Goal: Task Accomplishment & Management: Manage account settings

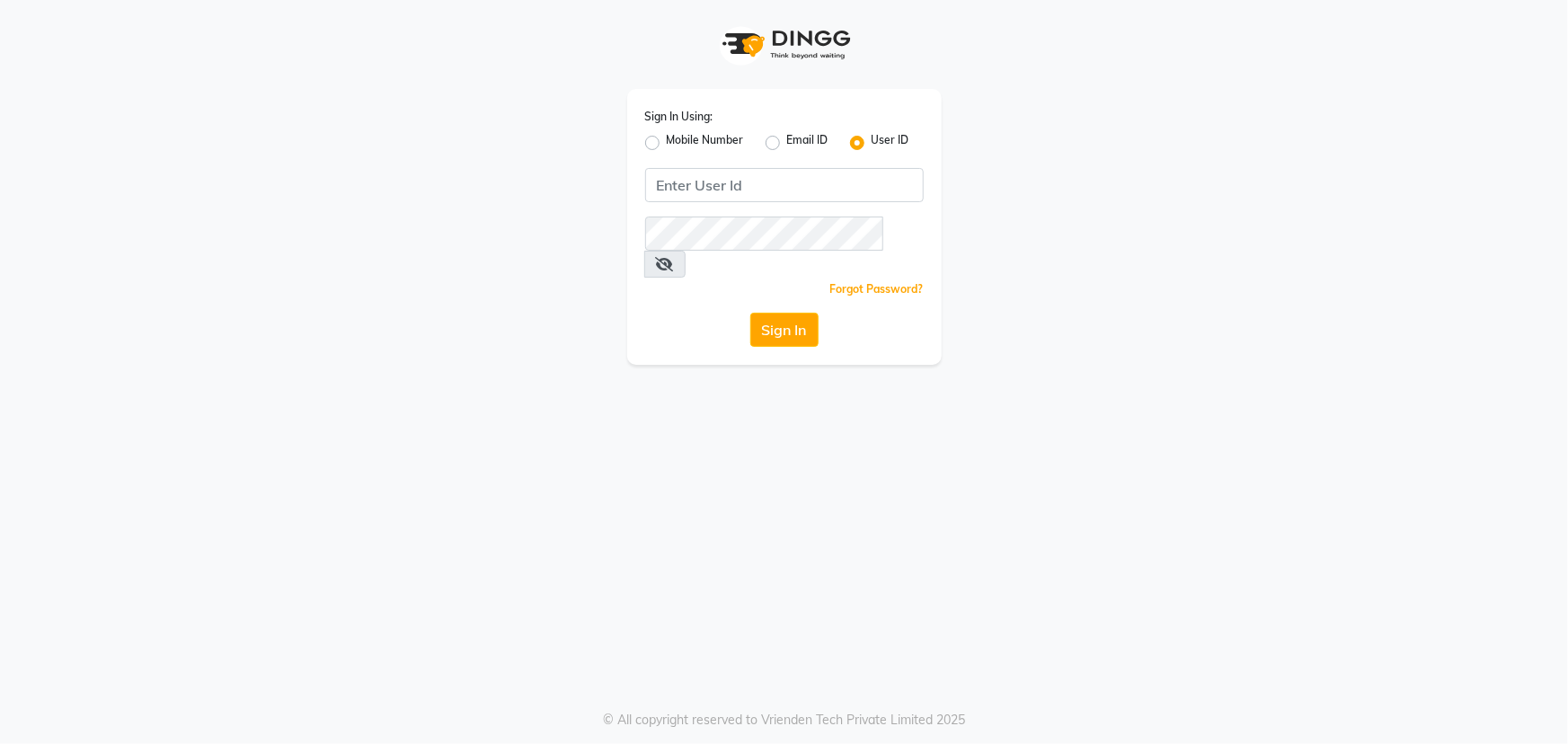
click at [667, 144] on label "Mobile Number" at bounding box center [706, 143] width 77 height 22
click at [667, 144] on input "Mobile Number" at bounding box center [673, 137] width 12 height 12
radio input "true"
radio input "false"
click at [752, 186] on input "Username" at bounding box center [815, 184] width 218 height 34
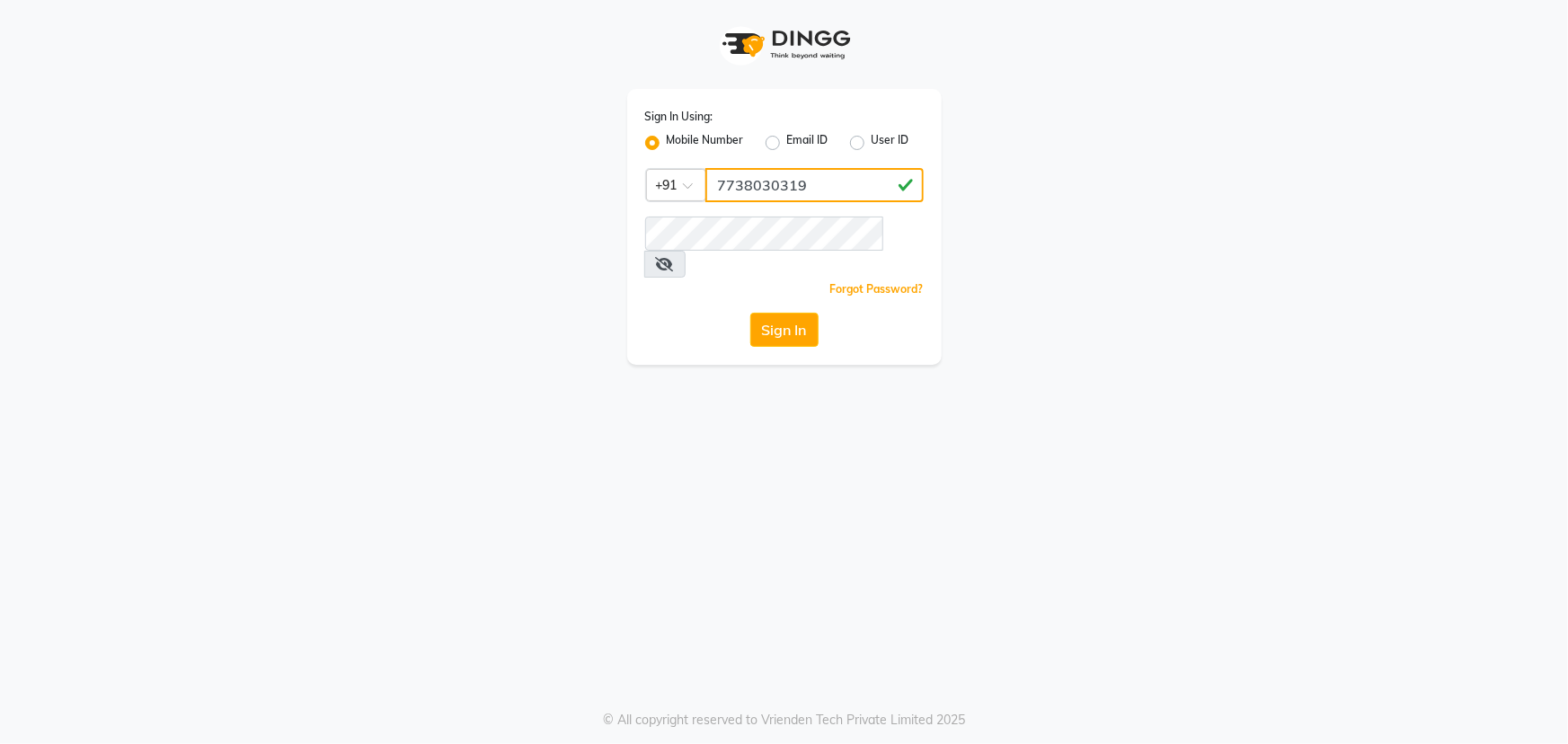
type input "7738030319"
click at [751, 312] on button "Sign In" at bounding box center [784, 329] width 69 height 34
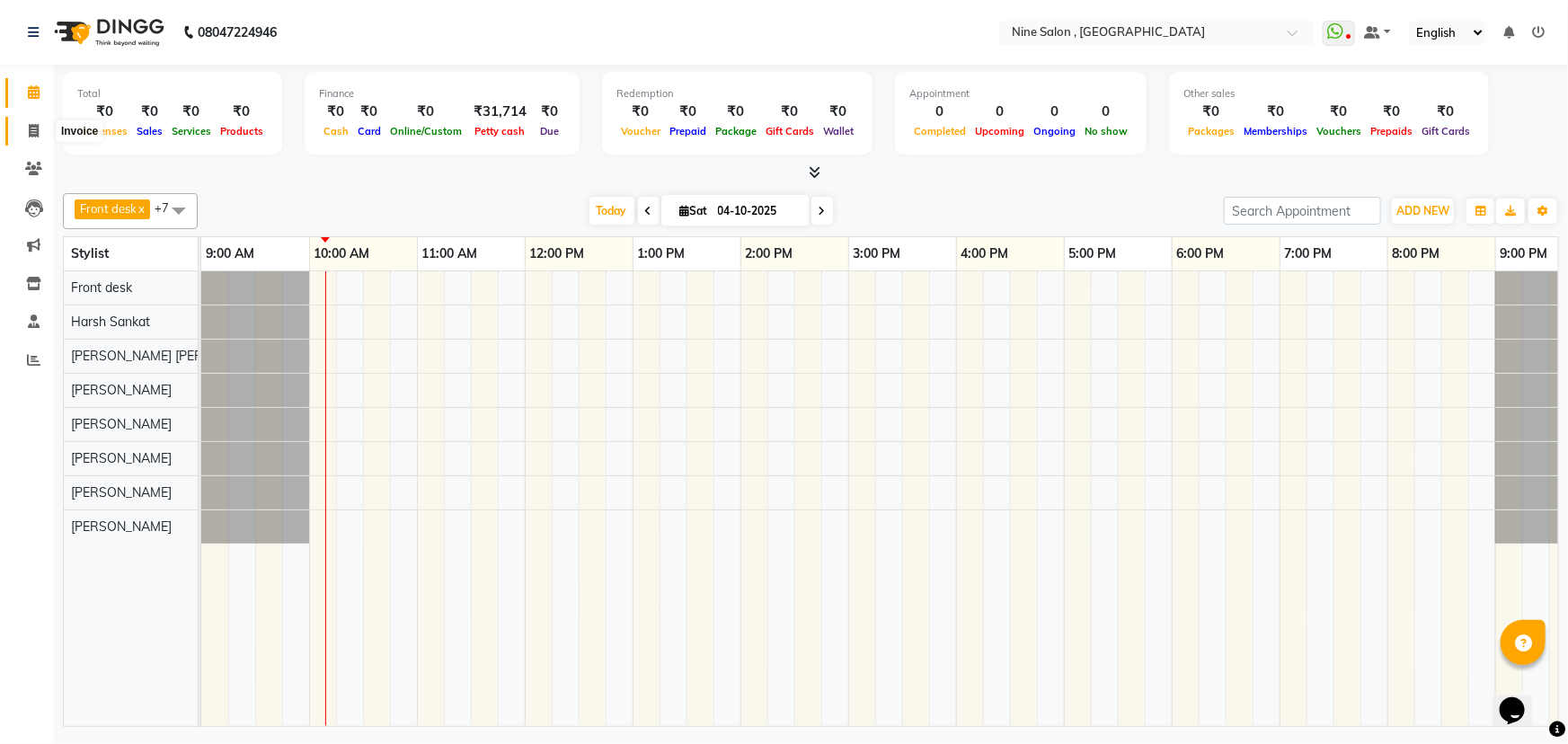
click at [34, 132] on icon at bounding box center [33, 130] width 10 height 14
select select "7341"
select select "service"
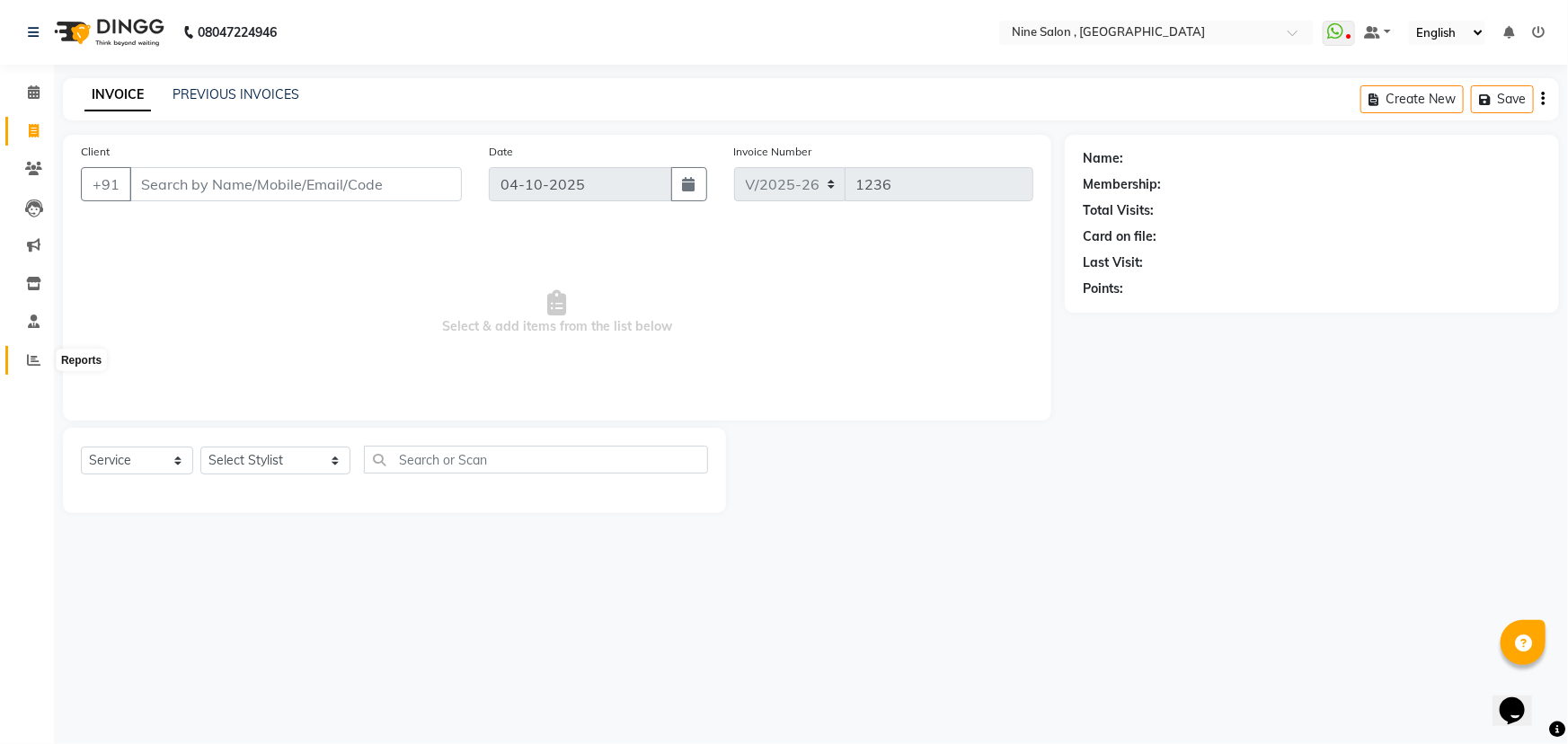
click at [29, 355] on icon at bounding box center [33, 359] width 14 height 14
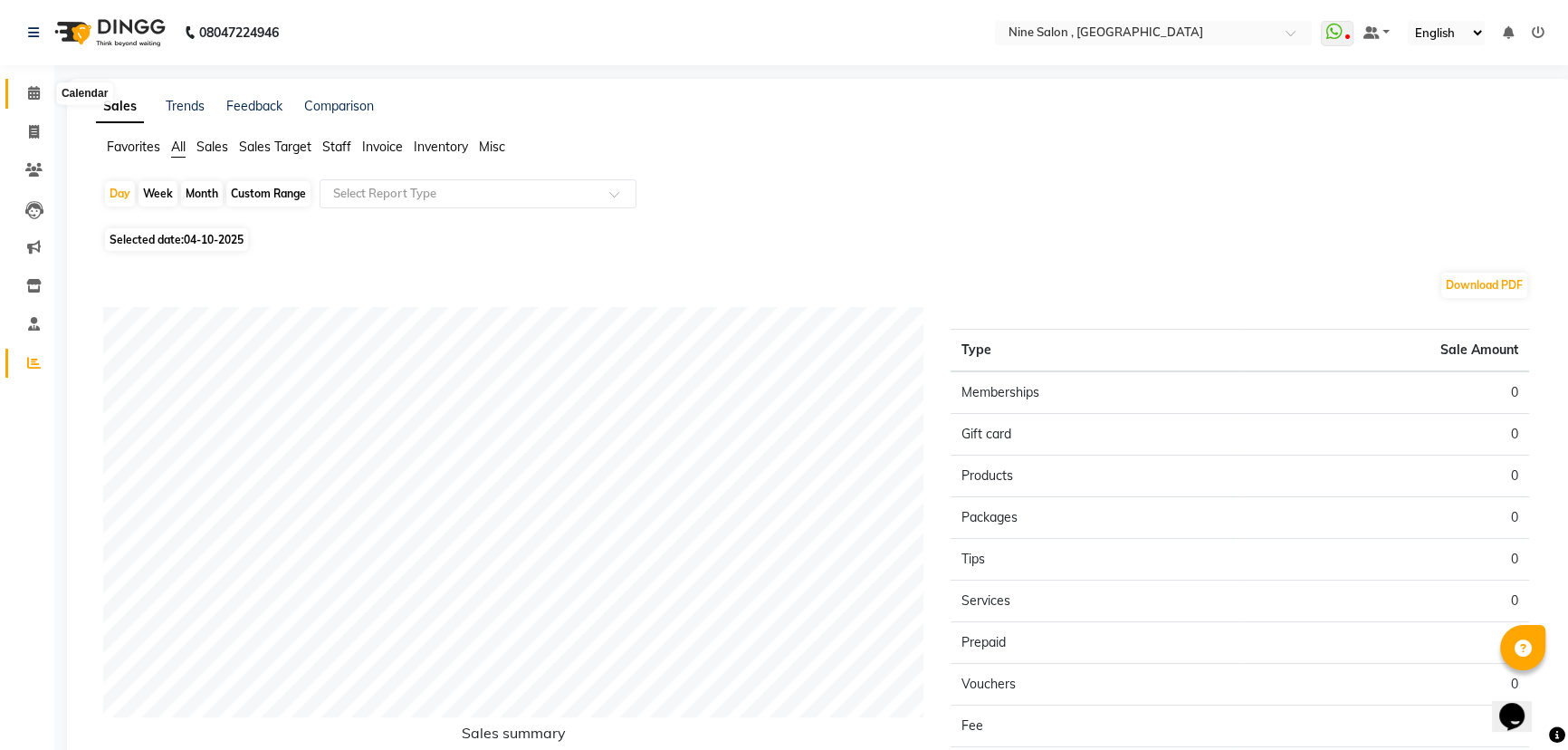
click at [34, 86] on icon at bounding box center [33, 92] width 12 height 14
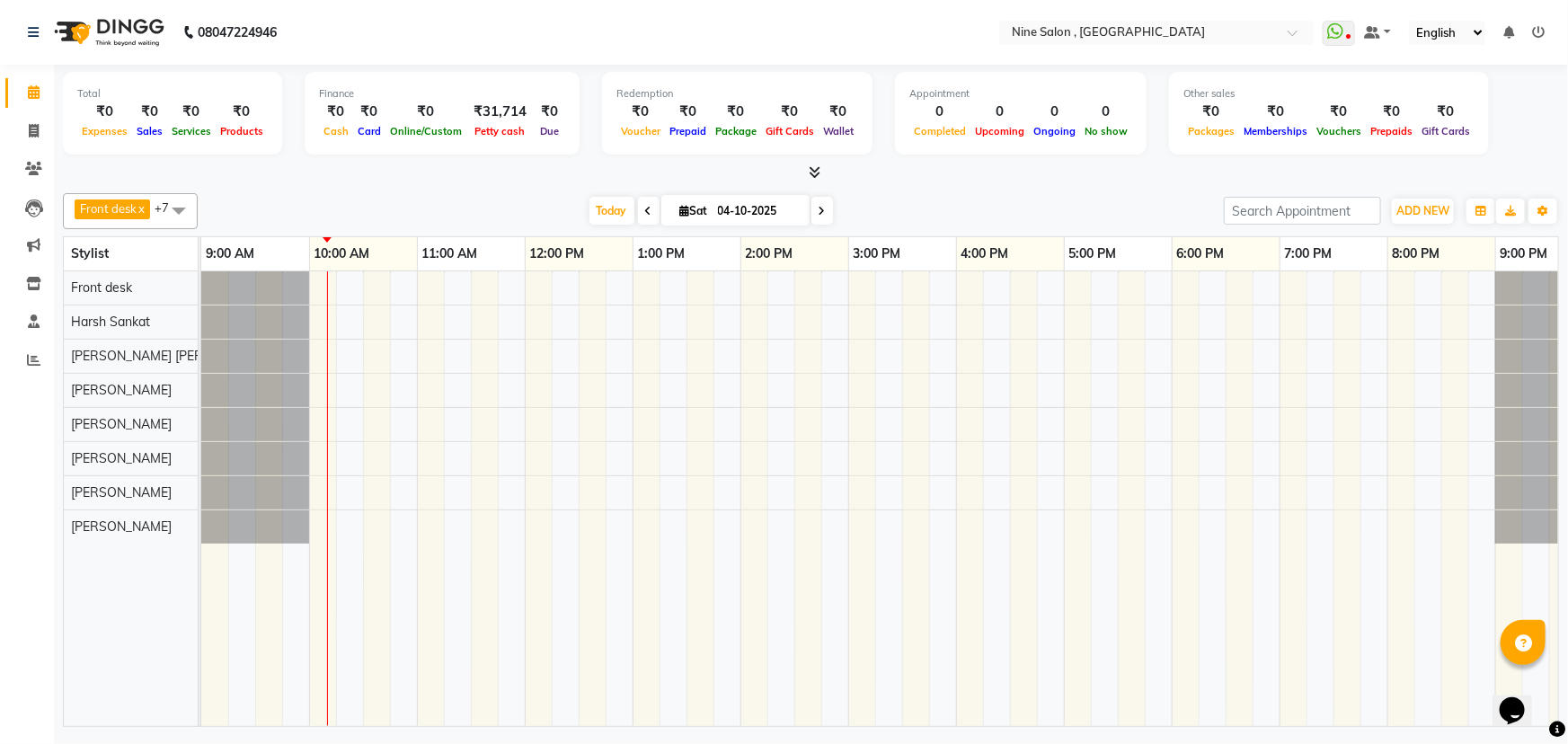
click at [813, 213] on span at bounding box center [823, 211] width 22 height 27
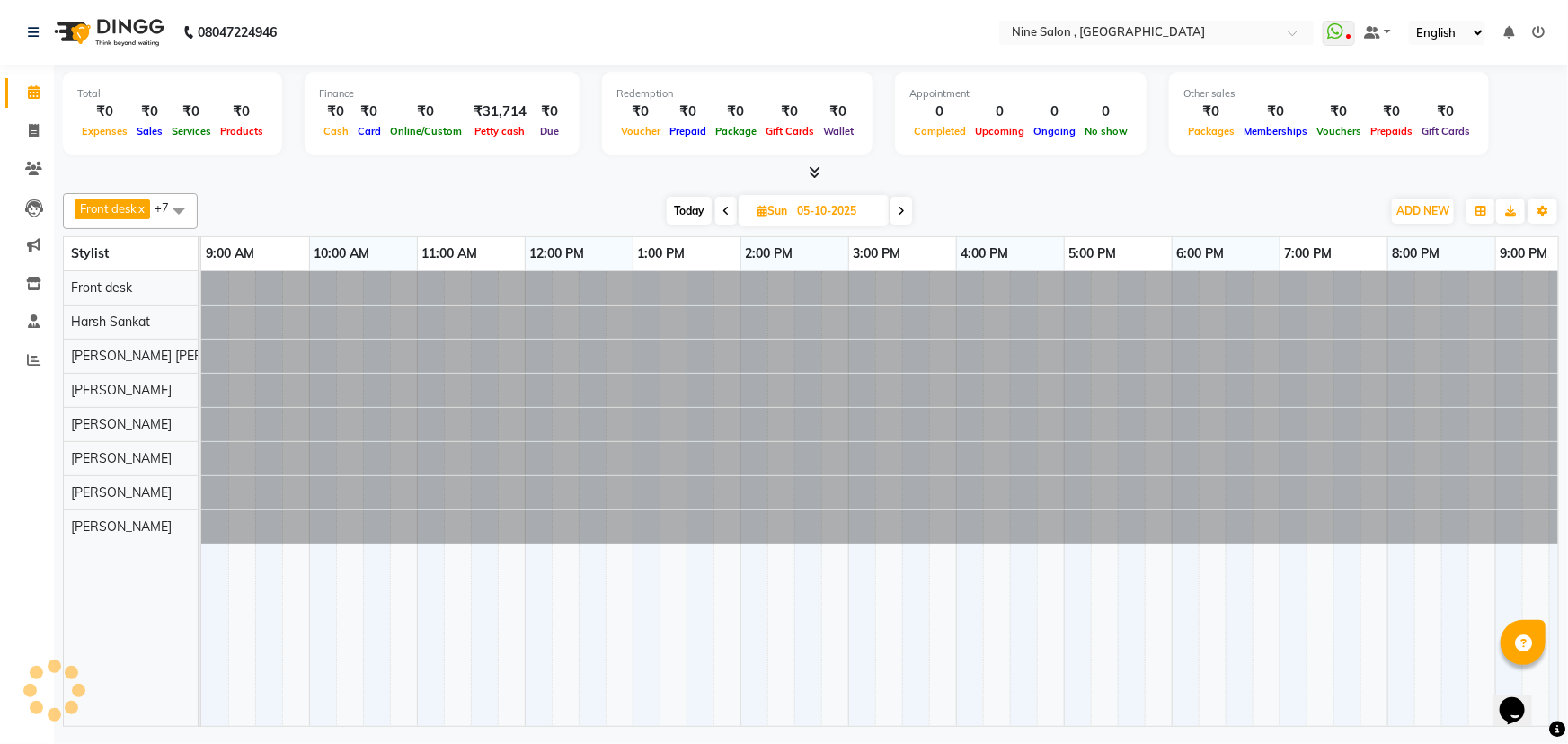
scroll to position [0, 44]
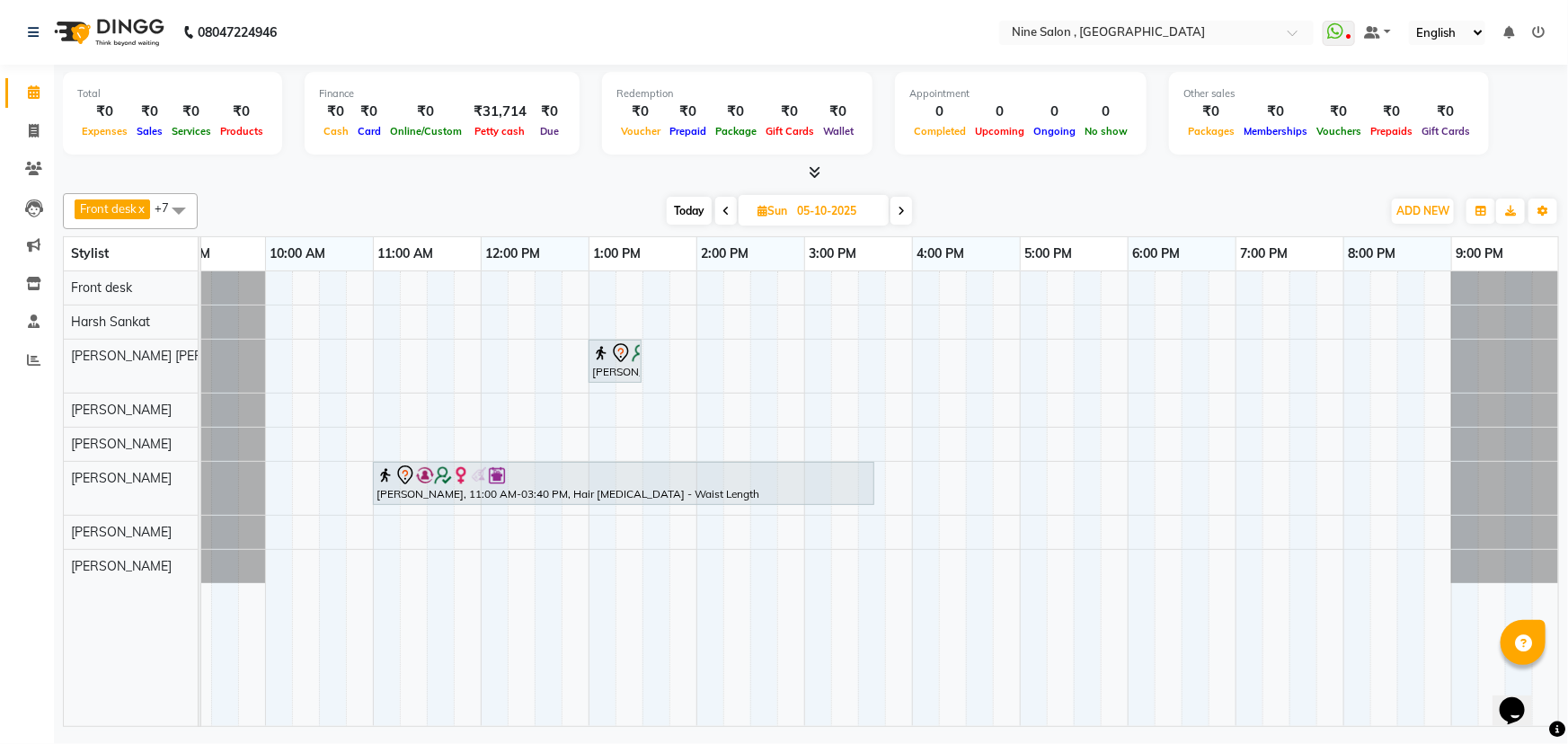
click at [709, 212] on span "Today" at bounding box center [689, 211] width 45 height 27
type input "04-10-2025"
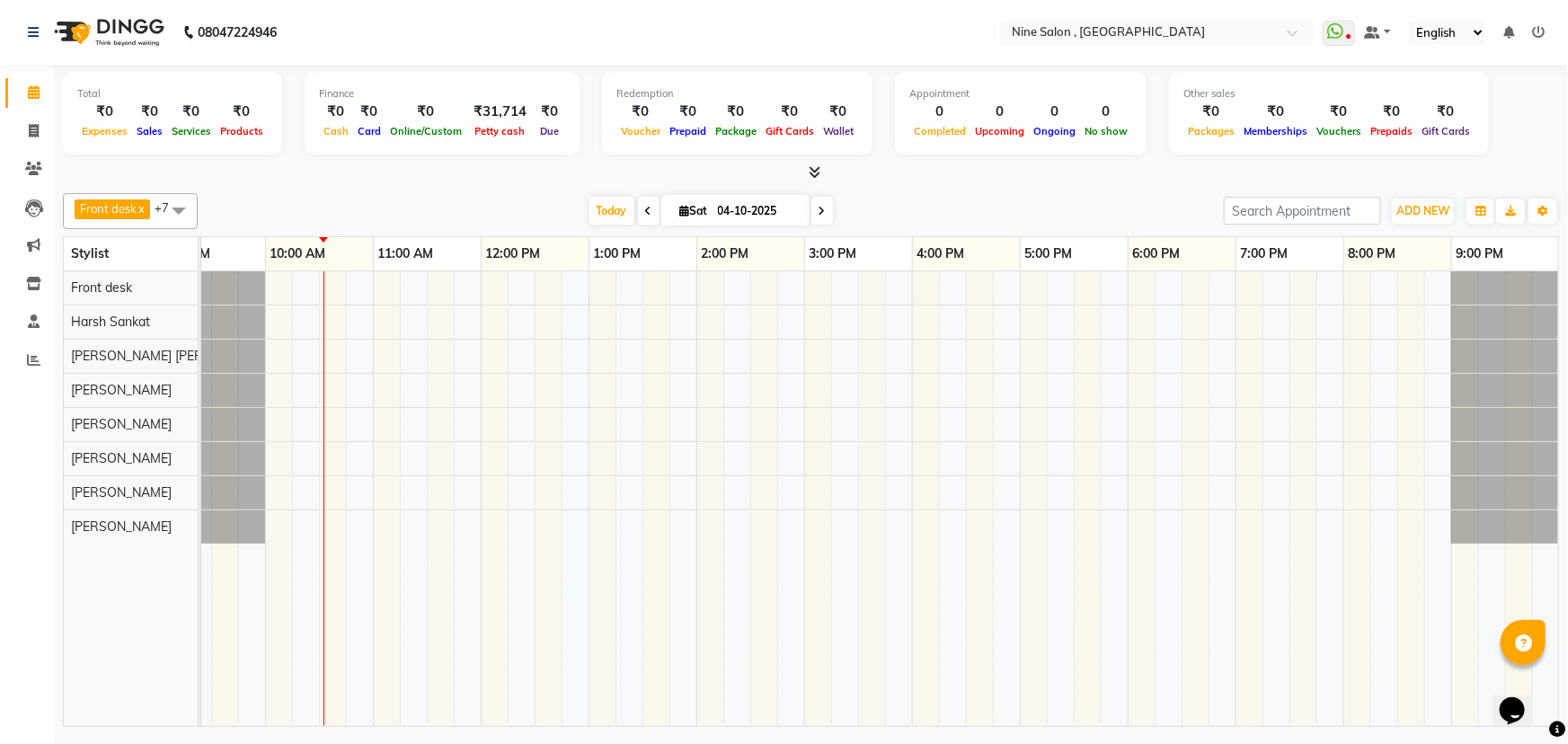
drag, startPoint x: 10, startPoint y: 180, endPoint x: 486, endPoint y: 508, distance: 578.1
click at [486, 508] on td at bounding box center [494, 498] width 27 height 454
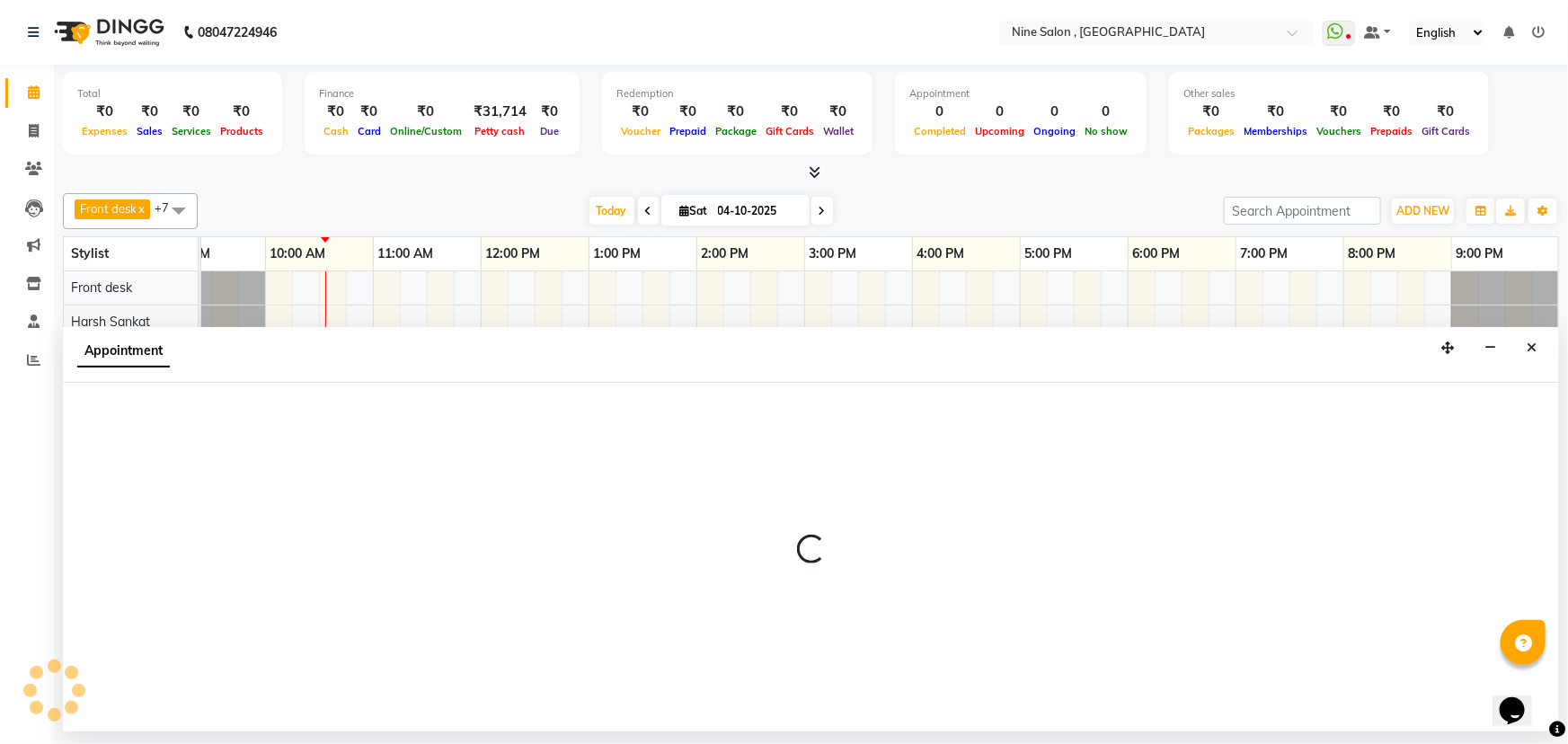
select select "92869"
select select "tentative"
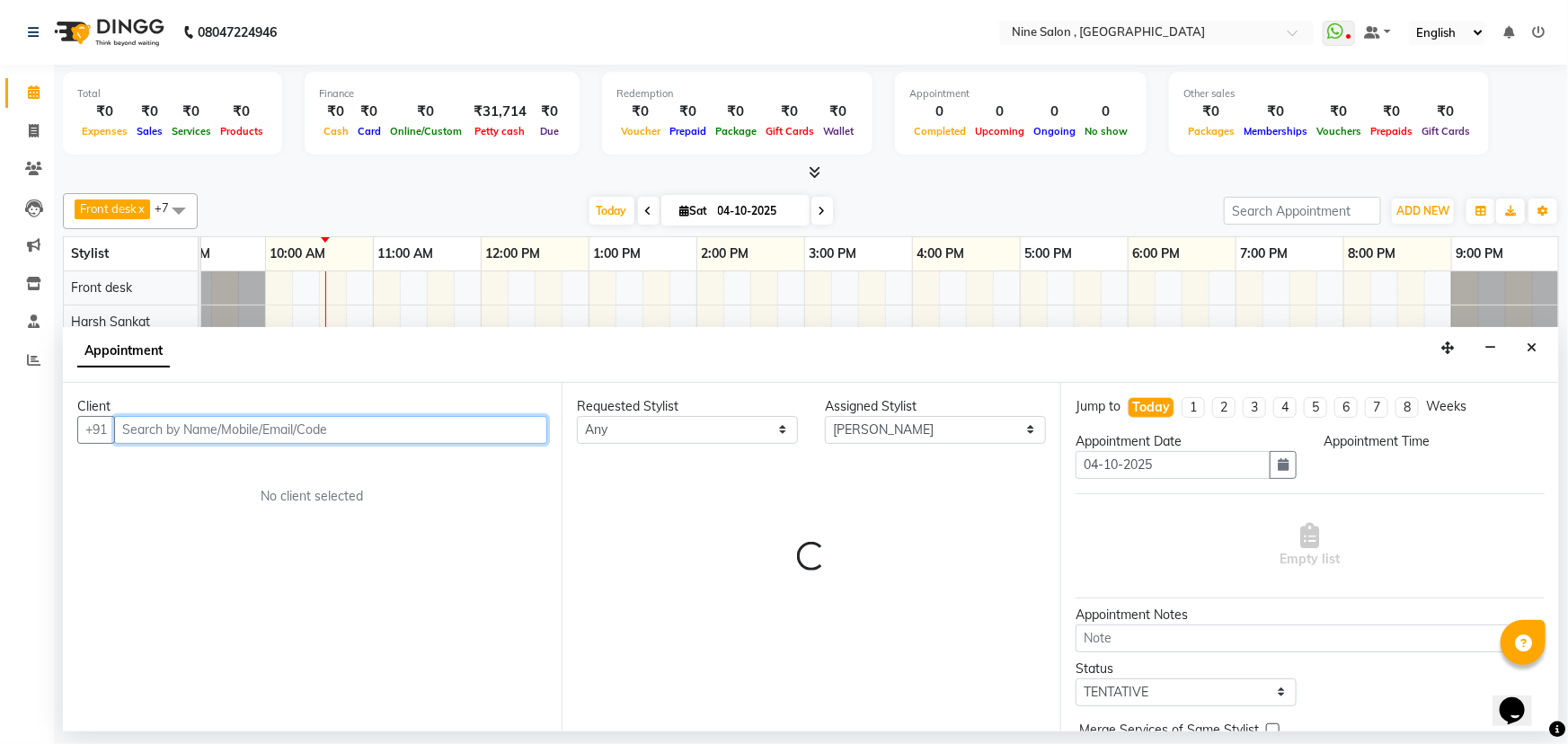
select select "720"
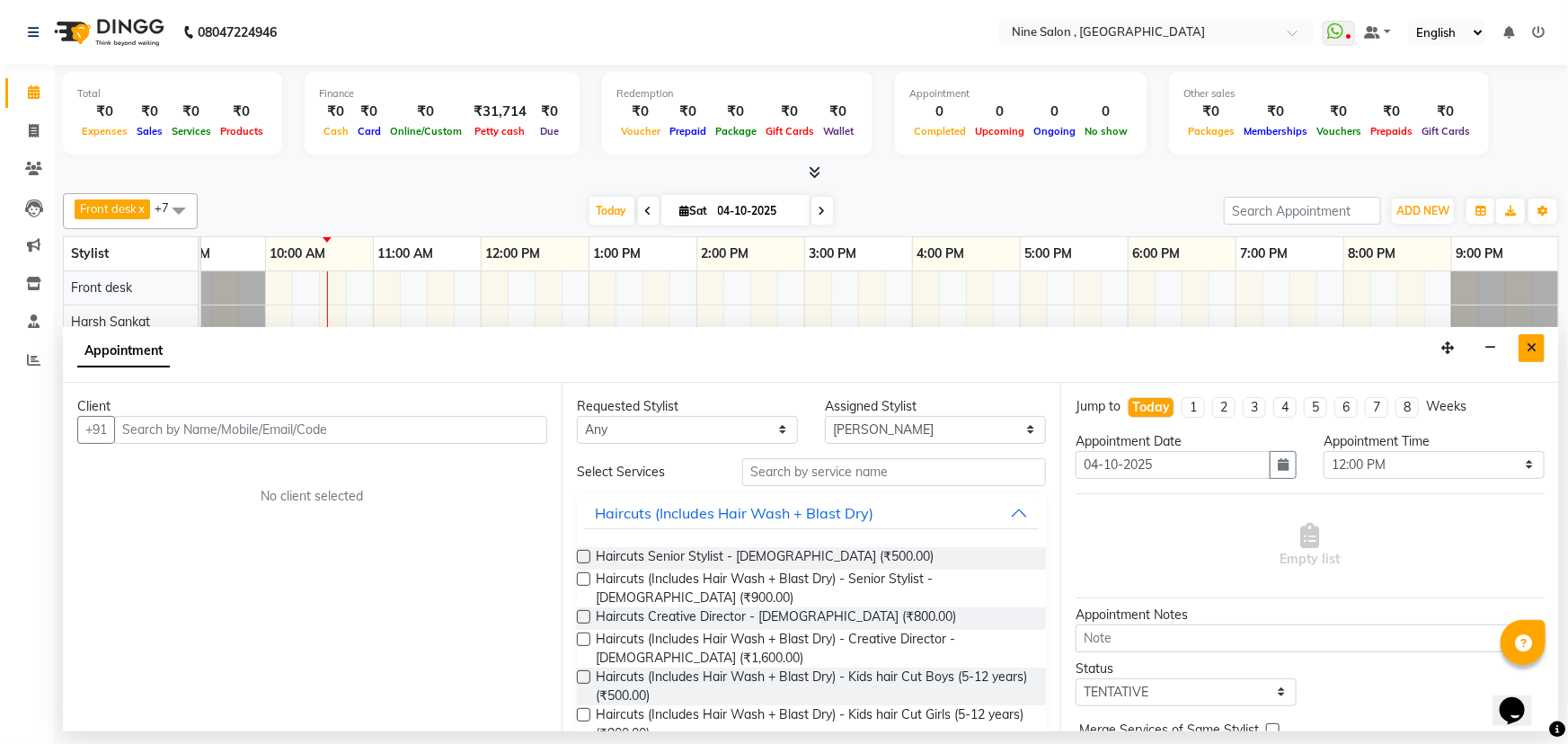
click at [1526, 338] on button "Close" at bounding box center [1531, 348] width 26 height 27
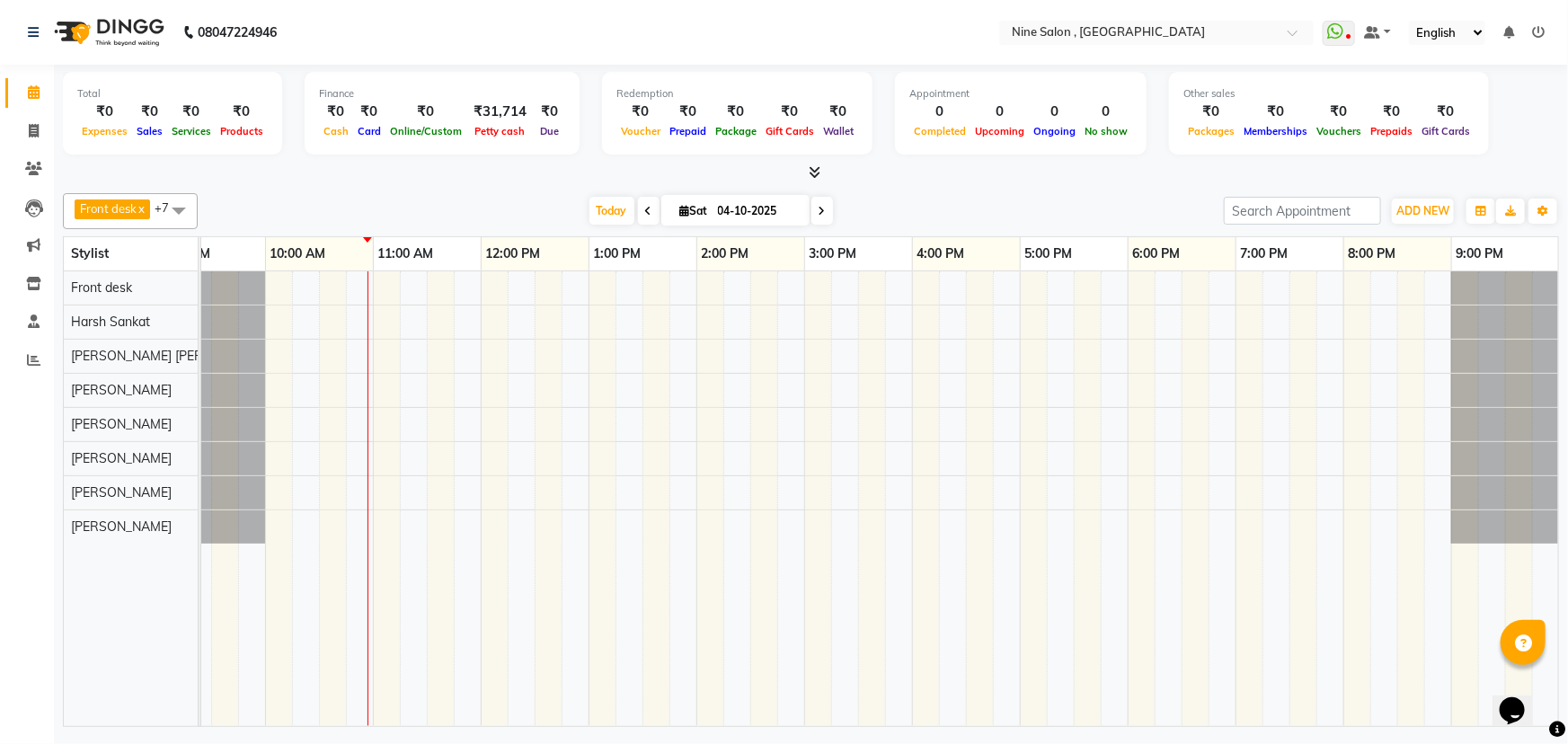
click at [818, 214] on icon at bounding box center [822, 212] width 7 height 11
type input "05-10-2025"
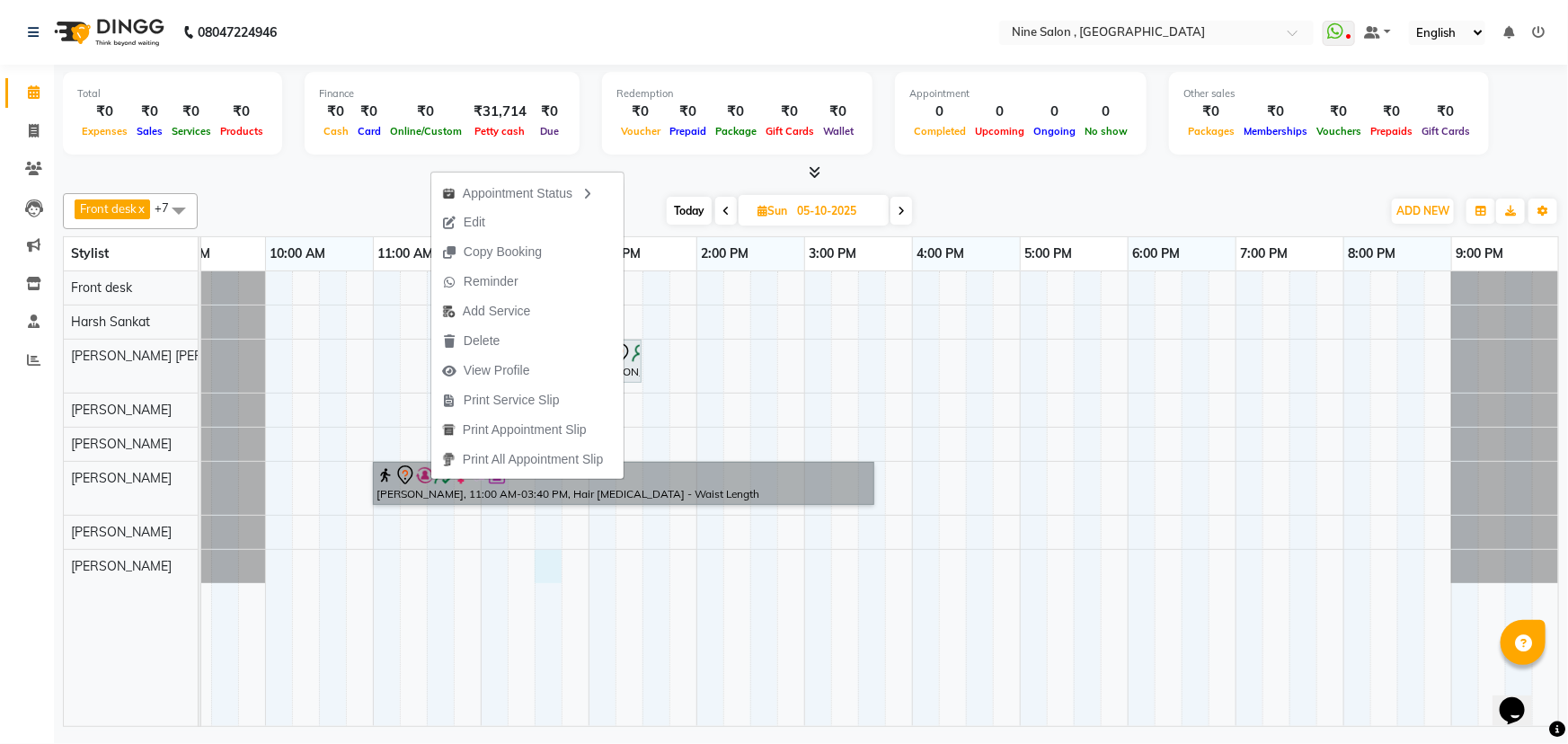
click at [550, 553] on div "[PERSON_NAME], 01:00 PM-01:30 PM, Facials - Clean-Up [PERSON_NAME], 11:00 AM-03…" at bounding box center [859, 498] width 1402 height 454
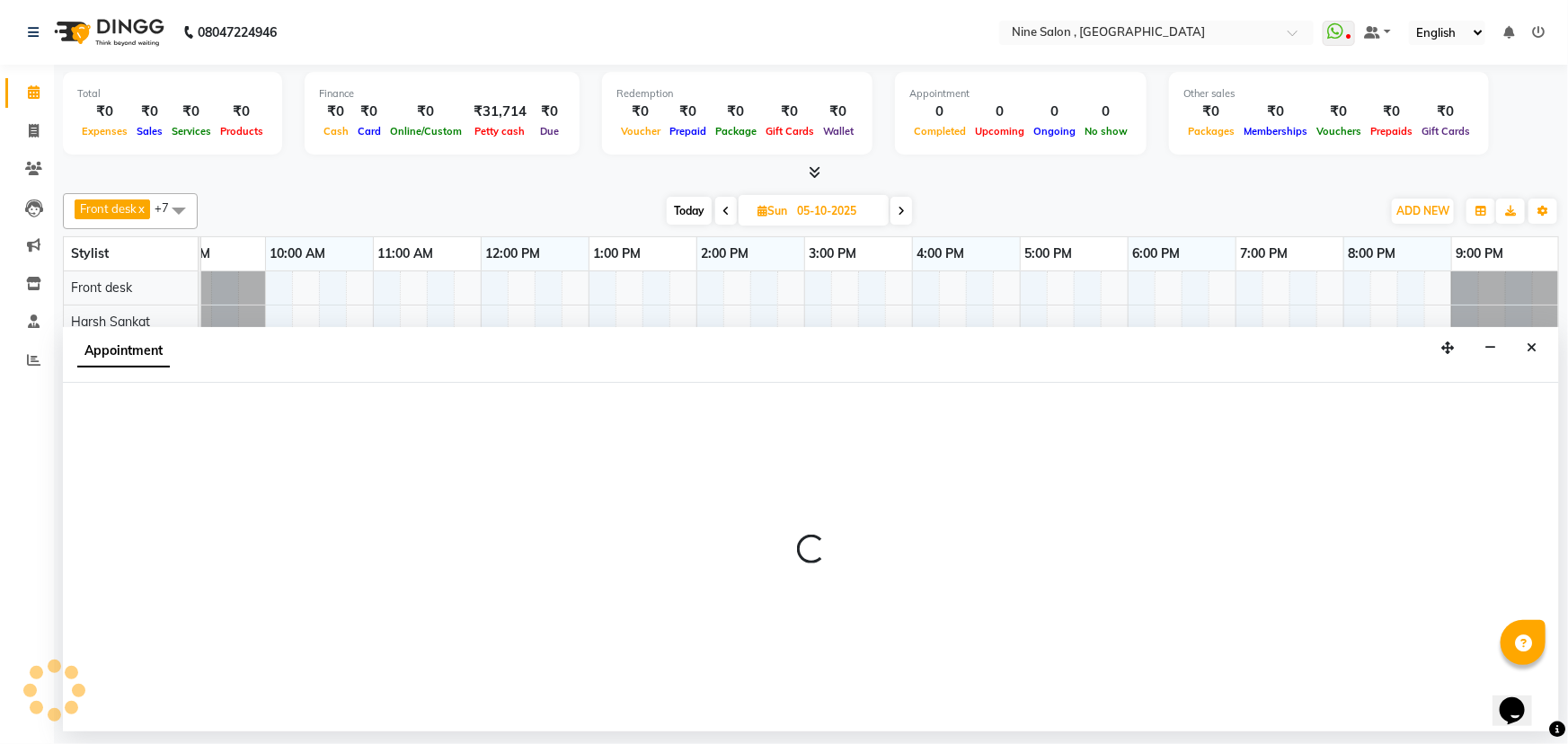
select select "93579"
select select "750"
select select "tentative"
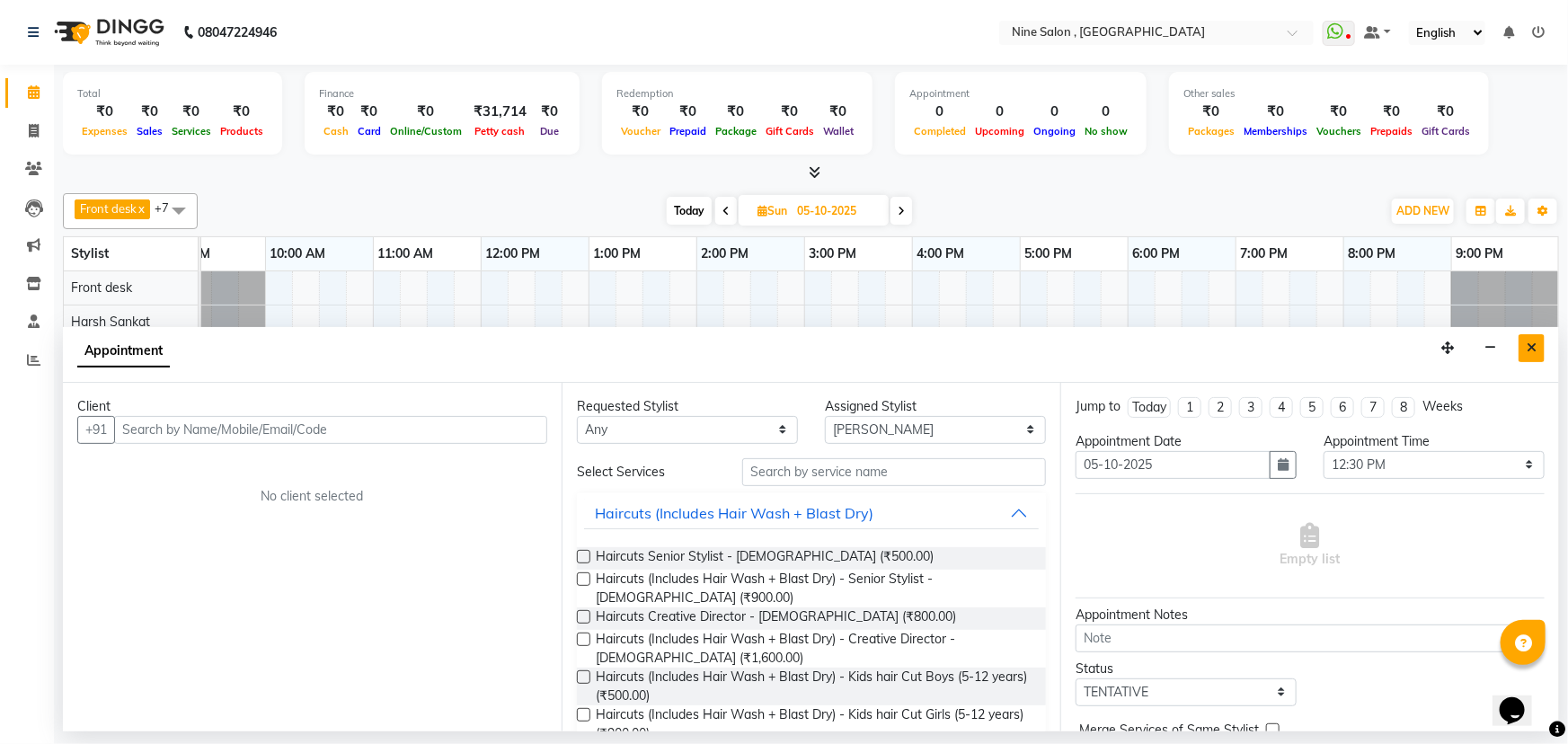
click at [1538, 344] on button "Close" at bounding box center [1531, 348] width 26 height 27
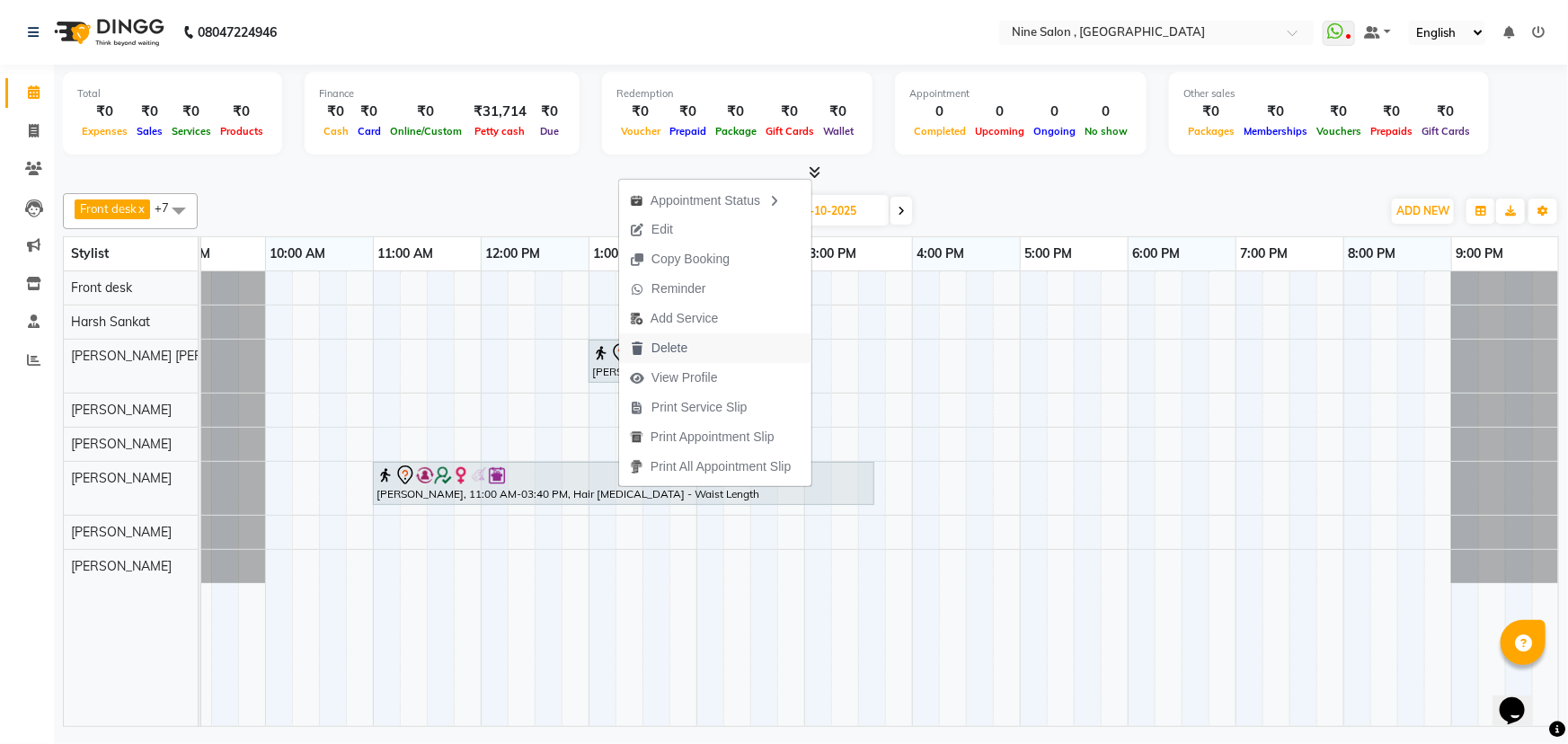
click at [678, 355] on span "Delete" at bounding box center [669, 348] width 36 height 19
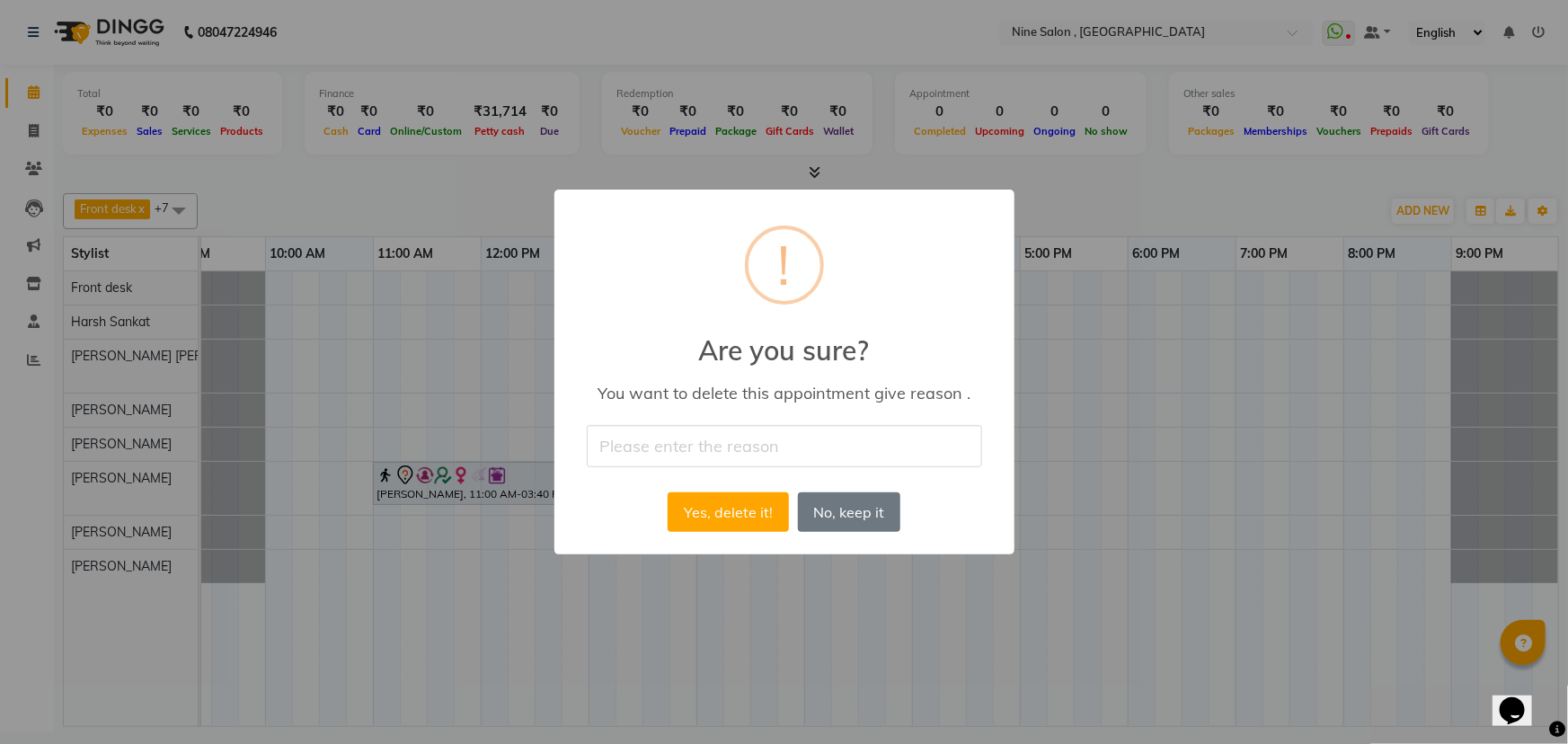
click at [653, 456] on input "text" at bounding box center [784, 446] width 395 height 42
type input "Didn't came"
click at [739, 511] on button "Yes, delete it!" at bounding box center [728, 511] width 120 height 39
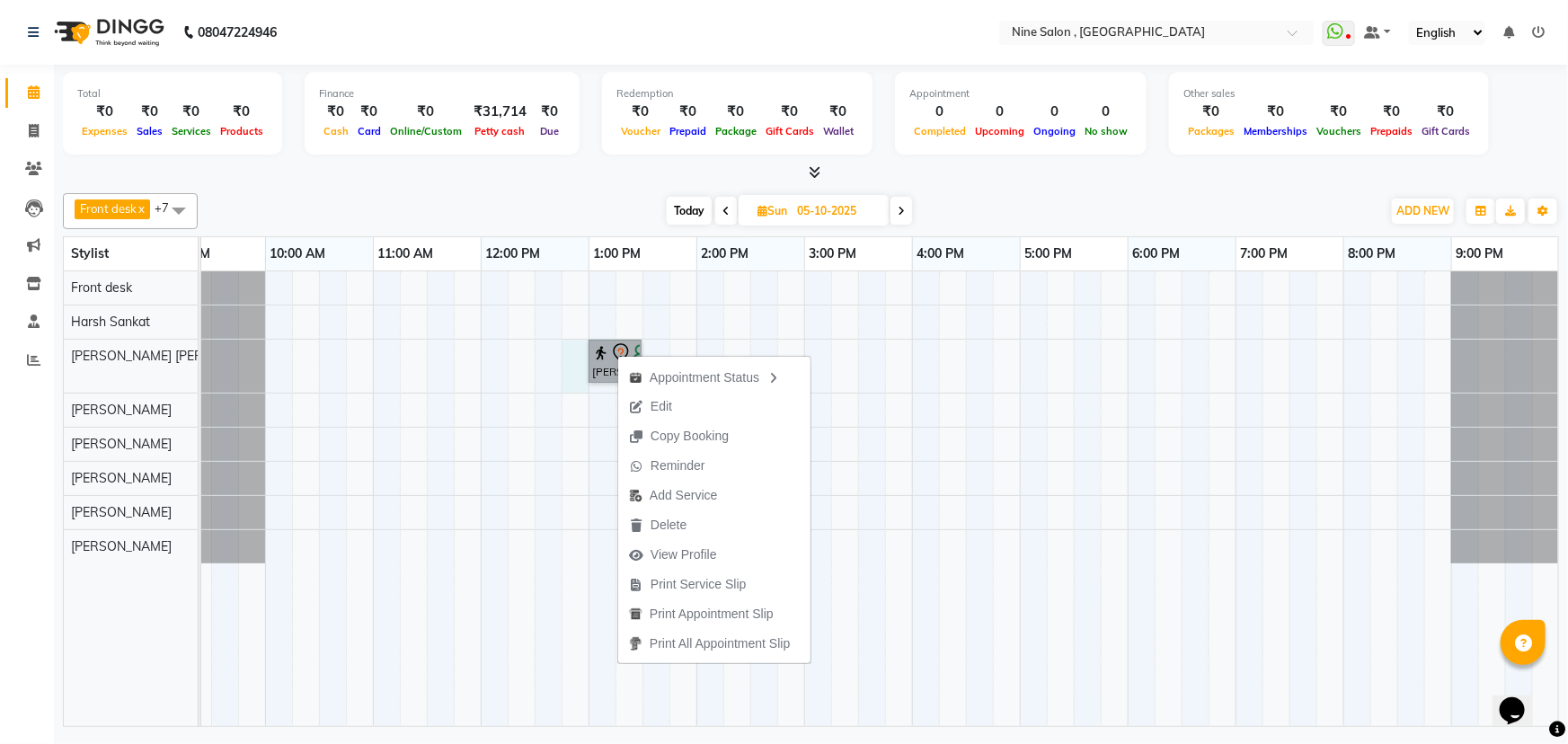
click at [587, 358] on div "[PERSON_NAME], 01:00 PM-01:30 PM, Facials - Clean-Up" at bounding box center [859, 498] width 1402 height 454
select select "83991"
select select "765"
select select "tentative"
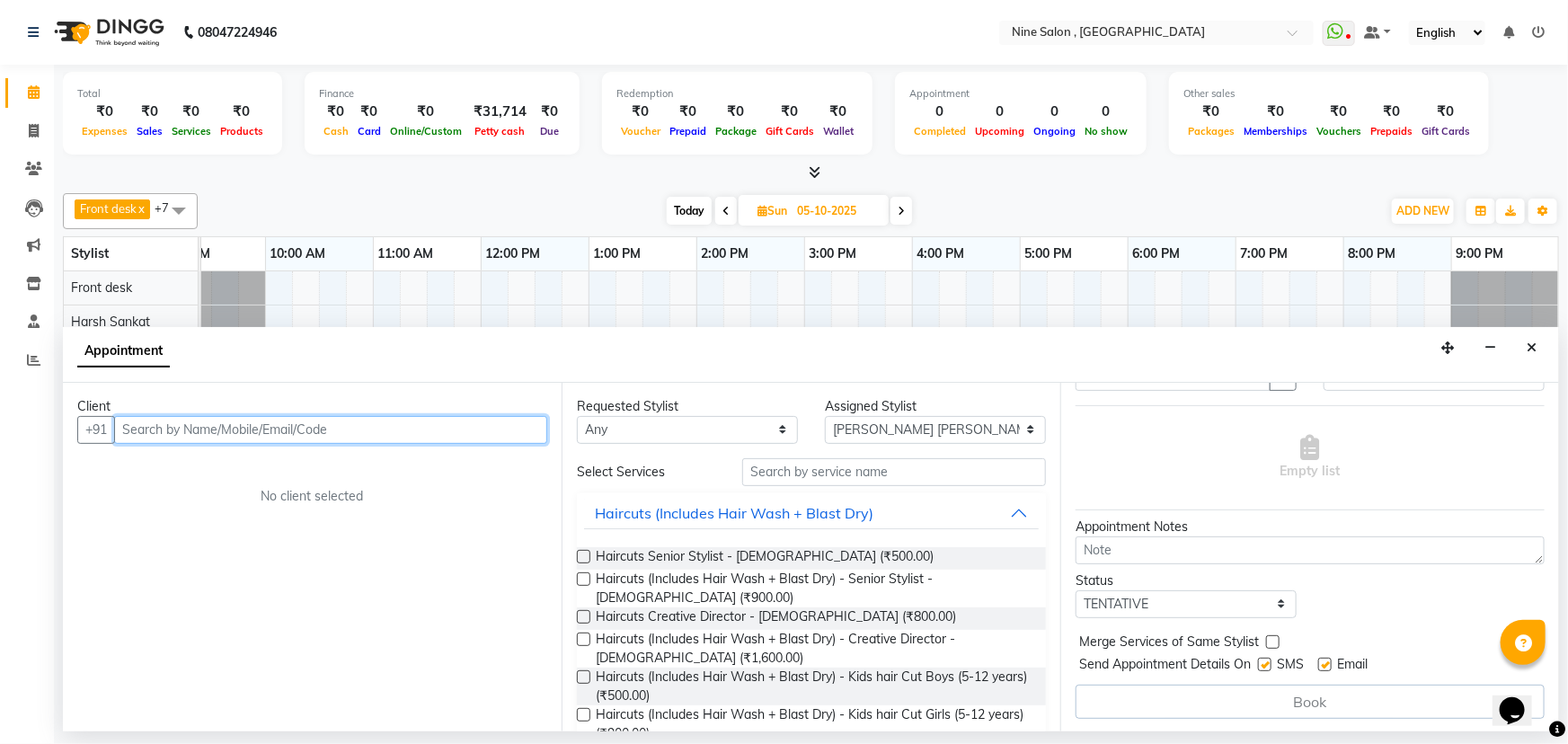
scroll to position [0, 0]
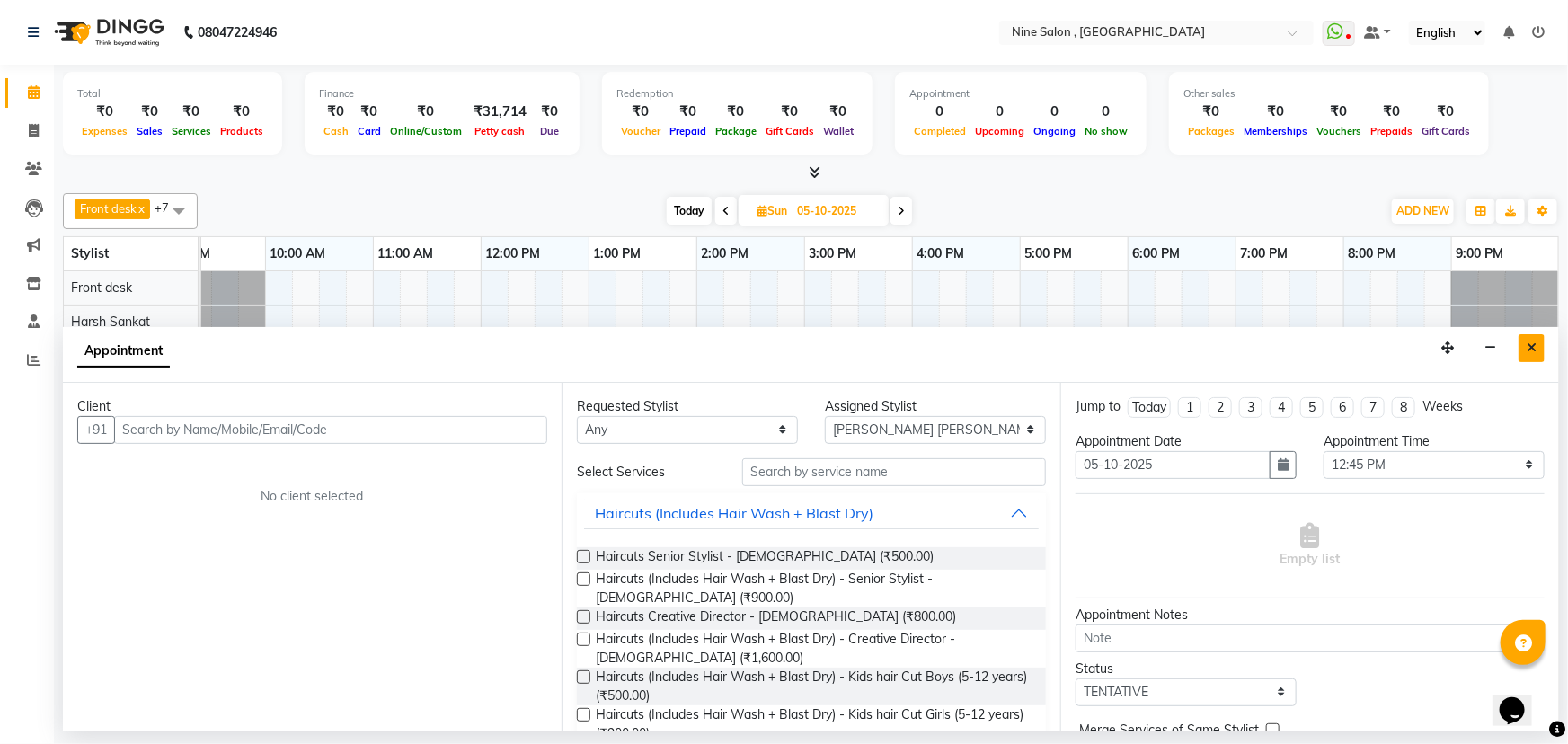
click at [1531, 342] on icon "Close" at bounding box center [1531, 348] width 10 height 13
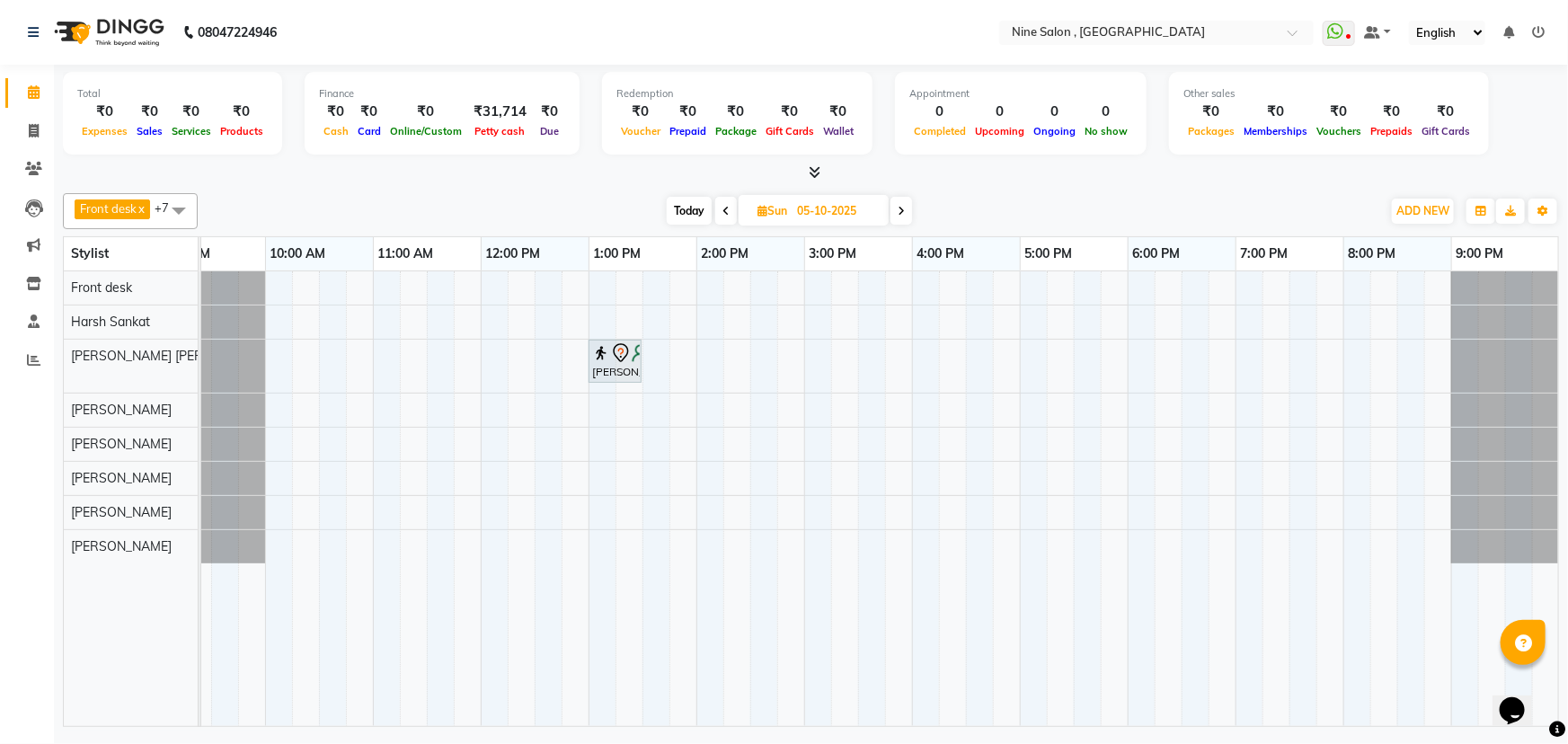
click at [689, 213] on span "Today" at bounding box center [689, 211] width 45 height 27
type input "04-10-2025"
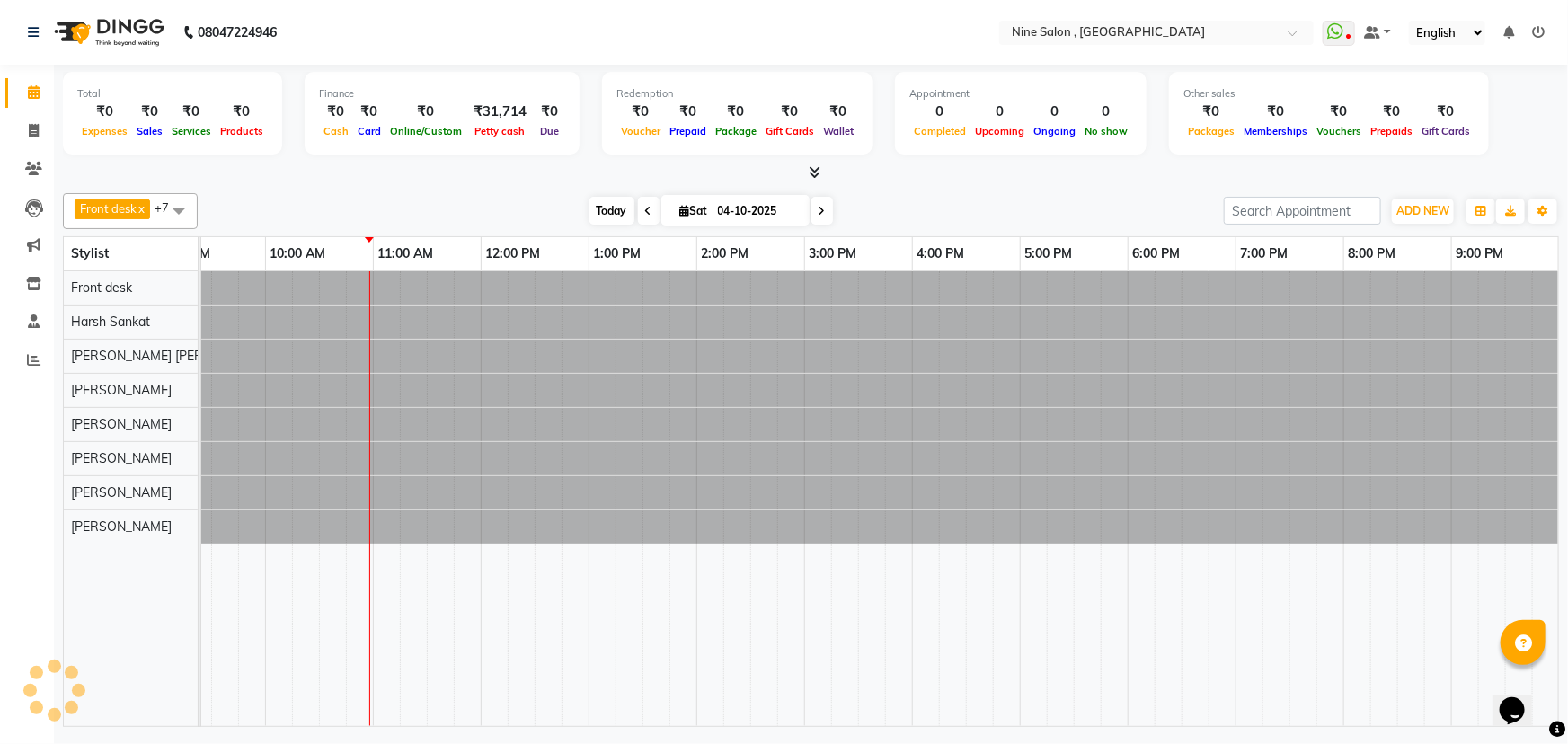
scroll to position [0, 44]
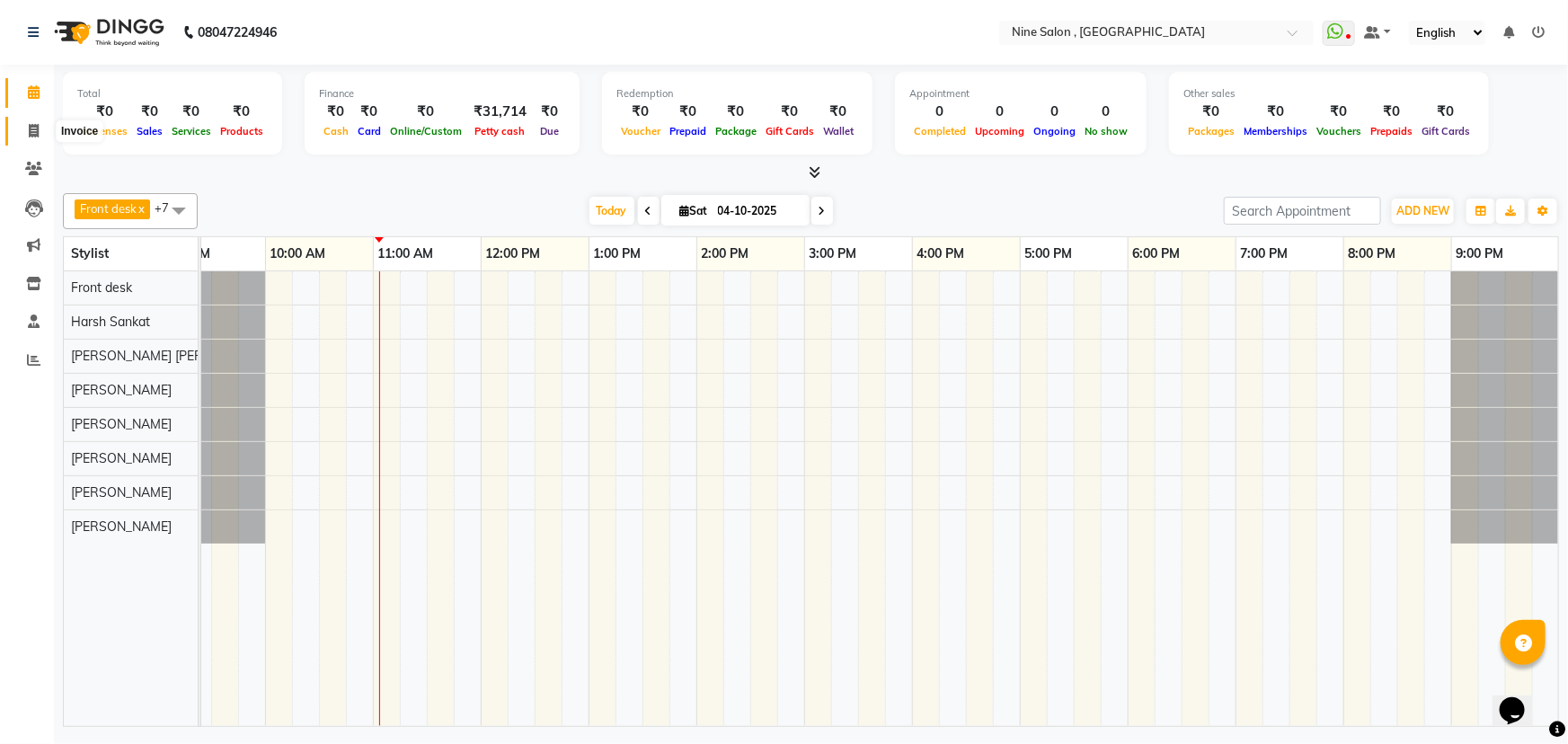
click at [35, 128] on icon at bounding box center [33, 130] width 10 height 14
select select "7341"
select select "service"
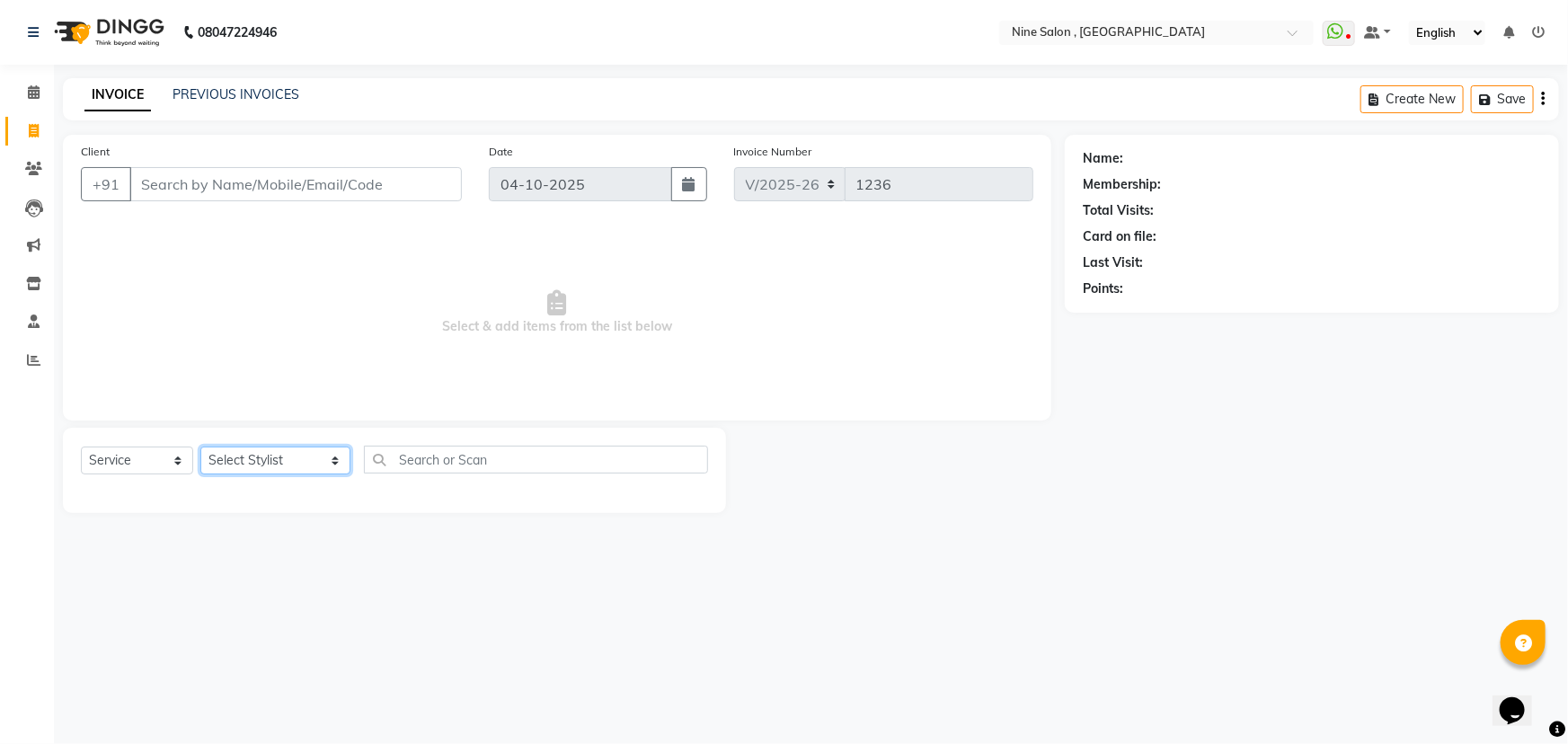
click at [296, 455] on select "Select Stylist Front desk Harsh Sankat [PERSON_NAME] [PERSON_NAME] [PERSON_NAME…" at bounding box center [276, 460] width 150 height 27
select select "70806"
click at [201, 446] on select "Select Stylist Front desk Harsh Sankat [PERSON_NAME] [PERSON_NAME] [PERSON_NAME…" at bounding box center [276, 460] width 150 height 27
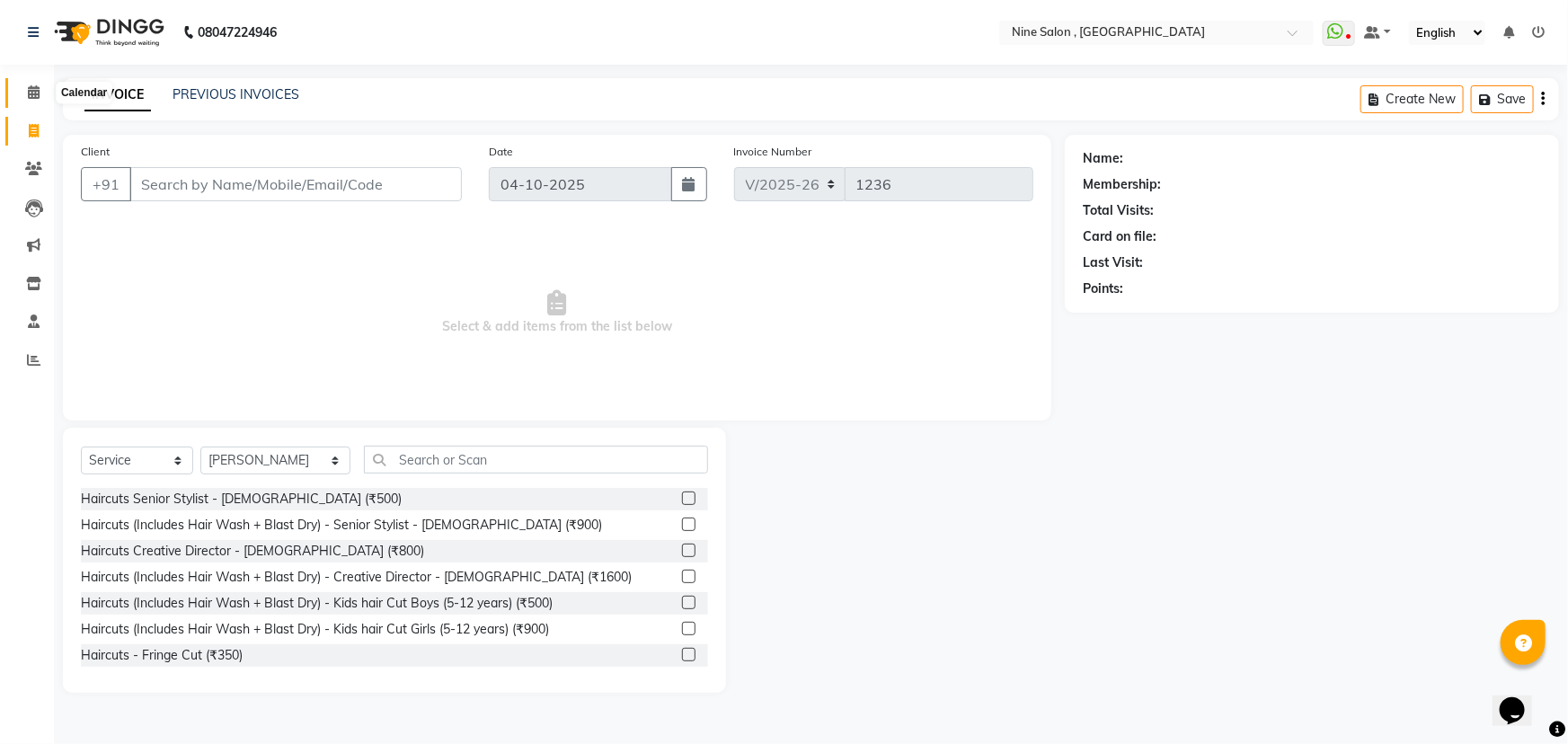
drag, startPoint x: 37, startPoint y: 92, endPoint x: 916, endPoint y: 90, distance: 879.0
click at [37, 92] on icon at bounding box center [33, 92] width 12 height 14
click at [279, 465] on select "Select Stylist Front desk Harsh Sankat [PERSON_NAME] [PERSON_NAME] [PERSON_NAME…" at bounding box center [276, 460] width 150 height 27
select select
click at [201, 446] on select "Select Stylist Front desk Harsh Sankat [PERSON_NAME] [PERSON_NAME] [PERSON_NAME…" at bounding box center [276, 460] width 150 height 27
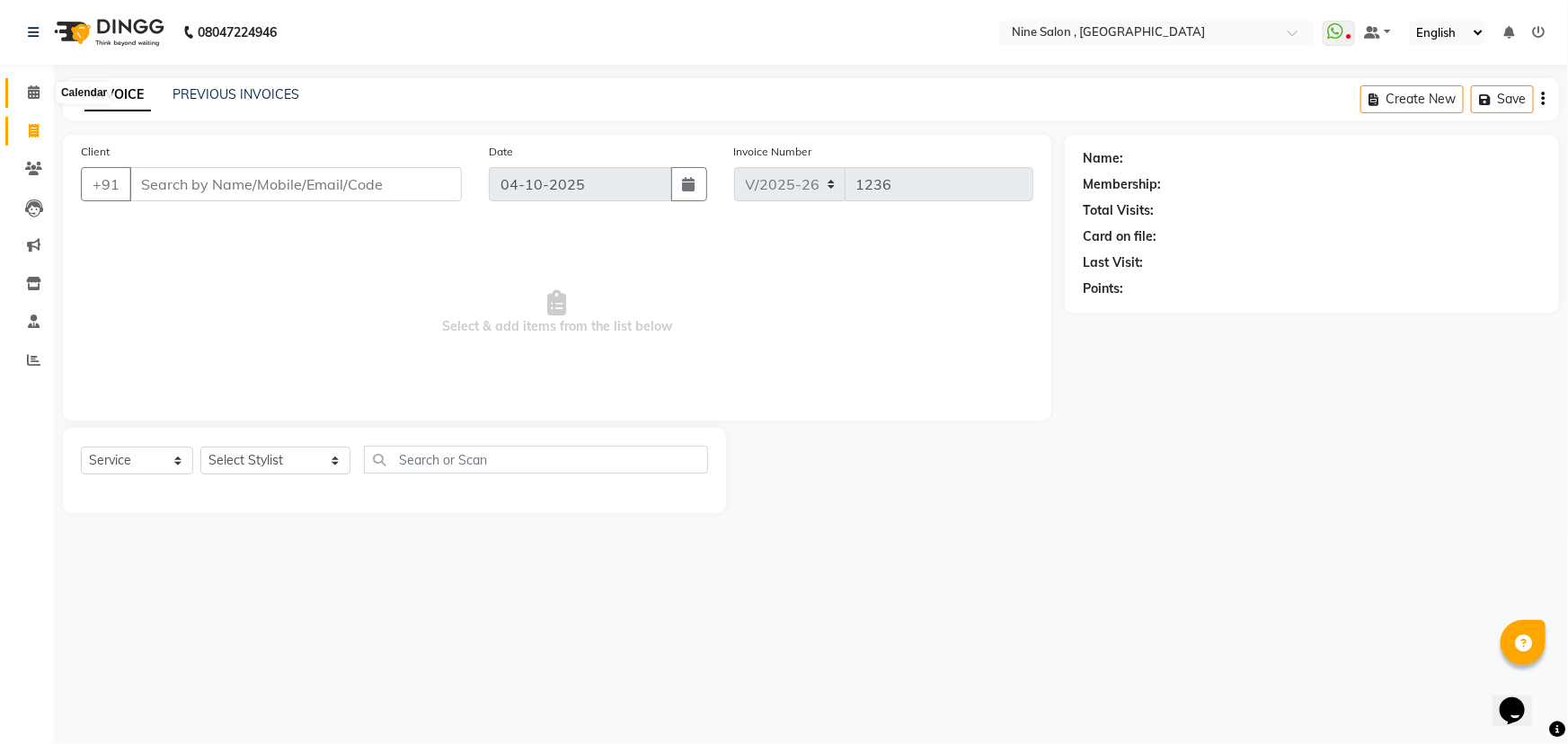
click at [26, 97] on span at bounding box center [34, 93] width 31 height 21
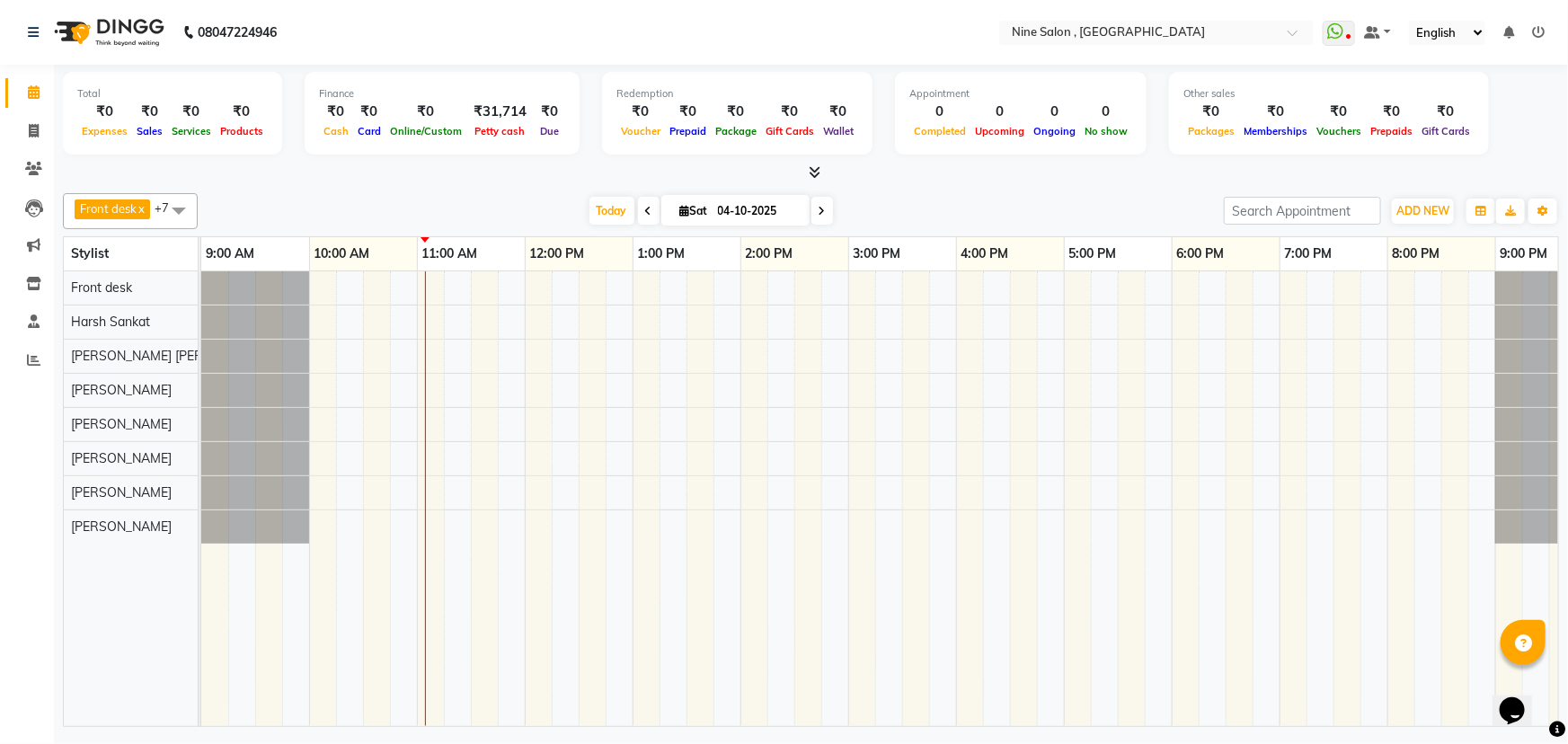
click at [871, 457] on div at bounding box center [903, 498] width 1402 height 454
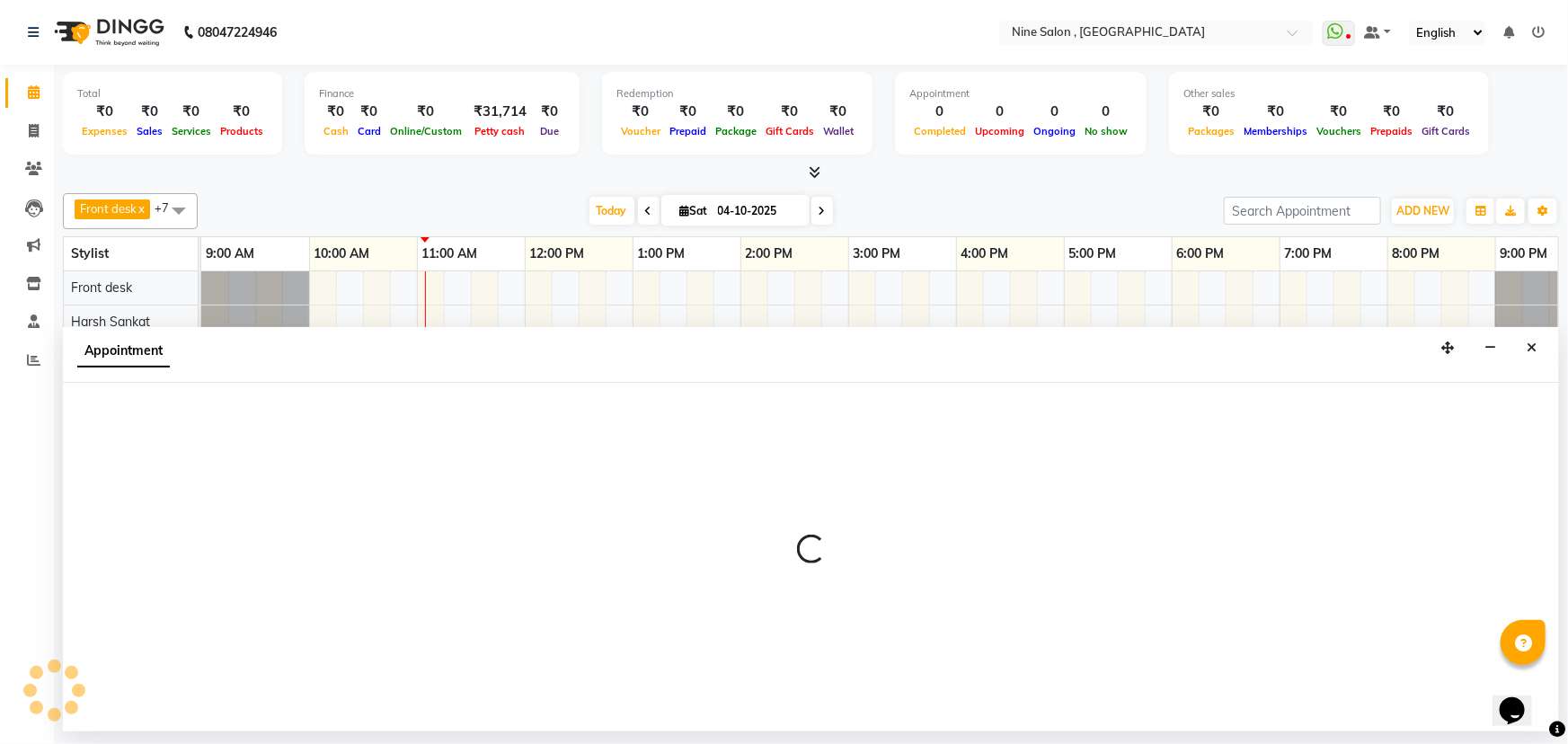
select select "70806"
select select "tentative"
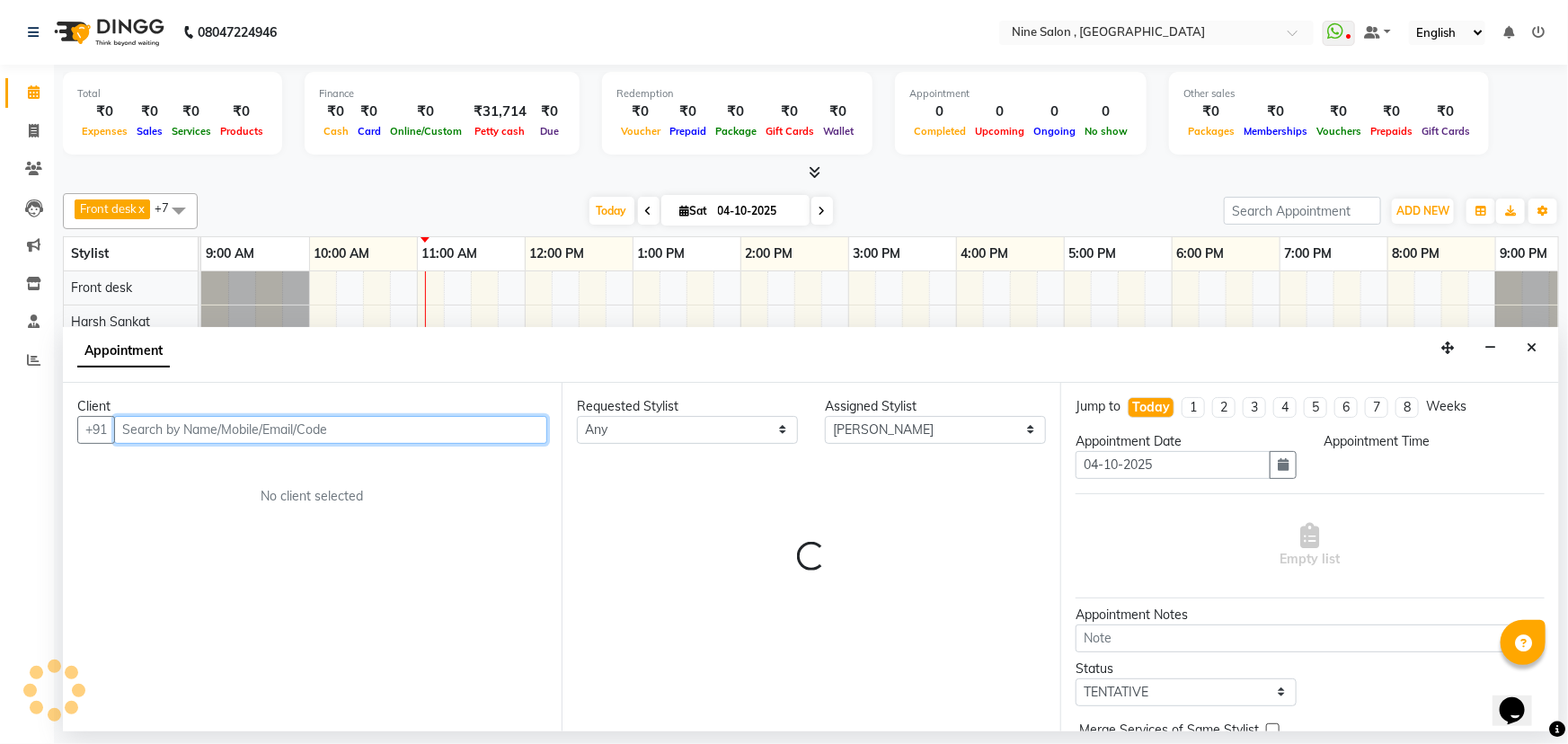
select select "900"
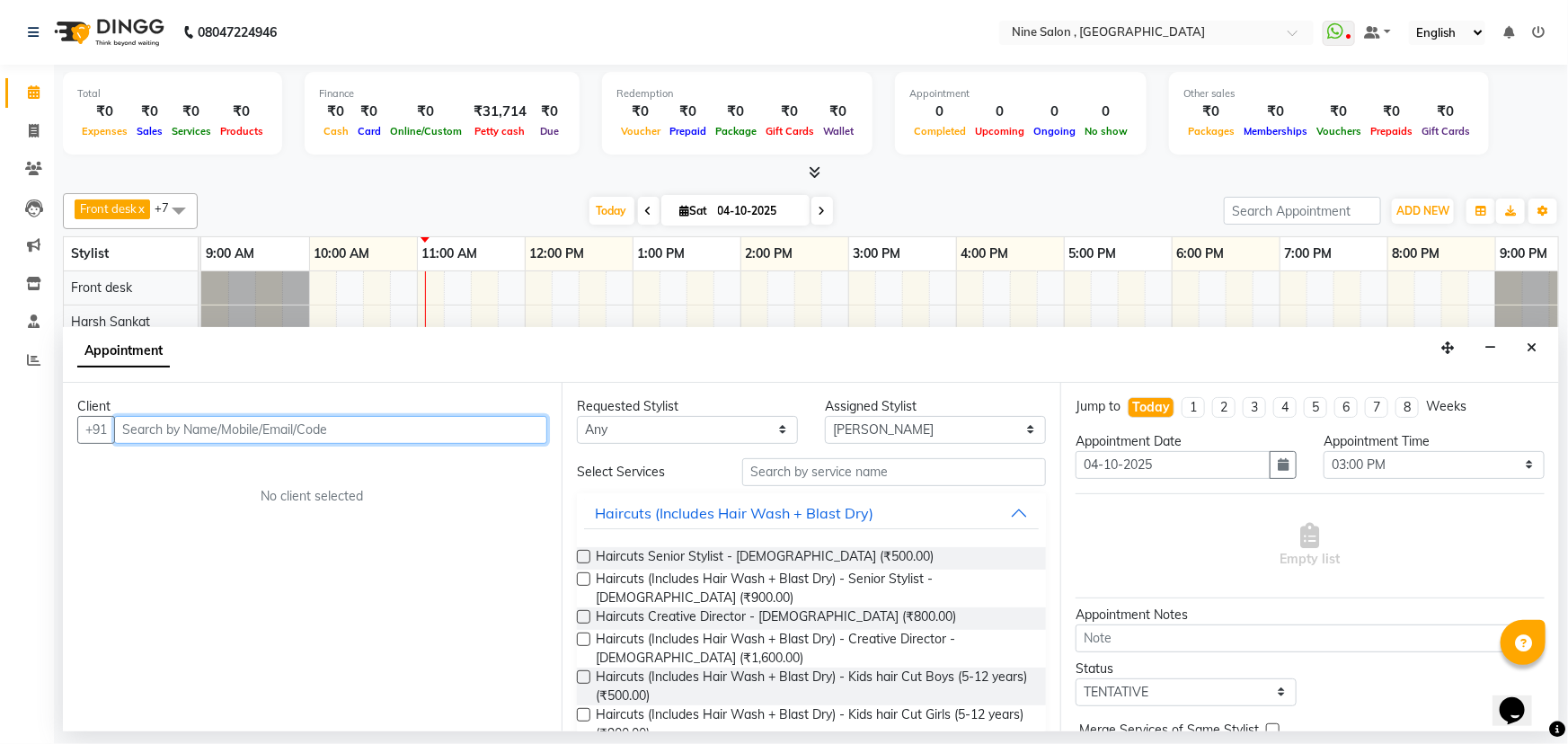
click at [232, 434] on input "text" at bounding box center [331, 430] width 433 height 27
type input "E"
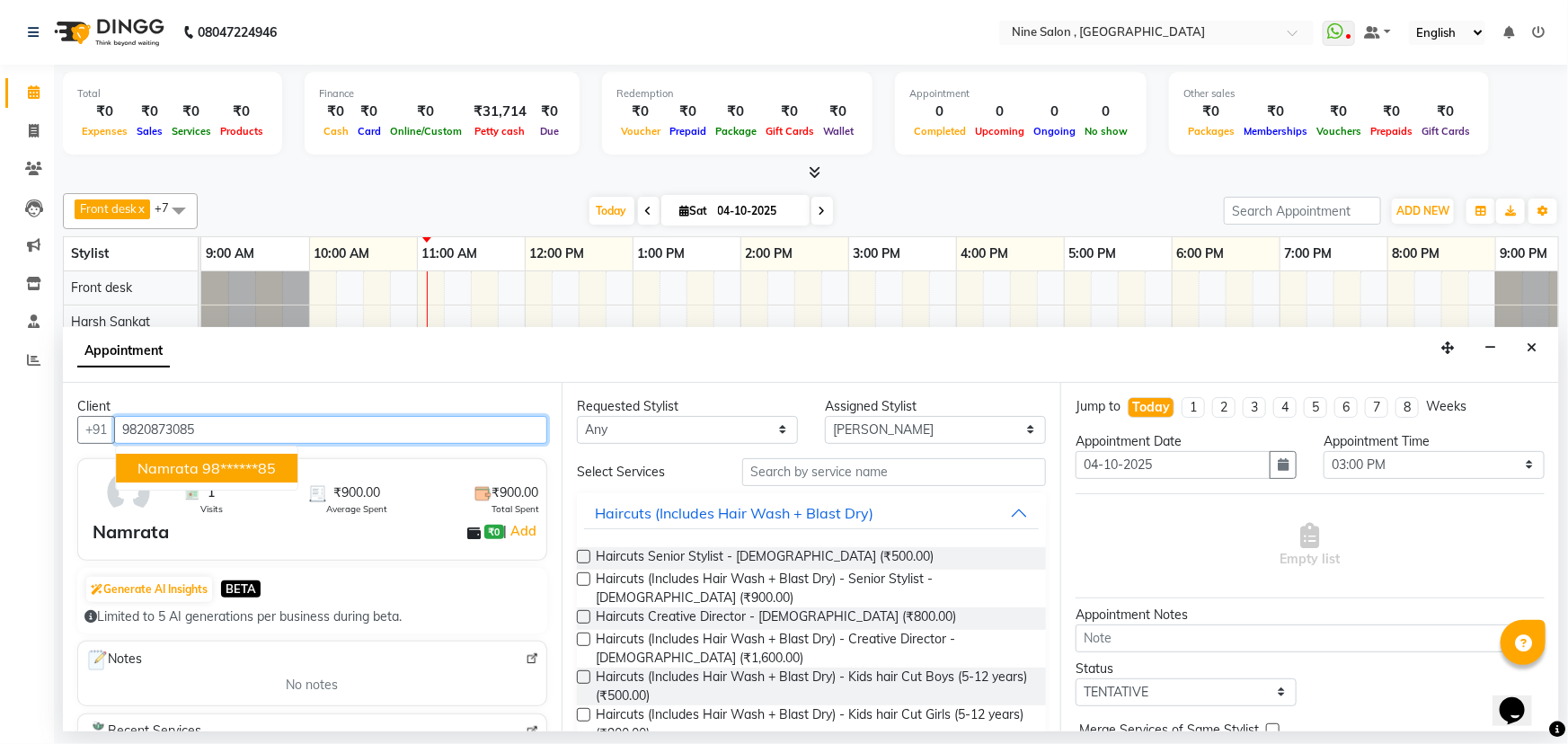
click at [248, 465] on ngb-highlight "98******85" at bounding box center [239, 468] width 73 height 18
type input "98******85"
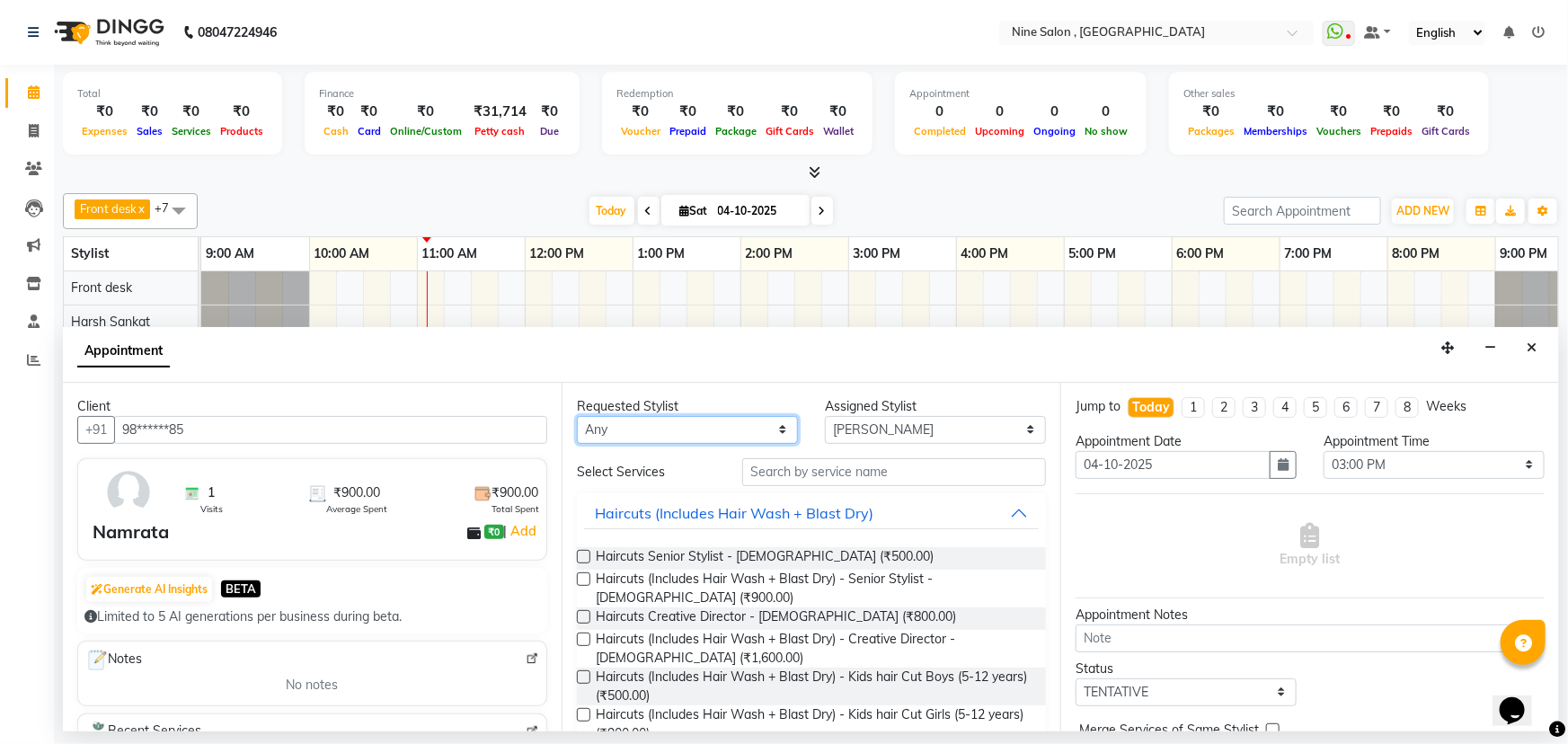
click at [692, 430] on select "Any Front desk Harsh Sankat [PERSON_NAME] [PERSON_NAME] [PERSON_NAME] [PERSON_N…" at bounding box center [687, 430] width 221 height 27
select select "70806"
click at [577, 416] on select "Any Front desk Harsh Sankat [PERSON_NAME] [PERSON_NAME] [PERSON_NAME] [PERSON_N…" at bounding box center [687, 430] width 221 height 27
click at [997, 515] on button "Haircuts (Includes Hair Wash + Blast Dry)" at bounding box center [811, 512] width 455 height 32
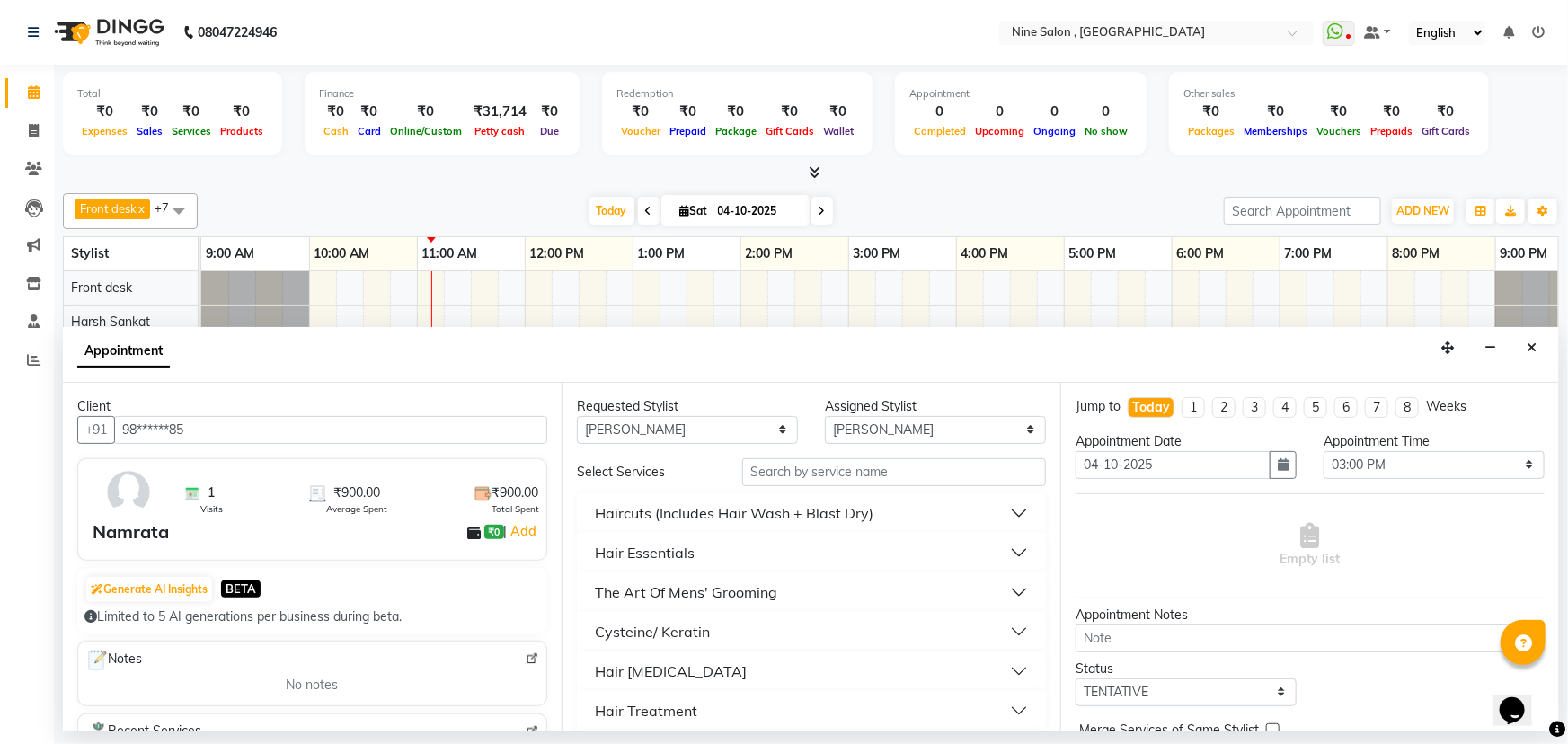
click at [792, 510] on div "Haircuts (Includes Hair Wash + Blast Dry)" at bounding box center [734, 513] width 279 height 22
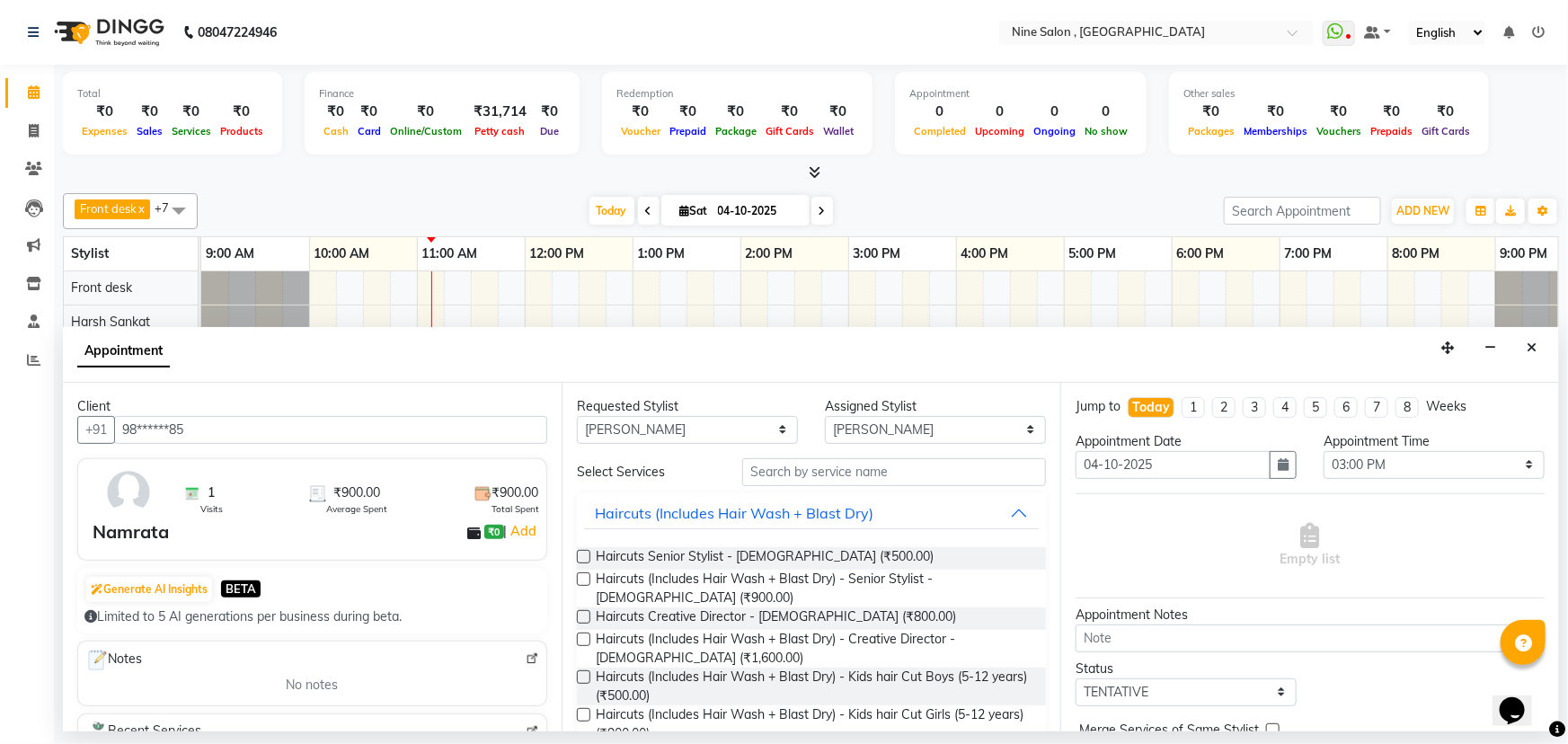
click at [585, 634] on label at bounding box center [584, 639] width 14 height 14
click at [585, 635] on input "checkbox" at bounding box center [583, 640] width 12 height 12
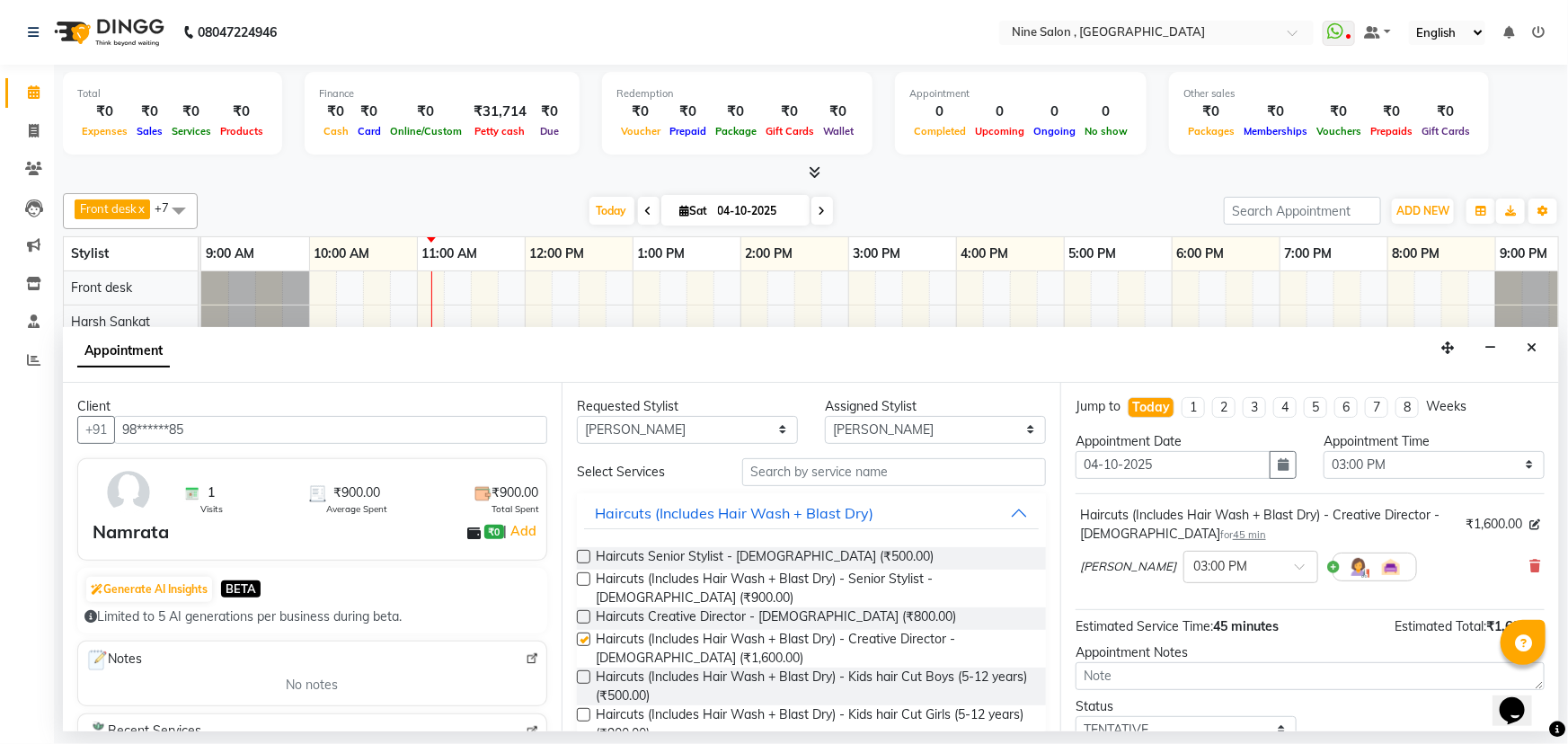
checkbox input "false"
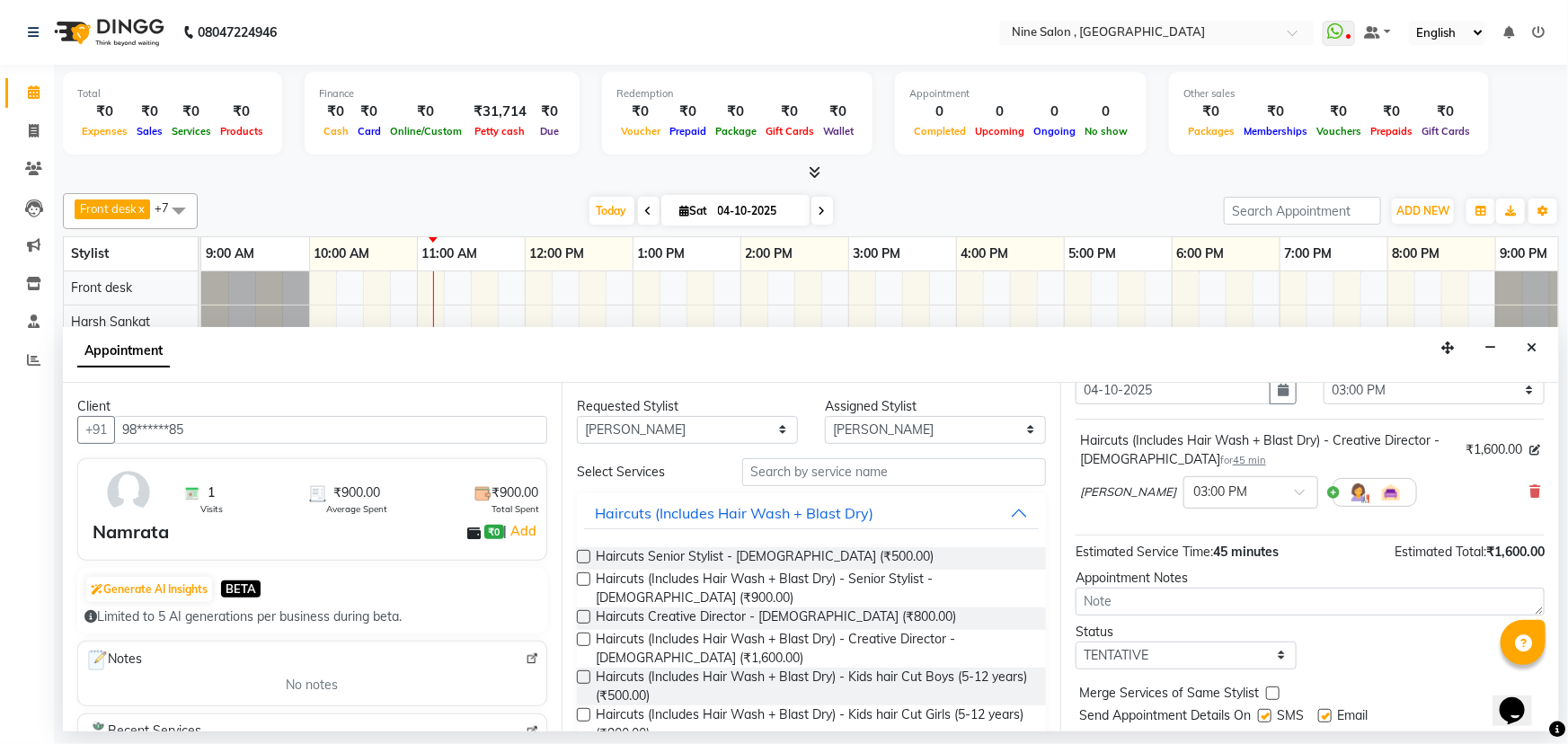
scroll to position [125, 0]
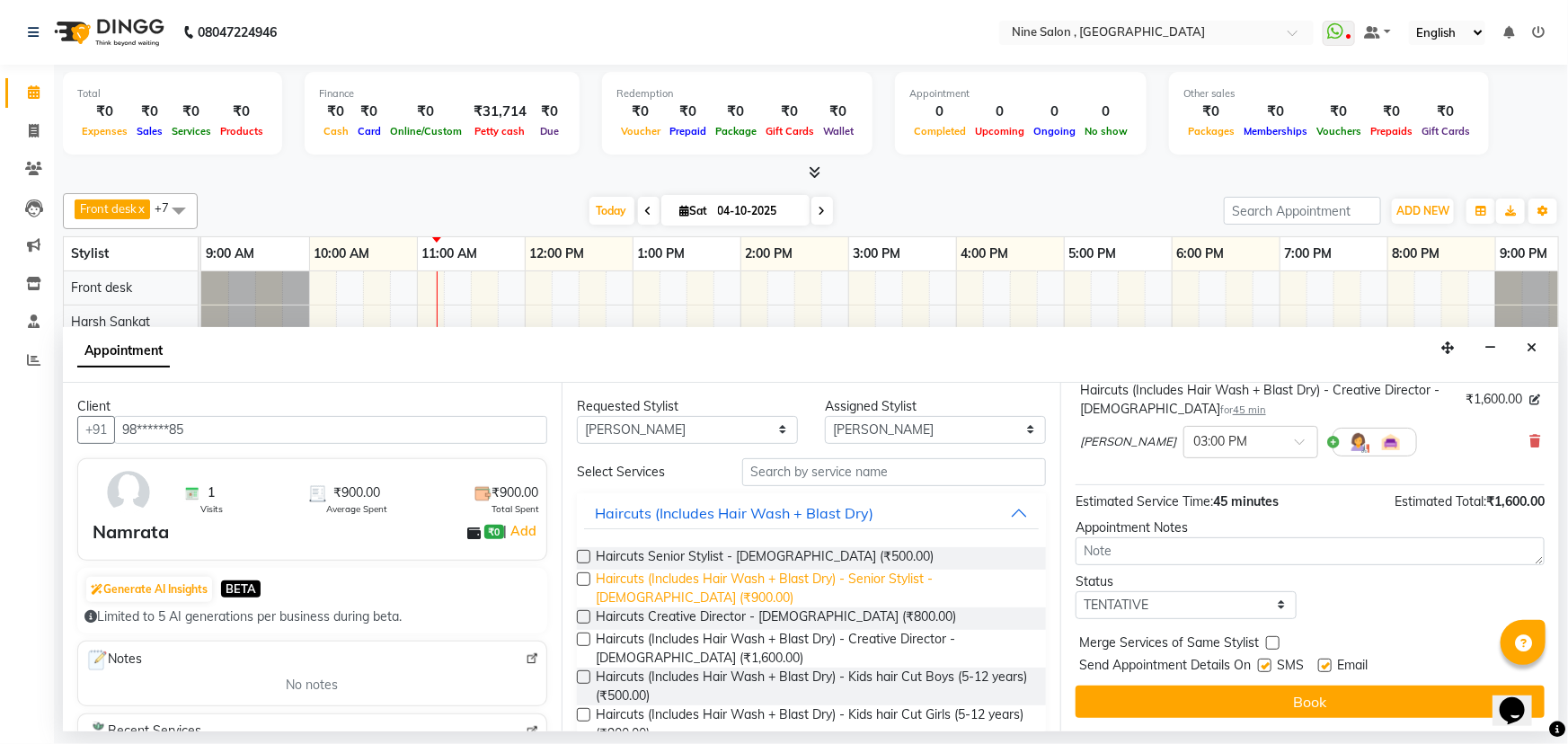
click at [828, 578] on span "Haircuts (Includes Hair Wash + Blast Dry) - Senior Stylist - [DEMOGRAPHIC_DATA]…" at bounding box center [814, 588] width 436 height 38
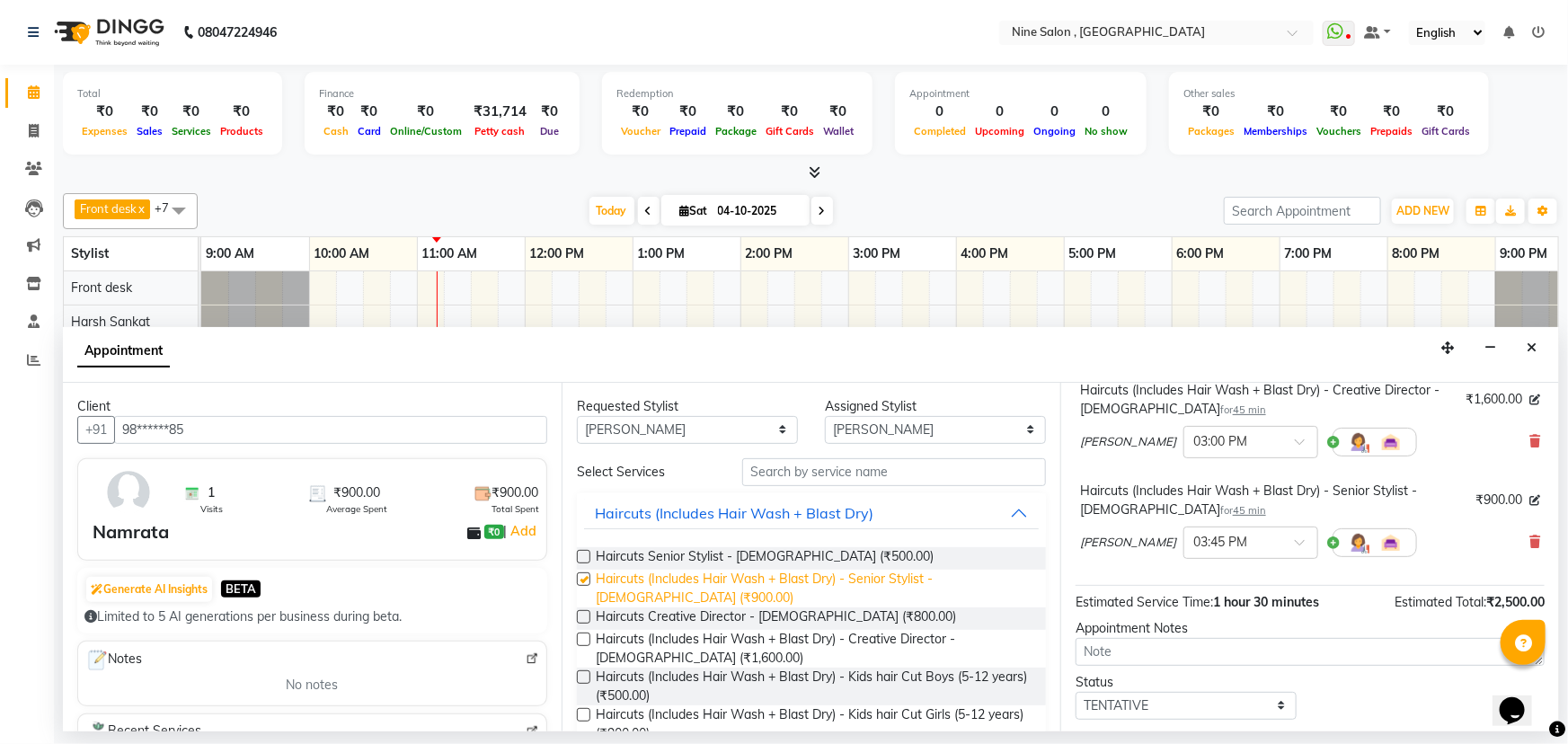
checkbox input "false"
click at [1530, 438] on icon at bounding box center [1535, 442] width 11 height 13
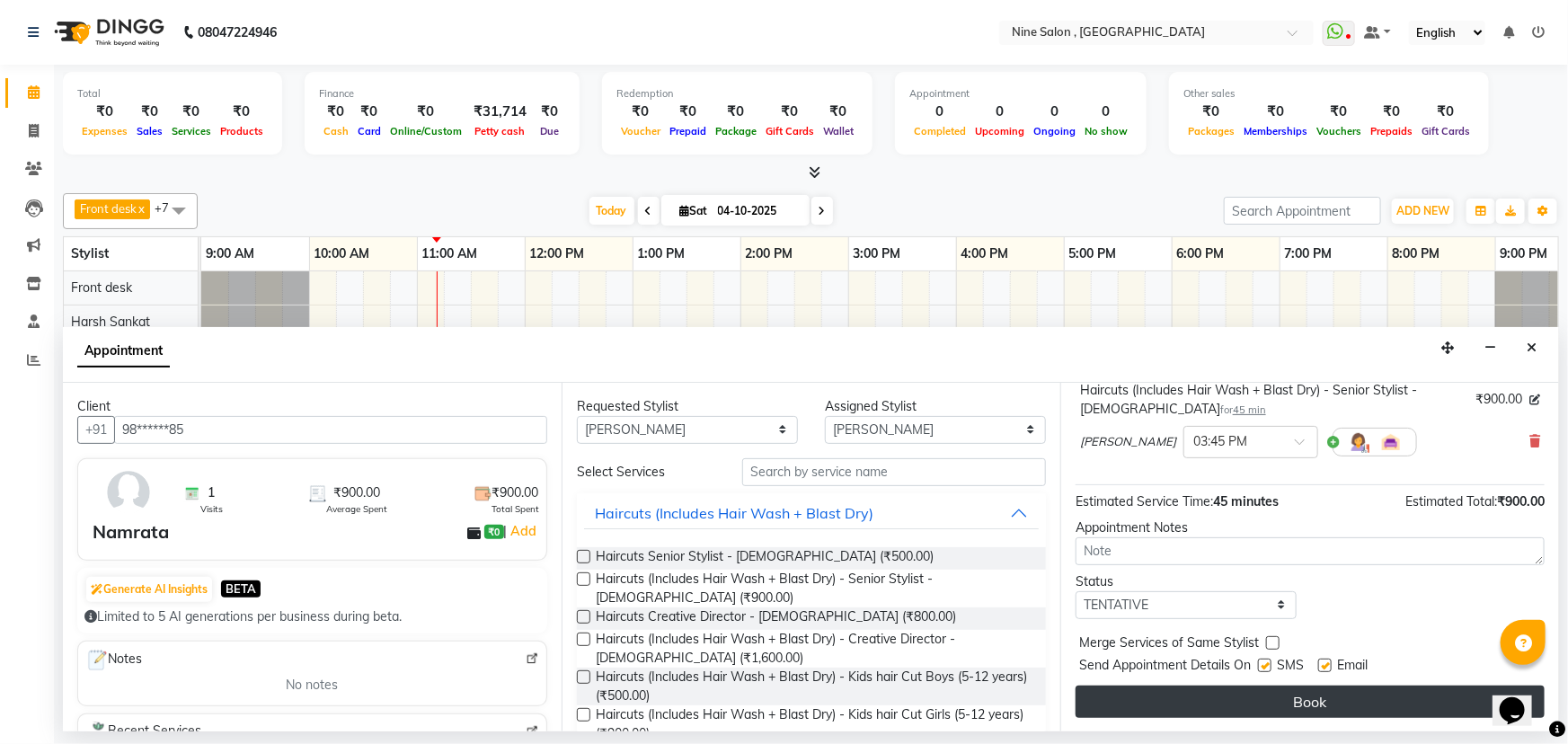
click at [1281, 706] on button "Book" at bounding box center [1310, 701] width 469 height 32
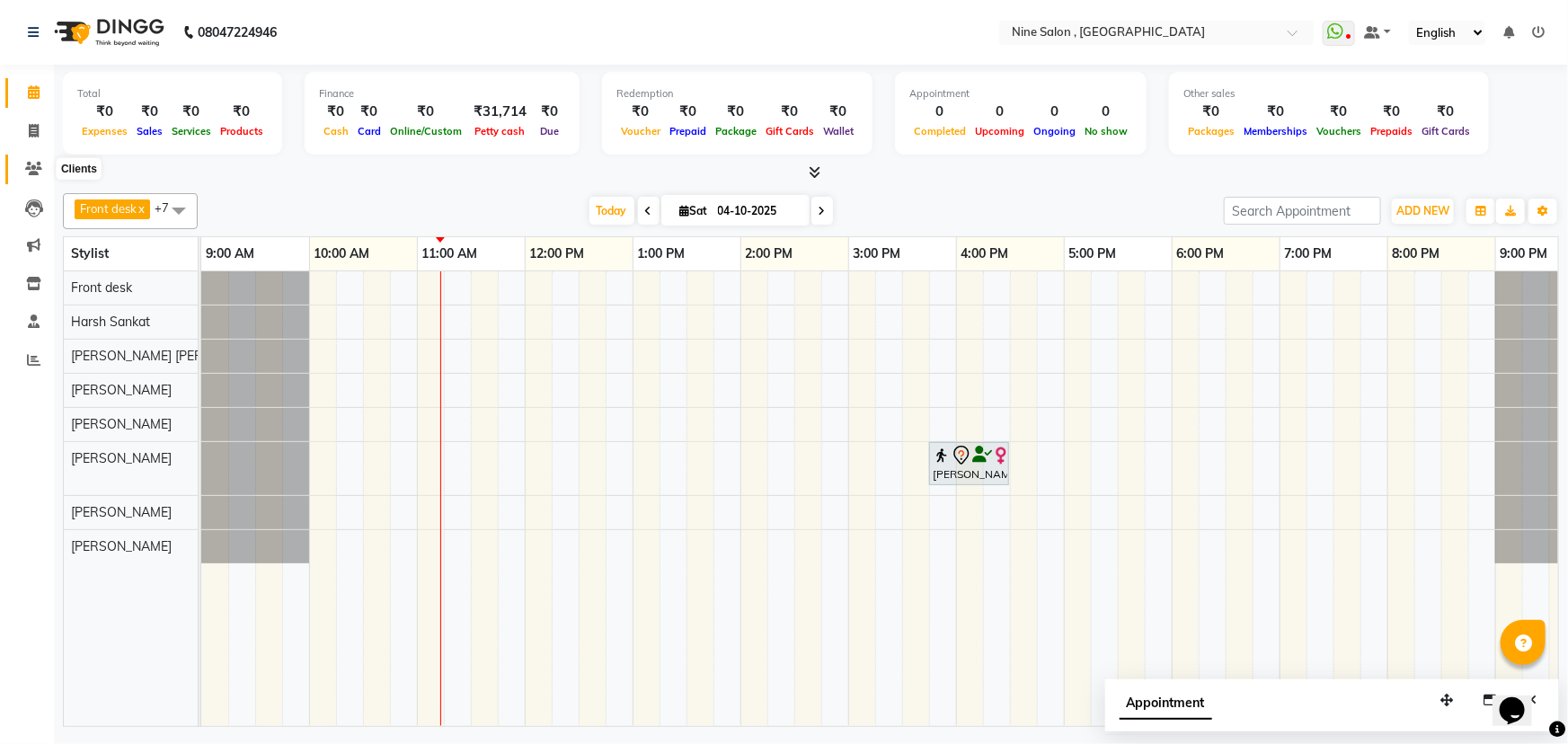
click at [34, 170] on icon at bounding box center [33, 169] width 17 height 14
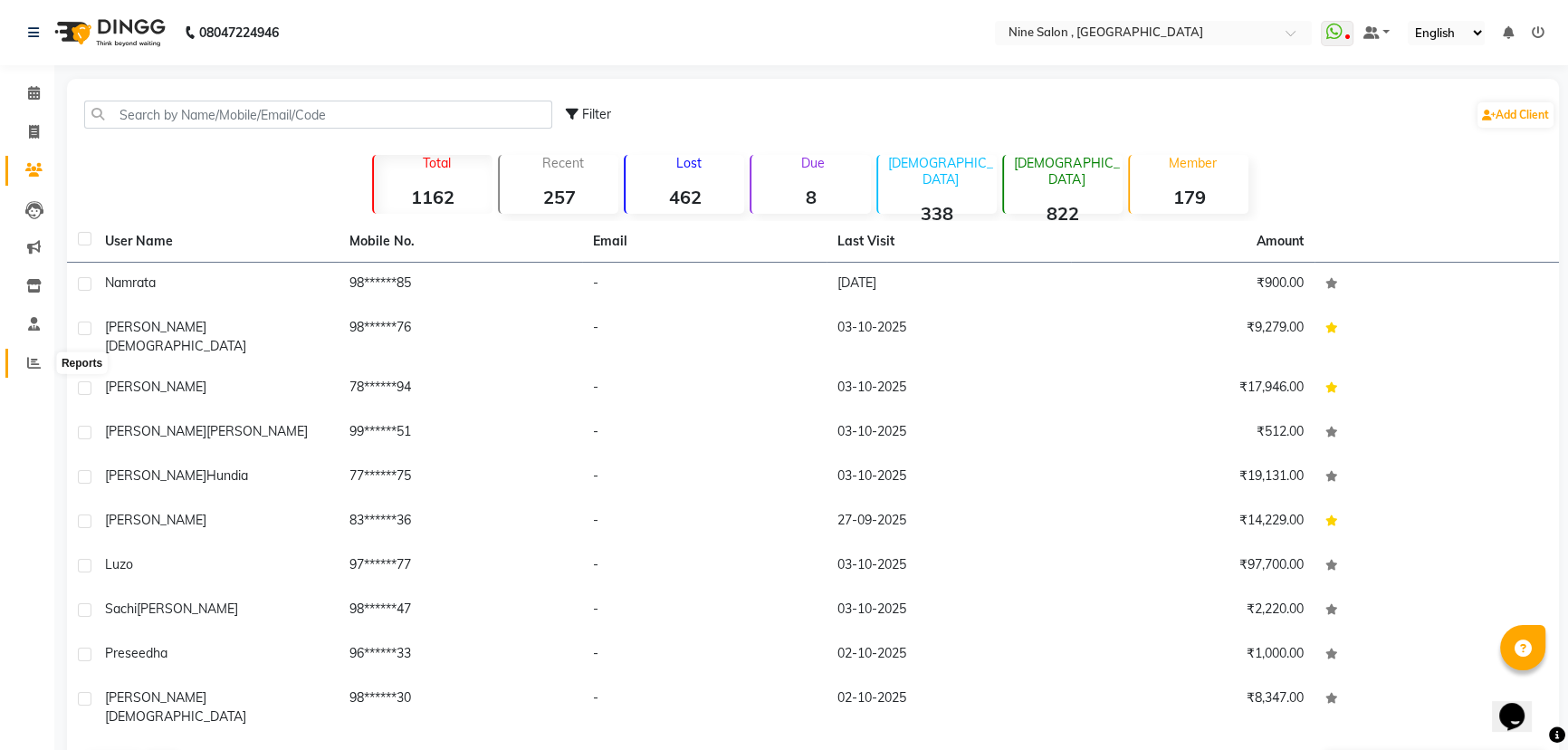
click at [32, 362] on icon at bounding box center [33, 362] width 14 height 14
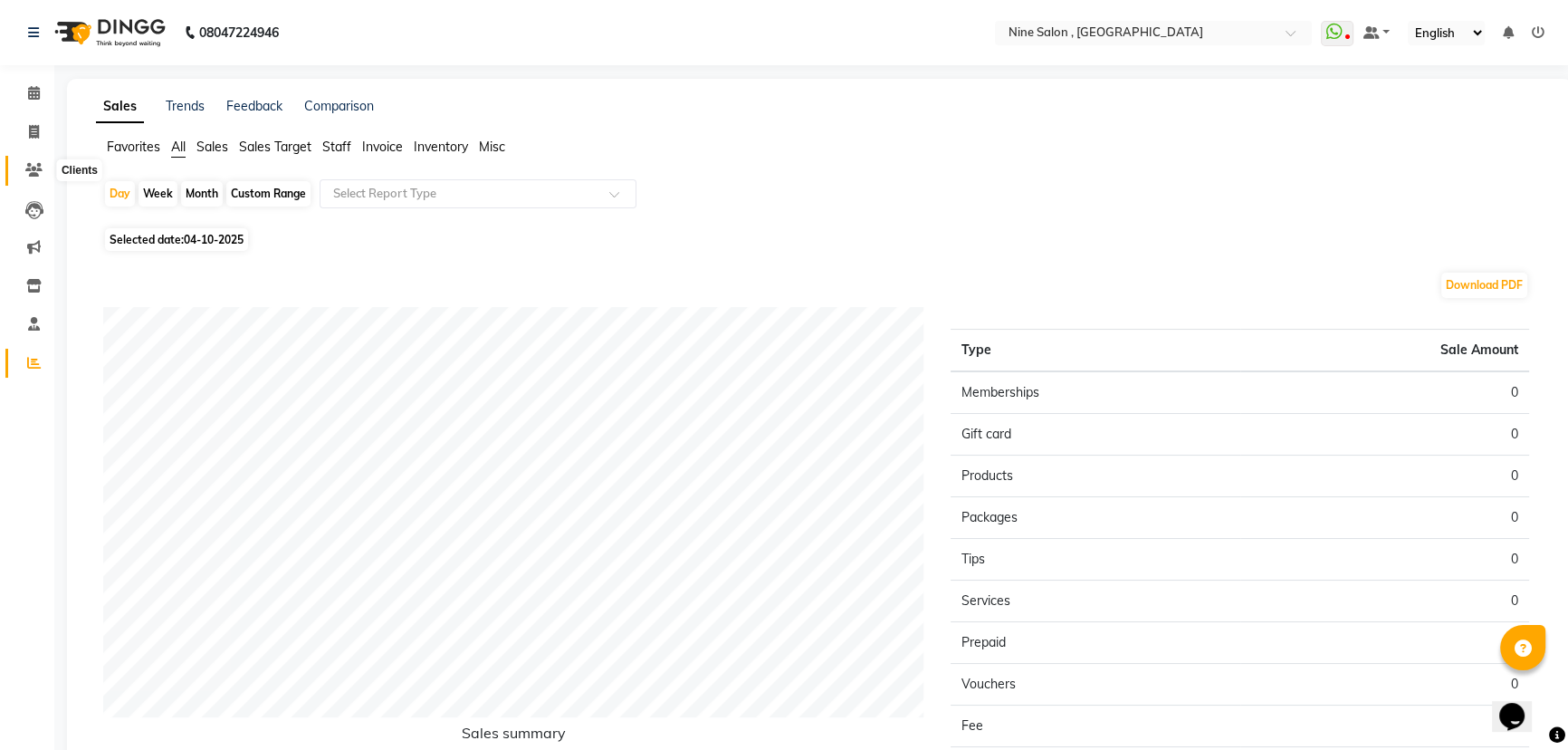
click at [40, 167] on icon at bounding box center [33, 170] width 18 height 14
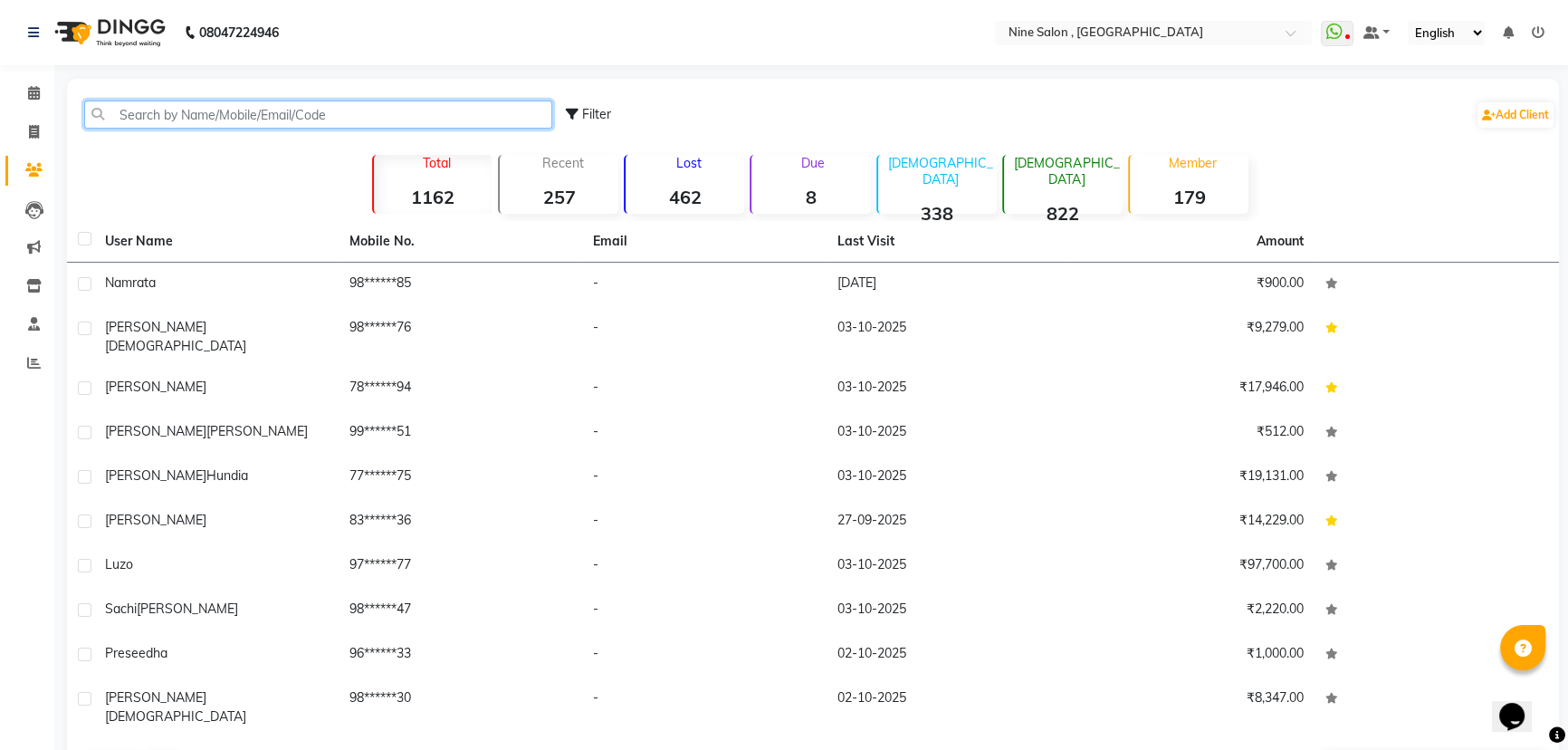
click at [265, 112] on input "text" at bounding box center [318, 115] width 468 height 28
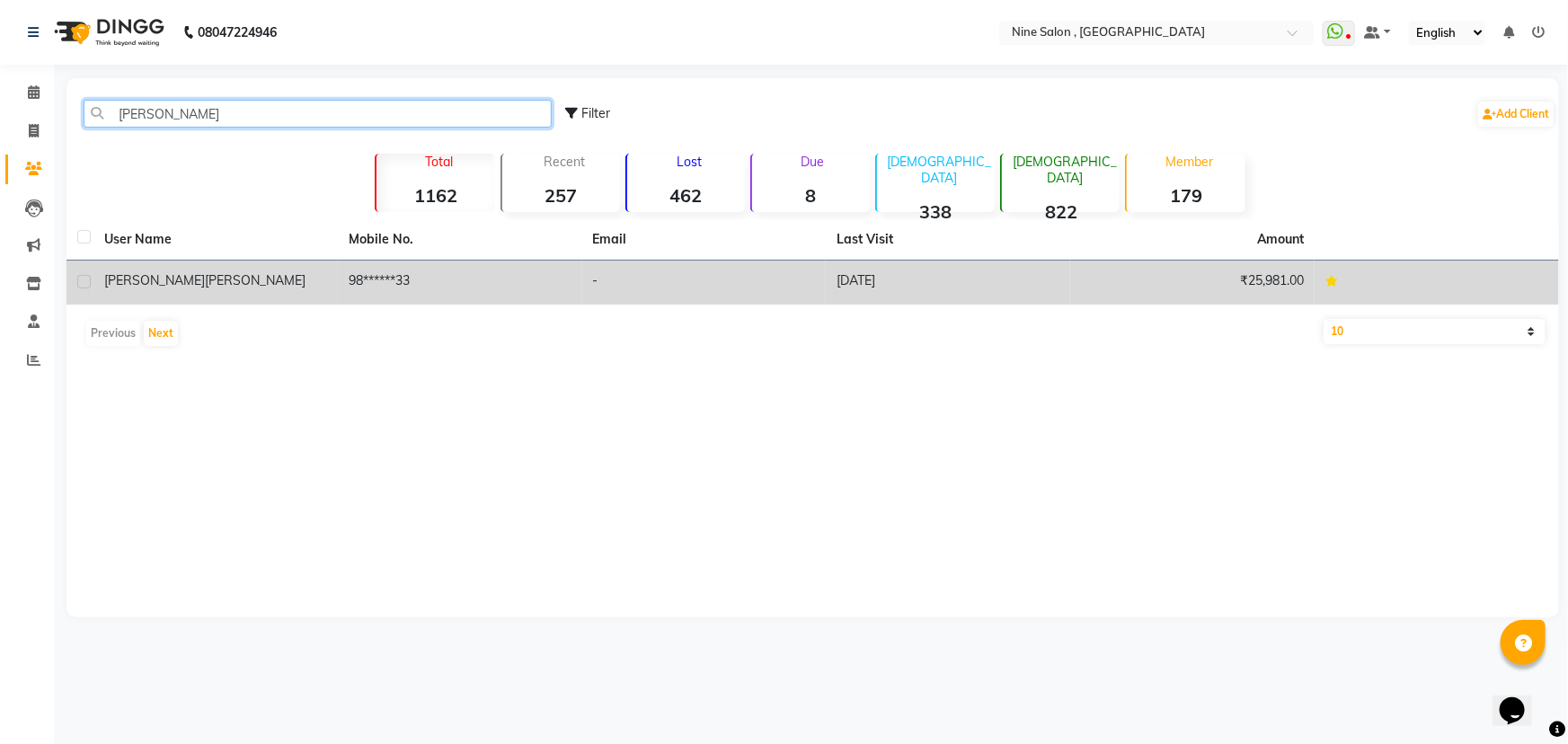
type input "[PERSON_NAME]"
click at [205, 282] on span "[PERSON_NAME]" at bounding box center [256, 280] width 101 height 16
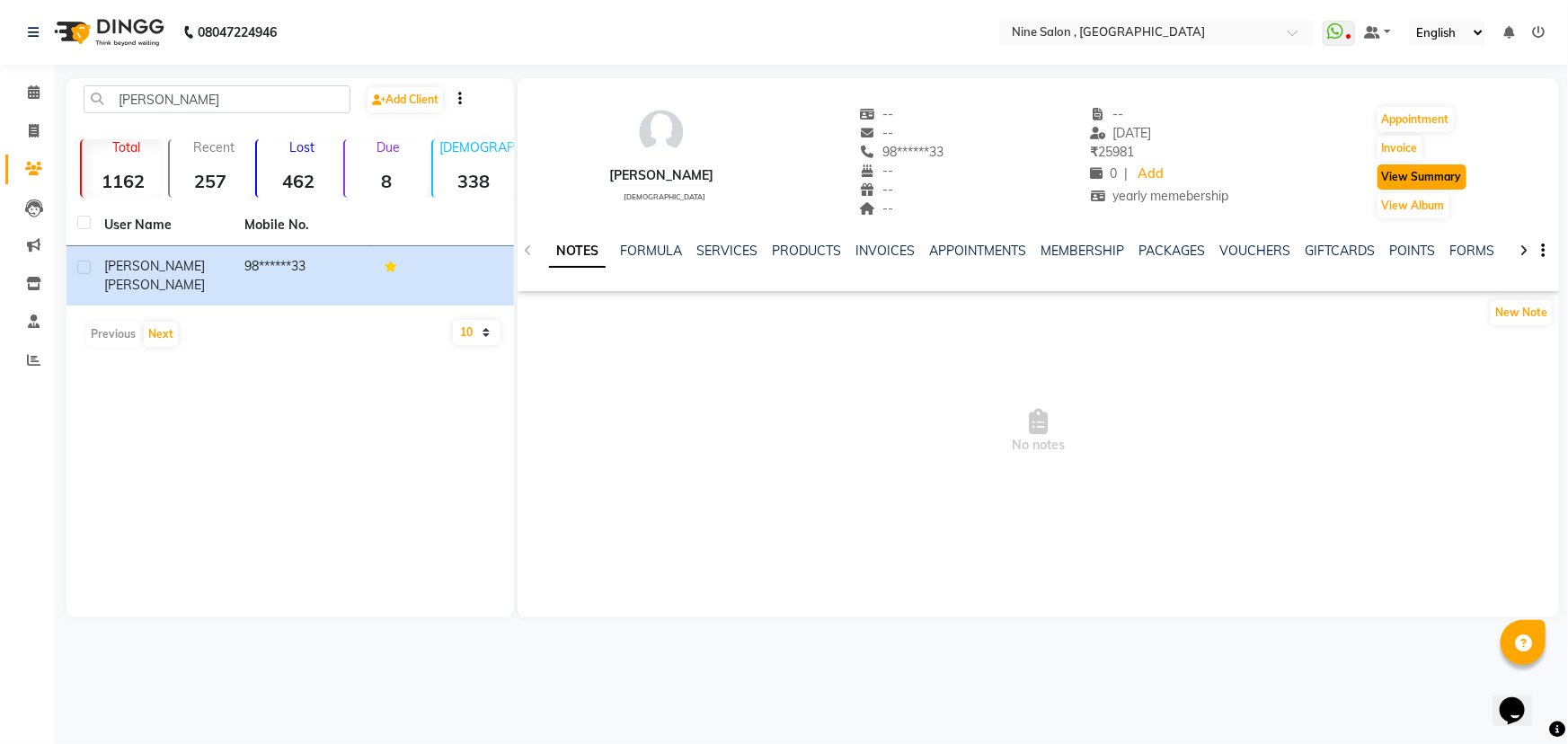
click at [1411, 180] on button "View Summary" at bounding box center [1421, 176] width 89 height 25
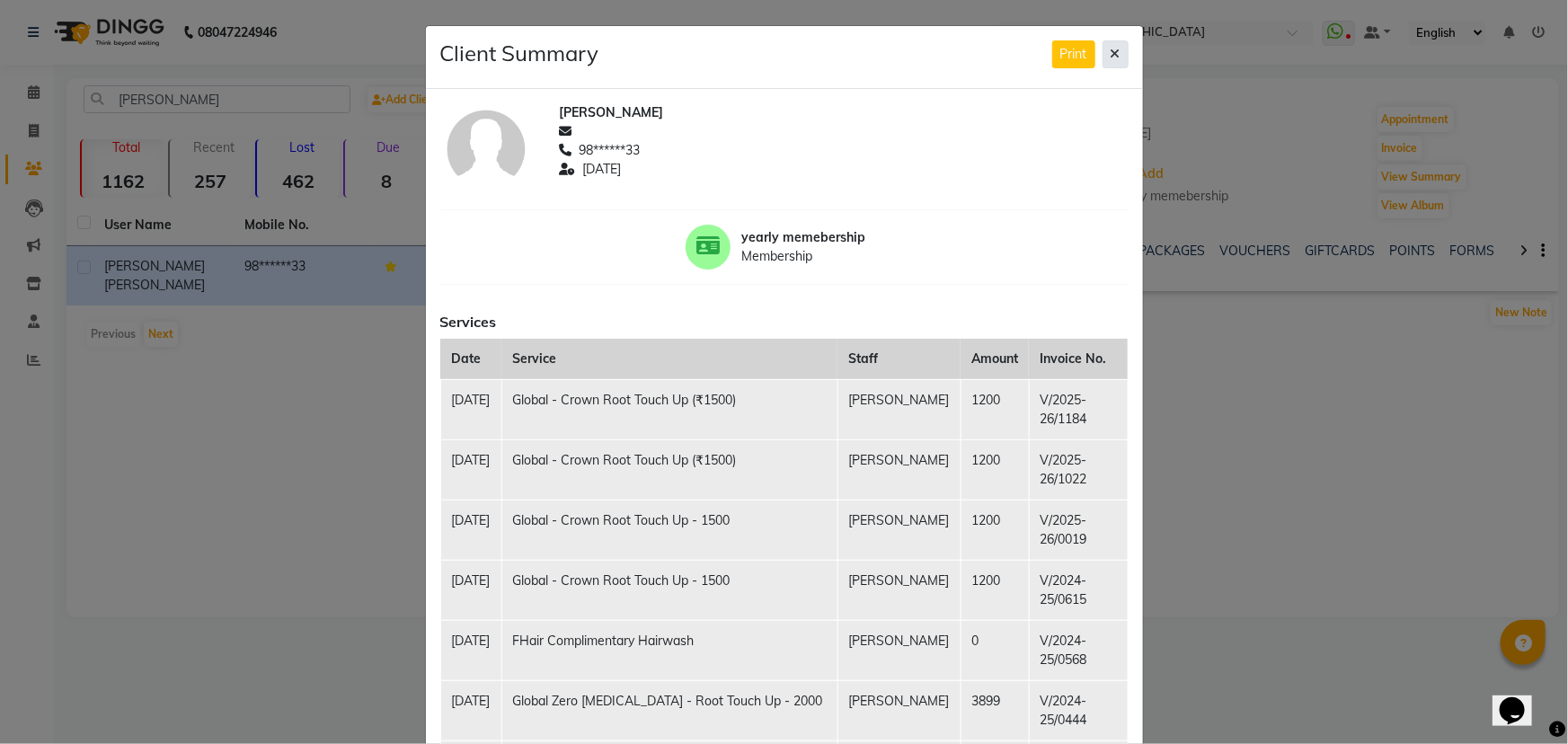
click at [1112, 60] on icon at bounding box center [1115, 54] width 10 height 13
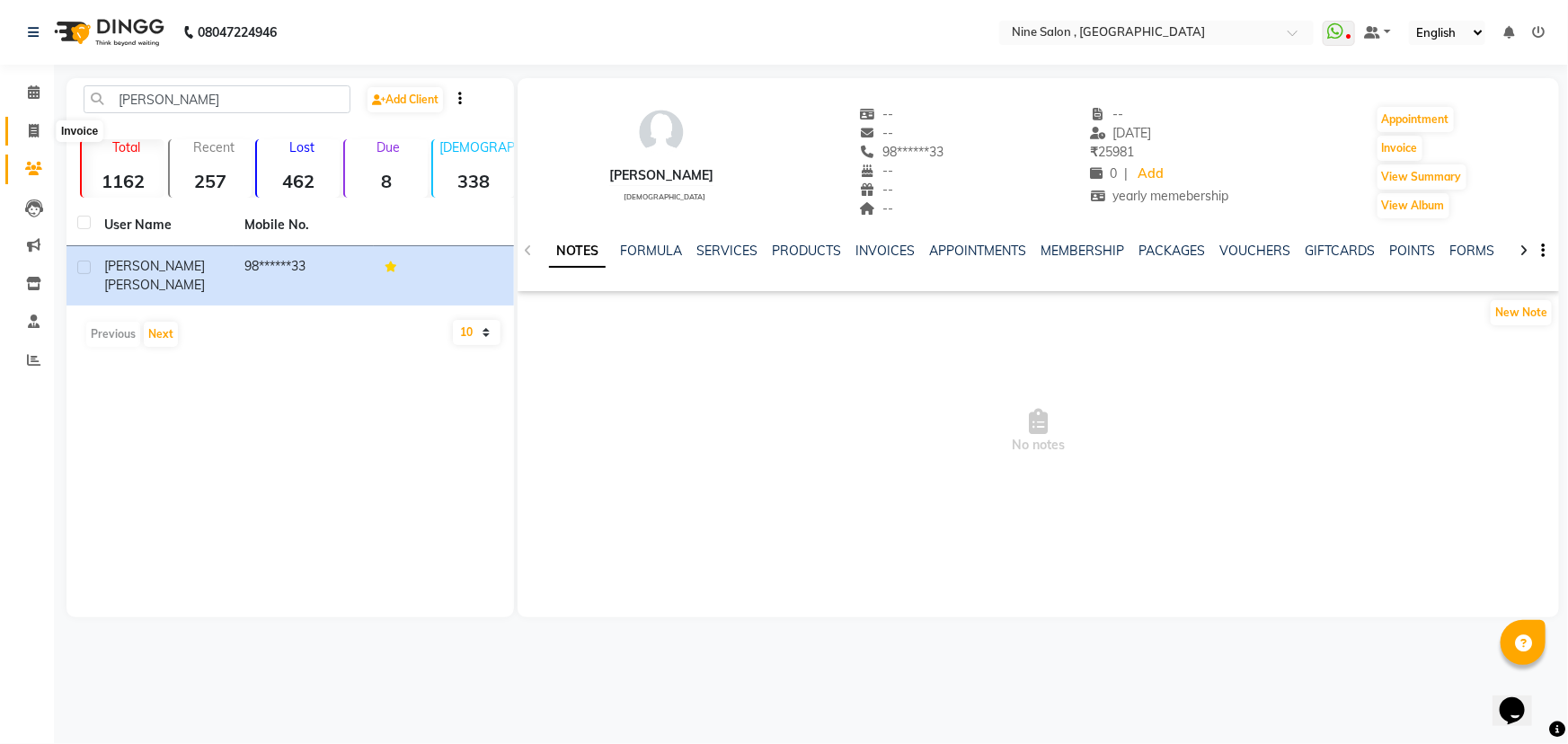
click at [36, 126] on icon at bounding box center [33, 130] width 10 height 14
select select "service"
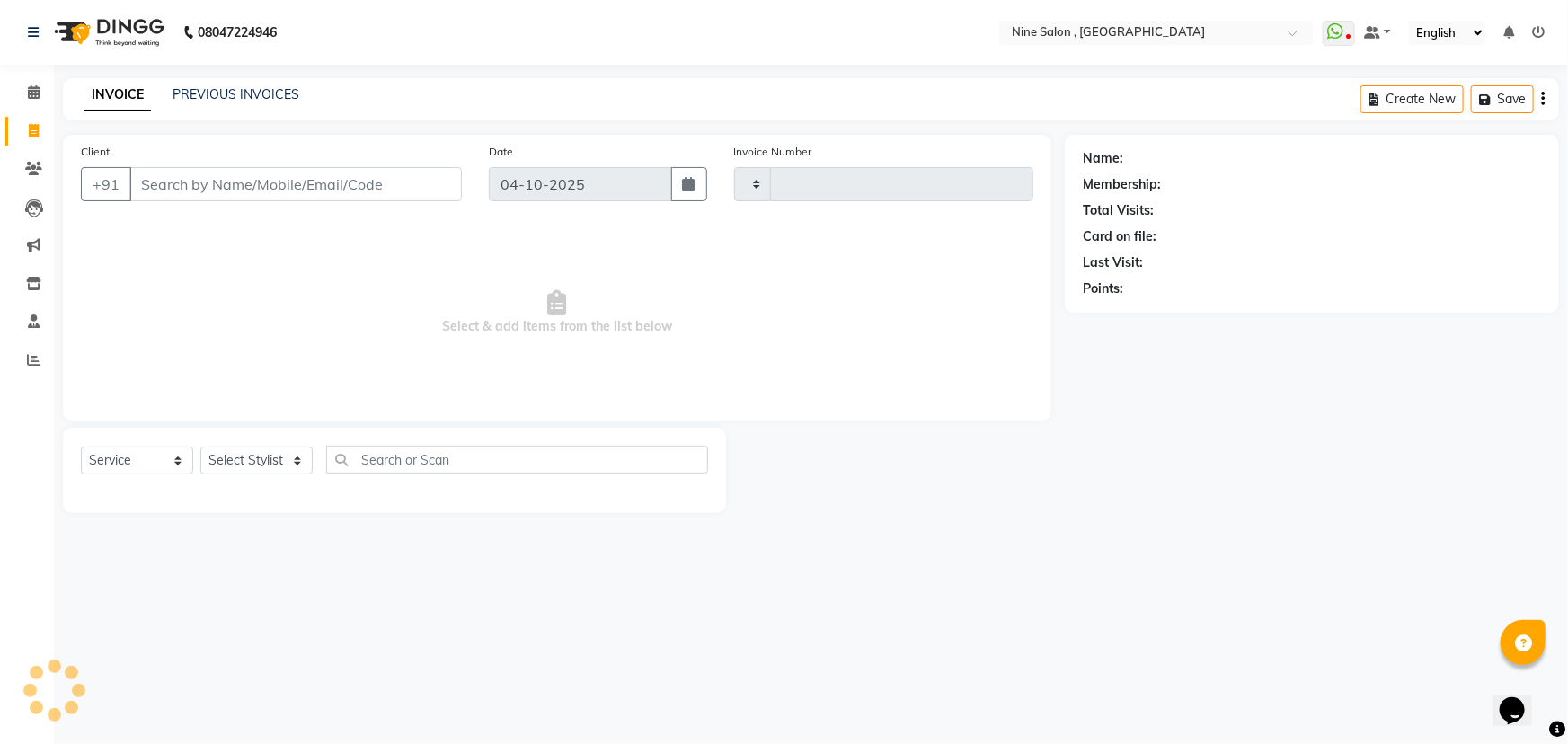
type input "1236"
select select "7341"
click at [31, 93] on icon at bounding box center [33, 92] width 12 height 14
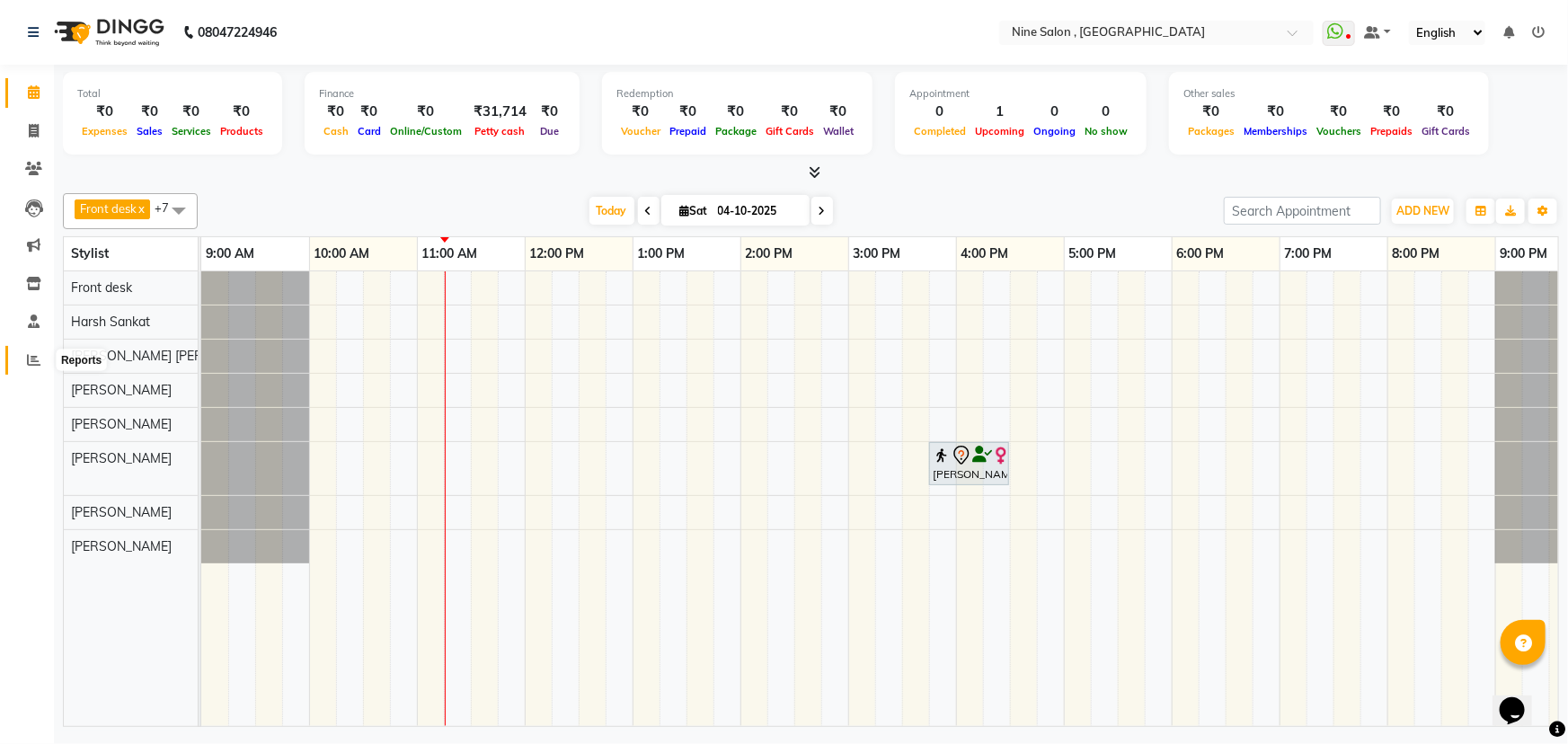
click at [36, 364] on icon at bounding box center [33, 359] width 14 height 14
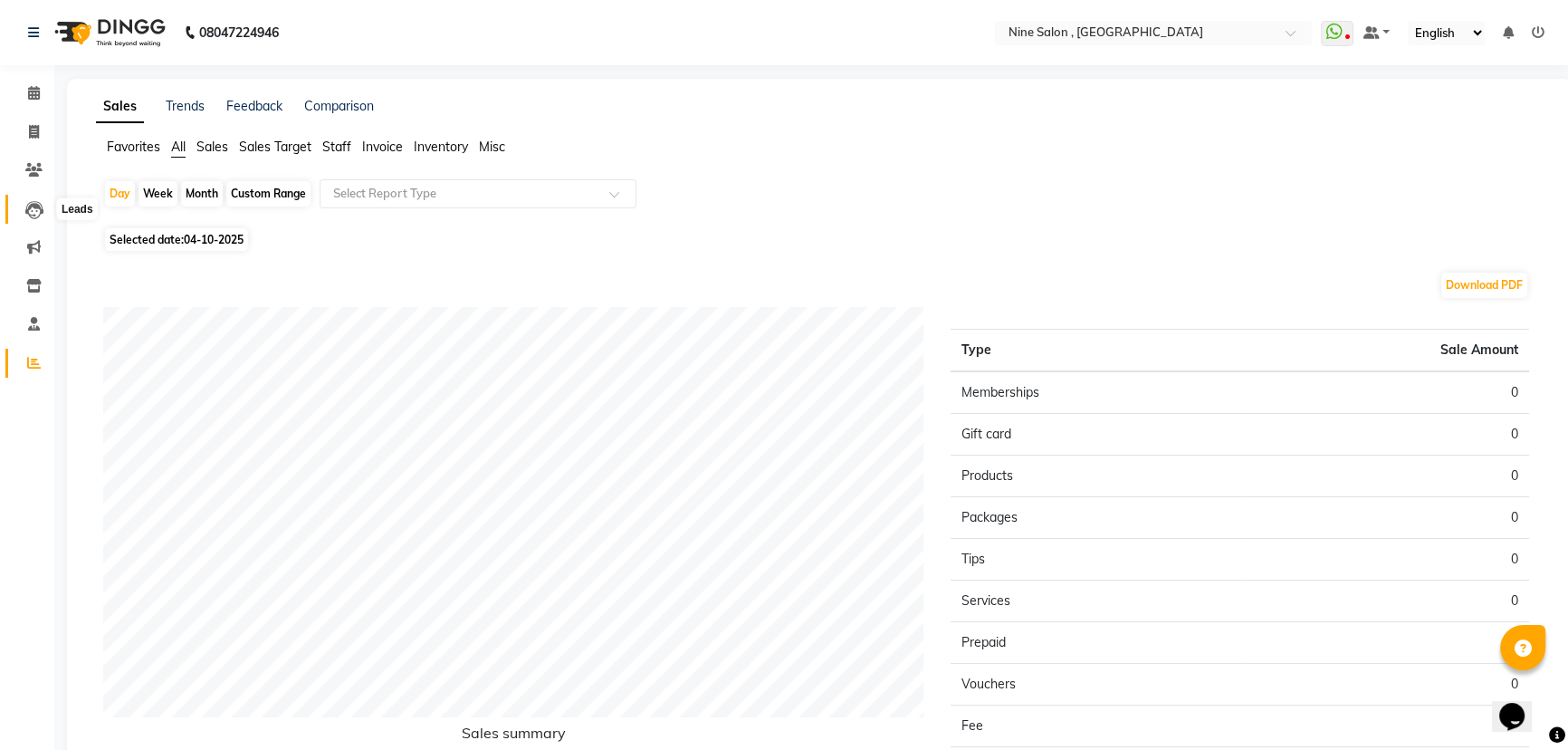
click at [29, 210] on icon at bounding box center [34, 211] width 18 height 18
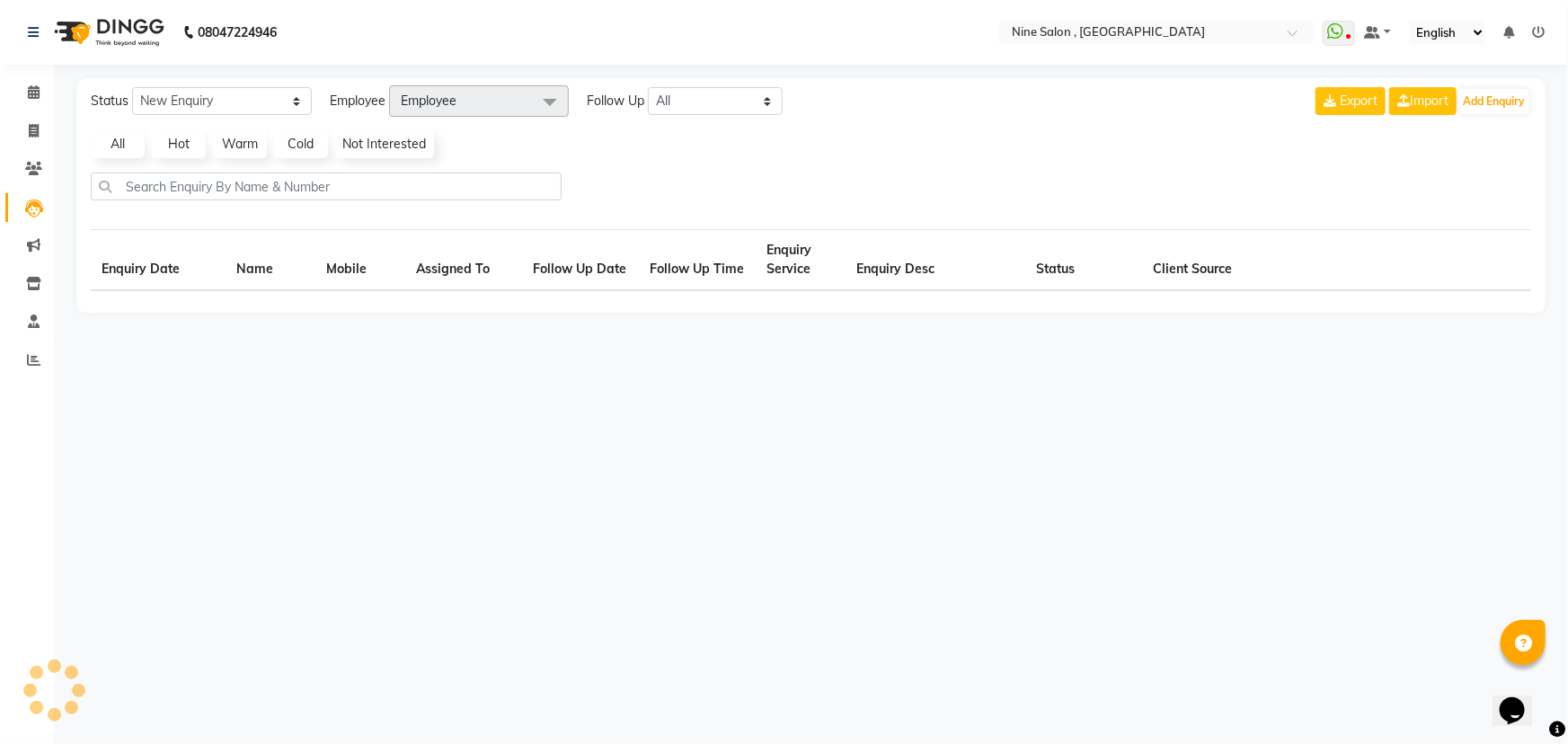
select select "10"
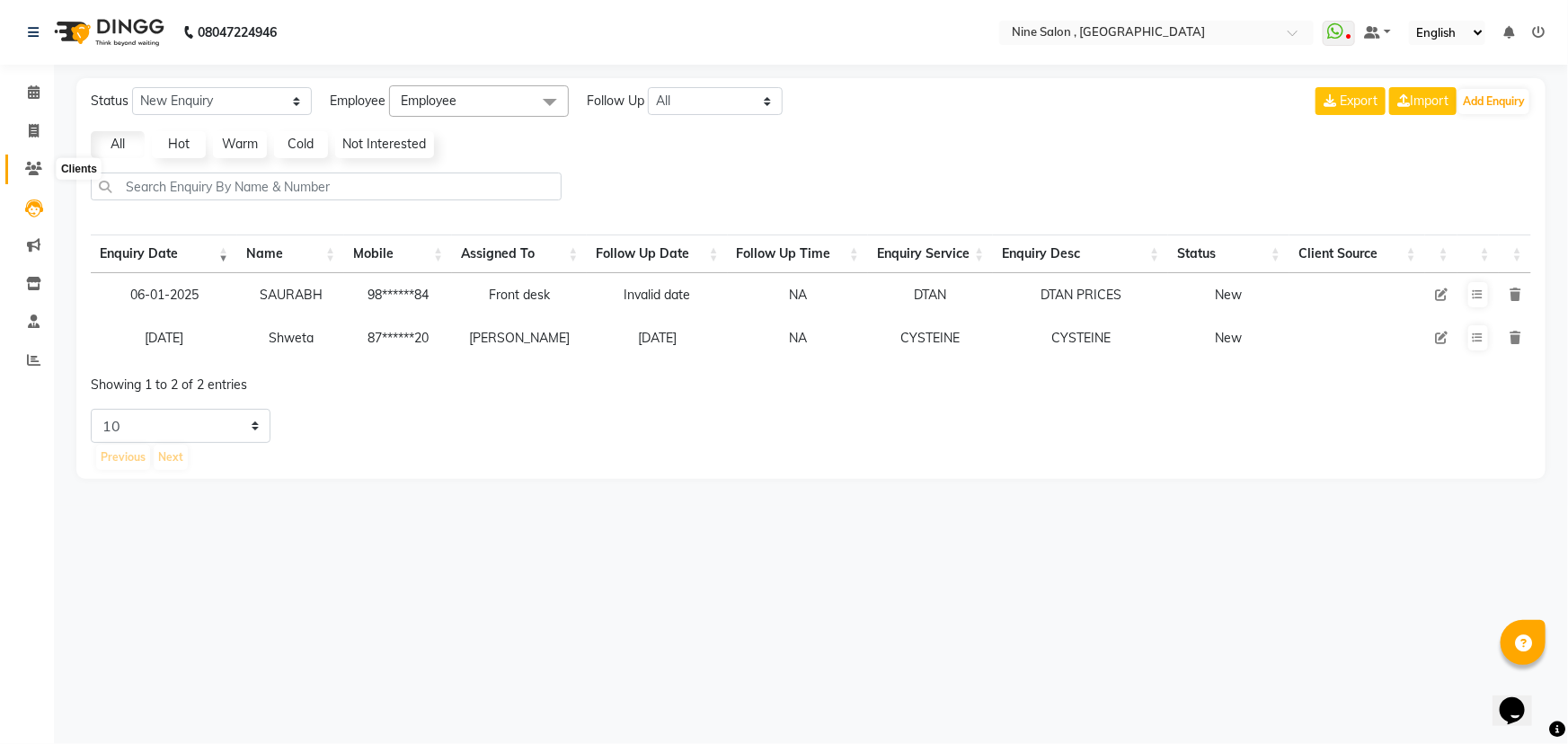
click at [28, 160] on span at bounding box center [34, 170] width 31 height 21
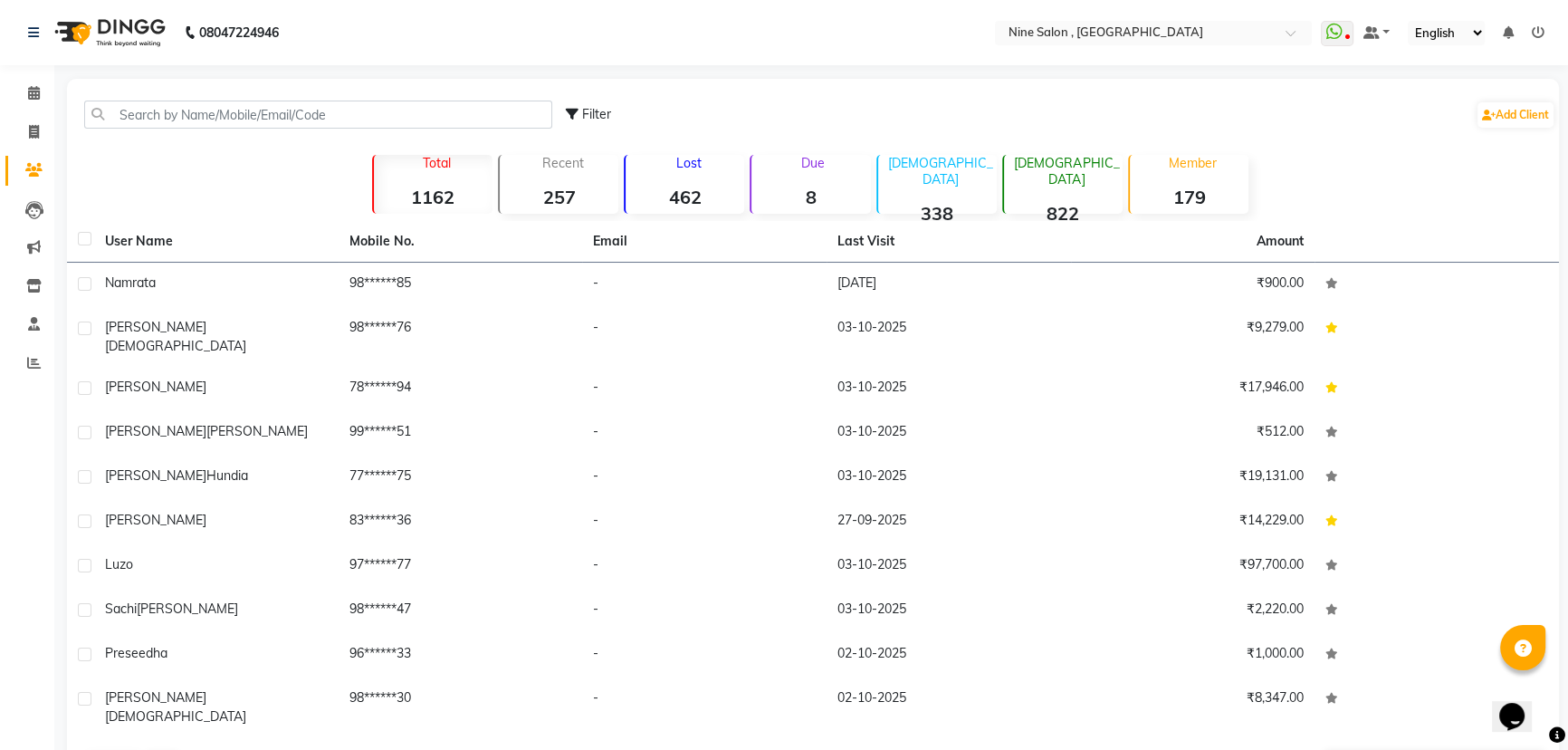
click at [678, 197] on strong "462" at bounding box center [685, 197] width 118 height 23
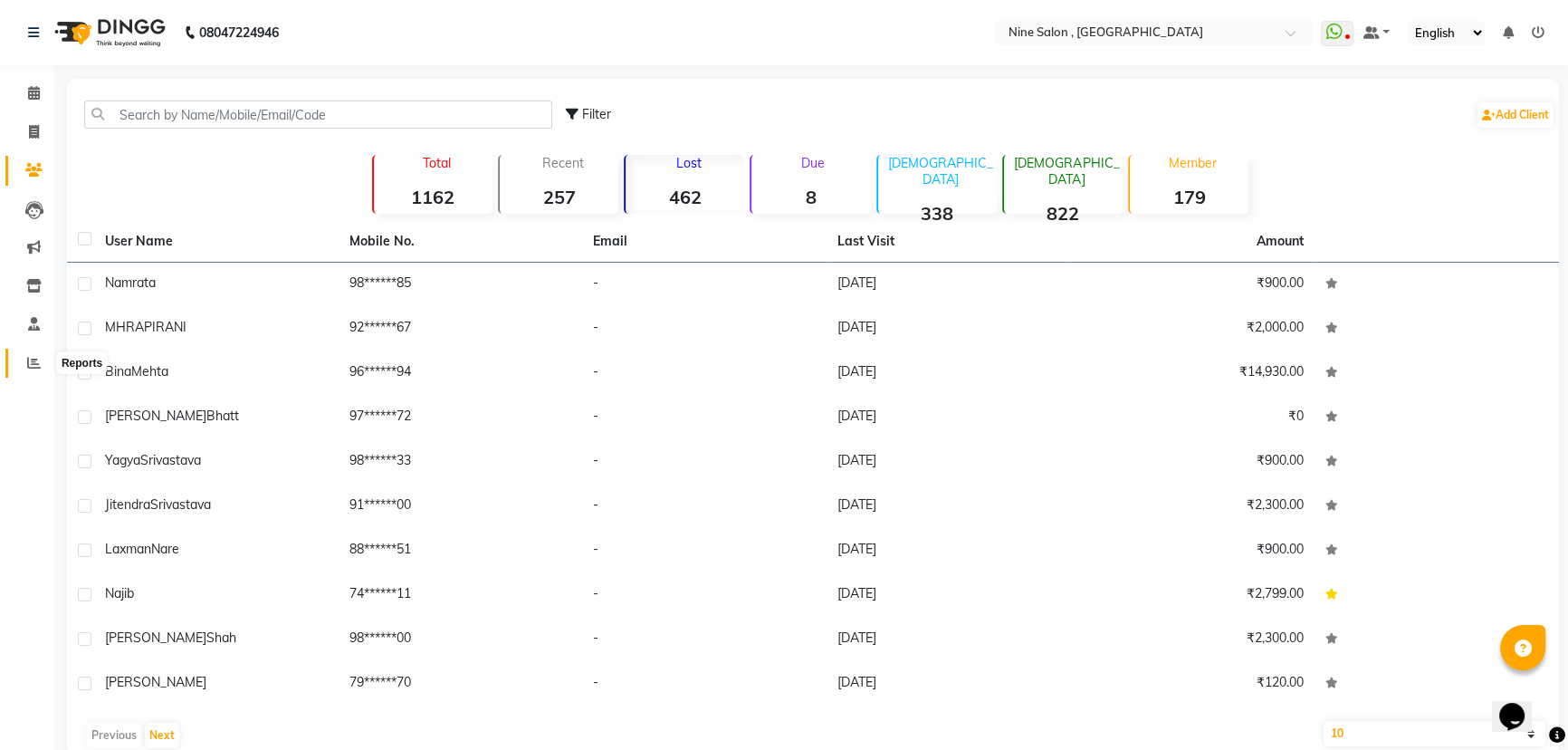
click at [29, 367] on icon at bounding box center [33, 362] width 14 height 14
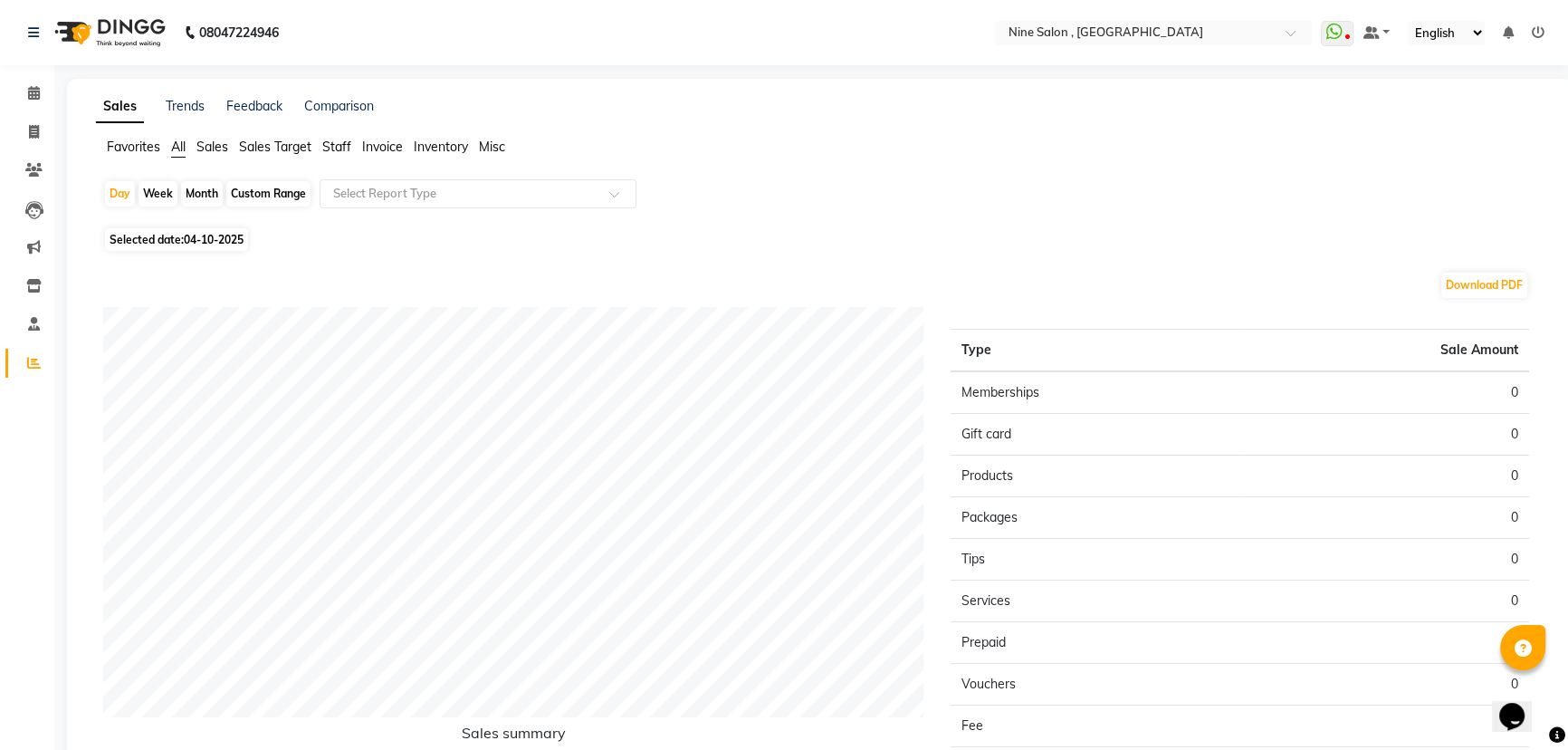
click at [212, 146] on span "Sales" at bounding box center [212, 147] width 31 height 17
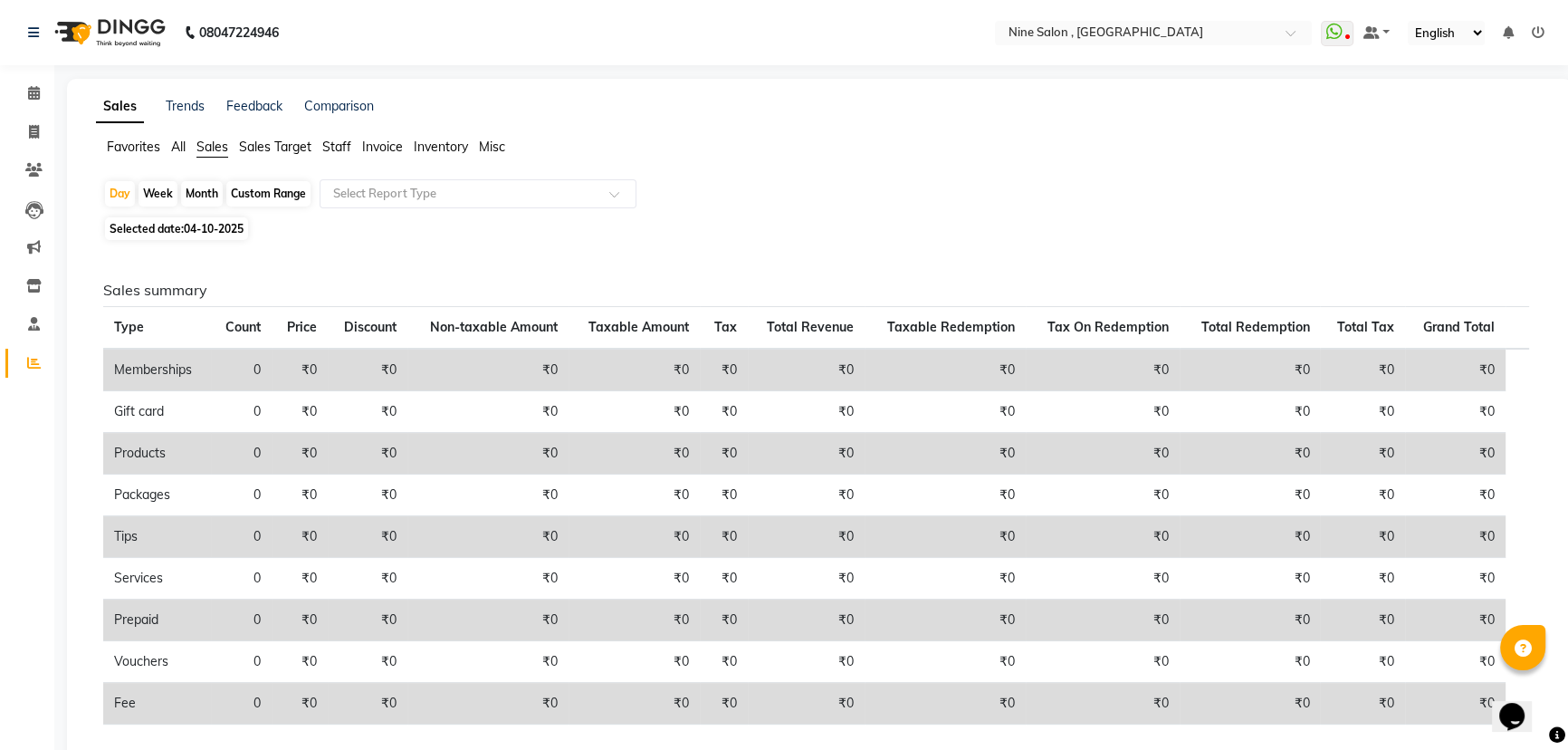
click at [148, 142] on span "Favorites" at bounding box center [134, 147] width 54 height 17
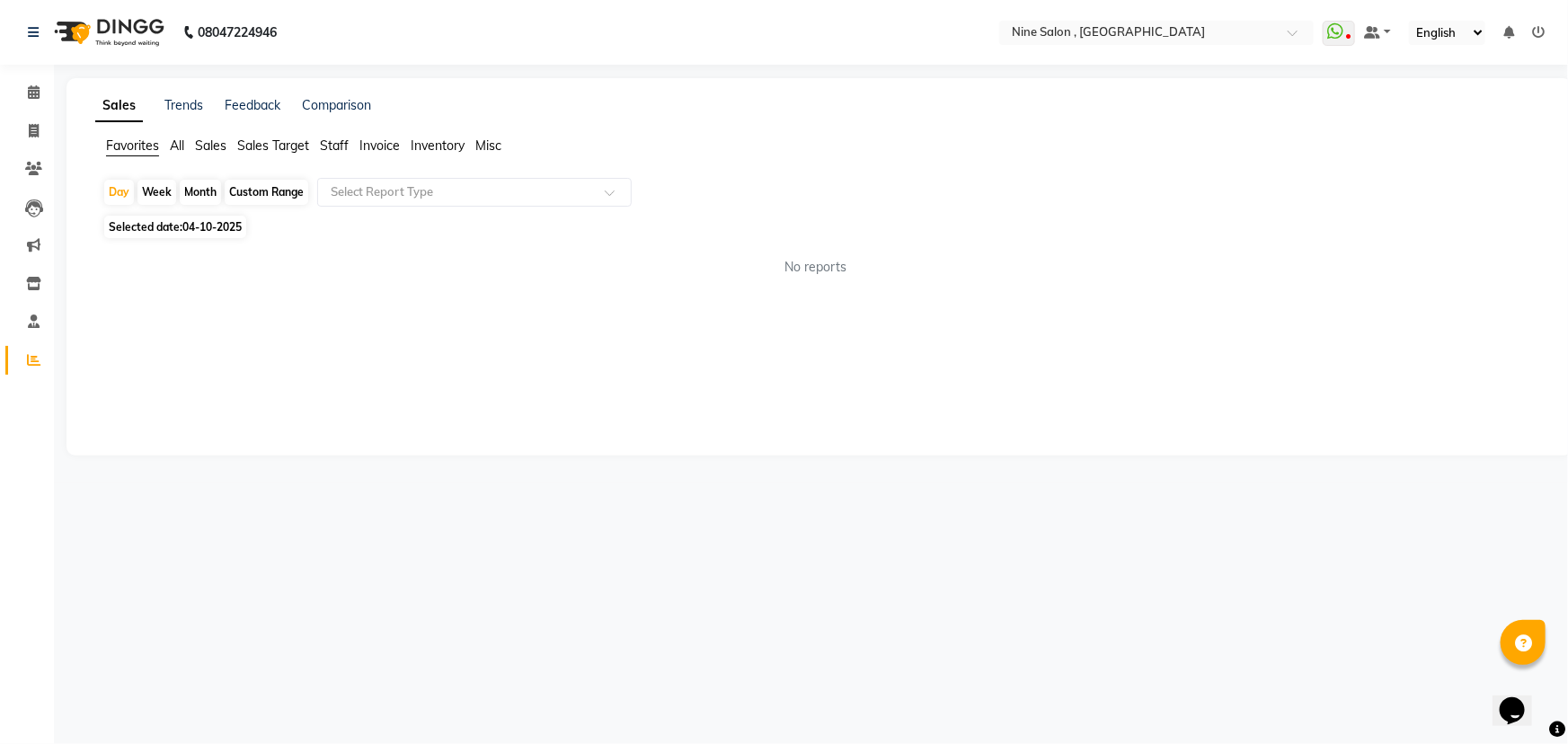
click at [342, 148] on span "Staff" at bounding box center [334, 146] width 28 height 16
click at [267, 191] on div "Custom Range" at bounding box center [266, 191] width 83 height 25
select select "10"
select select "2025"
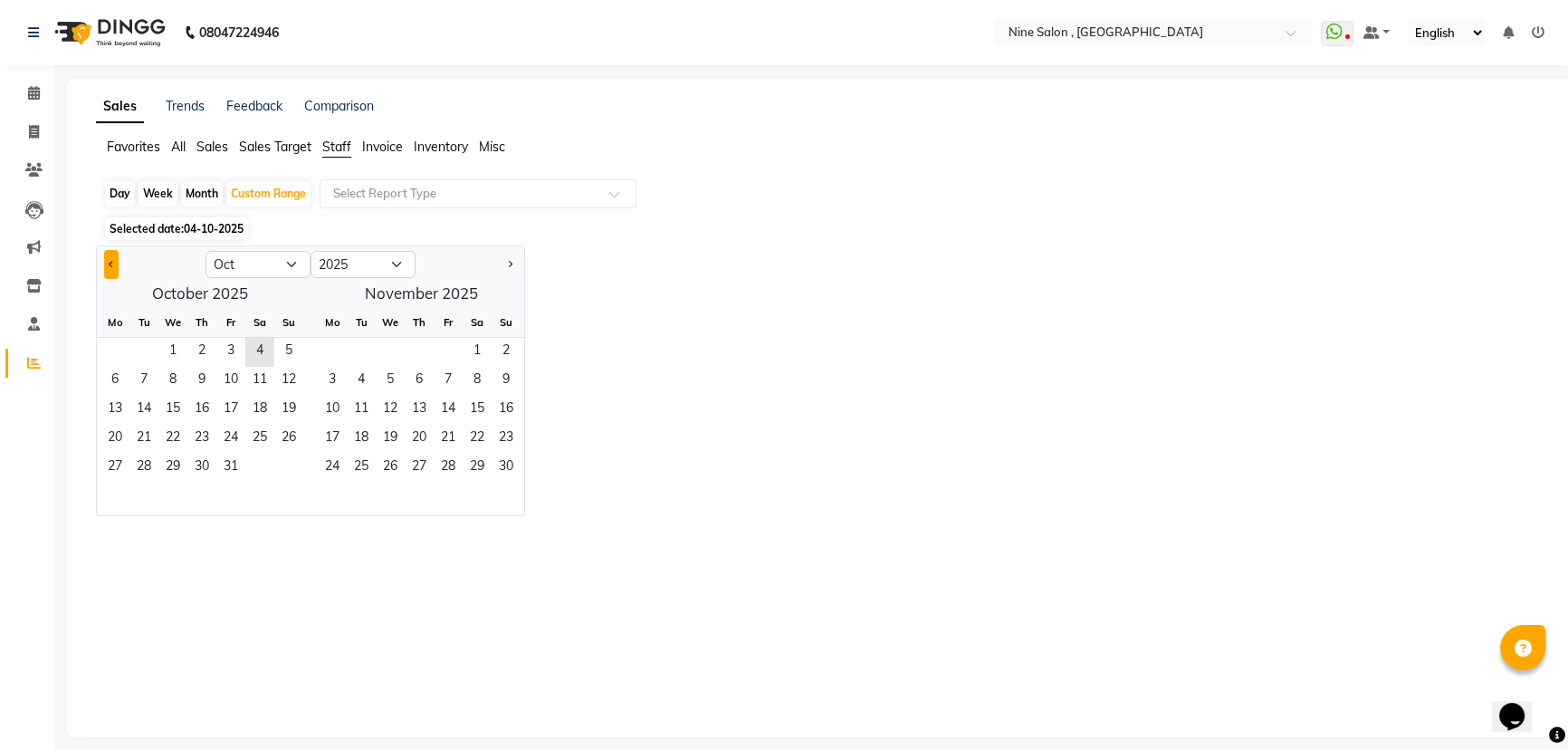
click at [115, 267] on button "Previous month" at bounding box center [112, 264] width 15 height 29
select select "9"
click at [119, 351] on span "1" at bounding box center [115, 352] width 29 height 29
click at [155, 465] on span "30" at bounding box center [143, 467] width 29 height 29
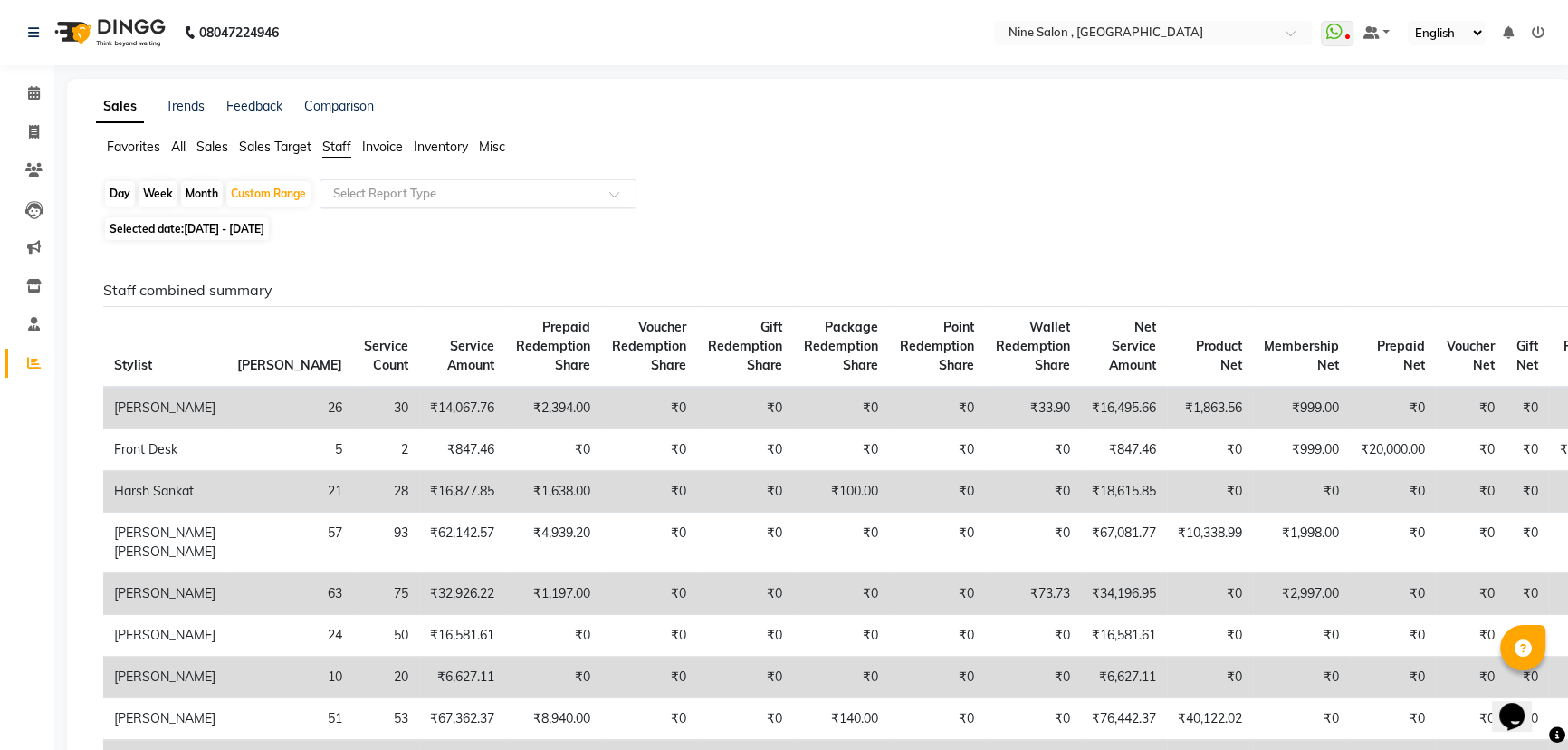
click at [462, 198] on input "text" at bounding box center [460, 194] width 260 height 18
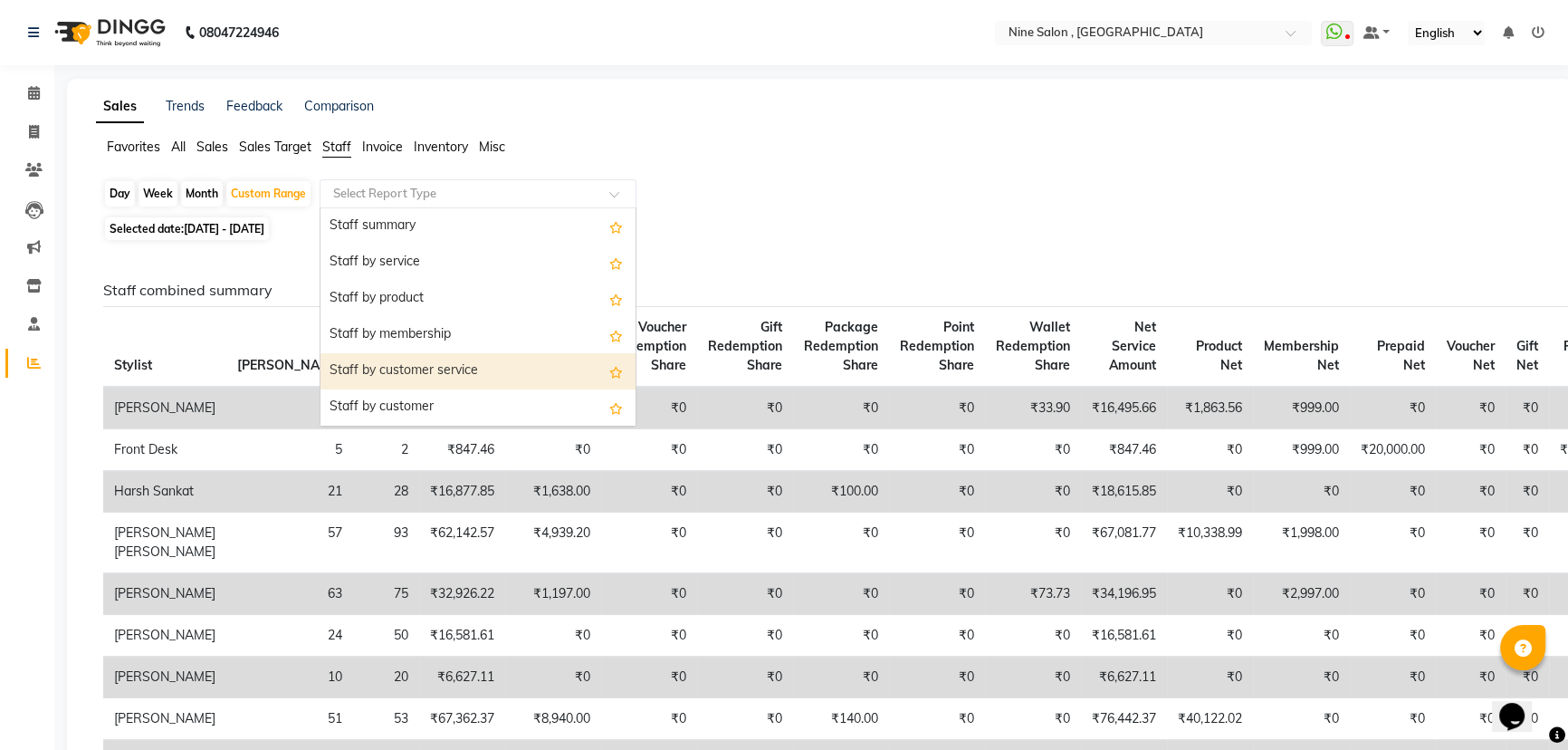
click at [454, 365] on div "Staff by customer service" at bounding box center [477, 370] width 315 height 36
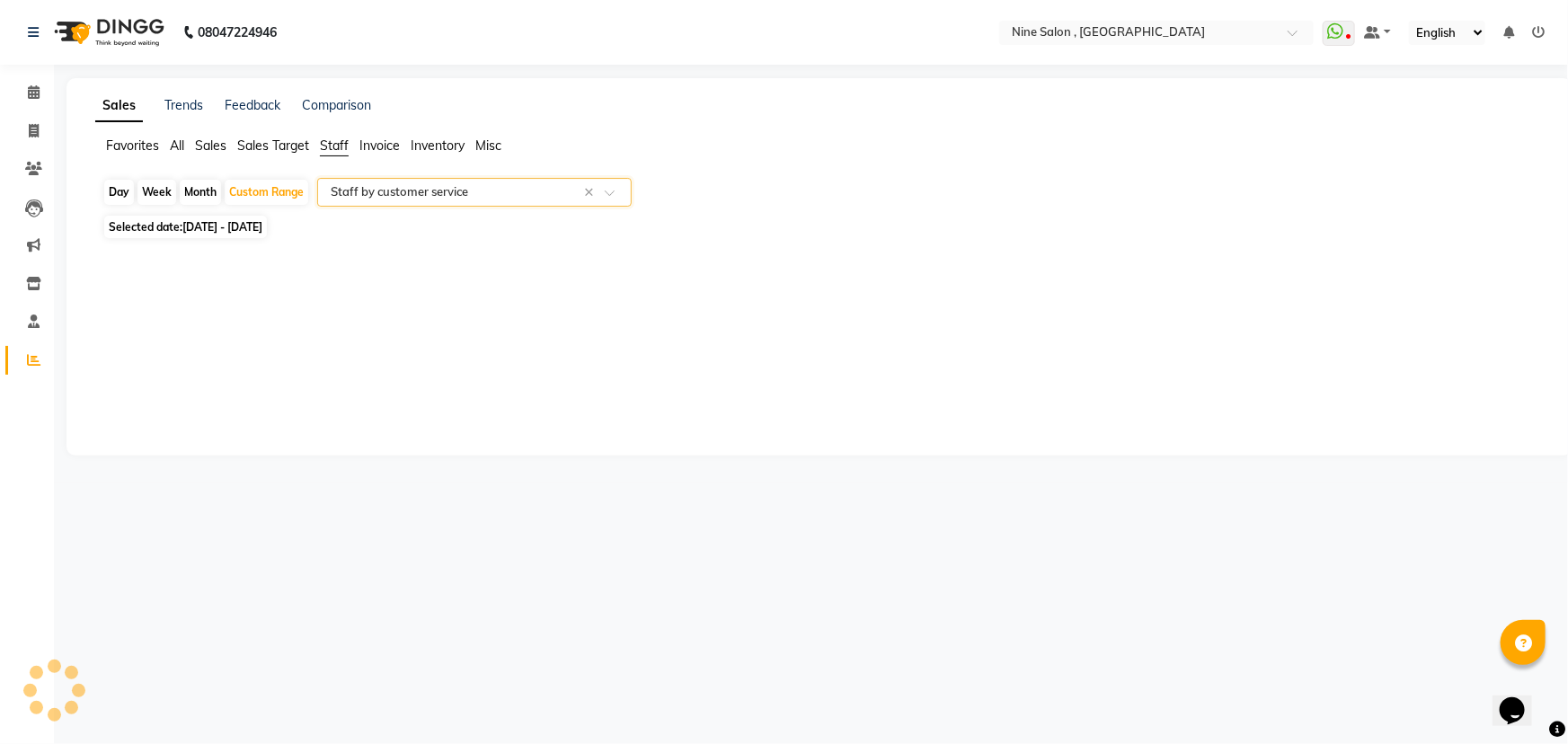
select select "full_report"
select select "csv"
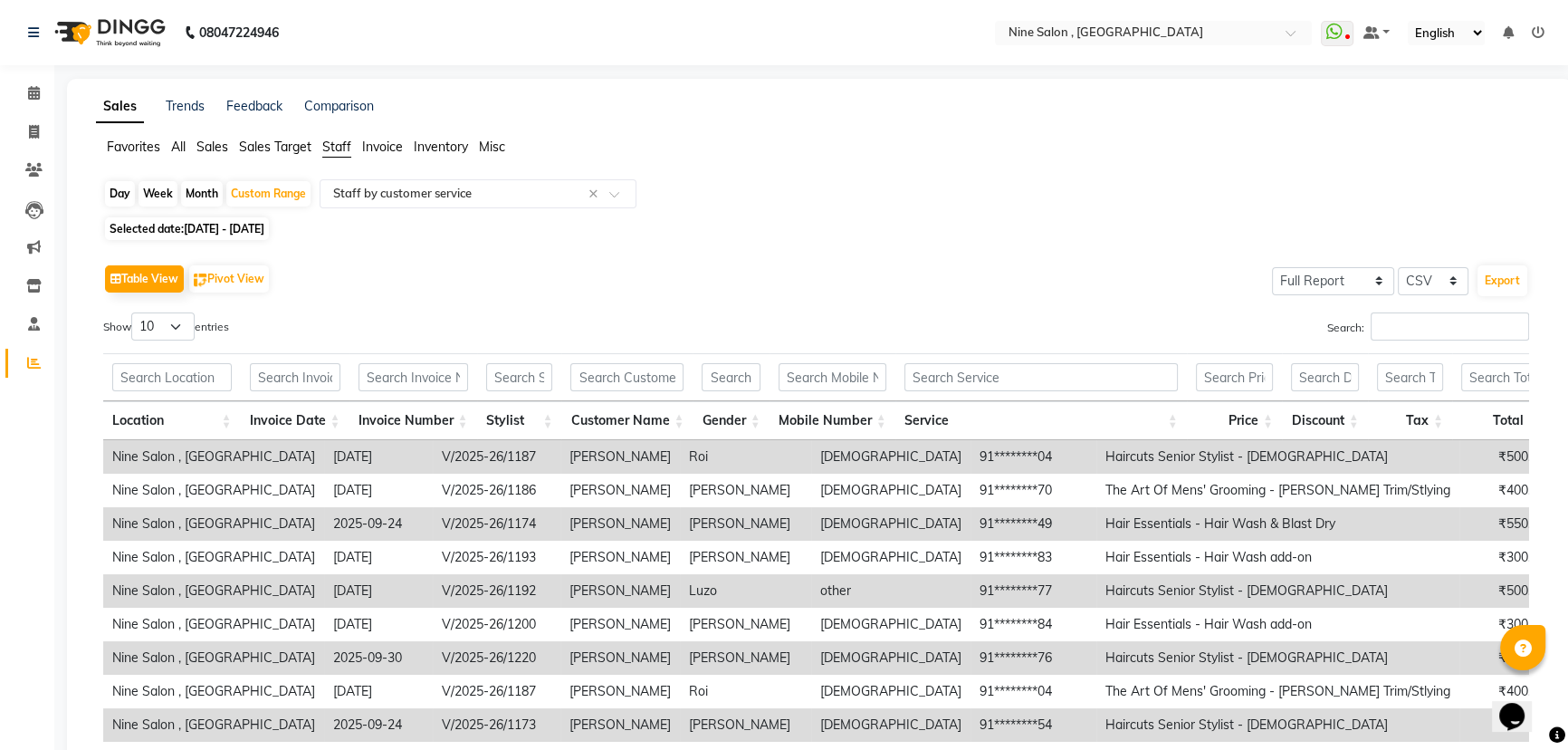
click at [143, 145] on span "Favorites" at bounding box center [134, 147] width 54 height 17
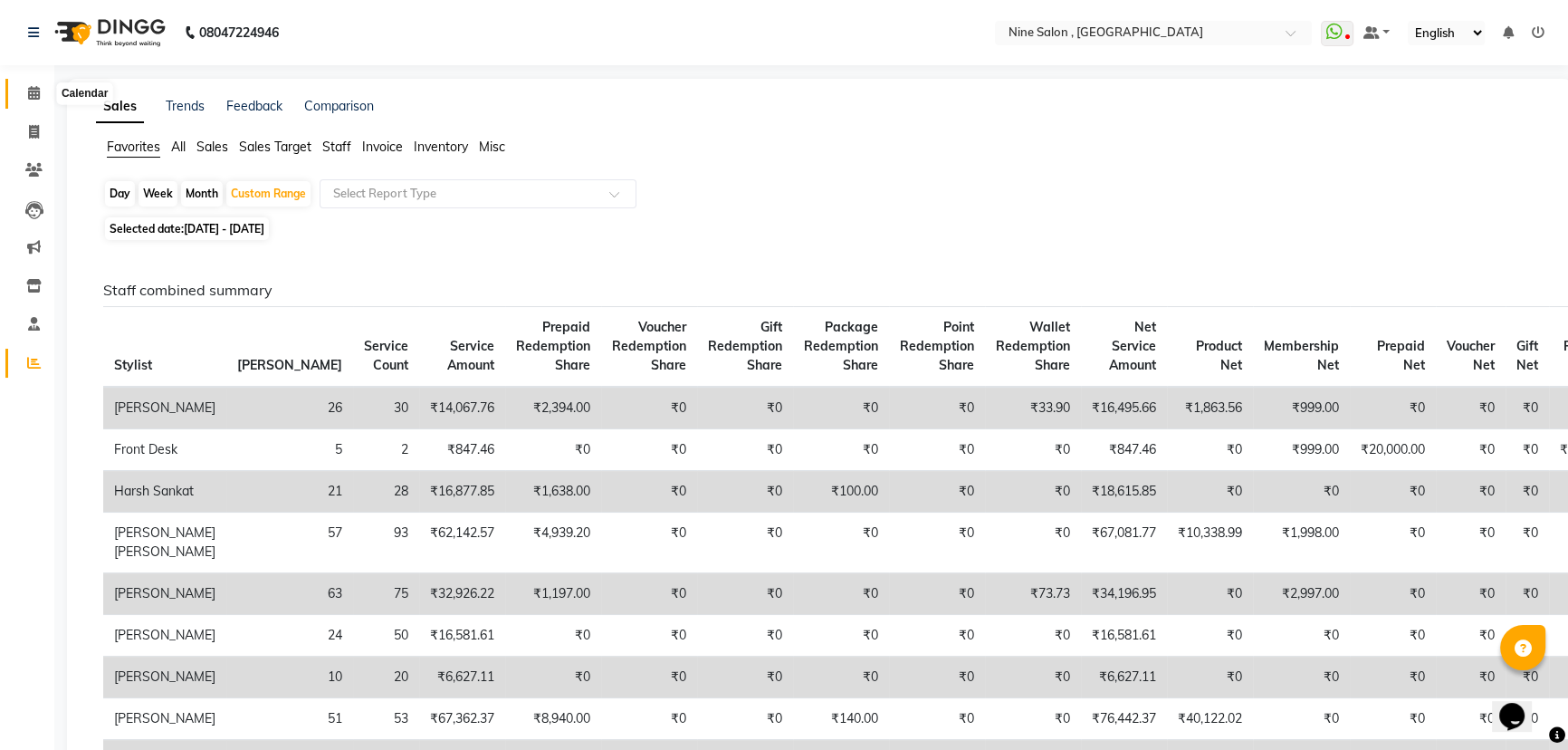
click at [37, 92] on icon at bounding box center [33, 92] width 12 height 14
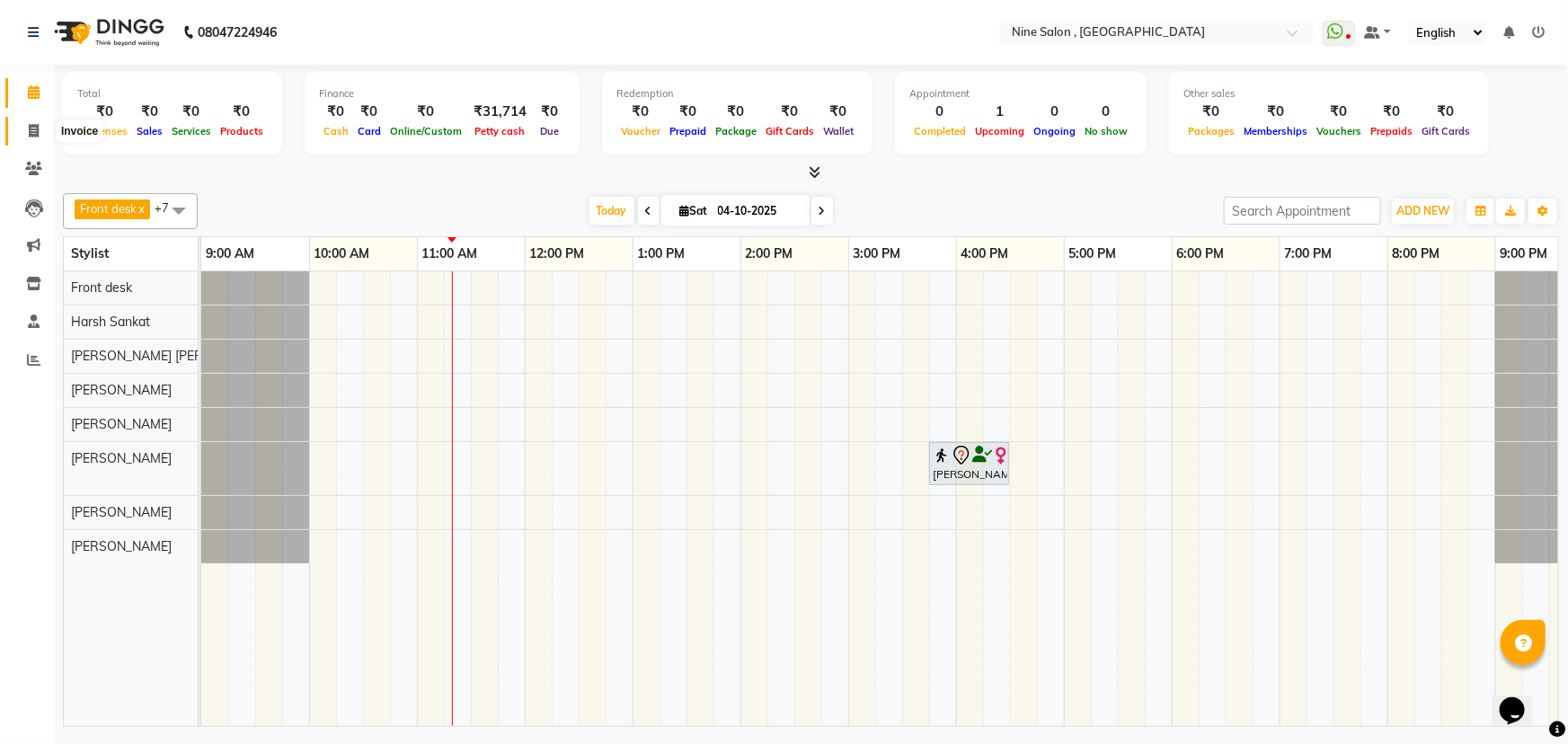
click at [33, 126] on icon at bounding box center [33, 130] width 10 height 14
select select "service"
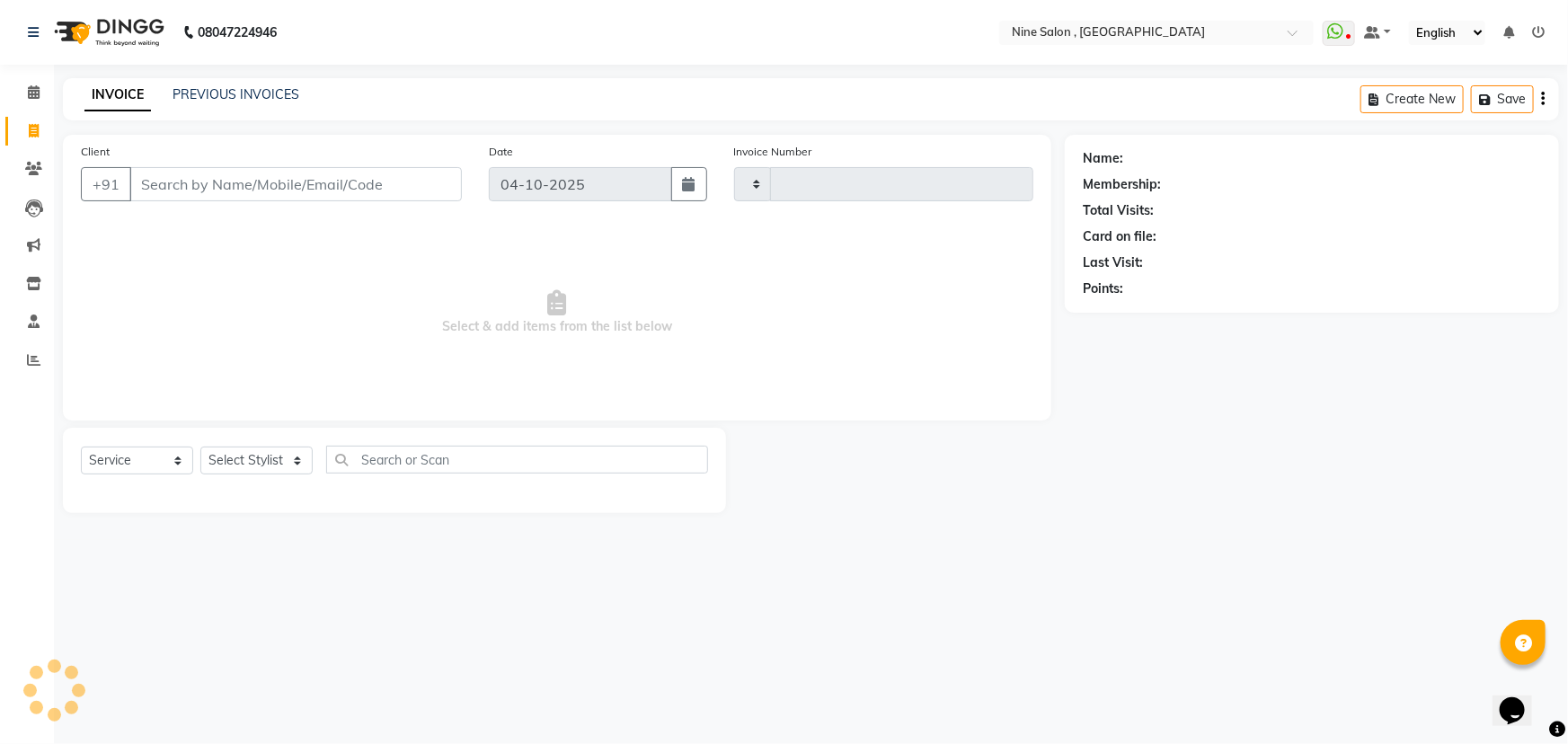
type input "1236"
select select "7341"
click at [210, 96] on link "PREVIOUS INVOICES" at bounding box center [236, 94] width 126 height 16
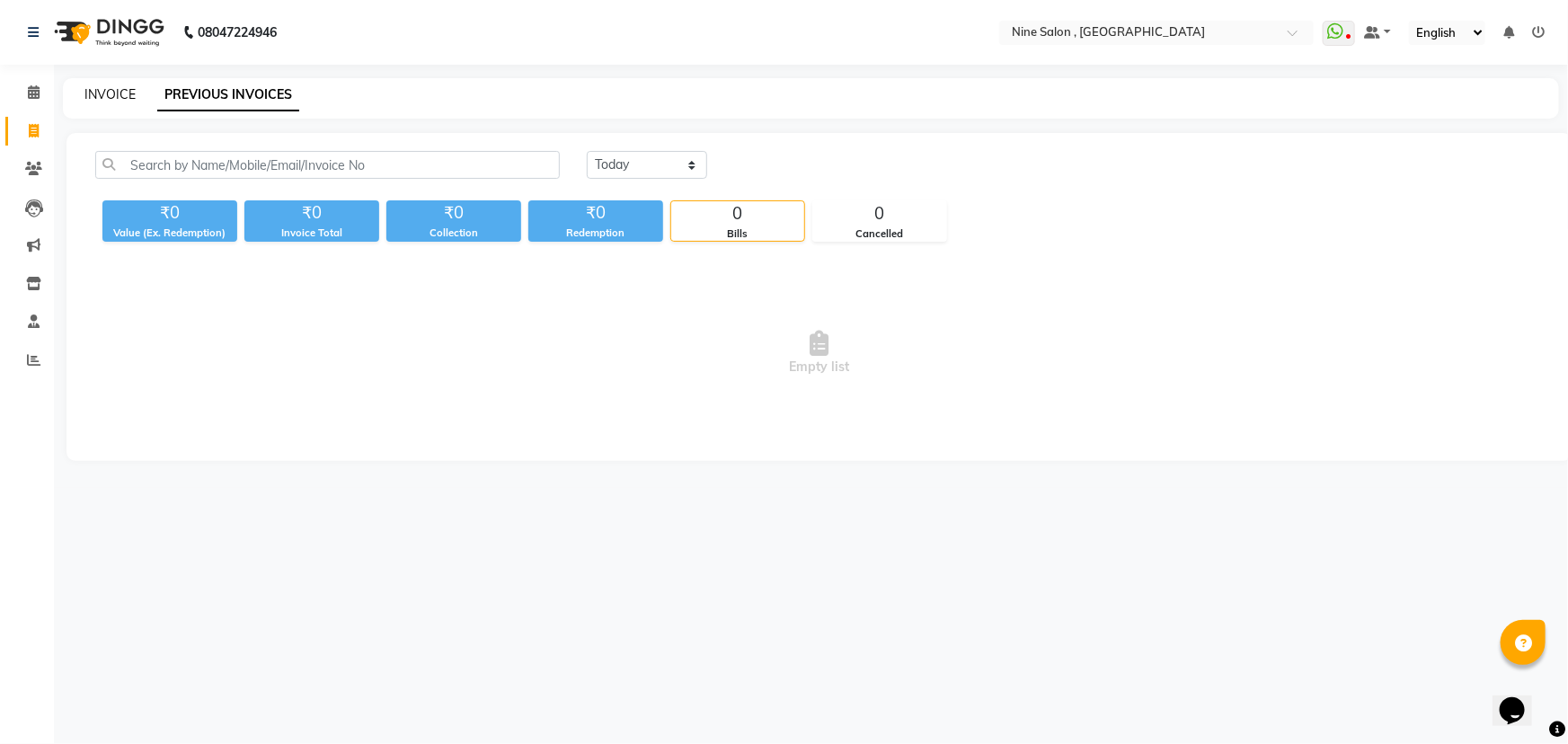
click at [116, 98] on link "INVOICE" at bounding box center [110, 94] width 51 height 16
select select "7341"
select select "service"
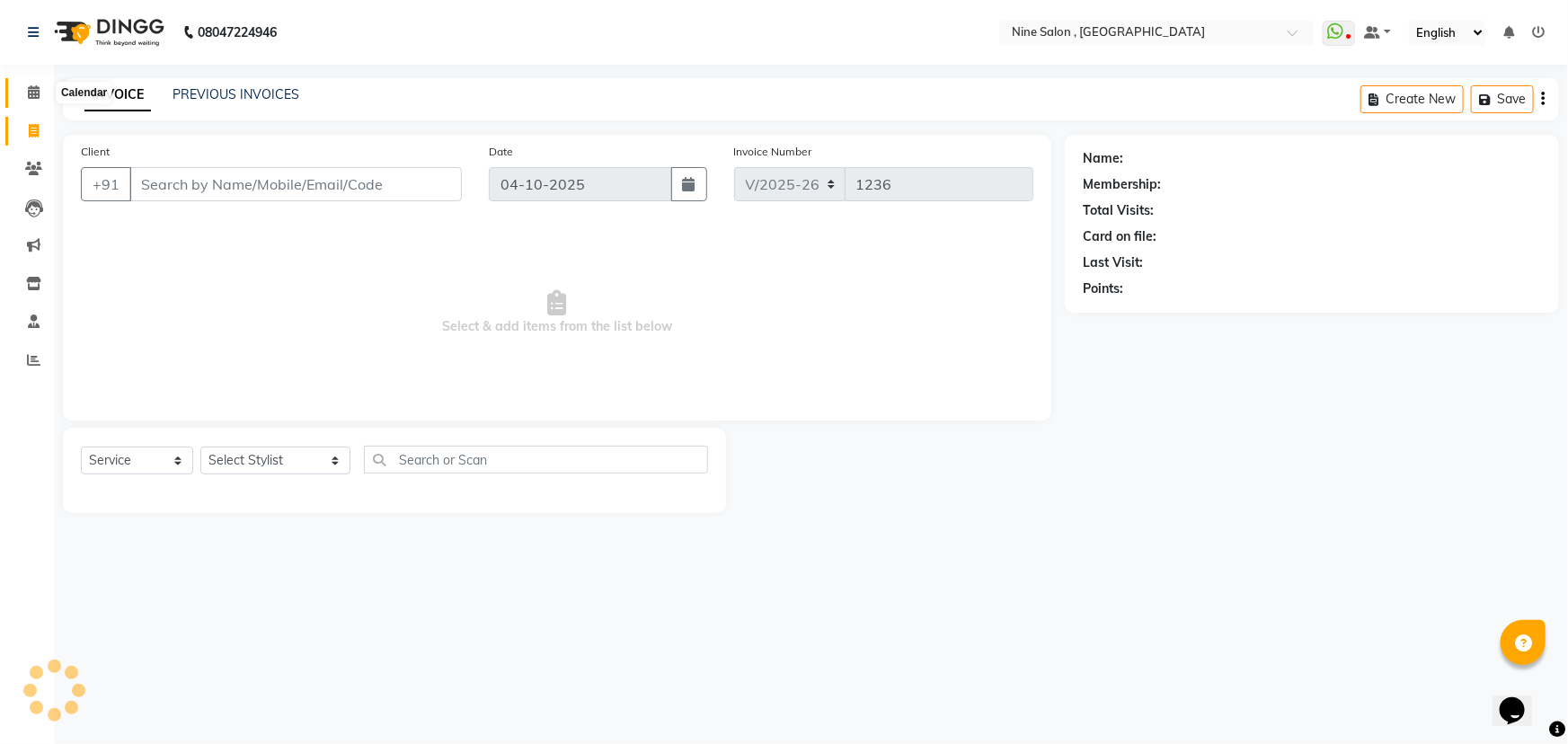
click at [36, 93] on icon at bounding box center [33, 92] width 12 height 14
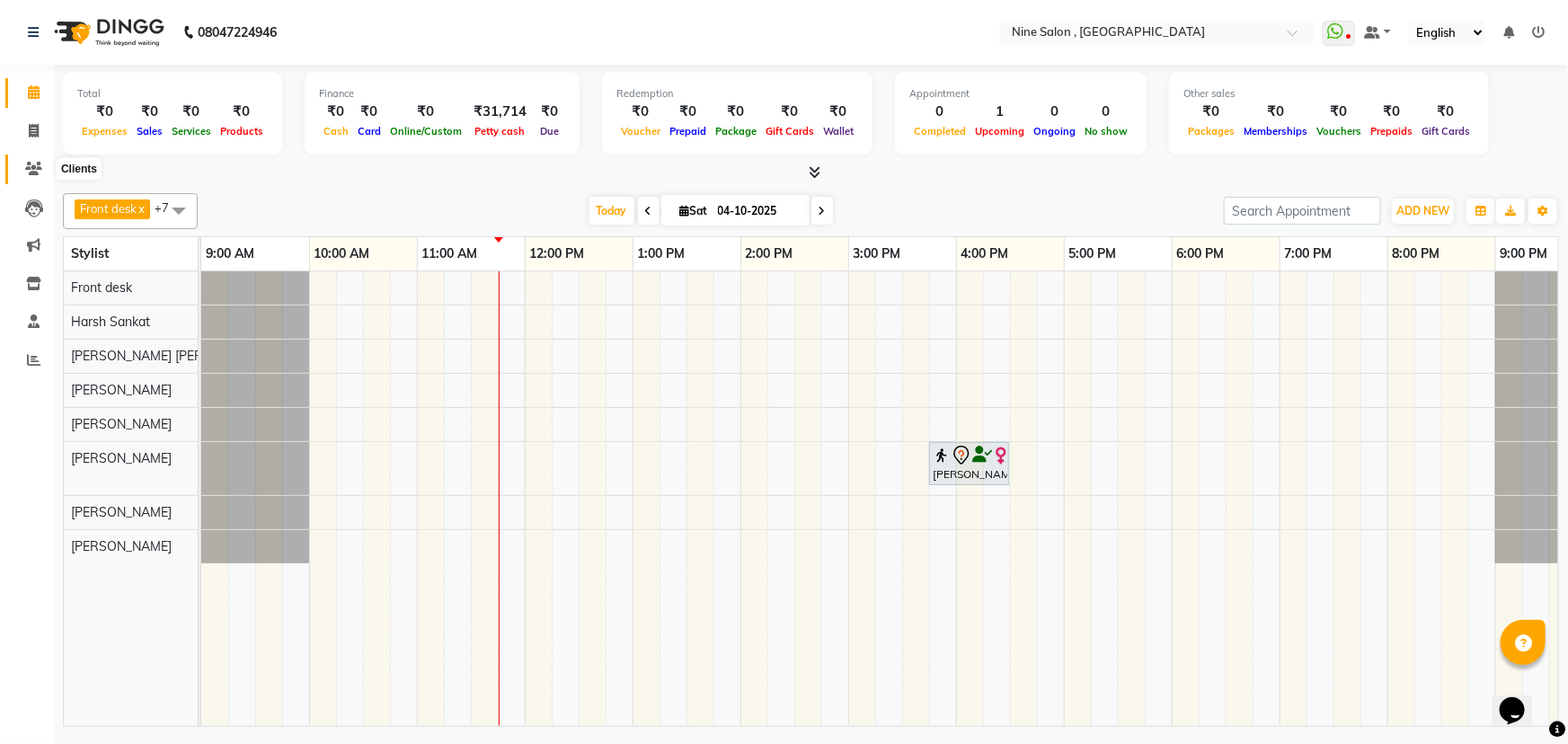
click at [32, 176] on span at bounding box center [34, 170] width 31 height 21
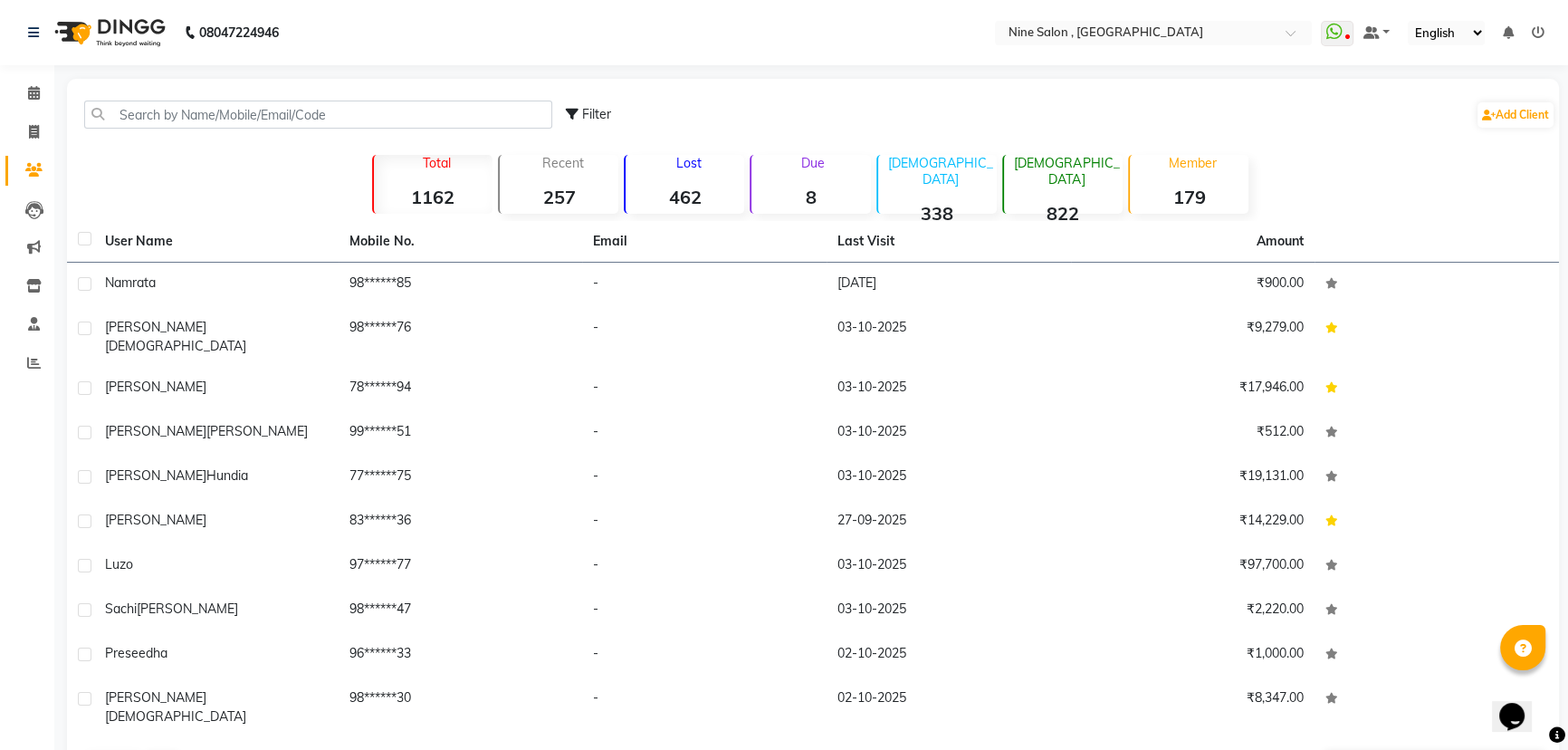
click at [581, 113] on div "Filter" at bounding box center [588, 115] width 45 height 19
select select "1000000"
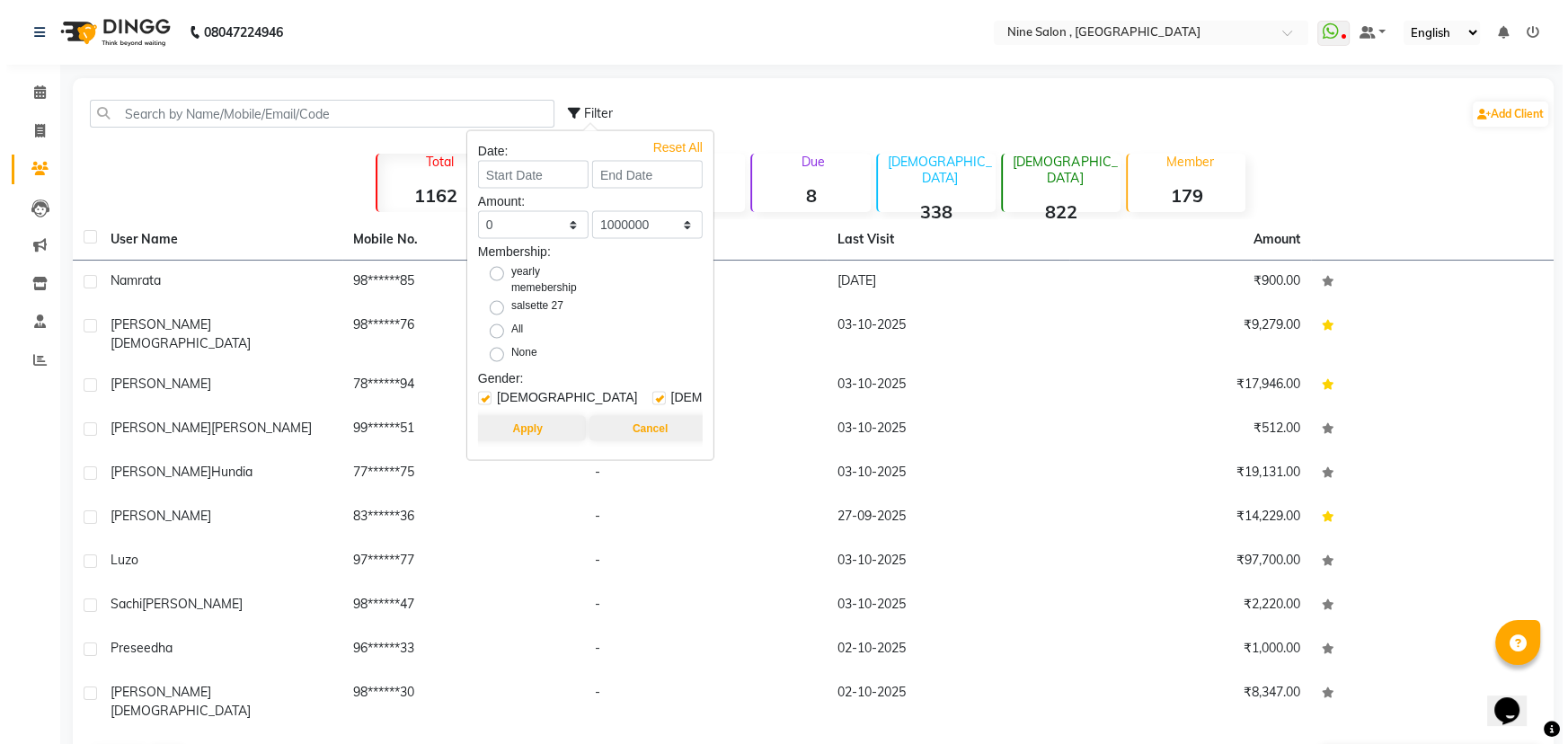
scroll to position [5, 0]
click at [632, 421] on button "Cancel" at bounding box center [643, 428] width 121 height 25
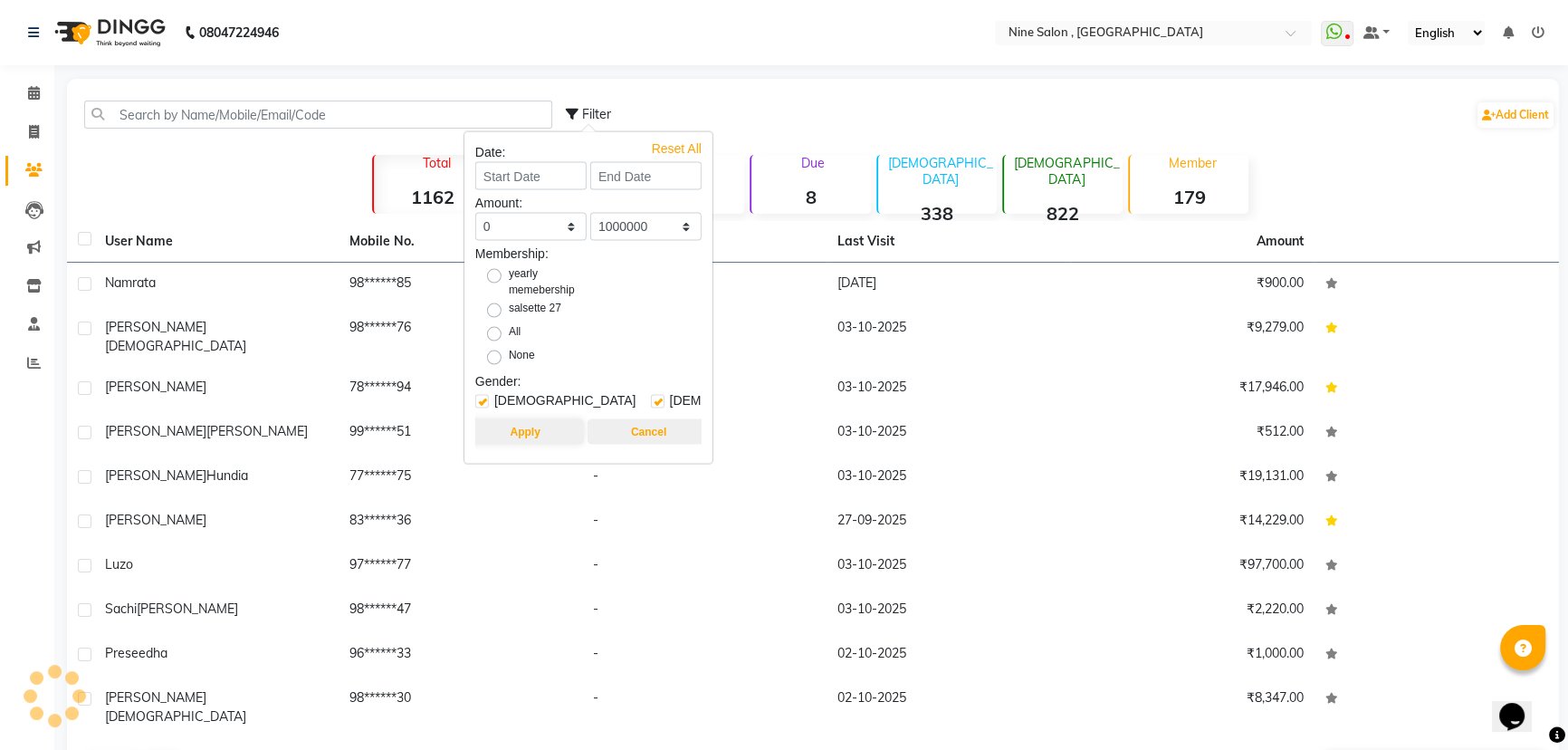
click at [637, 425] on button "Cancel" at bounding box center [648, 431] width 122 height 25
click at [764, 108] on div "Filter Add Client" at bounding box center [1061, 115] width 990 height 57
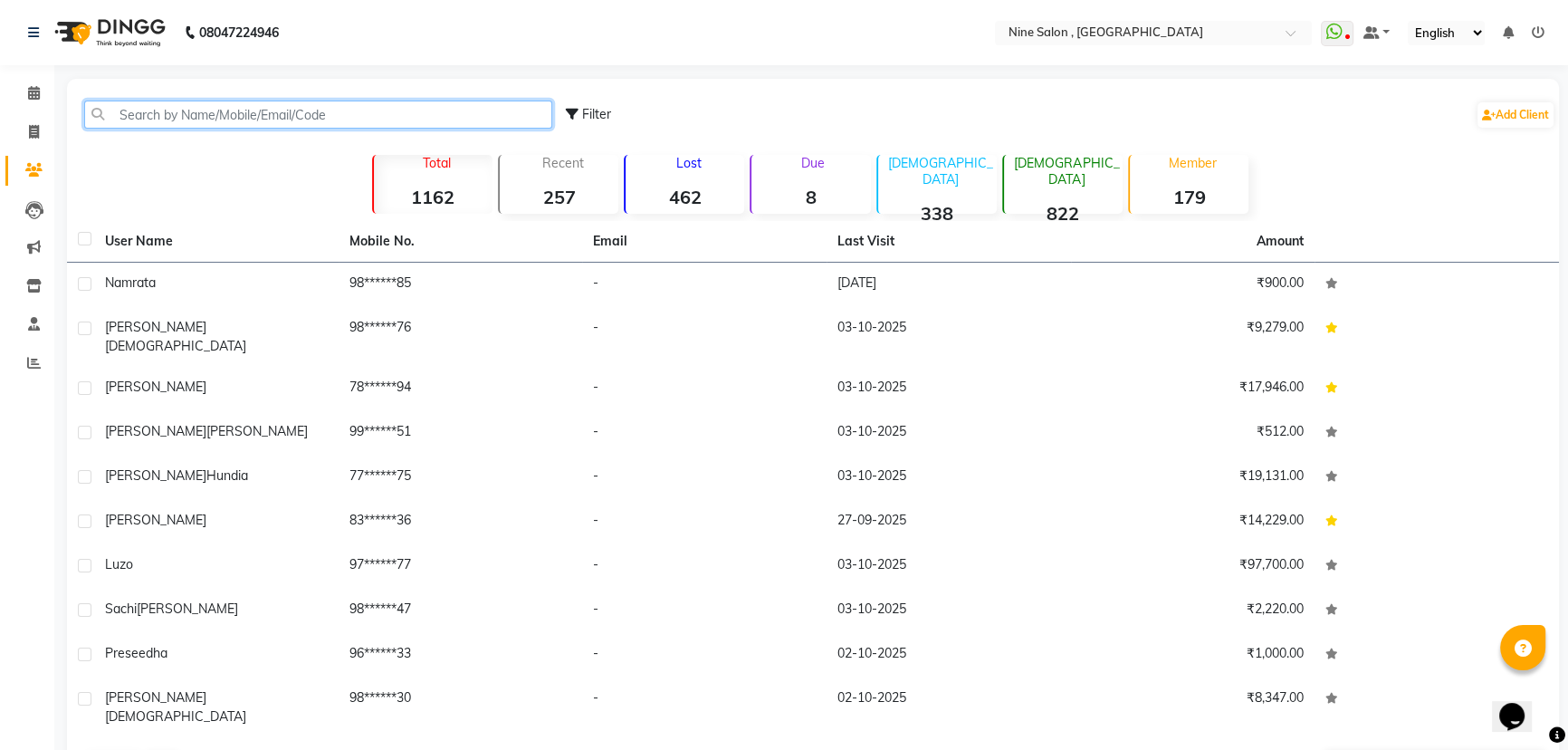
click at [327, 114] on input "text" at bounding box center [318, 115] width 468 height 28
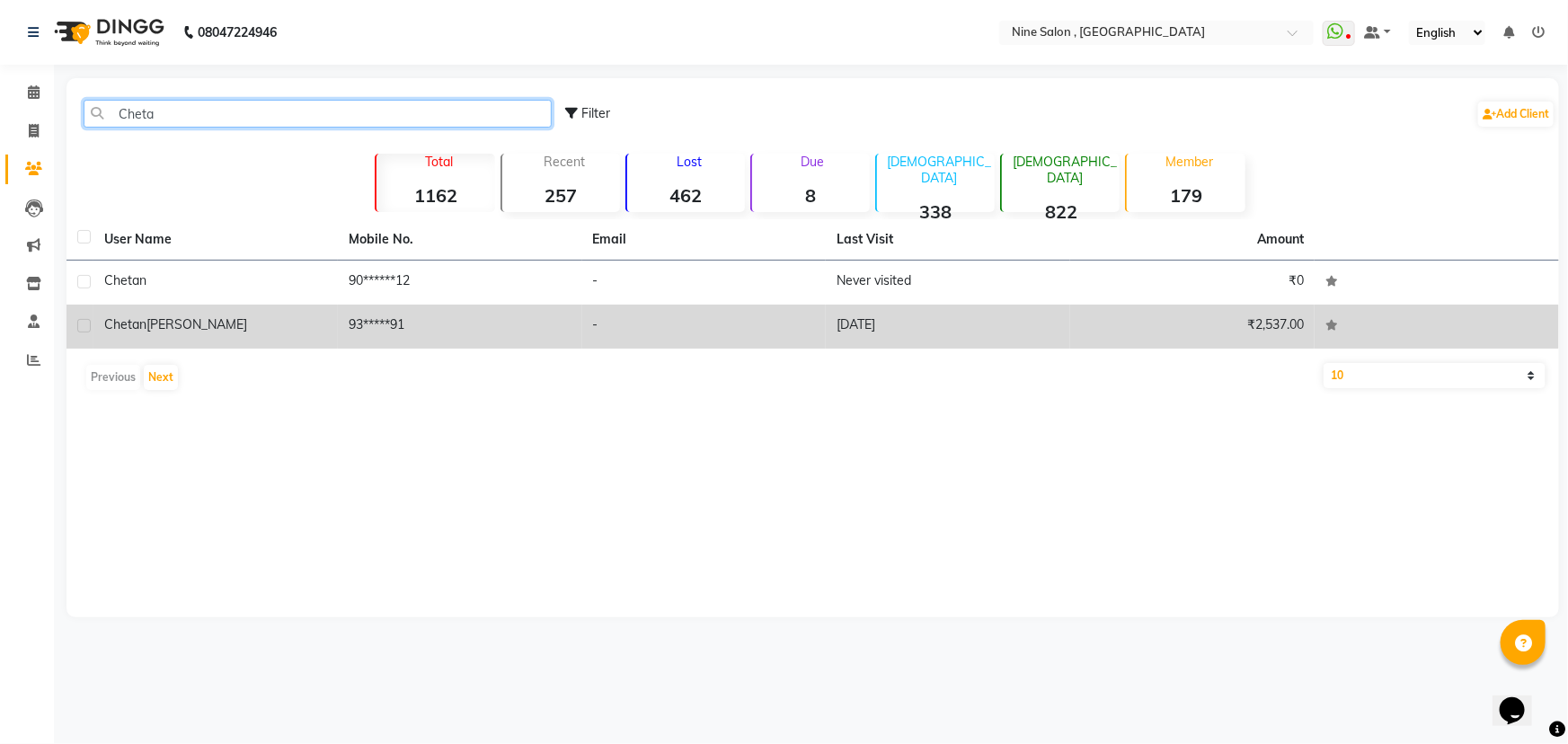
type input "Cheta"
click at [140, 317] on span "Chetan" at bounding box center [126, 324] width 42 height 16
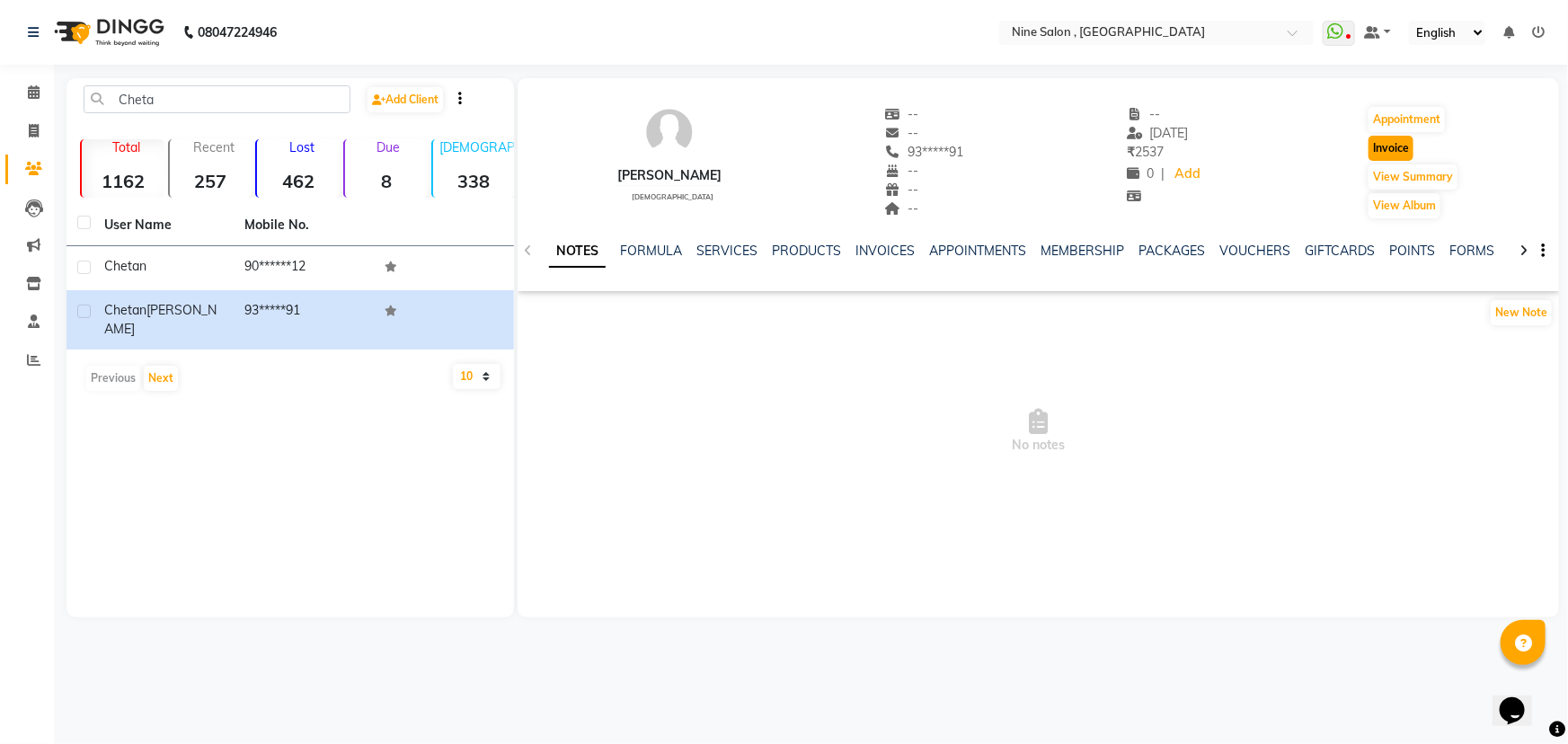
click at [1398, 148] on button "Invoice" at bounding box center [1391, 148] width 45 height 25
select select "service"
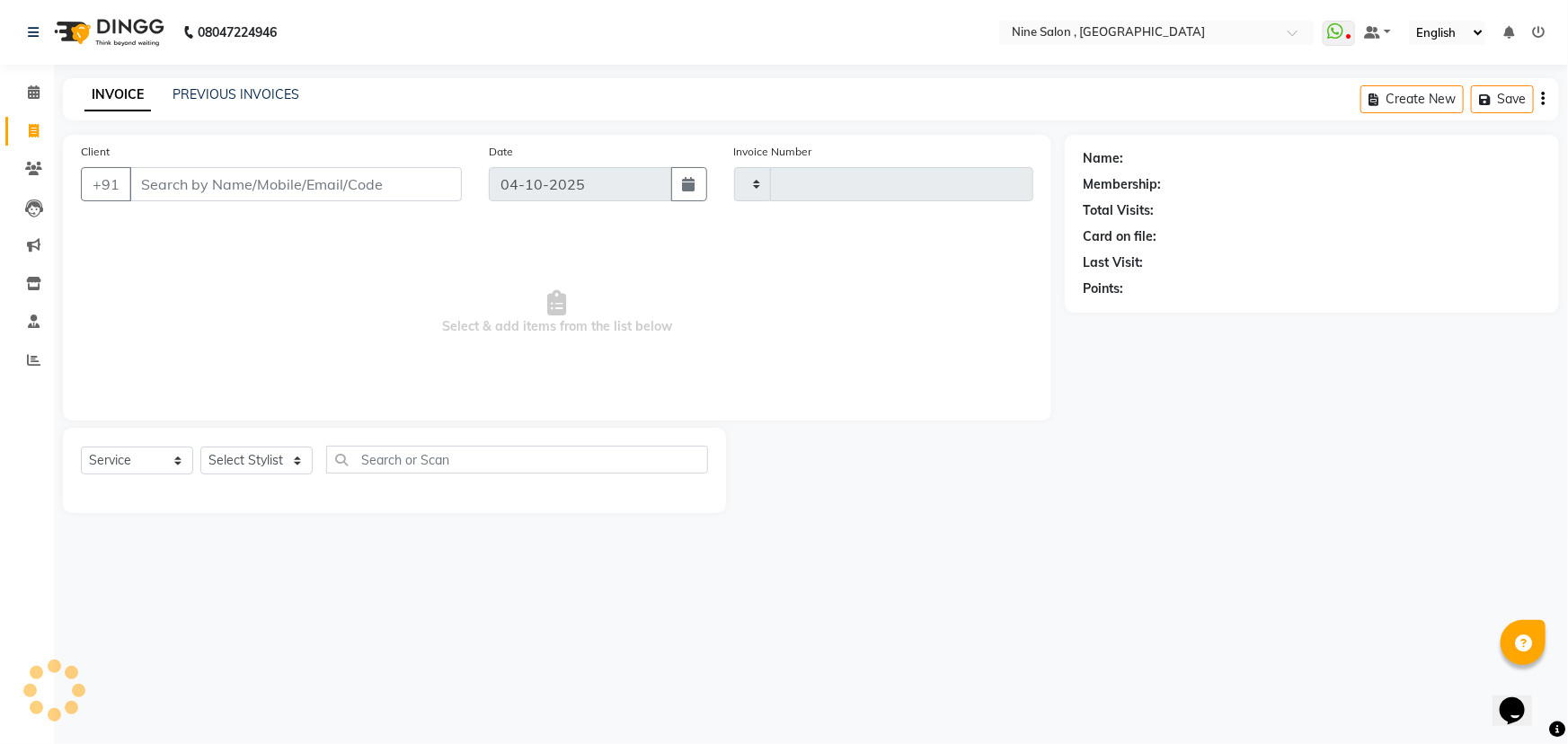
type input "1236"
select select "7341"
type input "93*****91"
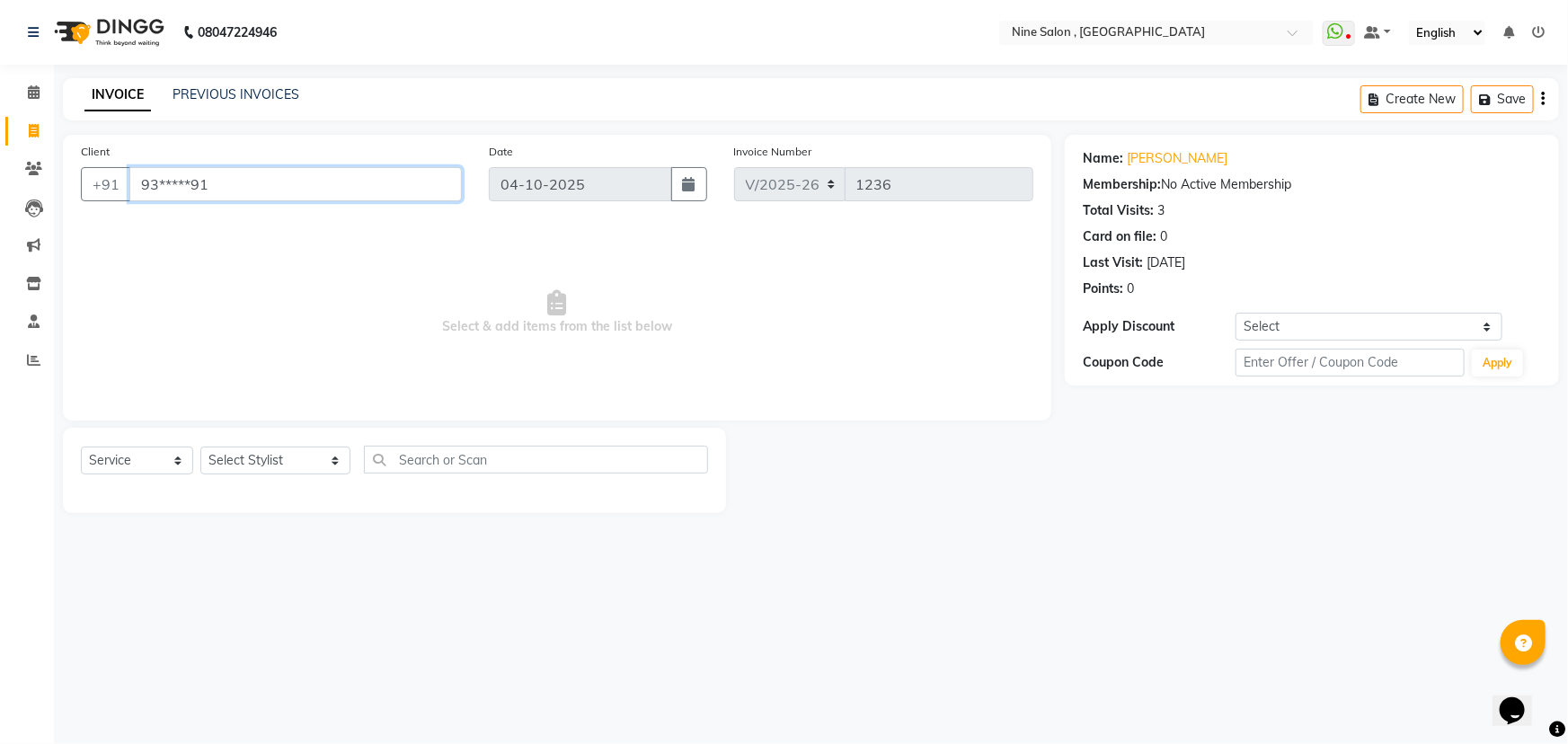
click at [192, 187] on input "93*****91" at bounding box center [295, 183] width 333 height 34
click at [236, 187] on input "93*****91" at bounding box center [295, 183] width 333 height 34
click at [27, 96] on icon at bounding box center [33, 92] width 12 height 14
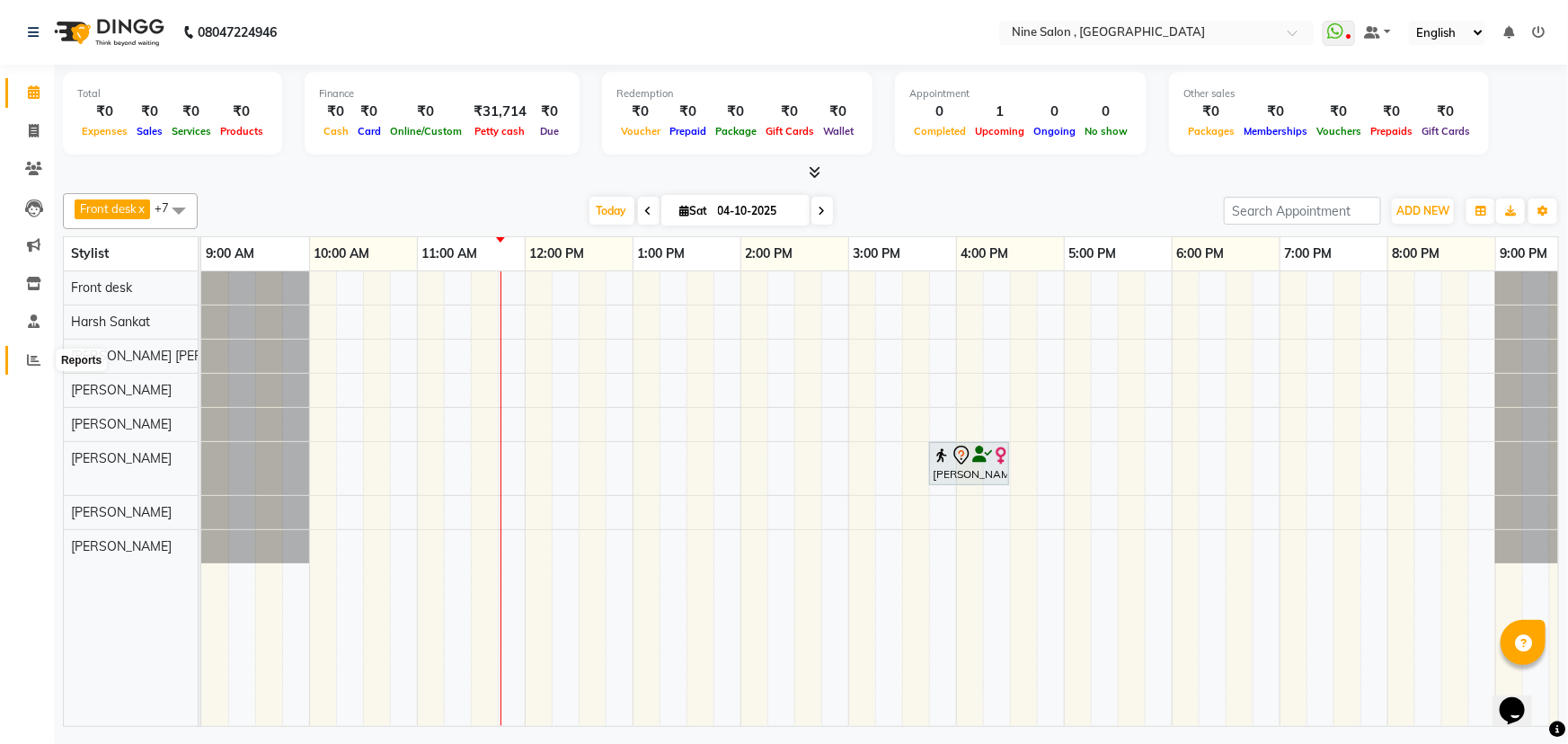
click at [29, 362] on icon at bounding box center [33, 359] width 14 height 14
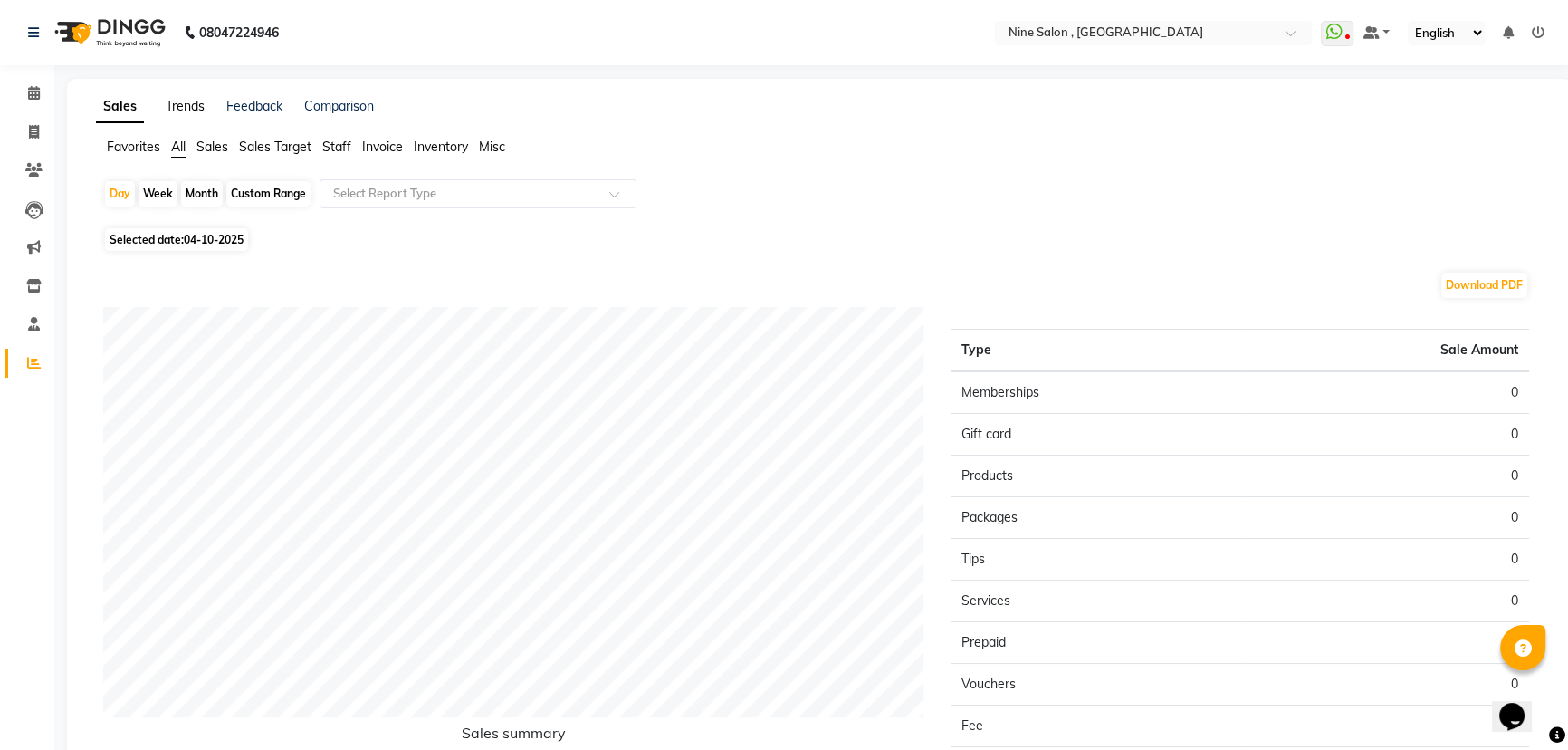
click at [192, 105] on link "Trends" at bounding box center [185, 106] width 39 height 17
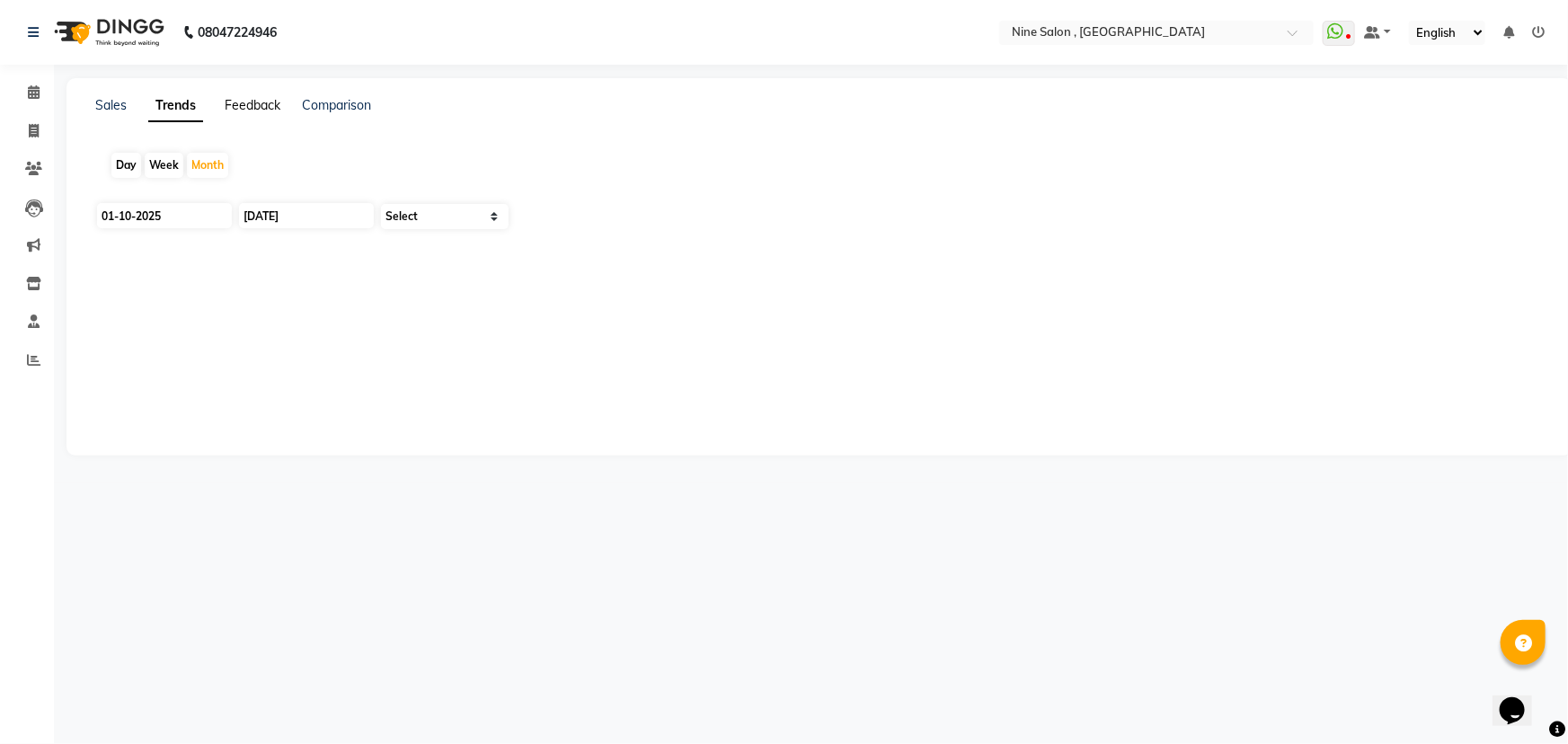
click at [258, 102] on link "Feedback" at bounding box center [252, 105] width 56 height 16
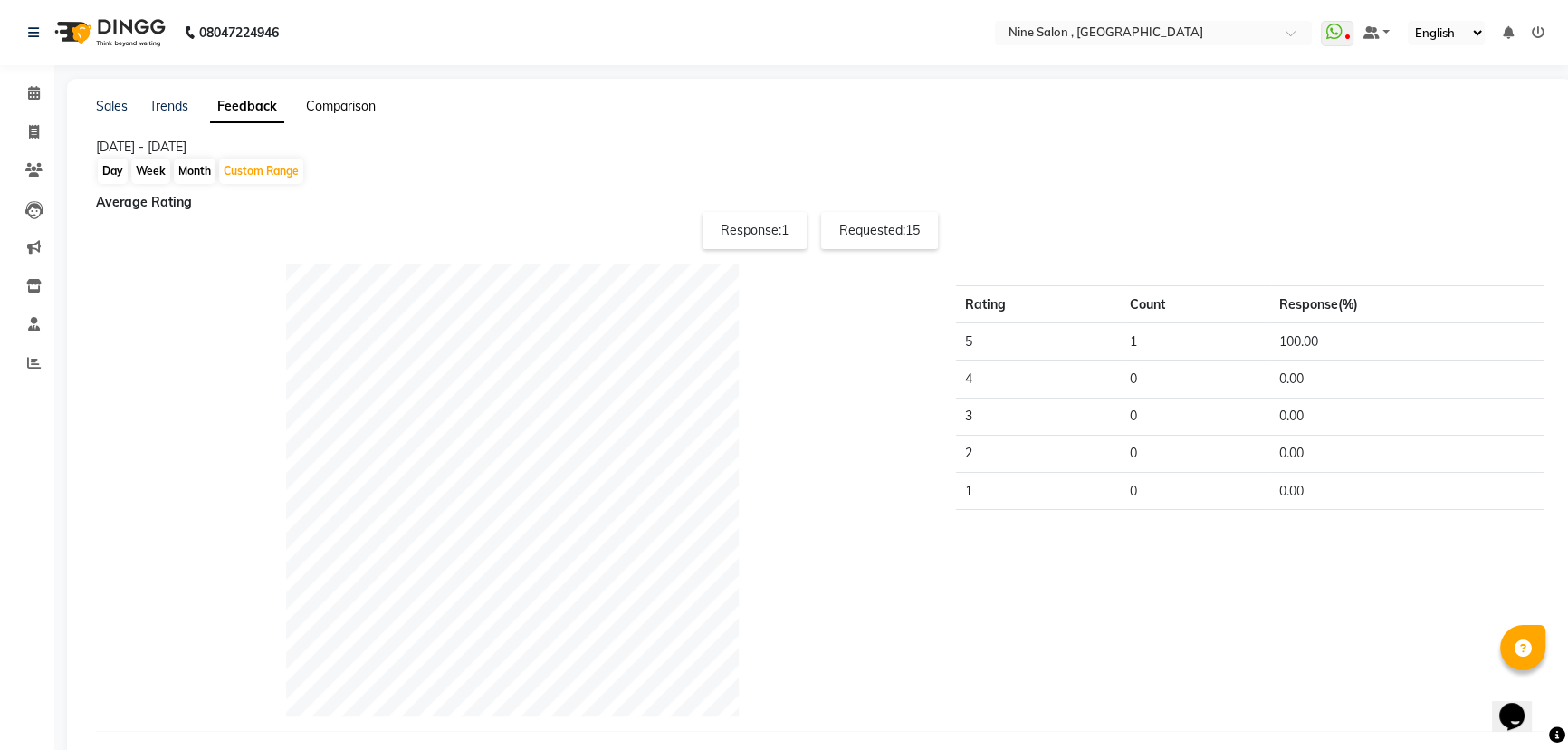
click at [351, 103] on link "Comparison" at bounding box center [341, 106] width 70 height 17
select select "single_date"
select select "single_date_dash"
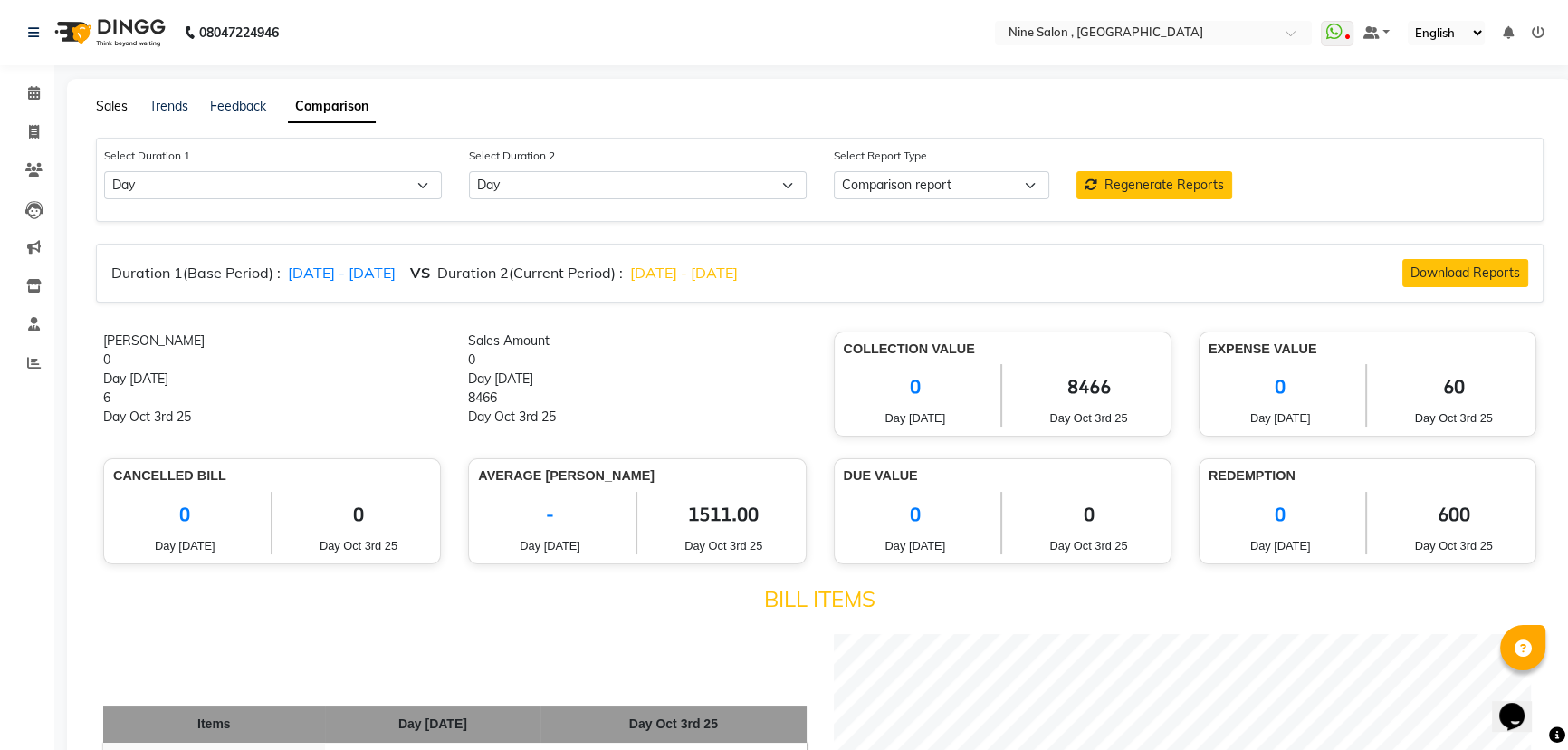
click at [115, 105] on link "Sales" at bounding box center [112, 106] width 31 height 17
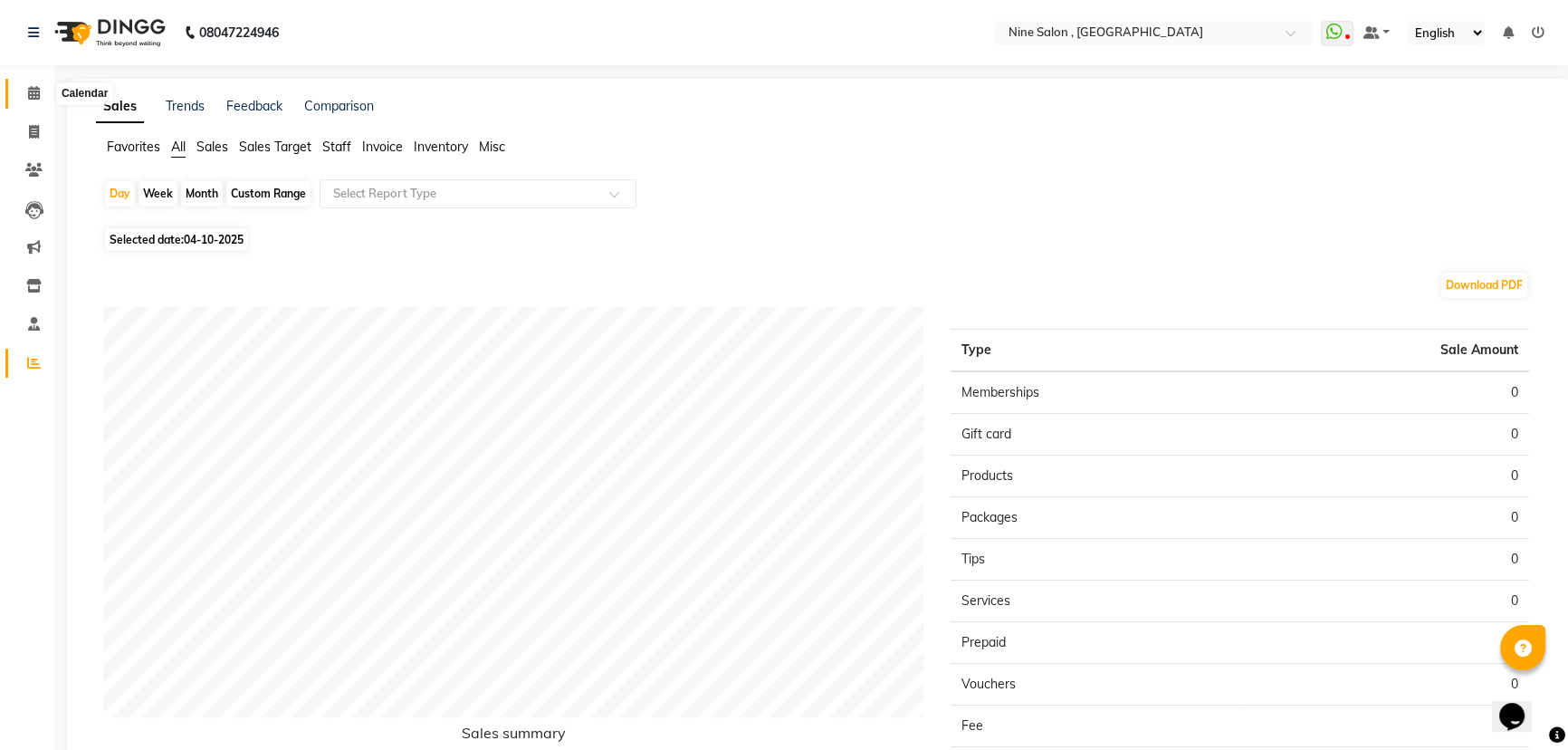
click at [33, 101] on span at bounding box center [34, 93] width 31 height 21
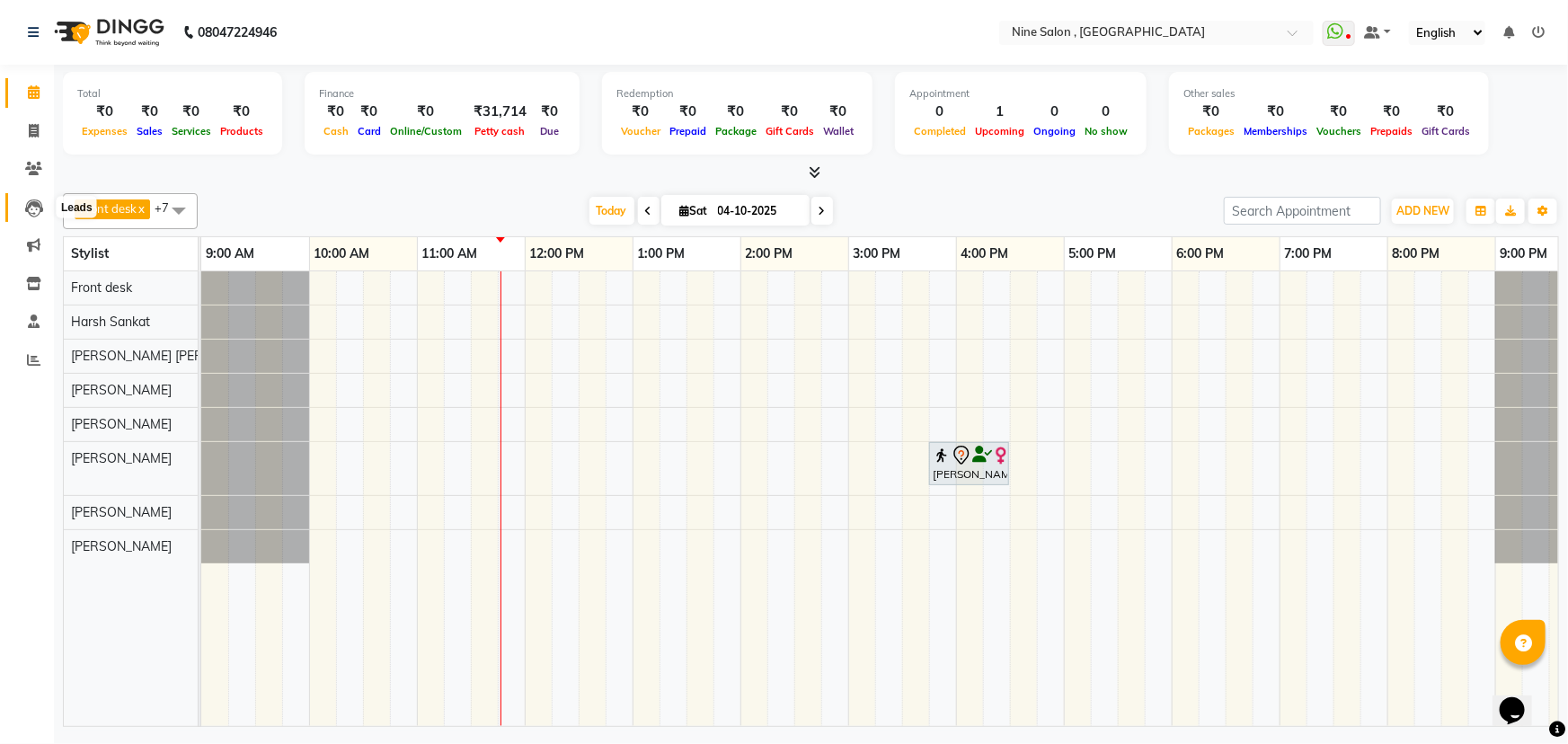
click at [37, 212] on icon at bounding box center [34, 209] width 18 height 18
select select "10"
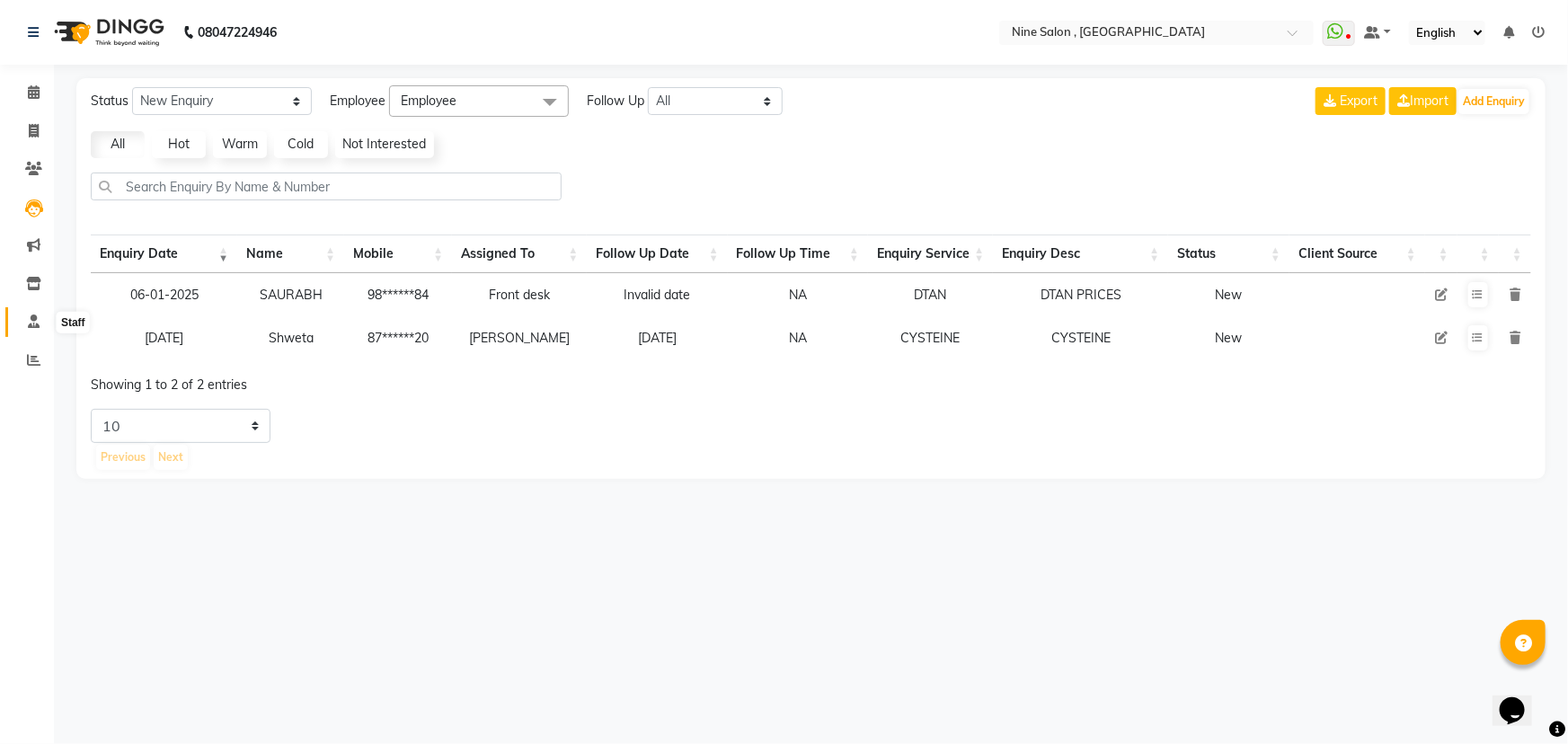
click at [33, 322] on icon at bounding box center [33, 321] width 12 height 14
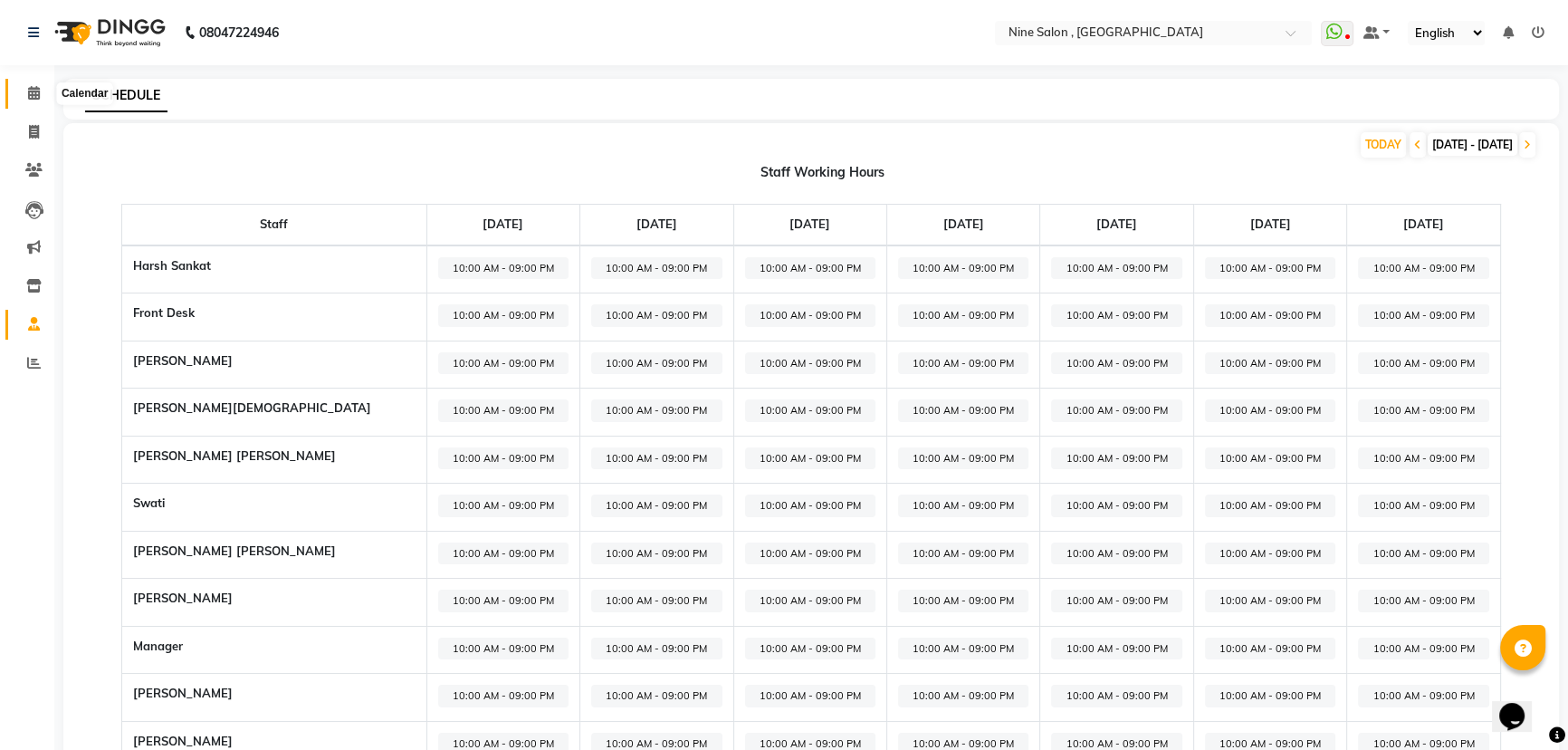
click at [32, 93] on icon at bounding box center [33, 92] width 12 height 14
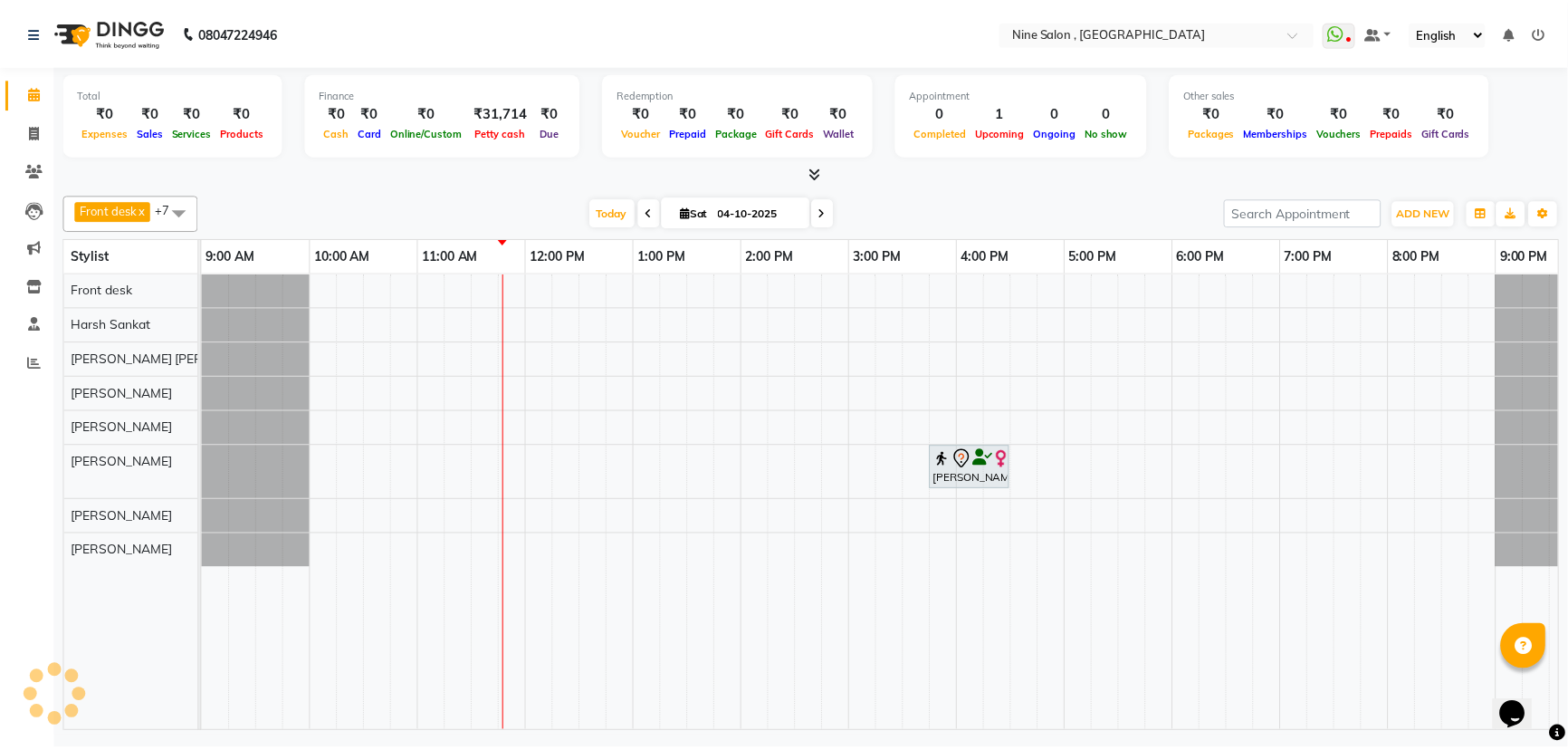
scroll to position [0, 44]
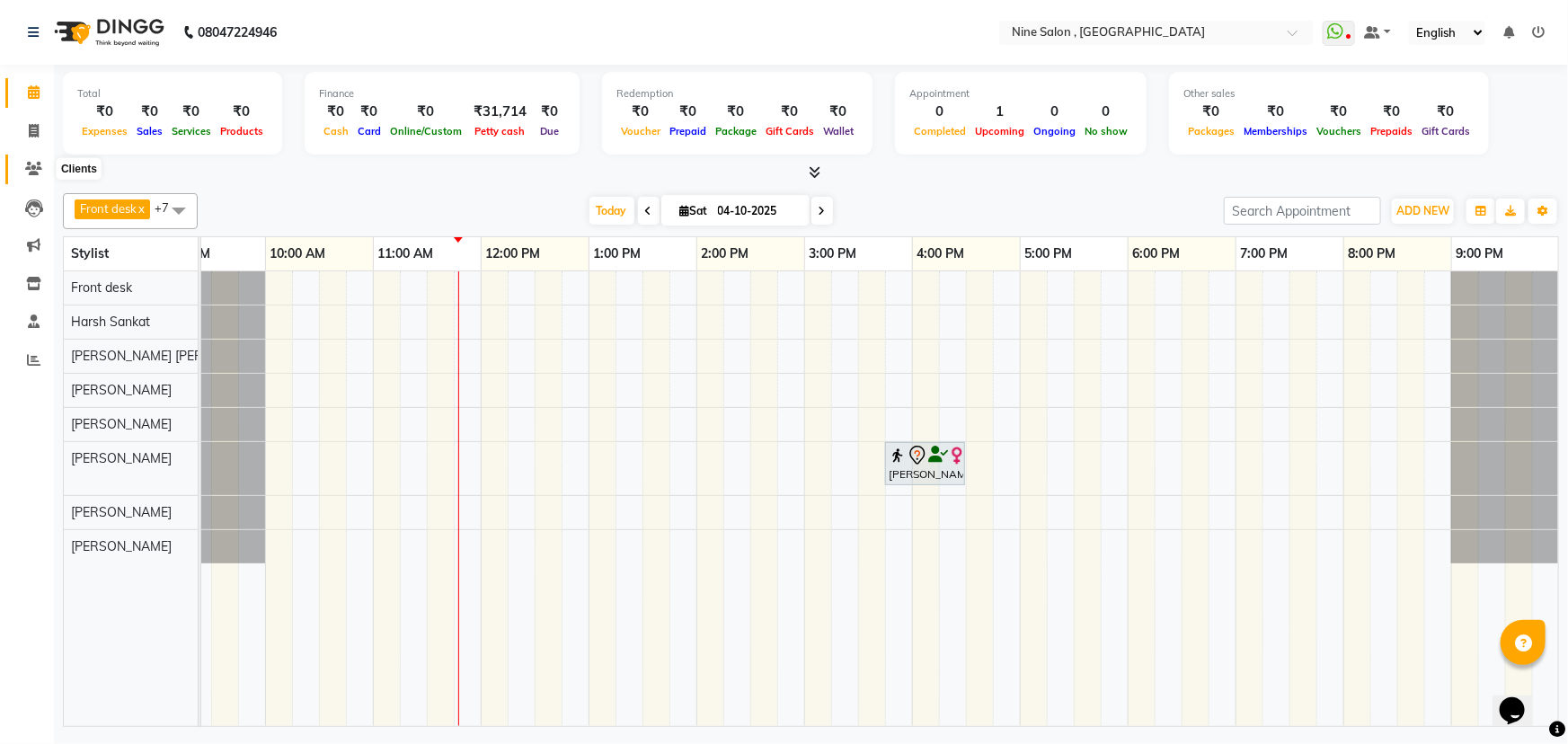
click at [35, 161] on span at bounding box center [34, 170] width 31 height 21
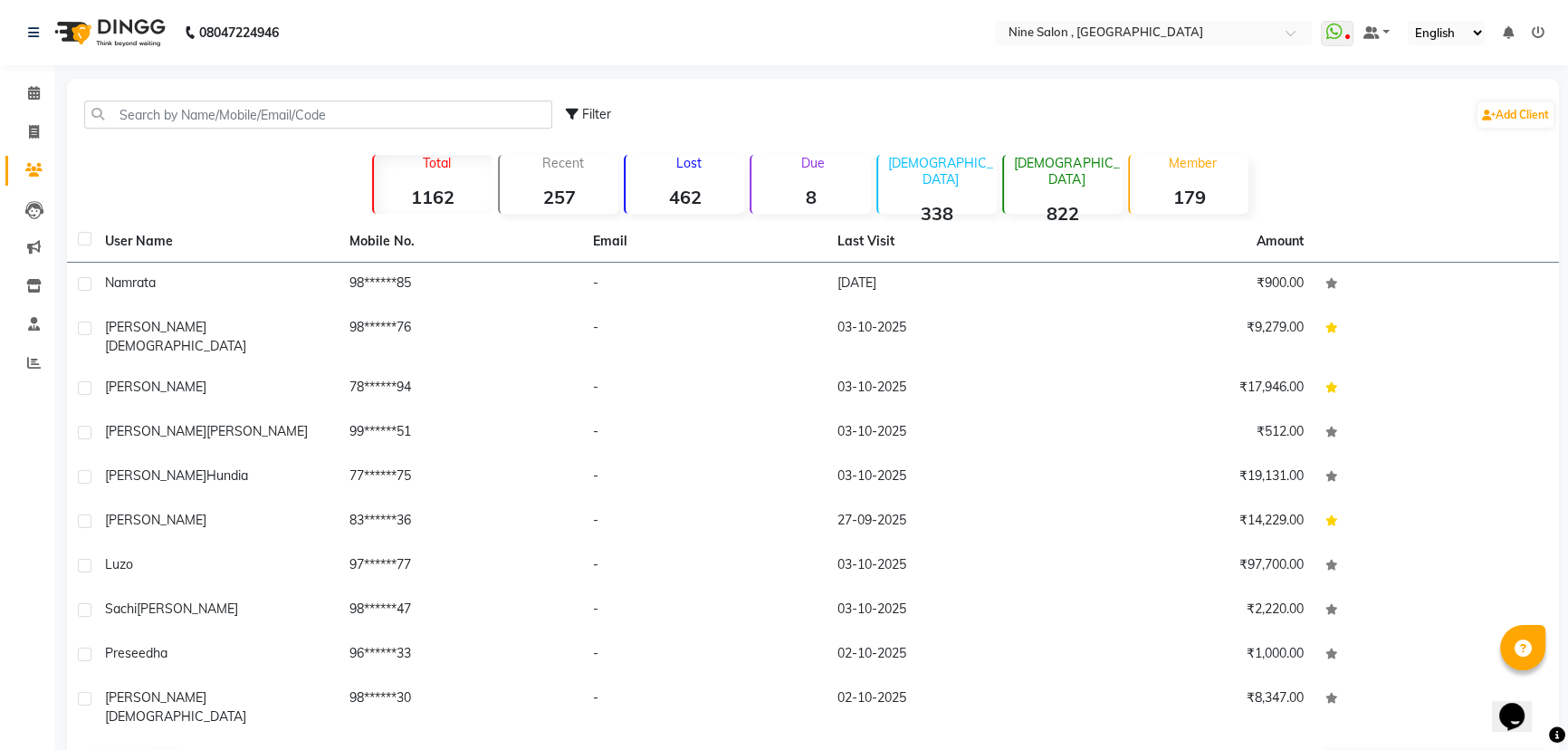
click at [711, 193] on strong "462" at bounding box center [685, 197] width 118 height 23
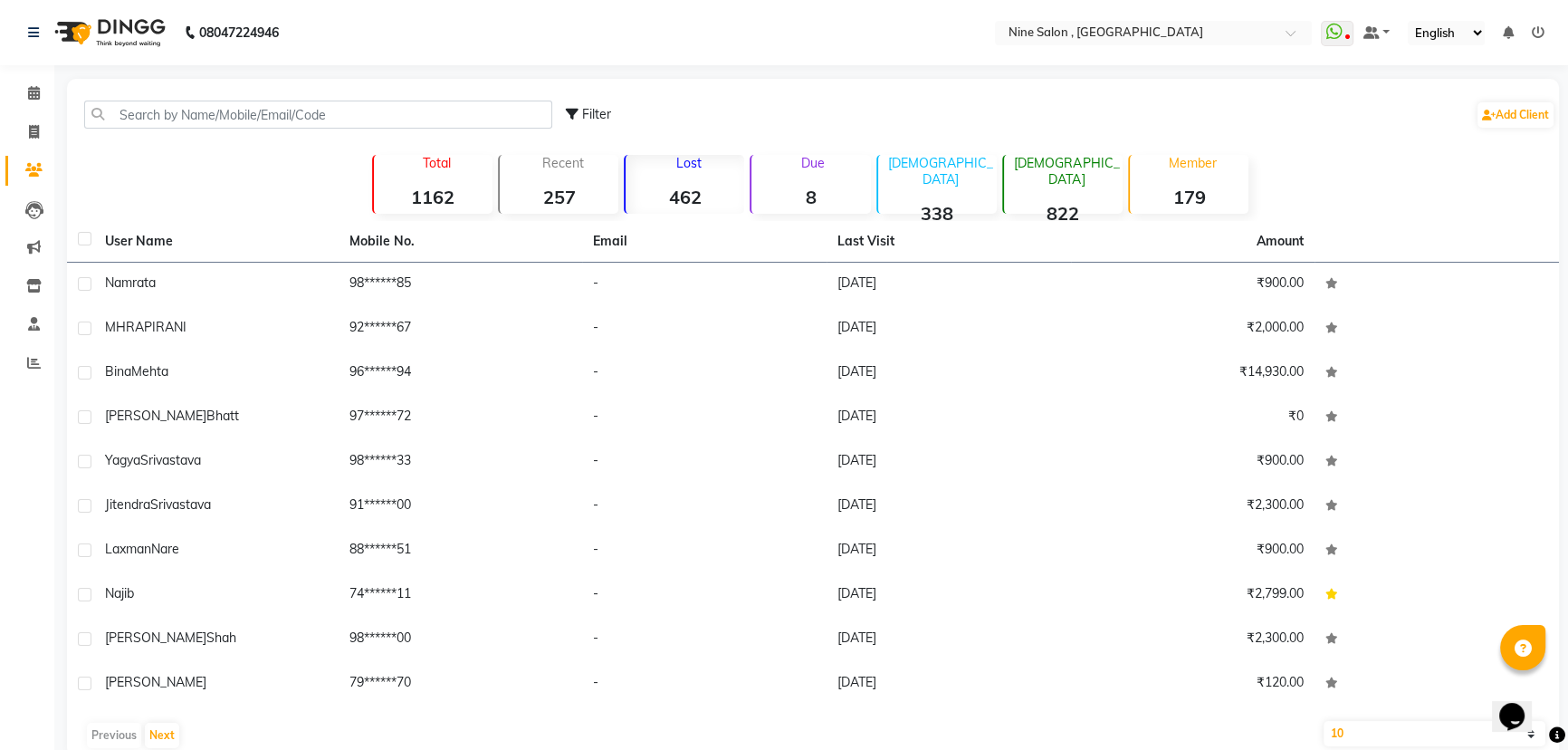
click at [87, 239] on label at bounding box center [84, 238] width 14 height 14
click at [87, 239] on input "checkbox" at bounding box center [83, 239] width 12 height 12
checkbox input "true"
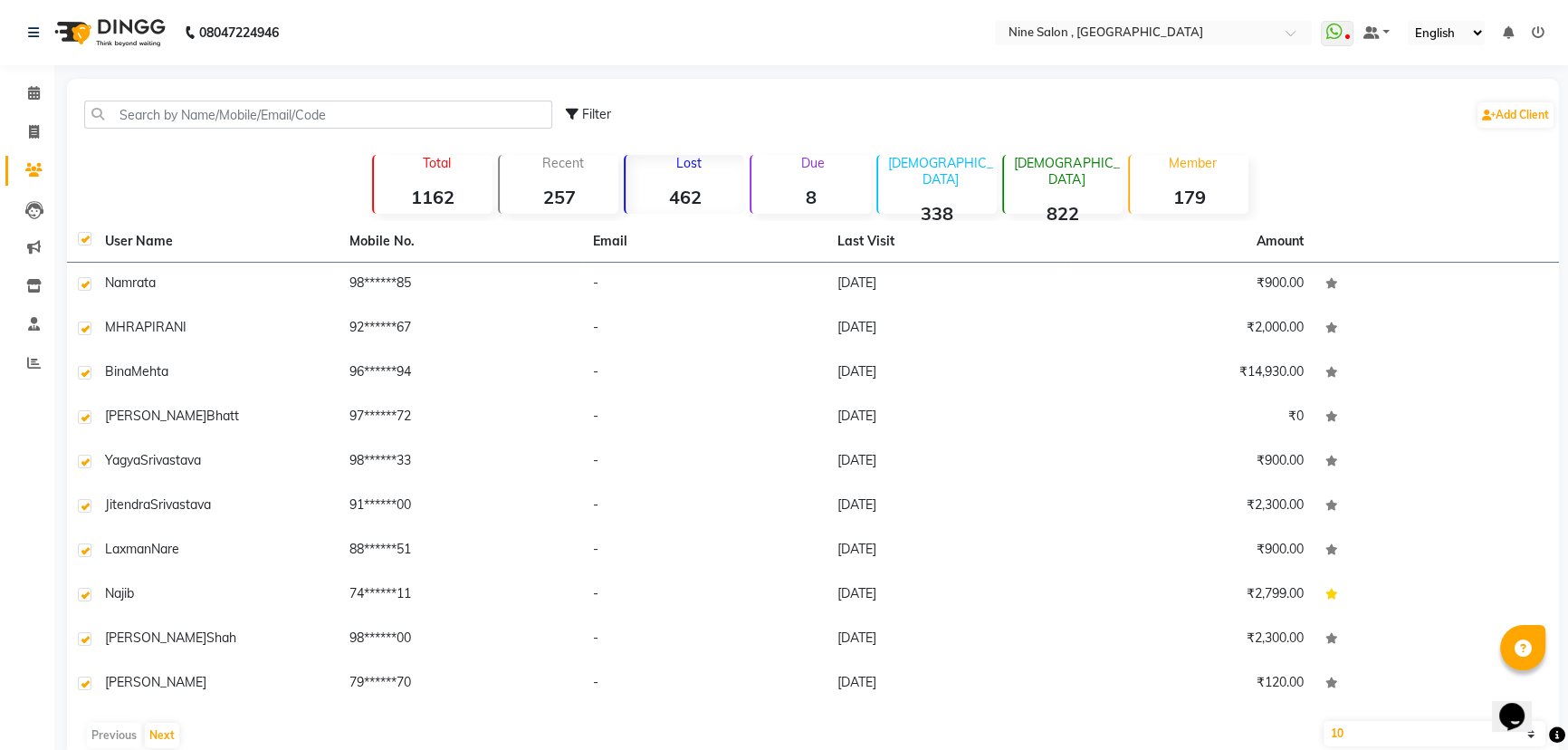
checkbox input "true"
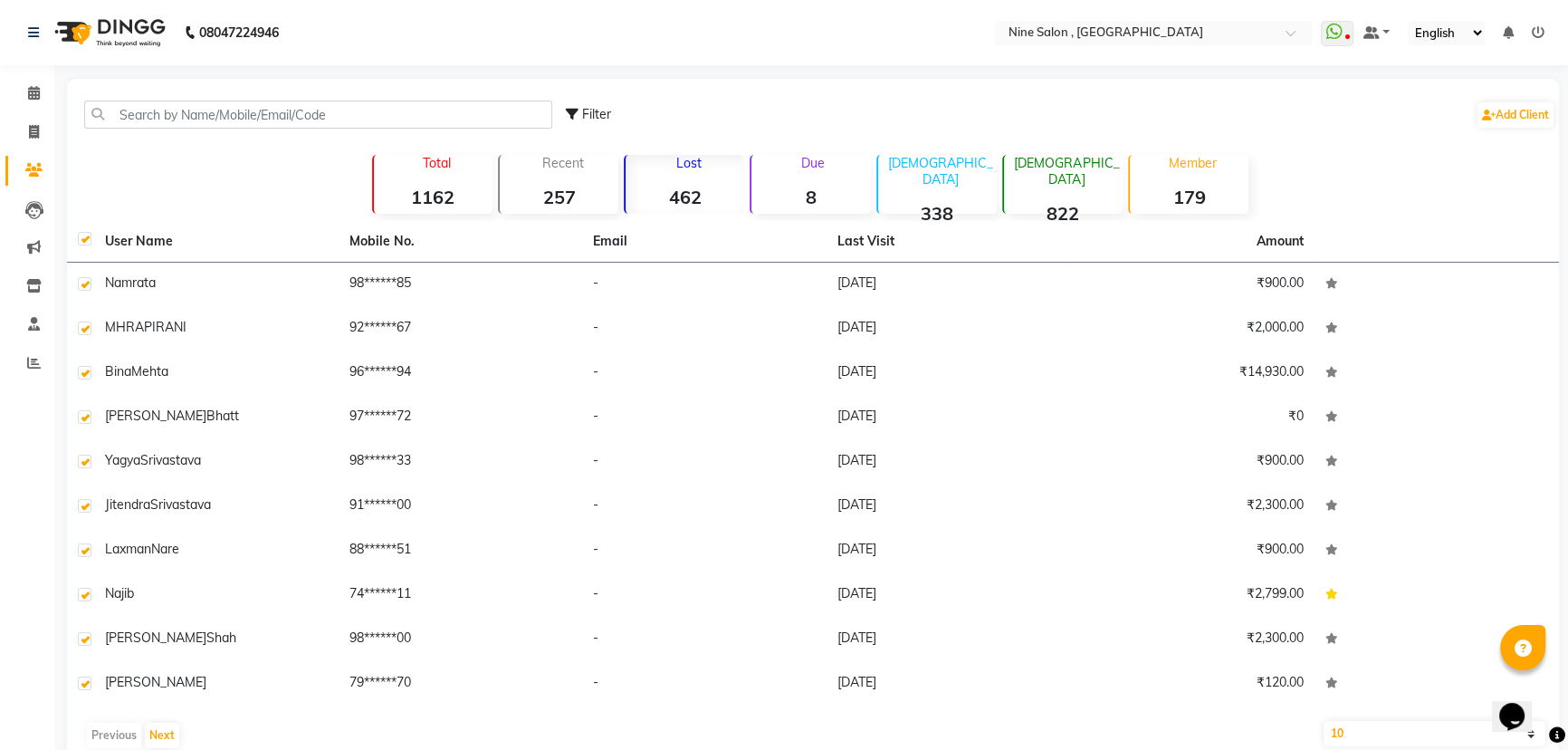
checkbox input "true"
click at [87, 239] on label at bounding box center [84, 238] width 14 height 14
click at [87, 239] on input "checkbox" at bounding box center [83, 239] width 12 height 12
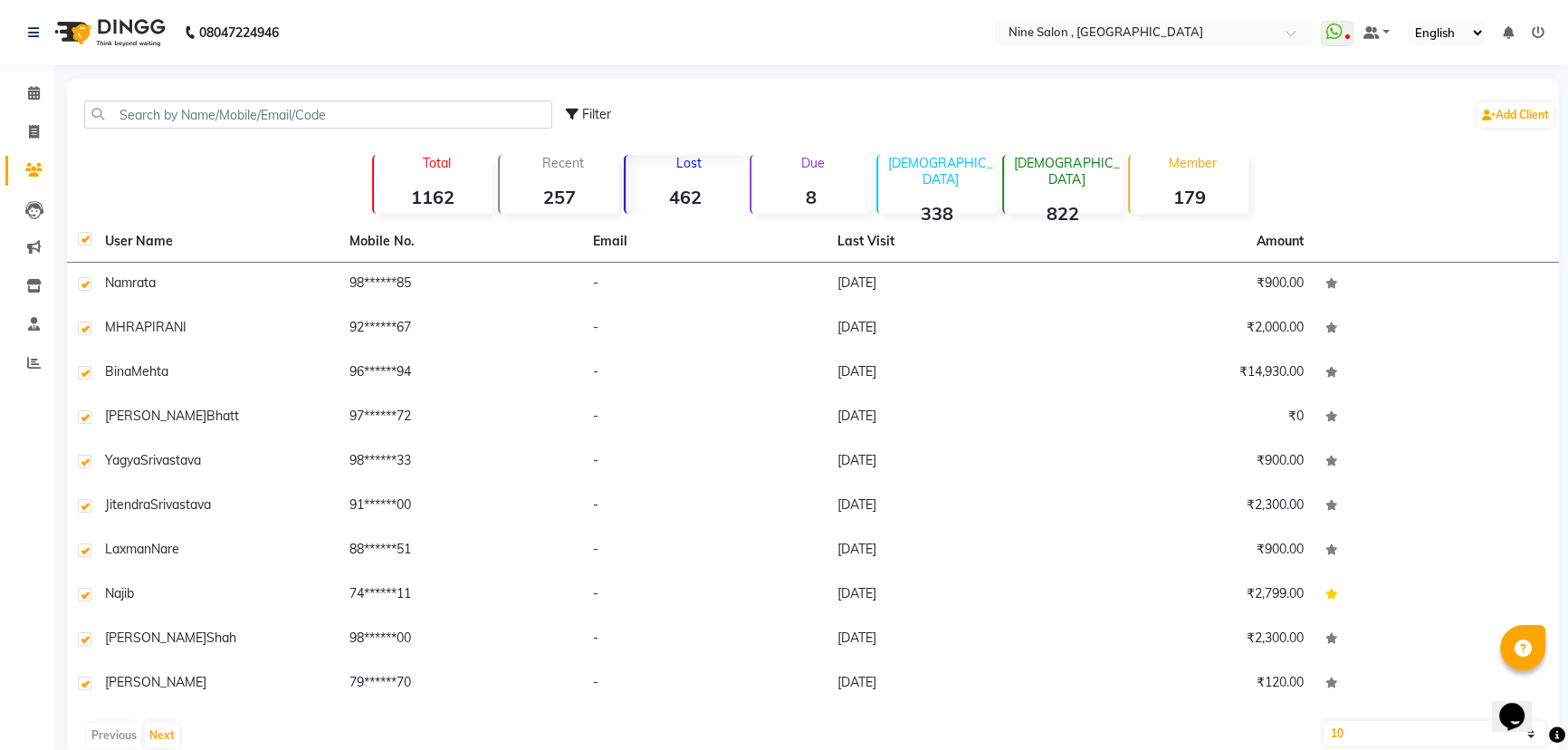
checkbox input "false"
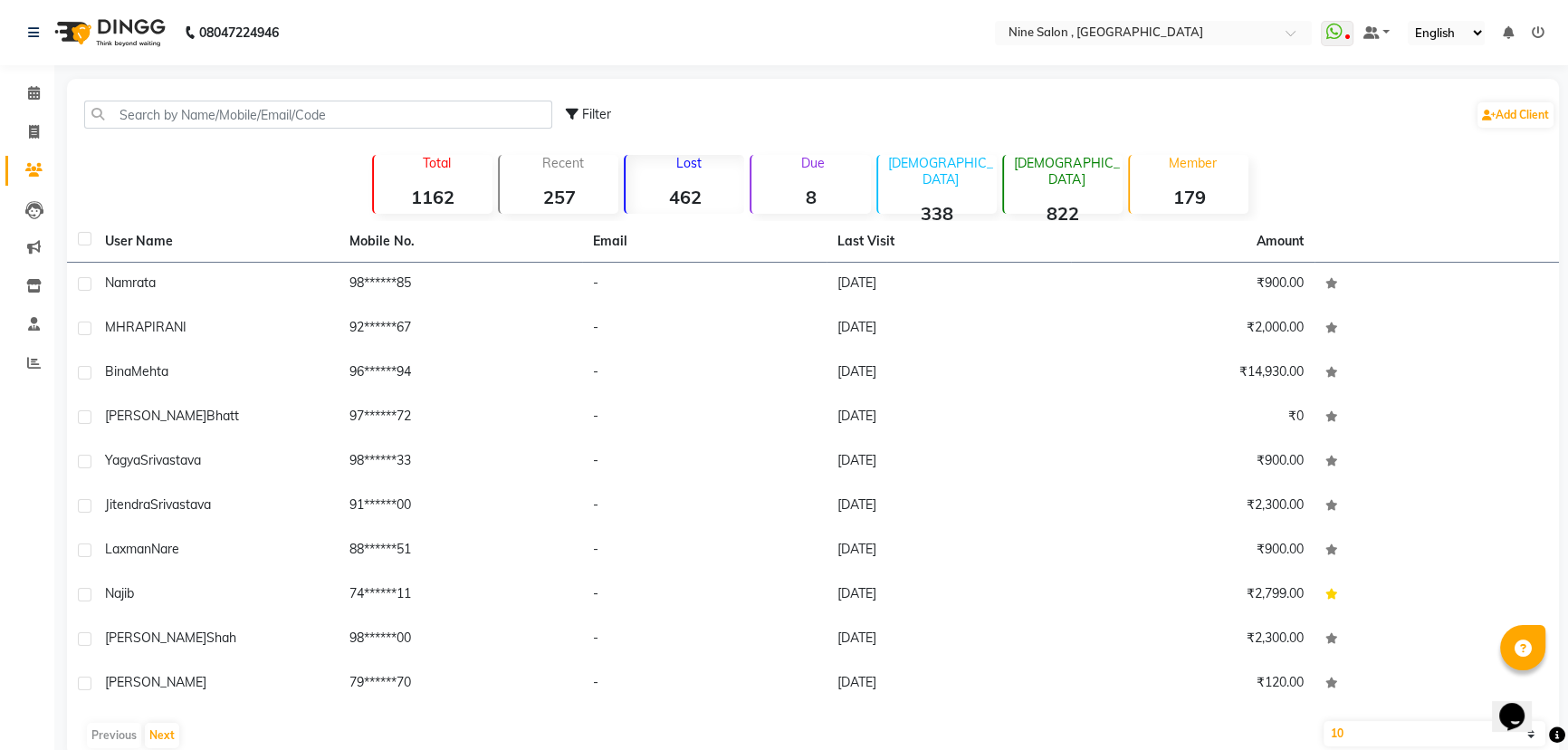
checkbox input "false"
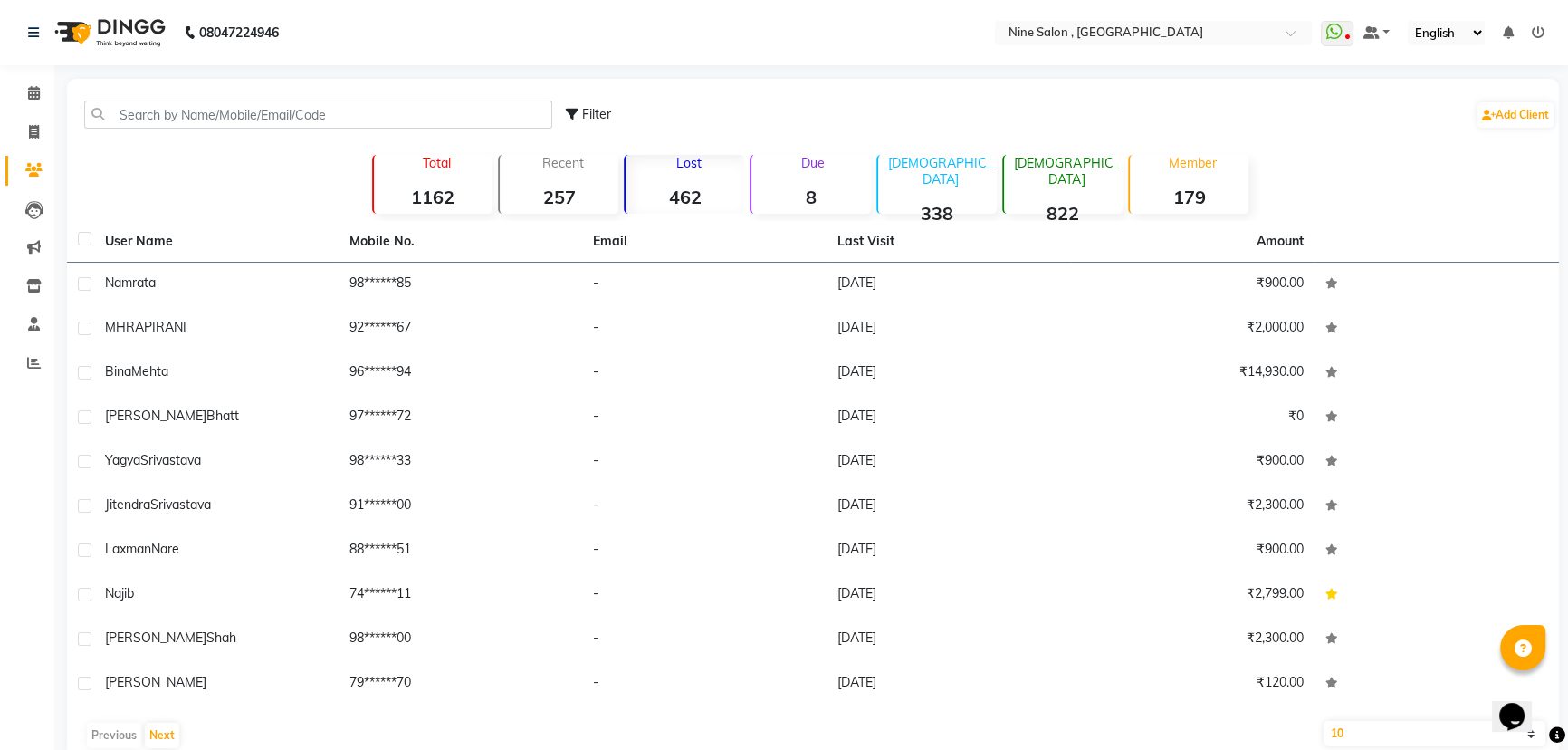
checkbox input "false"
click at [270, 115] on input "text" at bounding box center [318, 115] width 468 height 28
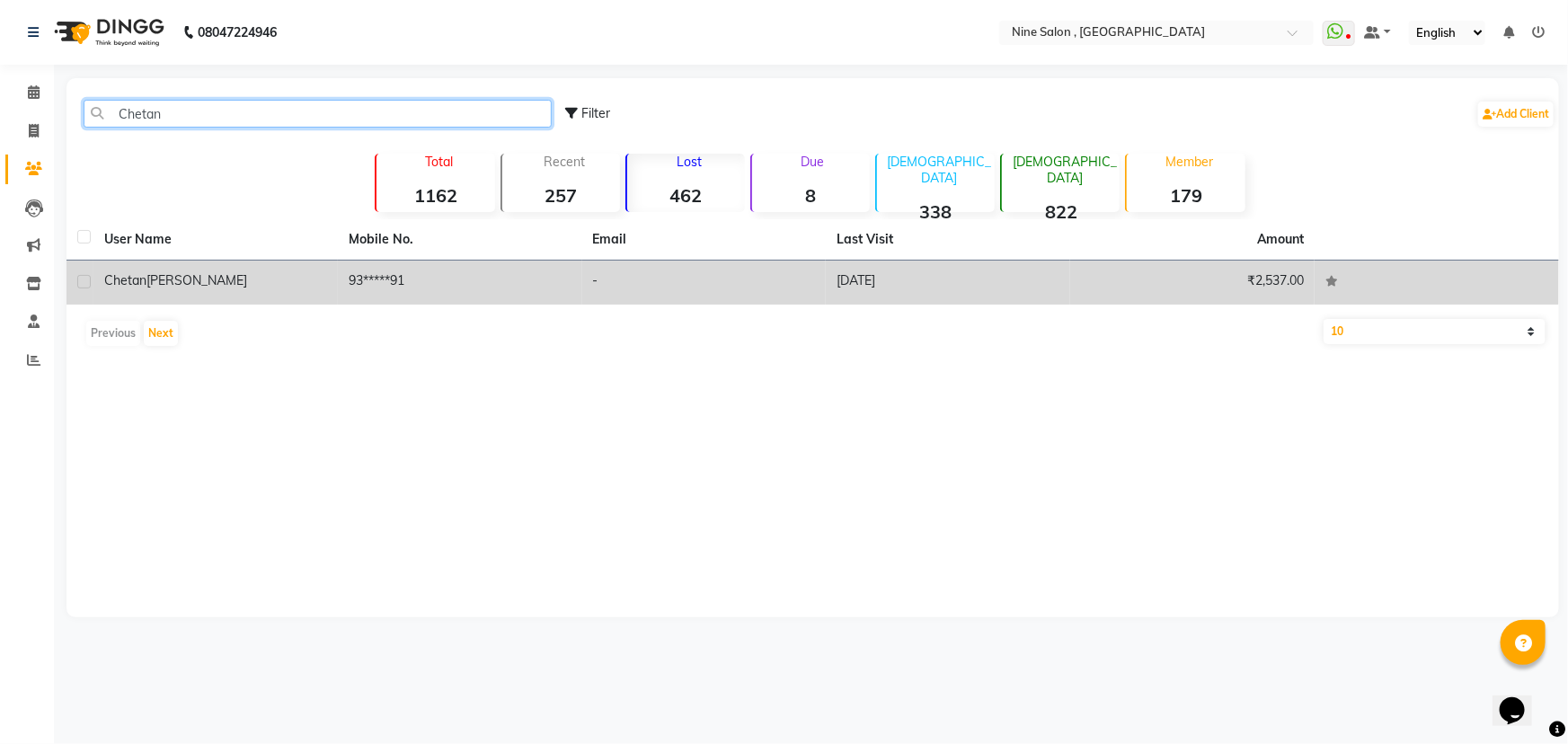
type input "Chetan"
click at [379, 279] on td "93*****91" at bounding box center [460, 282] width 245 height 44
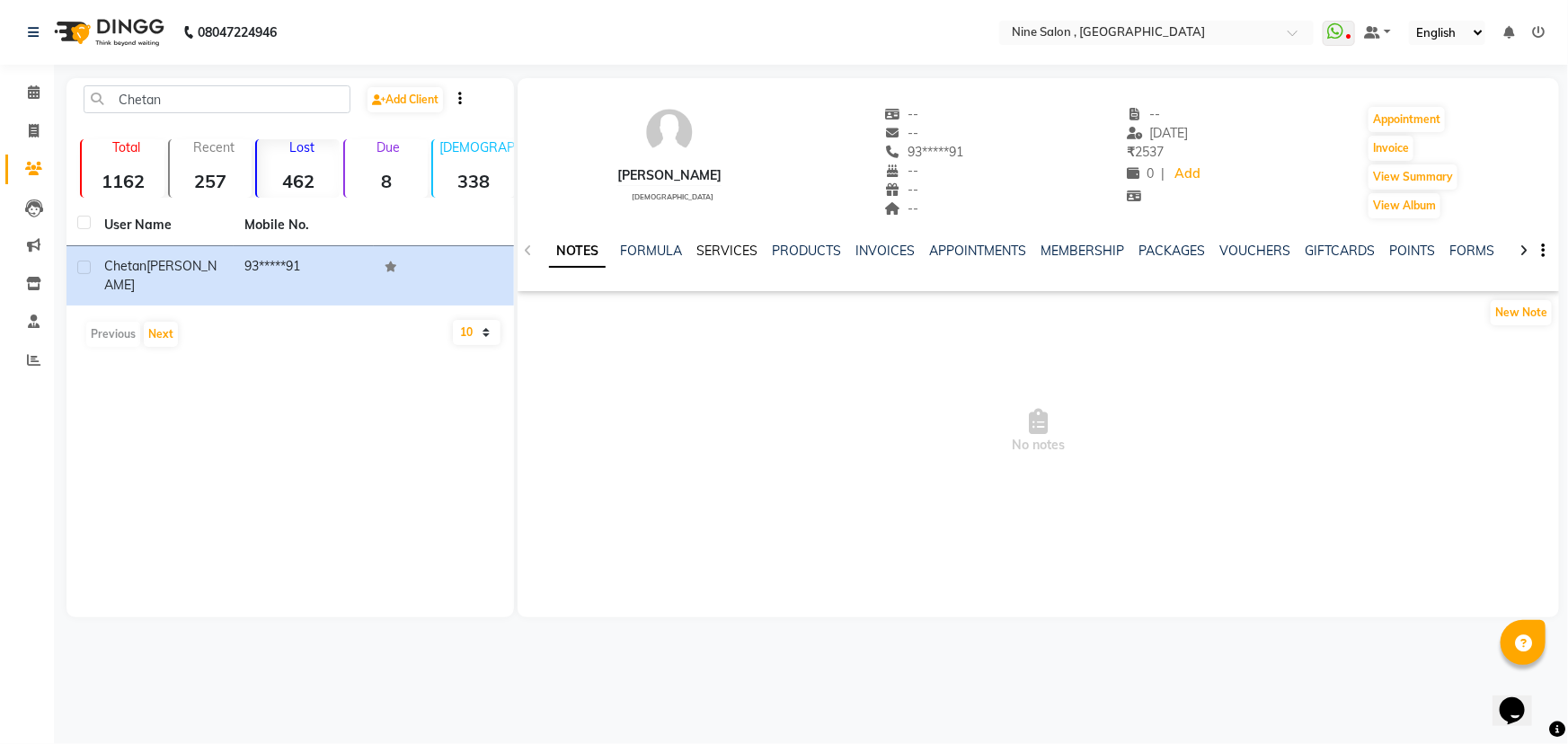
click at [714, 256] on link "SERVICES" at bounding box center [727, 251] width 61 height 16
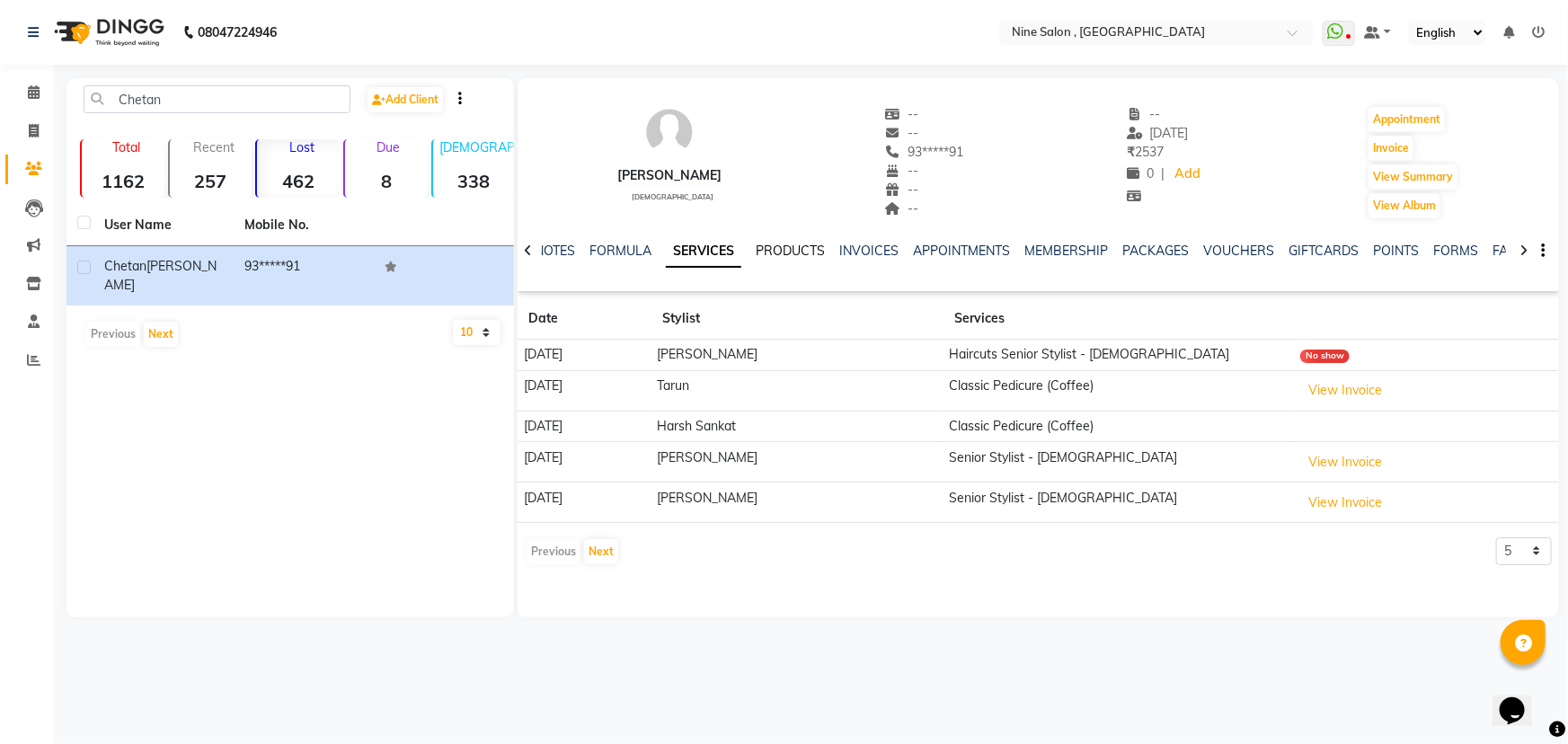
click at [806, 250] on link "PRODUCTS" at bounding box center [791, 251] width 70 height 16
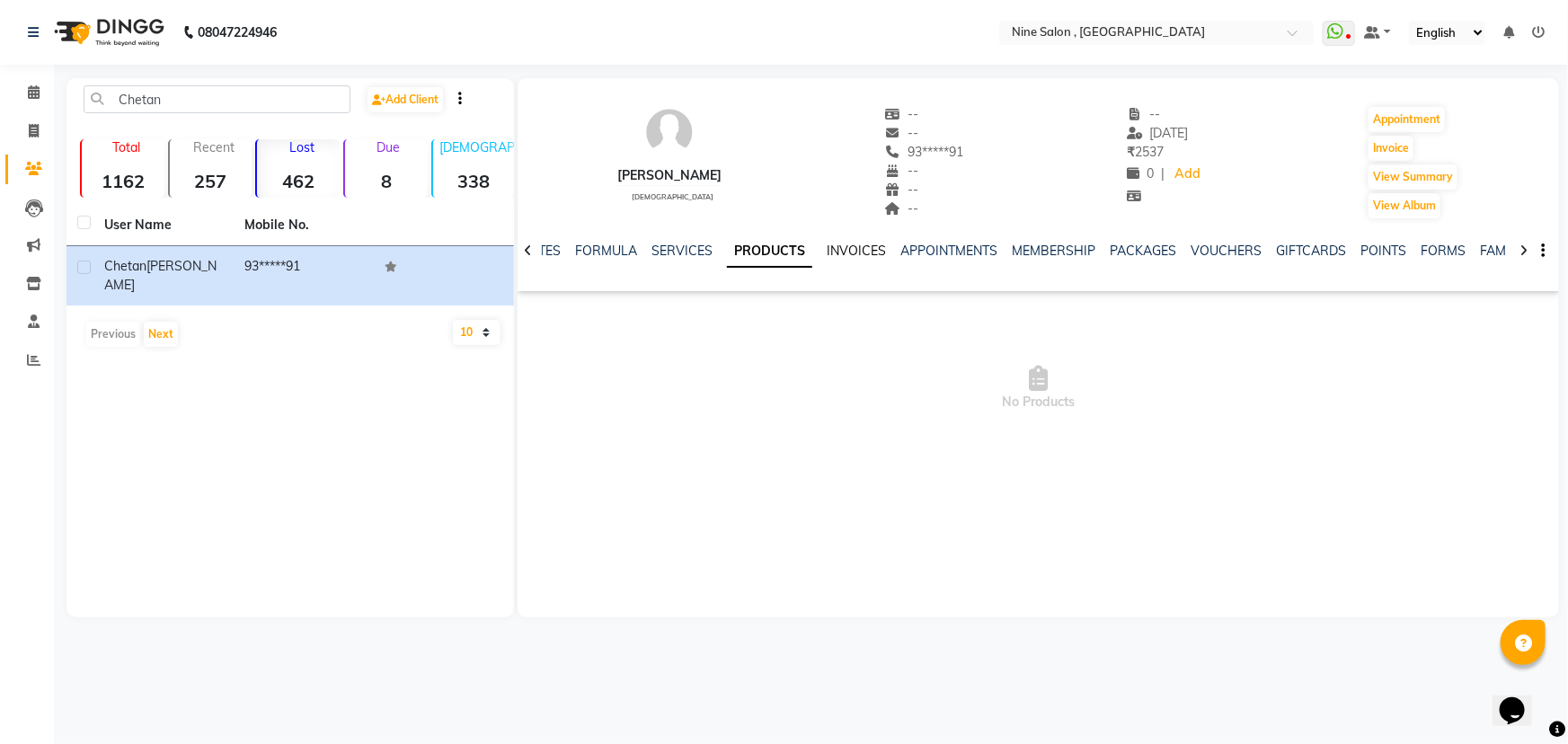
click at [837, 250] on link "INVOICES" at bounding box center [856, 251] width 60 height 16
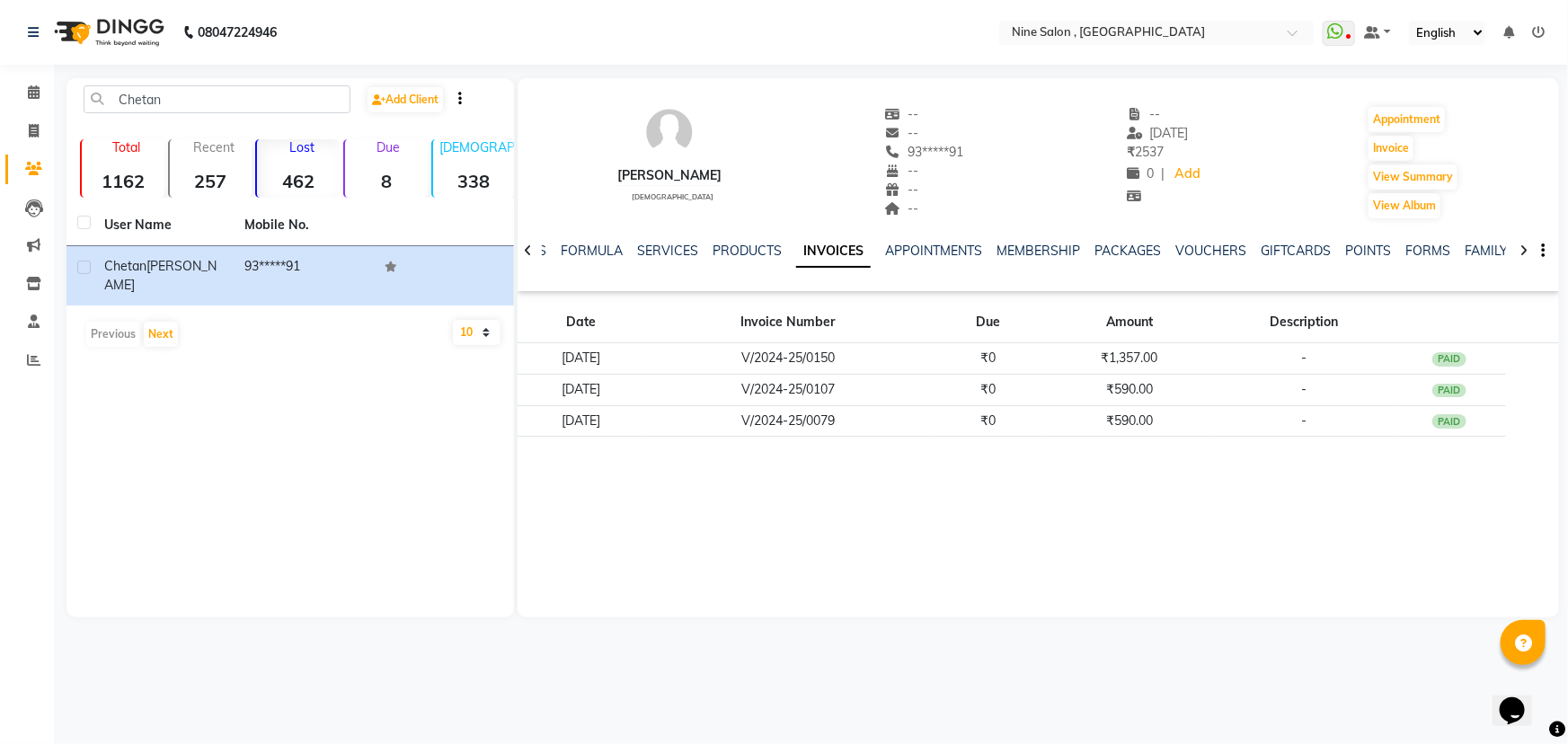
click at [534, 255] on div at bounding box center [528, 249] width 21 height 35
click at [534, 255] on div "NOTES FORMULA SERVICES PRODUCTS INVOICES APPOINTMENTS MEMBERSHIP PACKAGES VOUCH…" at bounding box center [1038, 251] width 1042 height 62
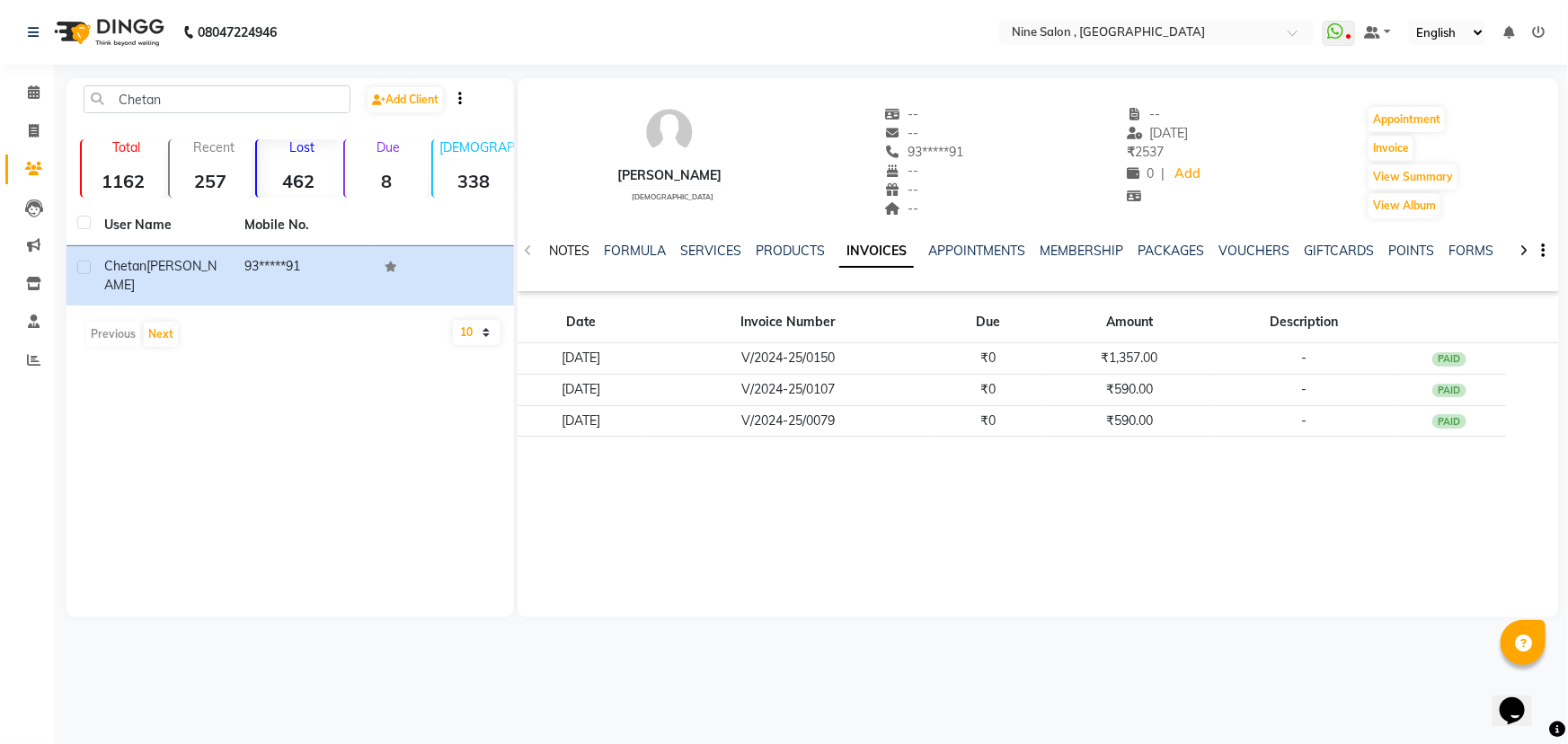
click at [557, 252] on link "NOTES" at bounding box center [569, 251] width 40 height 16
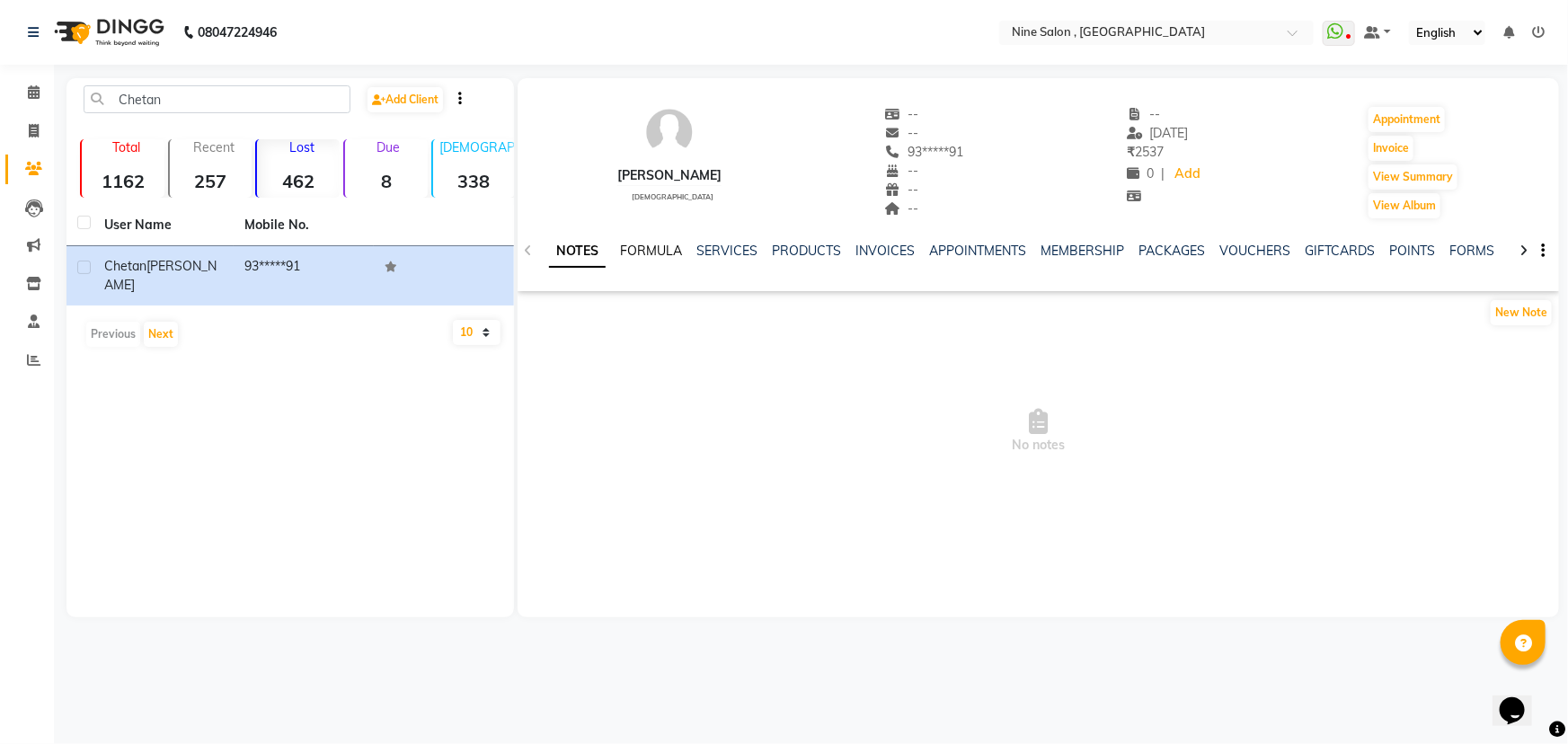
click at [629, 251] on link "FORMULA" at bounding box center [652, 251] width 62 height 16
click at [720, 243] on link "SERVICES" at bounding box center [725, 251] width 61 height 16
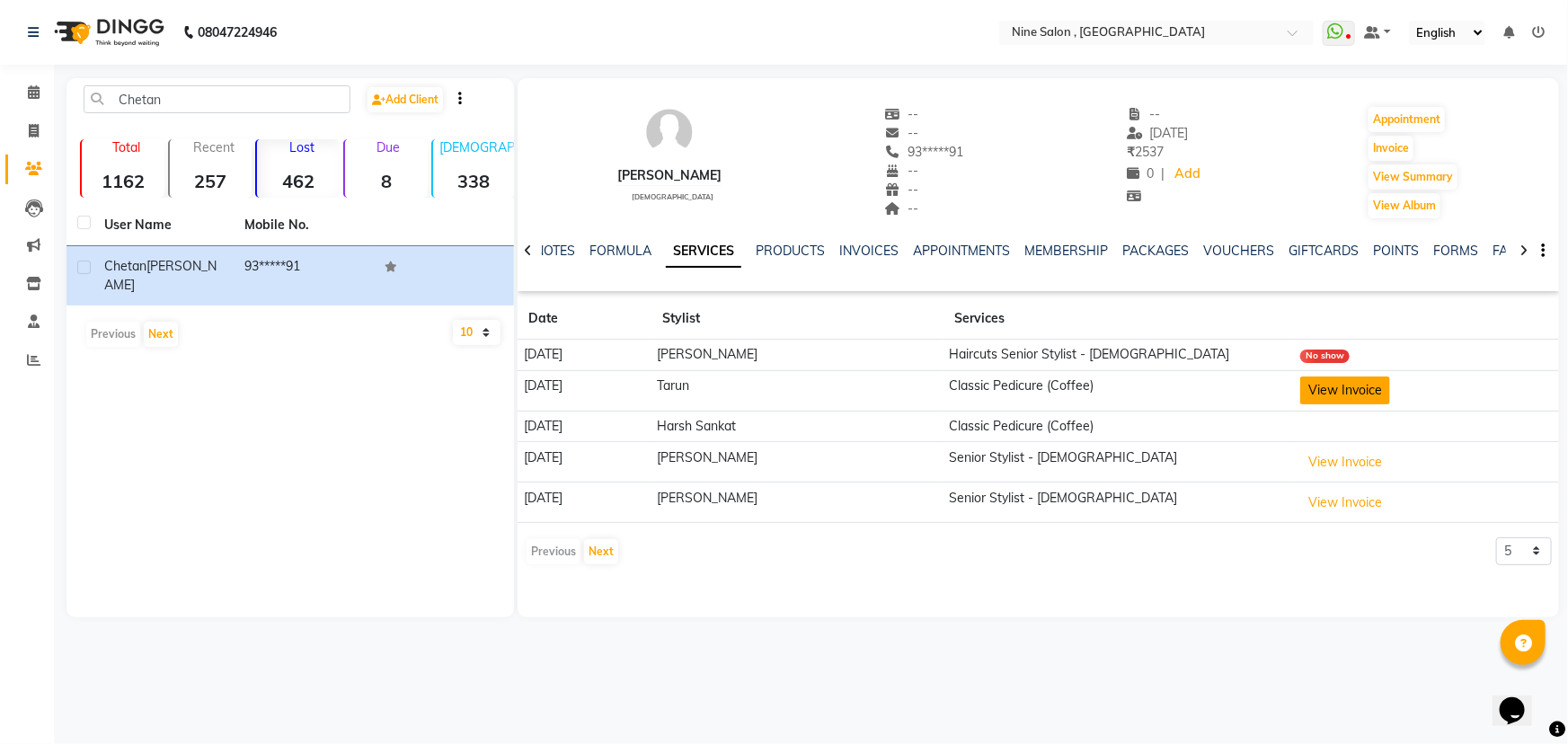
click at [1346, 390] on button "View Invoice" at bounding box center [1345, 390] width 90 height 27
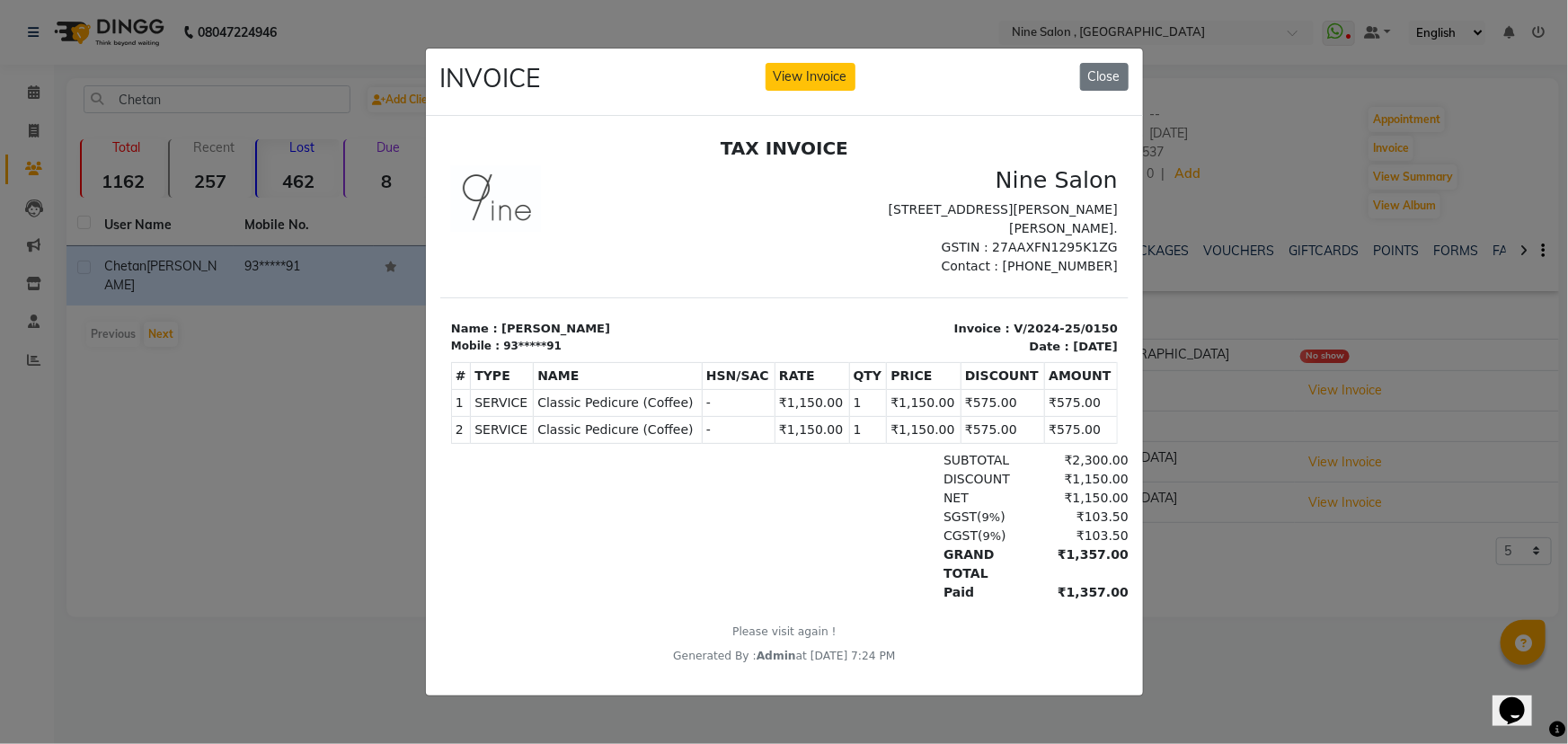
scroll to position [15, 0]
click at [1093, 63] on button "Close" at bounding box center [1104, 77] width 49 height 27
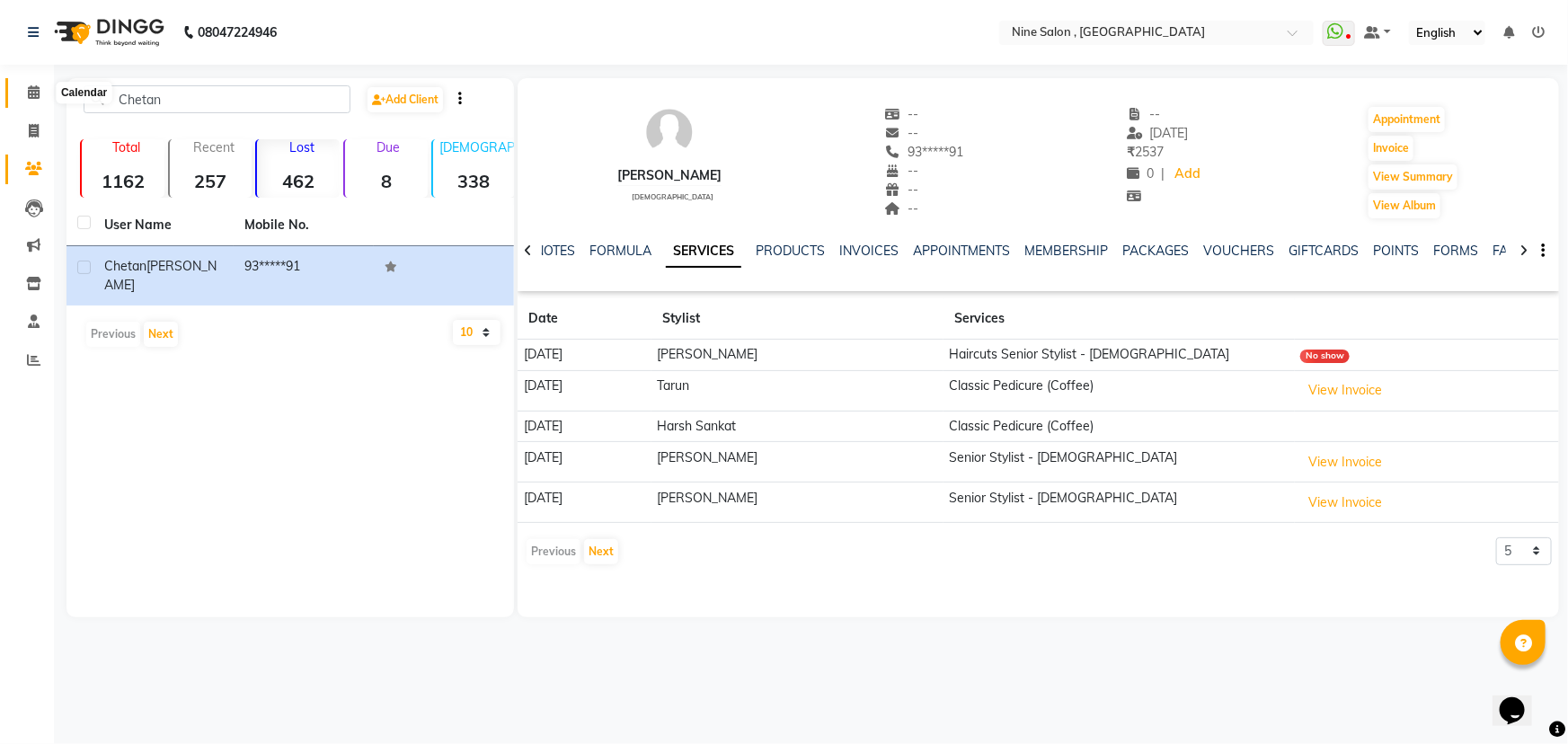
click at [37, 93] on icon at bounding box center [33, 92] width 12 height 14
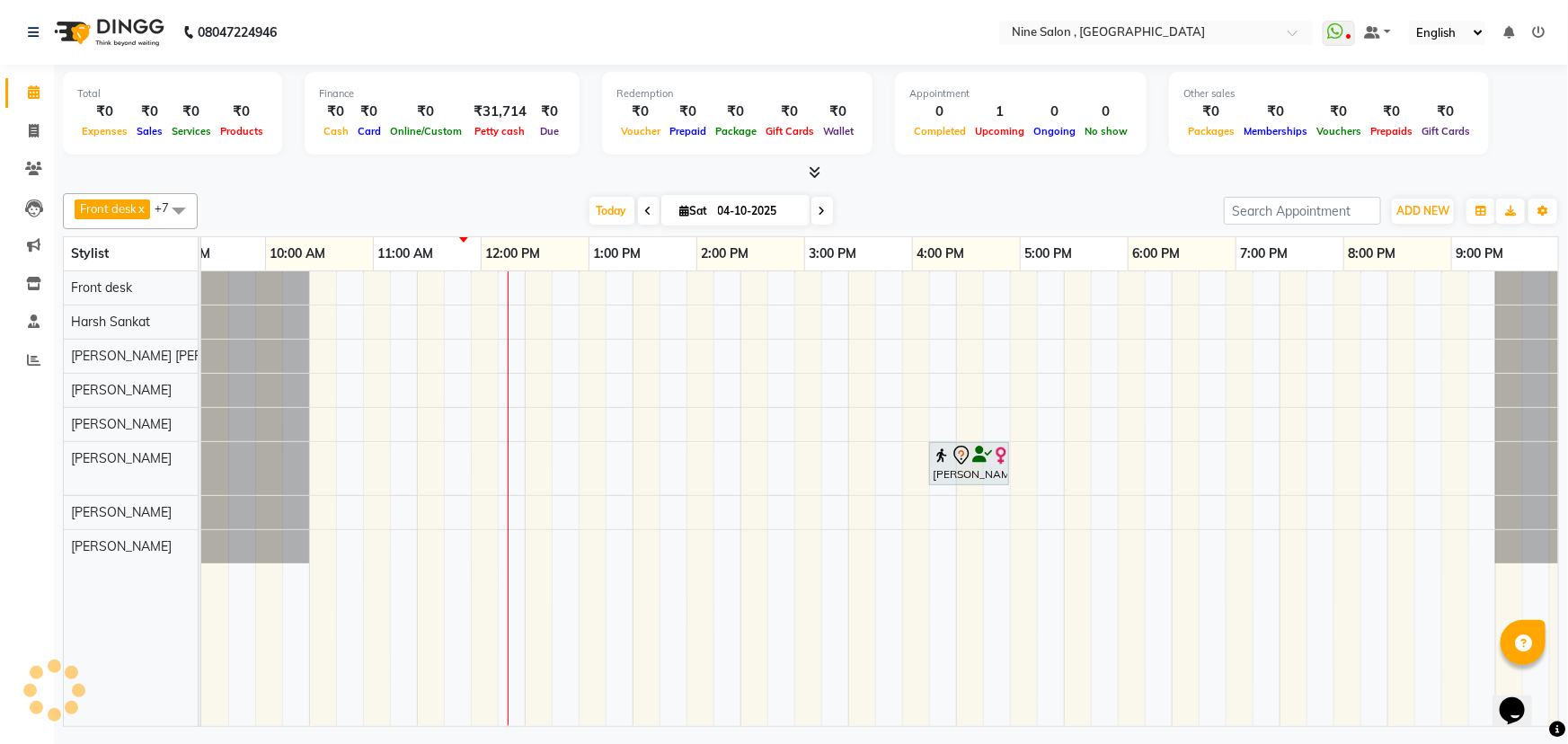
scroll to position [0, 44]
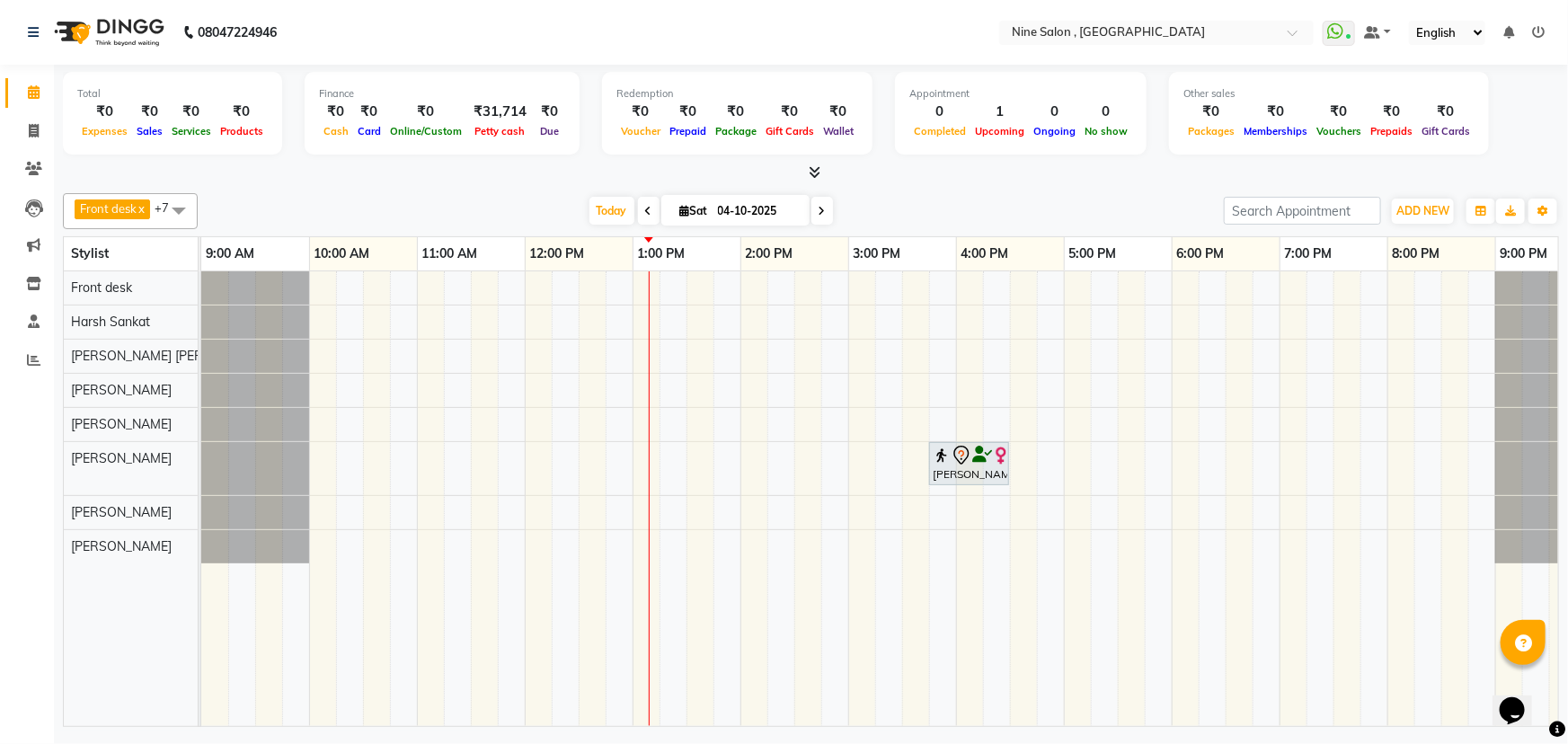
click at [820, 209] on icon at bounding box center [822, 212] width 7 height 11
type input "05-10-2025"
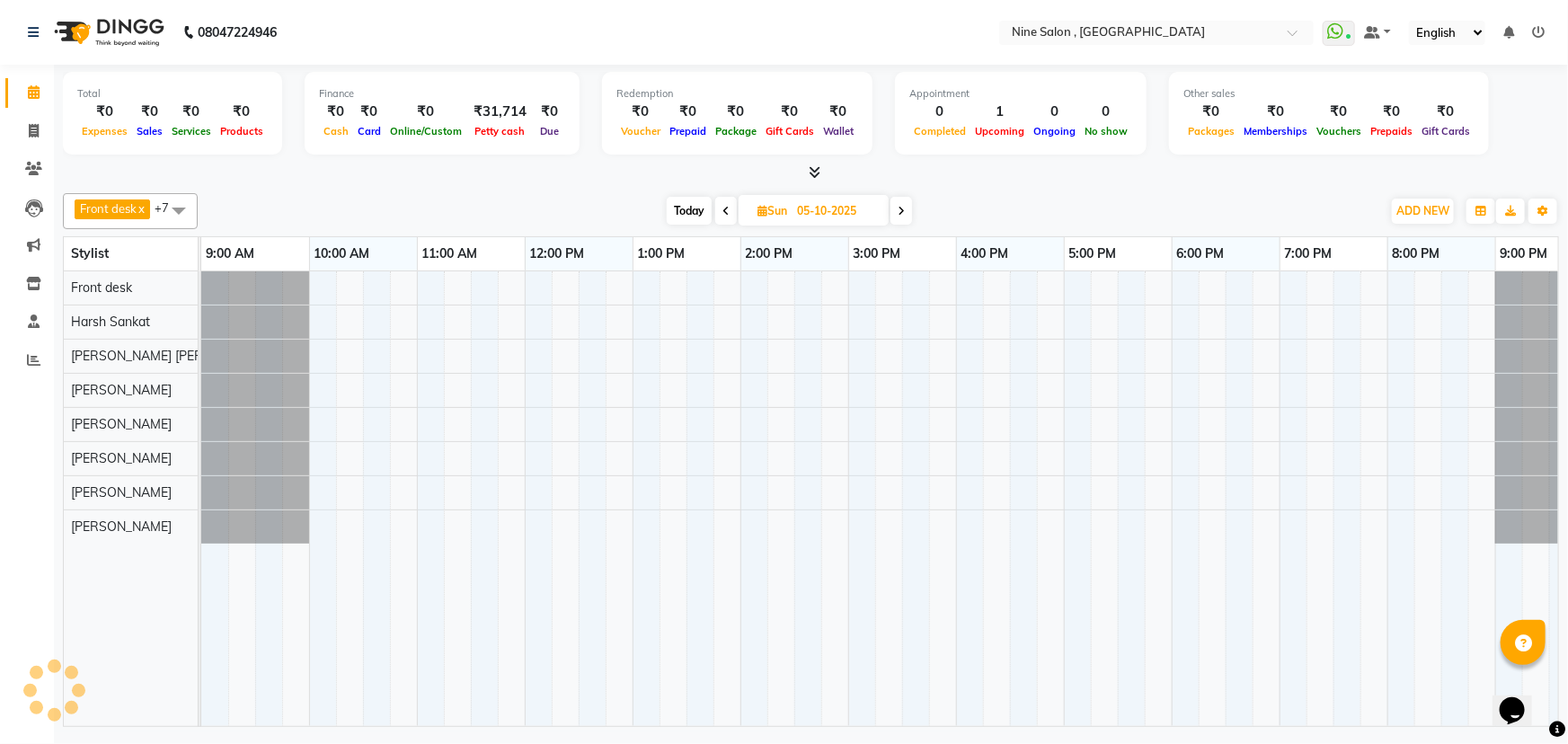
scroll to position [0, 44]
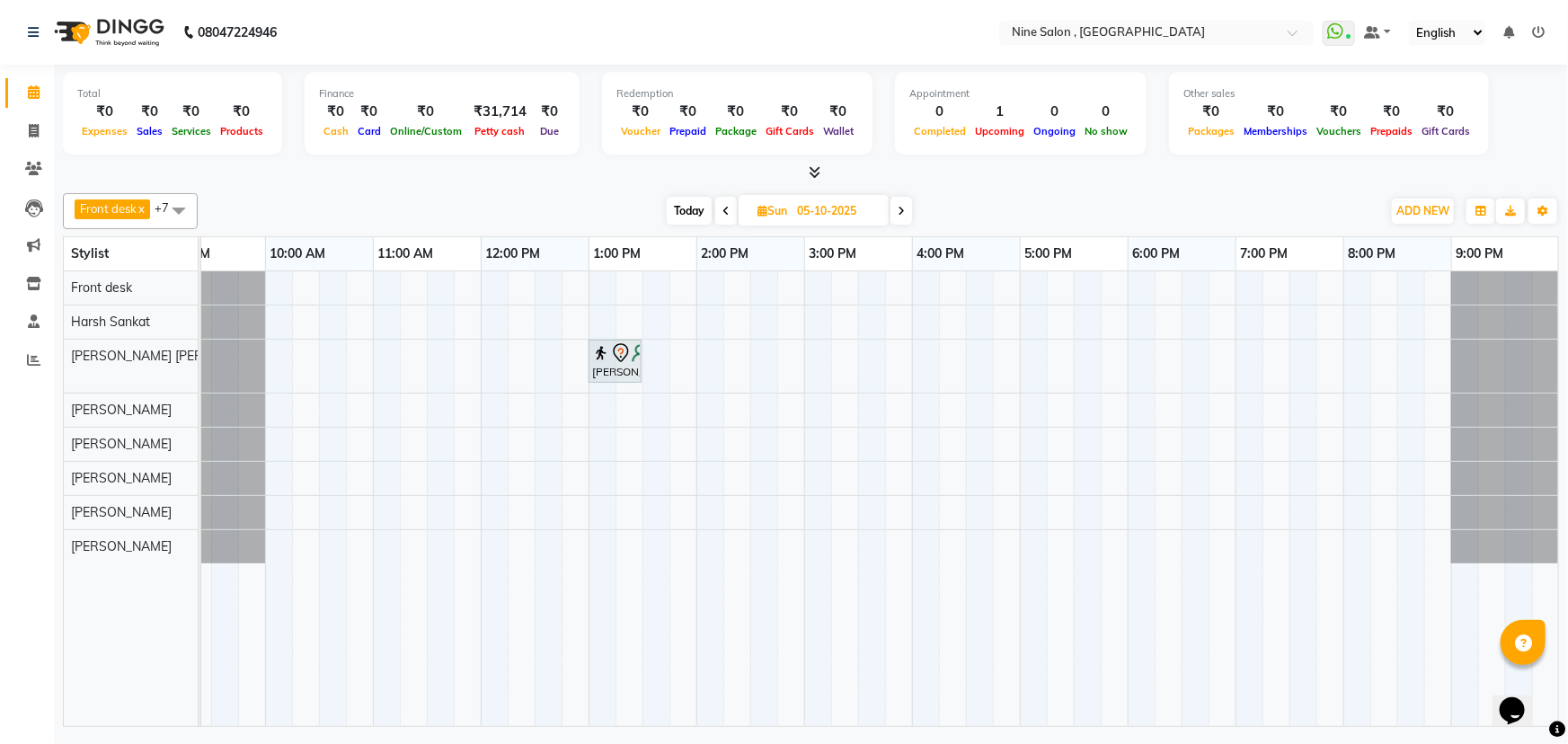
click at [922, 480] on div "[PERSON_NAME], 01:00 PM-01:30 PM, Facials - Clean-Up" at bounding box center [859, 498] width 1402 height 454
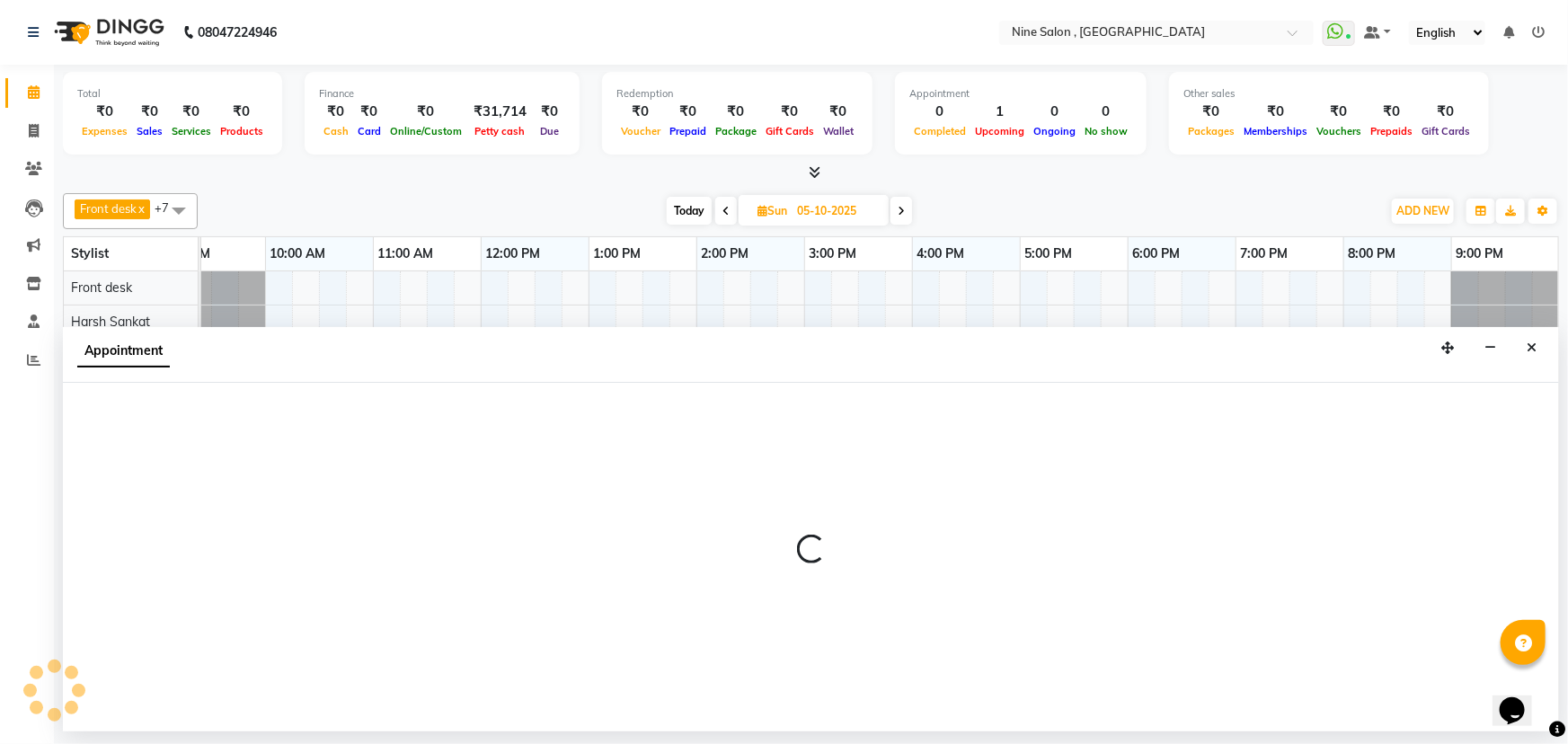
select select "70806"
select select "960"
select select "tentative"
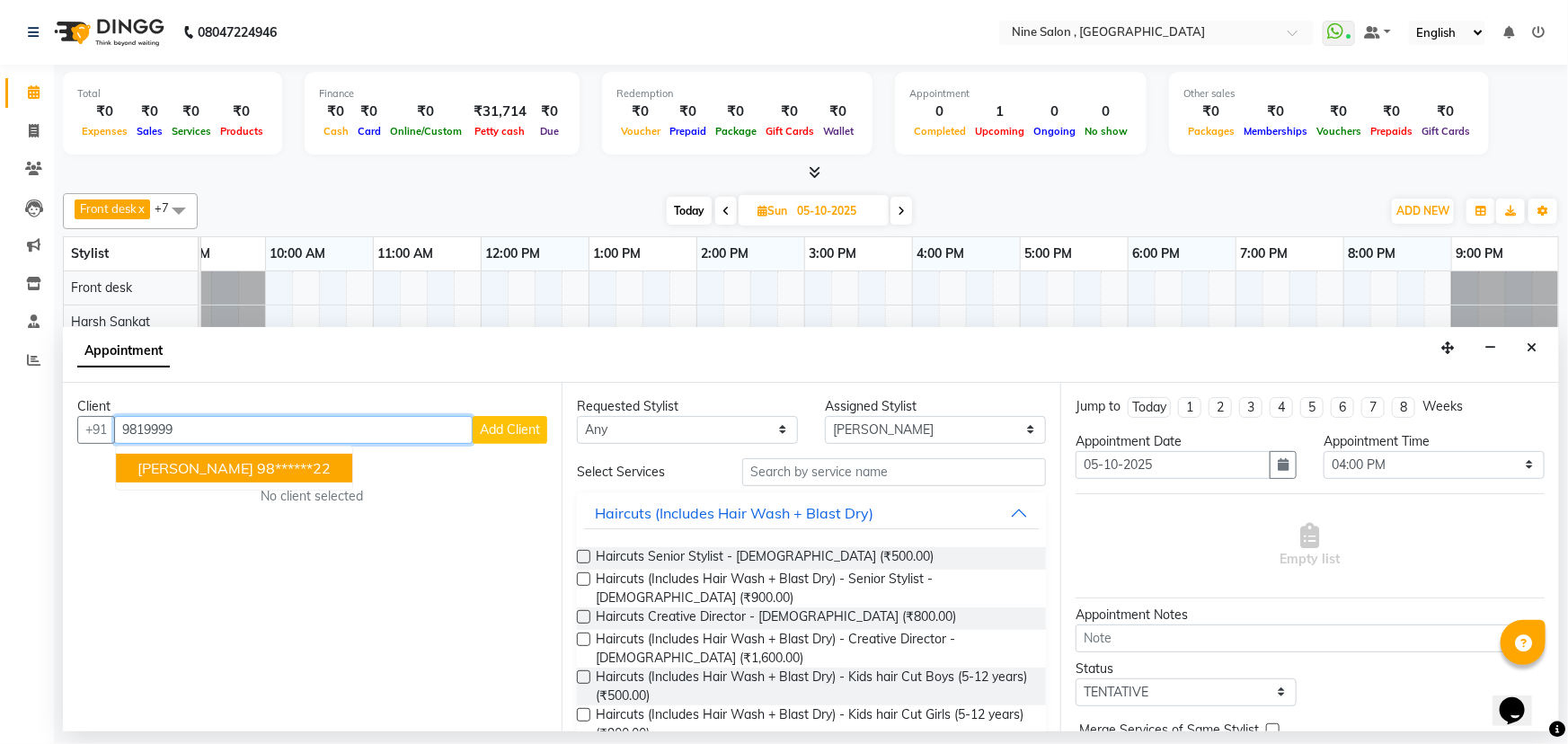
click at [225, 468] on span "Jyotinder Thacker" at bounding box center [195, 468] width 116 height 18
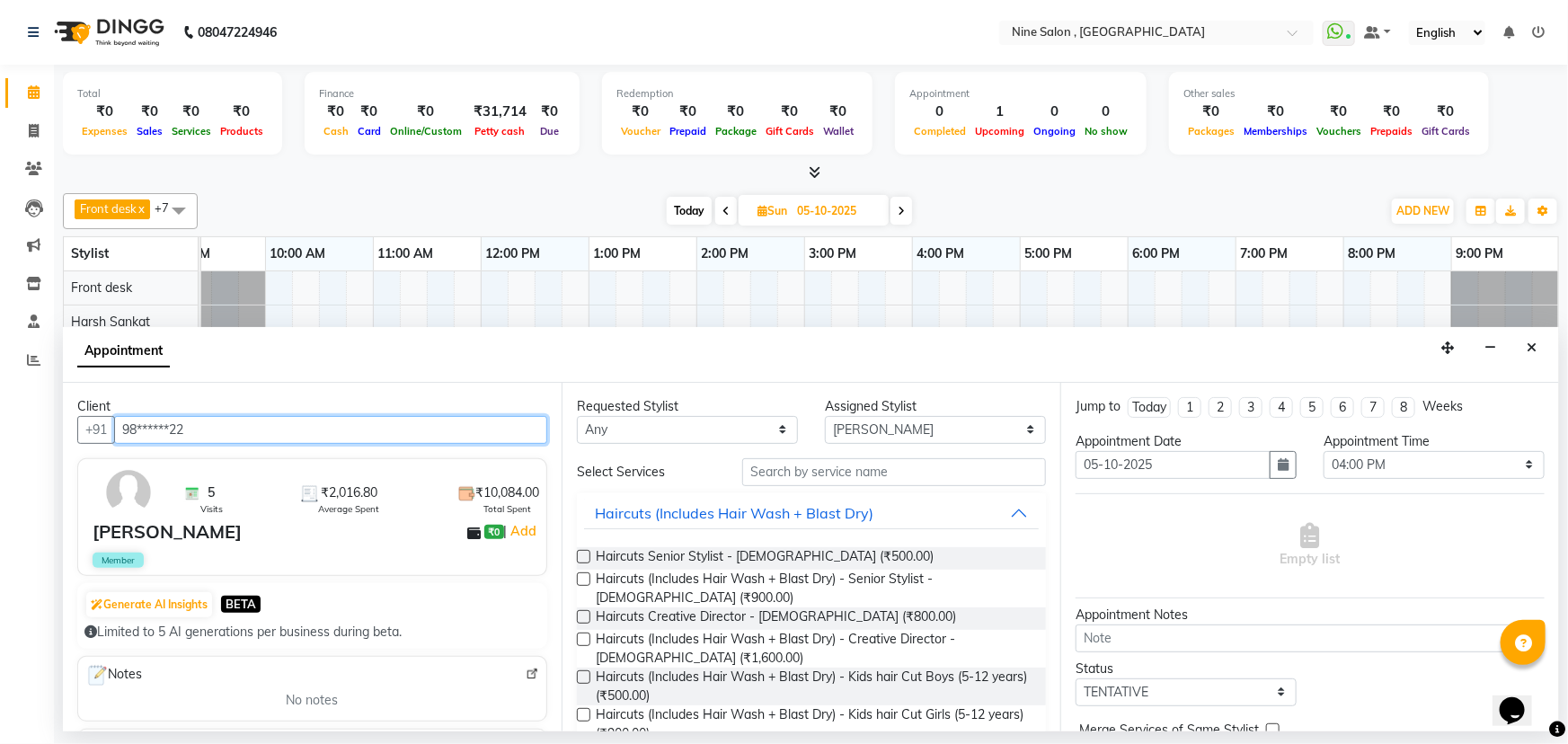
type input "98******22"
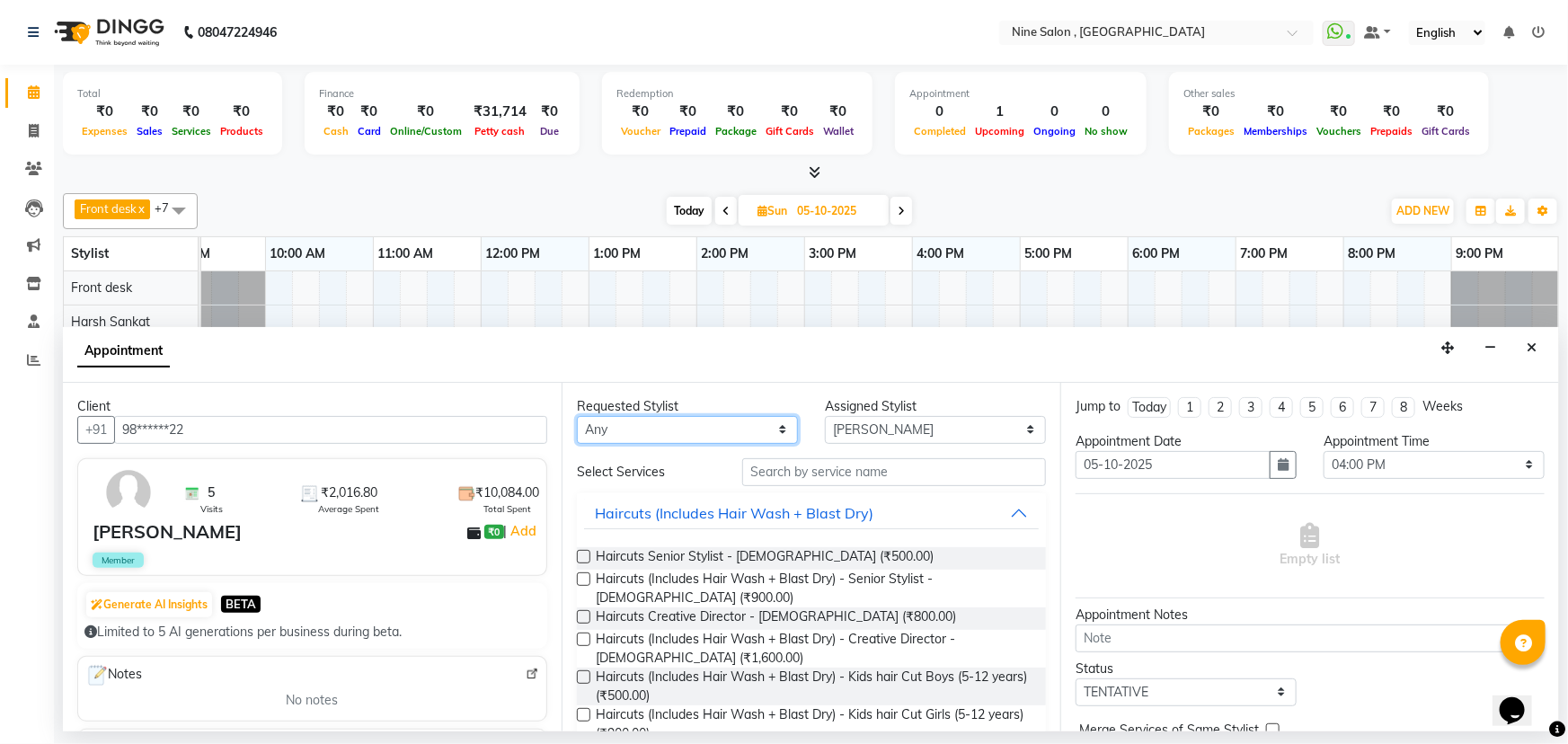
click at [688, 436] on select "Any Front desk Harsh Sankat [PERSON_NAME] [PERSON_NAME] [PERSON_NAME] [PERSON_N…" at bounding box center [687, 430] width 221 height 27
select select "70806"
click at [577, 416] on select "Any Front desk Harsh Sankat [PERSON_NAME] [PERSON_NAME] [PERSON_NAME] [PERSON_N…" at bounding box center [687, 430] width 221 height 27
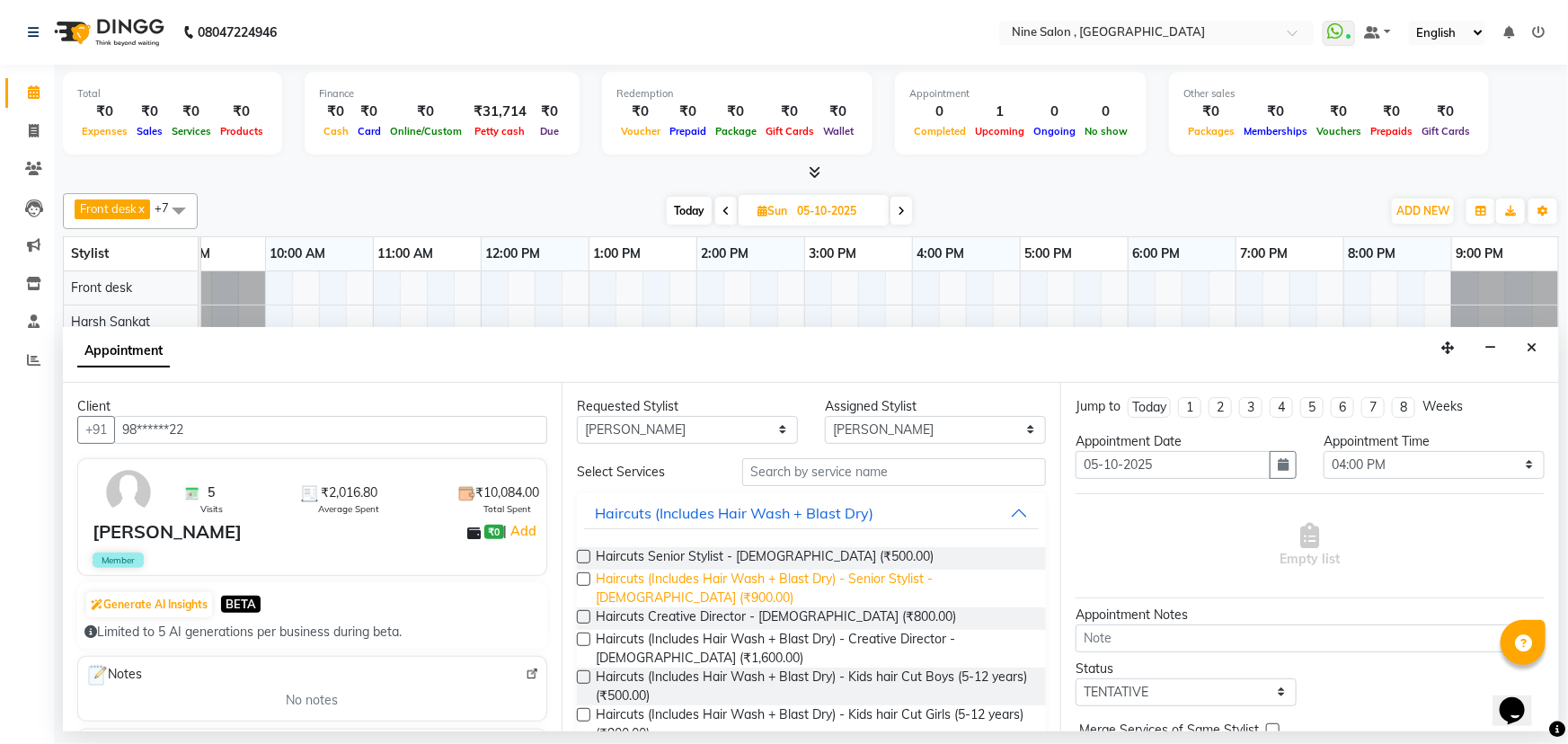
click at [750, 575] on span "Haircuts (Includes Hair Wash + Blast Dry) - Senior Stylist - [DEMOGRAPHIC_DATA]…" at bounding box center [814, 588] width 436 height 38
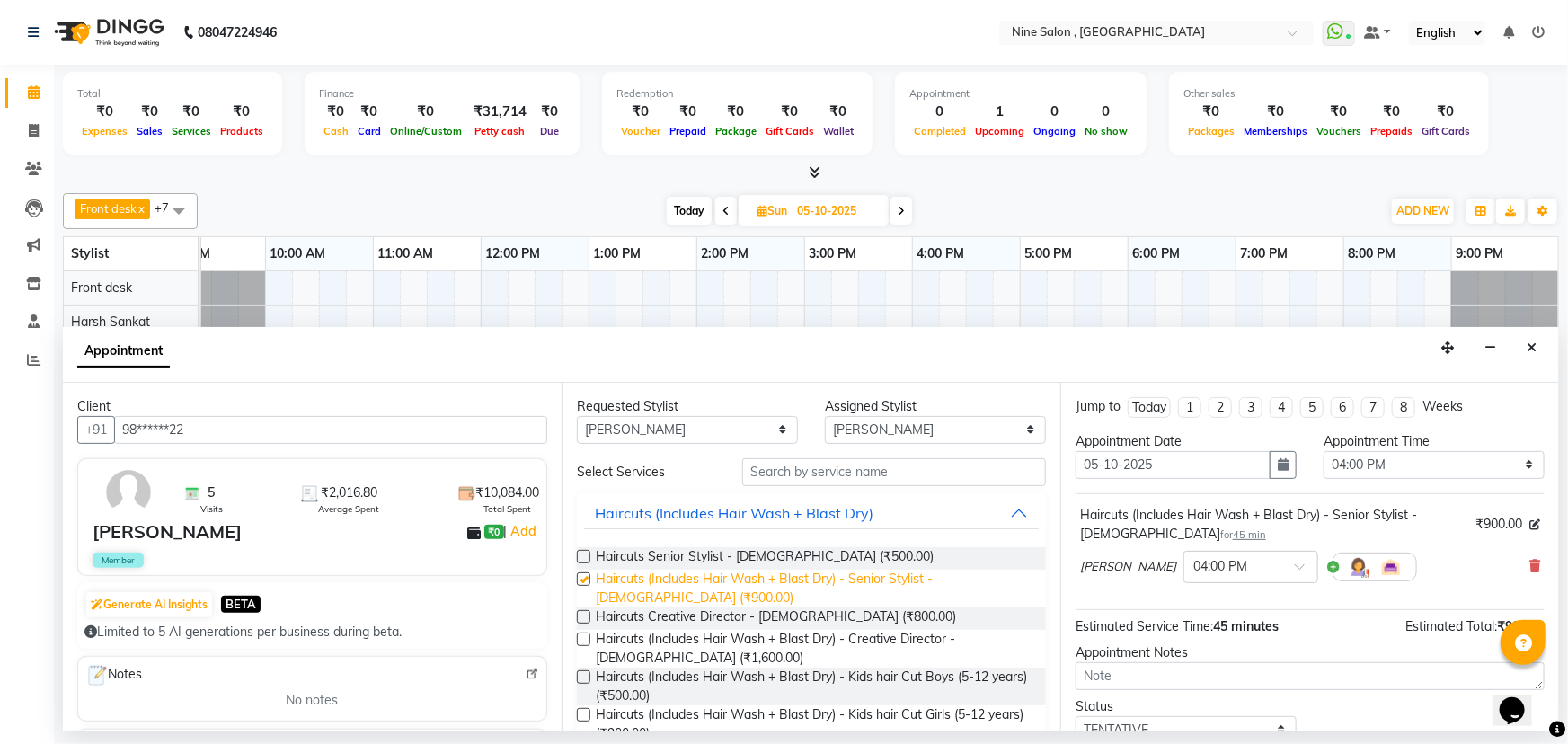
checkbox input "false"
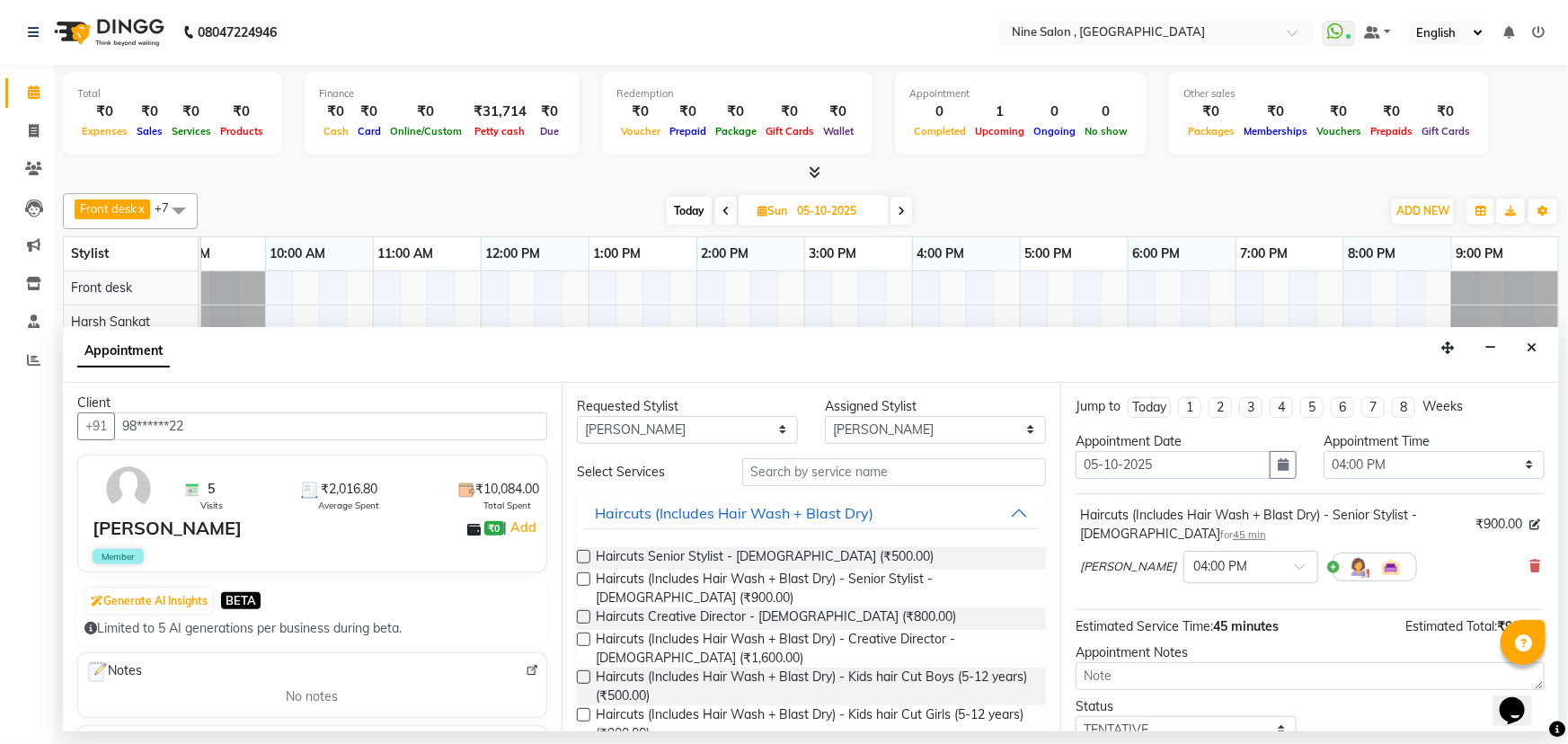
scroll to position [0, 0]
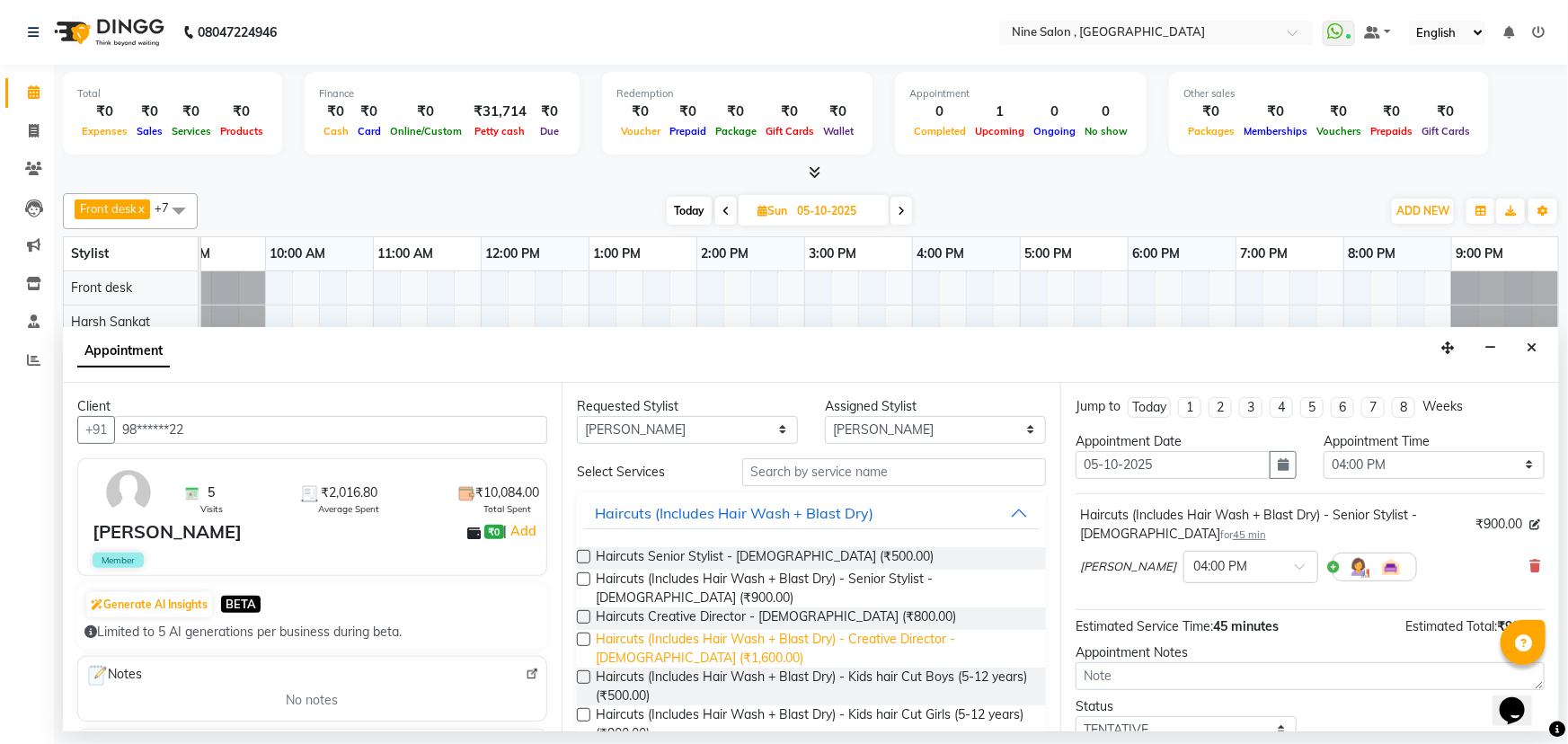
click at [649, 636] on span "Haircuts (Includes Hair Wash + Blast Dry) - Creative Director - [DEMOGRAPHIC_DA…" at bounding box center [814, 648] width 436 height 38
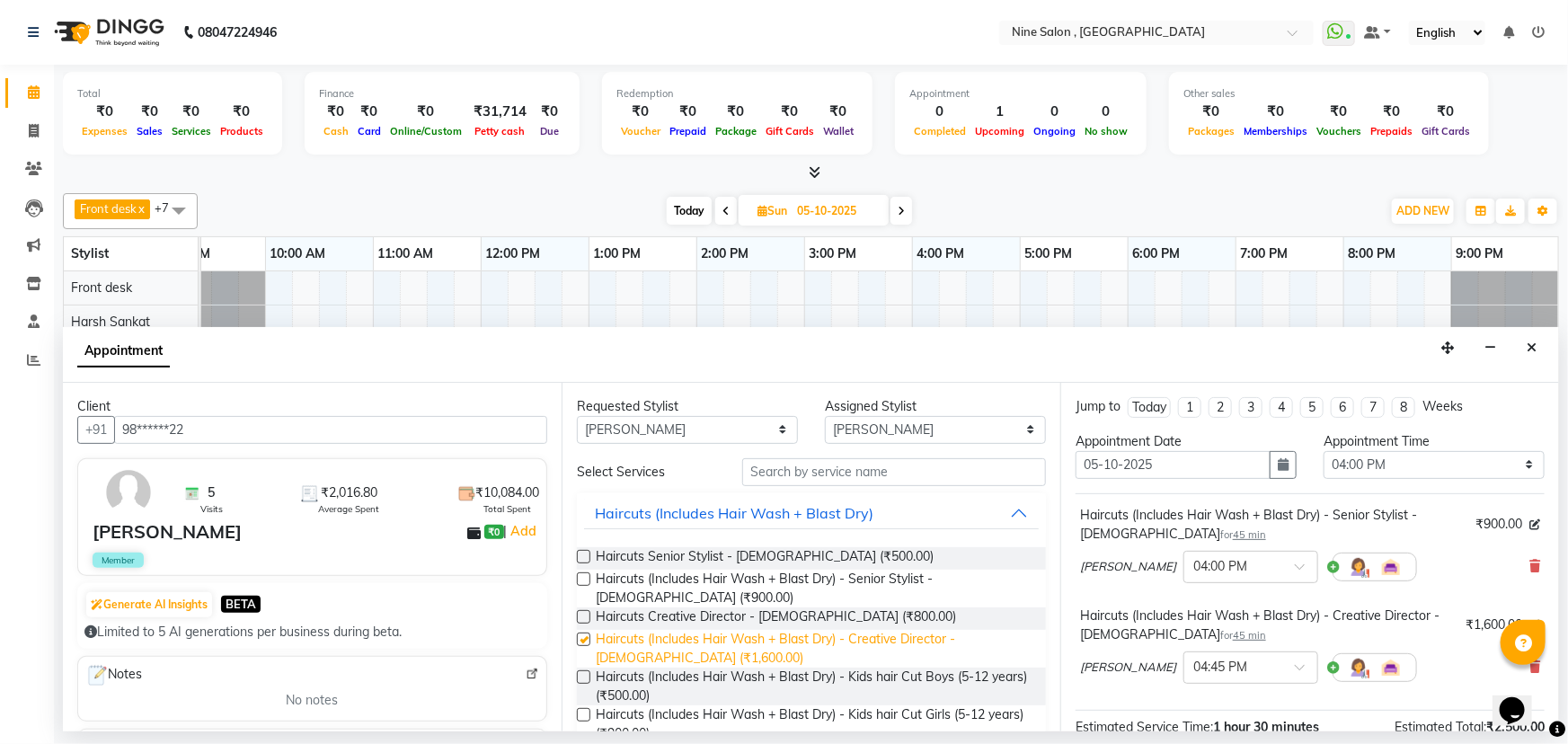
checkbox input "false"
click at [1530, 564] on icon at bounding box center [1535, 566] width 11 height 13
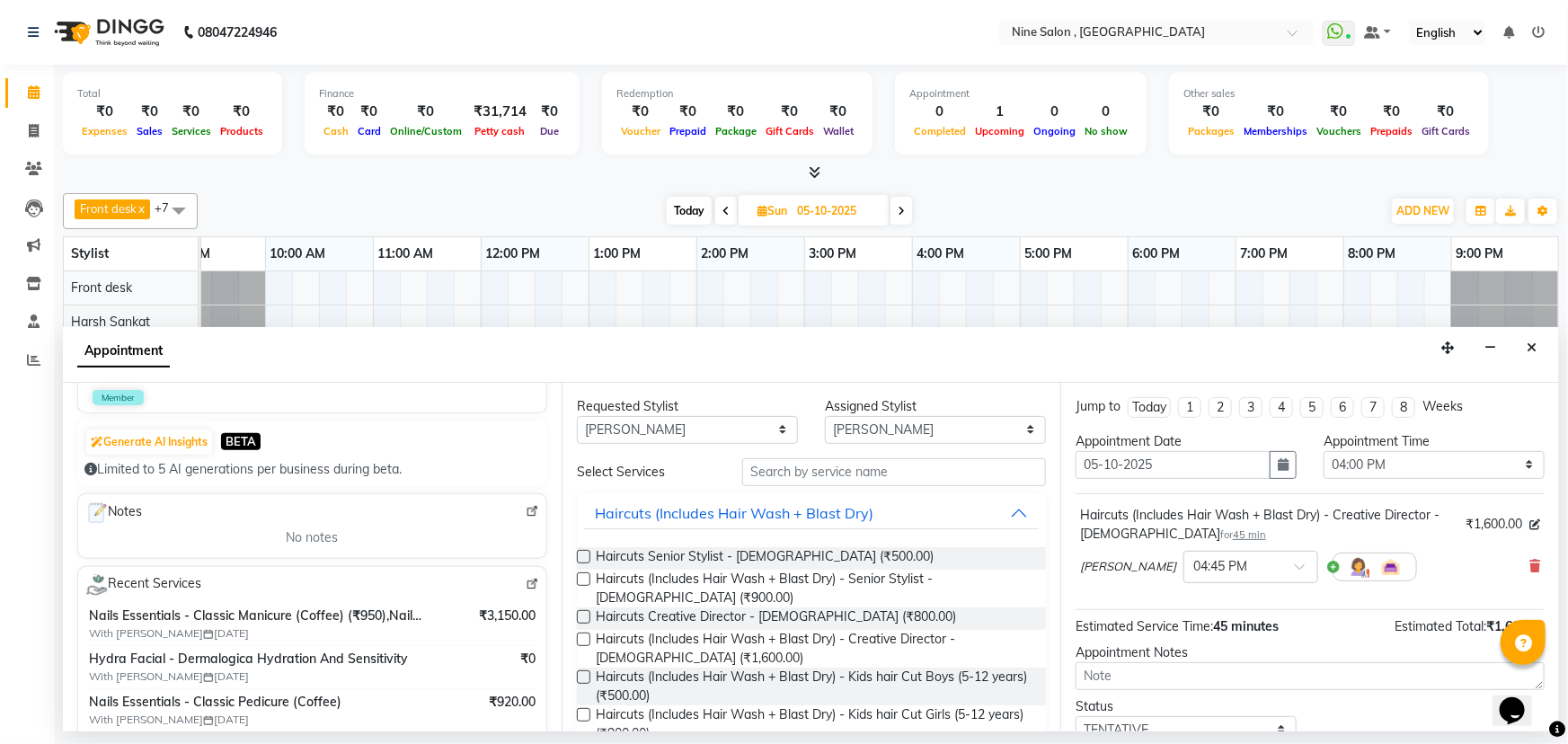
scroll to position [245, 0]
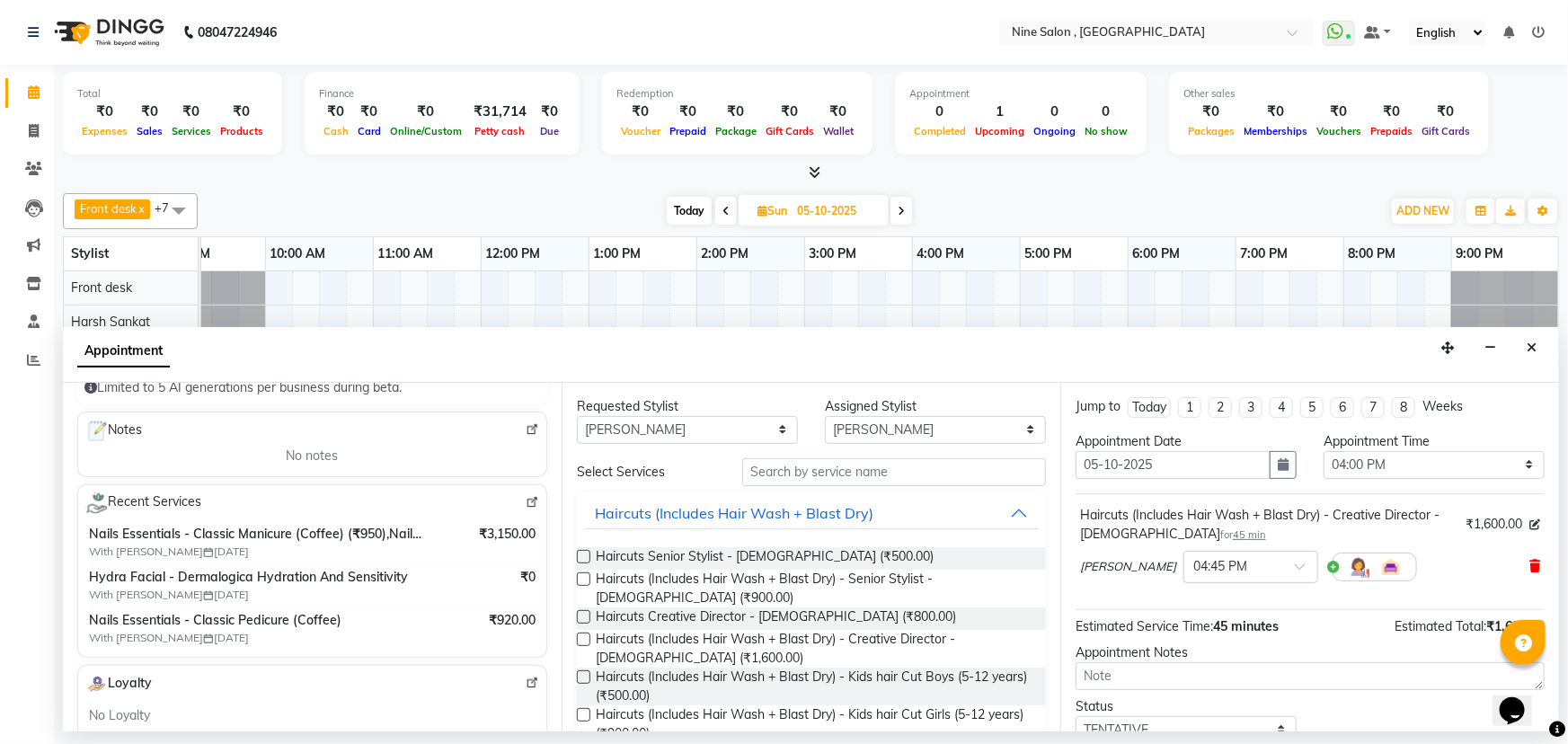
click at [1530, 561] on icon at bounding box center [1535, 566] width 11 height 13
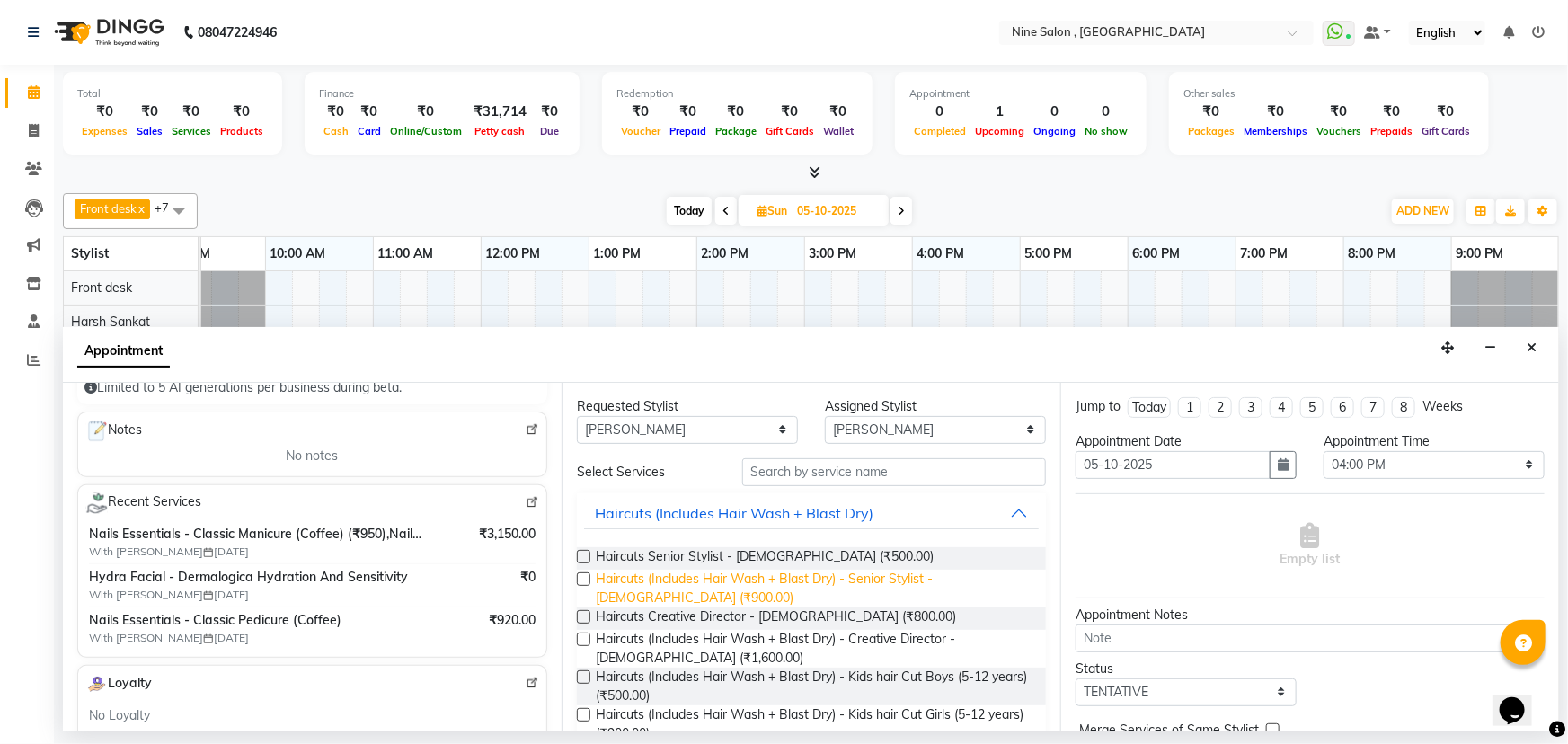
click at [632, 583] on span "Haircuts (Includes Hair Wash + Blast Dry) - Senior Stylist - [DEMOGRAPHIC_DATA]…" at bounding box center [814, 588] width 436 height 38
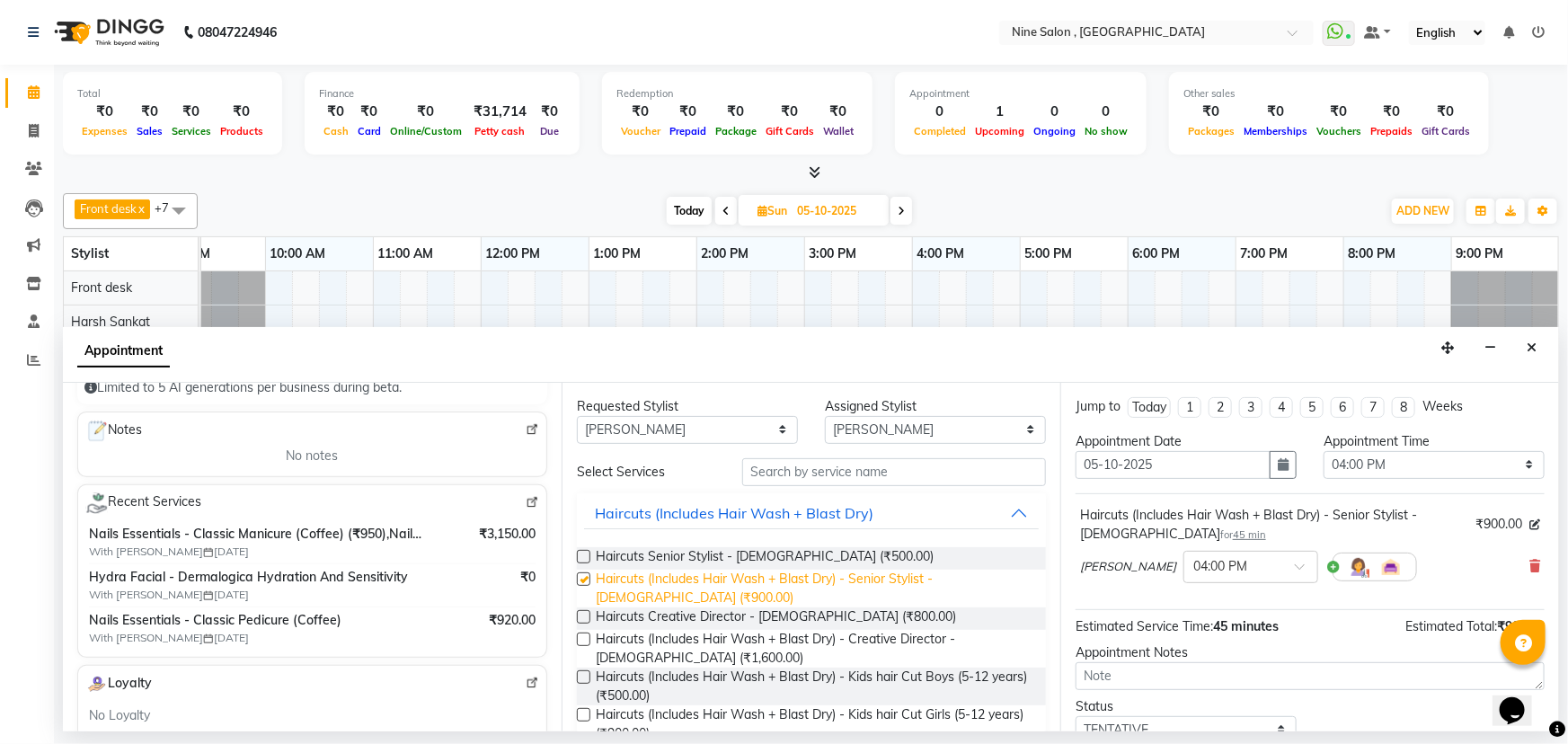
checkbox input "false"
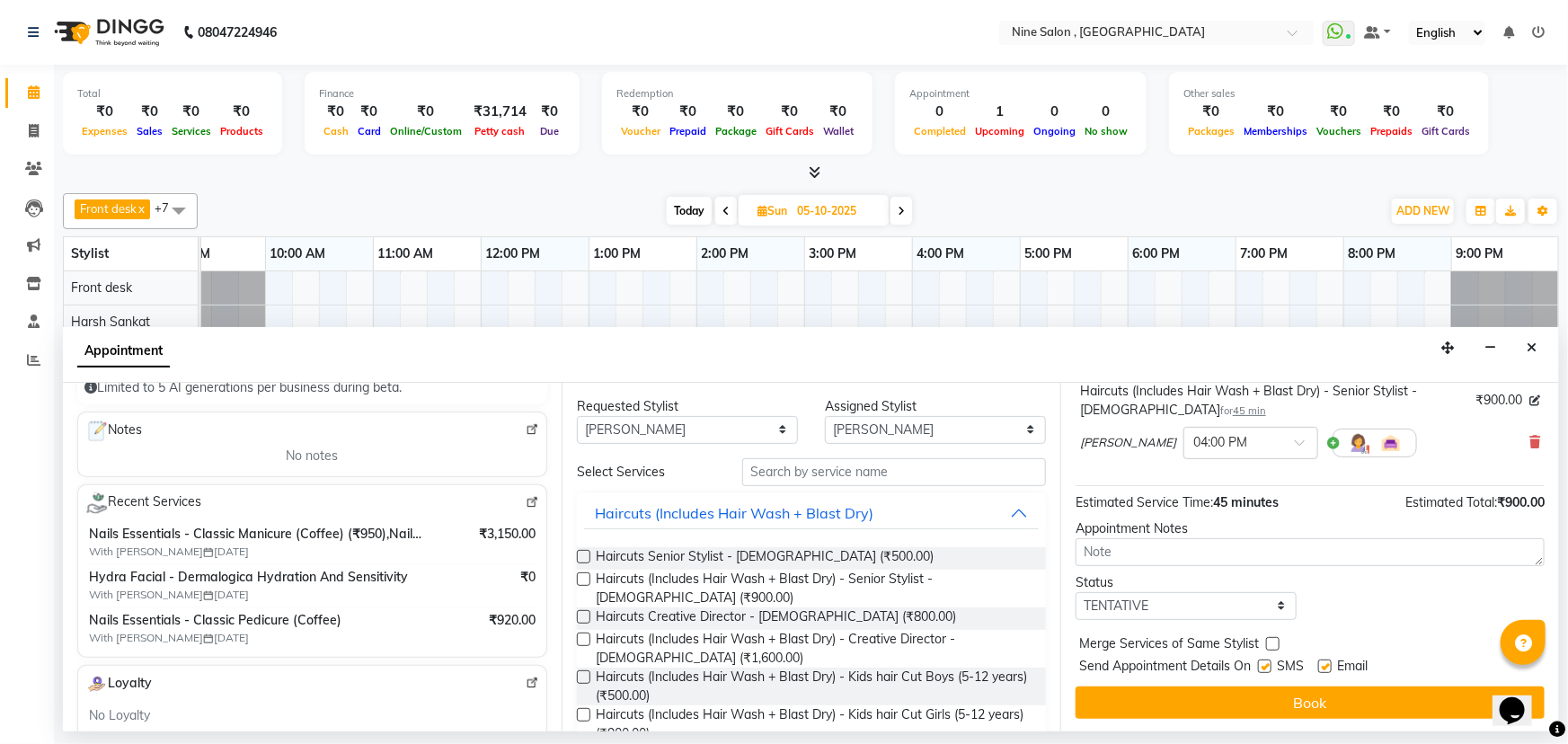
scroll to position [125, 0]
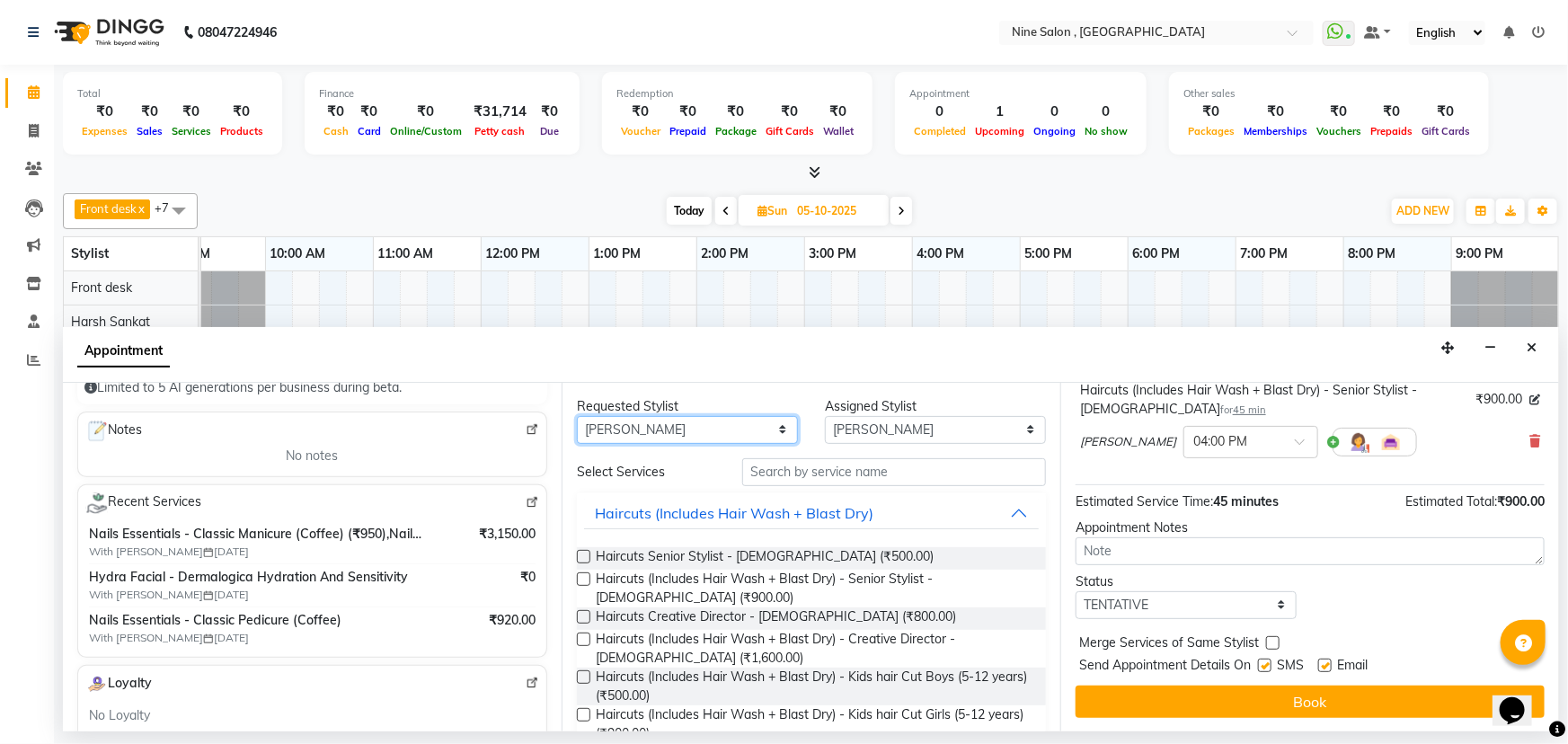
click at [685, 434] on select "Any Front desk Harsh Sankat [PERSON_NAME] [PERSON_NAME] [PERSON_NAME] [PERSON_N…" at bounding box center [687, 430] width 221 height 27
select select "null"
click at [577, 416] on select "Any Front desk Harsh Sankat [PERSON_NAME] [PERSON_NAME] [PERSON_NAME] [PERSON_N…" at bounding box center [687, 430] width 221 height 27
select select
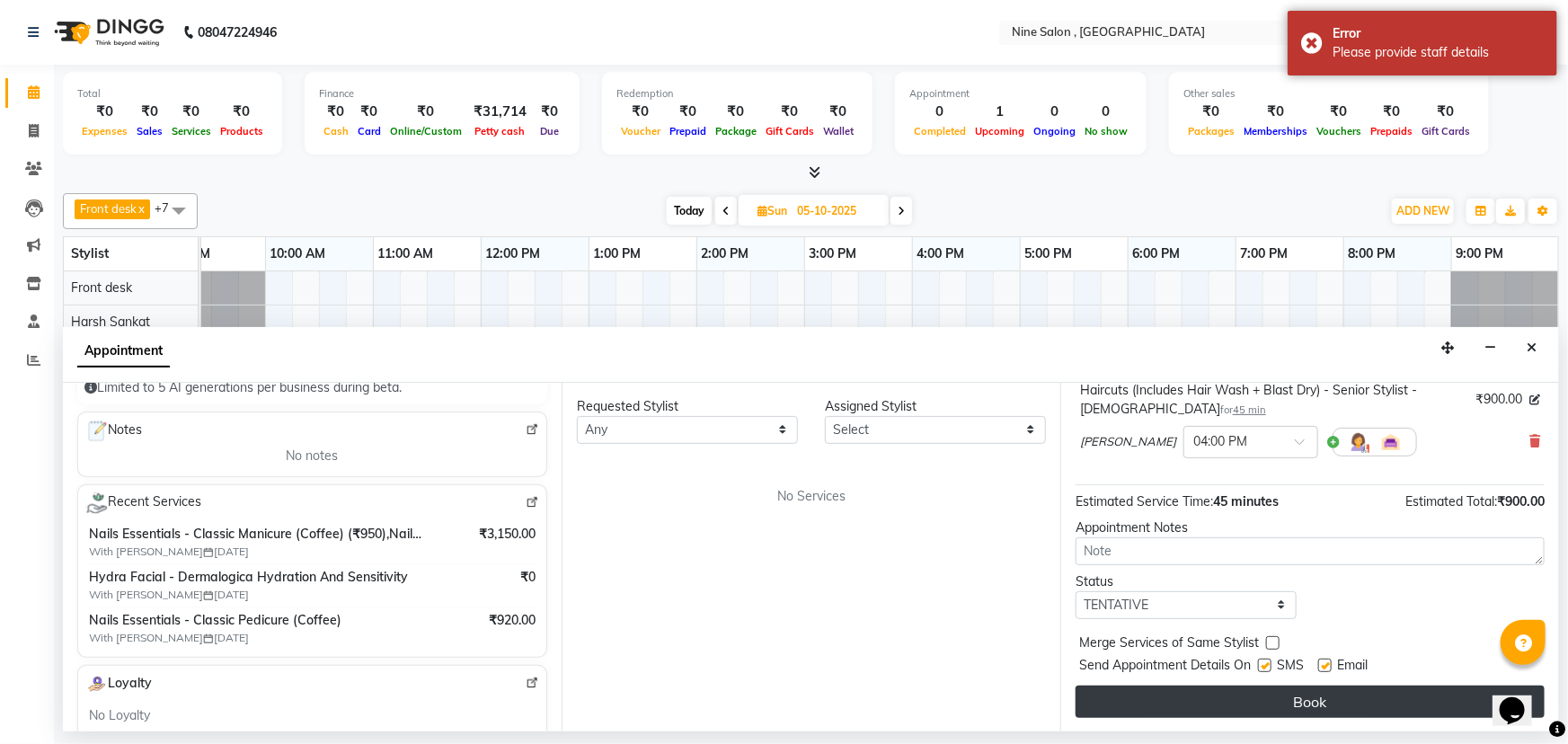
click at [1249, 702] on button "Book" at bounding box center [1310, 701] width 469 height 32
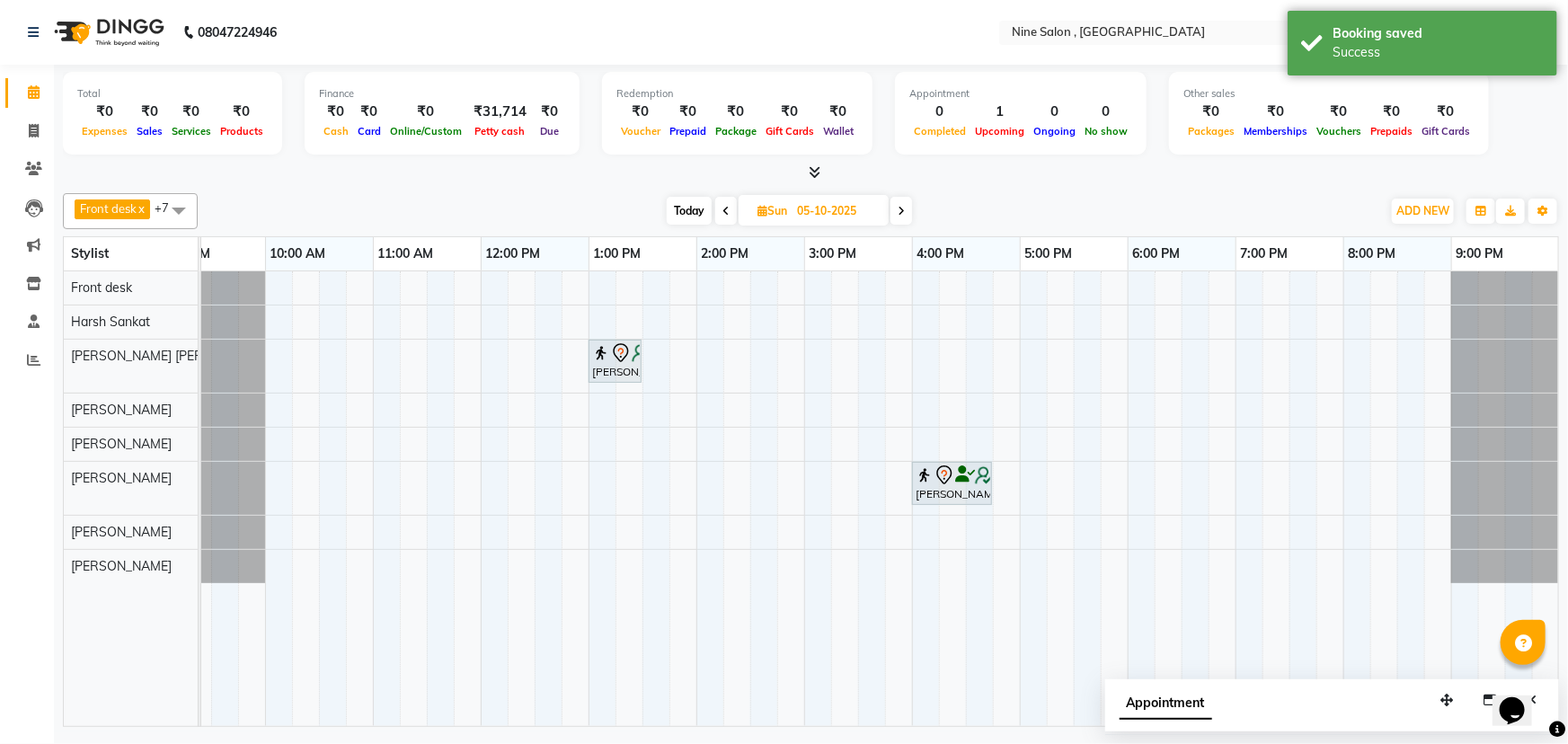
click at [697, 206] on span "Today" at bounding box center [689, 211] width 45 height 27
type input "04-10-2025"
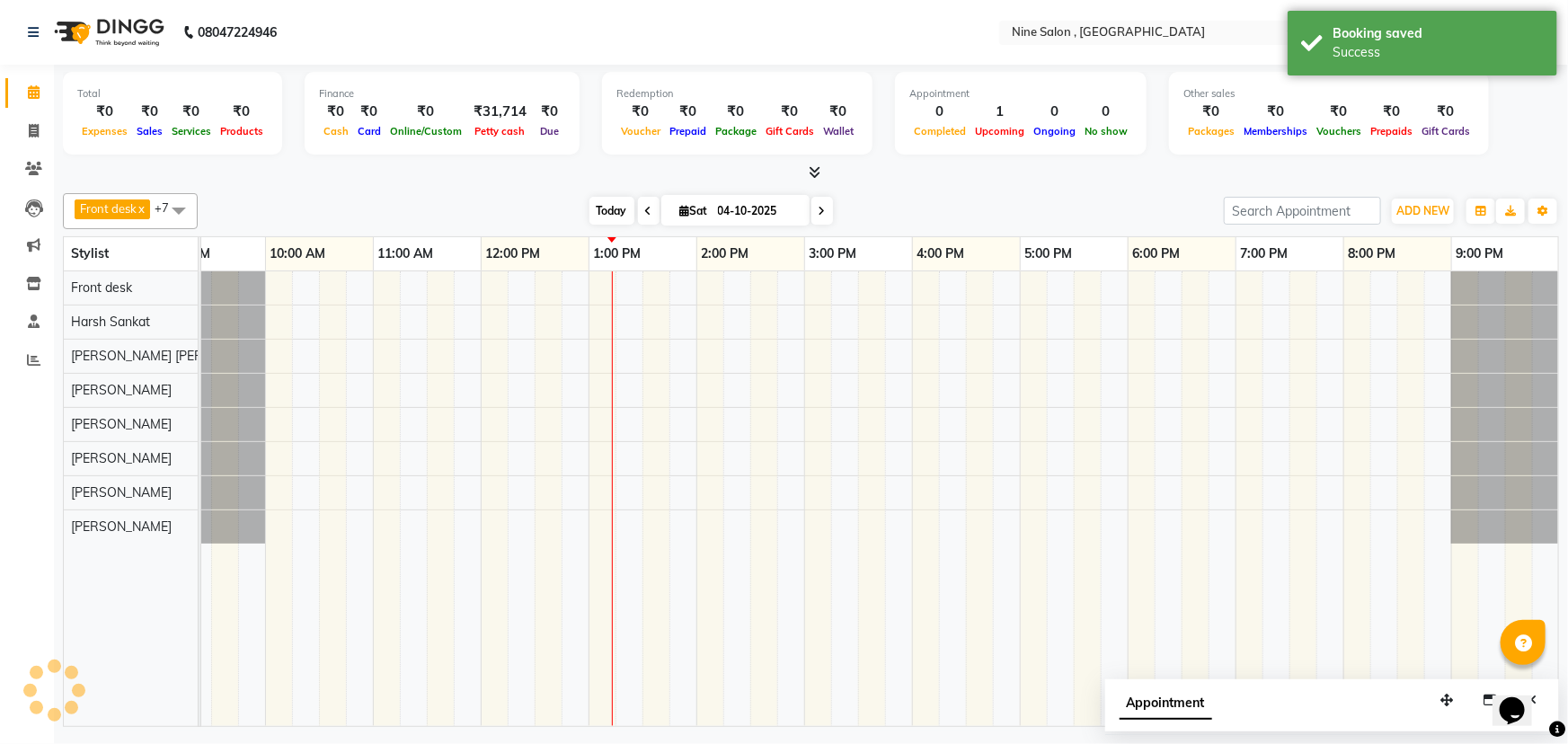
scroll to position [0, 44]
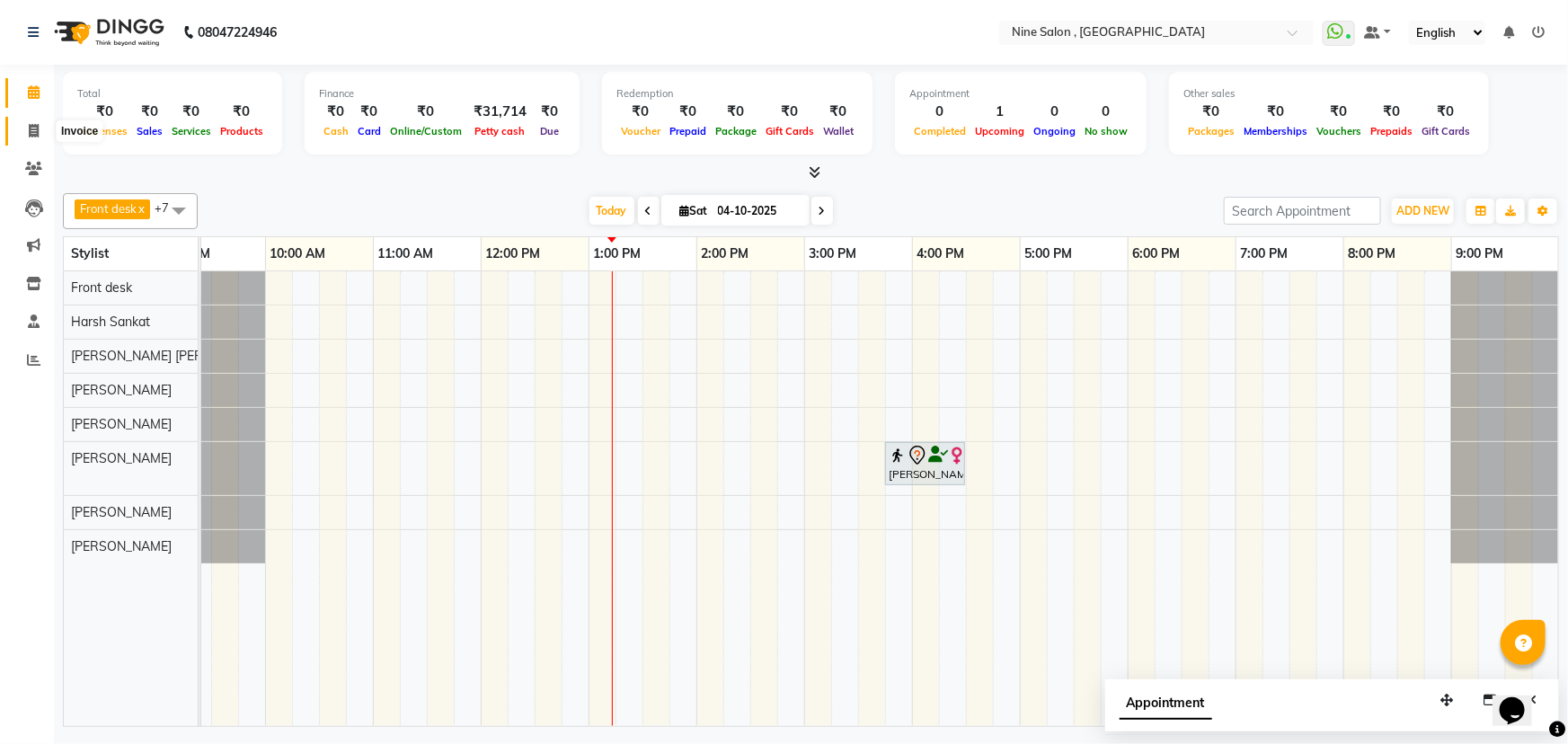
click at [34, 129] on icon at bounding box center [33, 130] width 10 height 14
select select "service"
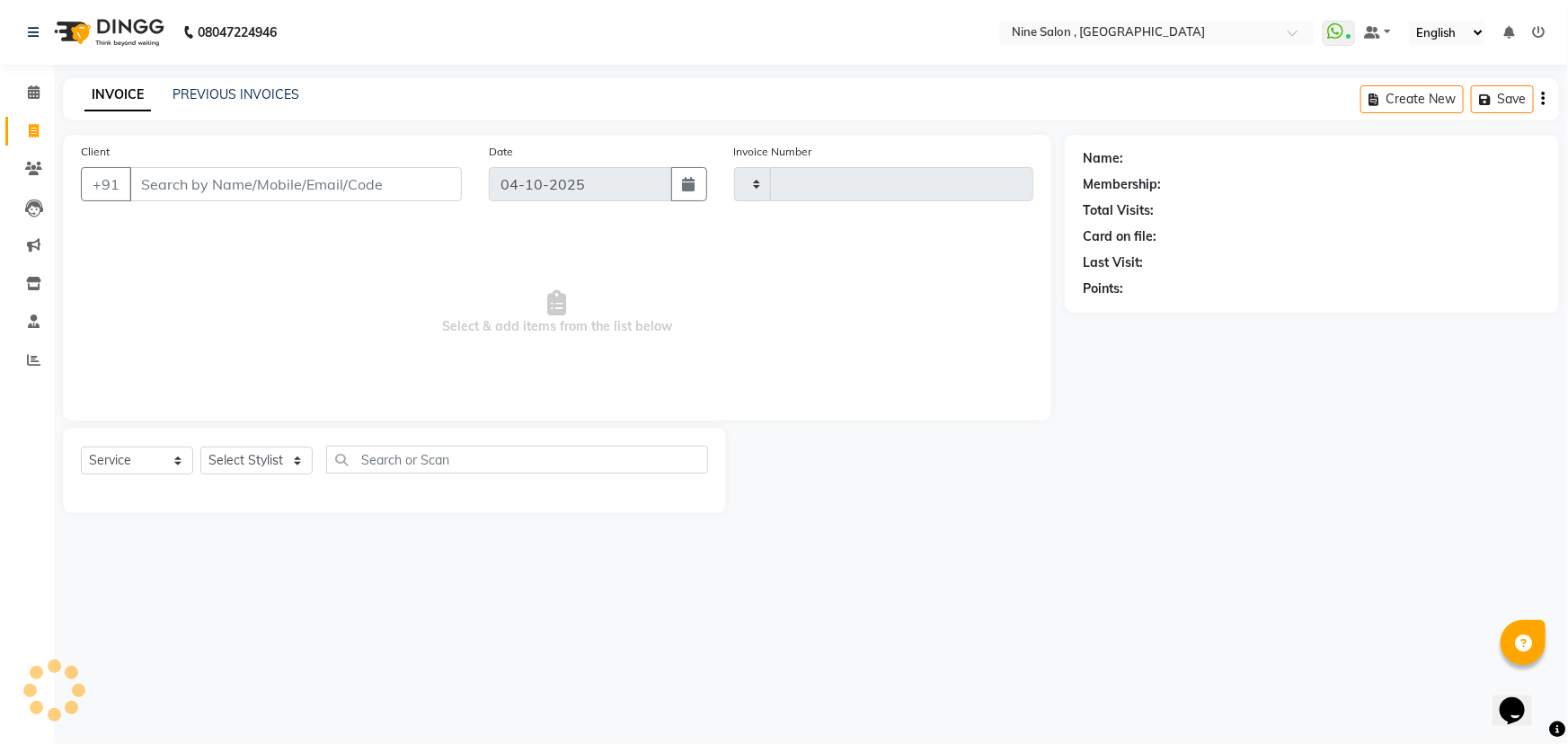
type input "1236"
select select "7341"
click at [201, 185] on input "Client" at bounding box center [295, 183] width 333 height 34
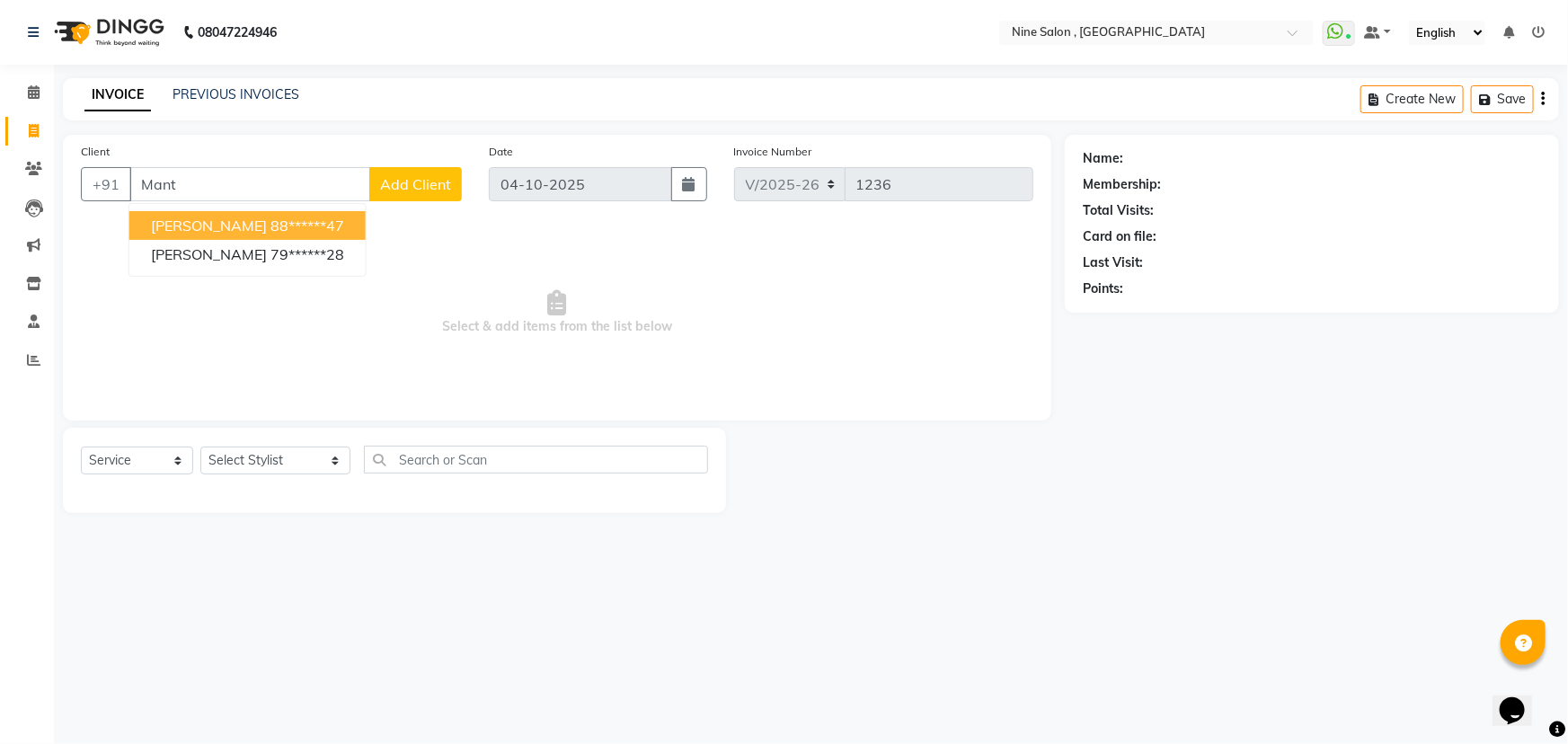
type input "Mant"
click at [30, 91] on icon at bounding box center [33, 92] width 12 height 14
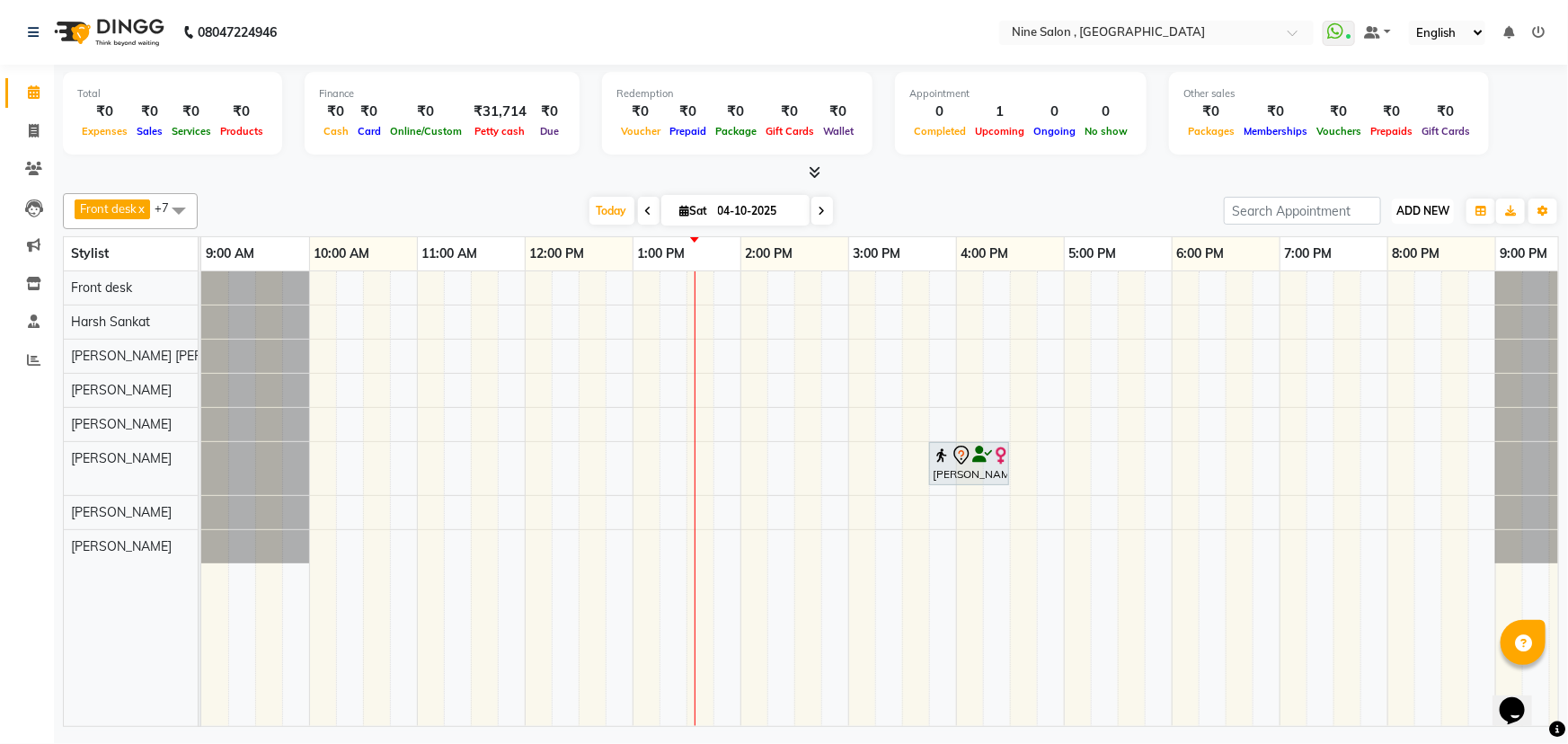
click at [1416, 213] on span "ADD NEW" at bounding box center [1423, 211] width 53 height 14
click at [1375, 291] on link "Add Expense" at bounding box center [1383, 290] width 142 height 23
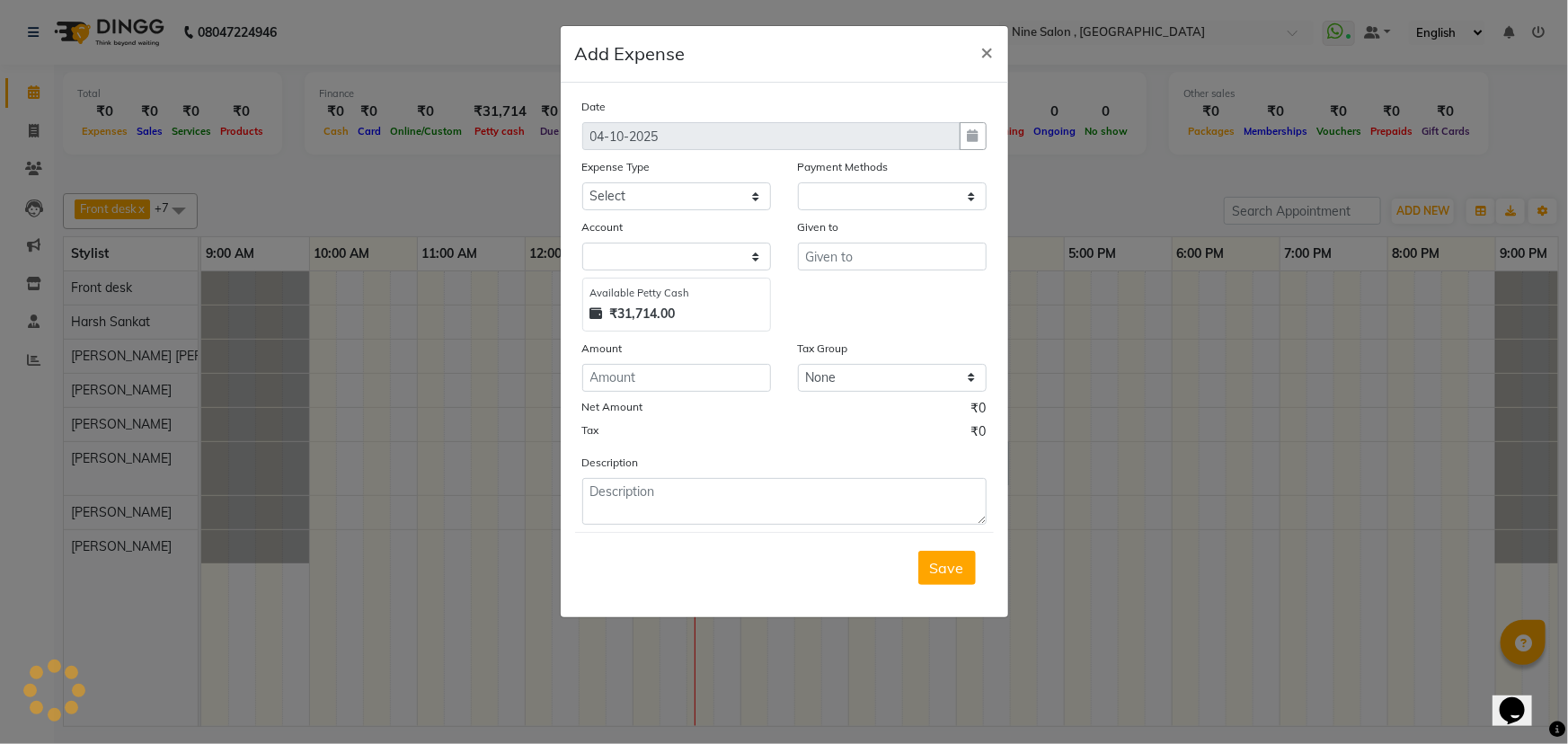
select select "1"
select select "6442"
click at [631, 194] on select "Select advance salary Advance Salary Bank charges beauty palace Car maintenance…" at bounding box center [676, 196] width 189 height 27
select select "21227"
click at [582, 183] on select "Select advance salary Advance Salary Bank charges beauty palace Car maintenance…" at bounding box center [676, 196] width 189 height 27
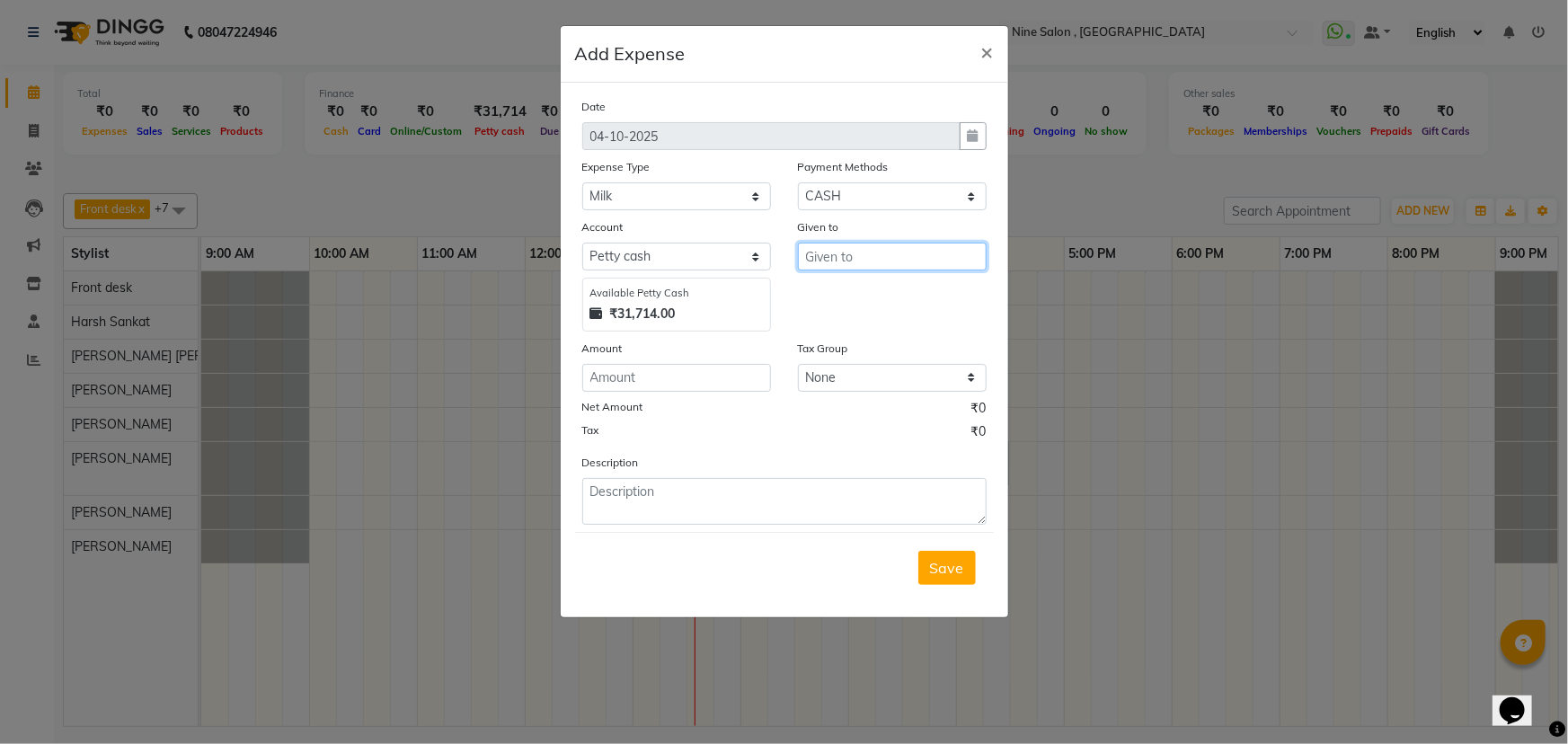
click at [843, 259] on input "text" at bounding box center [893, 257] width 189 height 27
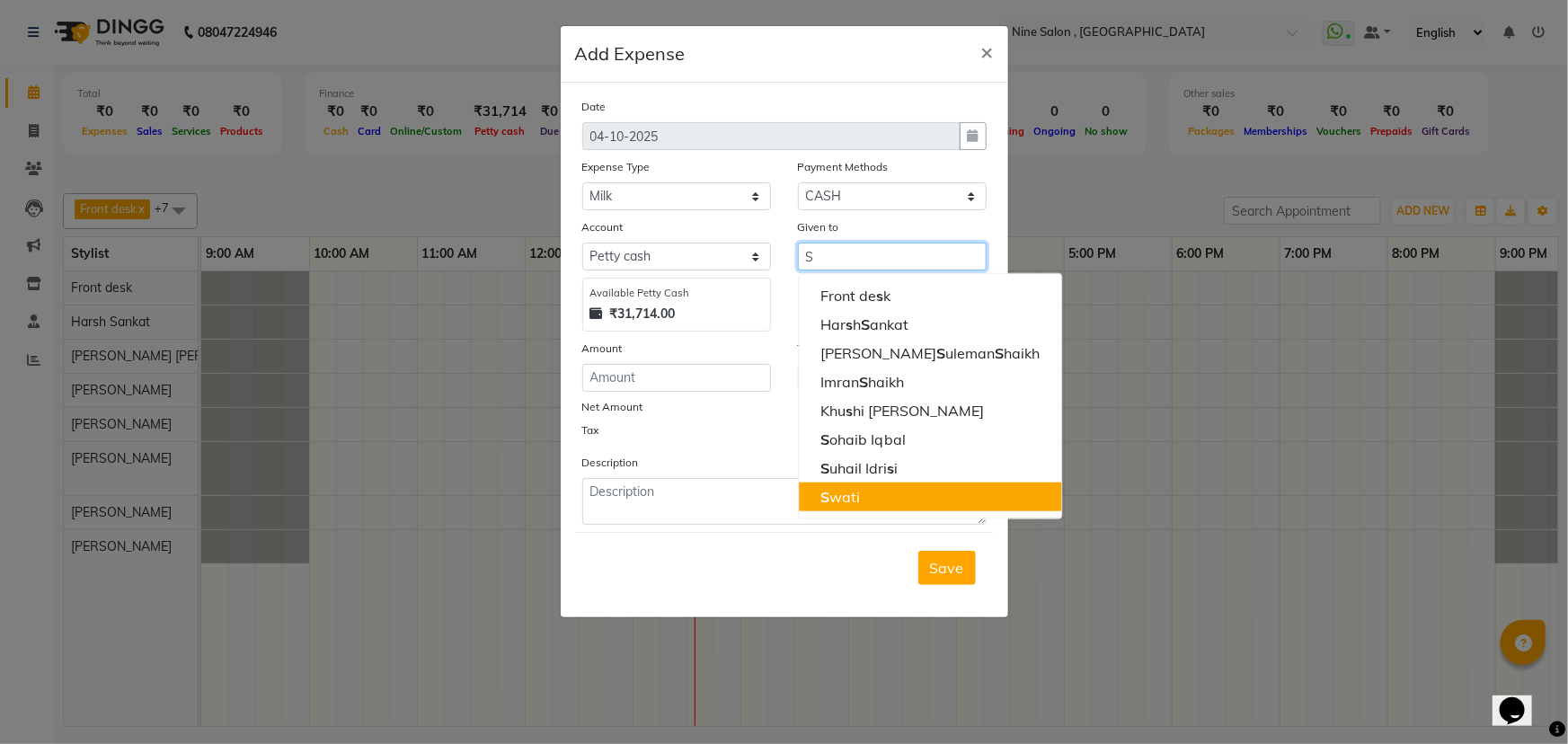
click at [866, 496] on button "S wati" at bounding box center [930, 497] width 262 height 28
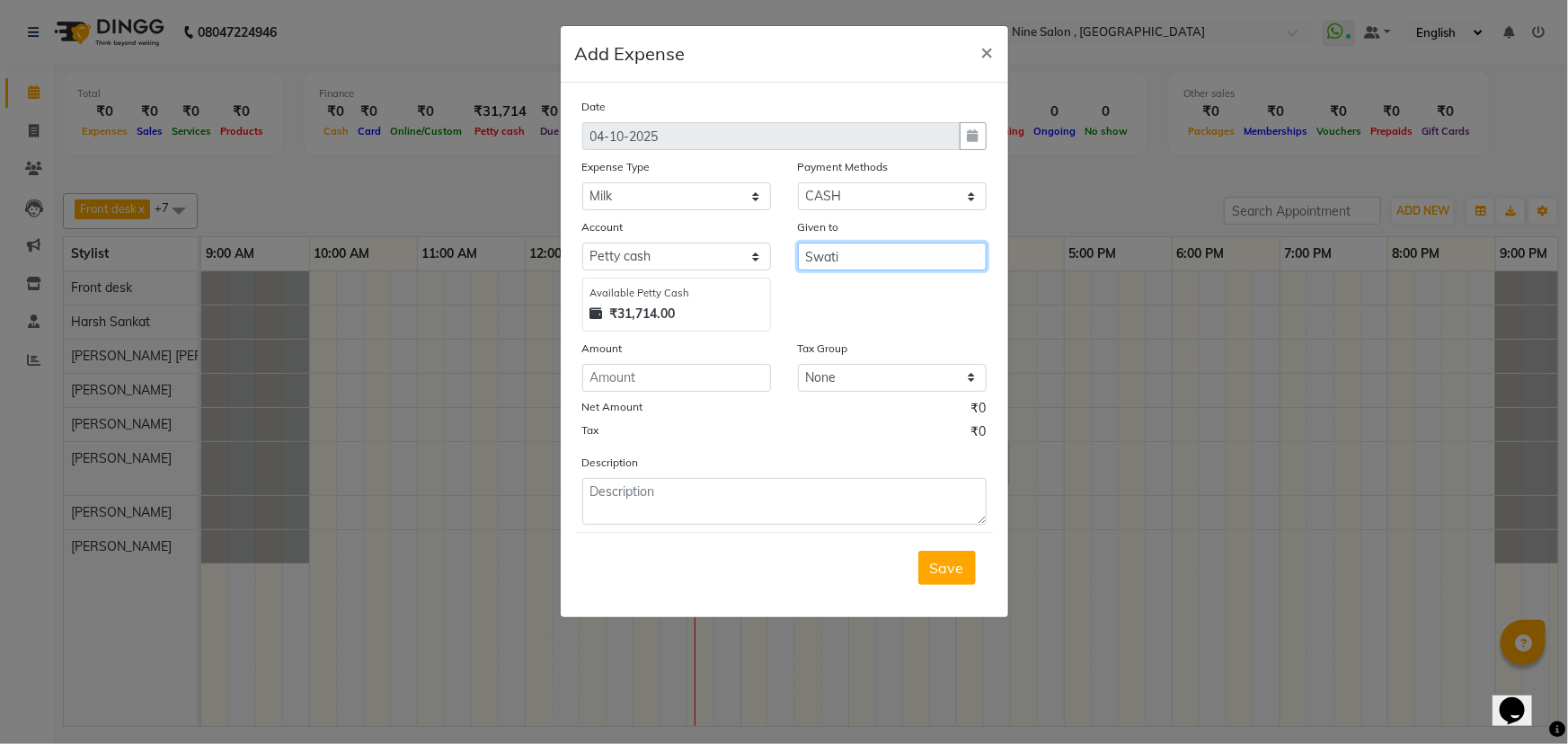
type input "Swati"
click at [646, 382] on input "number" at bounding box center [676, 377] width 189 height 27
type input "60"
click at [938, 557] on button "Save" at bounding box center [947, 567] width 58 height 34
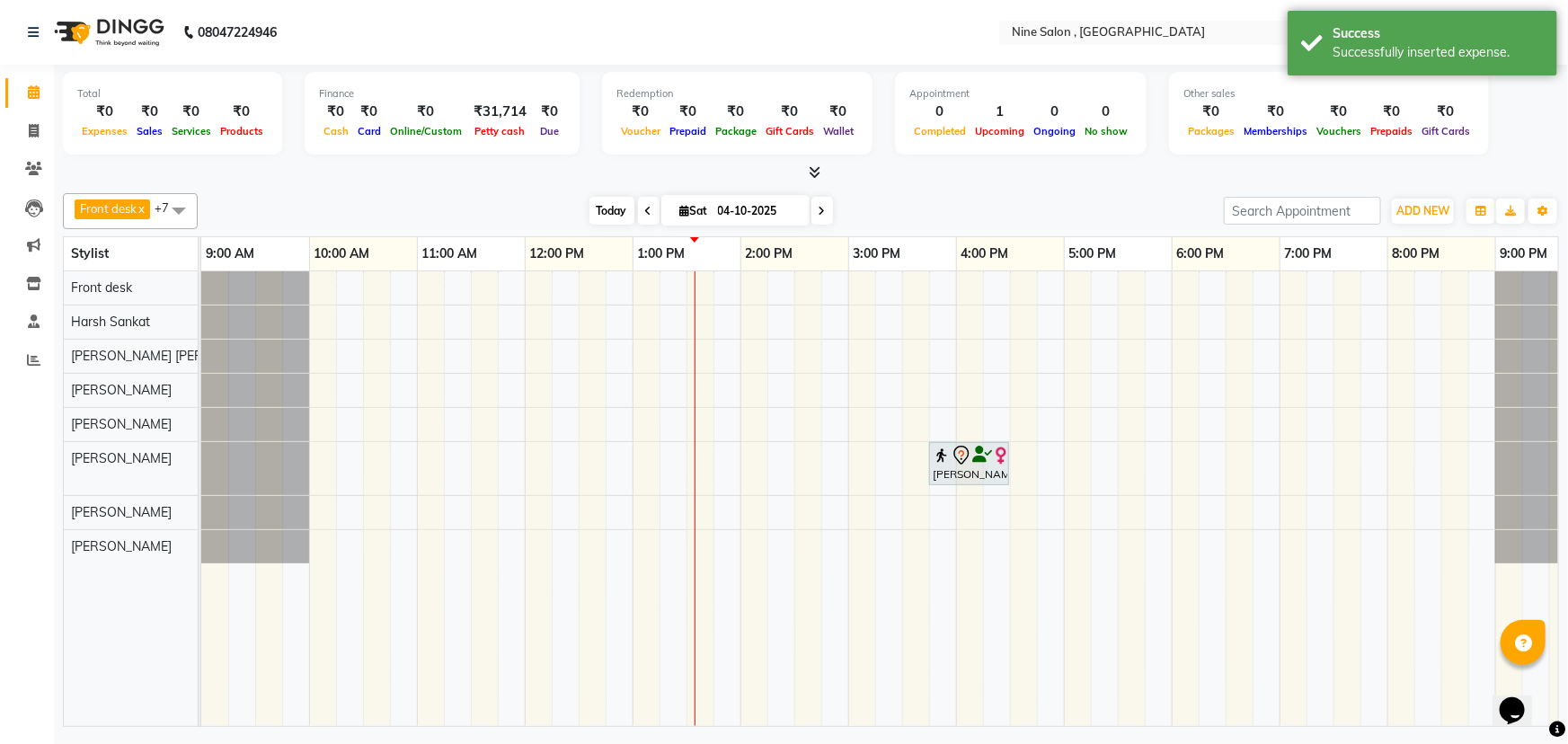
click at [614, 212] on span "Today" at bounding box center [611, 211] width 45 height 27
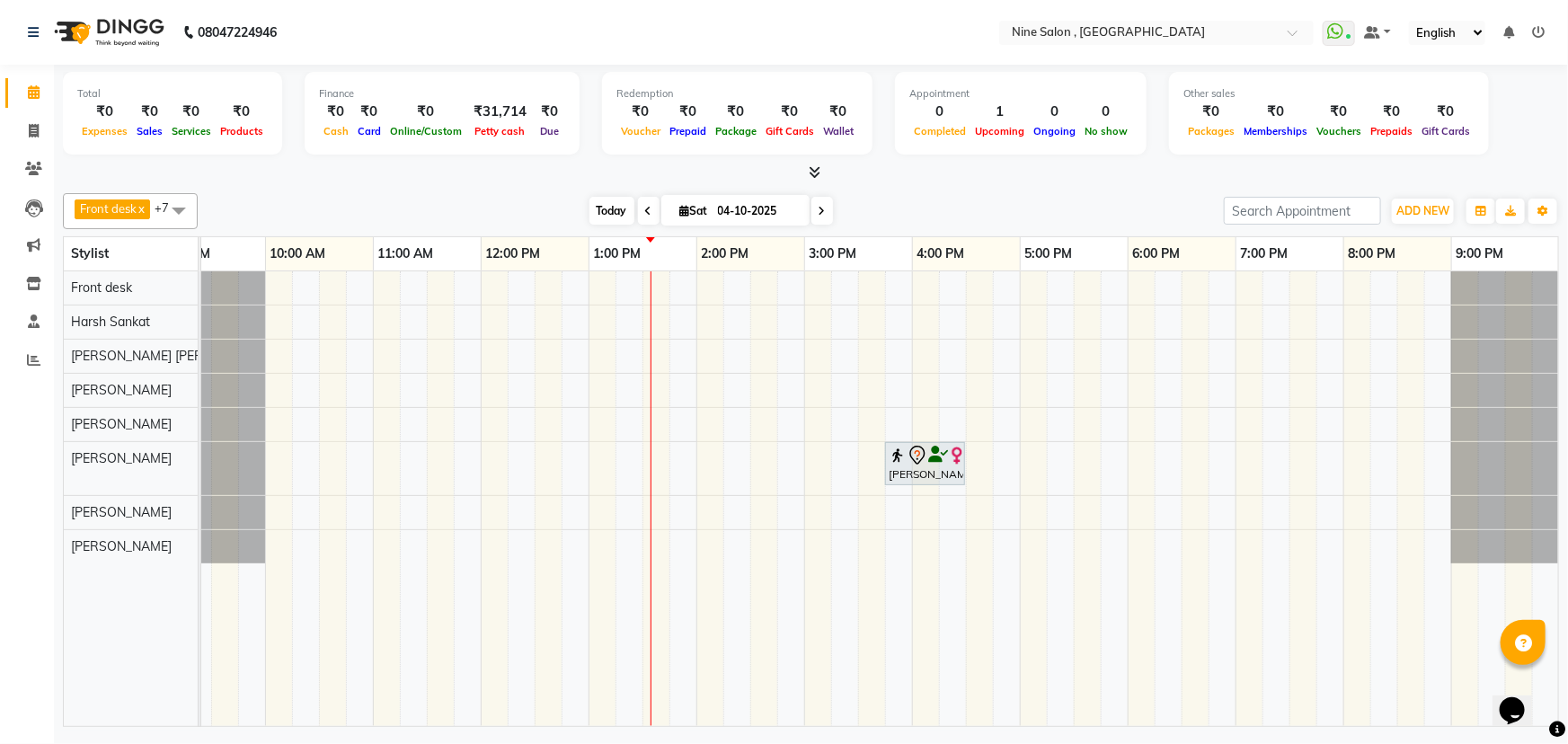
click at [616, 207] on span "Today" at bounding box center [611, 211] width 45 height 27
click at [824, 211] on span at bounding box center [823, 211] width 22 height 27
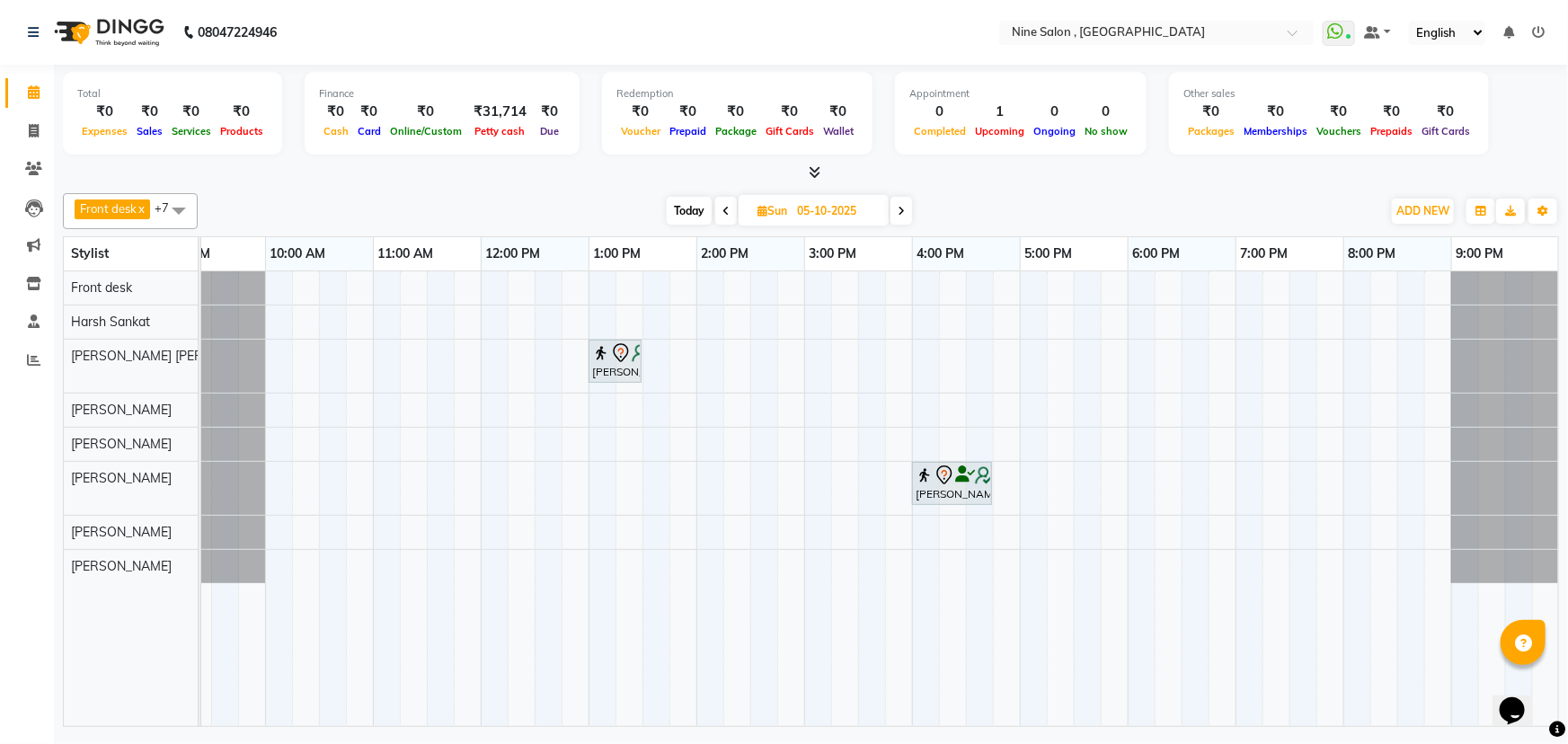
click at [688, 209] on span "Today" at bounding box center [689, 211] width 45 height 27
type input "04-10-2025"
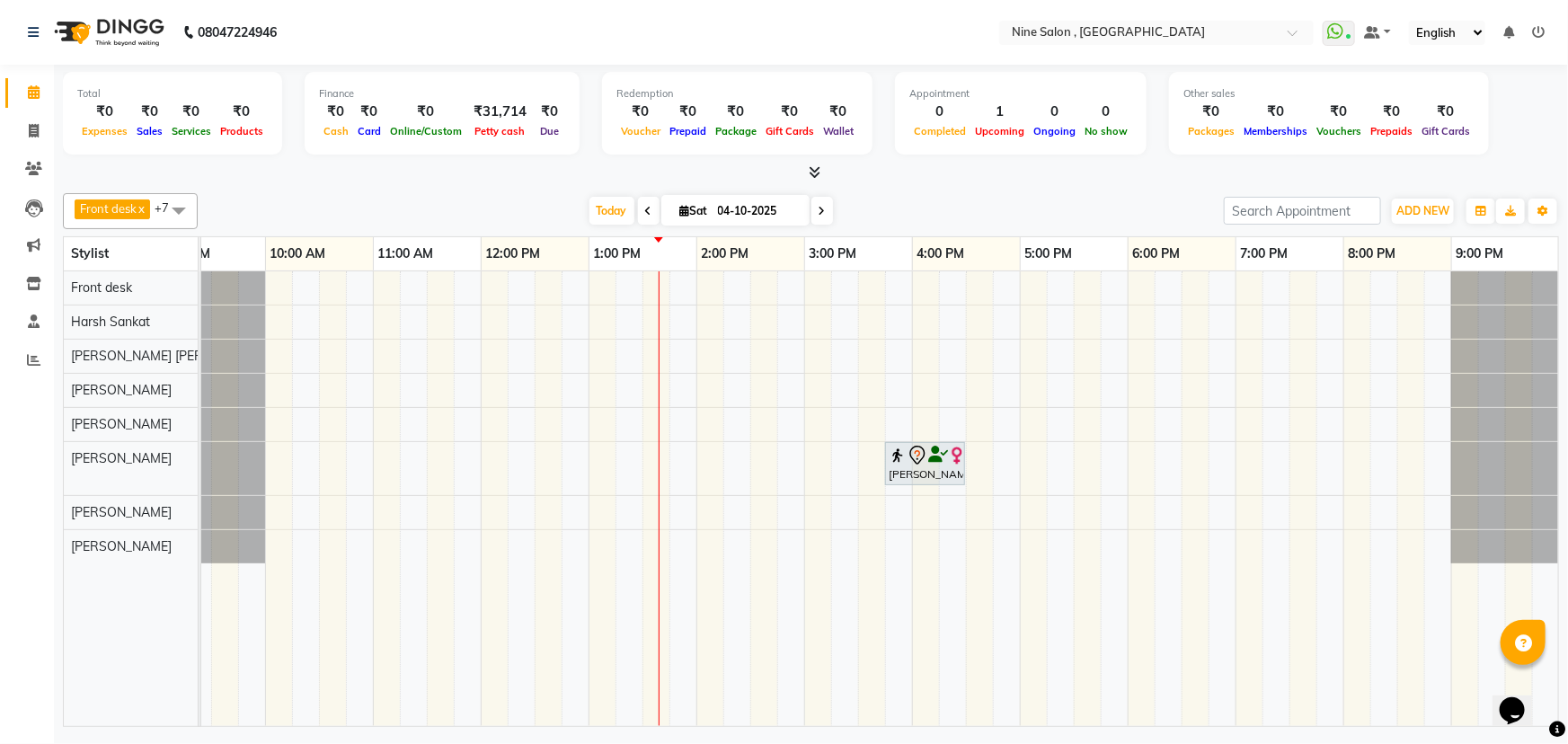
click at [571, 536] on tr at bounding box center [859, 498] width 1402 height 454
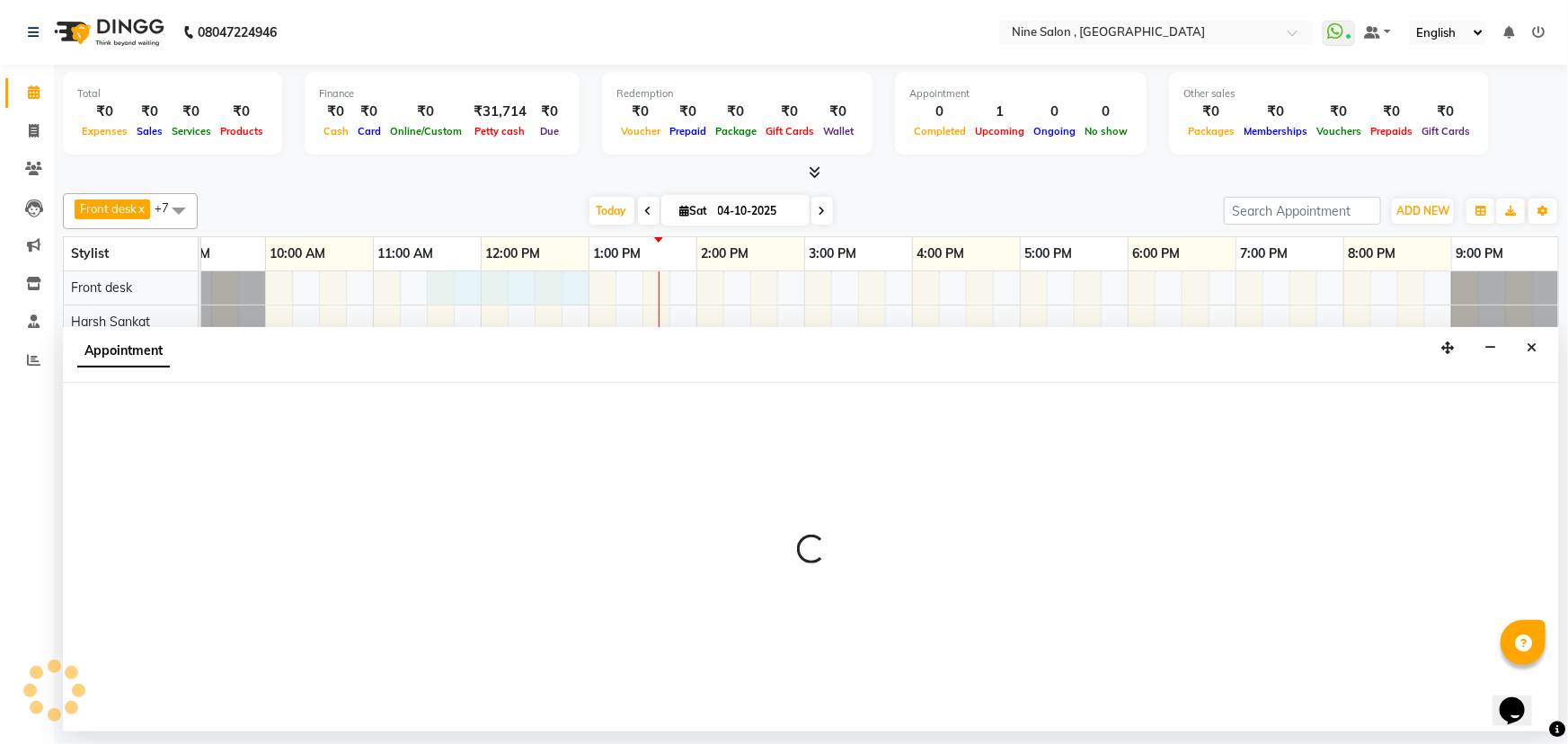
select select "64997"
select select "690"
select select "tentative"
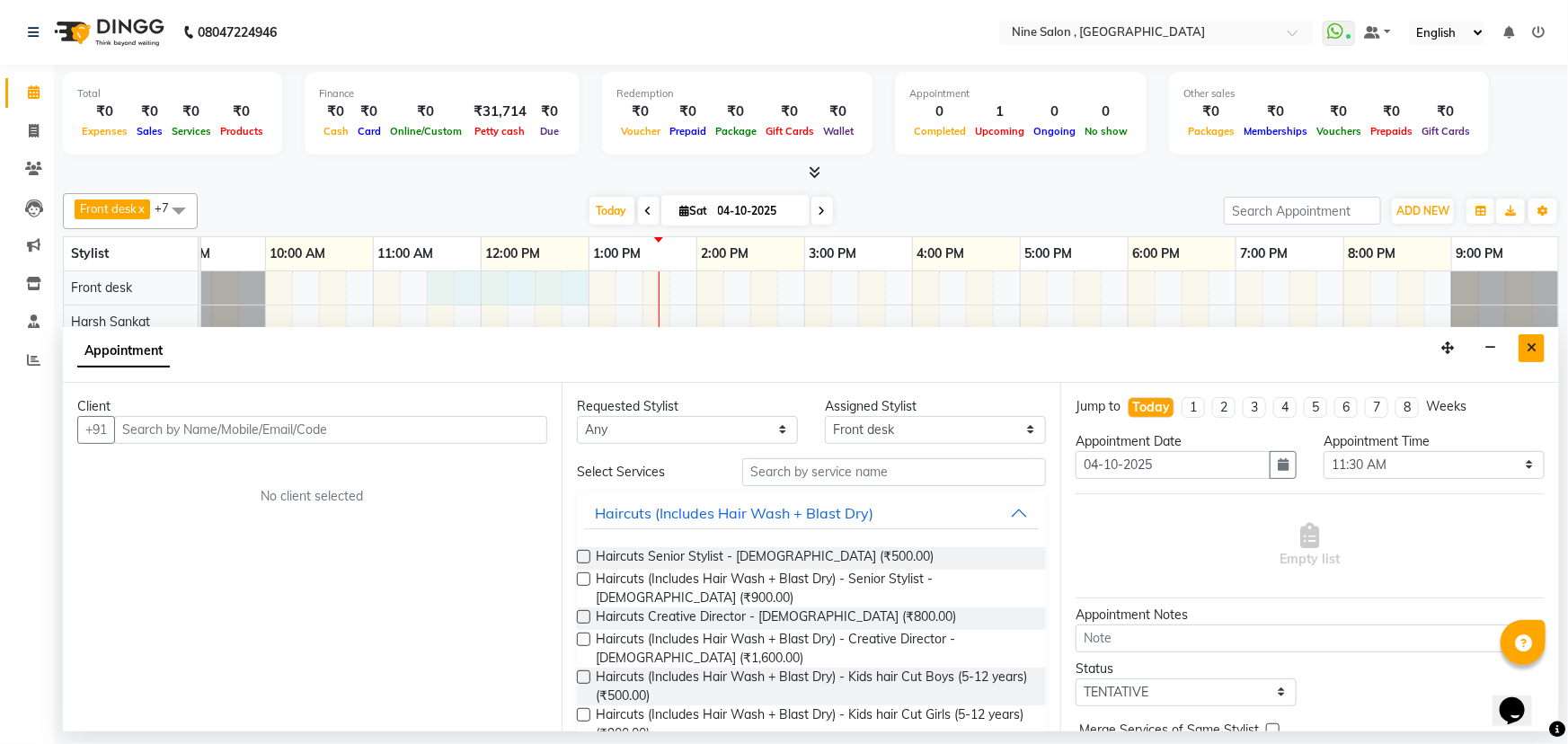
click at [1537, 354] on button "Close" at bounding box center [1531, 348] width 26 height 27
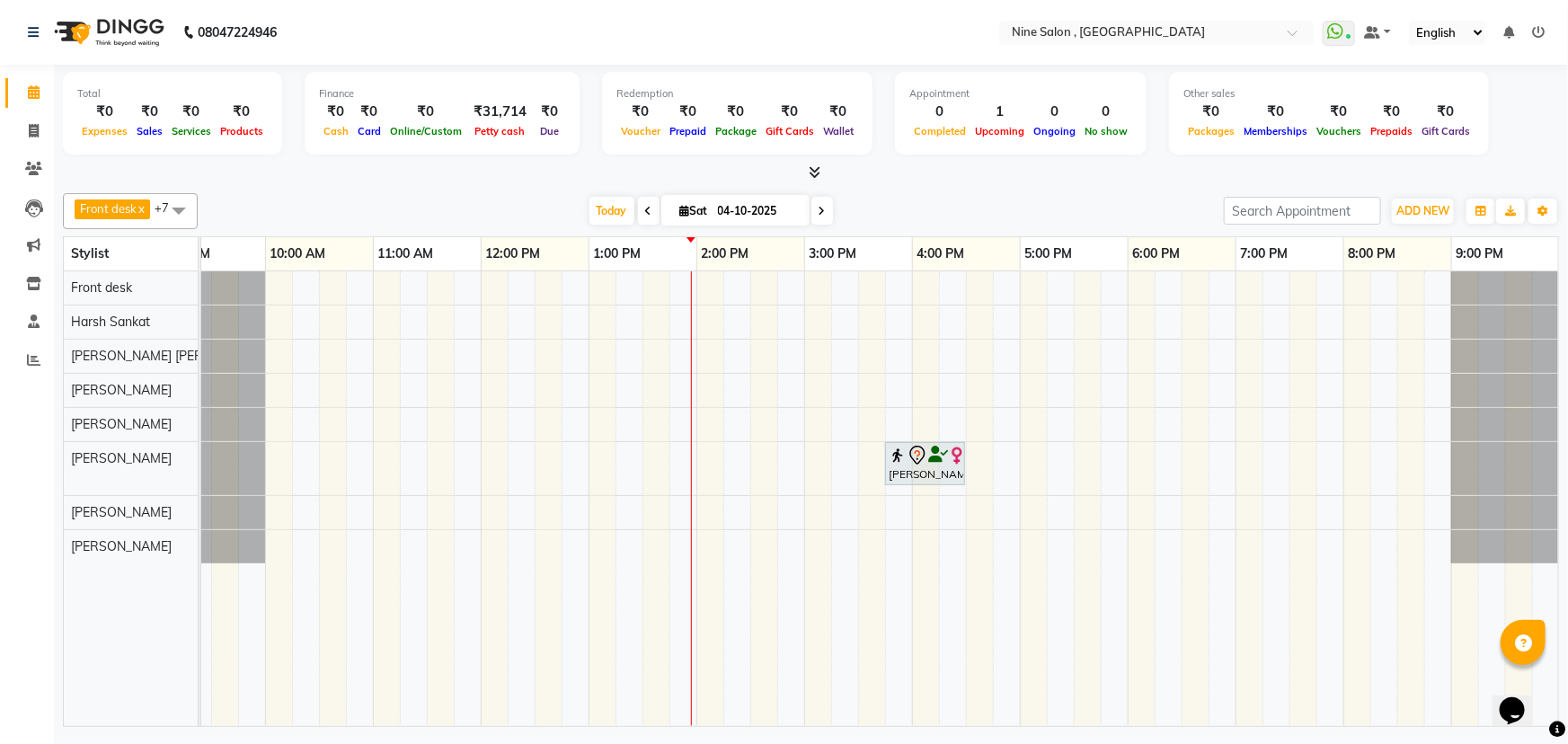
click at [847, 396] on div "[PERSON_NAME], TK01, 03:45 PM-04:30 PM, Haircuts (Includes Hair Wash + Blast Dr…" at bounding box center [859, 498] width 1402 height 454
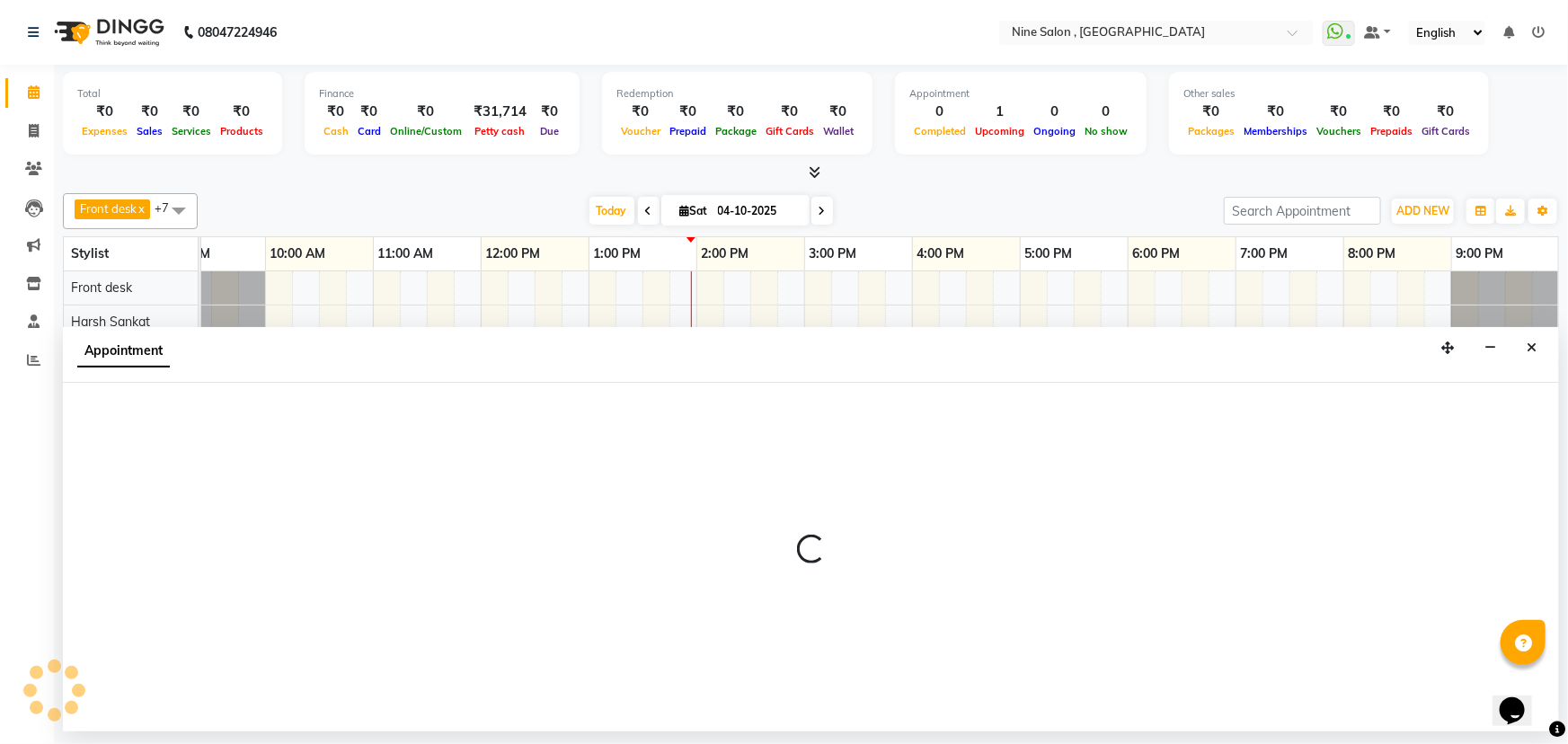
select select "87306"
select select "tentative"
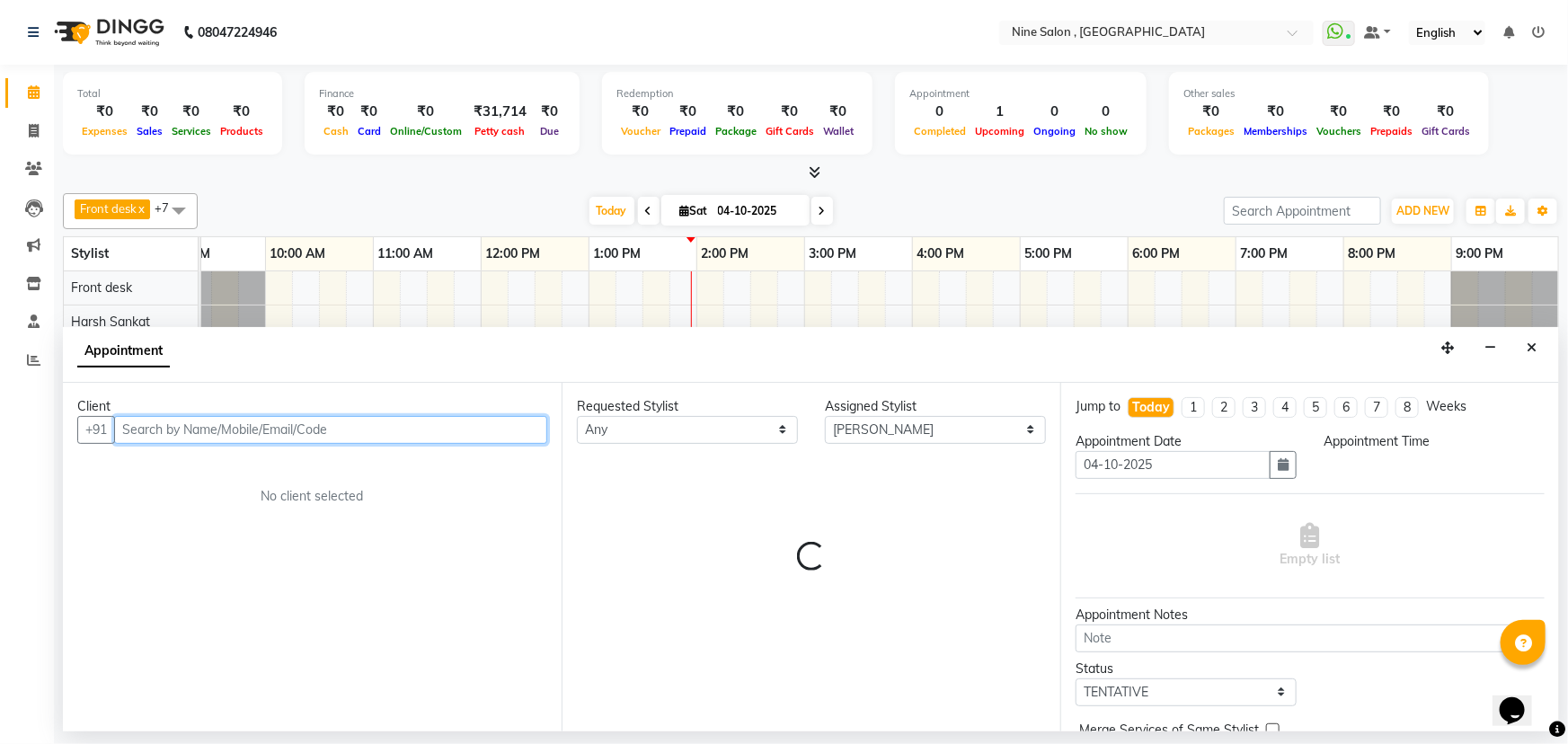
select select "915"
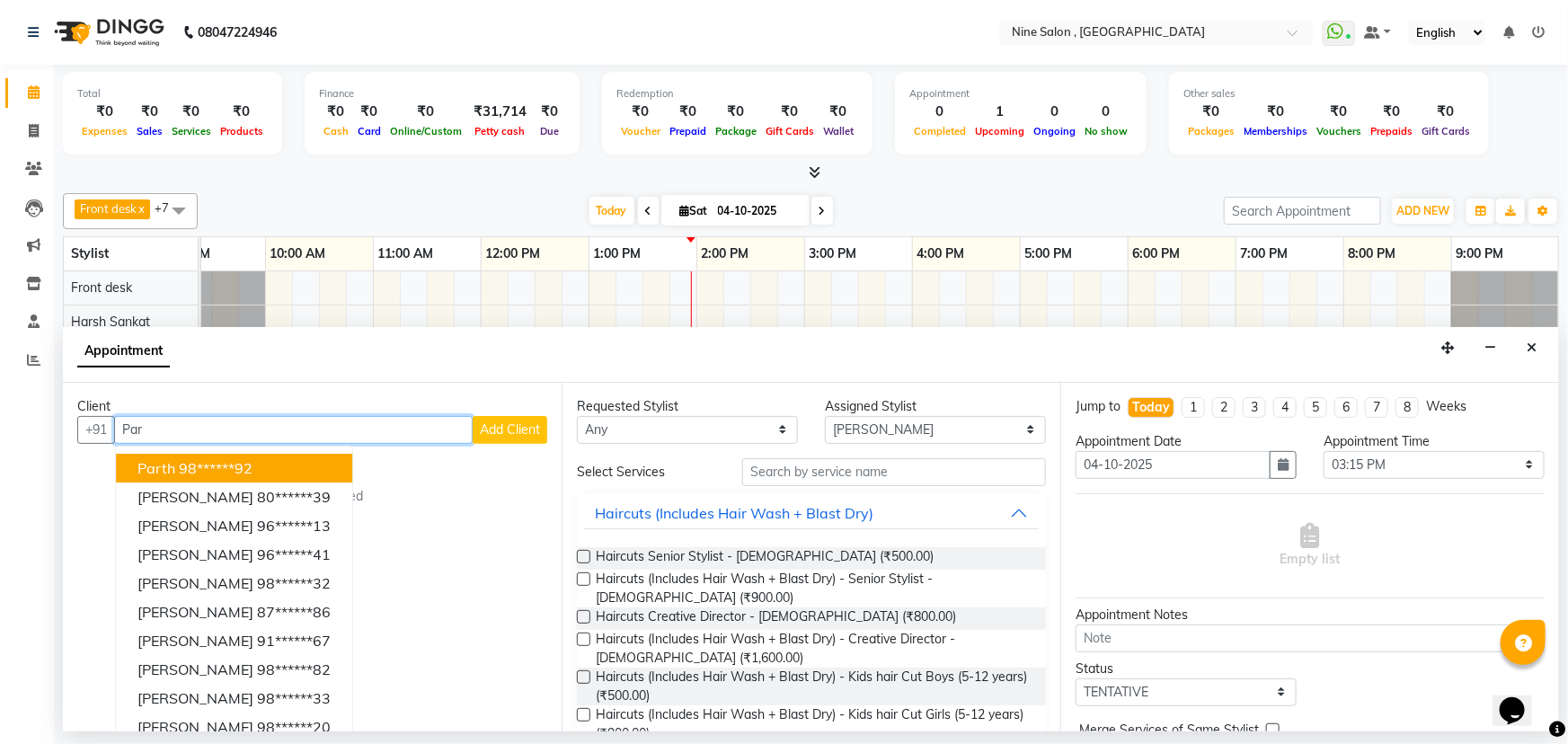
click at [375, 433] on input "Par" at bounding box center [293, 430] width 358 height 27
click at [342, 421] on input "Par" at bounding box center [293, 430] width 358 height 27
type input "P"
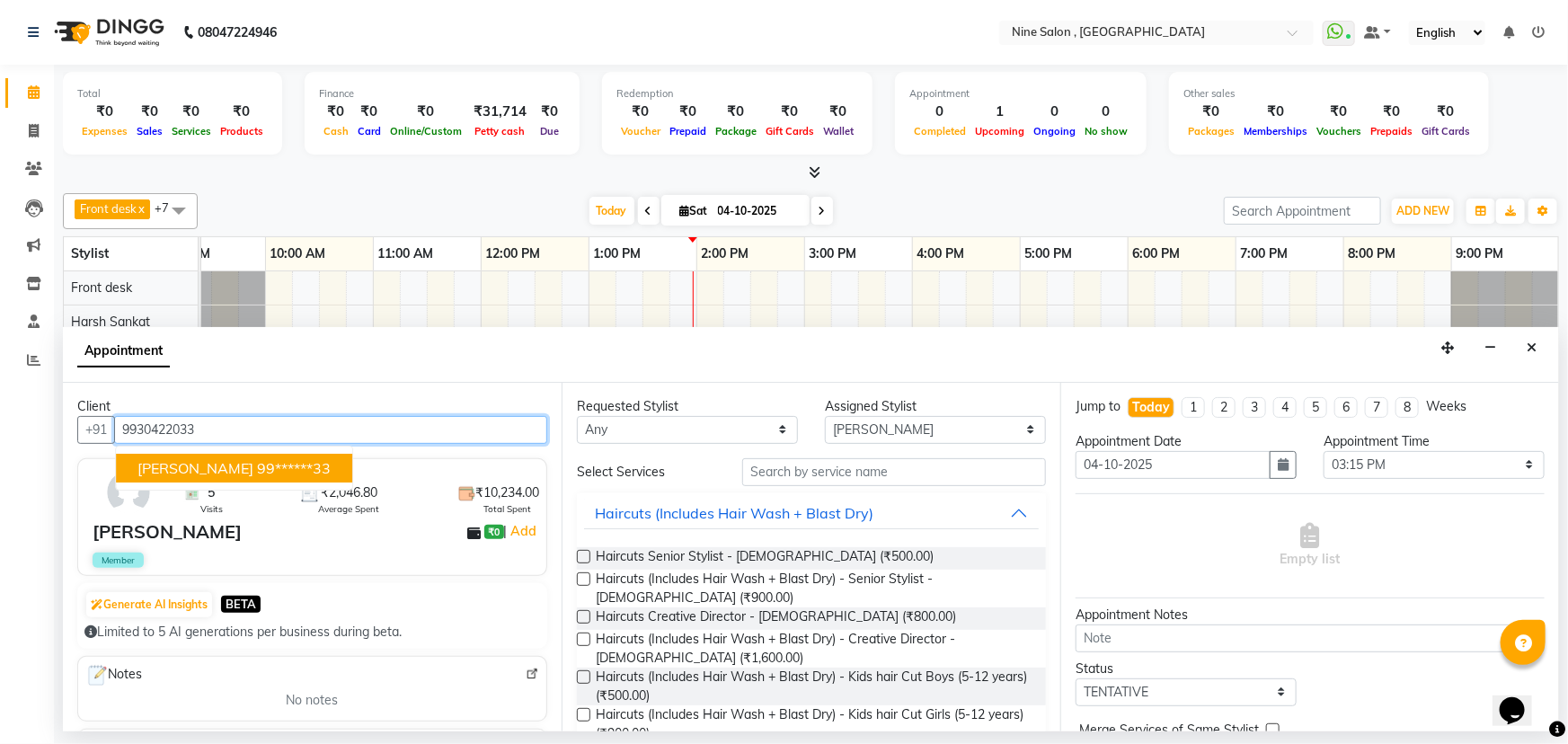
click at [280, 469] on ngb-highlight "99******33" at bounding box center [293, 468] width 73 height 18
type input "99******33"
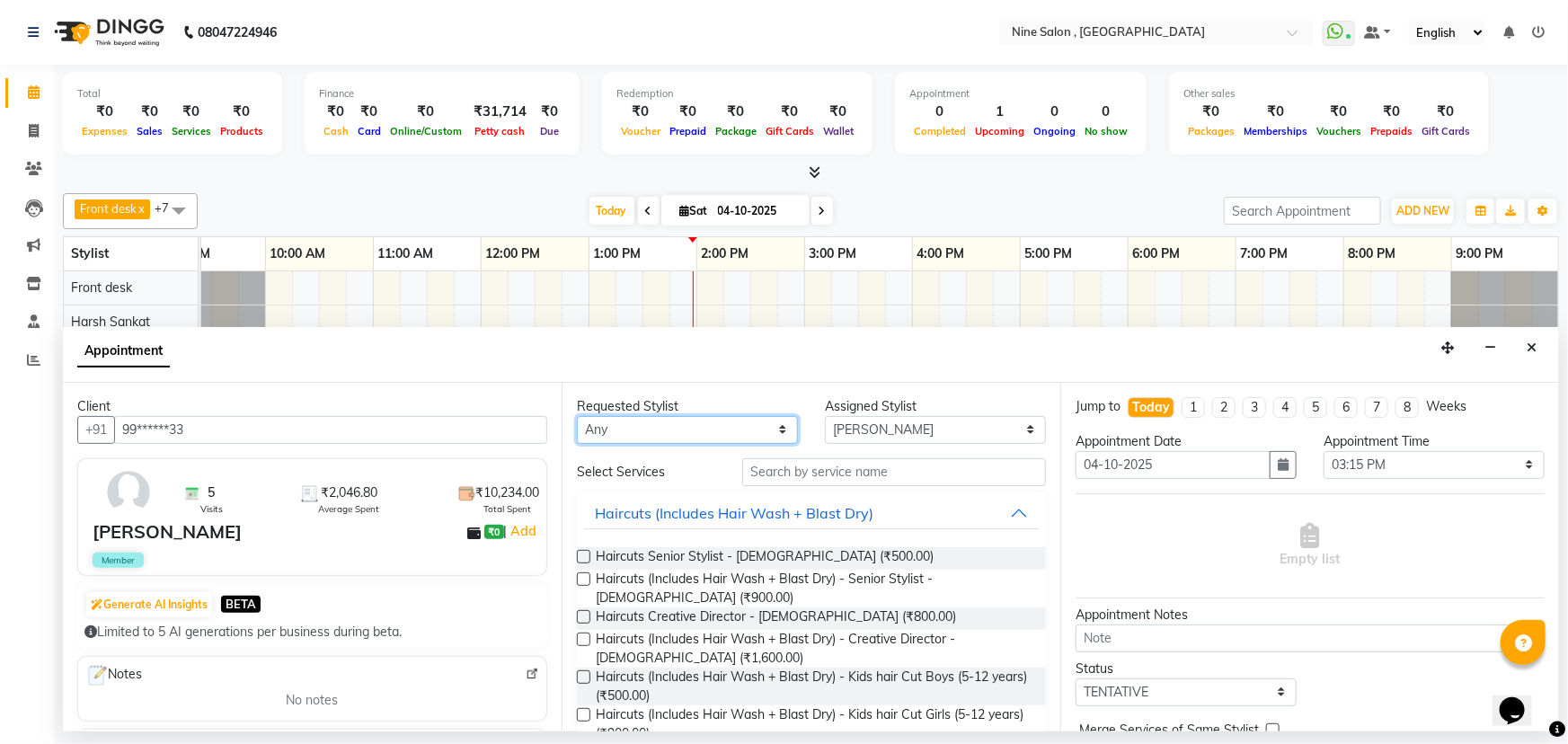
click at [727, 429] on select "Any Front desk Harsh Sankat [PERSON_NAME] [PERSON_NAME] [PERSON_NAME] [PERSON_N…" at bounding box center [687, 430] width 221 height 27
click at [577, 416] on select "Any Front desk Harsh Sankat [PERSON_NAME] [PERSON_NAME] [PERSON_NAME] [PERSON_N…" at bounding box center [687, 430] width 221 height 27
click at [1412, 467] on select "Select 10:00 AM 10:15 AM 10:30 AM 10:45 AM 11:00 AM 11:15 AM 11:30 AM 11:45 AM …" at bounding box center [1433, 465] width 221 height 27
select select "930"
click at [1323, 451] on select "Select 10:00 AM 10:15 AM 10:30 AM 10:45 AM 11:00 AM 11:15 AM 11:30 AM 11:45 AM …" at bounding box center [1433, 465] width 221 height 27
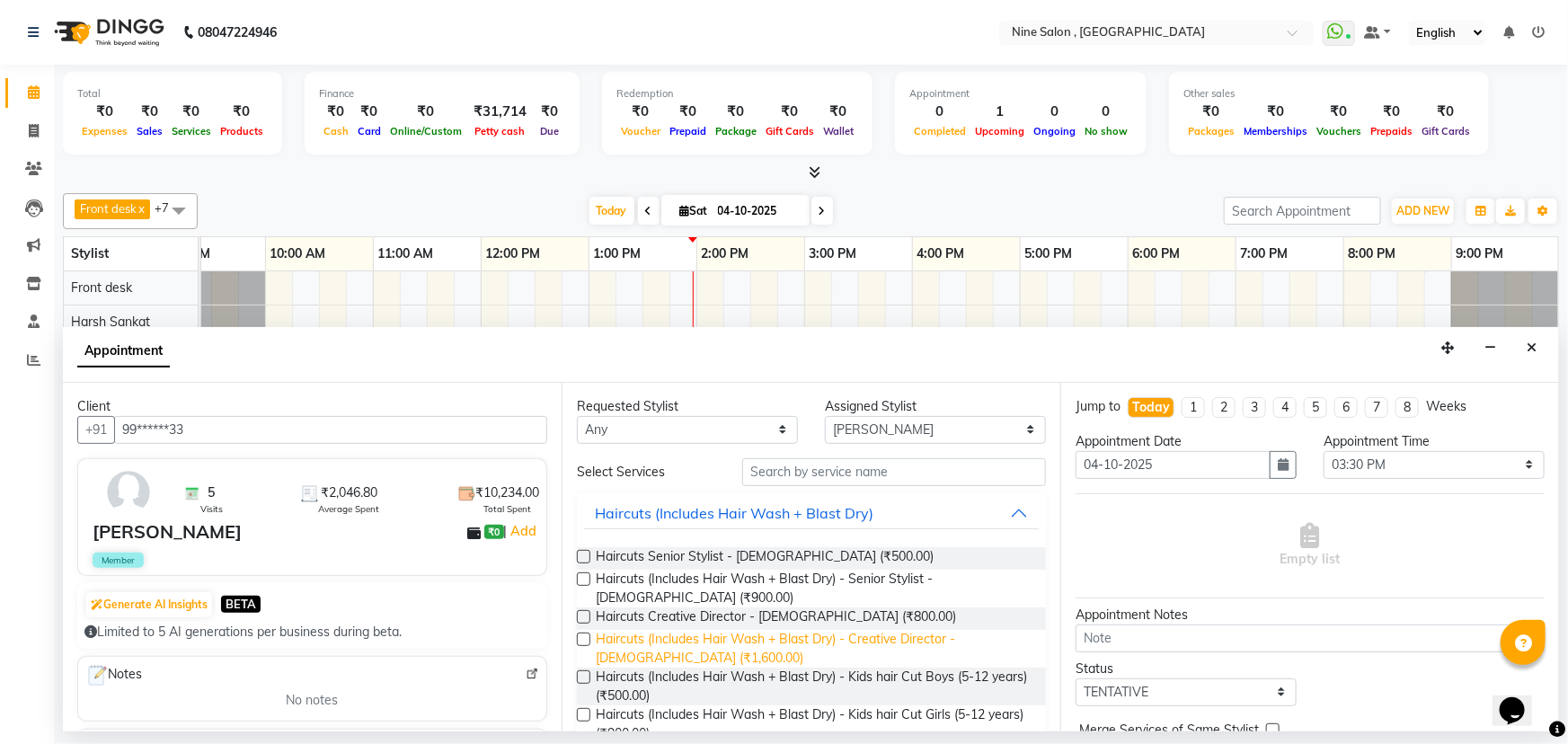
click at [697, 638] on span "Haircuts (Includes Hair Wash + Blast Dry) - Creative Director - [DEMOGRAPHIC_DA…" at bounding box center [814, 648] width 436 height 38
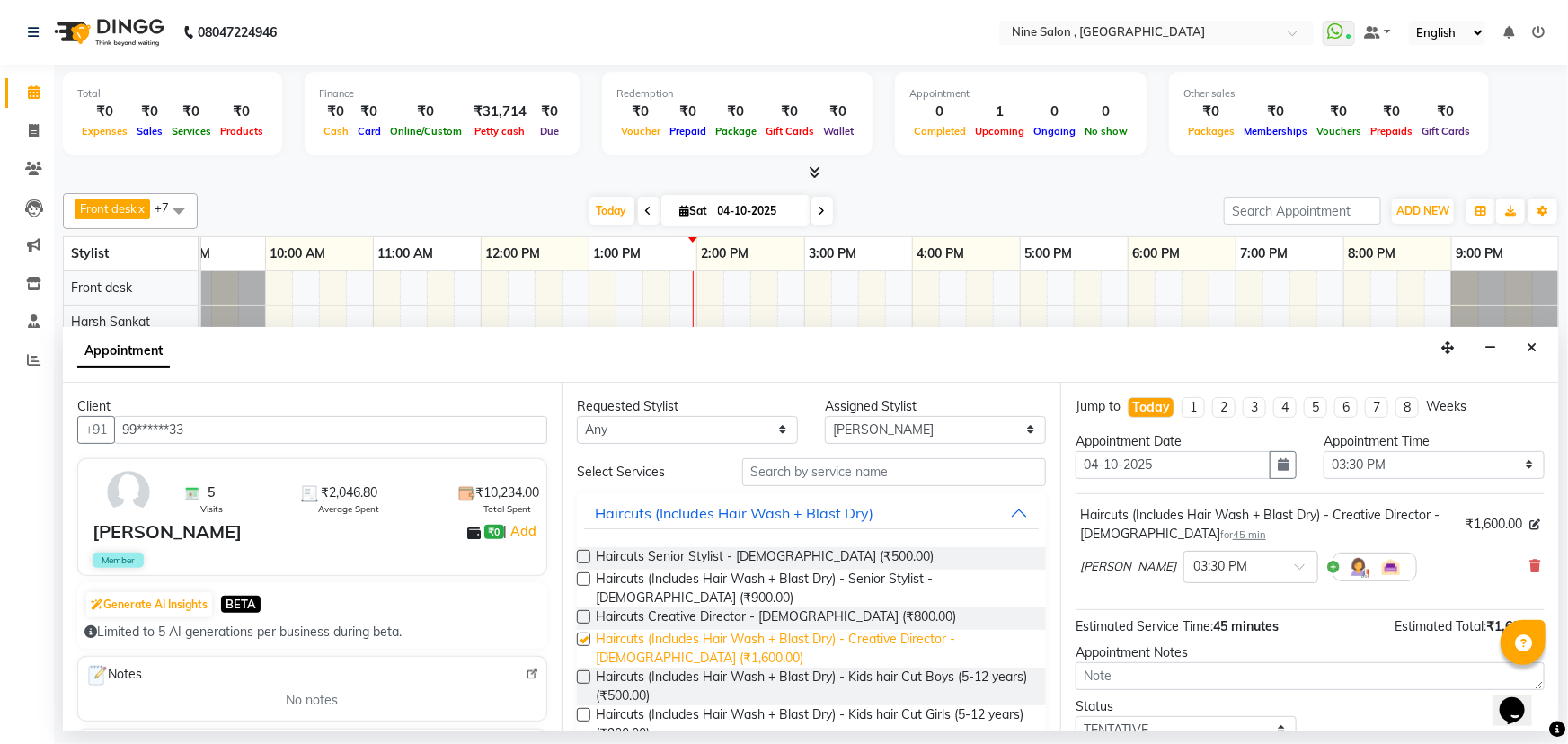
checkbox input "false"
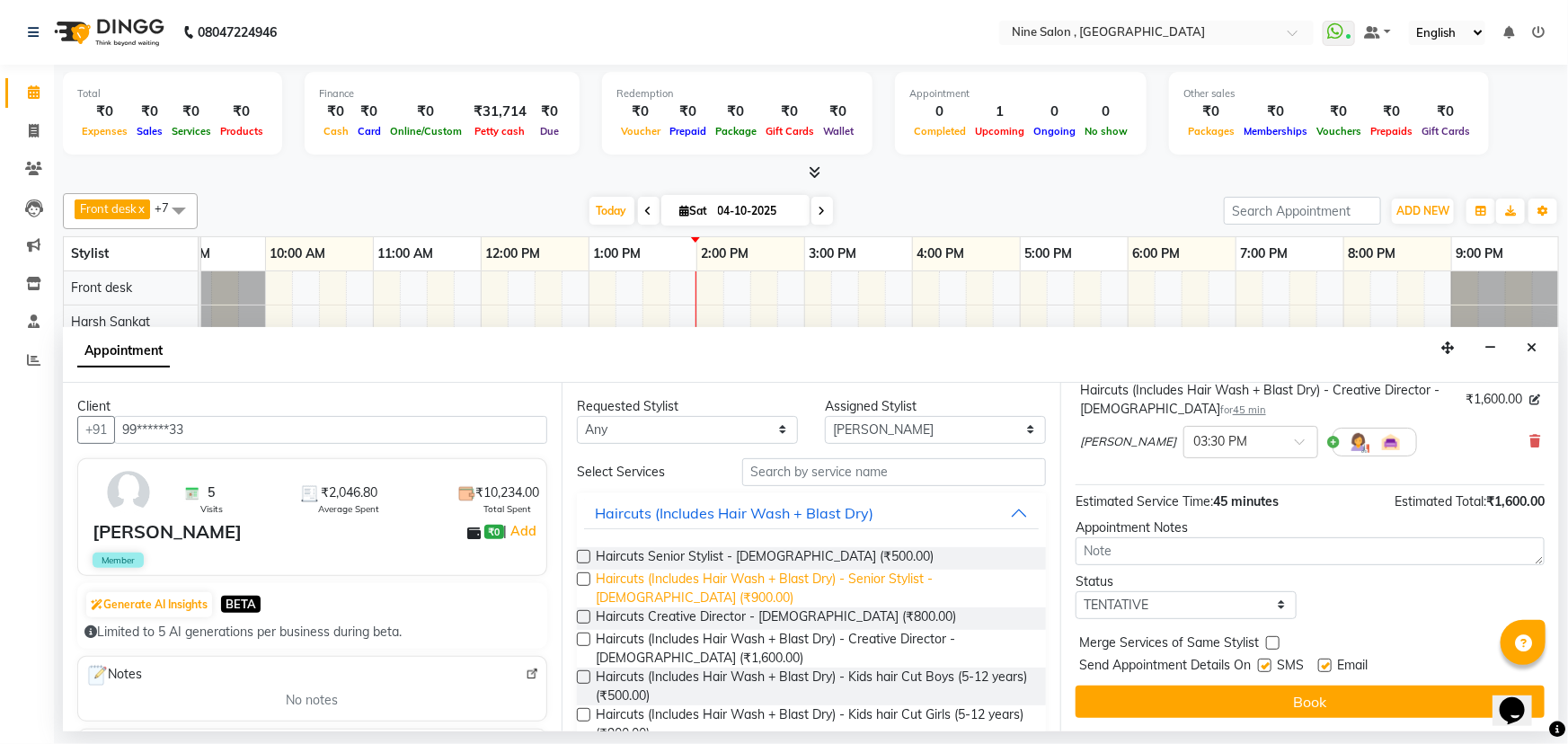
click at [707, 581] on span "Haircuts (Includes Hair Wash + Blast Dry) - Senior Stylist - [DEMOGRAPHIC_DATA]…" at bounding box center [814, 588] width 436 height 38
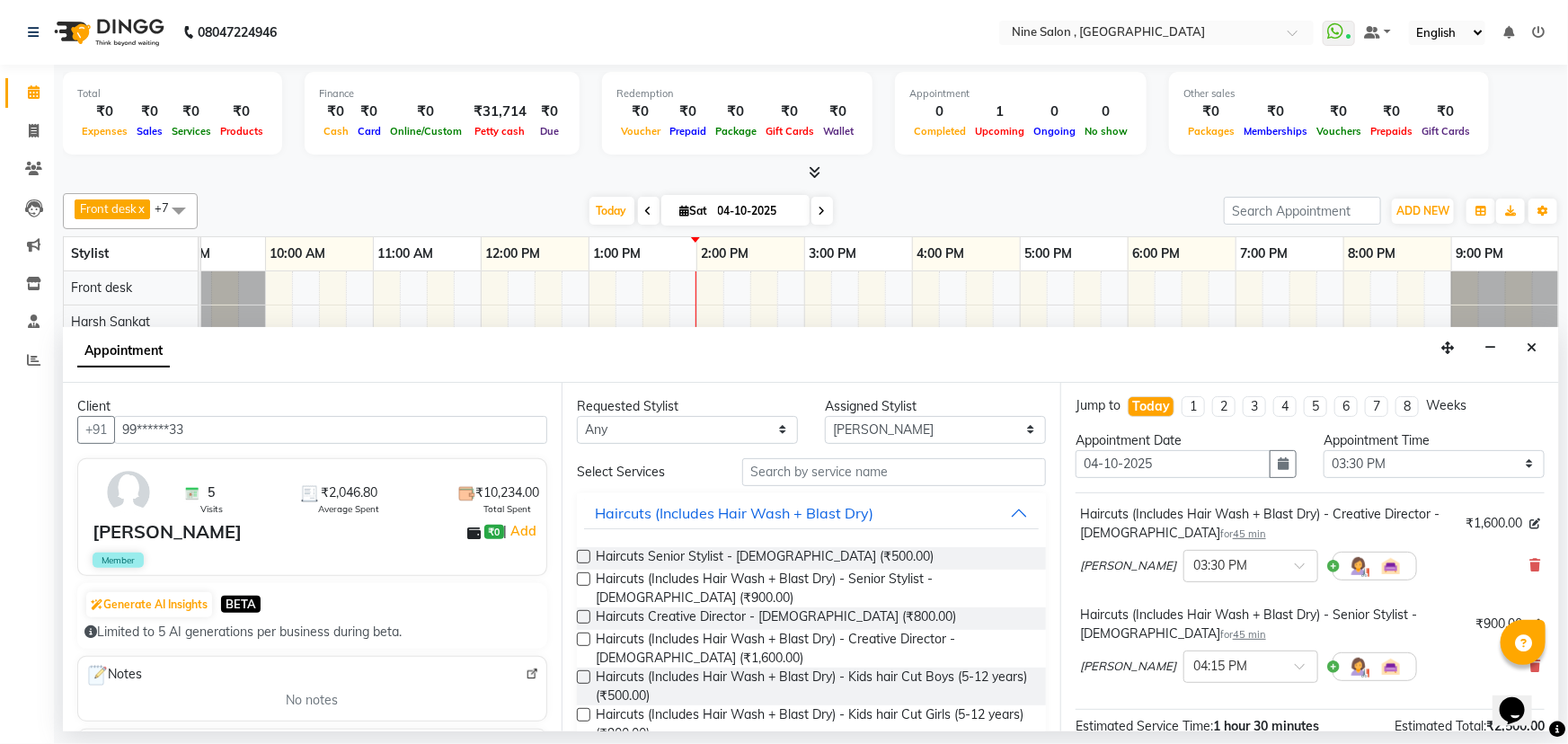
scroll to position [0, 0]
click at [1530, 557] on span at bounding box center [1535, 566] width 11 height 19
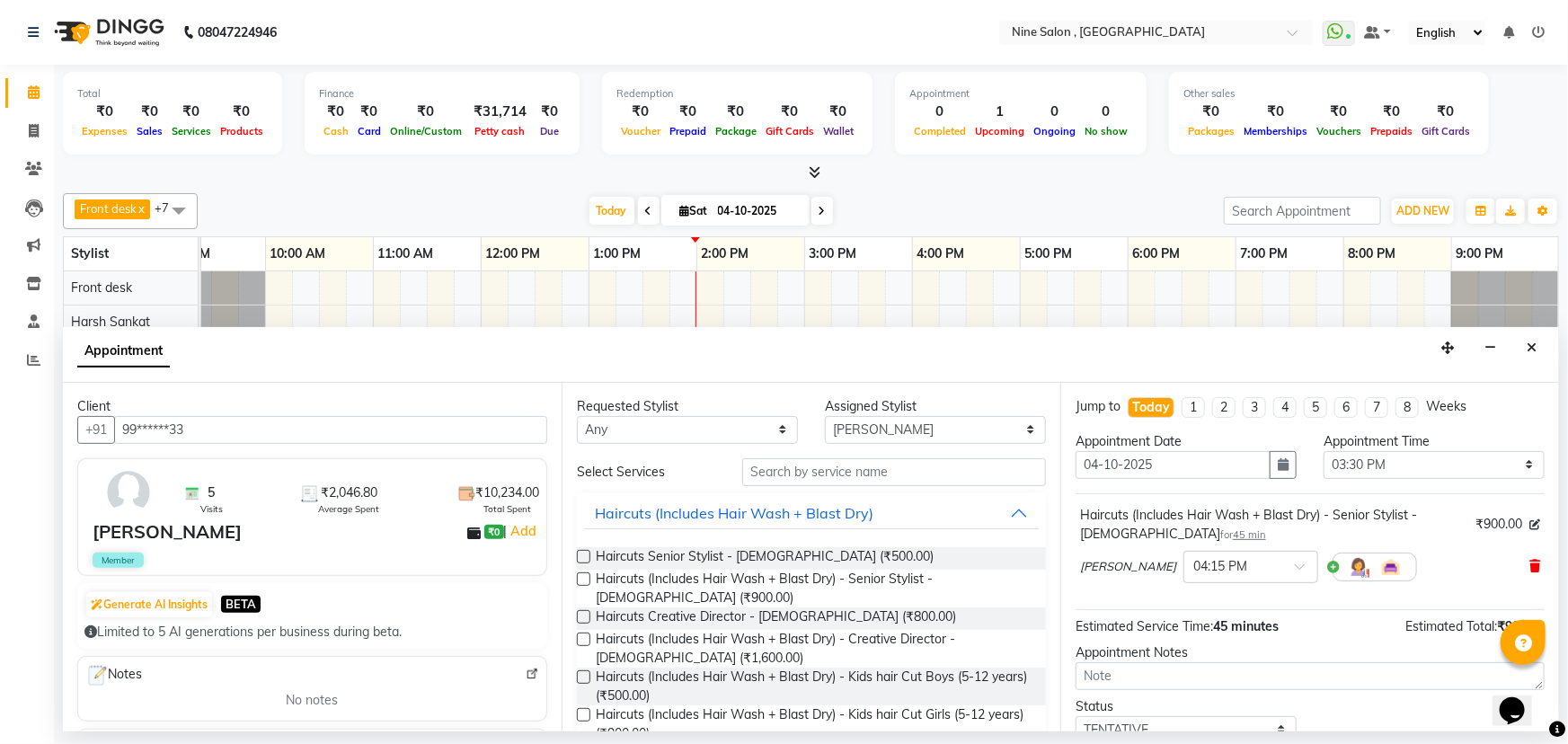
click at [1530, 563] on icon at bounding box center [1535, 566] width 11 height 13
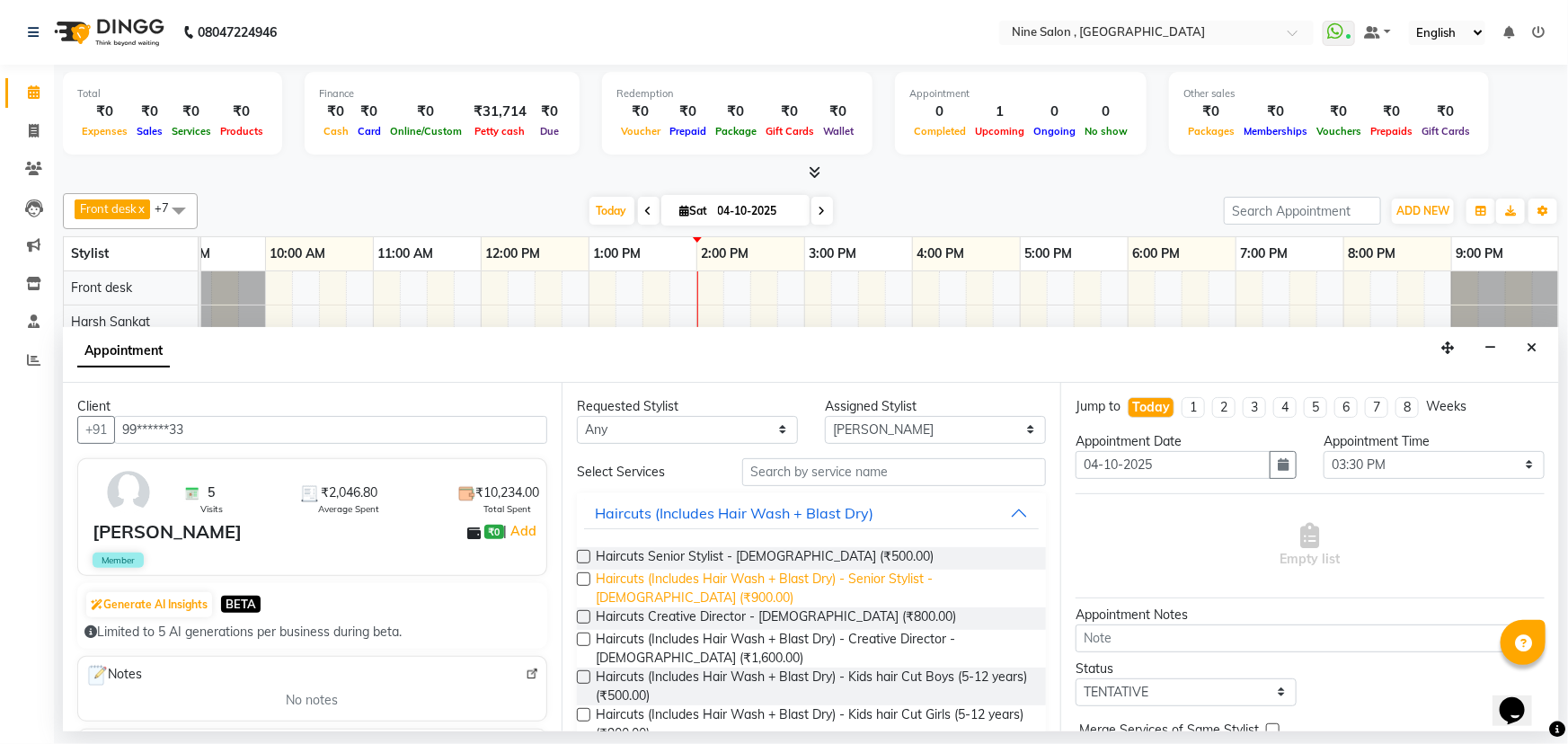
click at [800, 579] on span "Haircuts (Includes Hair Wash + Blast Dry) - Senior Stylist - [DEMOGRAPHIC_DATA]…" at bounding box center [814, 588] width 436 height 38
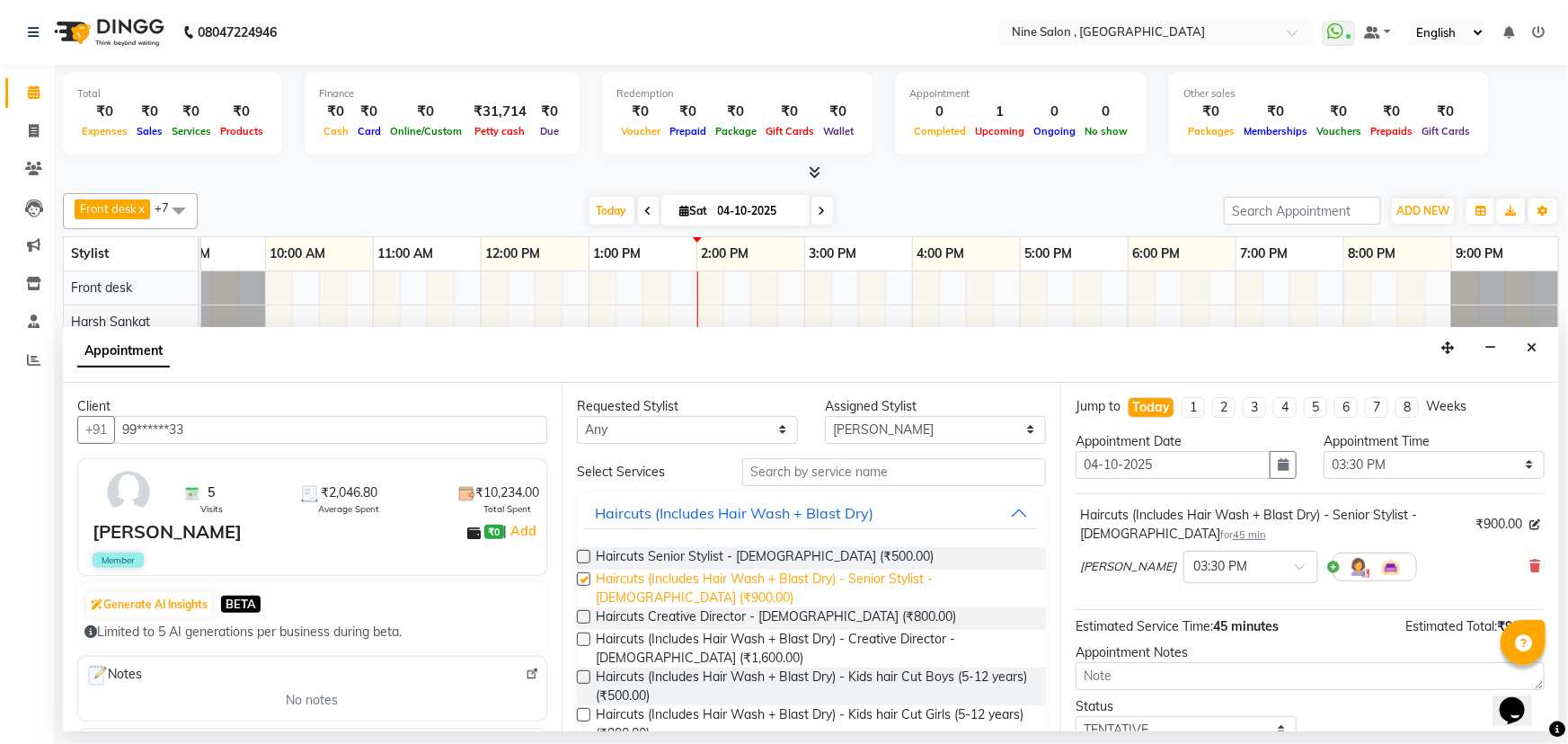
checkbox input "false"
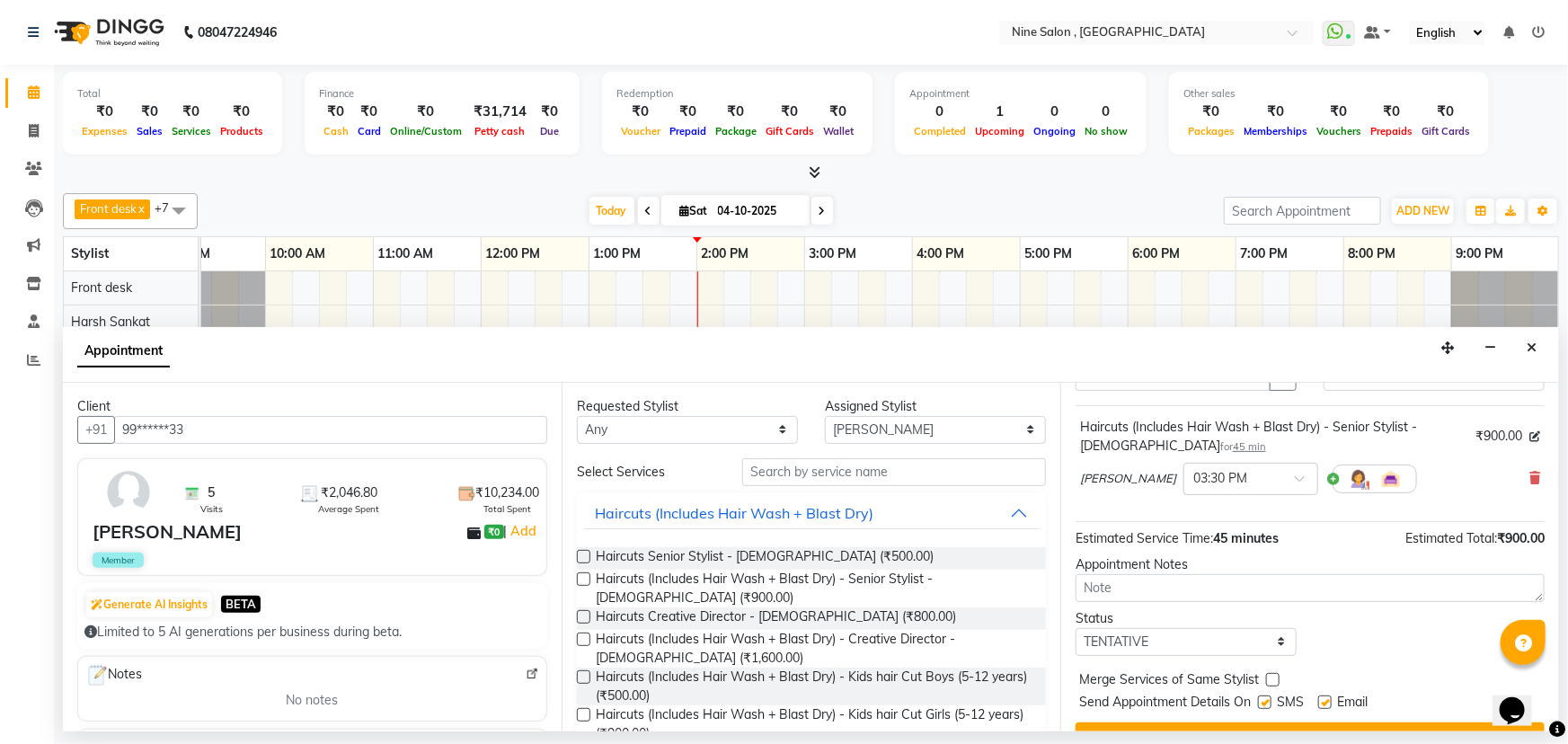
scroll to position [125, 0]
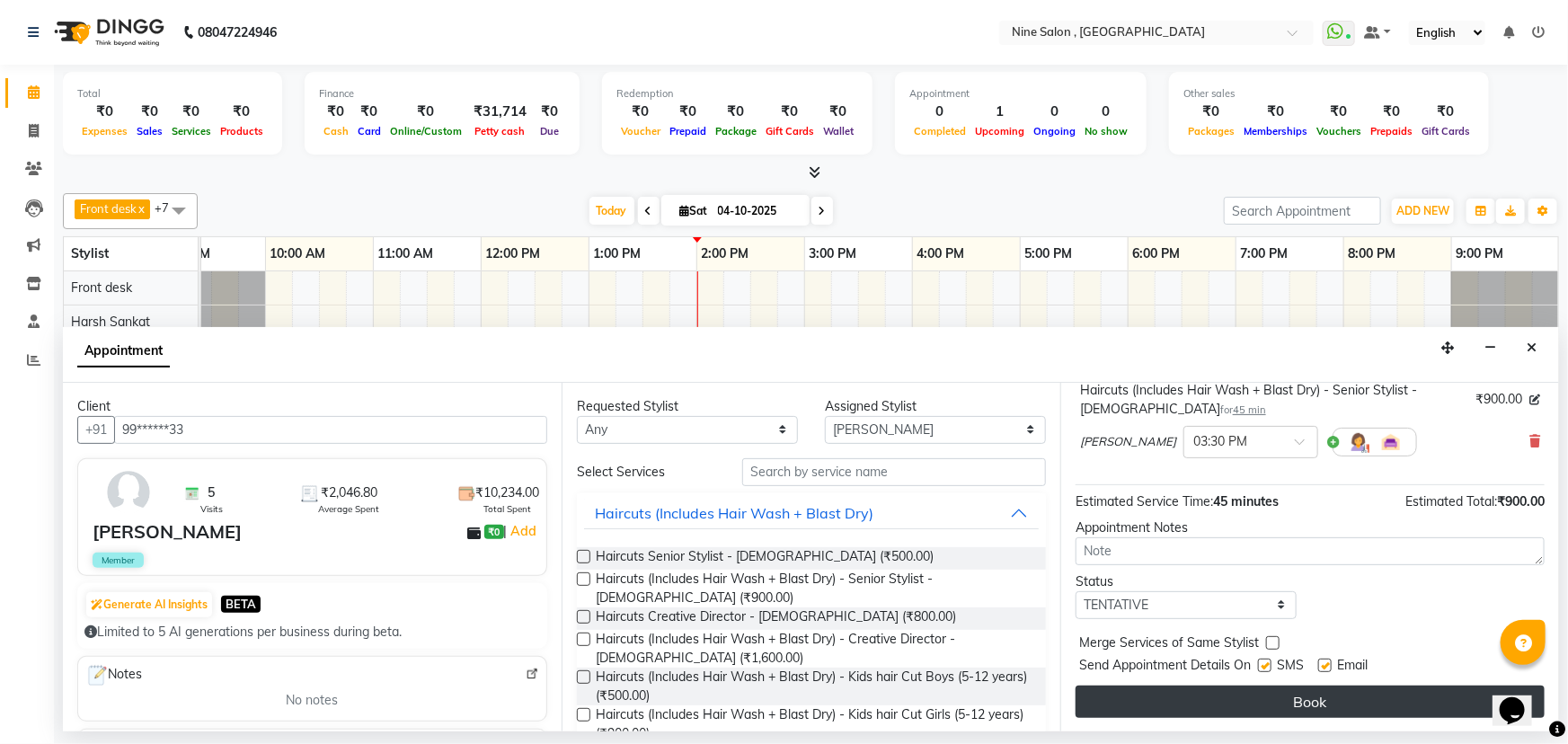
click at [1256, 694] on button "Book" at bounding box center [1310, 701] width 469 height 32
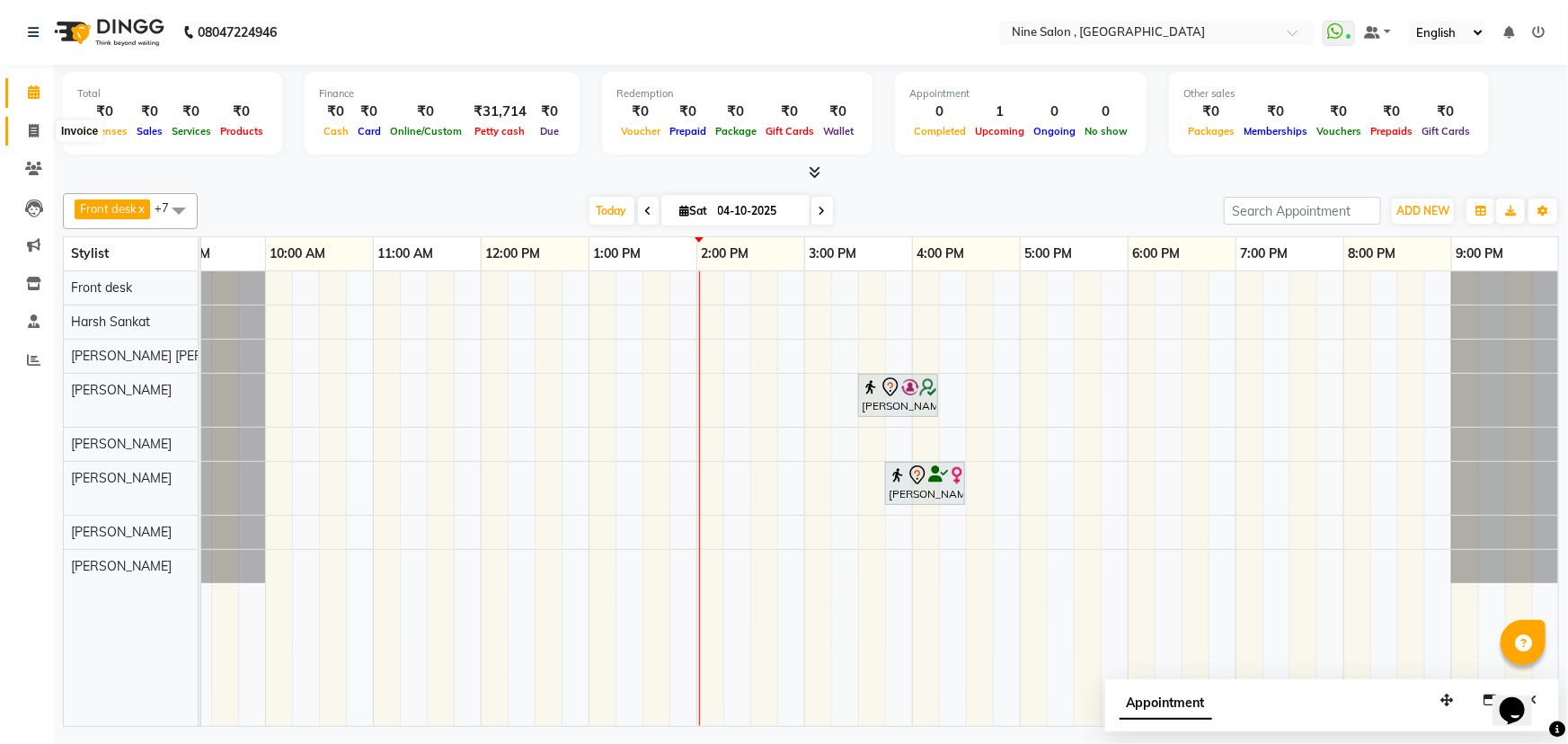
click at [36, 135] on icon at bounding box center [33, 130] width 10 height 14
select select "service"
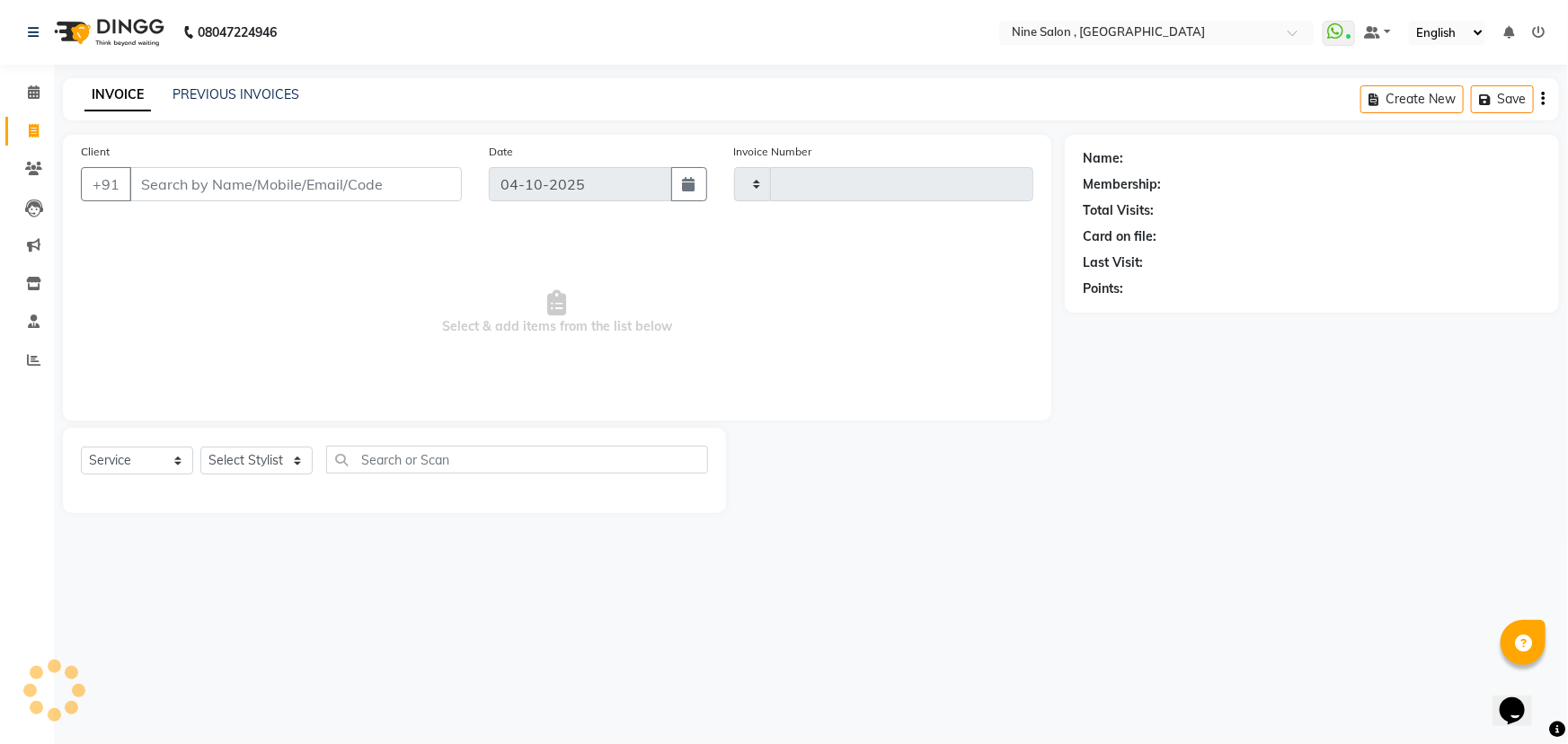
type input "1236"
select select "7341"
click at [31, 97] on icon at bounding box center [33, 92] width 12 height 14
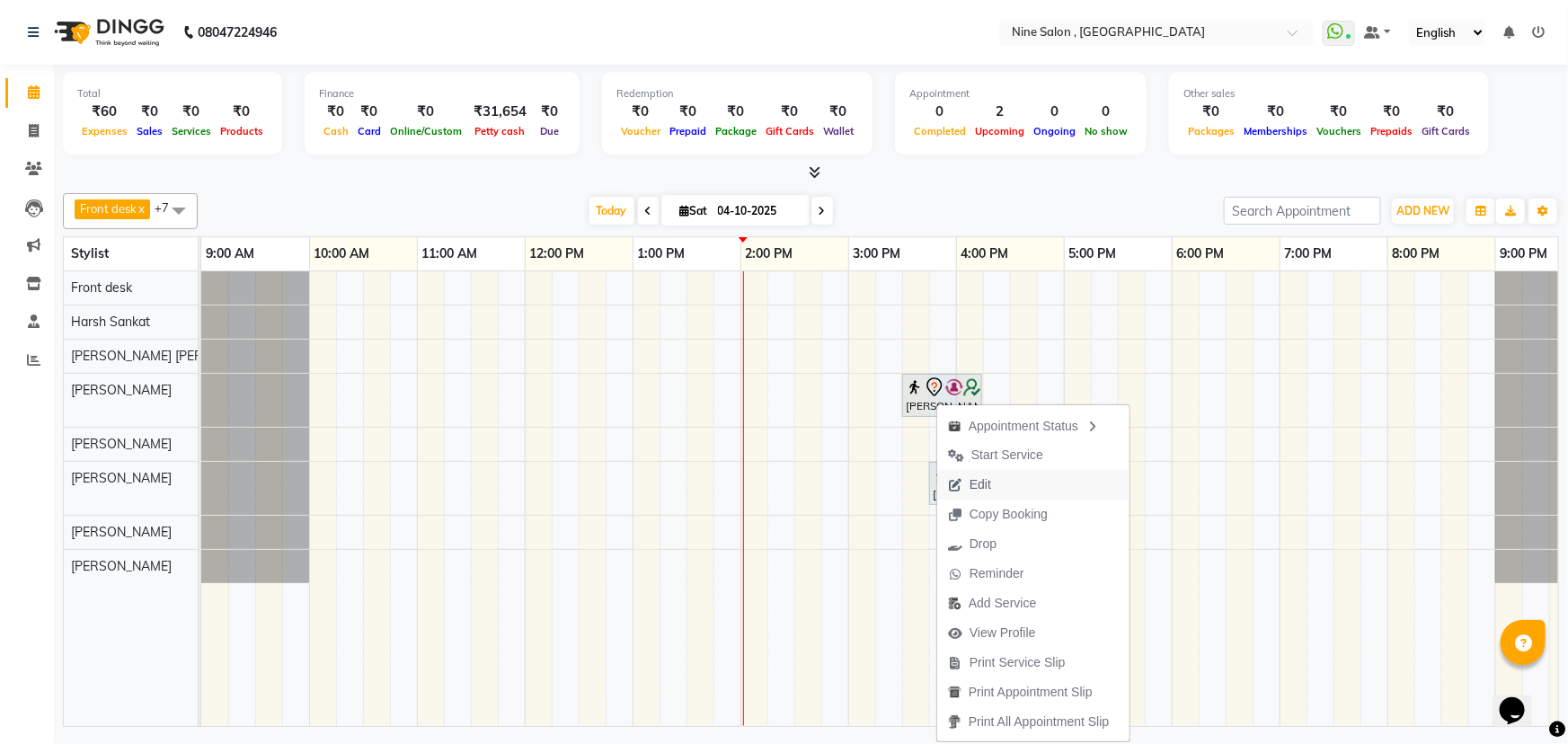
click at [983, 481] on span "Edit" at bounding box center [981, 485] width 22 height 19
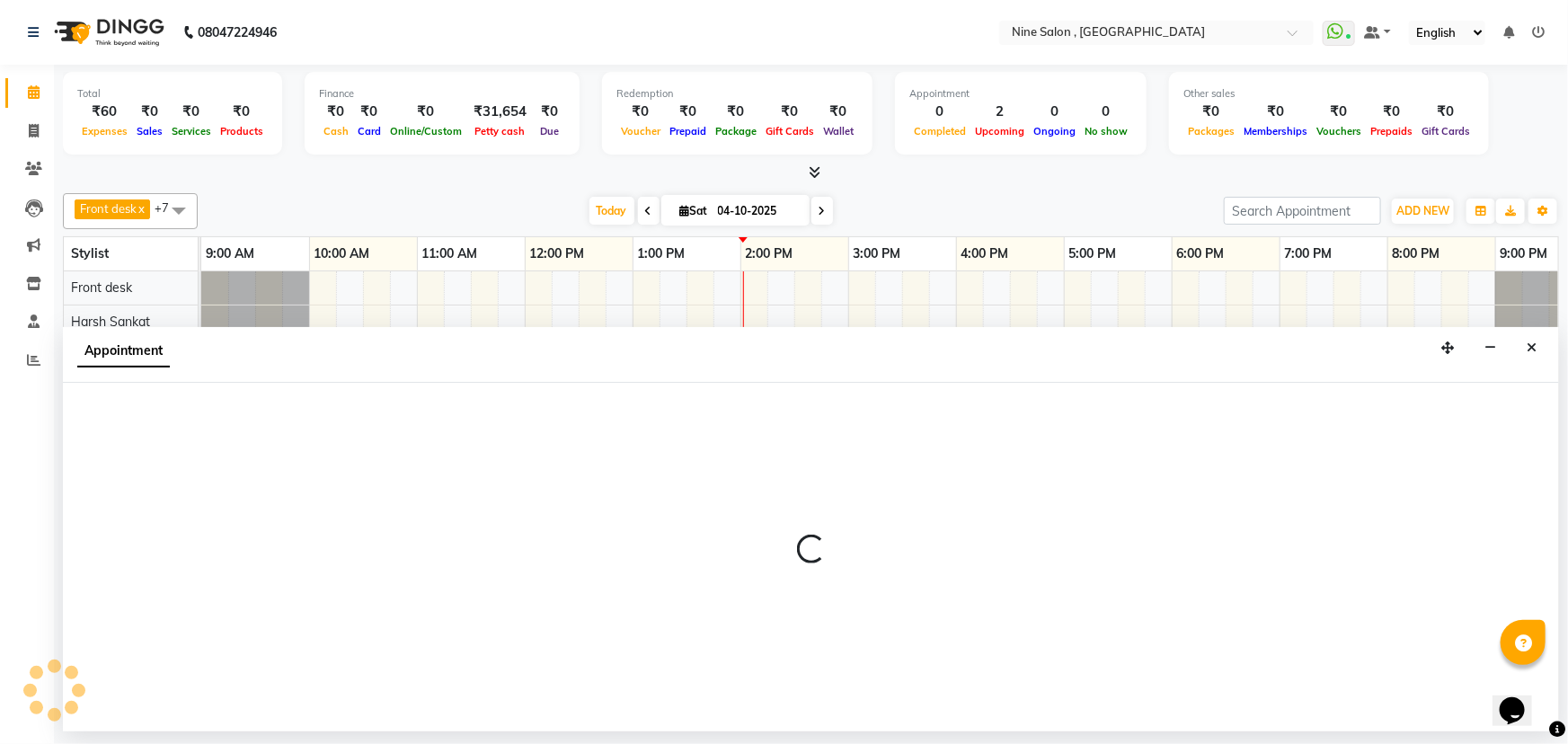
select select "87306"
select select "930"
select select "tentative"
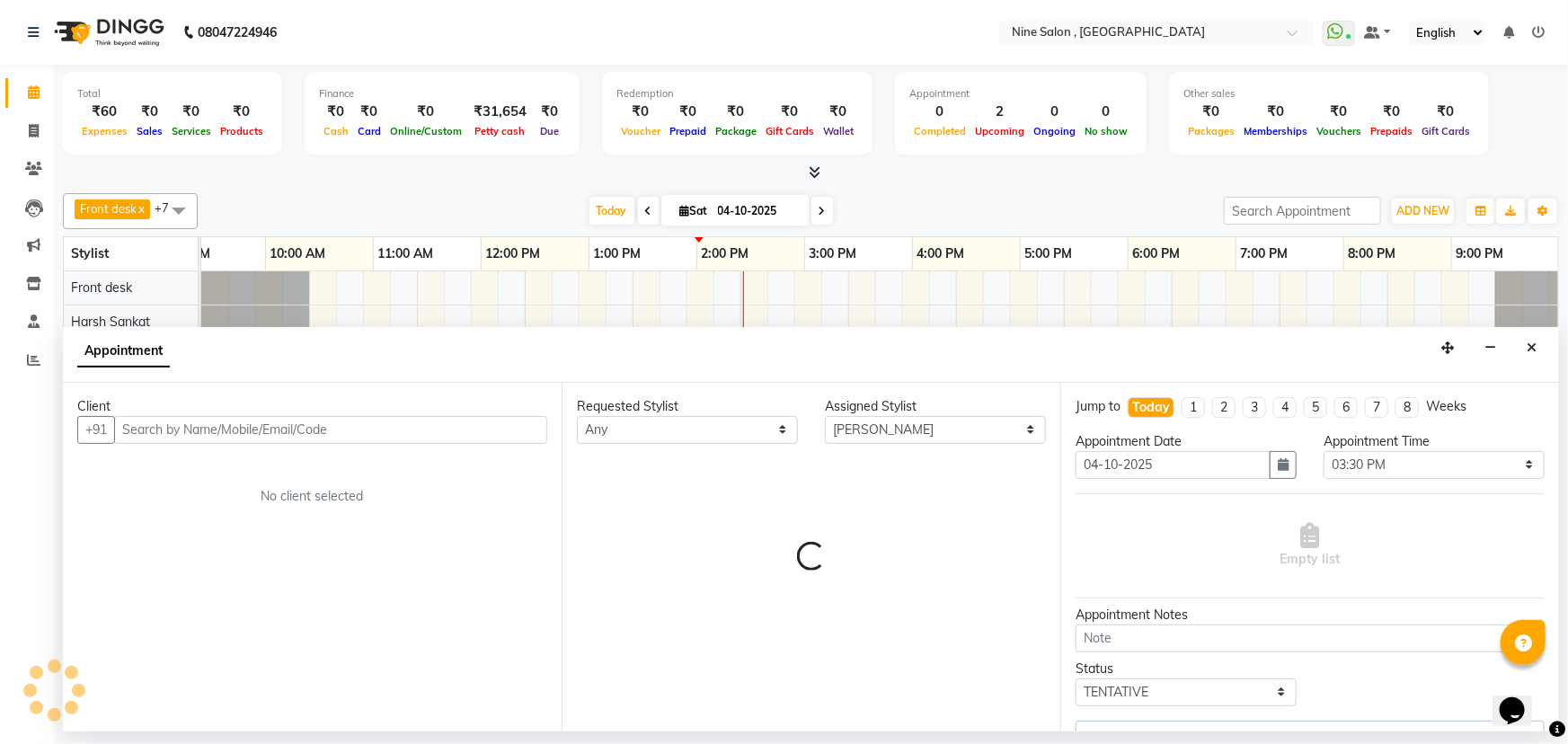
scroll to position [0, 44]
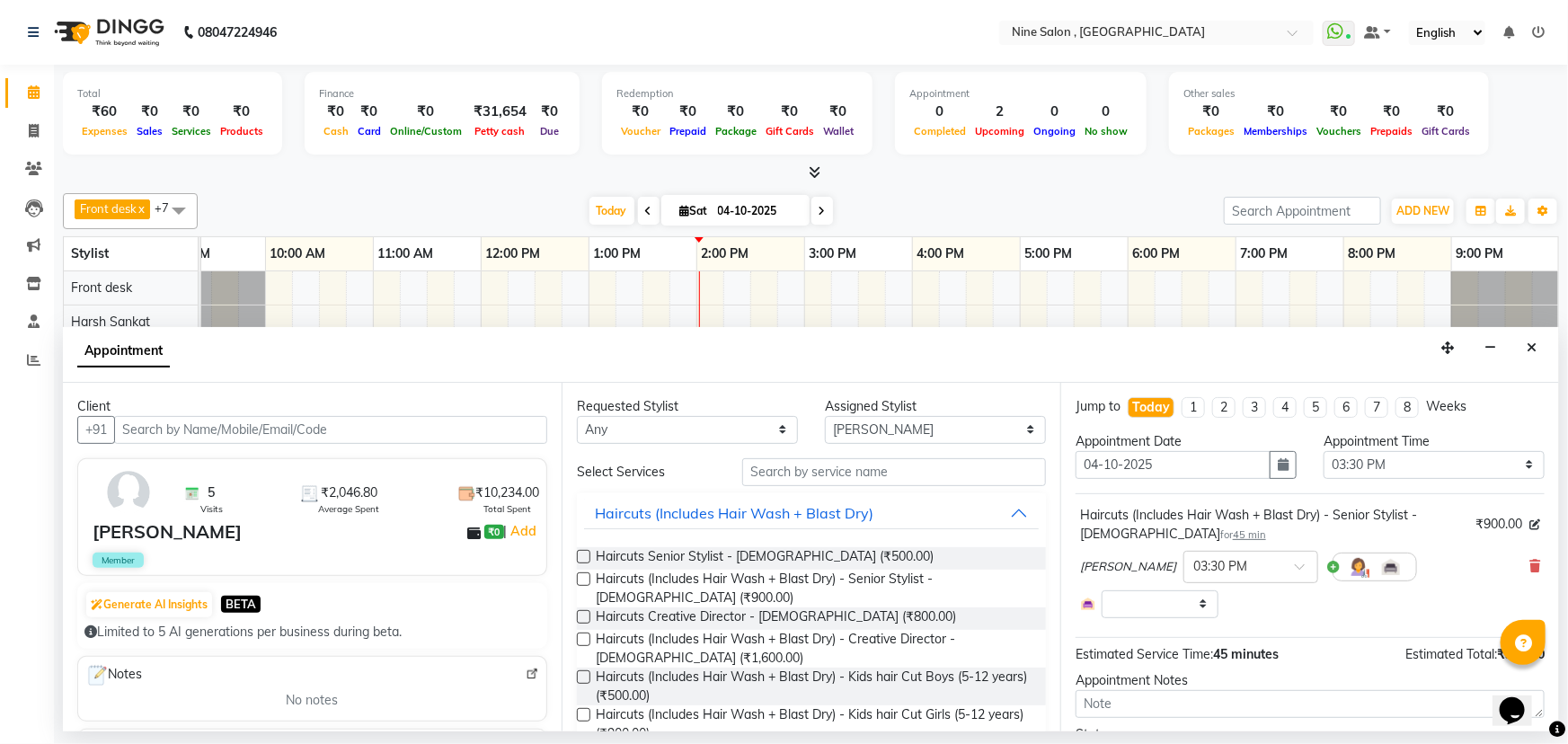
select select "3685"
click at [1530, 563] on icon at bounding box center [1535, 566] width 11 height 13
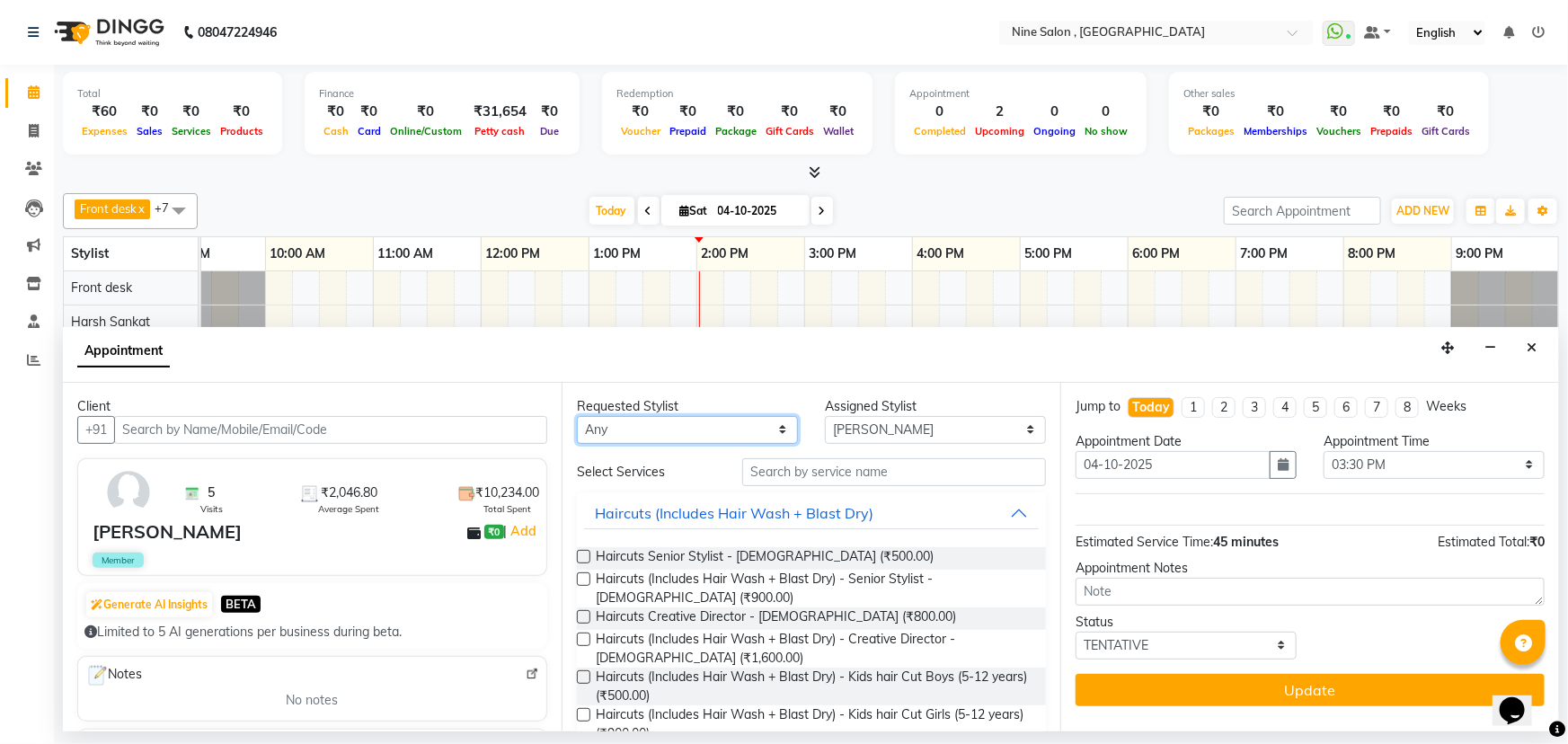
click at [698, 426] on select "Any Front desk Harsh Sankat [PERSON_NAME] [PERSON_NAME] [PERSON_NAME] [PERSON_N…" at bounding box center [687, 430] width 221 height 27
select select "91687"
click at [577, 416] on select "Any Front desk Harsh Sankat [PERSON_NAME] [PERSON_NAME] [PERSON_NAME] [PERSON_N…" at bounding box center [687, 430] width 221 height 27
select select "91687"
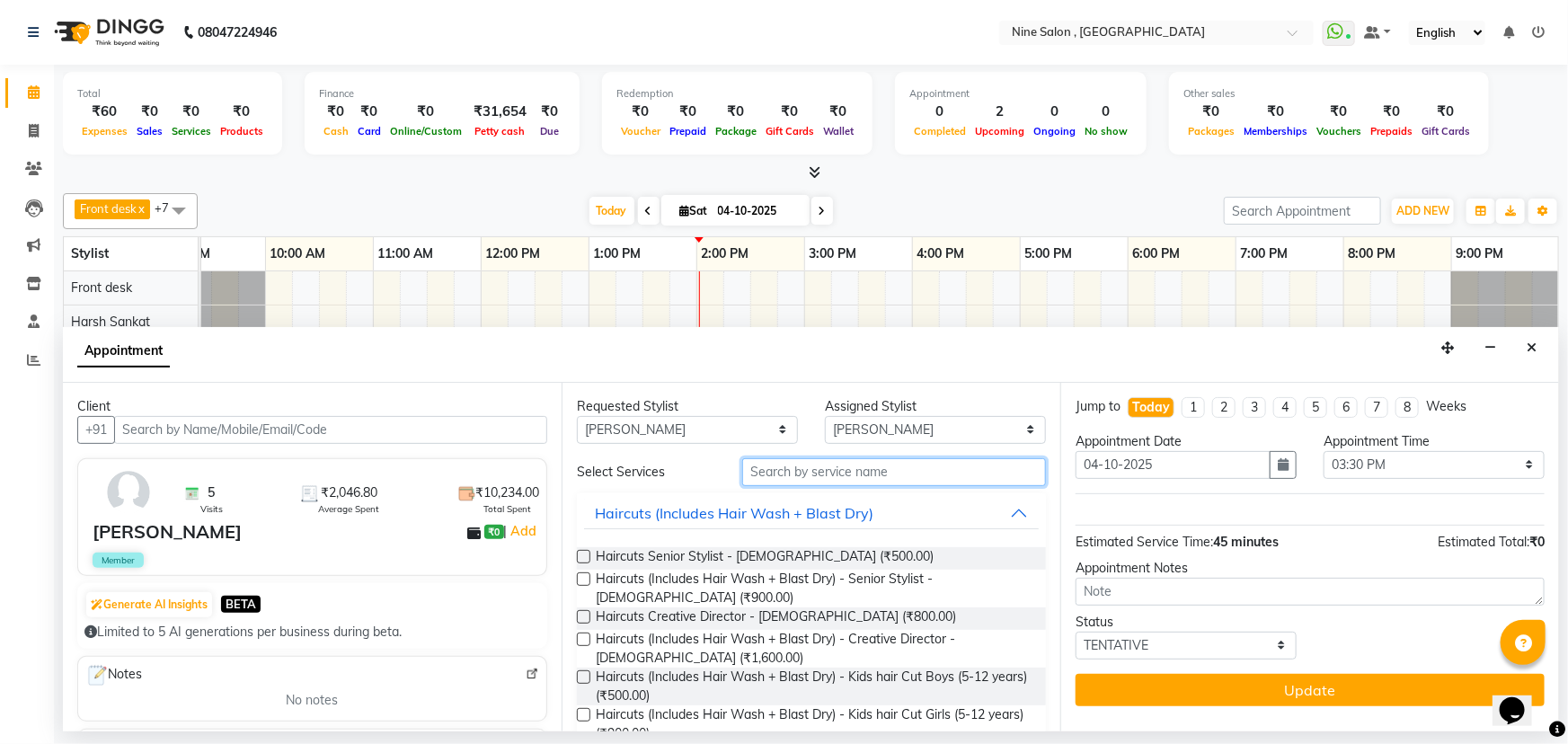
click at [848, 475] on input "text" at bounding box center [894, 472] width 303 height 27
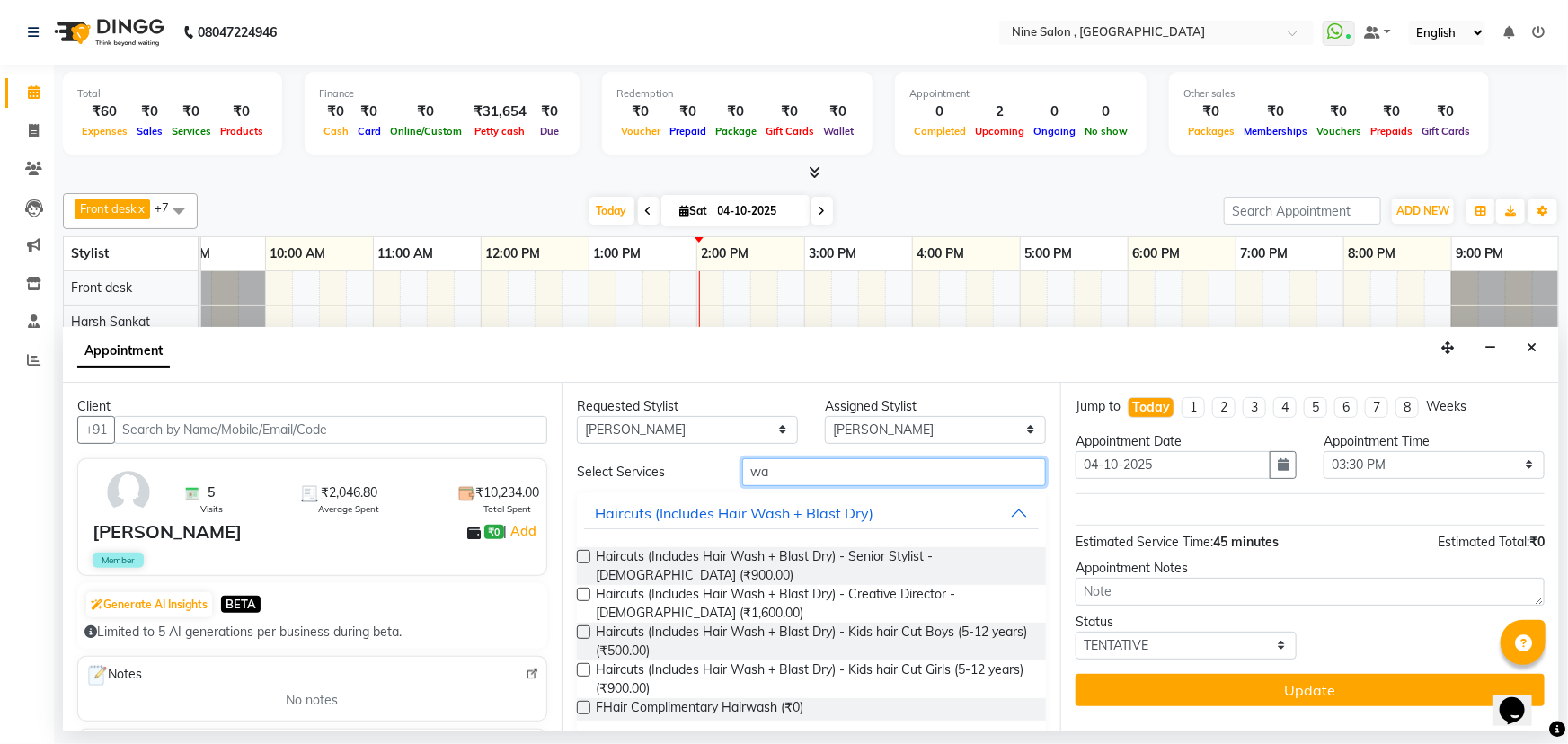
type input "w"
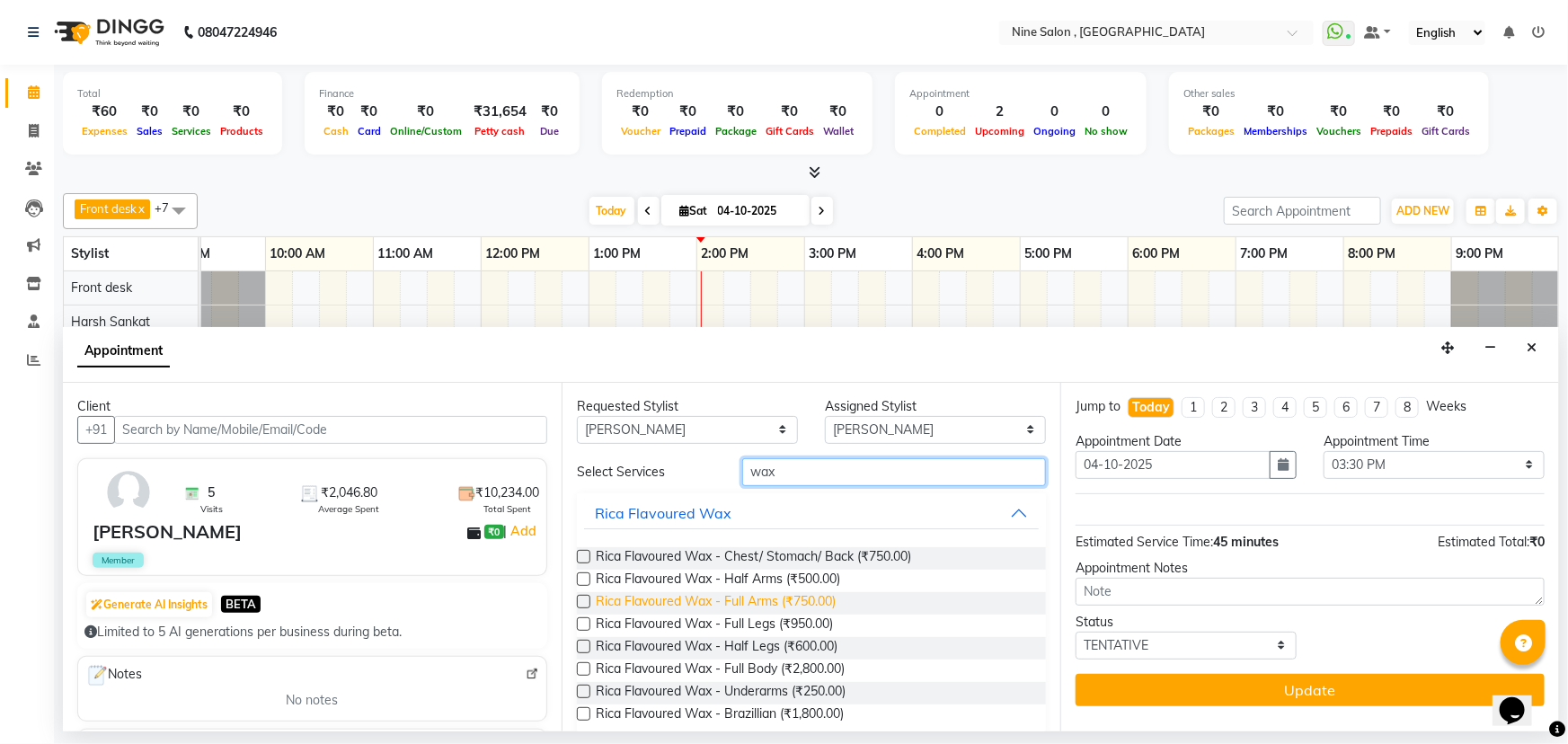
type input "wax"
click at [663, 596] on span "Rica Flavoured Wax - Full Arms (₹750.00)" at bounding box center [716, 603] width 240 height 23
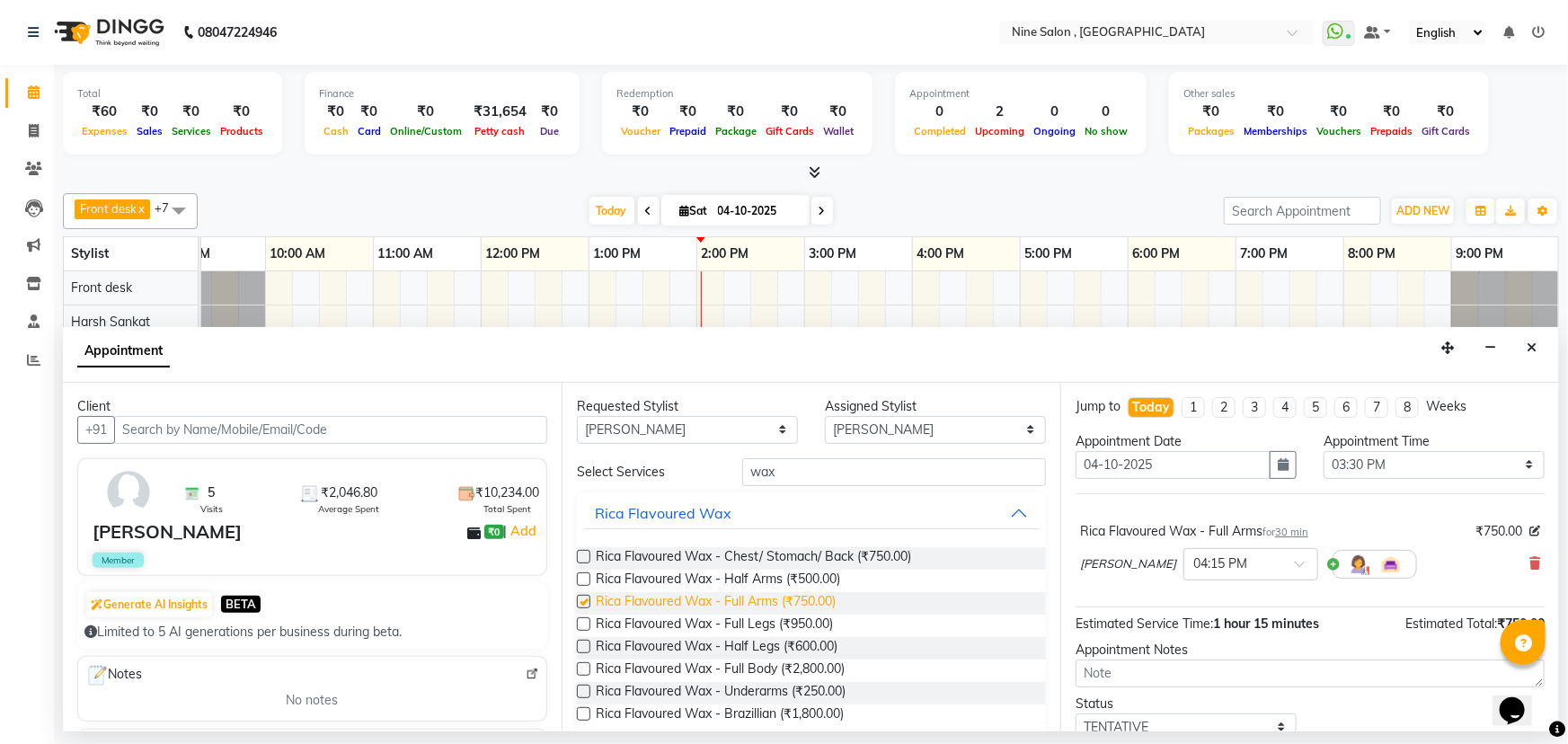
checkbox input "false"
click at [1002, 508] on button "Rica Flavoured Wax" at bounding box center [811, 512] width 455 height 32
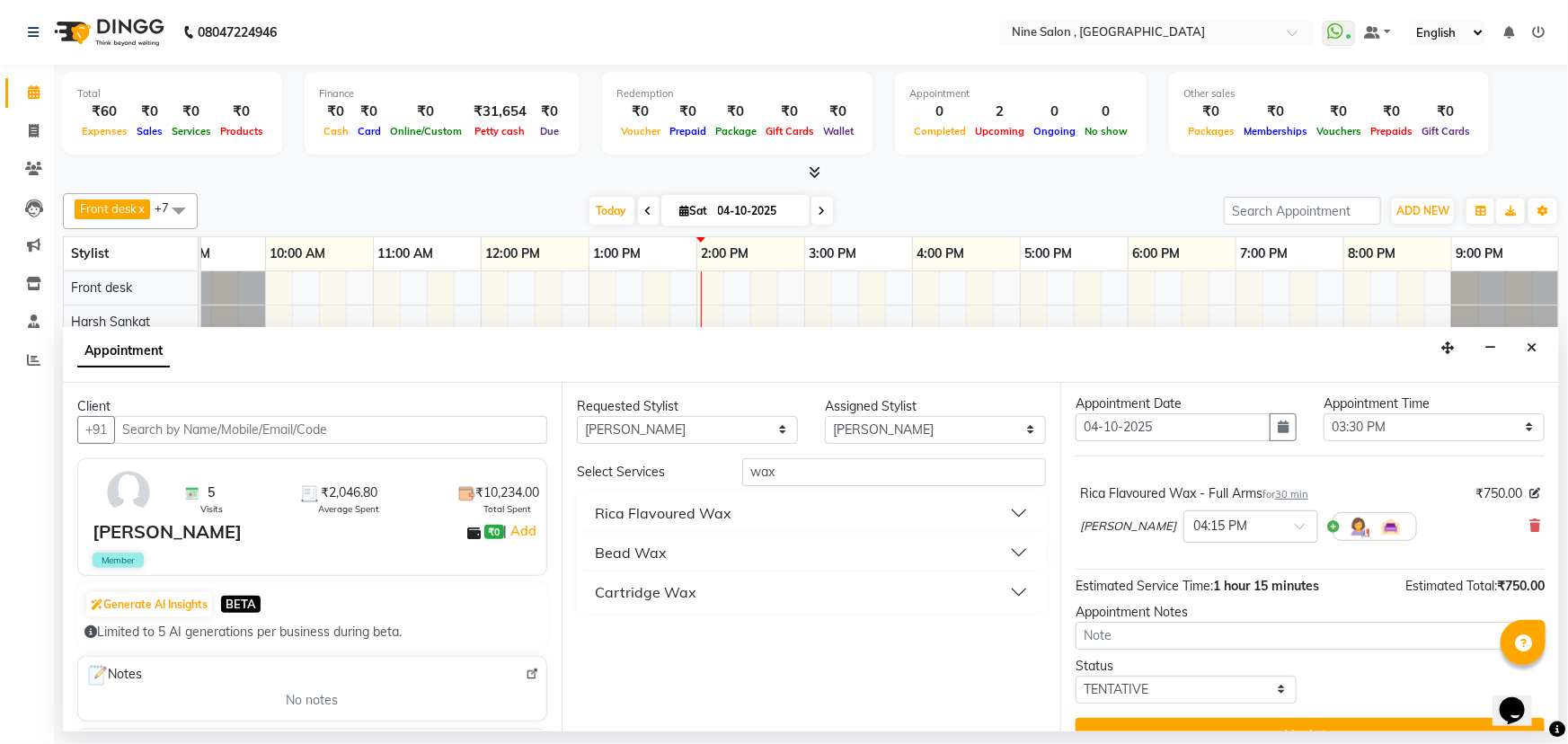
scroll to position [70, 0]
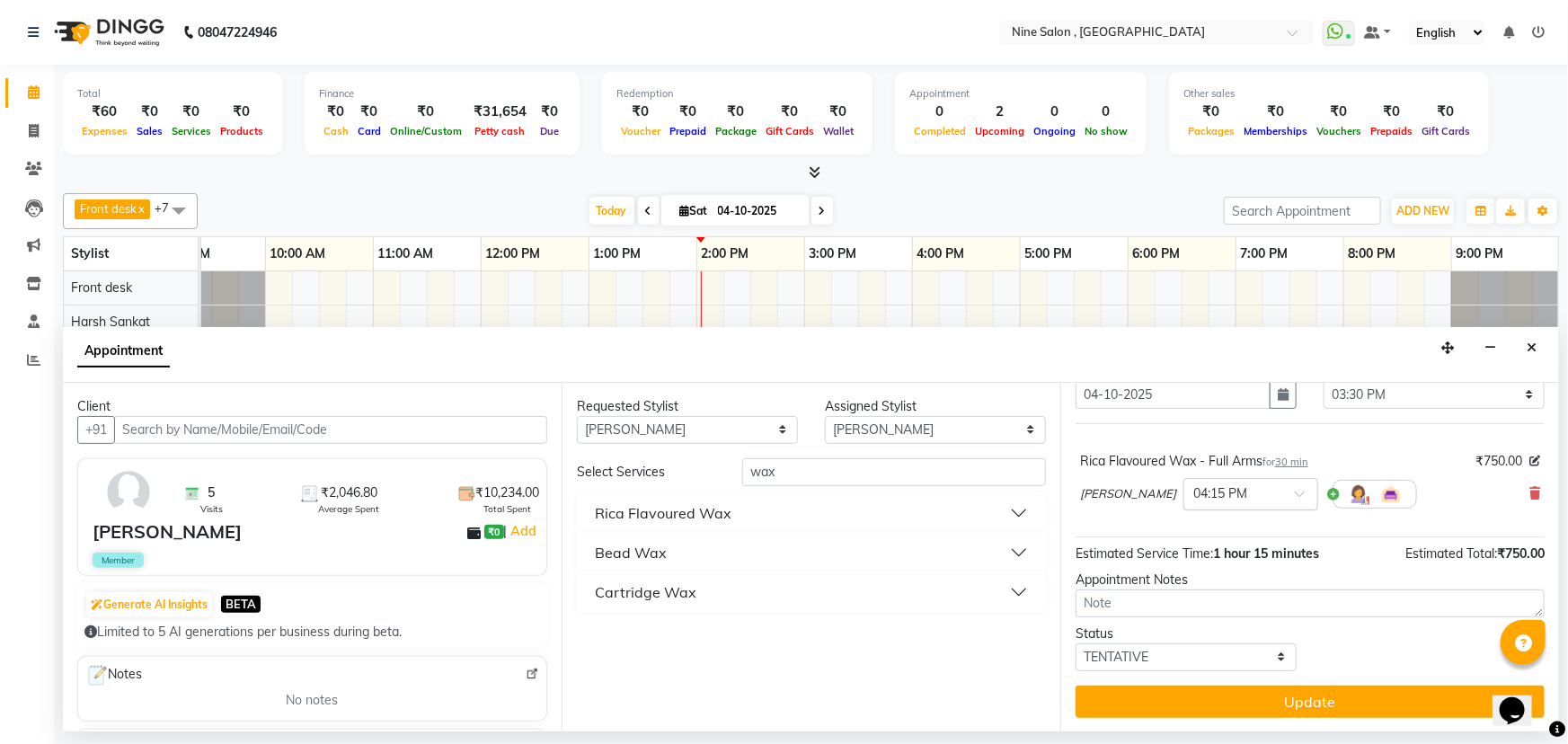
click at [1295, 489] on span at bounding box center [1306, 498] width 23 height 19
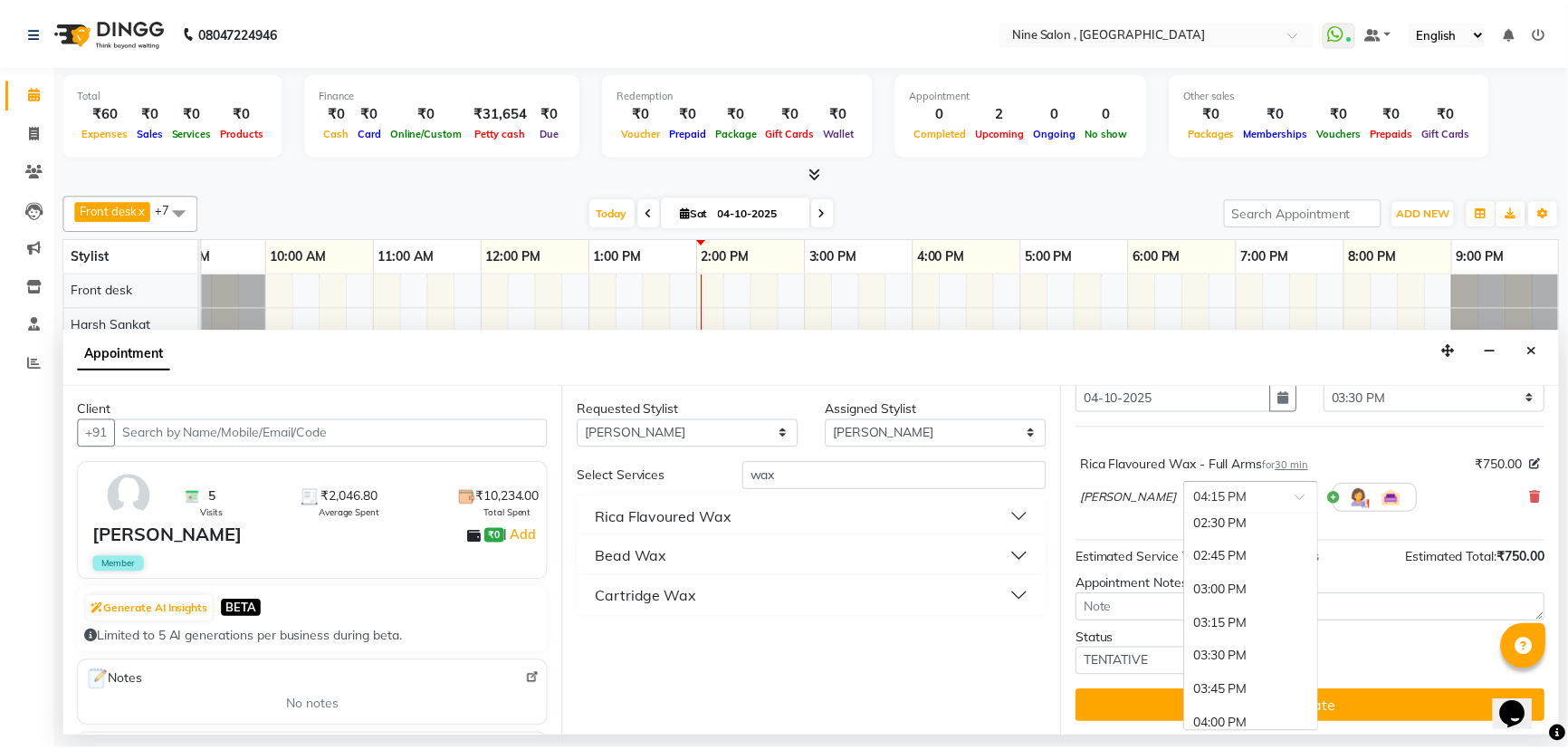
scroll to position [590, 0]
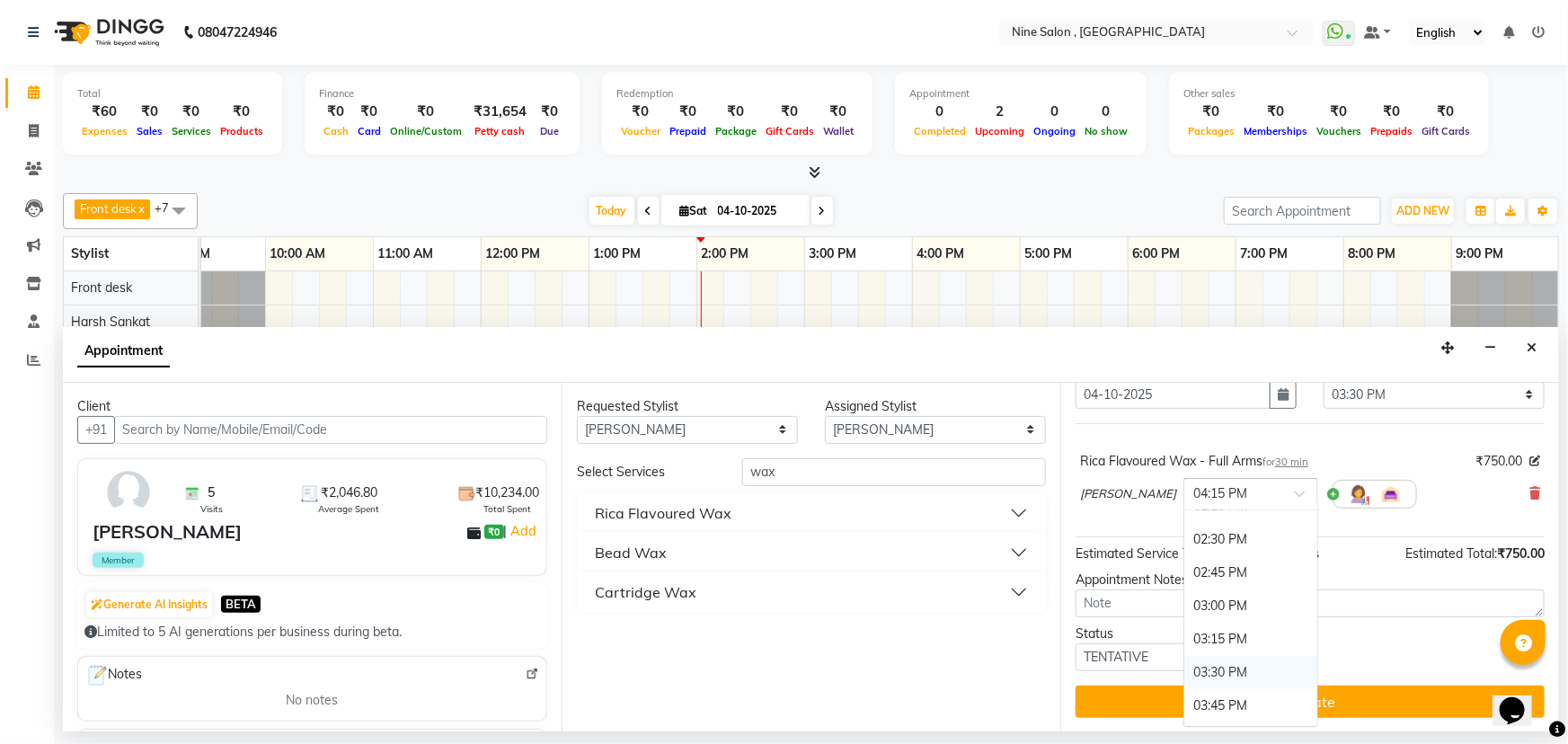
click at [1193, 672] on div "03:30 PM" at bounding box center [1250, 673] width 133 height 33
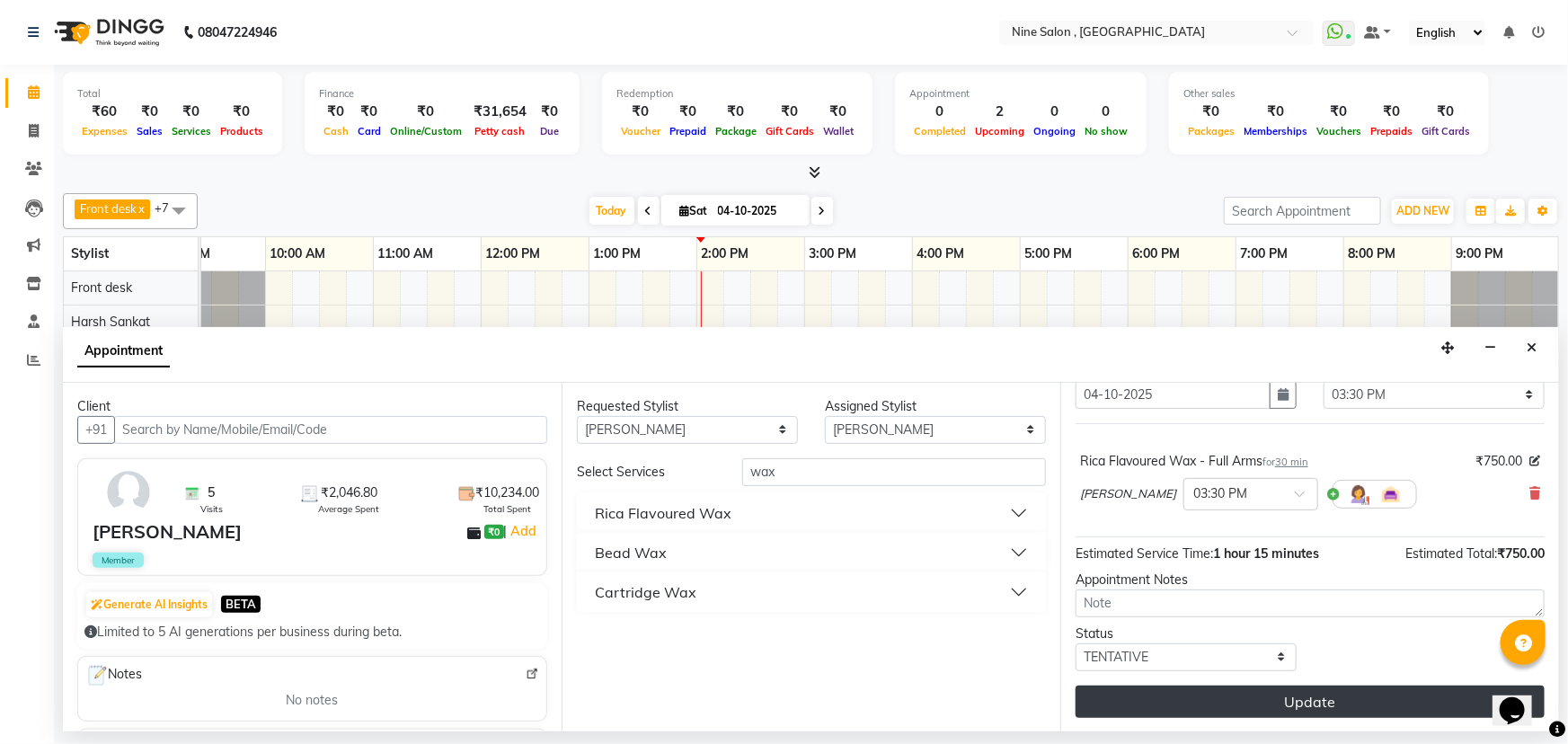
click at [1290, 702] on button "Update" at bounding box center [1310, 701] width 469 height 32
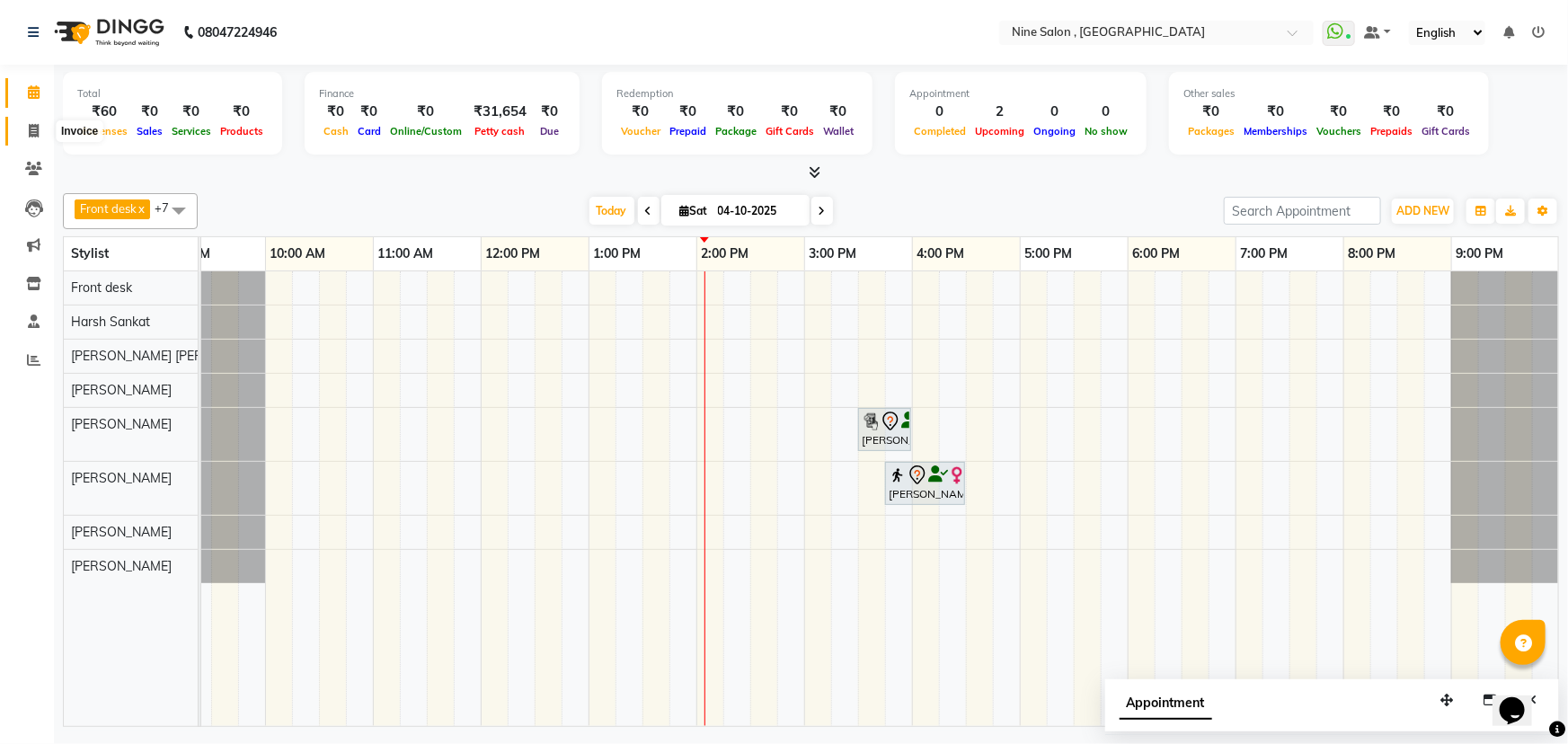
click at [32, 130] on icon at bounding box center [33, 130] width 10 height 14
select select "service"
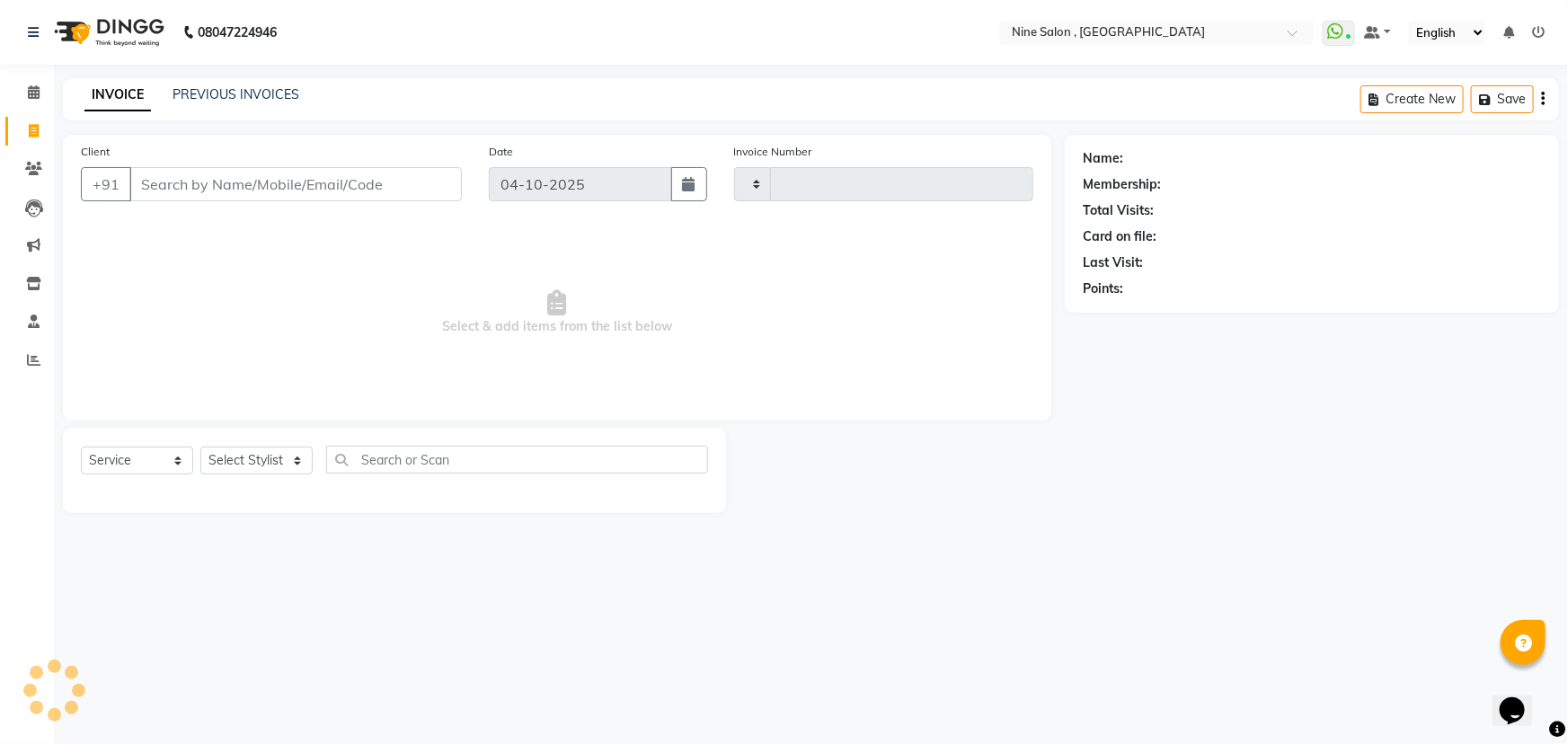
type input "1236"
select select "7341"
click at [307, 194] on input "Client" at bounding box center [295, 183] width 333 height 34
type input "M"
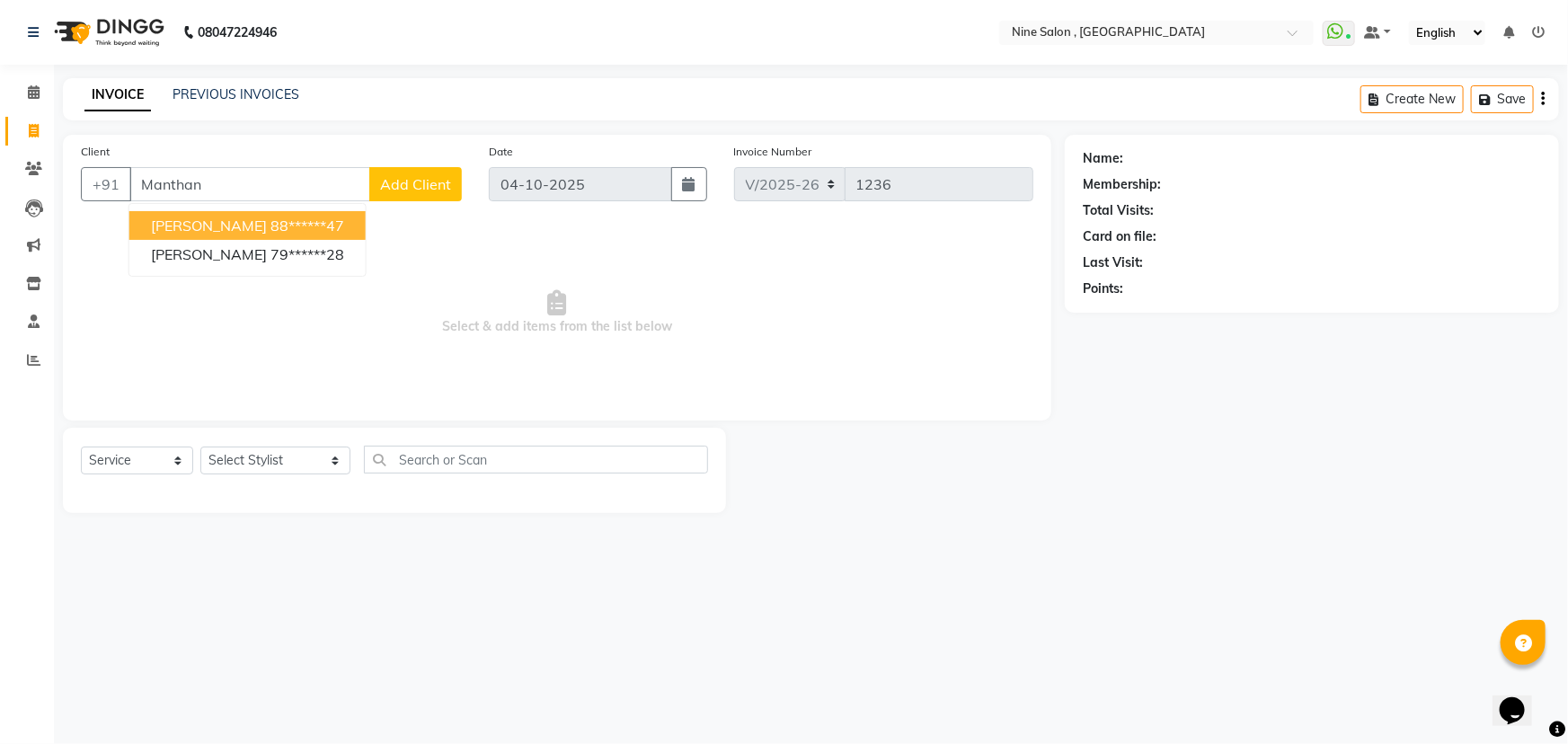
click at [260, 191] on input "Manthan" at bounding box center [249, 183] width 241 height 34
type input "M"
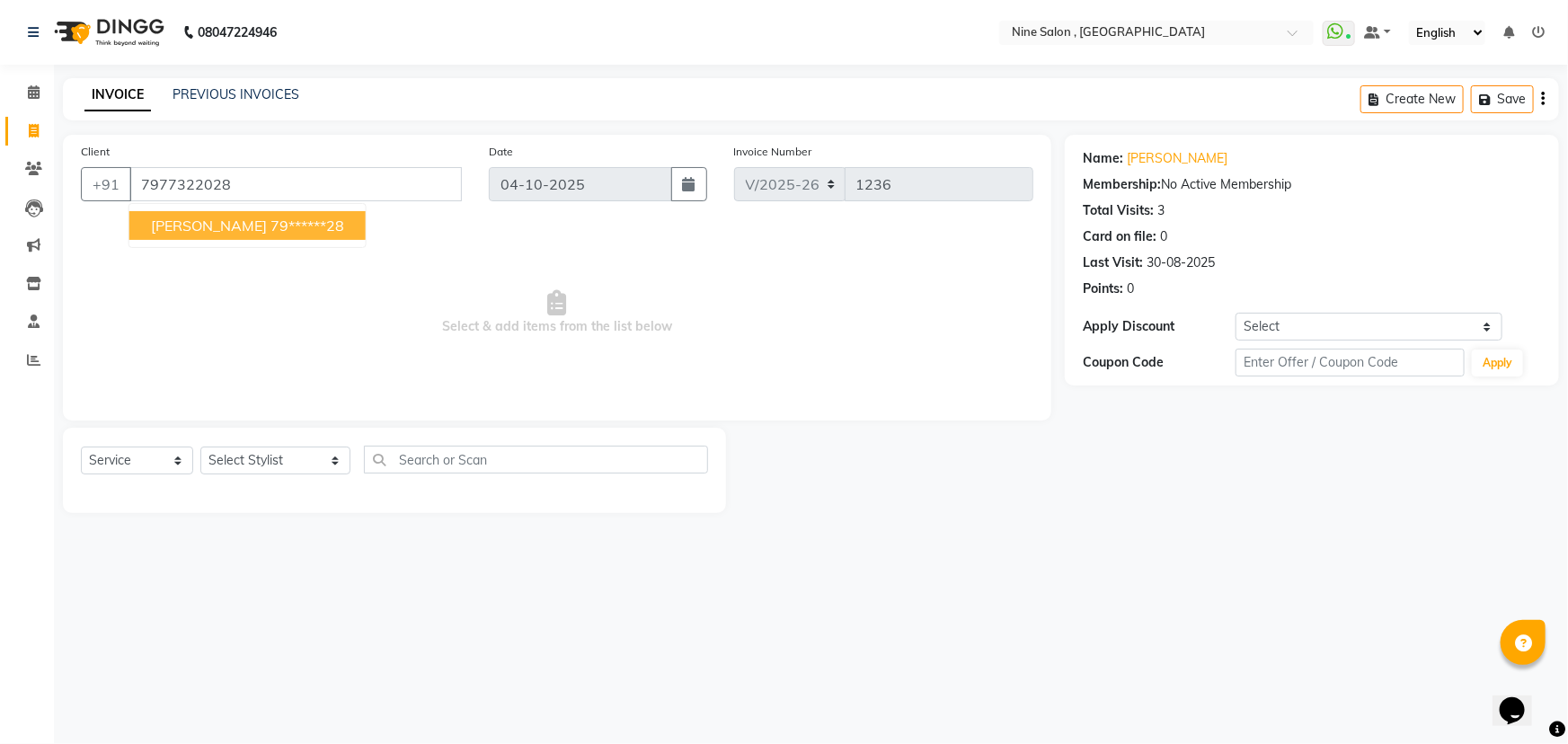
click at [281, 234] on ngb-highlight "79******28" at bounding box center [307, 225] width 73 height 18
type input "79******28"
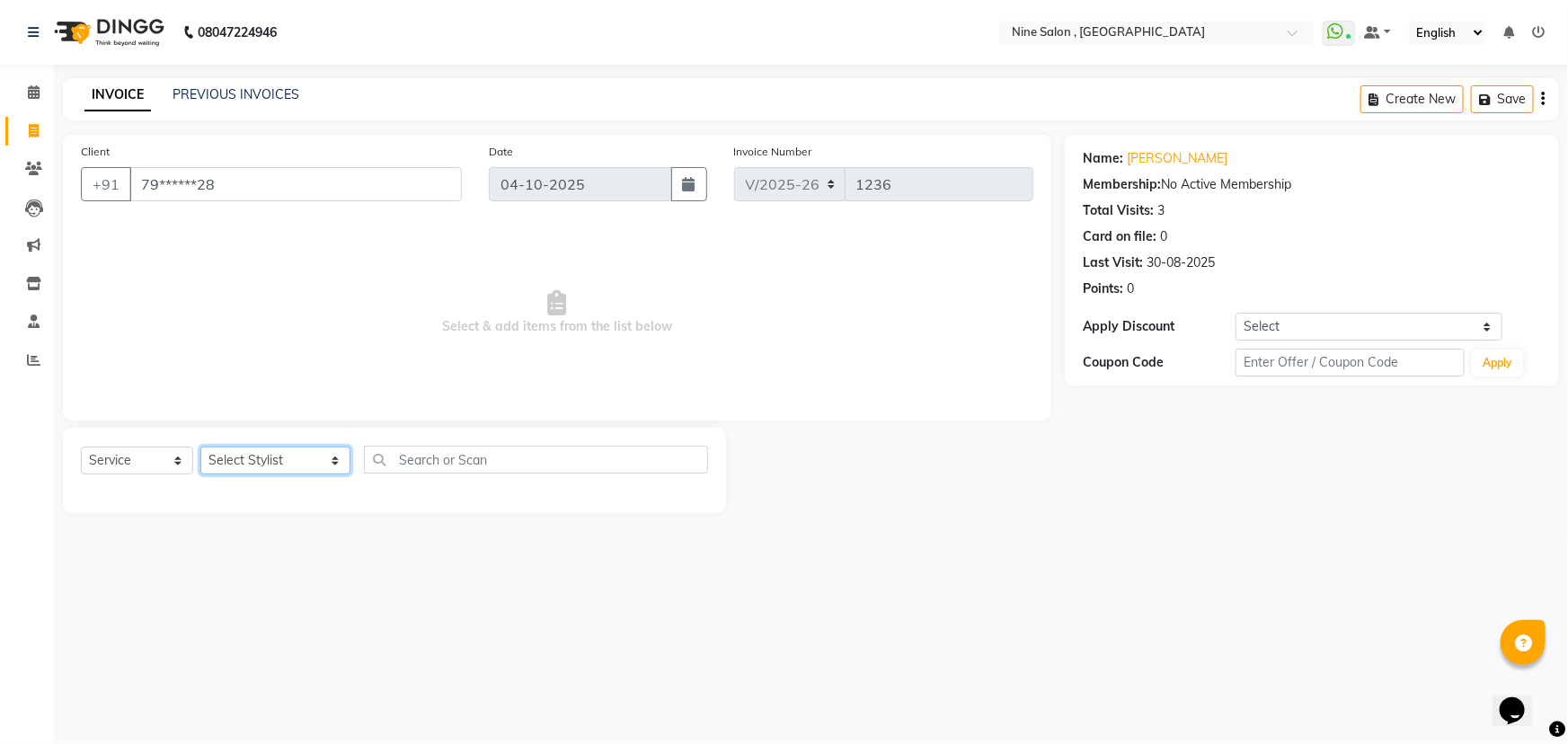
click at [274, 464] on select "Select Stylist Front desk Harsh Sankat [PERSON_NAME] [PERSON_NAME] [PERSON_NAME…" at bounding box center [276, 460] width 150 height 27
select select "87306"
click at [201, 446] on select "Select Stylist Front desk Harsh Sankat [PERSON_NAME] [PERSON_NAME] [PERSON_NAME…" at bounding box center [276, 460] width 150 height 27
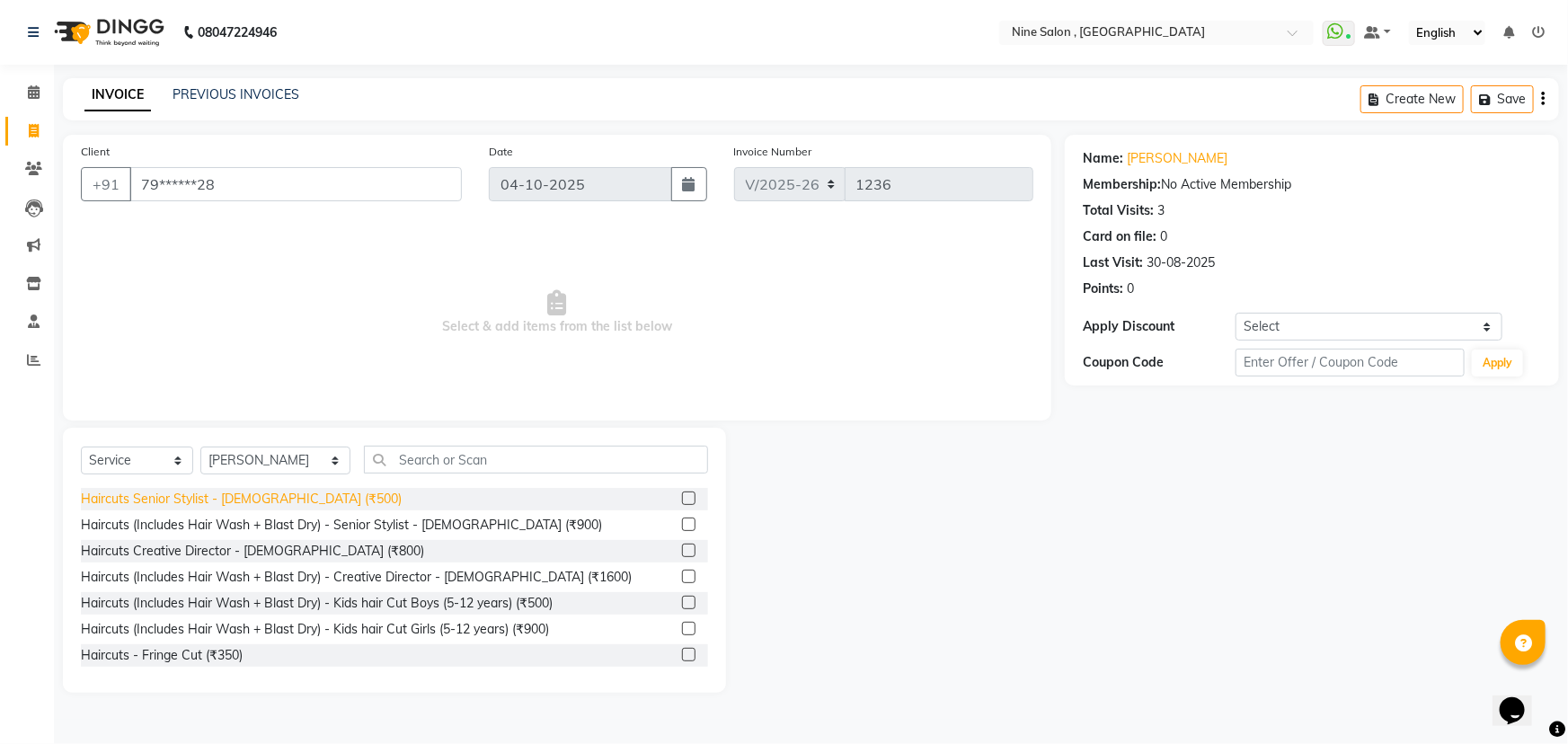
click at [195, 499] on div "Haircuts Senior Stylist - [DEMOGRAPHIC_DATA] (₹500)" at bounding box center [241, 498] width 321 height 19
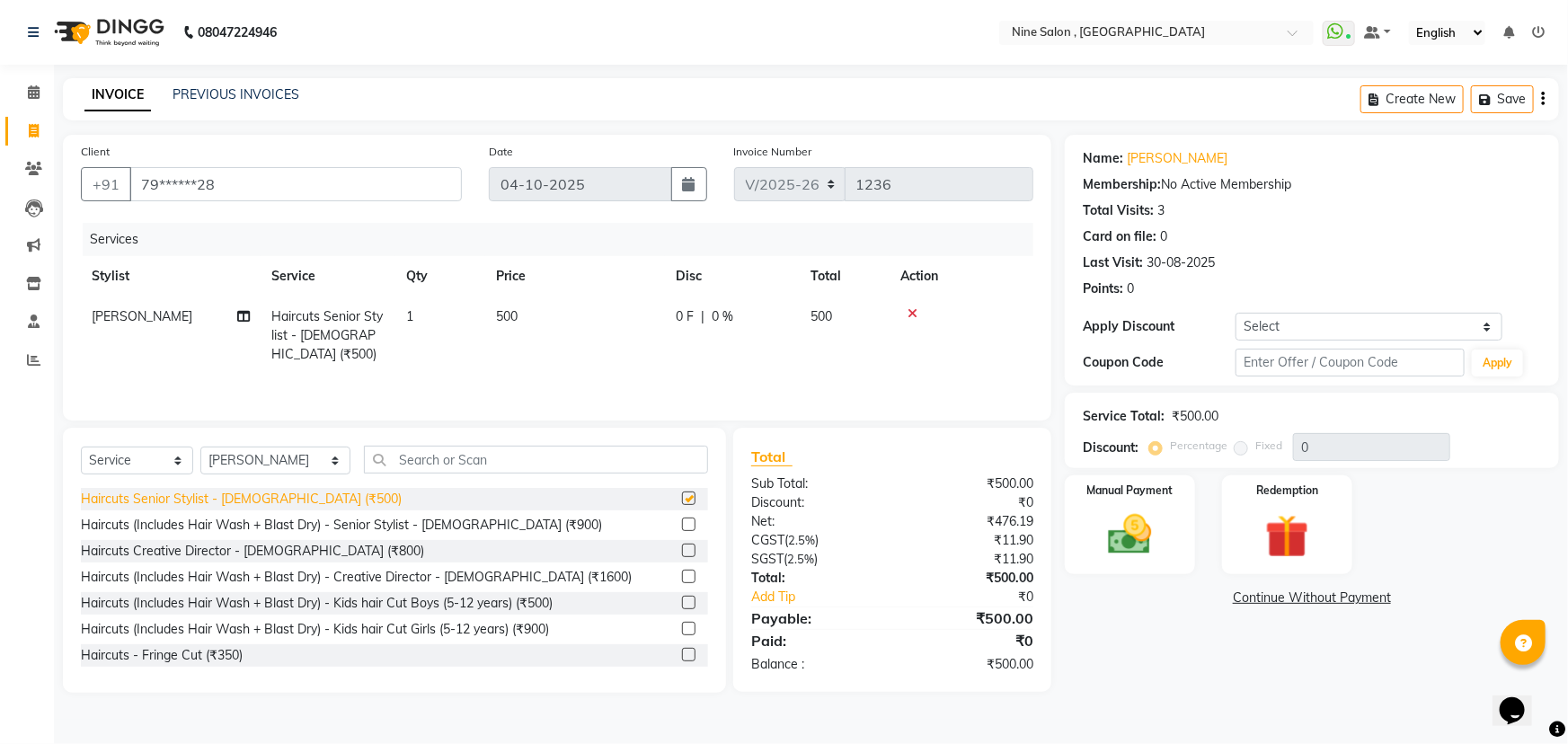
checkbox input "false"
click at [1133, 518] on img at bounding box center [1130, 534] width 73 height 52
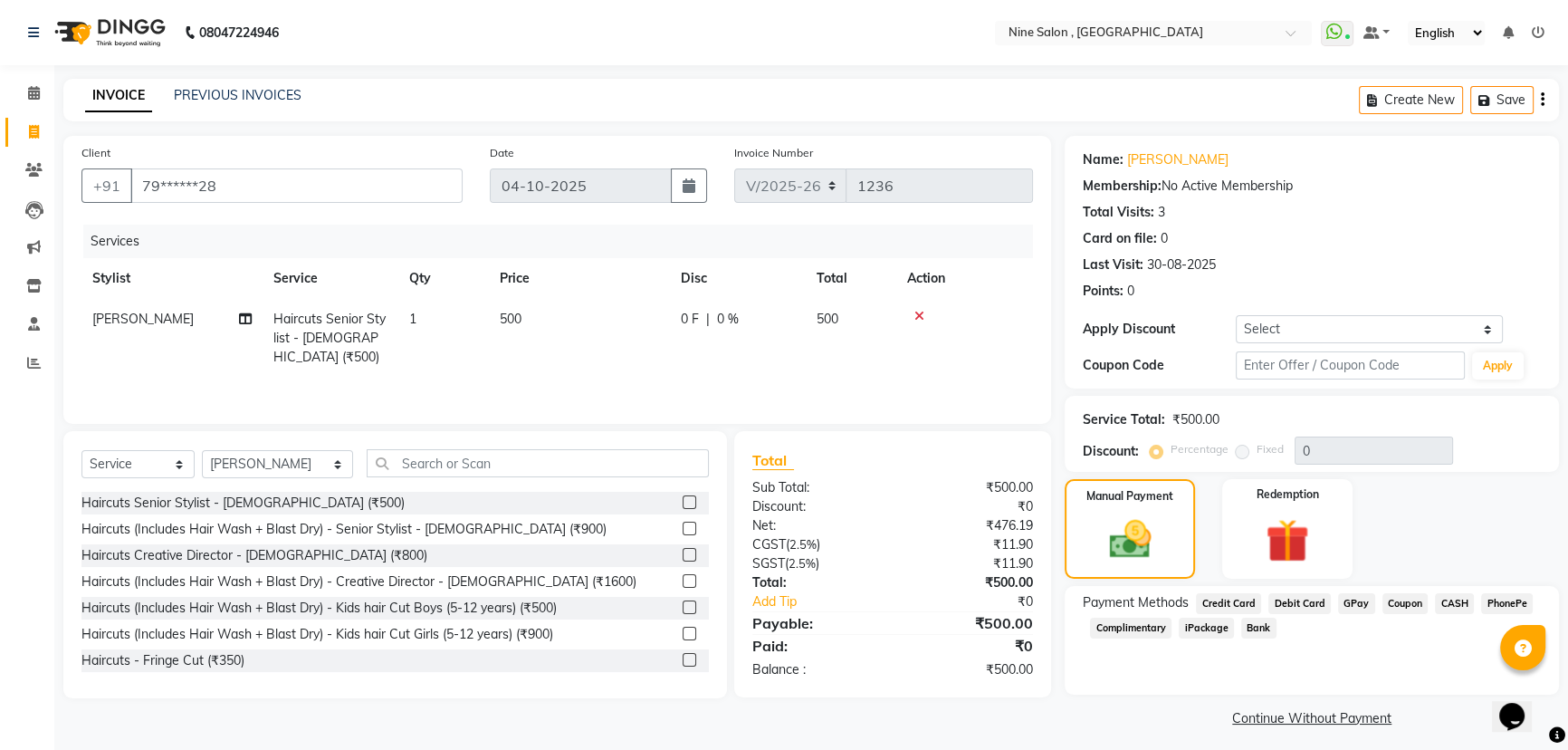
click at [1451, 602] on span "CASH" at bounding box center [1454, 603] width 39 height 21
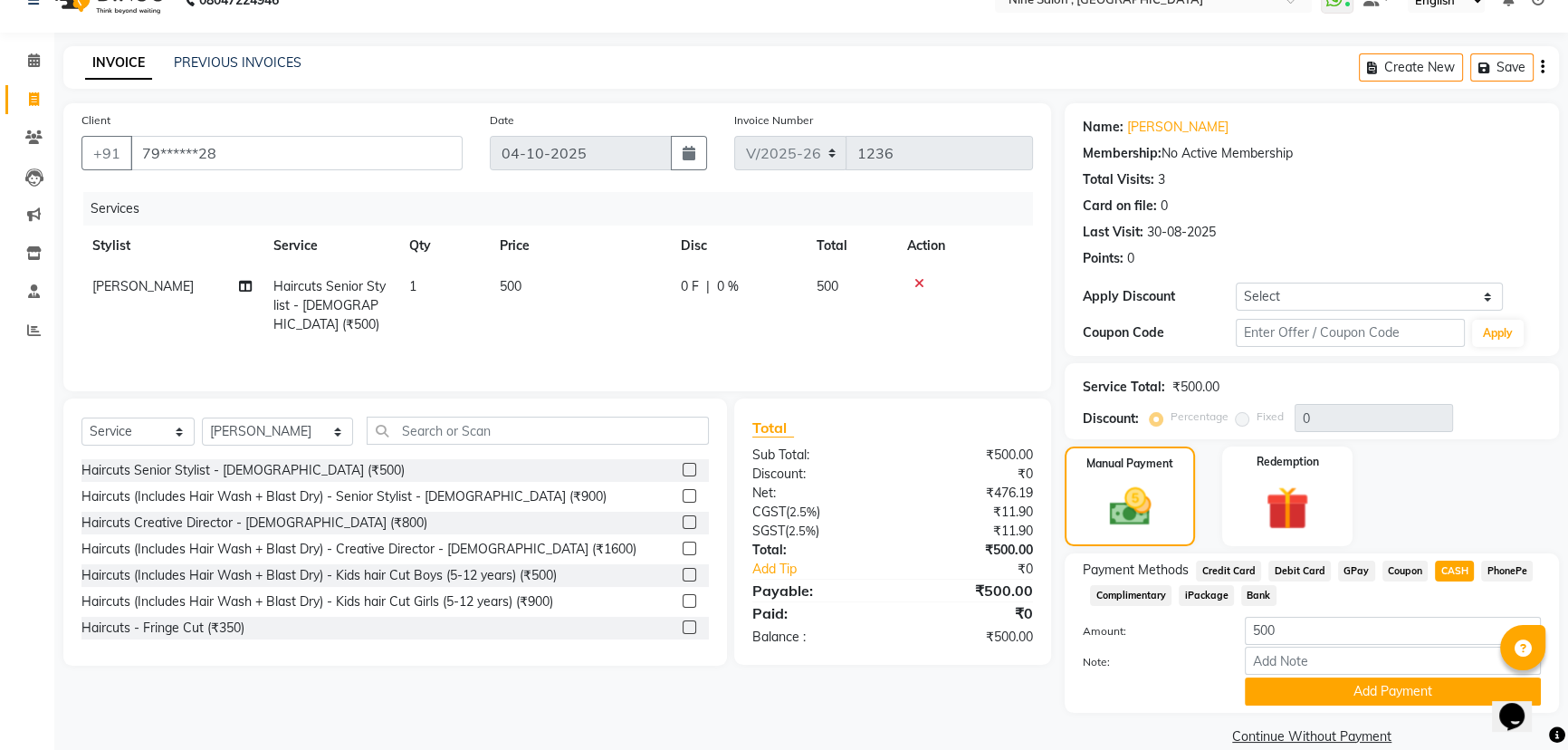
scroll to position [59, 0]
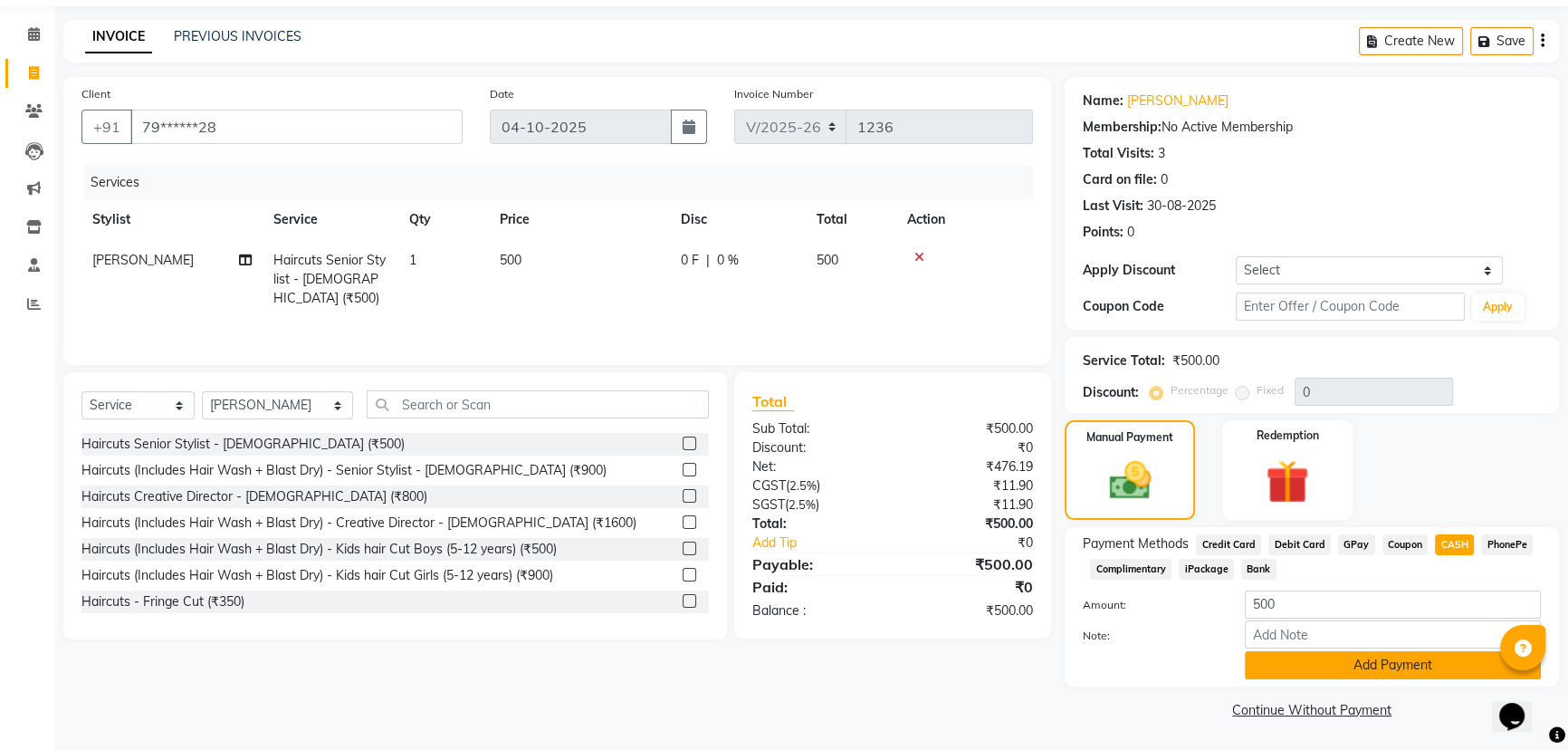
click at [1393, 657] on button "Add Payment" at bounding box center [1393, 665] width 296 height 28
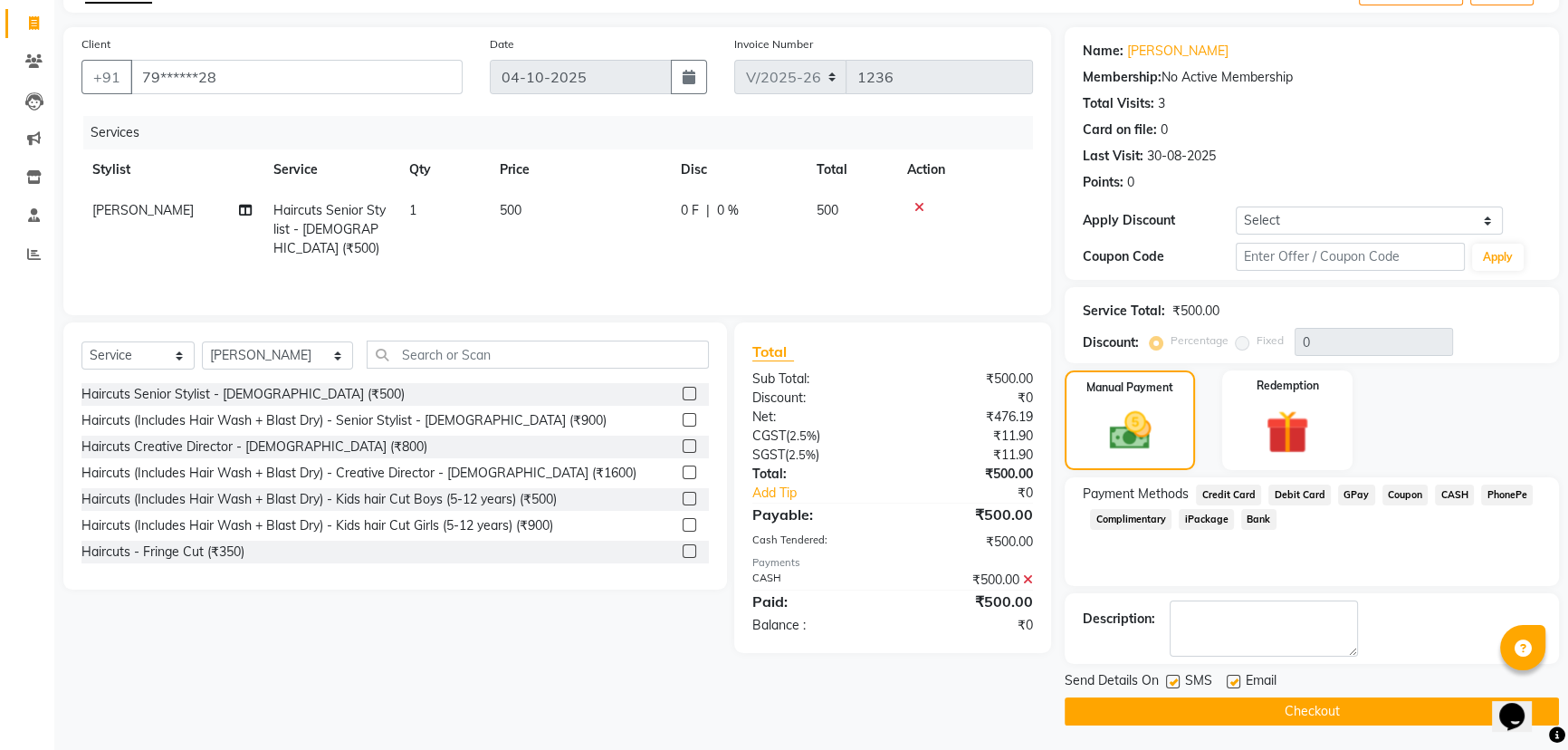
scroll to position [110, 0]
click at [1281, 707] on button "Checkout" at bounding box center [1311, 710] width 494 height 28
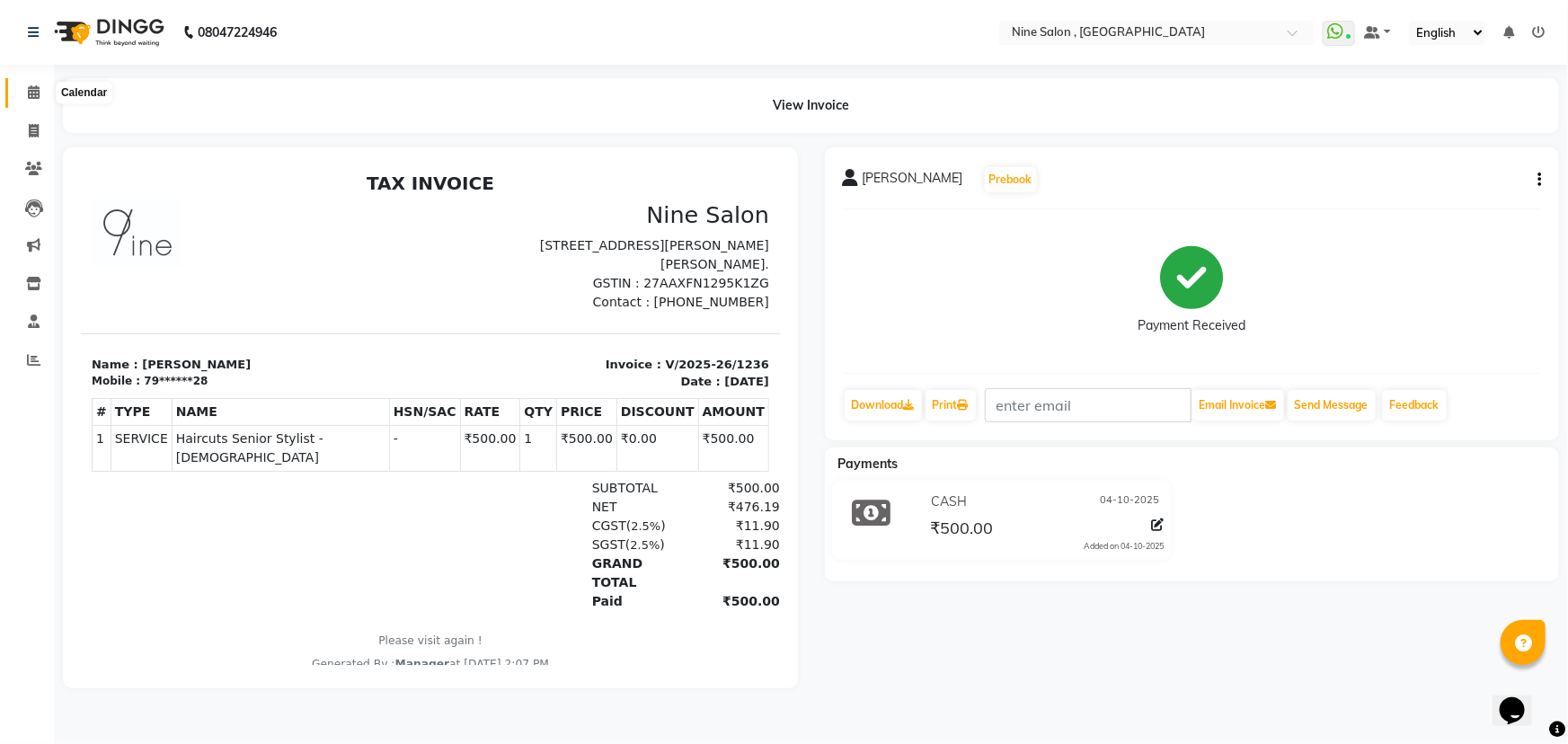
click at [27, 92] on icon at bounding box center [33, 92] width 12 height 14
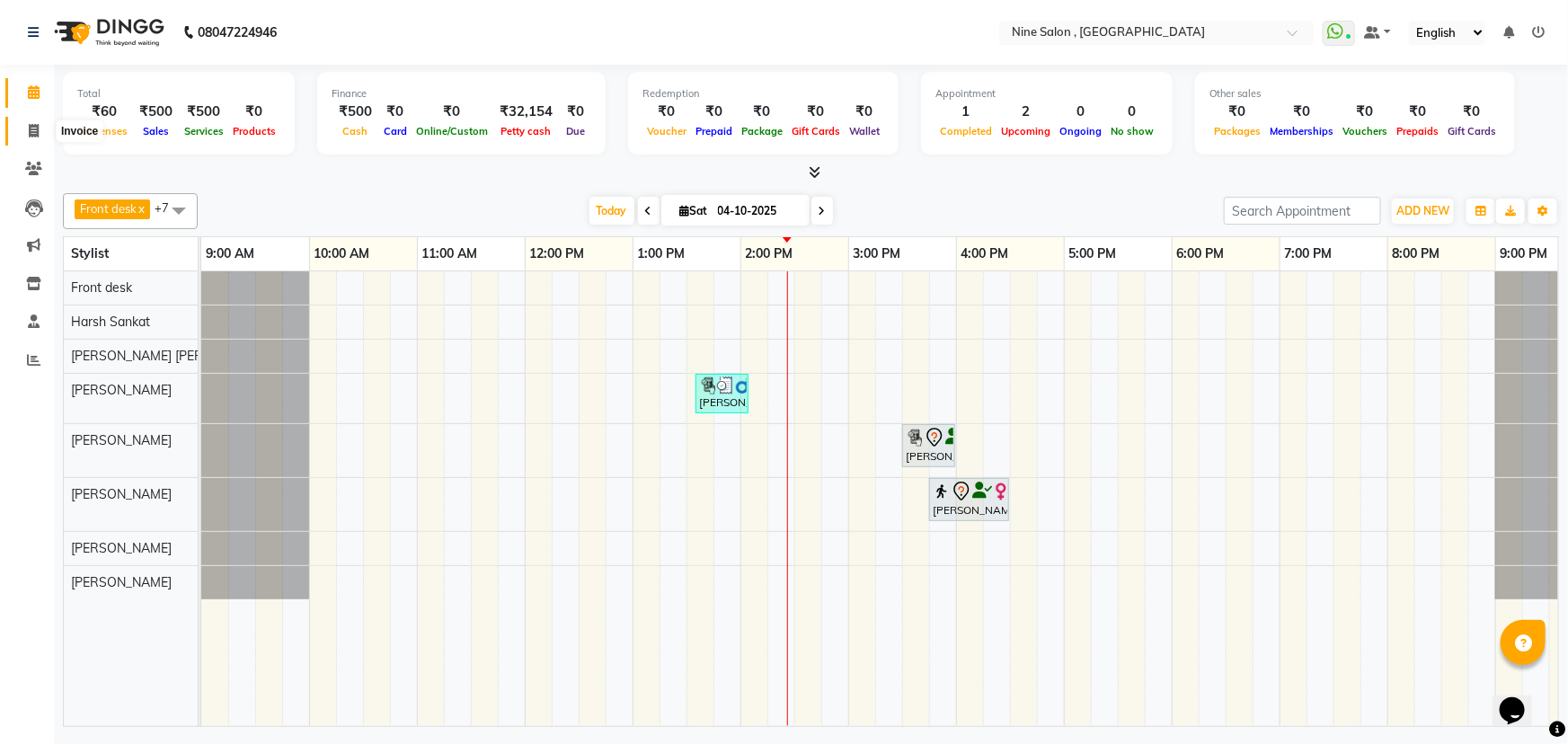
click at [34, 126] on icon at bounding box center [33, 130] width 10 height 14
select select "service"
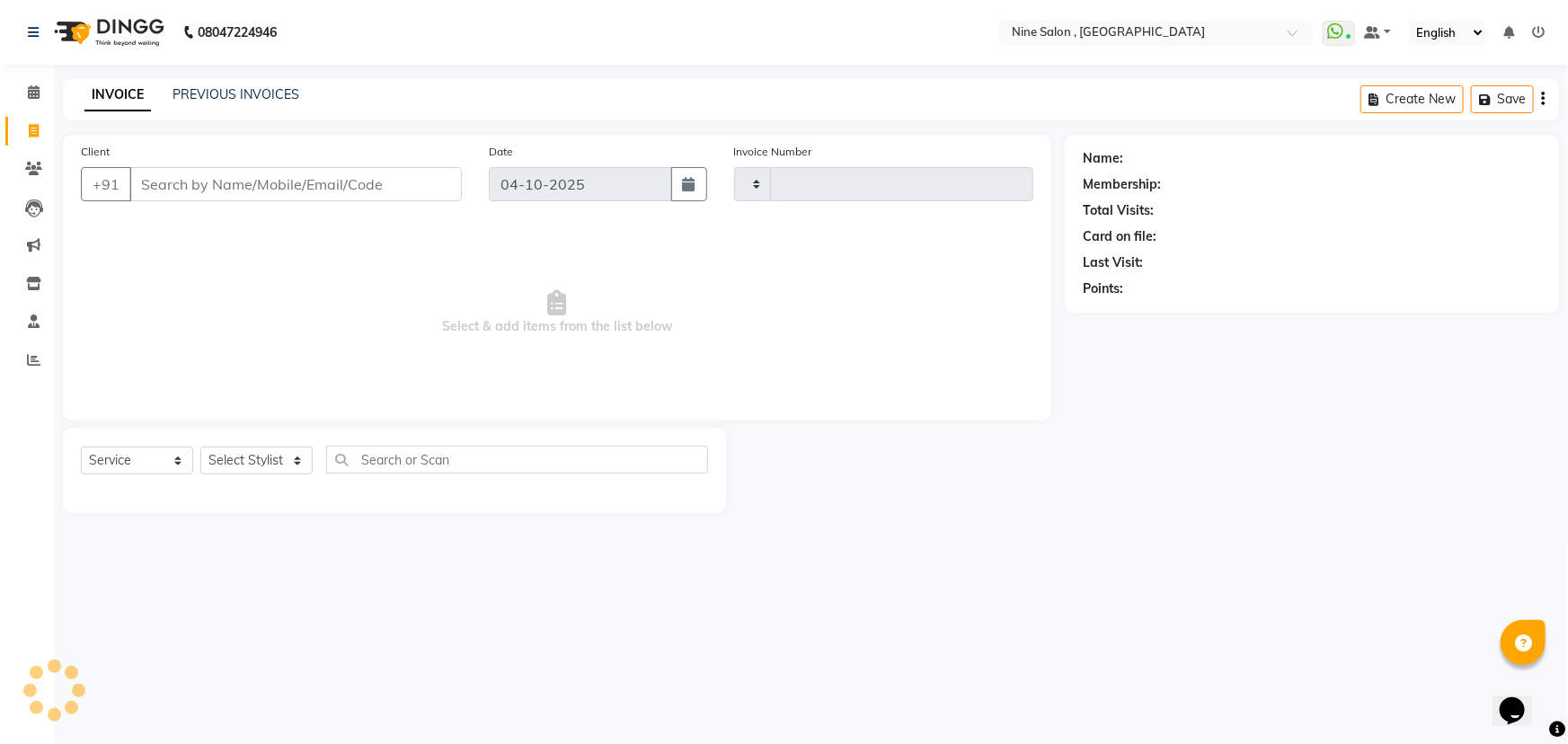
type input "1237"
select select "7341"
click at [152, 185] on input "Client" at bounding box center [295, 183] width 333 height 34
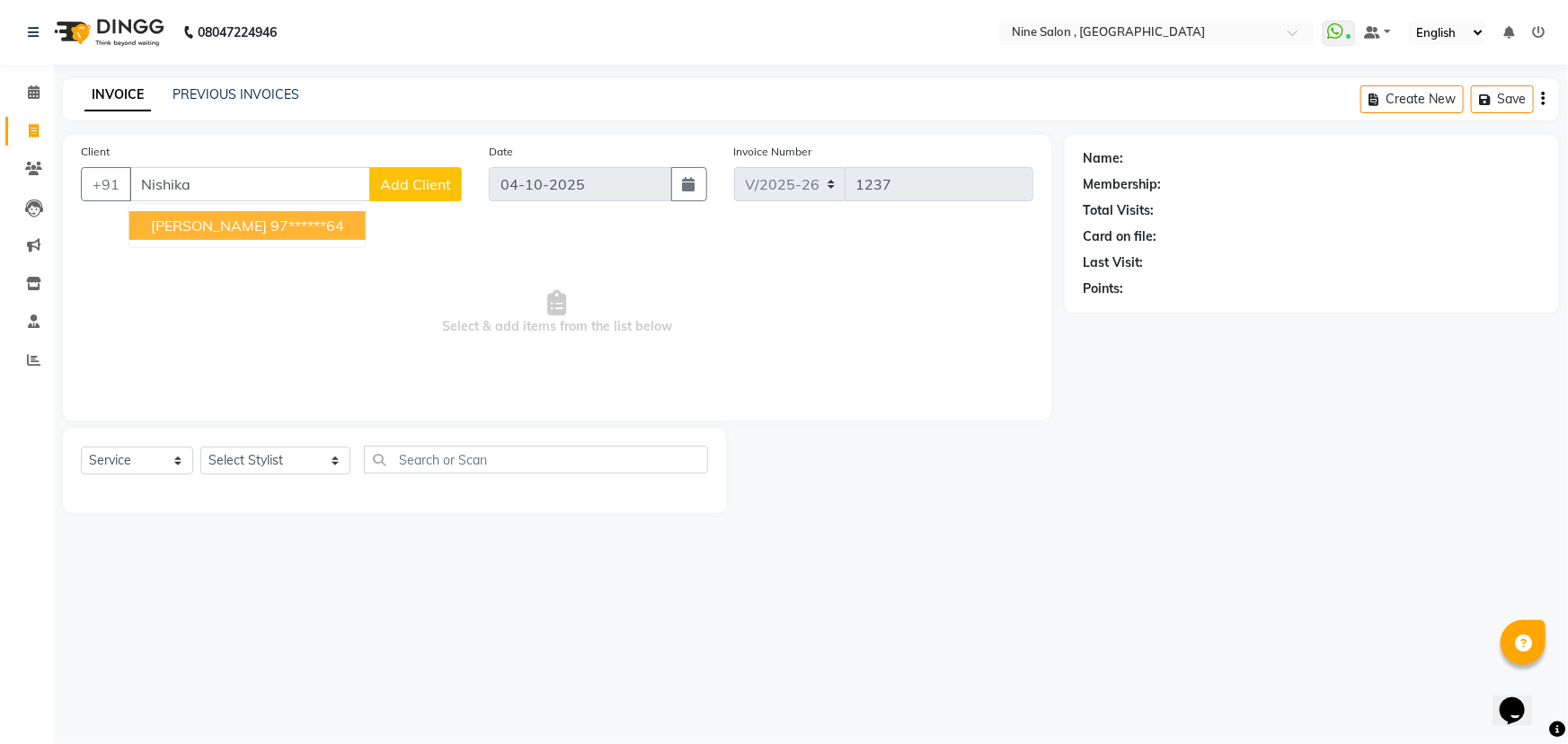
click at [214, 233] on span "Nishika Baldev" at bounding box center [209, 225] width 116 height 18
type input "97******64"
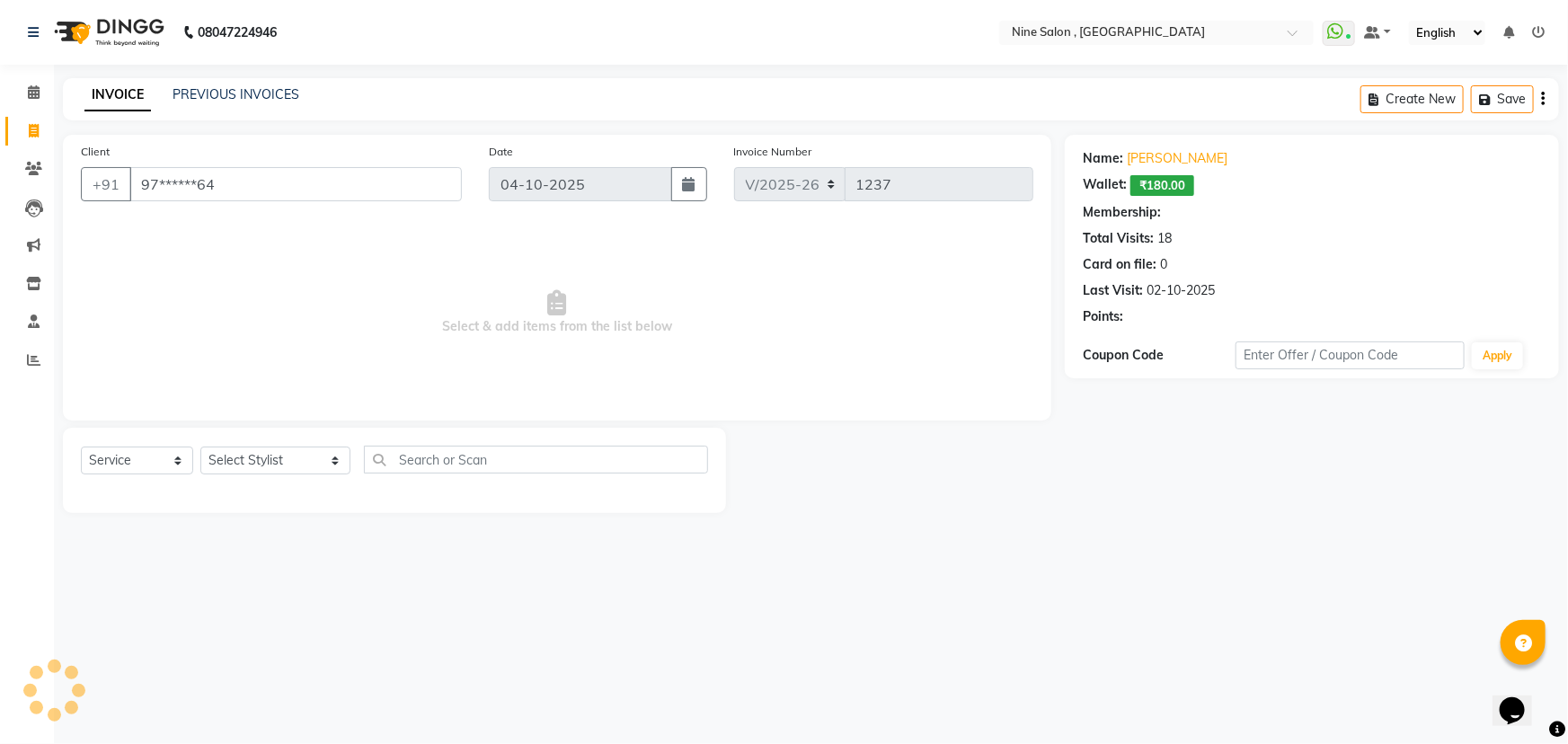
select select "1: Object"
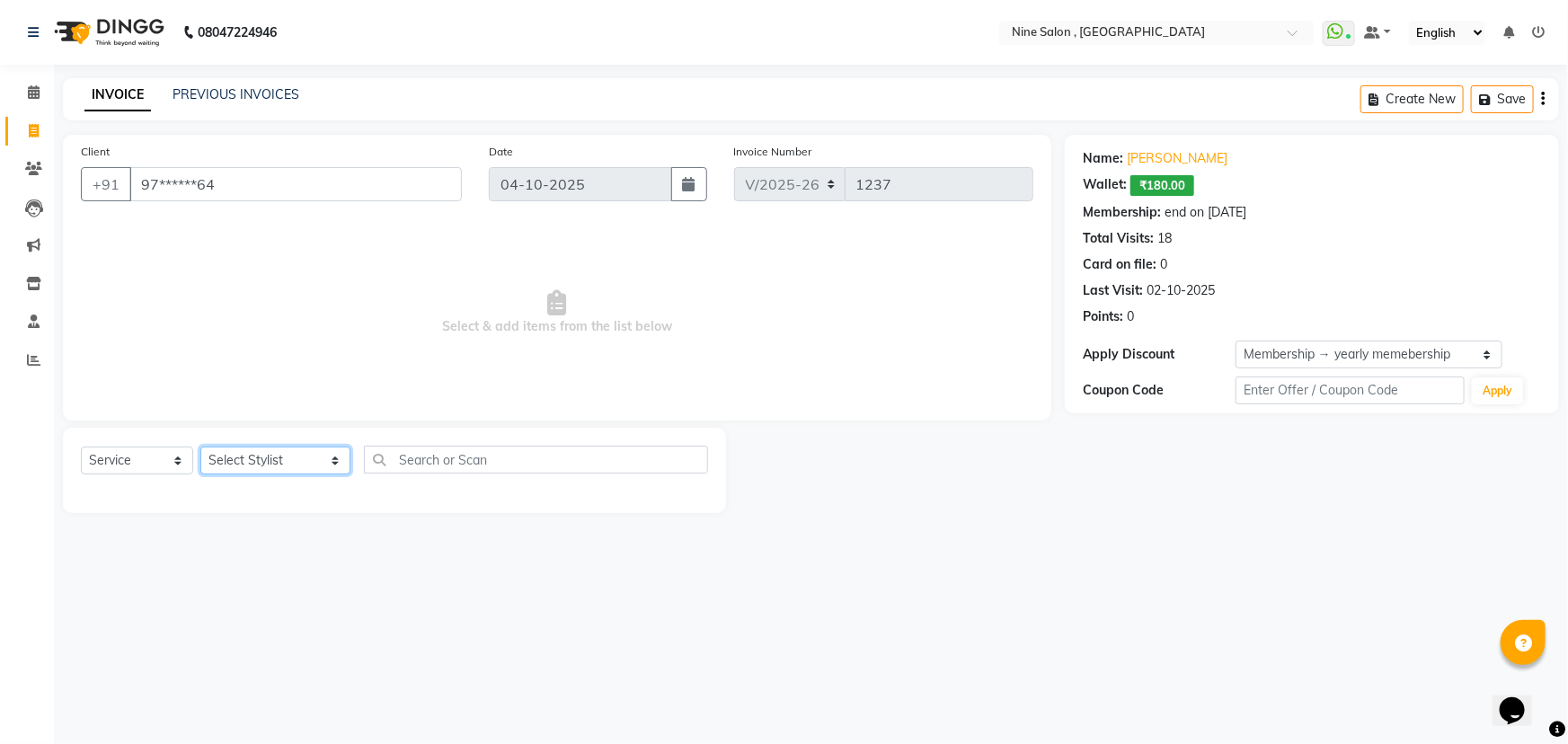
click at [259, 460] on select "Select Stylist Front desk Harsh Sankat [PERSON_NAME] [PERSON_NAME] [PERSON_NAME…" at bounding box center [276, 460] width 150 height 27
select select "87306"
click at [201, 446] on select "Select Stylist Front desk Harsh Sankat [PERSON_NAME] [PERSON_NAME] [PERSON_NAME…" at bounding box center [276, 460] width 150 height 27
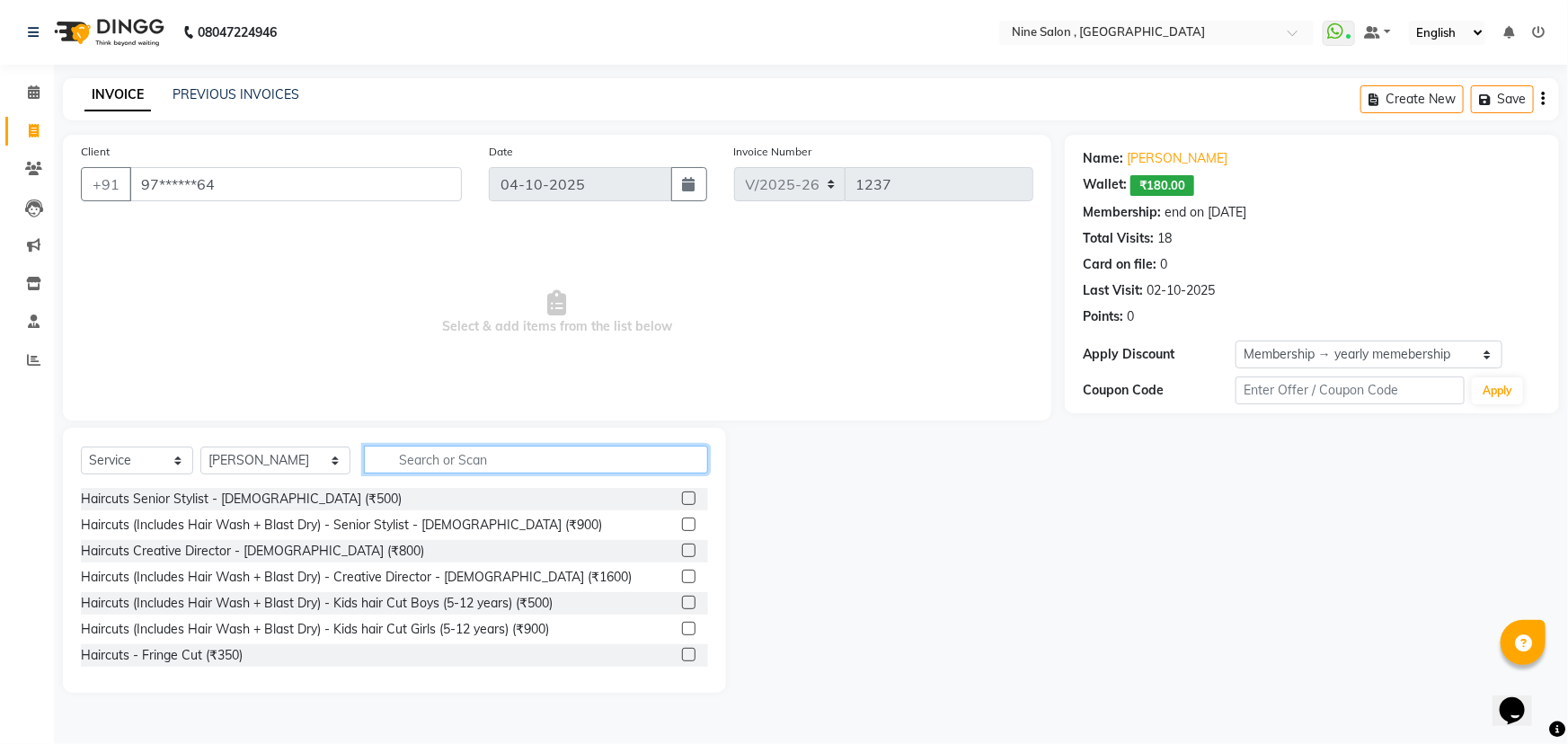
click at [400, 460] on input "text" at bounding box center [536, 459] width 345 height 27
type input "h"
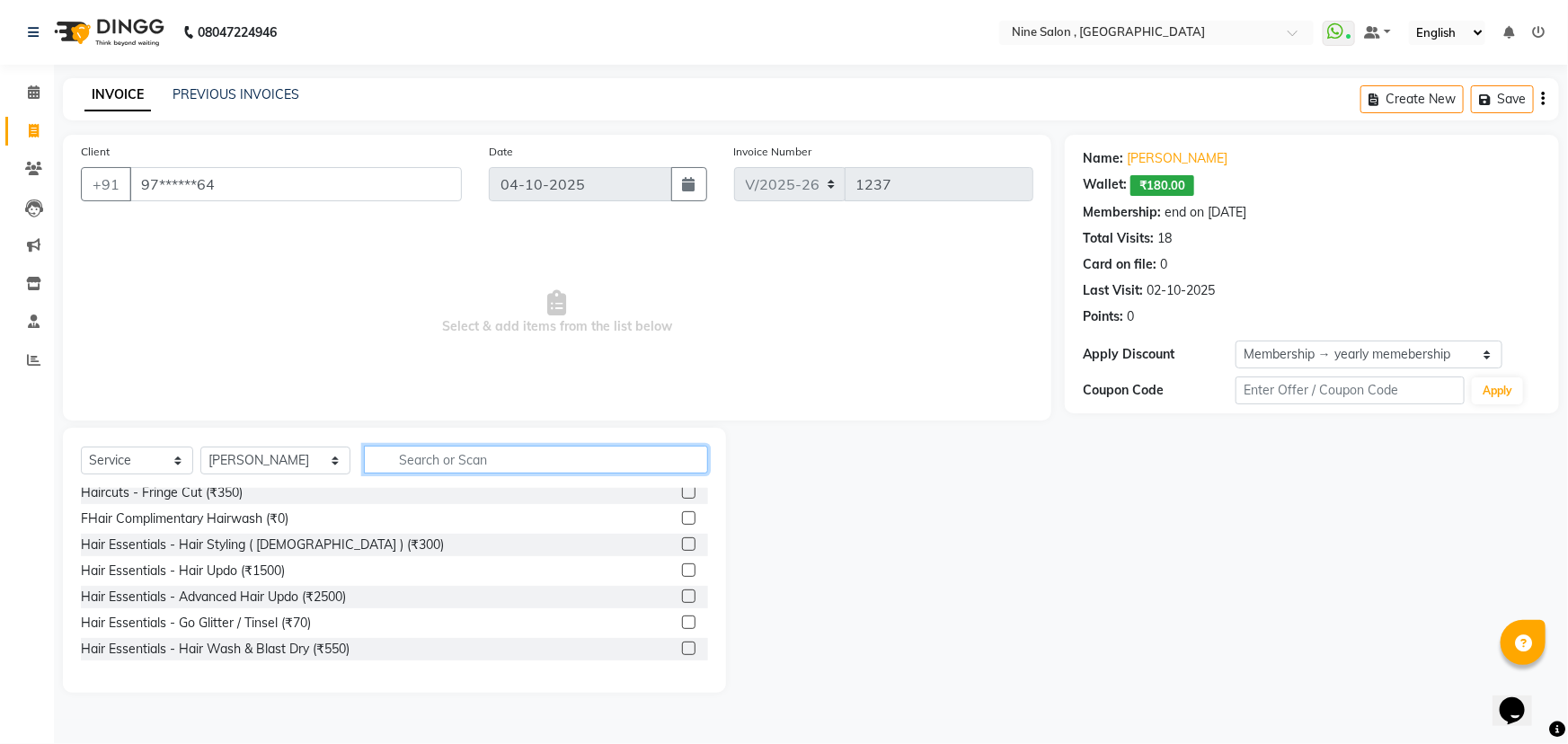
scroll to position [245, 0]
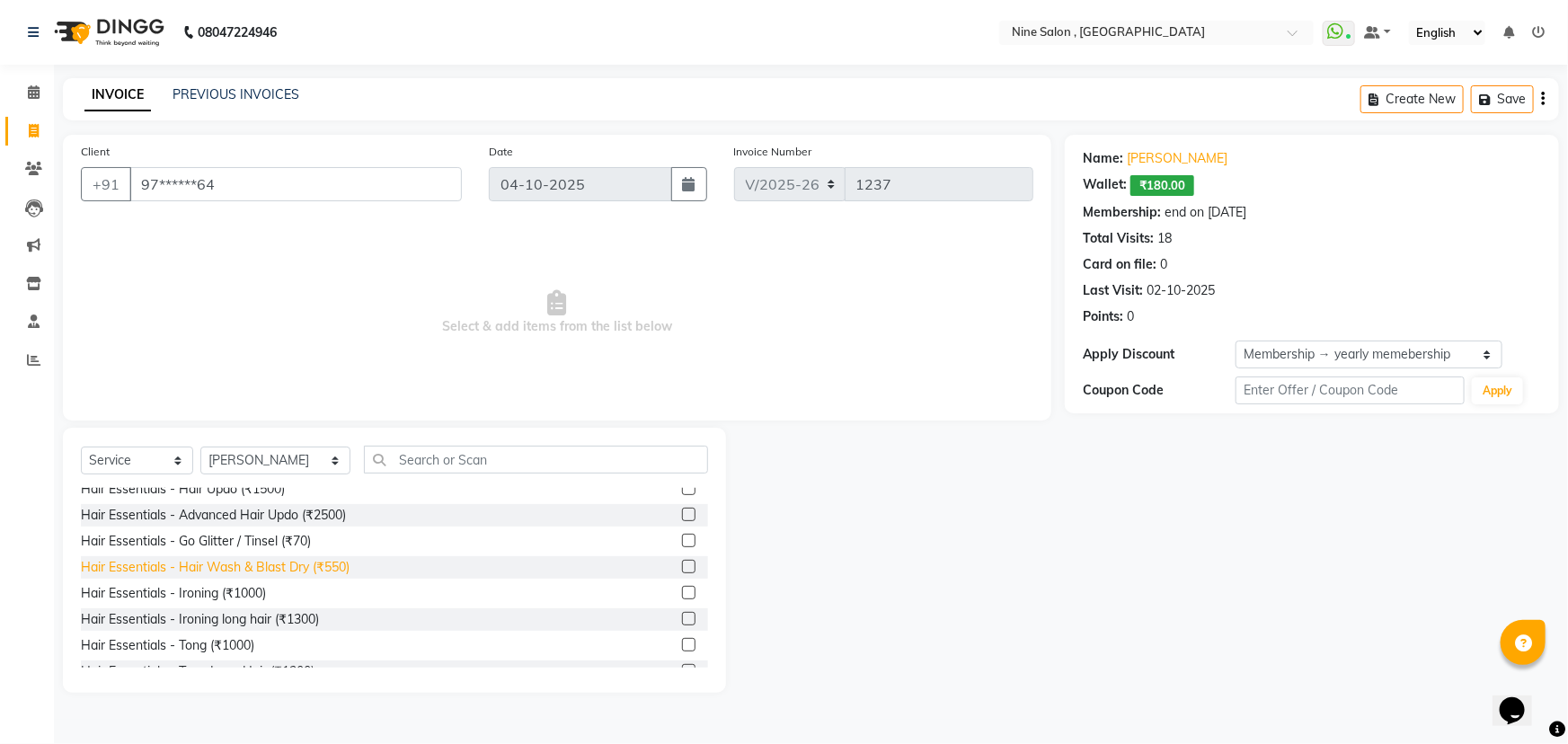
click at [265, 565] on div "Hair Essentials - Hair Wash & Blast Dry (₹550)" at bounding box center [214, 567] width 269 height 19
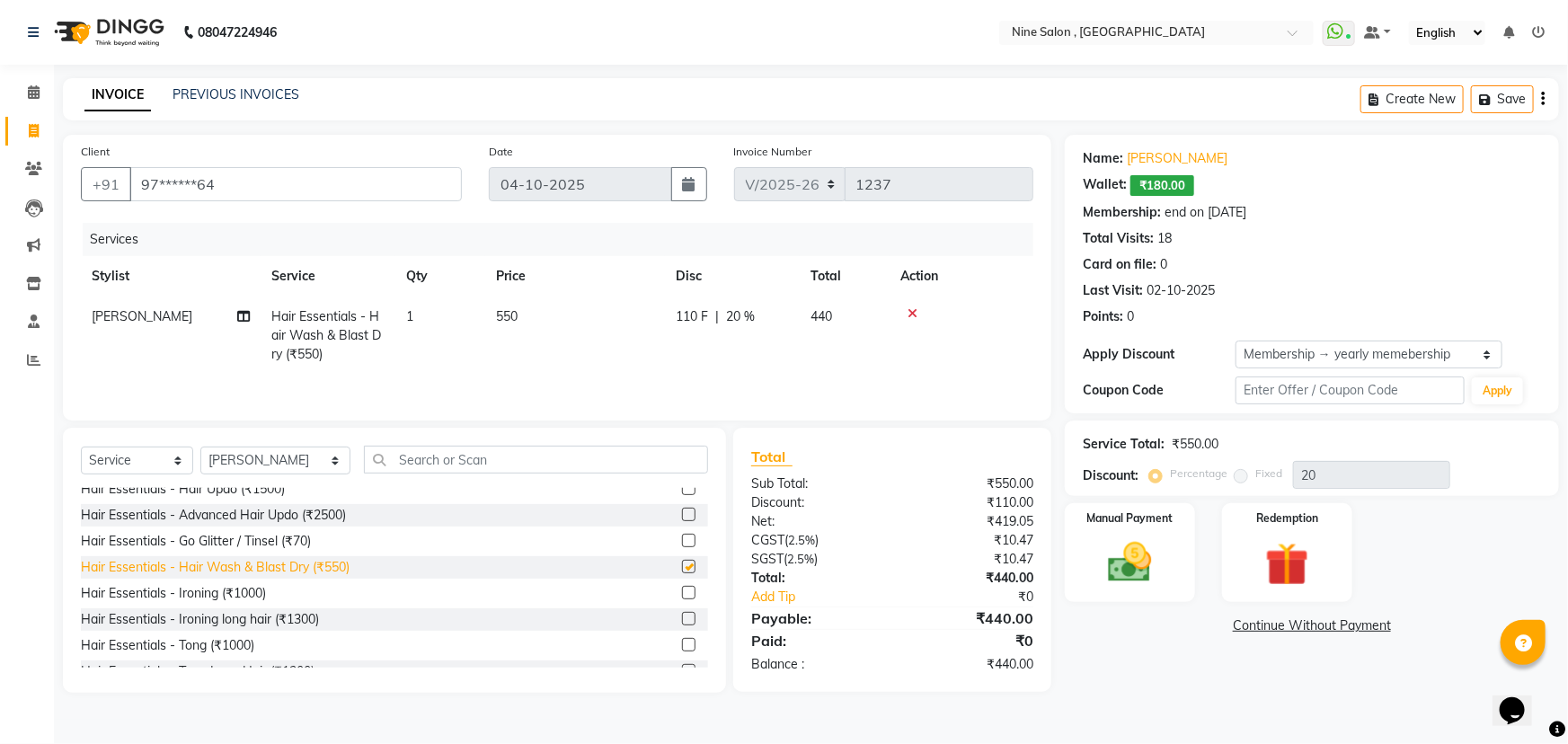
checkbox input "false"
click at [1503, 98] on button "Save" at bounding box center [1502, 99] width 63 height 27
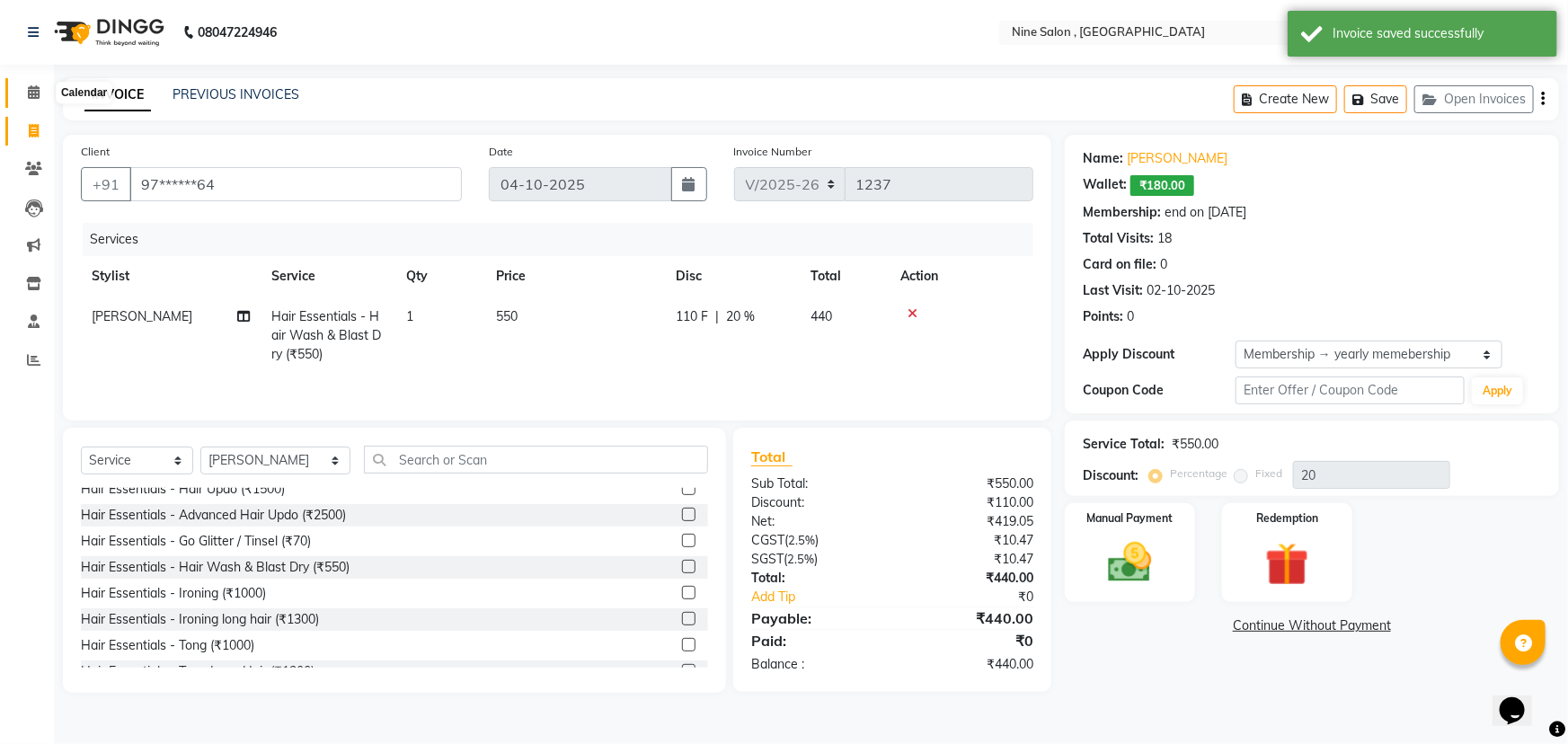
click at [27, 89] on icon at bounding box center [33, 92] width 12 height 14
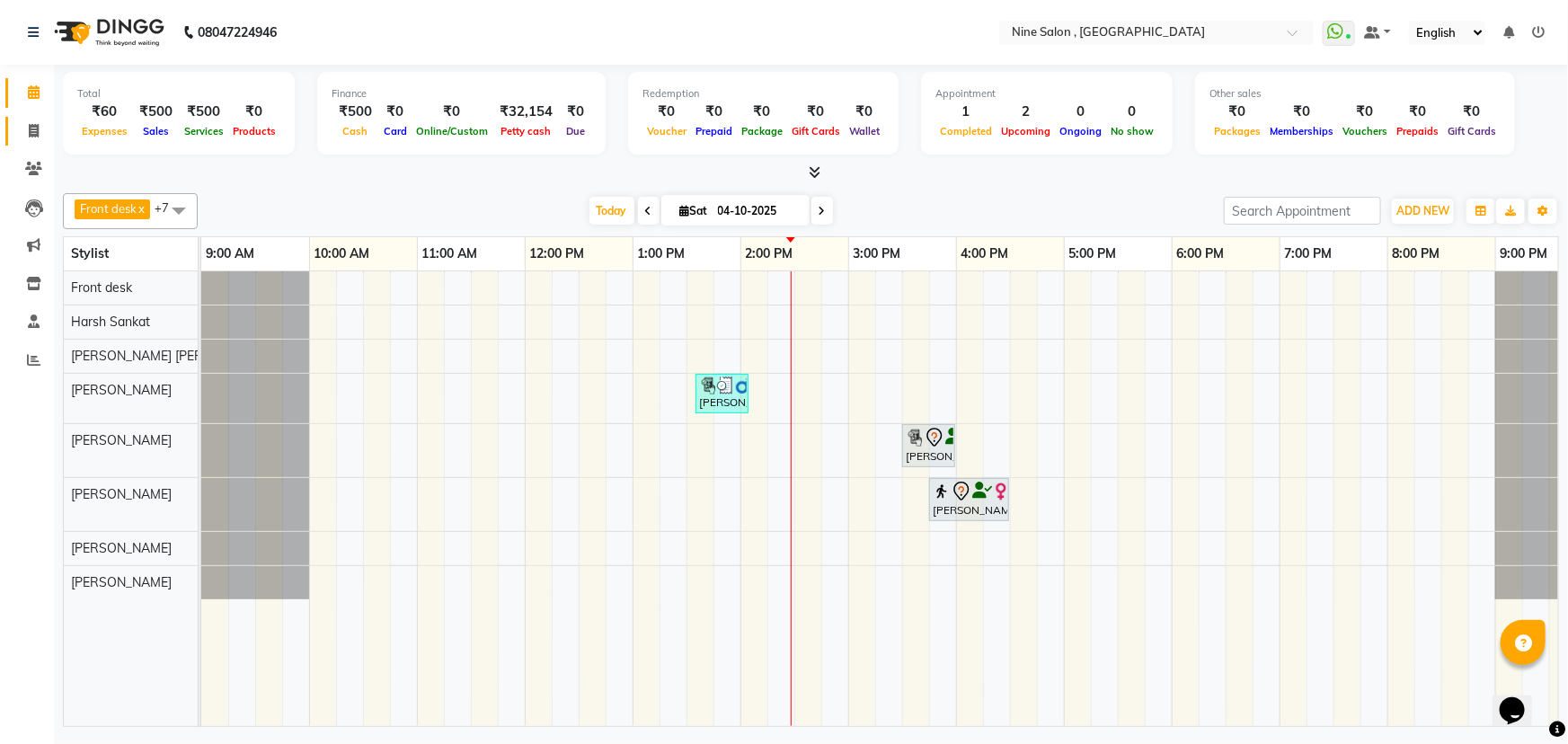
click at [38, 135] on icon at bounding box center [33, 130] width 10 height 14
select select "7341"
select select "service"
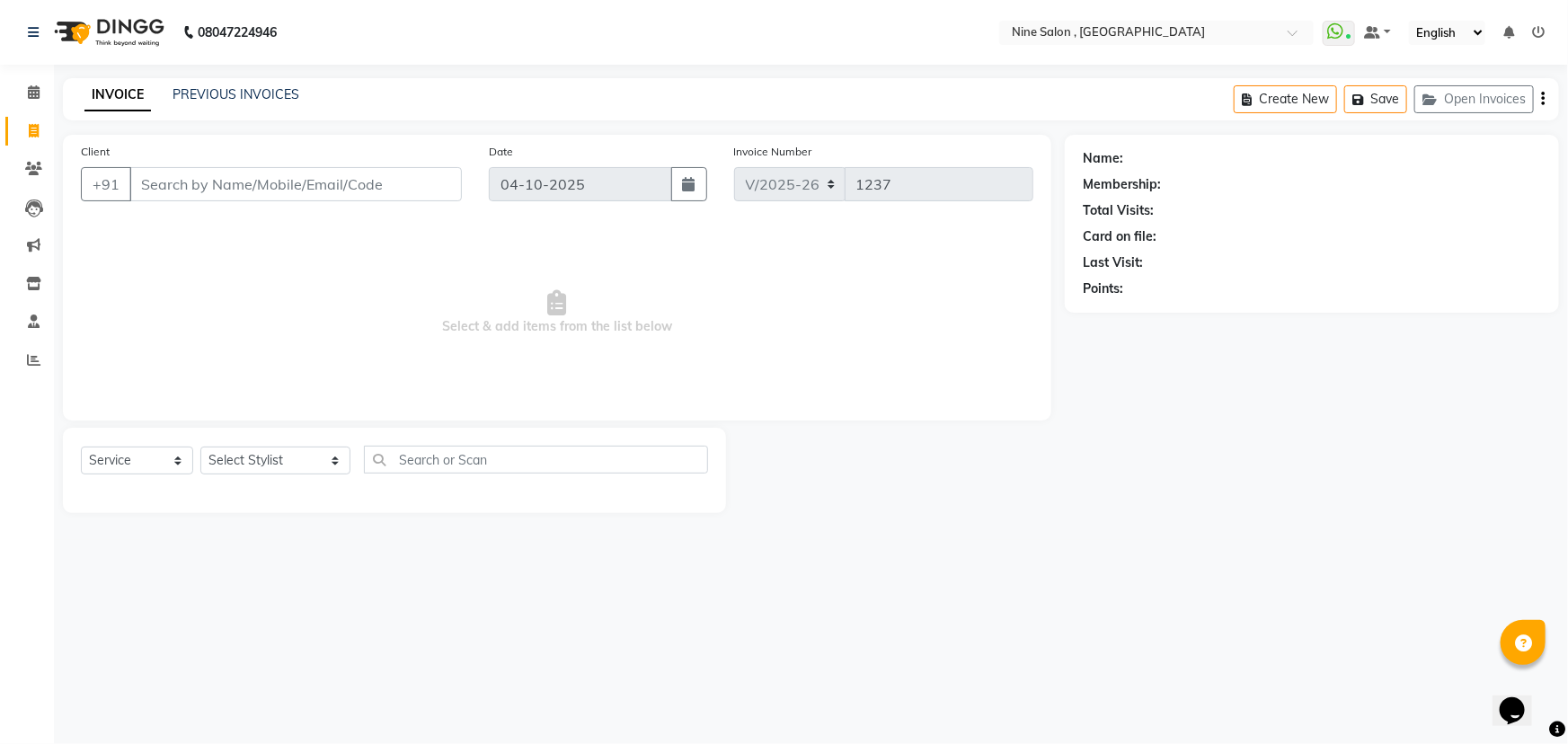
click at [203, 182] on input "Client" at bounding box center [295, 183] width 333 height 34
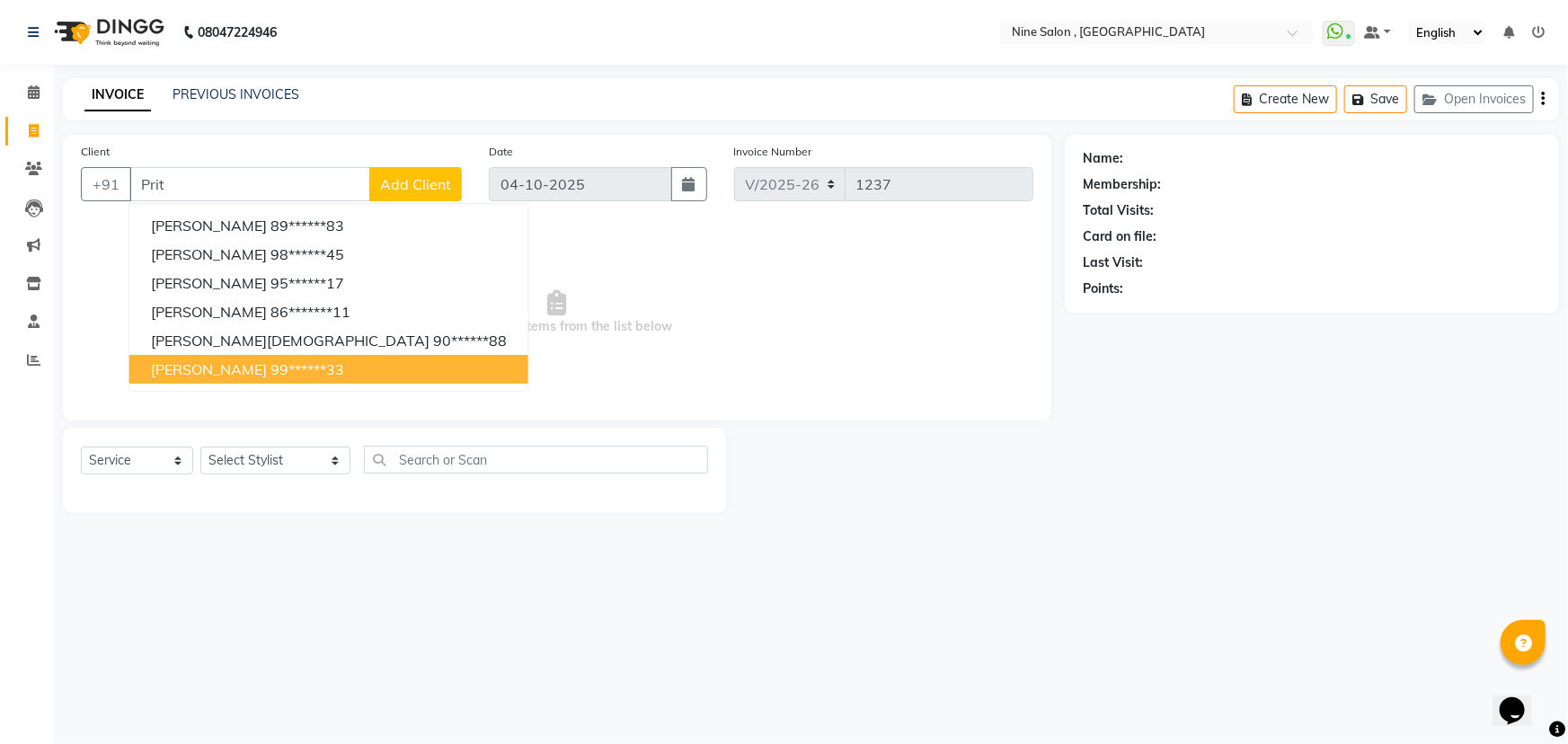
click at [228, 376] on button "Pritee Shah 99******33" at bounding box center [328, 368] width 399 height 28
type input "99******33"
select select "1: Object"
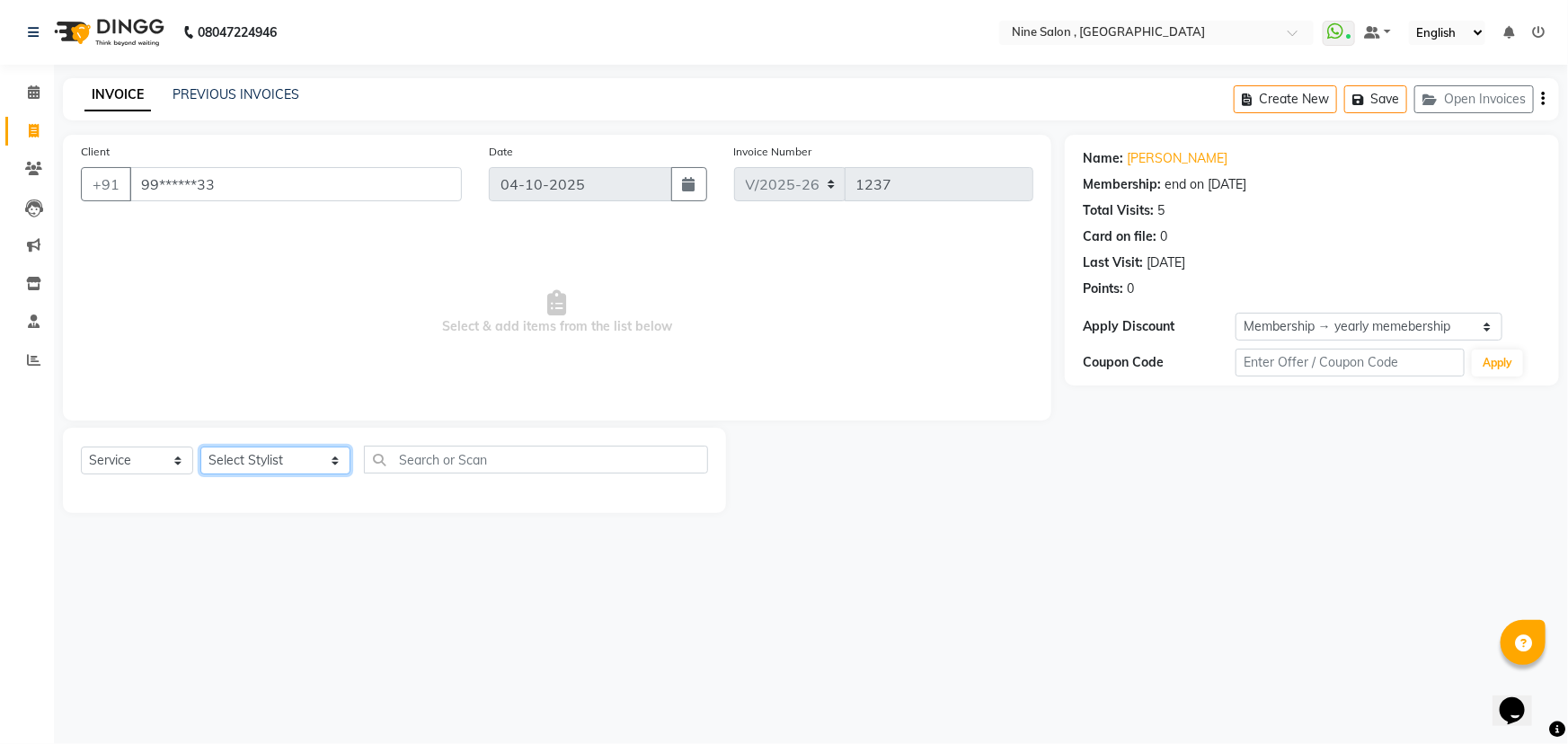
click at [260, 462] on select "Select Stylist Front desk Harsh Sankat [PERSON_NAME] [PERSON_NAME] [PERSON_NAME…" at bounding box center [276, 460] width 150 height 27
select select "87306"
click at [201, 446] on select "Select Stylist Front desk Harsh Sankat [PERSON_NAME] [PERSON_NAME] [PERSON_NAME…" at bounding box center [276, 460] width 150 height 27
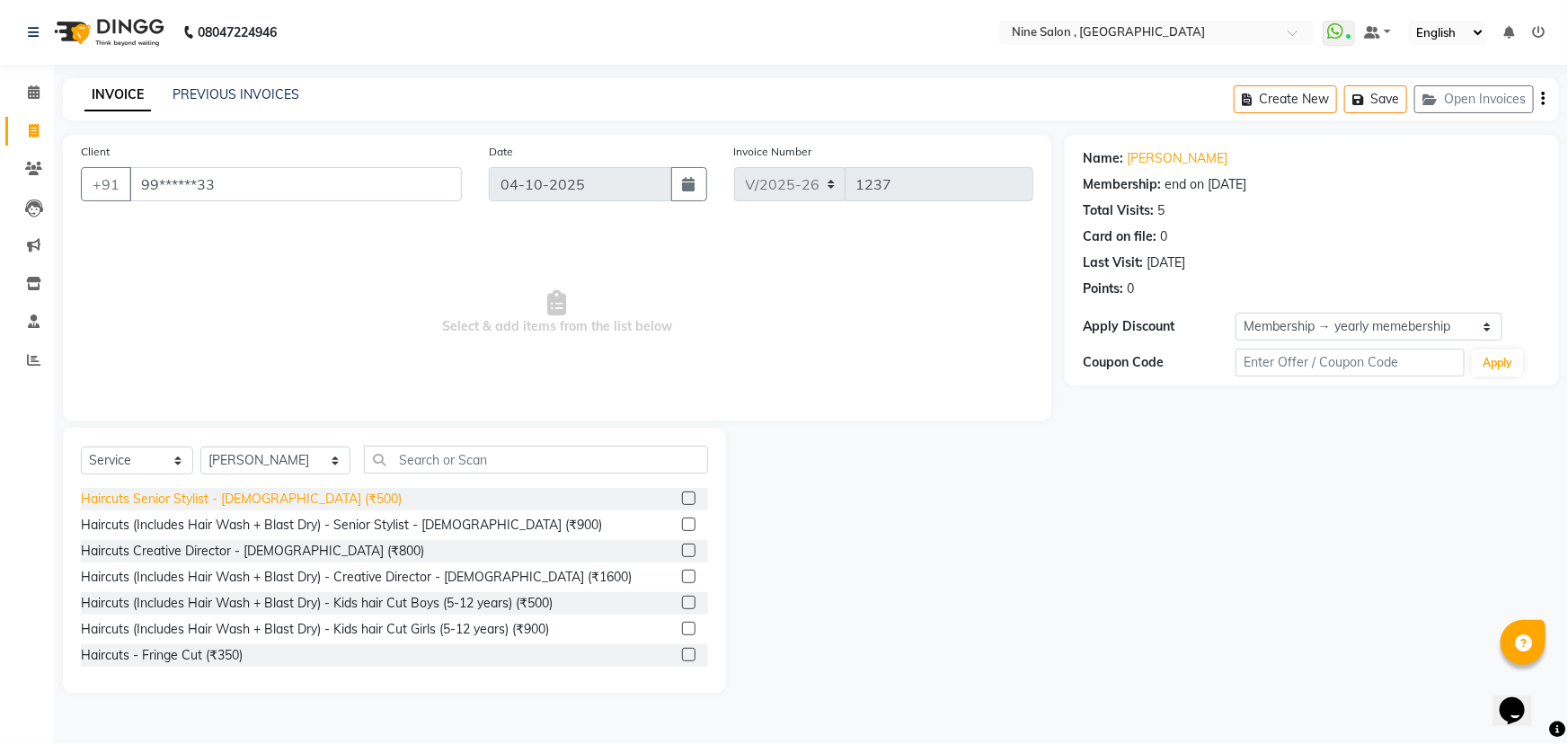
click at [206, 498] on div "Haircuts Senior Stylist - [DEMOGRAPHIC_DATA] (₹500)" at bounding box center [241, 498] width 321 height 19
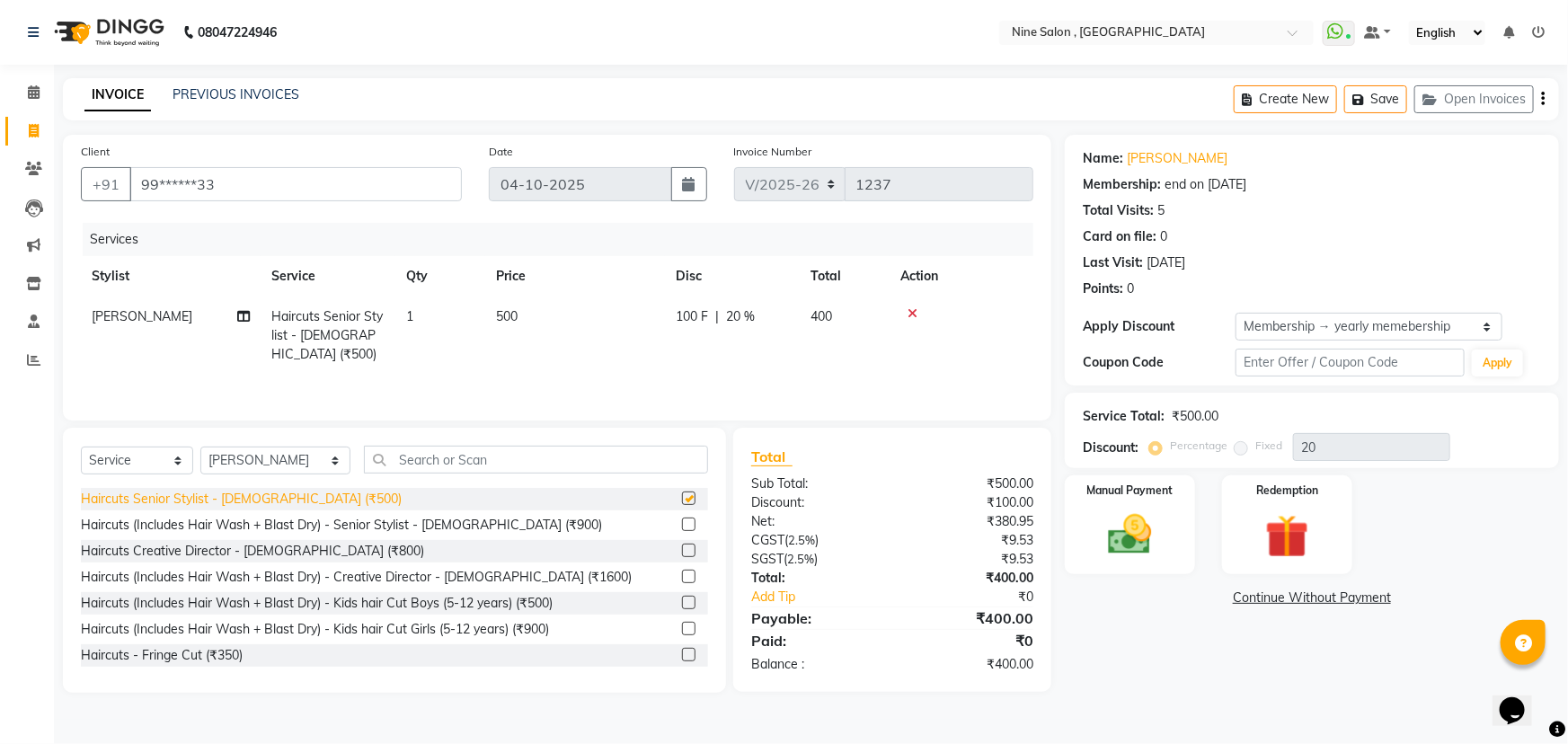
checkbox input "false"
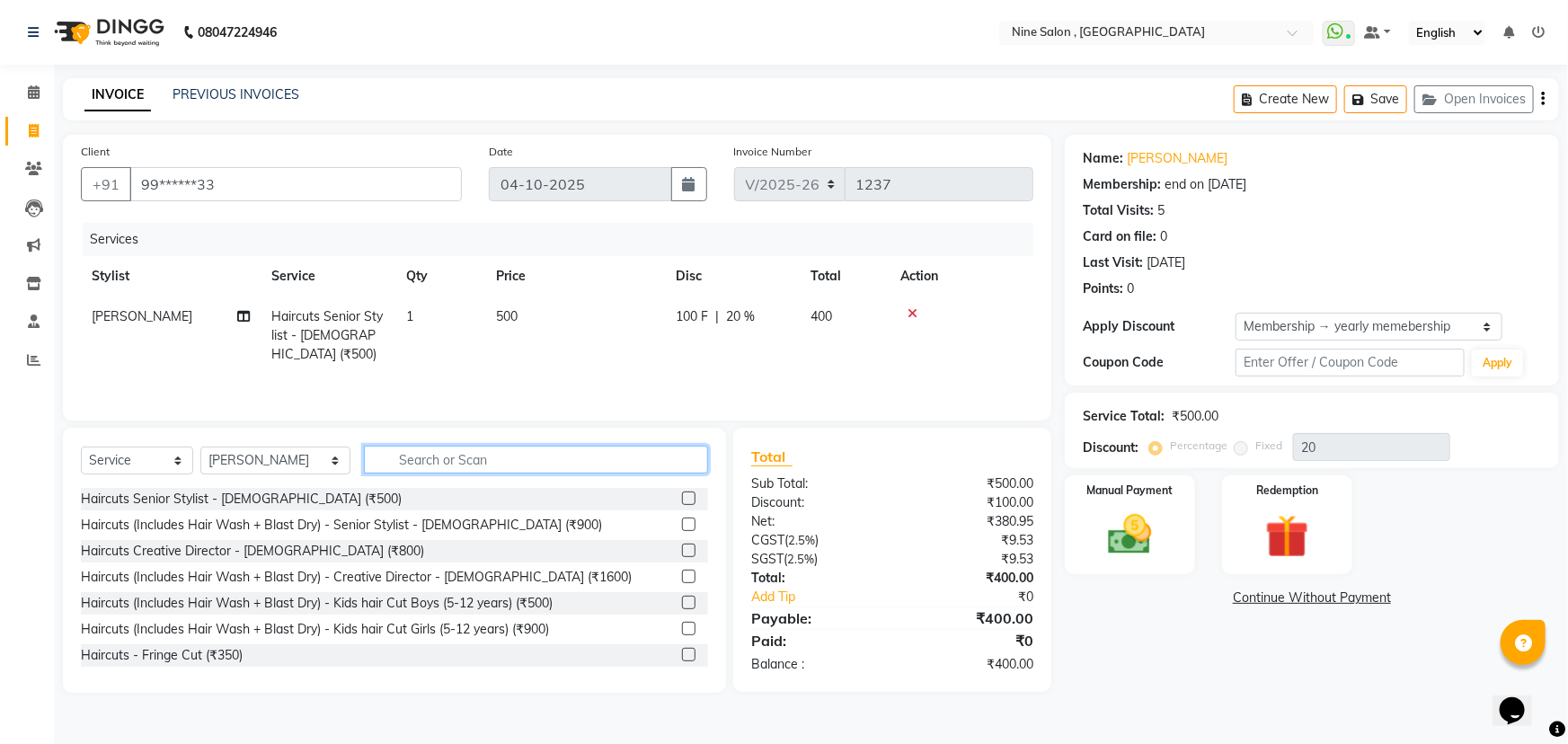
click at [368, 457] on input "text" at bounding box center [536, 459] width 345 height 27
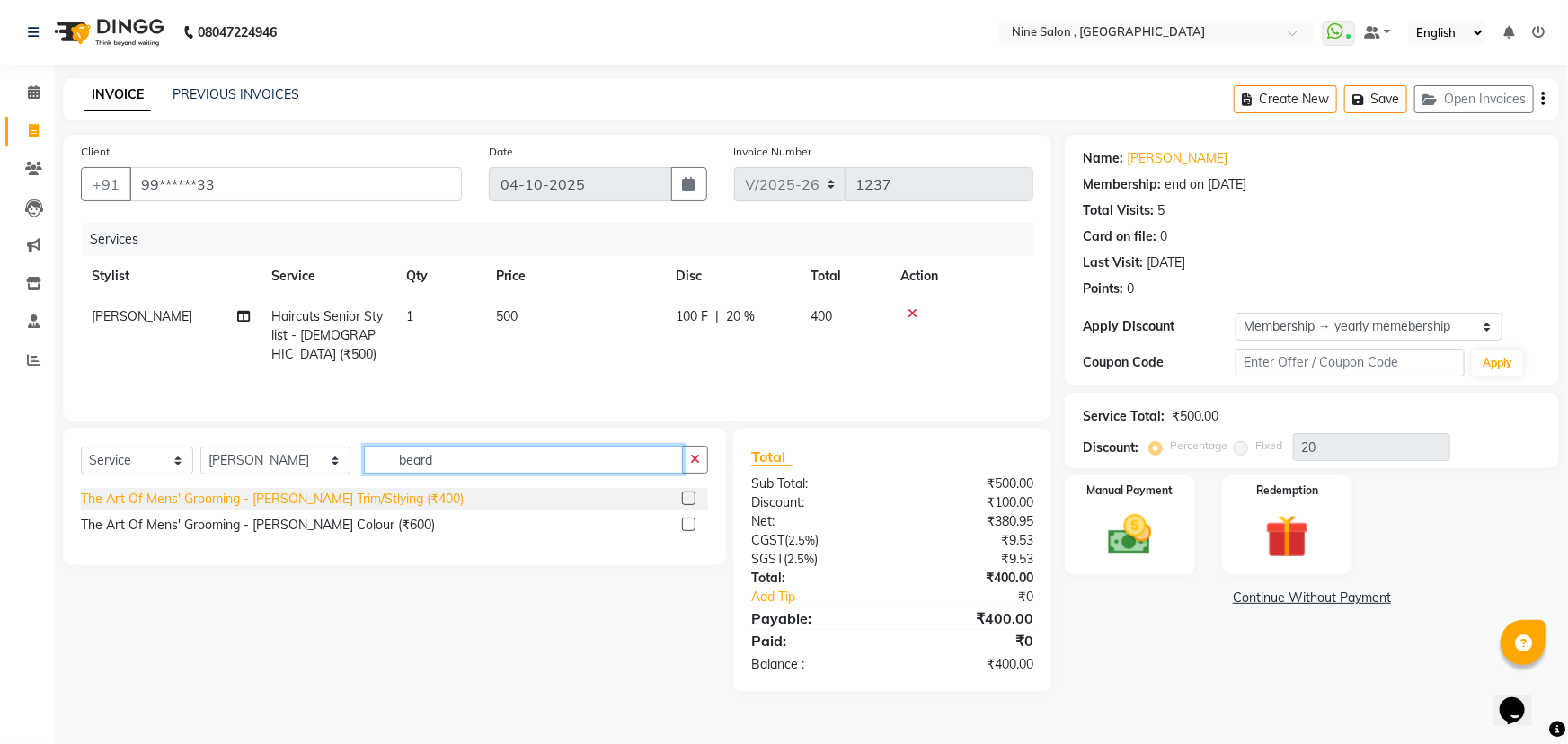
type input "beard"
click at [285, 502] on div "The Art Of Mens' Grooming - [PERSON_NAME] Trim/Stlying (₹400)" at bounding box center [272, 498] width 383 height 19
checkbox input "false"
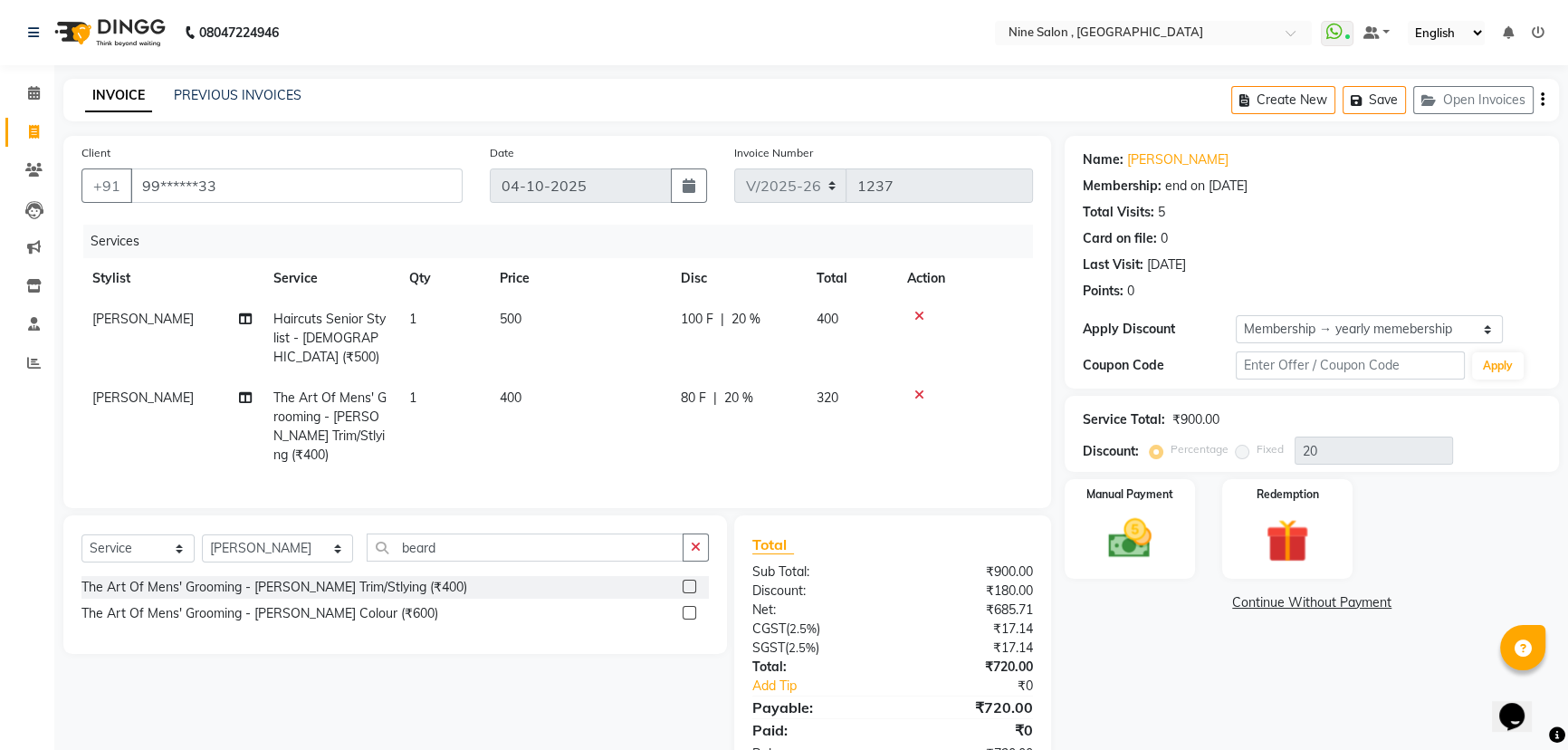
scroll to position [33, 0]
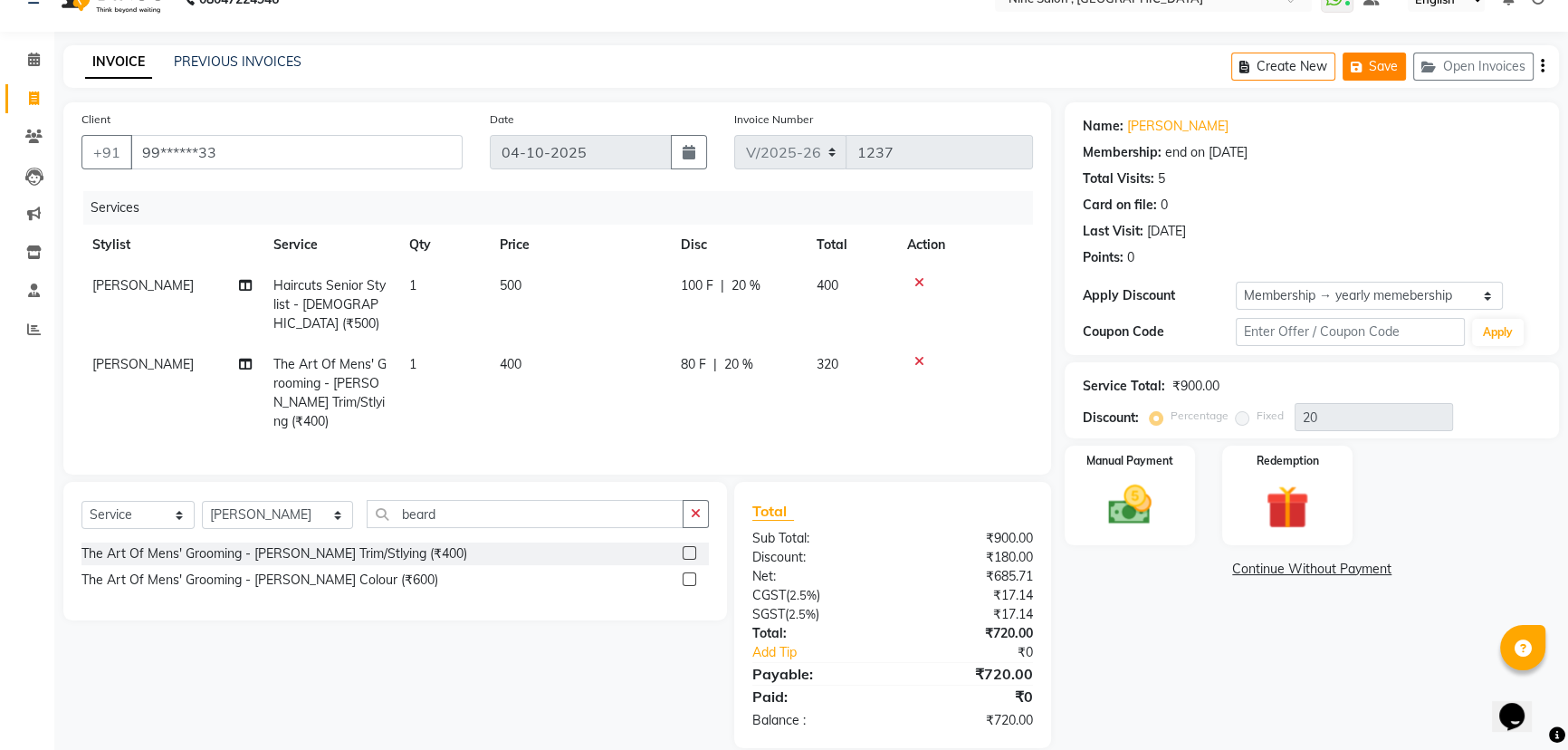
click at [1384, 69] on button "Save" at bounding box center [1374, 67] width 64 height 28
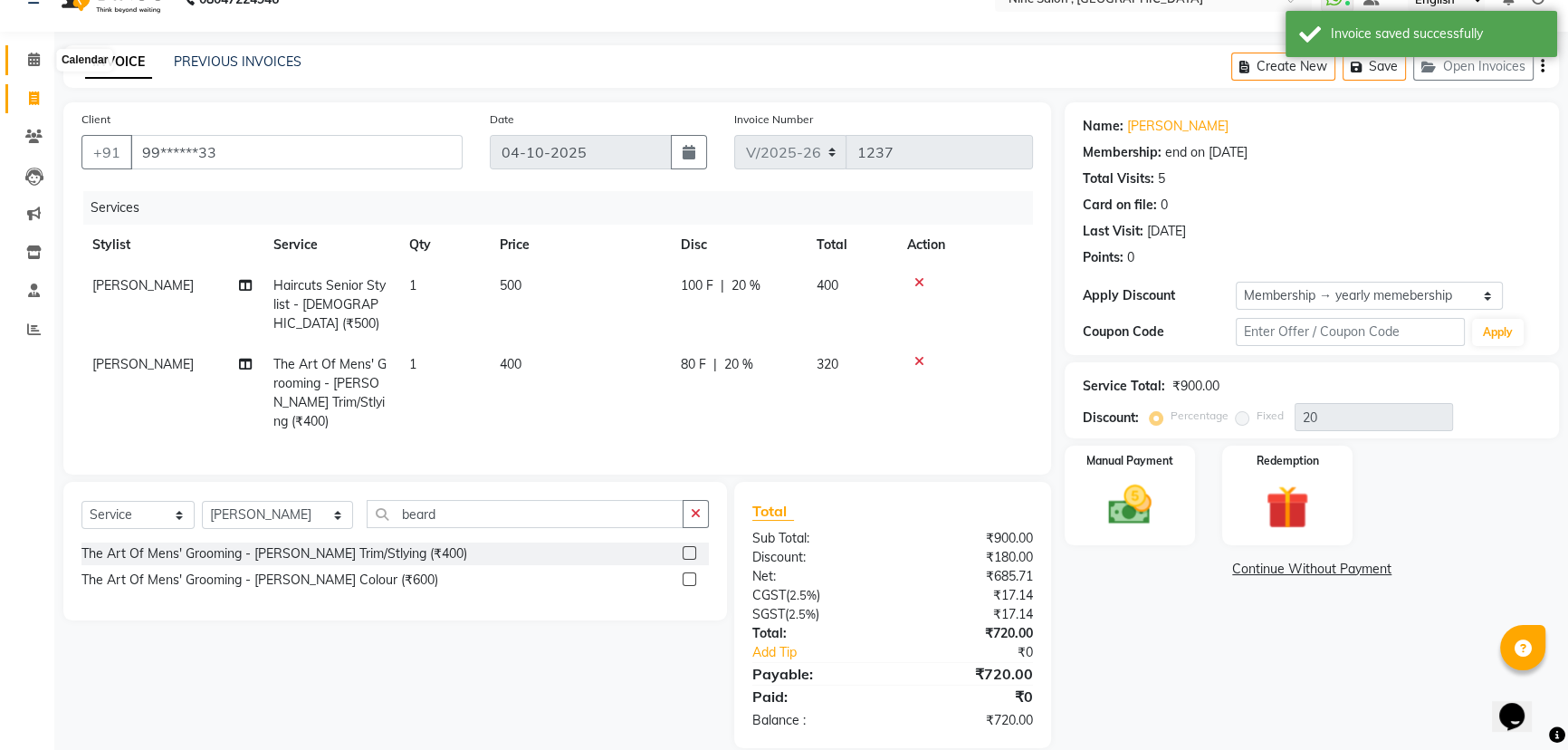
click at [37, 67] on span at bounding box center [34, 60] width 31 height 21
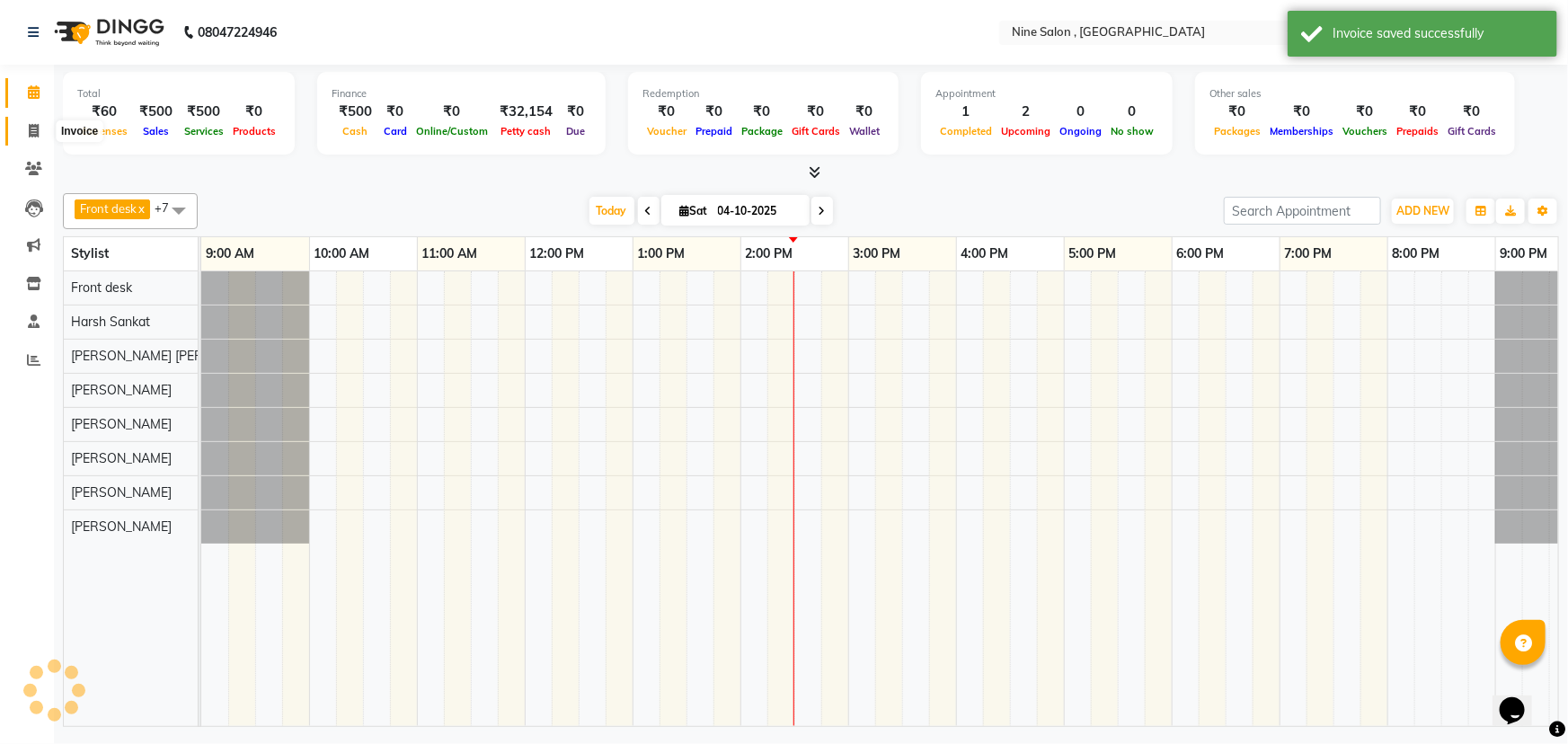
click at [28, 137] on icon at bounding box center [33, 130] width 10 height 14
select select "service"
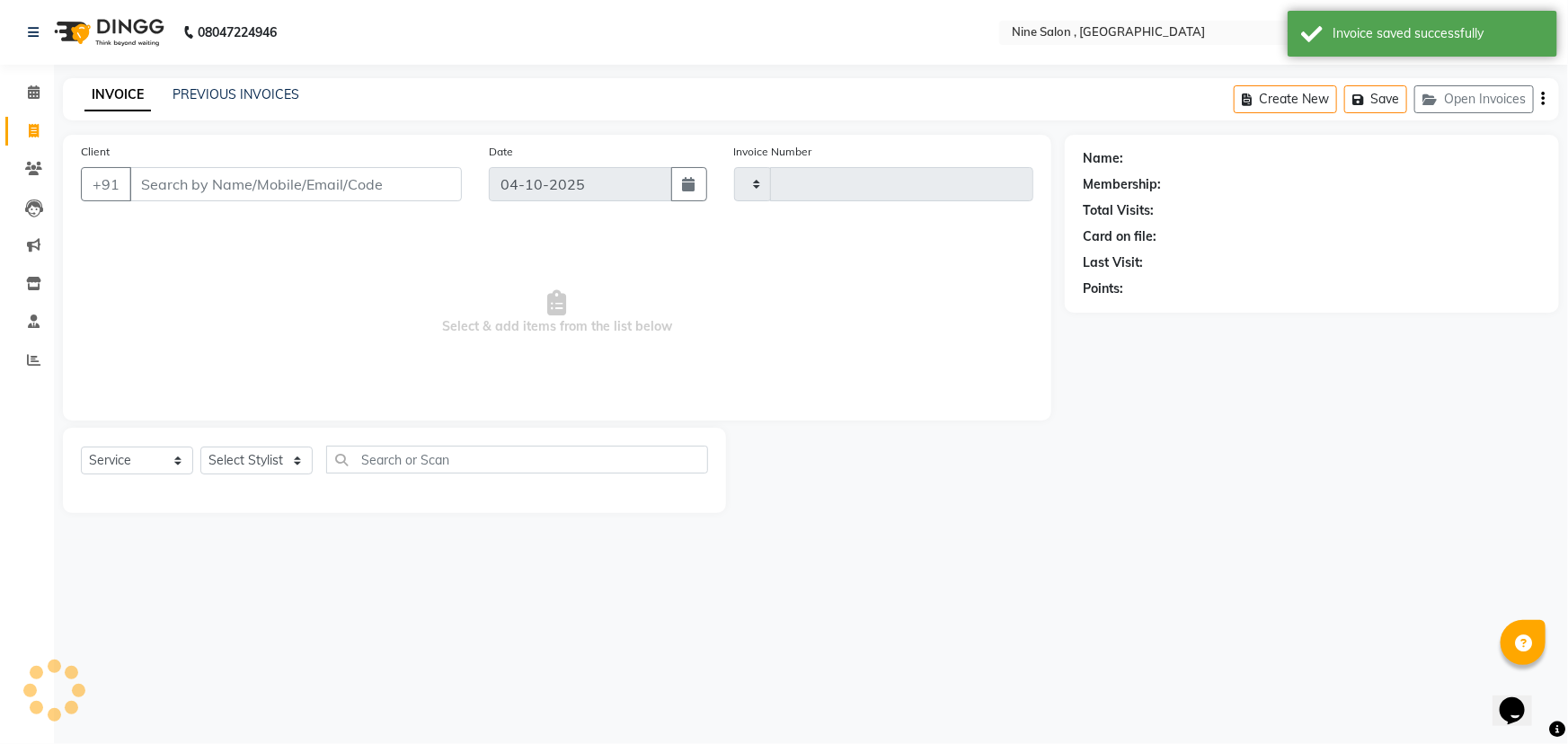
type input "1237"
select select "7341"
click at [1487, 100] on button "Open Invoices" at bounding box center [1475, 99] width 119 height 27
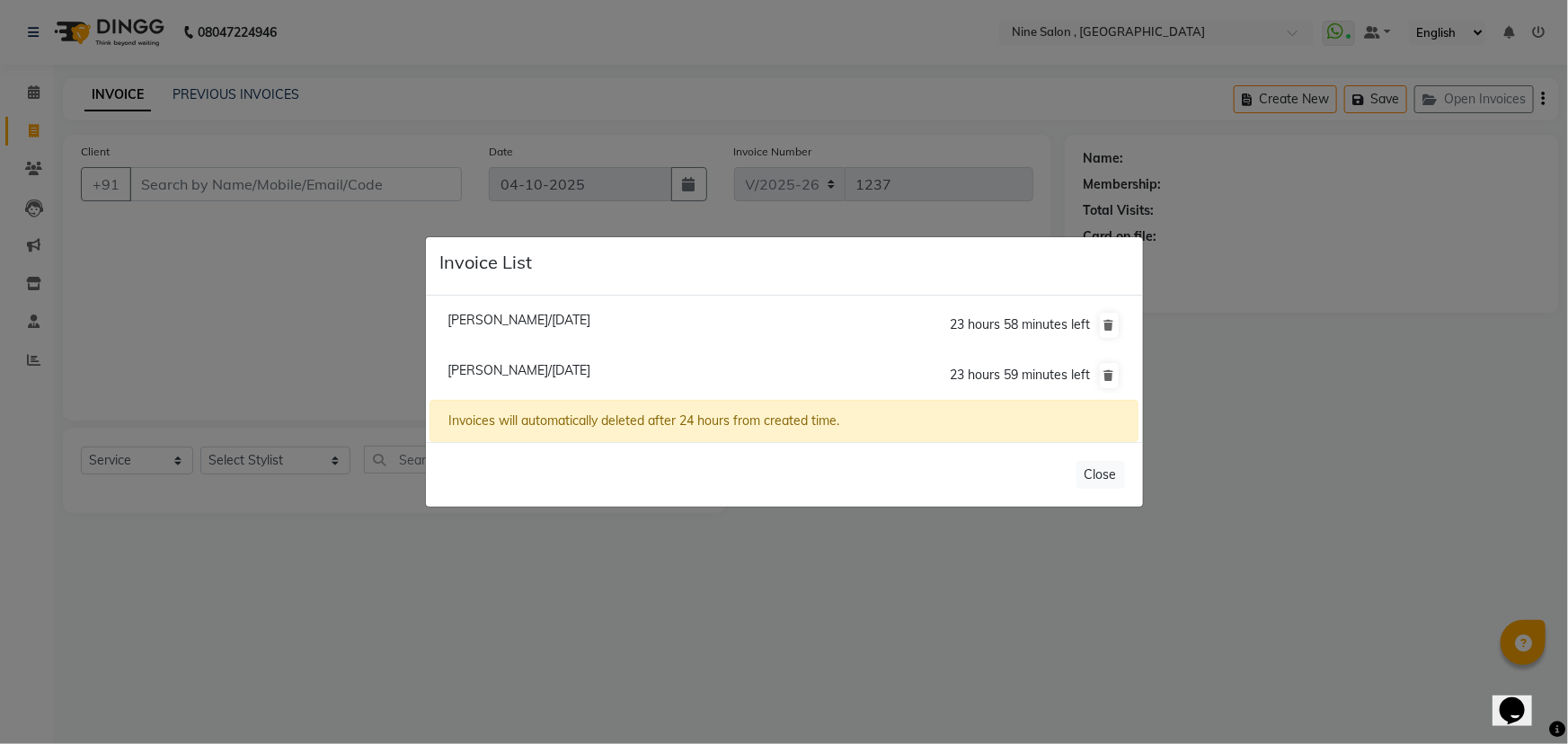
click at [315, 343] on ngb-modal-window "Invoice List Nishika Baldev/04 October 2025 23 hours 58 minutes left Pritee Sha…" at bounding box center [784, 372] width 1568 height 744
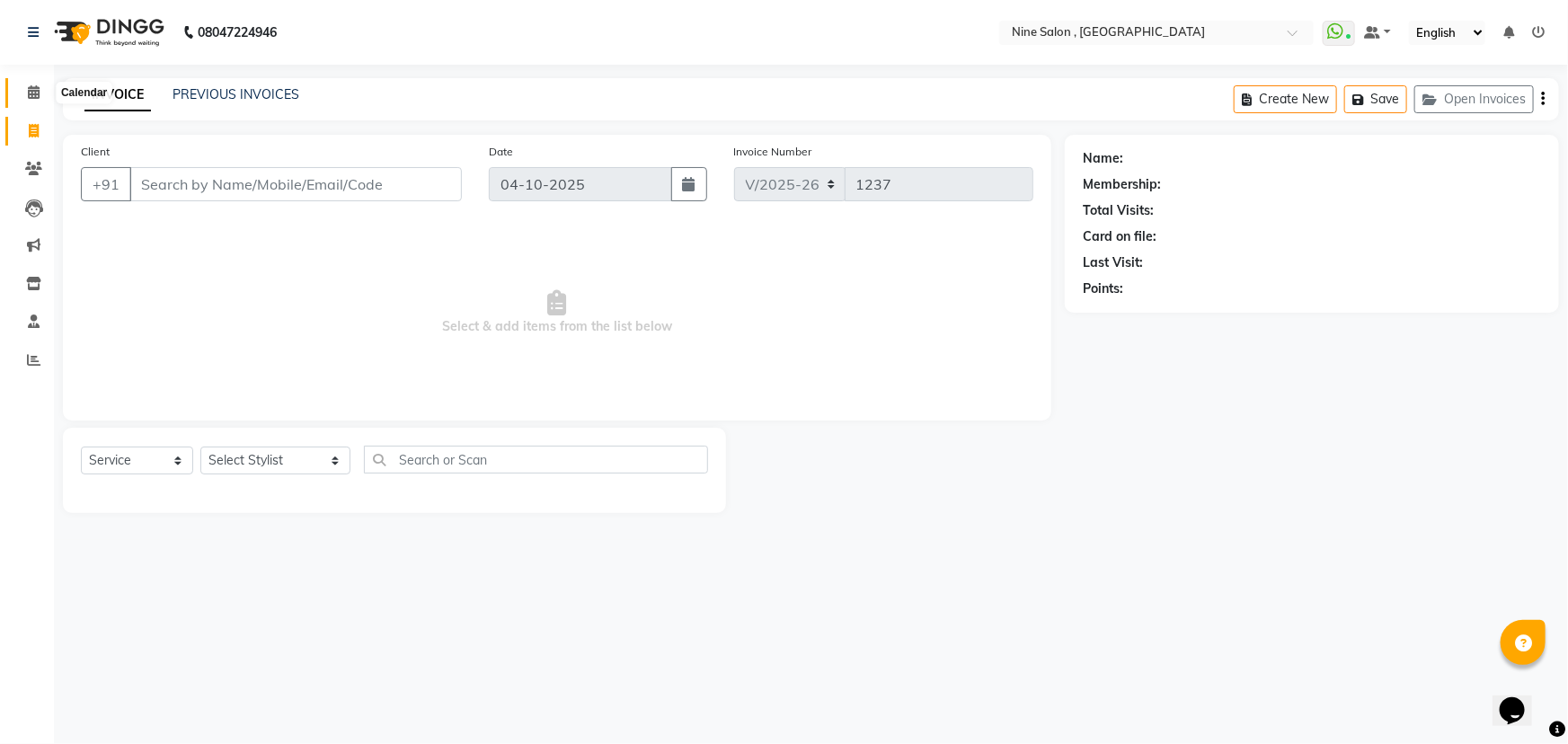
click at [33, 95] on icon at bounding box center [33, 92] width 12 height 14
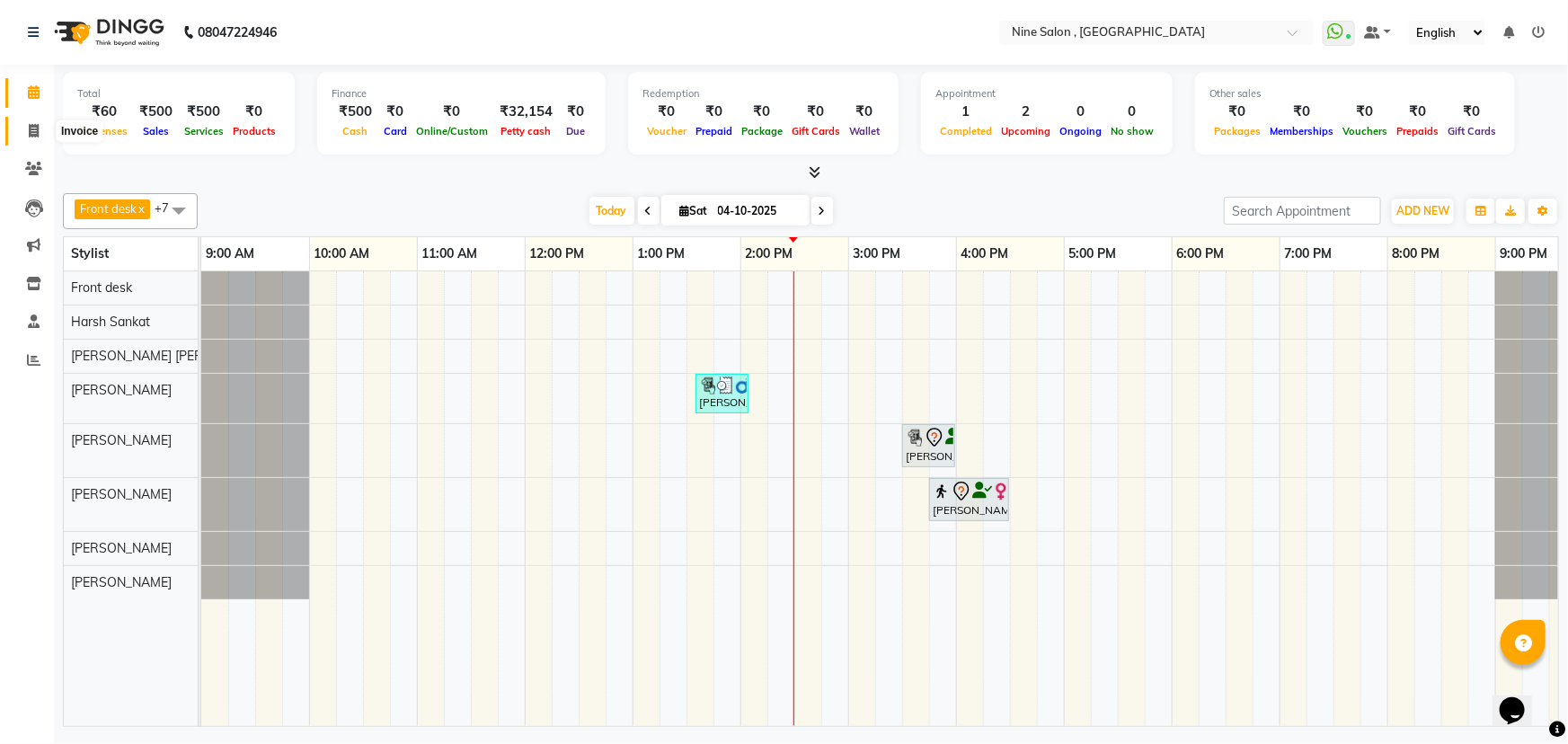
click at [38, 135] on icon at bounding box center [33, 130] width 10 height 14
select select "7341"
select select "service"
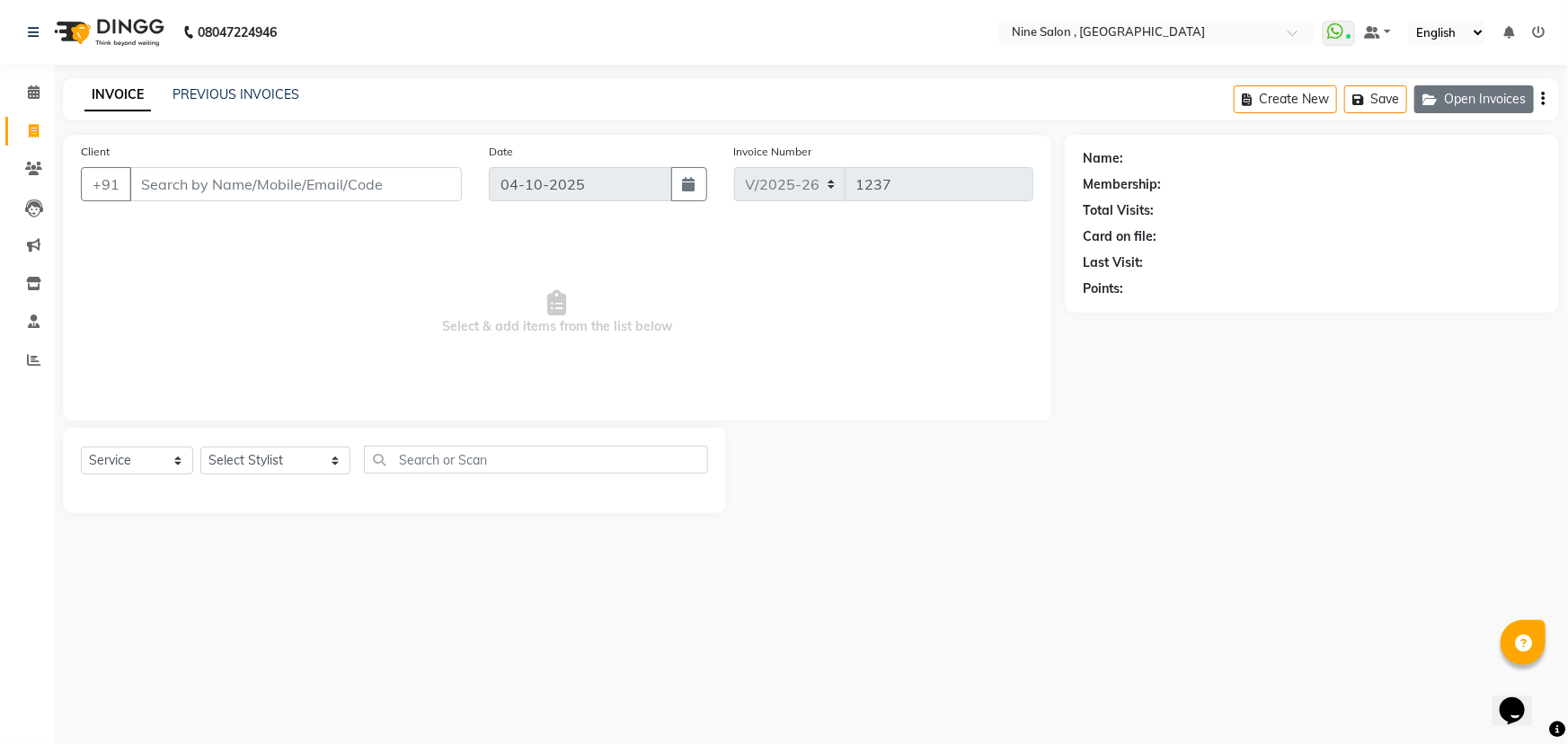
click at [1449, 95] on button "Open Invoices" at bounding box center [1475, 99] width 119 height 27
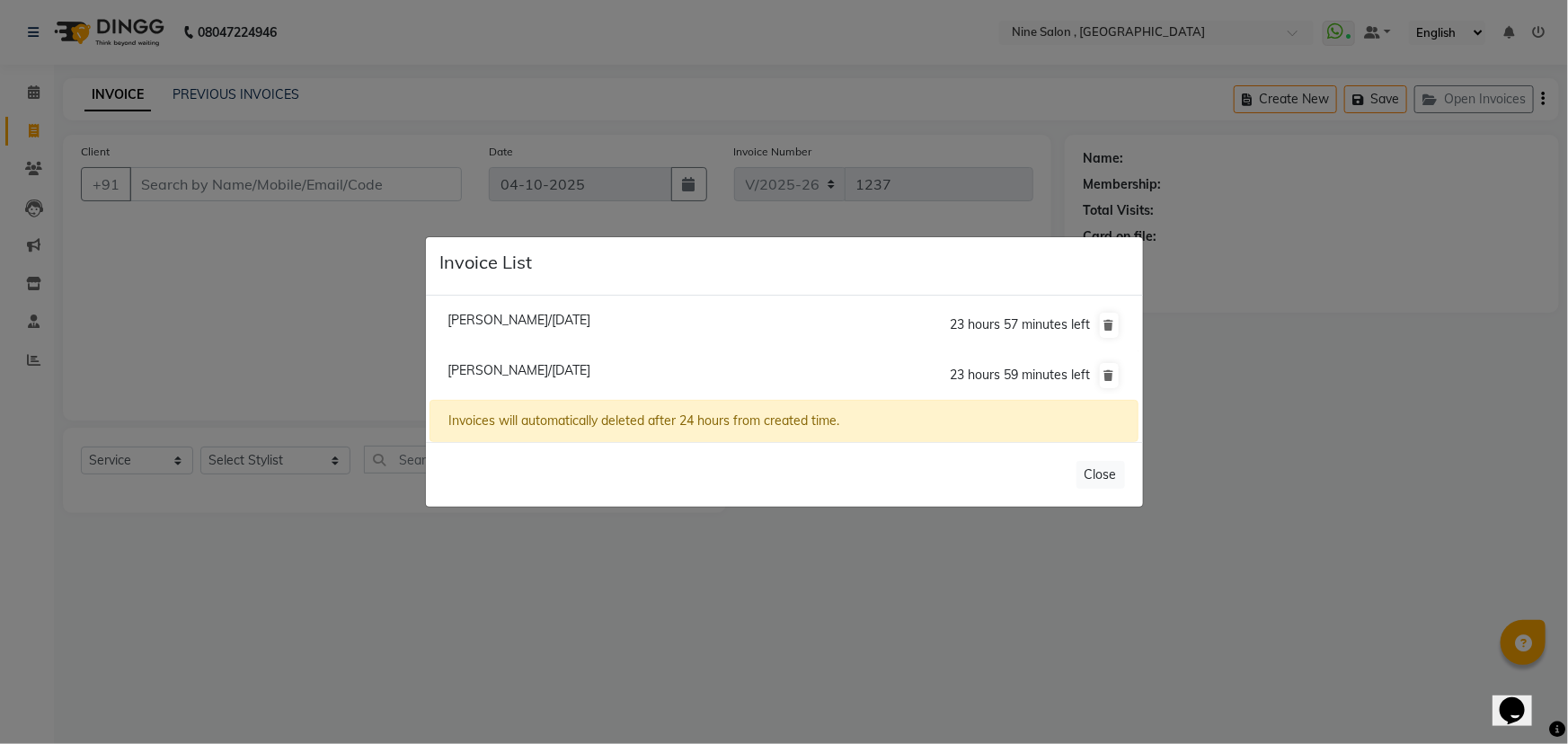
click at [554, 318] on span "Nishika Baldev/04 October 2025" at bounding box center [519, 320] width 143 height 16
type input "97******64"
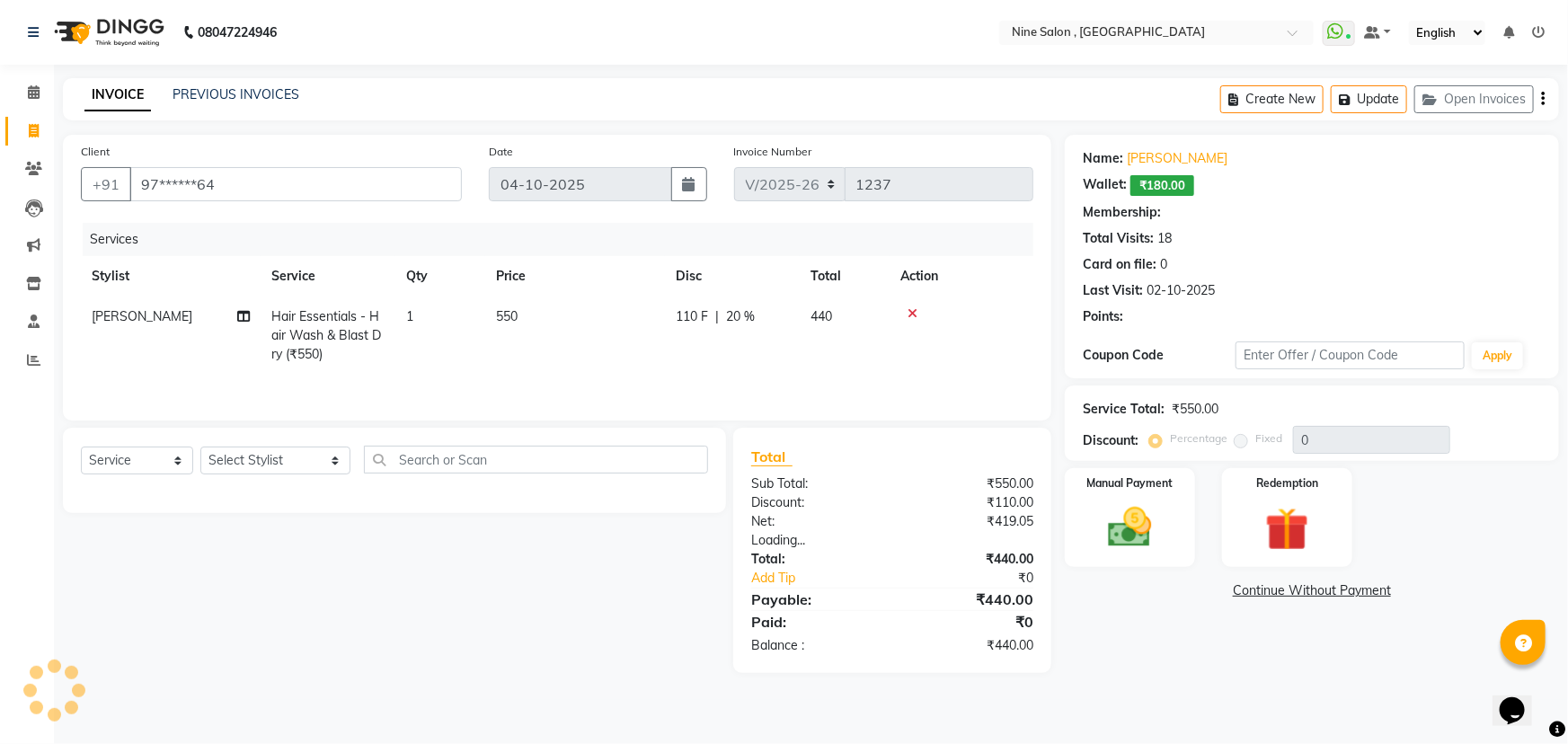
type input "20"
select select "1: Object"
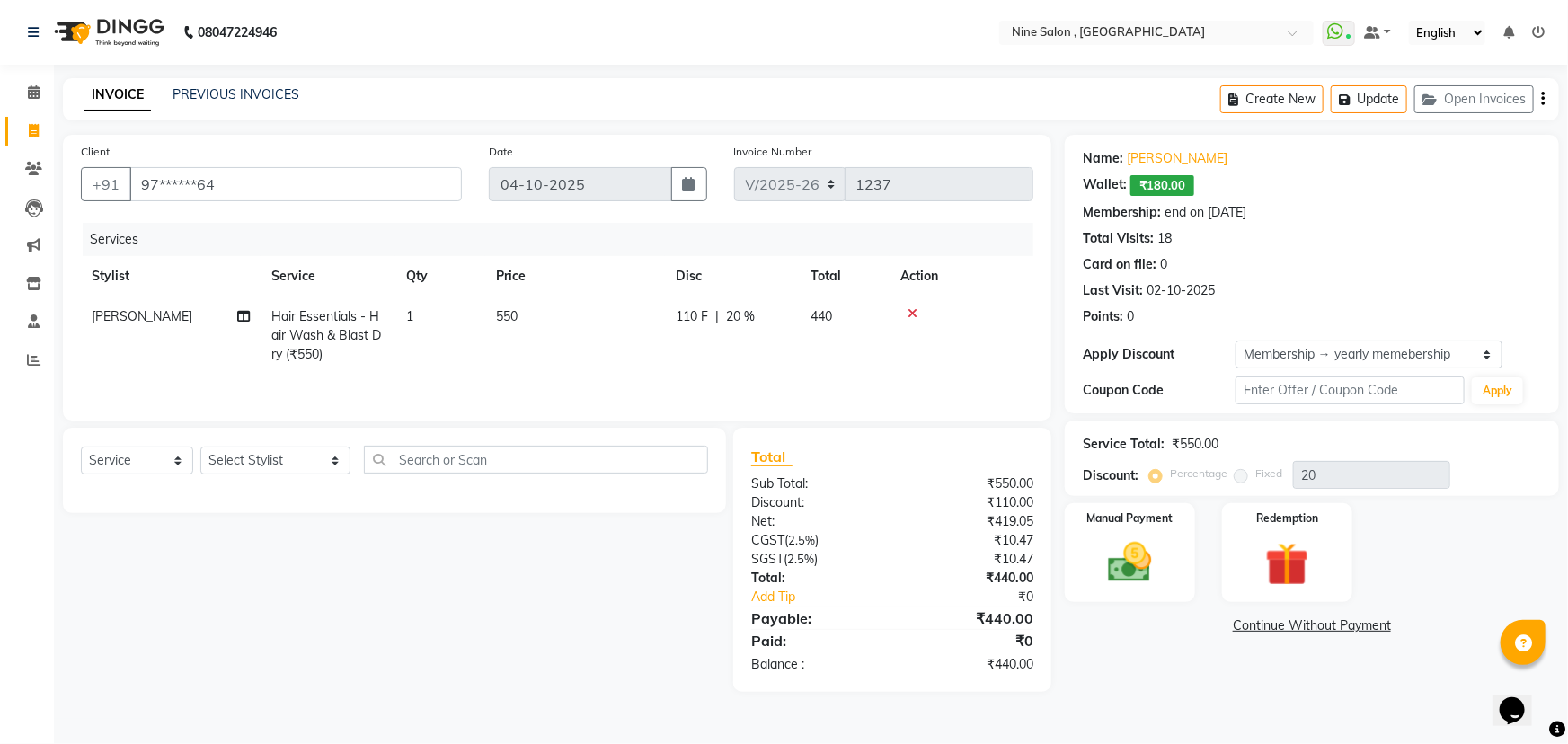
click at [916, 312] on icon at bounding box center [912, 313] width 10 height 13
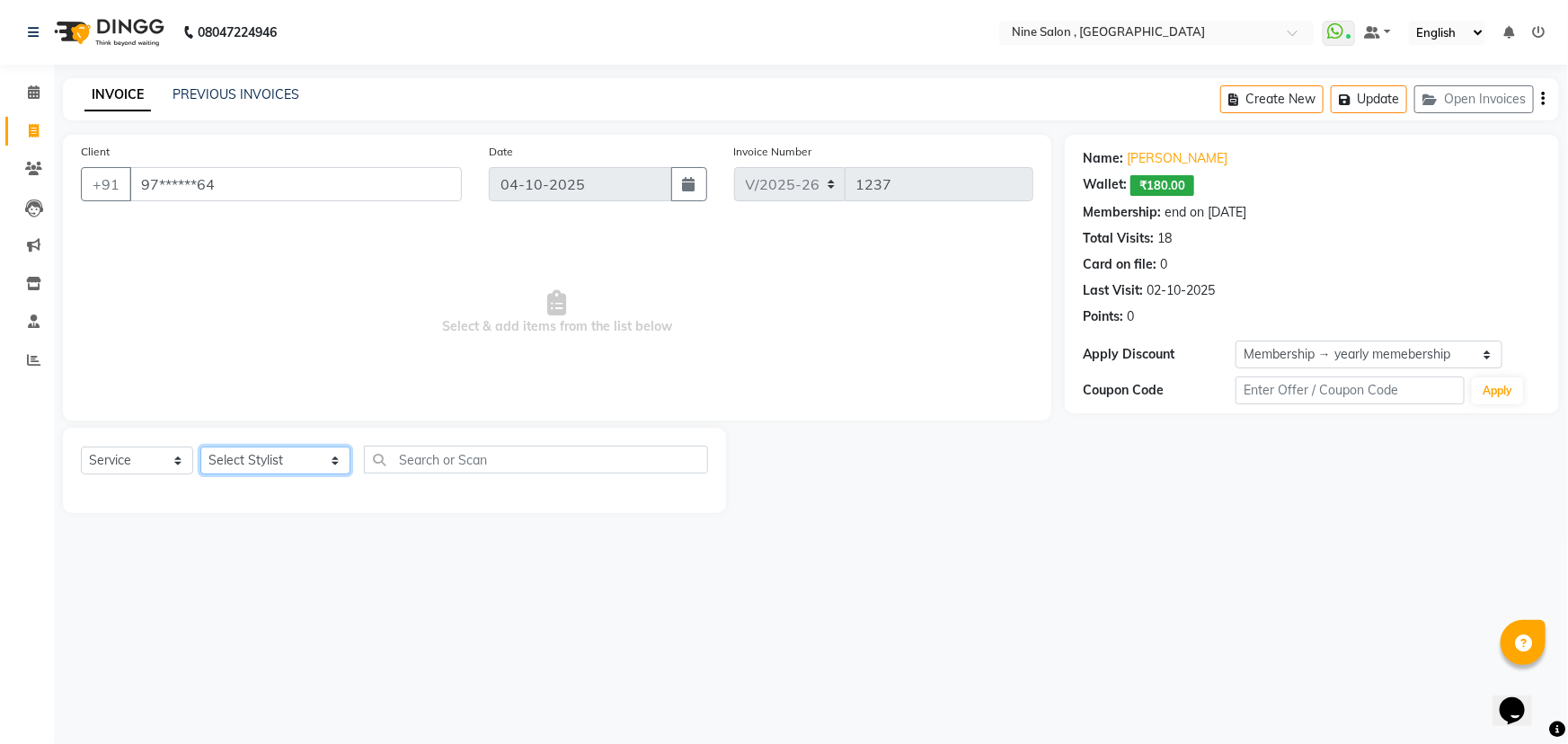
click at [260, 463] on select "Select Stylist Front desk Harsh Sankat [PERSON_NAME] [PERSON_NAME] [PERSON_NAME…" at bounding box center [276, 460] width 150 height 27
select select "70806"
click at [201, 446] on select "Select Stylist Front desk Harsh Sankat [PERSON_NAME] [PERSON_NAME] [PERSON_NAME…" at bounding box center [276, 460] width 150 height 27
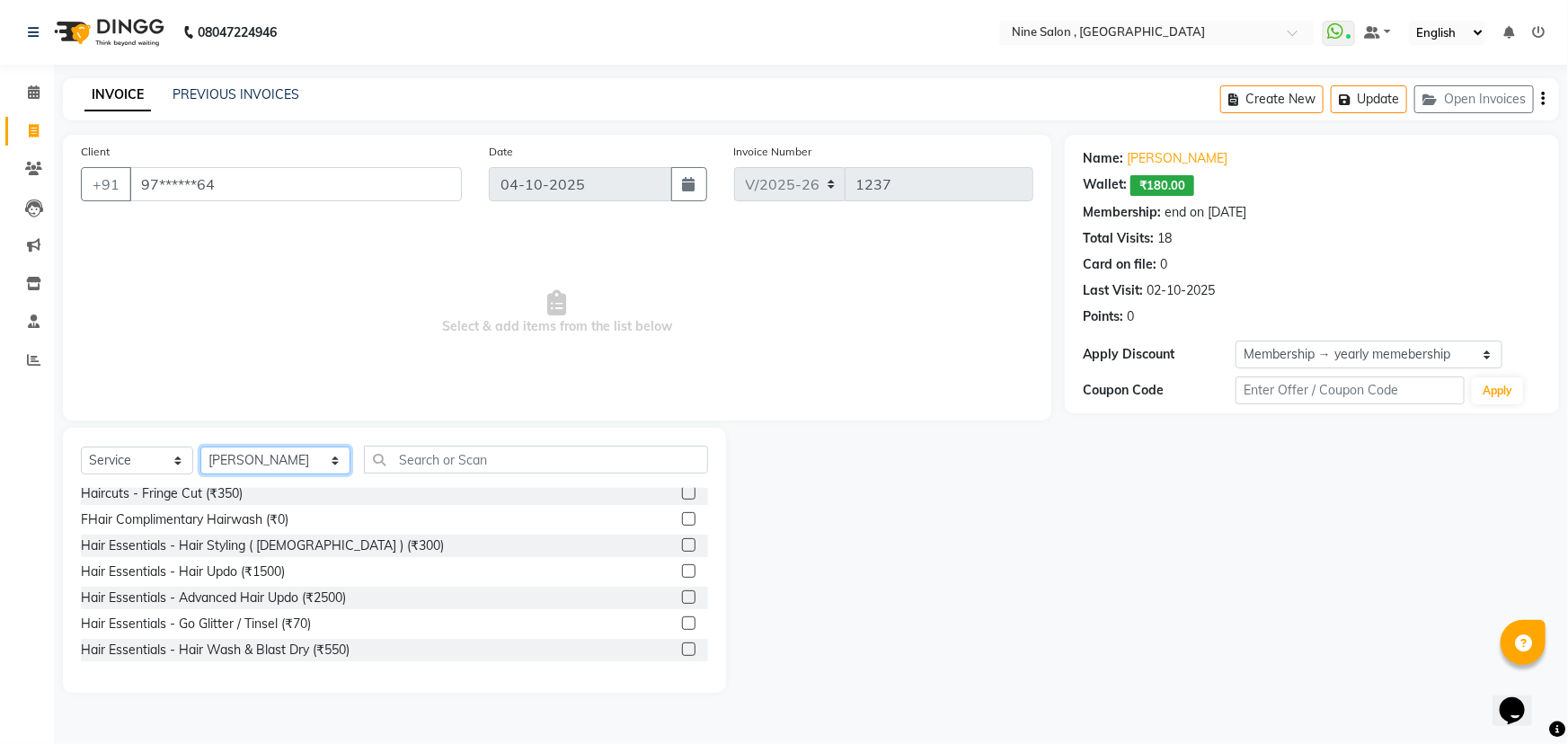
scroll to position [162, 0]
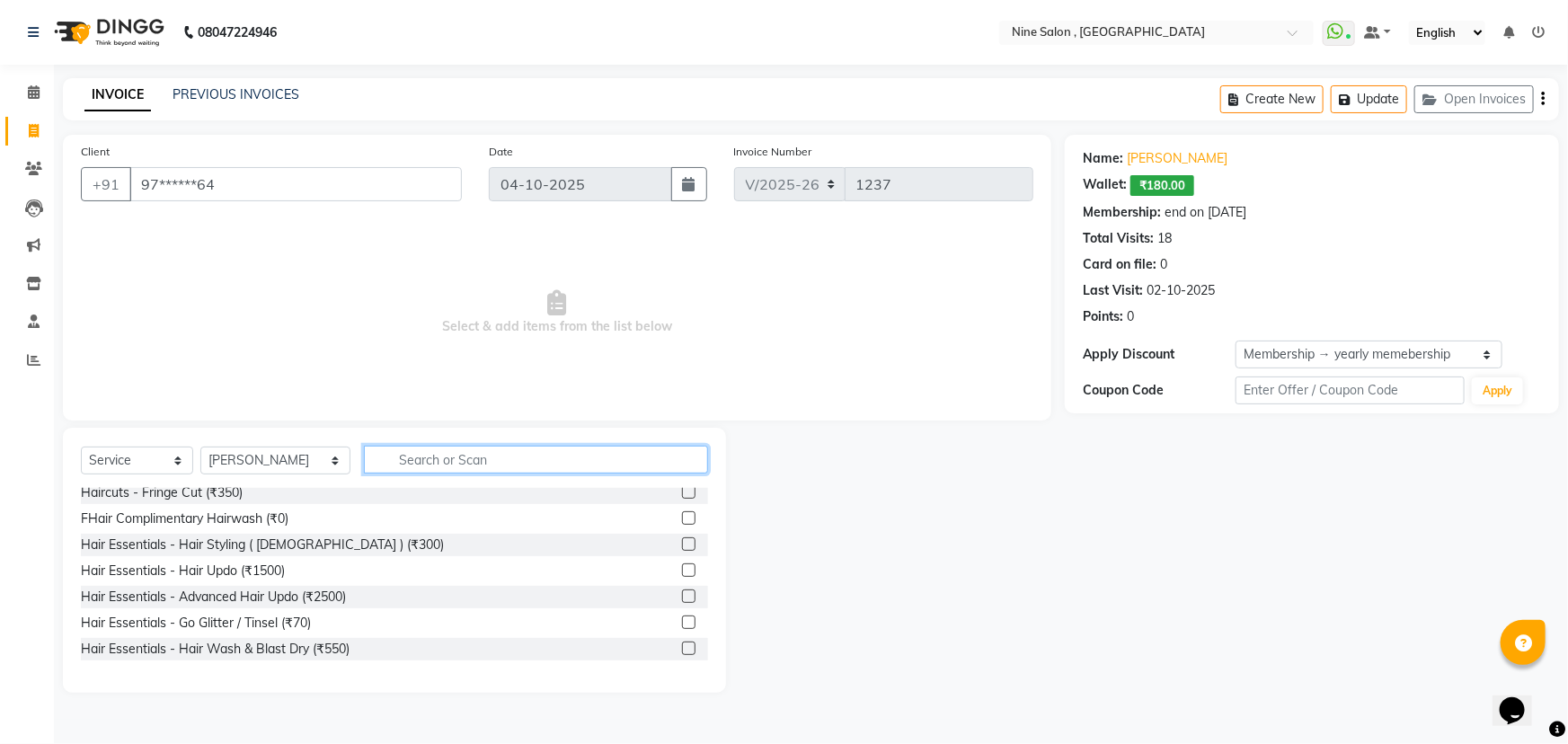
click at [378, 457] on input "text" at bounding box center [536, 459] width 345 height 27
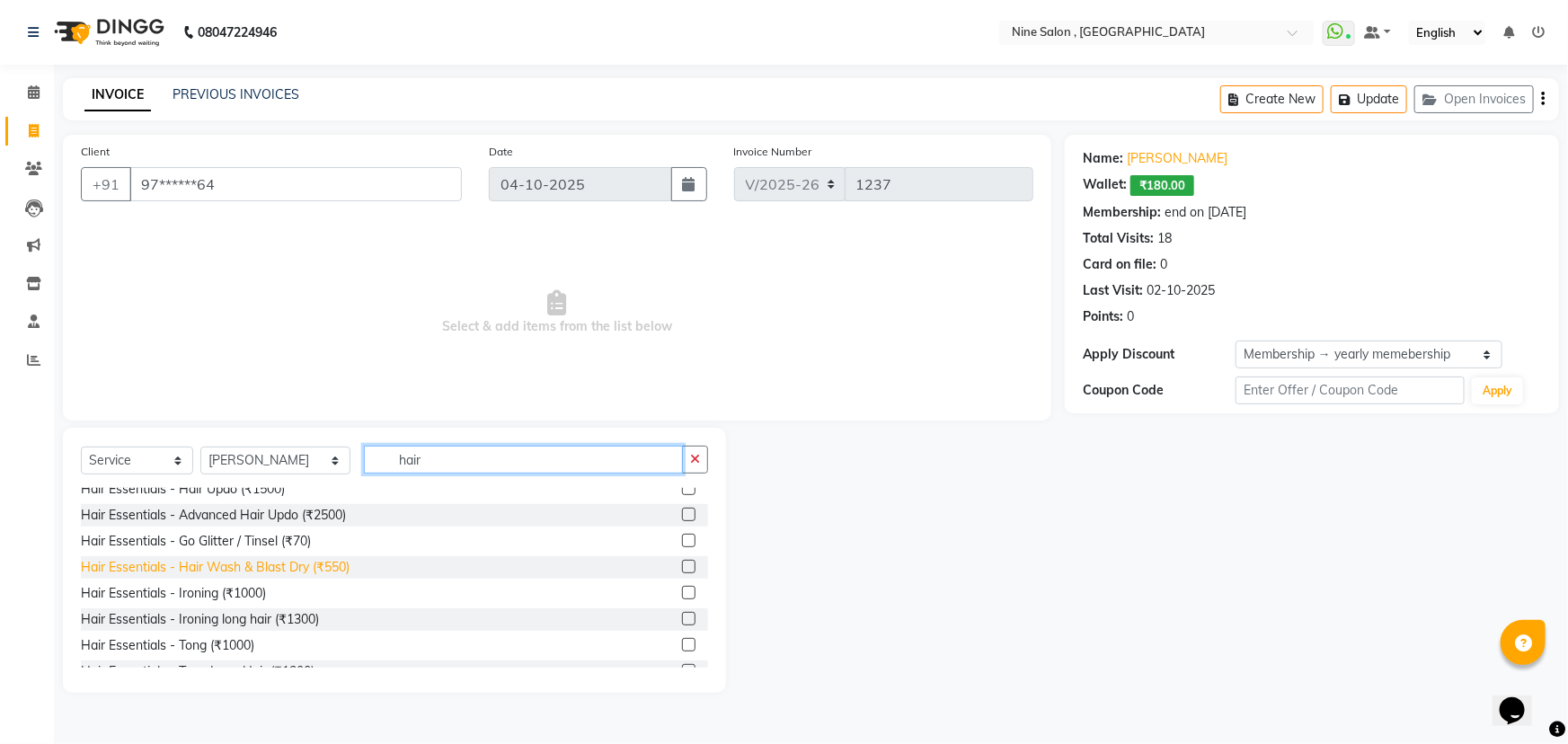
type input "hair"
click at [261, 568] on div "Hair Essentials - Hair Wash & Blast Dry (₹550)" at bounding box center [214, 567] width 269 height 19
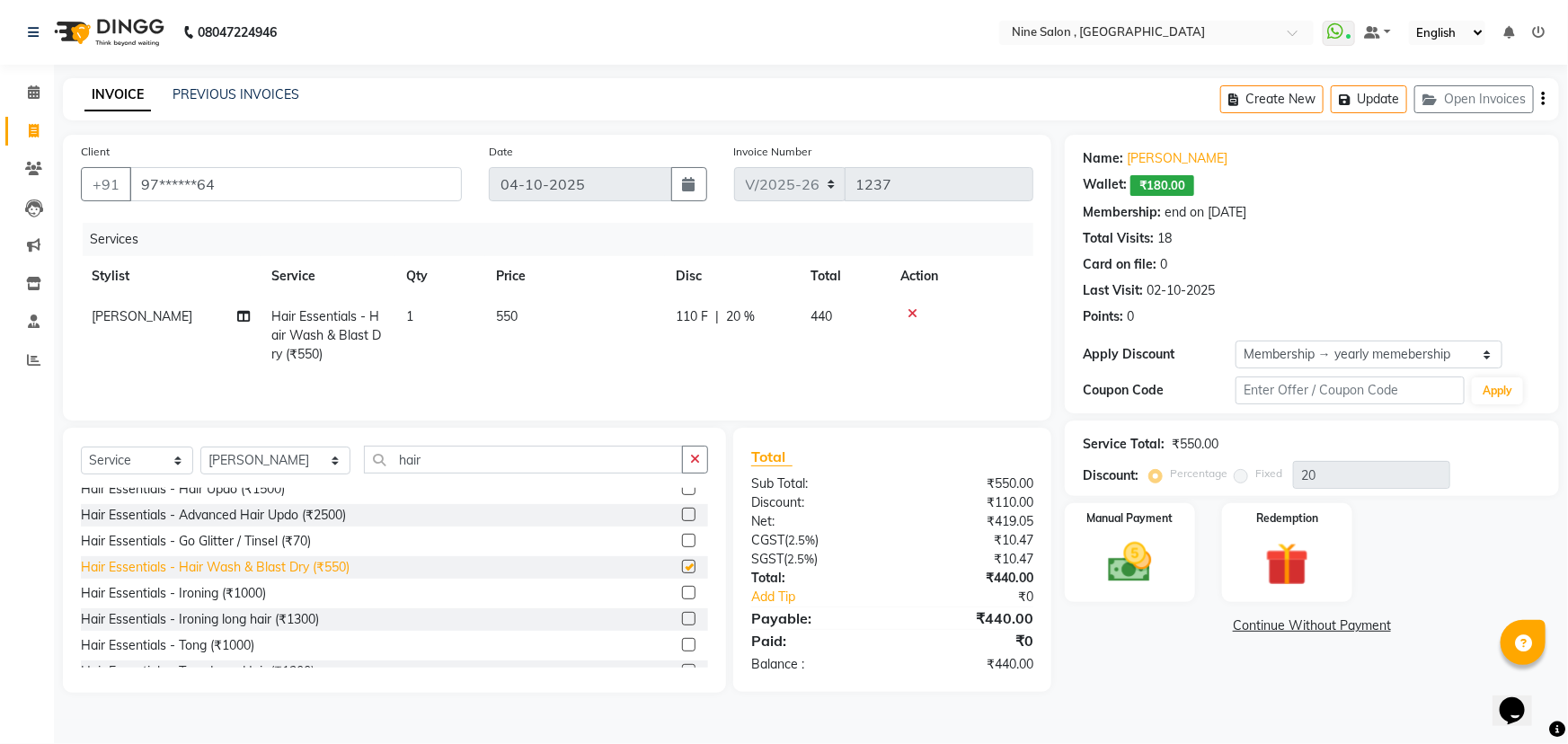
checkbox input "false"
click at [1368, 98] on button "Update" at bounding box center [1368, 99] width 76 height 27
click at [32, 91] on icon at bounding box center [33, 92] width 12 height 14
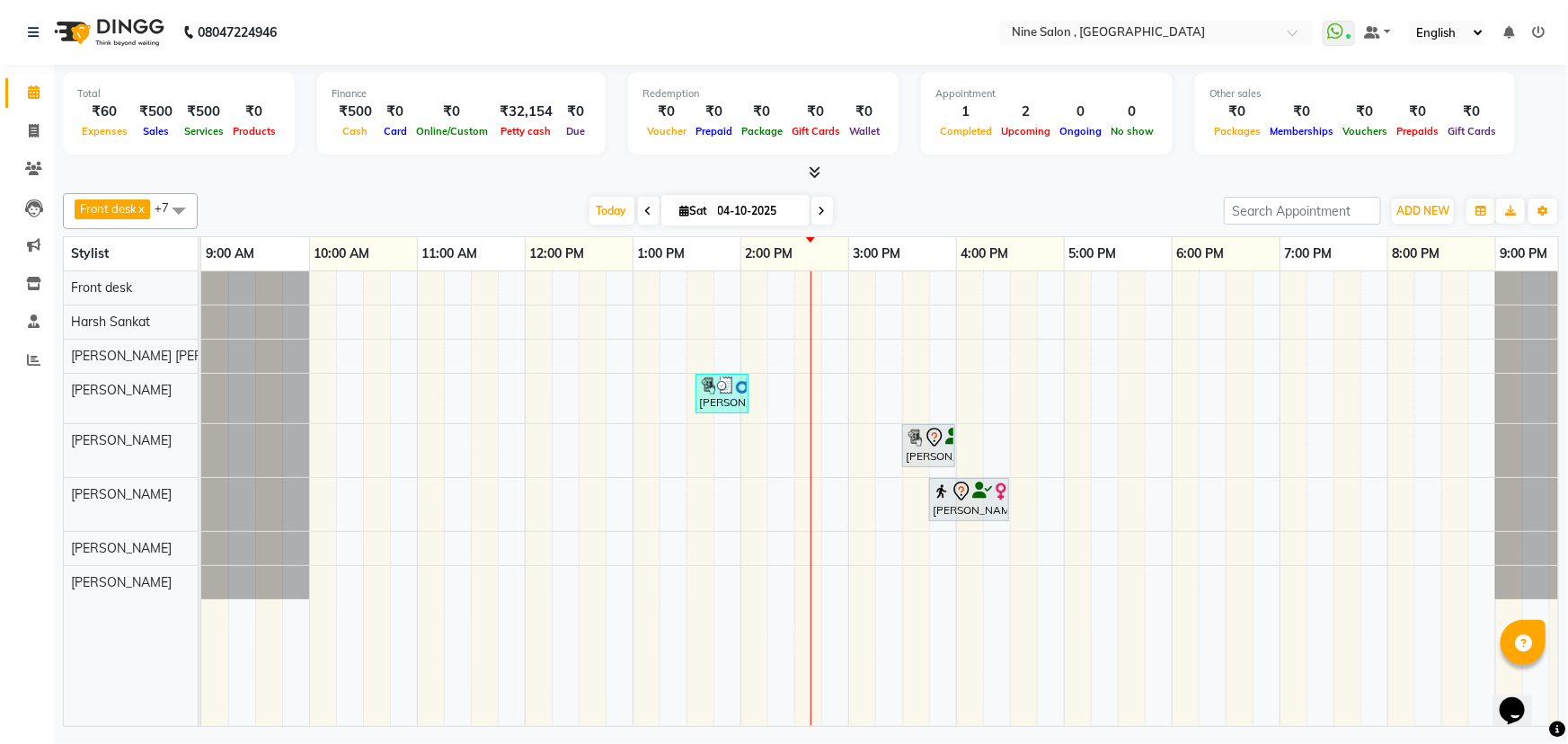
click at [1179, 709] on td at bounding box center [1185, 498] width 27 height 454
click at [641, 202] on span at bounding box center [649, 211] width 22 height 27
type input "03-10-2025"
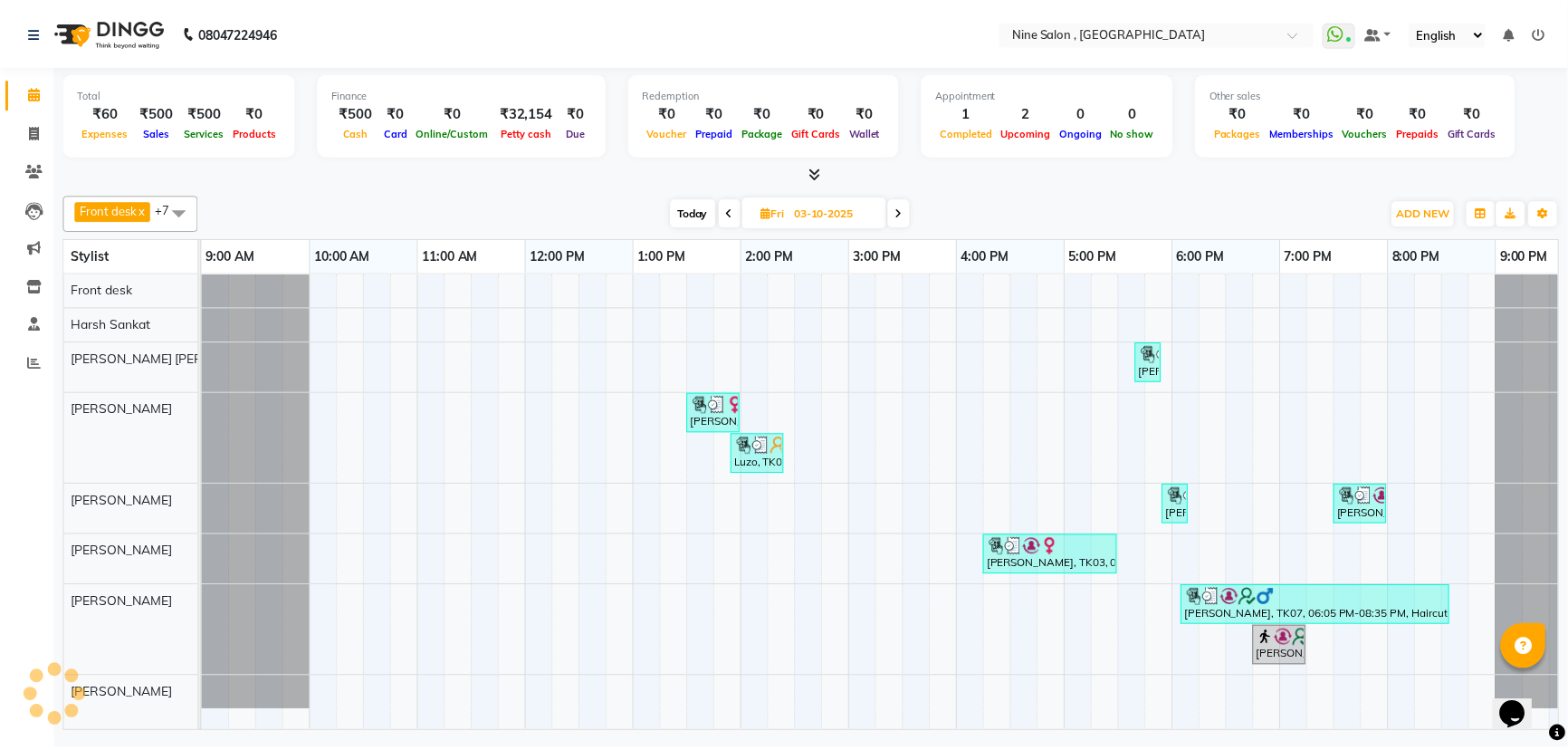
scroll to position [0, 44]
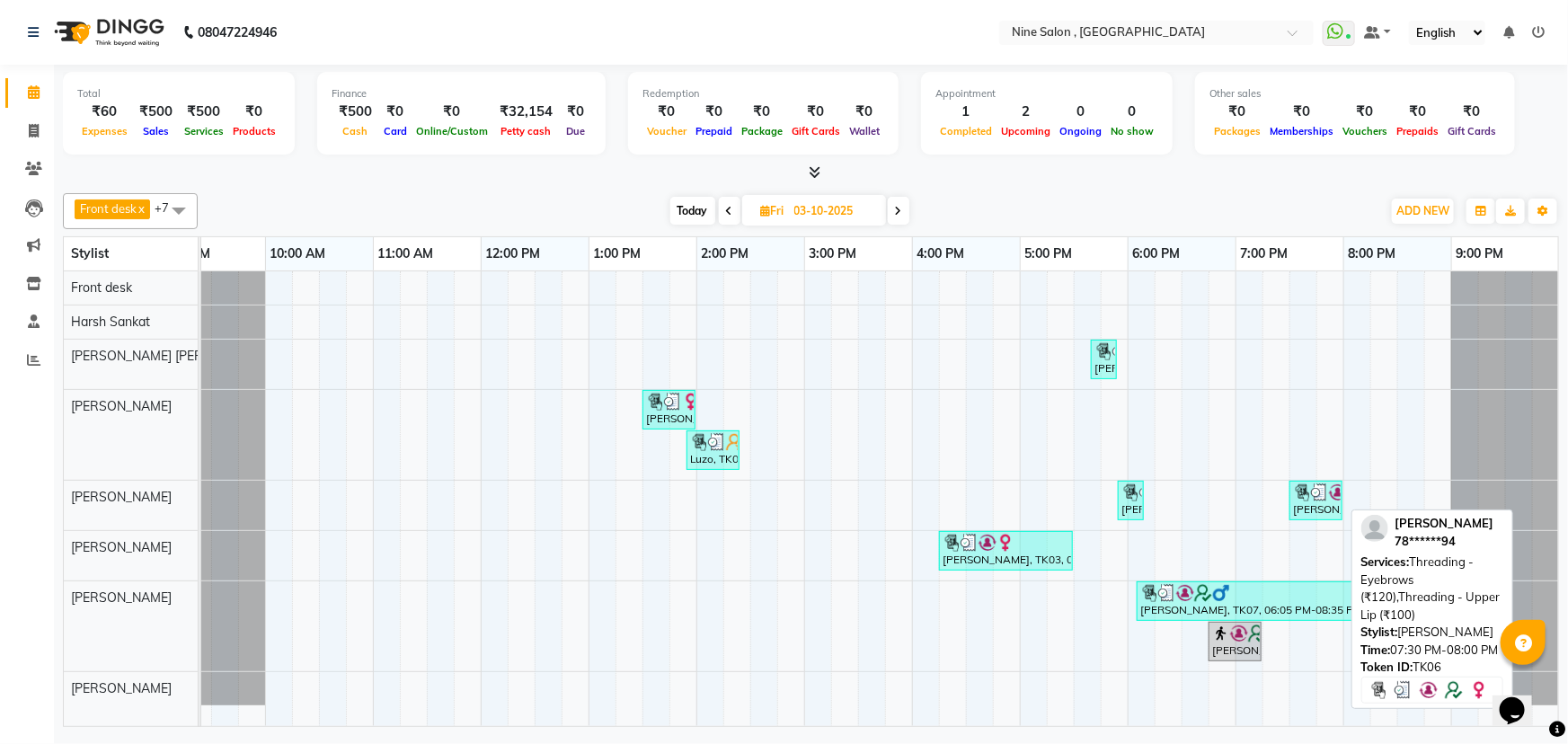
click at [1321, 497] on img at bounding box center [1321, 493] width 18 height 18
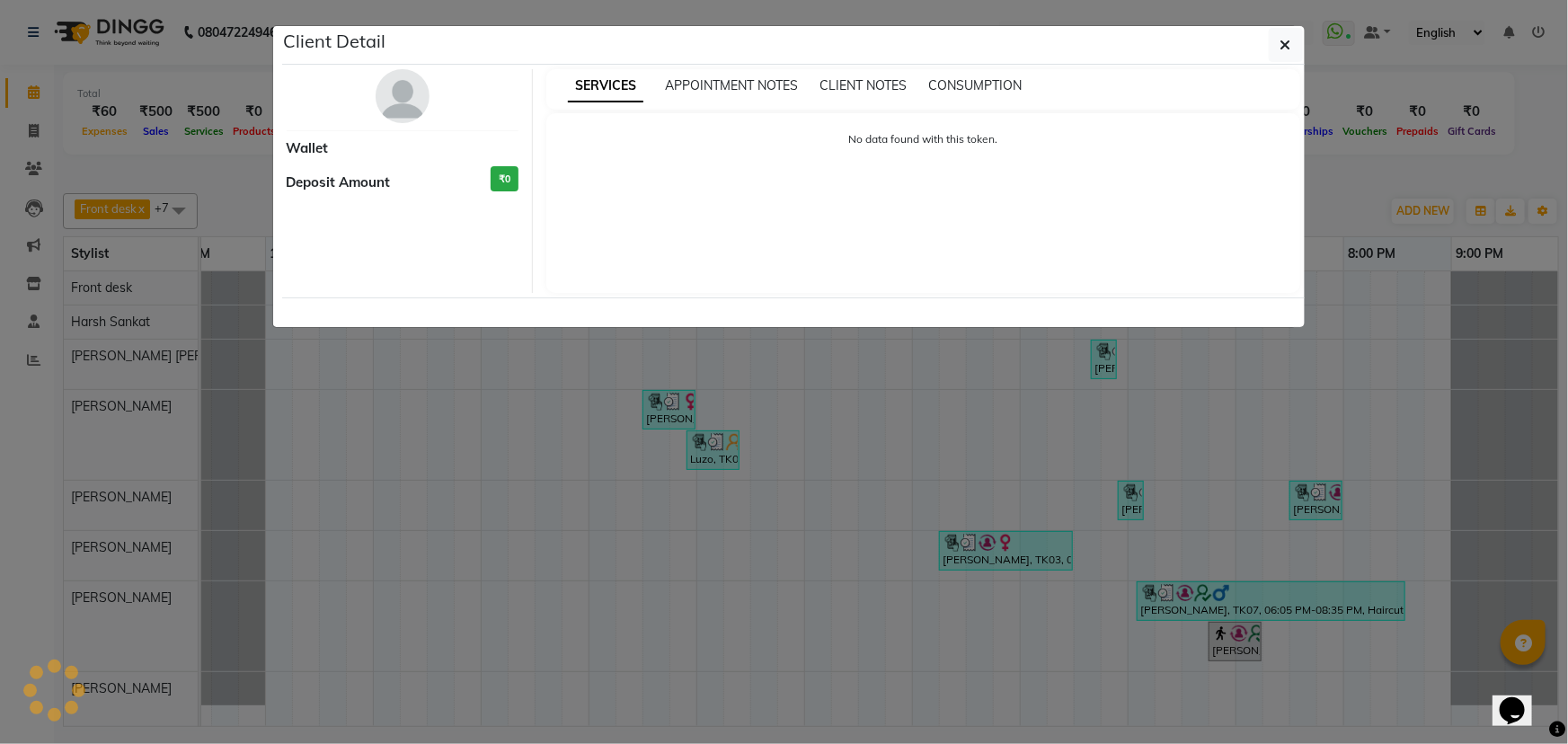
select select "3"
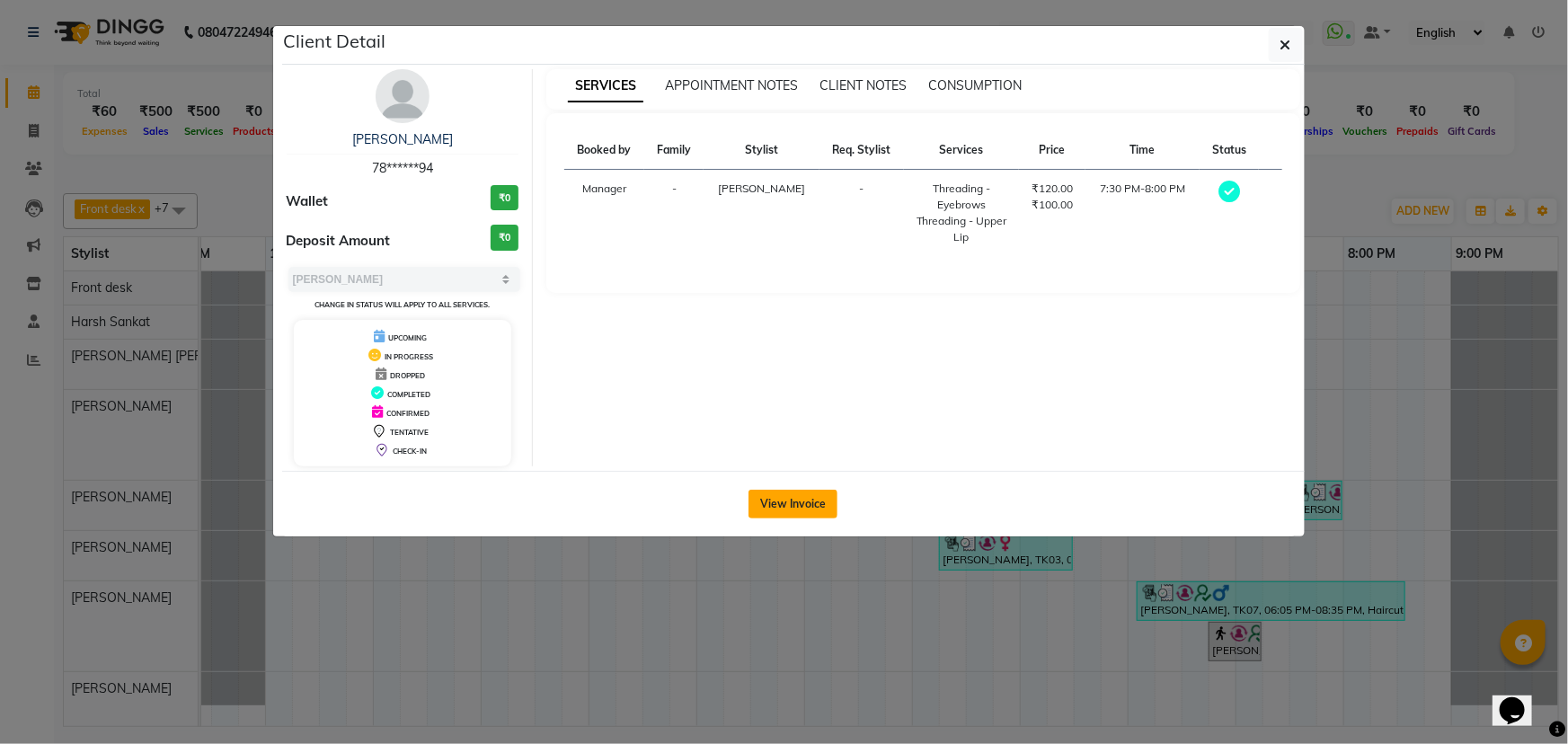
click at [791, 501] on button "View Invoice" at bounding box center [793, 503] width 89 height 28
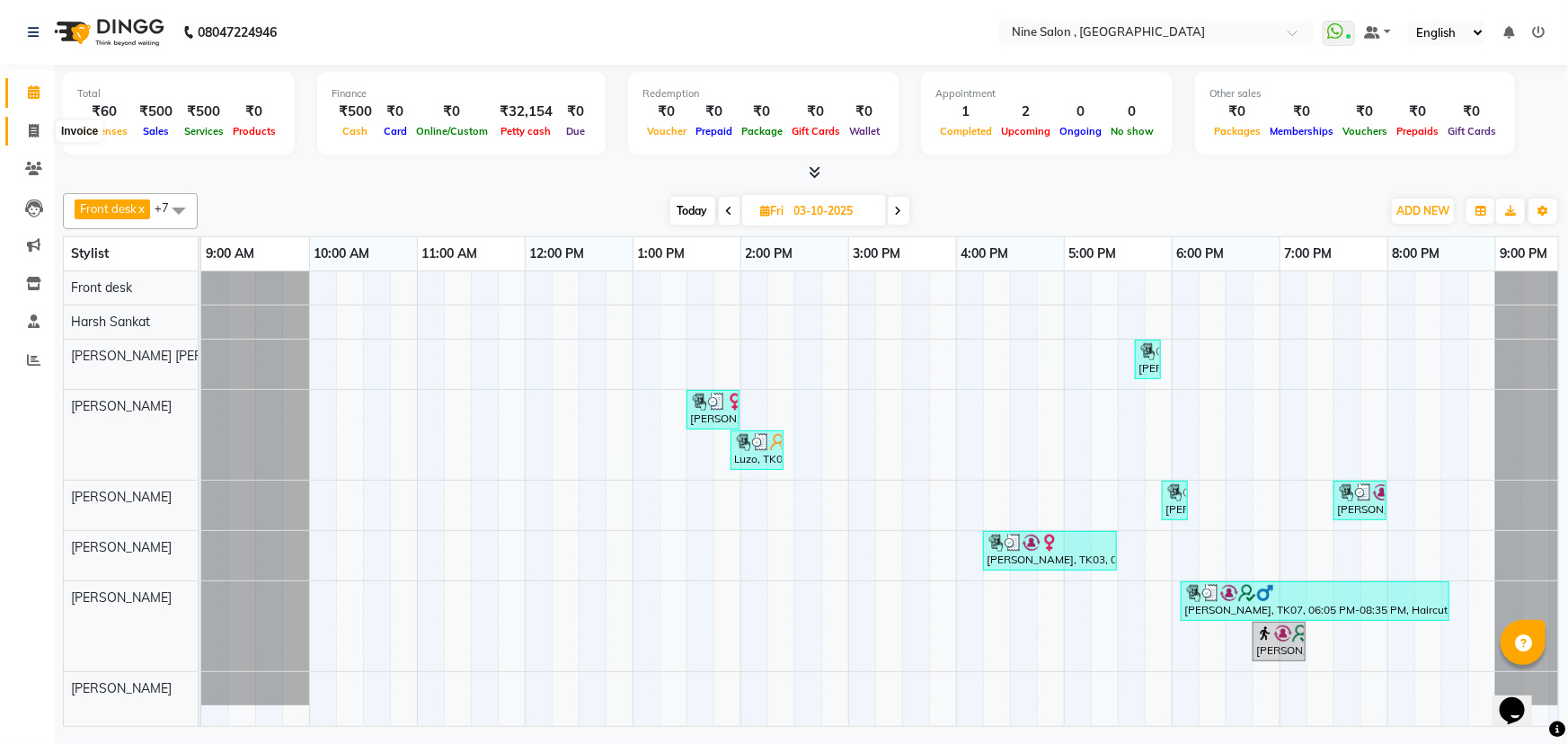
click at [31, 134] on icon at bounding box center [33, 130] width 10 height 14
select select "7341"
select select "service"
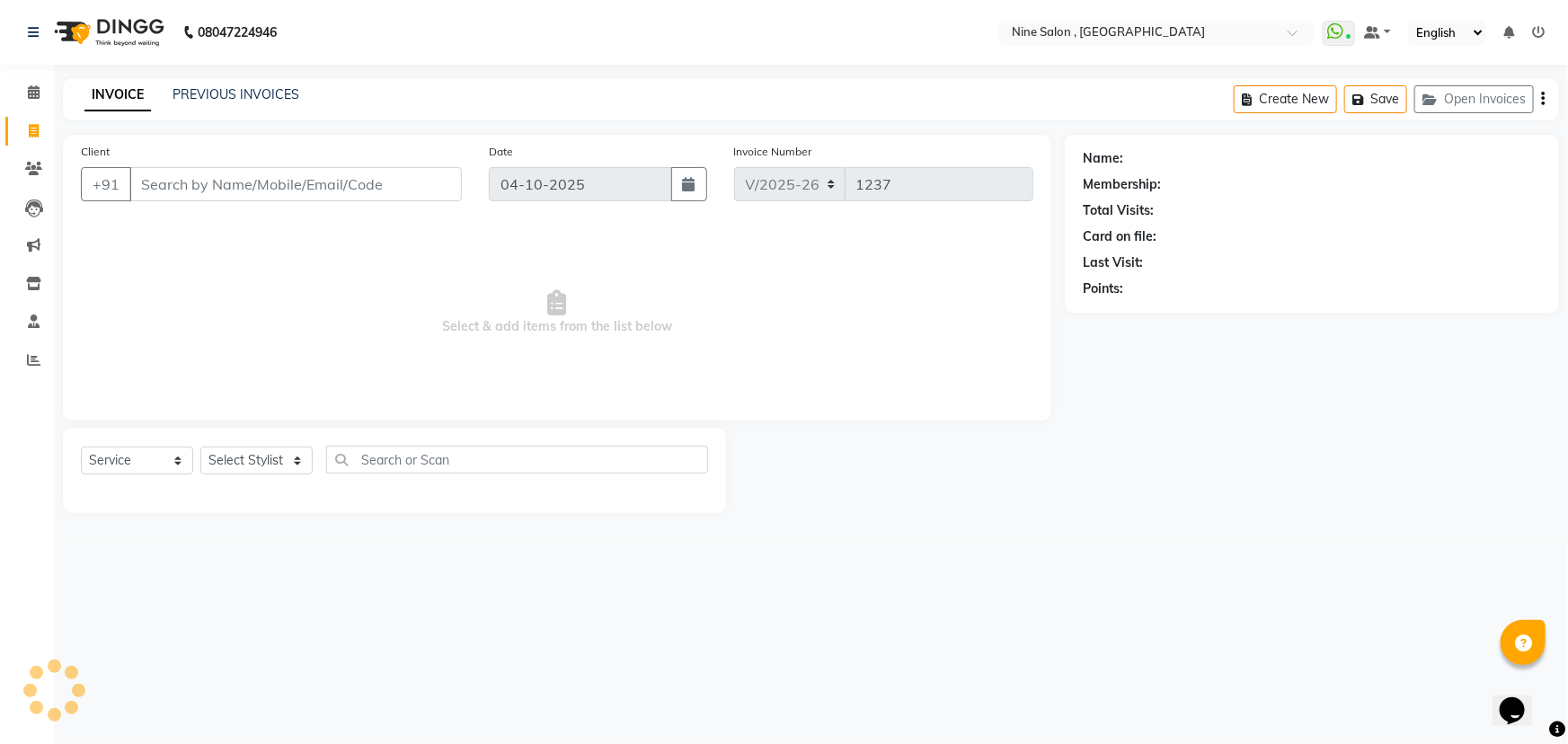
click at [172, 184] on input "Client" at bounding box center [295, 183] width 333 height 34
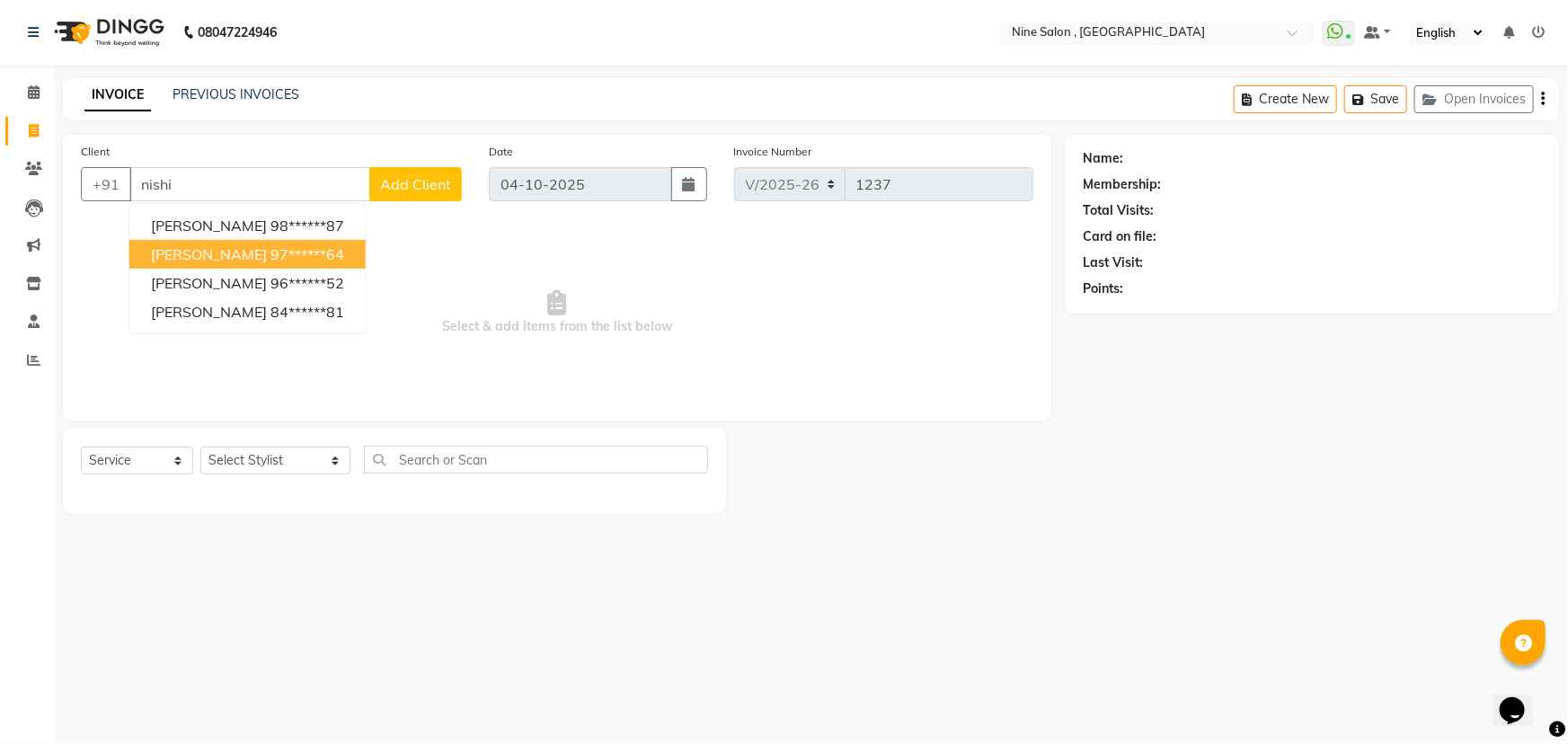
click at [189, 252] on span "Nishika Baldev" at bounding box center [209, 255] width 116 height 18
type input "97******64"
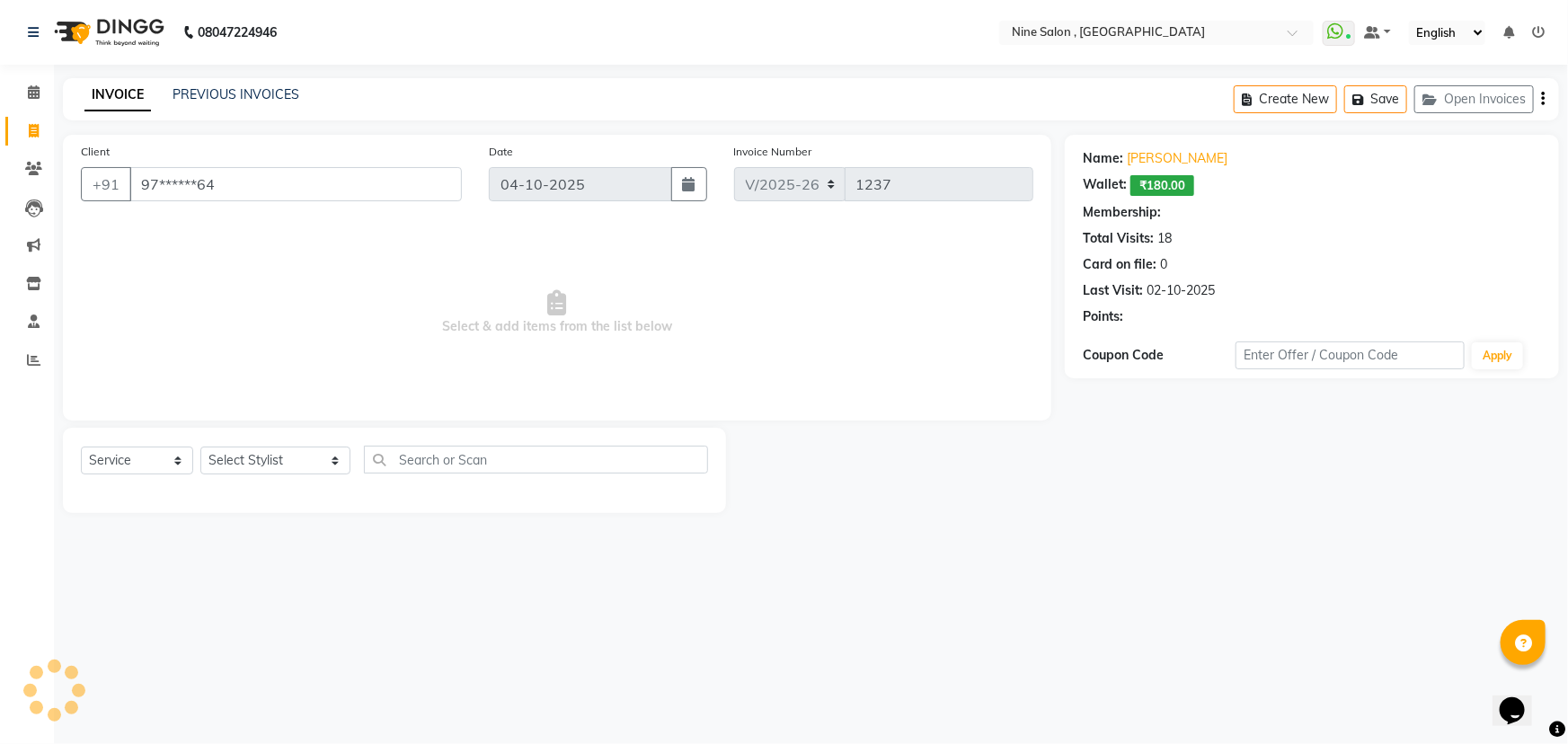
select select "1: Object"
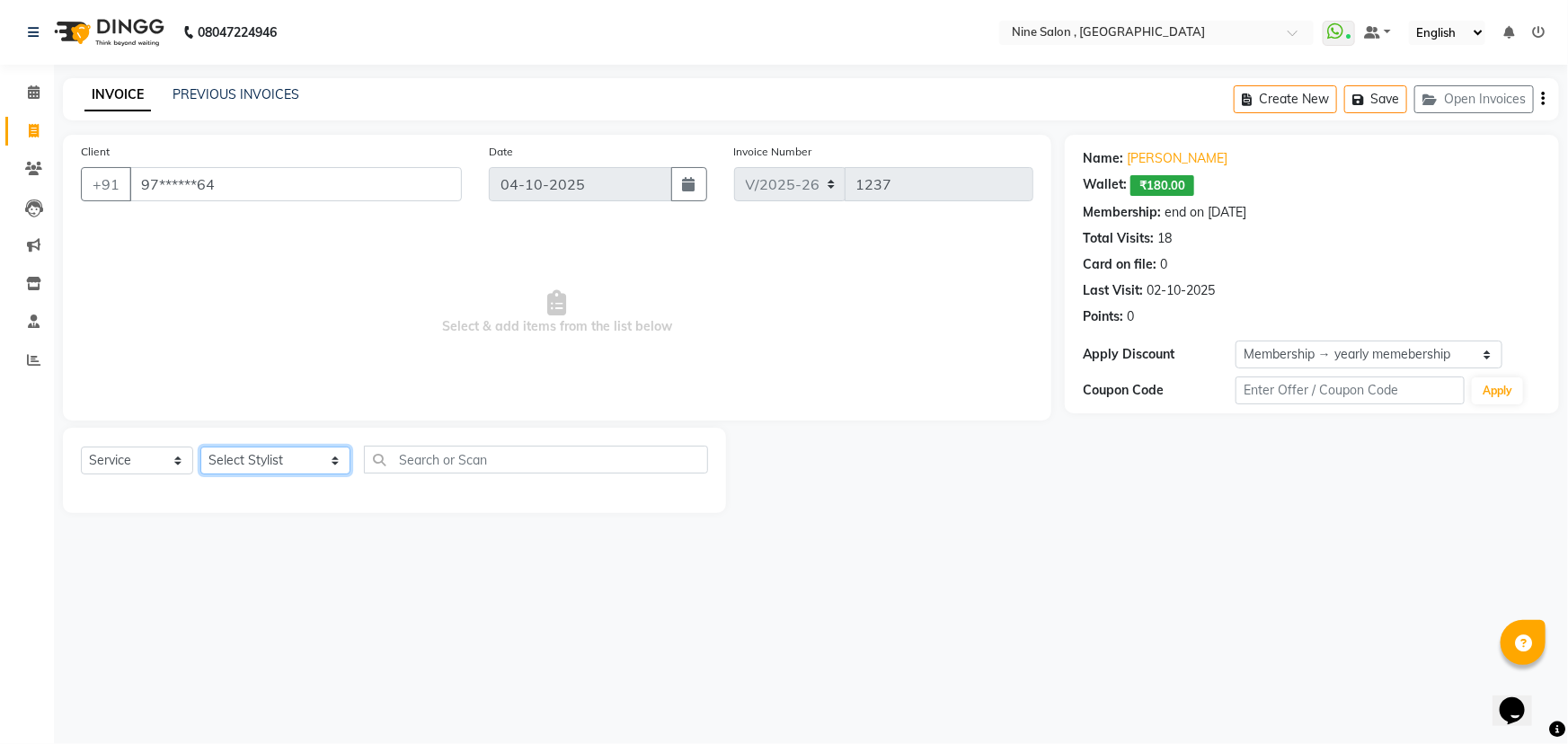
click at [302, 466] on select "Select Stylist Front desk Harsh Sankat [PERSON_NAME] [PERSON_NAME] [PERSON_NAME…" at bounding box center [276, 460] width 150 height 27
select select "85061"
click at [201, 446] on select "Select Stylist Front desk Harsh Sankat [PERSON_NAME] [PERSON_NAME] [PERSON_NAME…" at bounding box center [276, 460] width 150 height 27
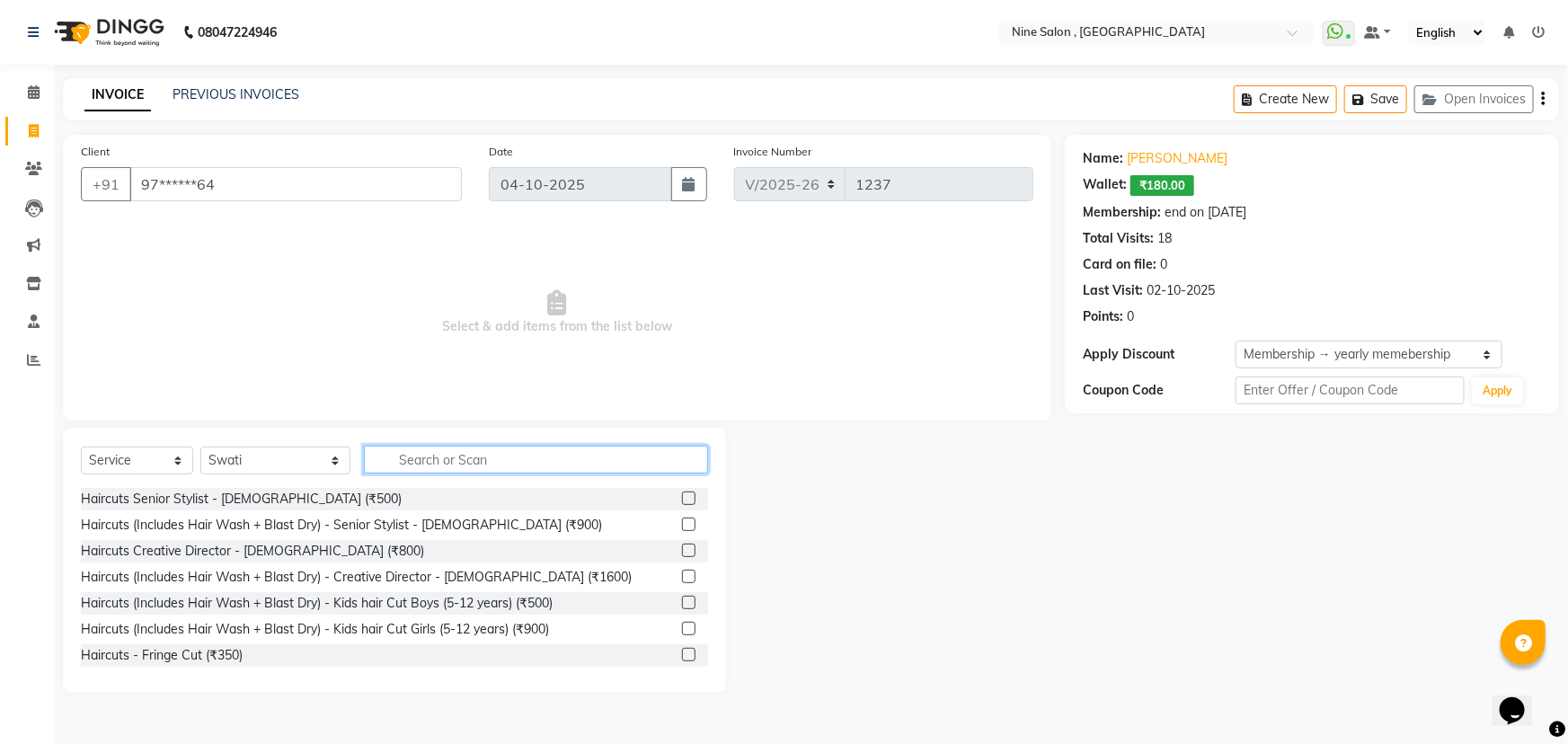
click at [389, 459] on input "text" at bounding box center [536, 459] width 345 height 27
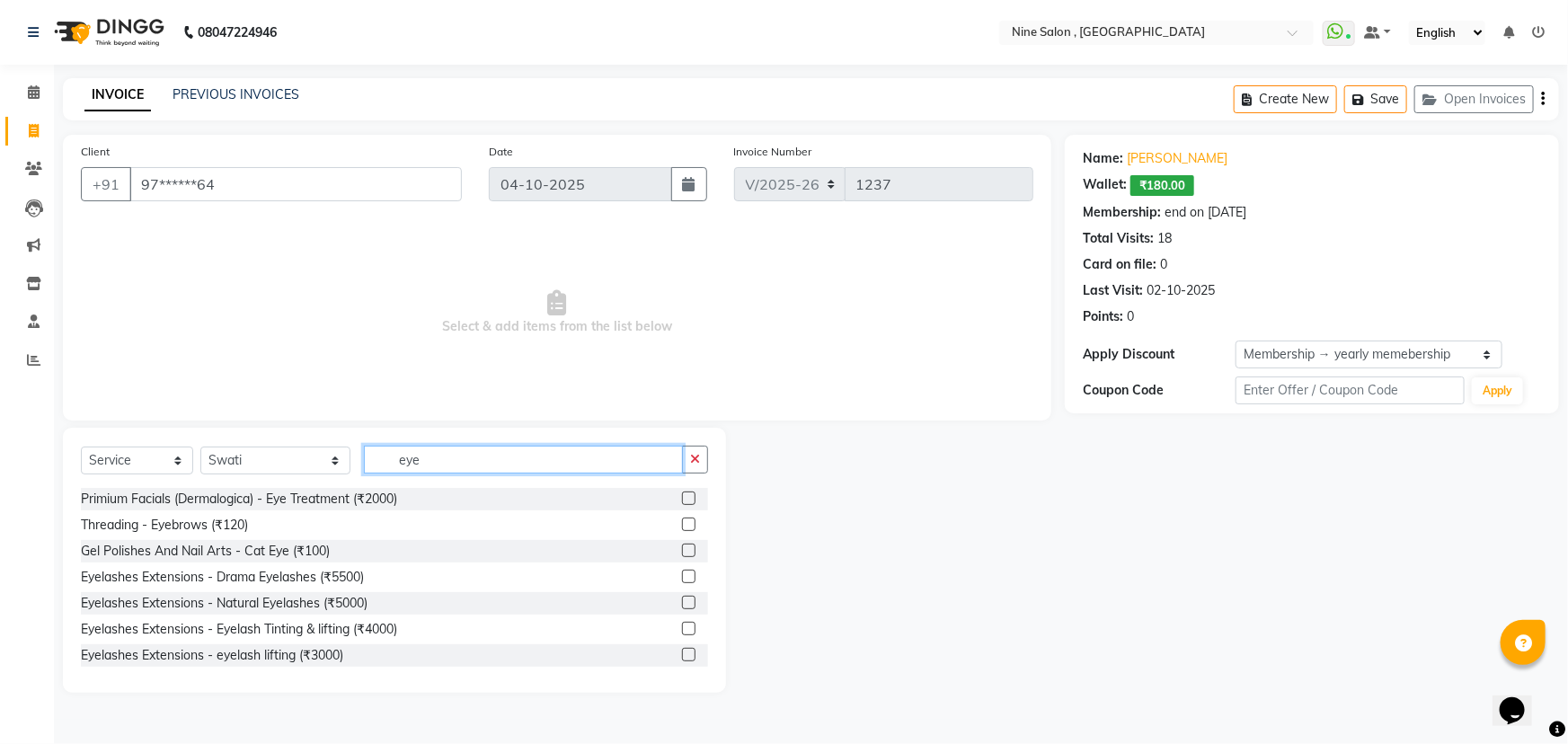
type input "eye"
click at [682, 526] on label at bounding box center [688, 524] width 14 height 14
click at [682, 526] on input "checkbox" at bounding box center [687, 525] width 12 height 12
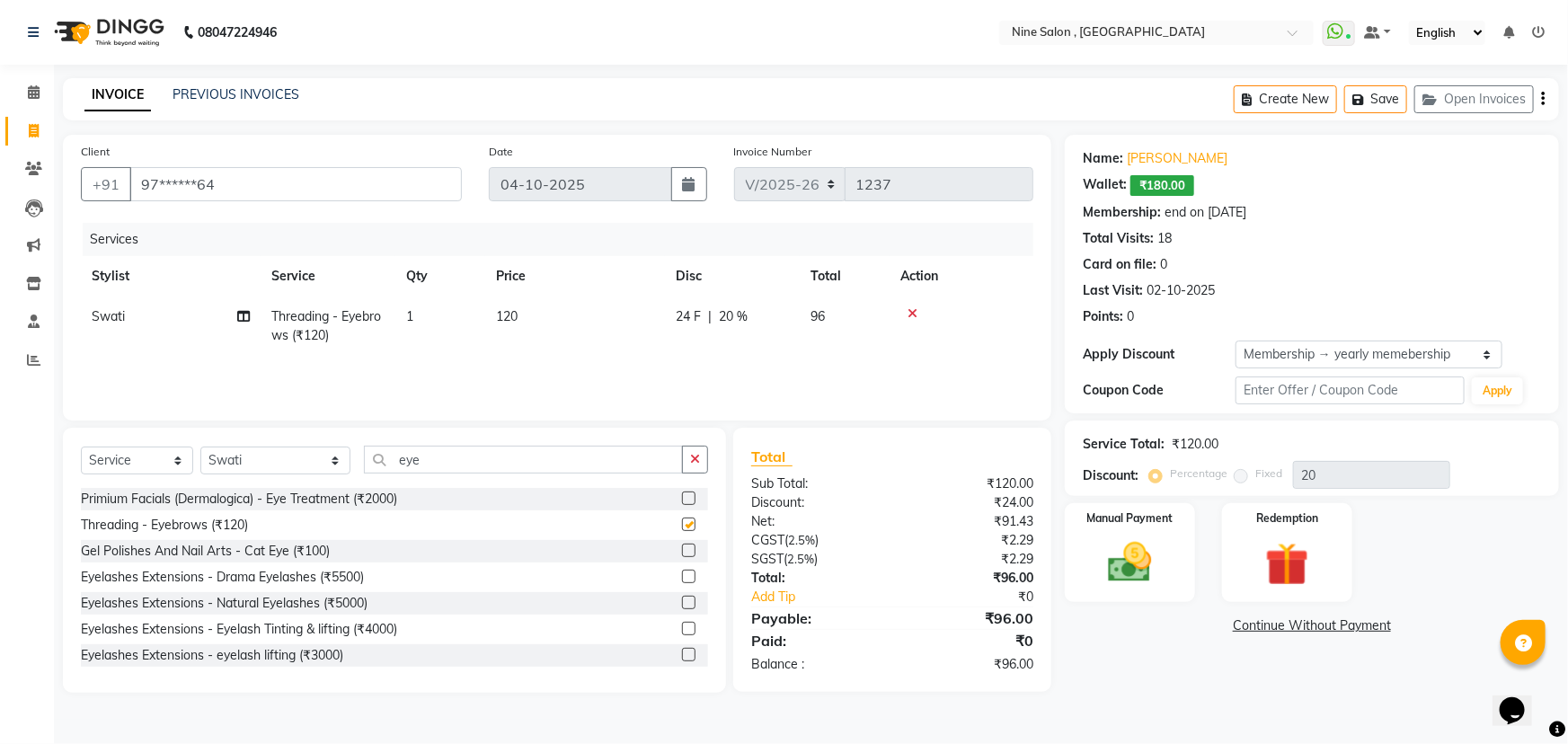
checkbox input "false"
click at [1490, 357] on select "Select Membership → yearly memebership Coupon → Voltas House Employess Coupon →…" at bounding box center [1368, 355] width 267 height 27
select select "0:"
click at [1235, 341] on select "Select Membership → yearly memebership Coupon → Voltas House Employess Coupon →…" at bounding box center [1368, 355] width 267 height 27
type input "0"
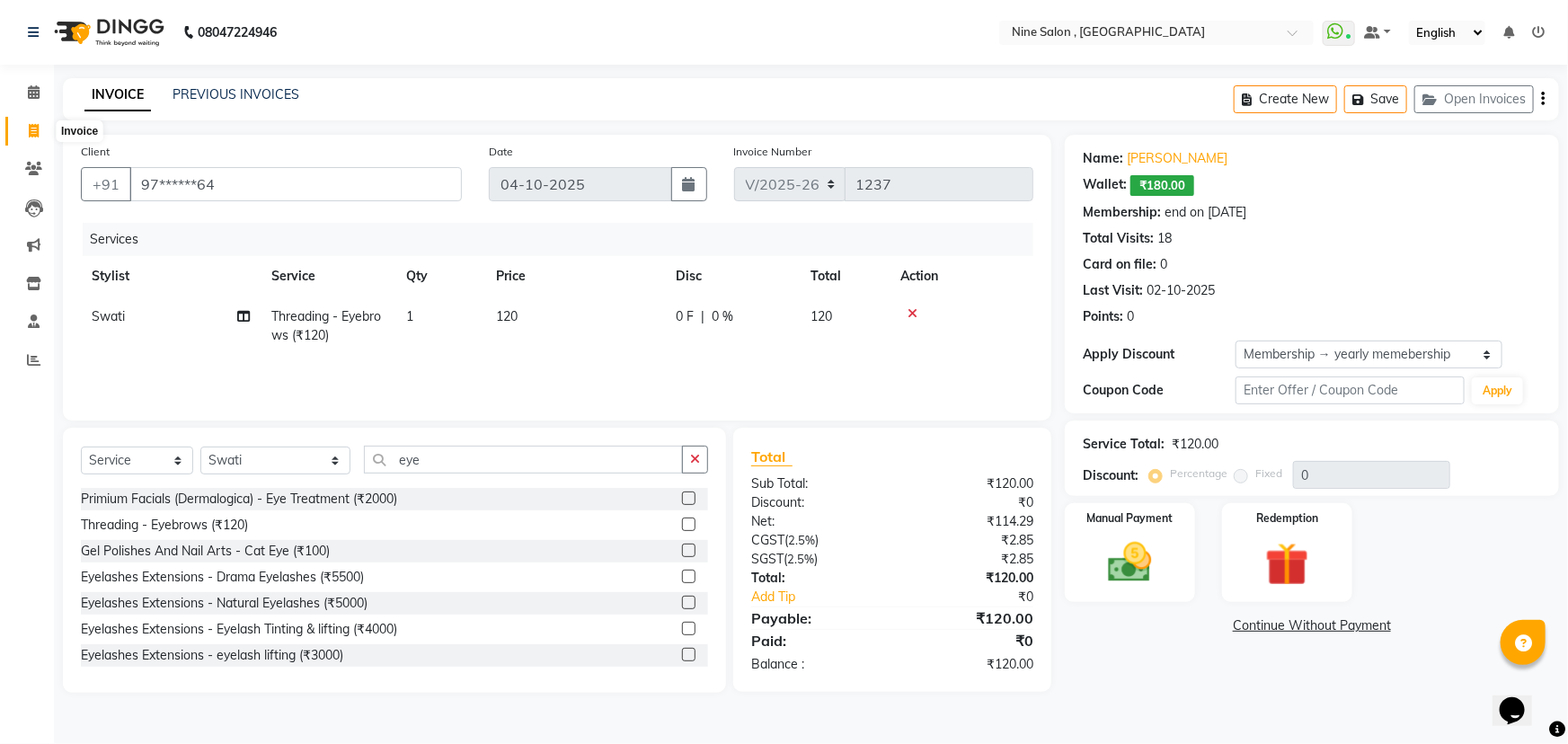
click at [37, 127] on icon at bounding box center [33, 130] width 10 height 14
select select "service"
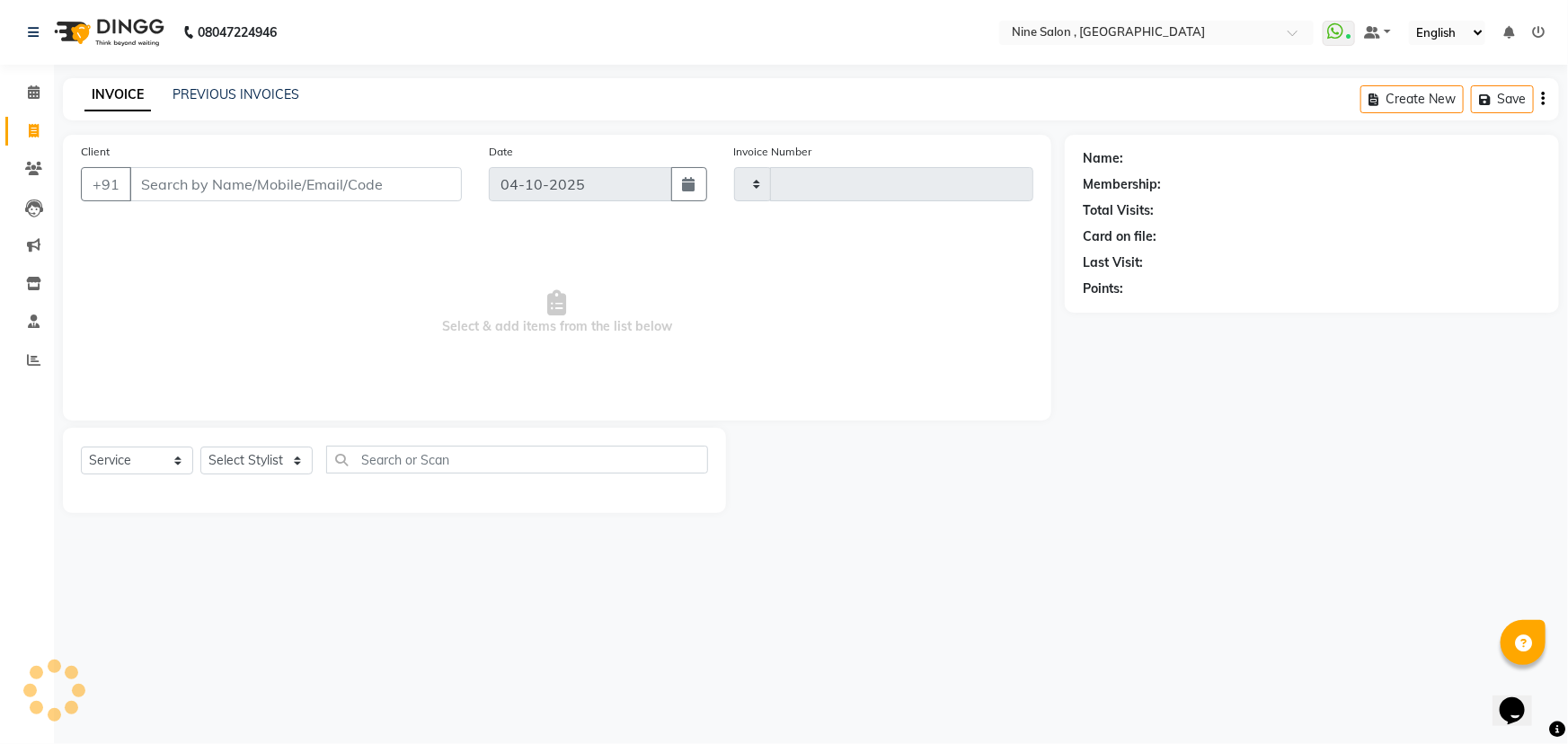
type input "1237"
select select "7341"
click at [32, 88] on icon at bounding box center [33, 92] width 12 height 14
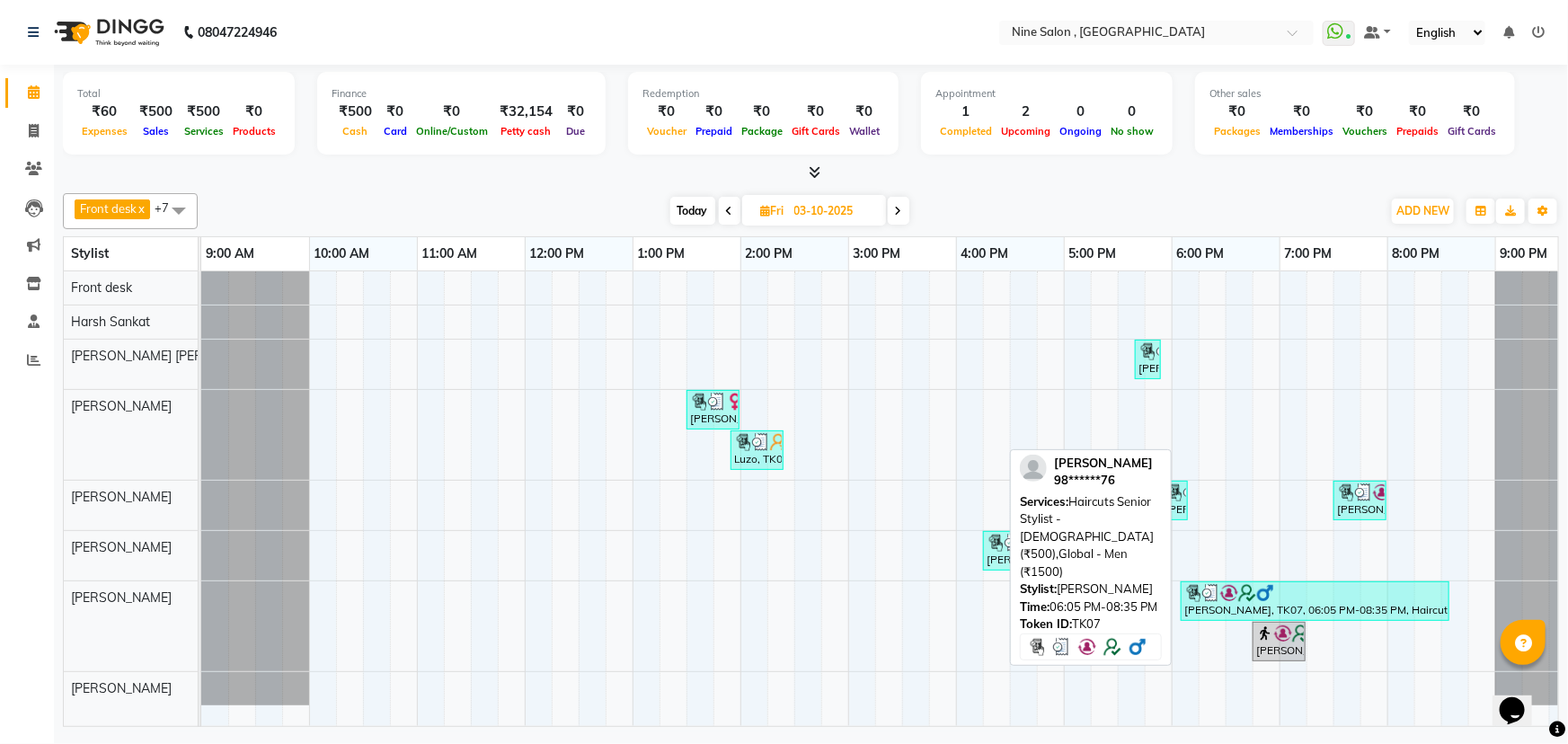
click at [1277, 593] on div at bounding box center [1314, 593] width 261 height 18
select select "3"
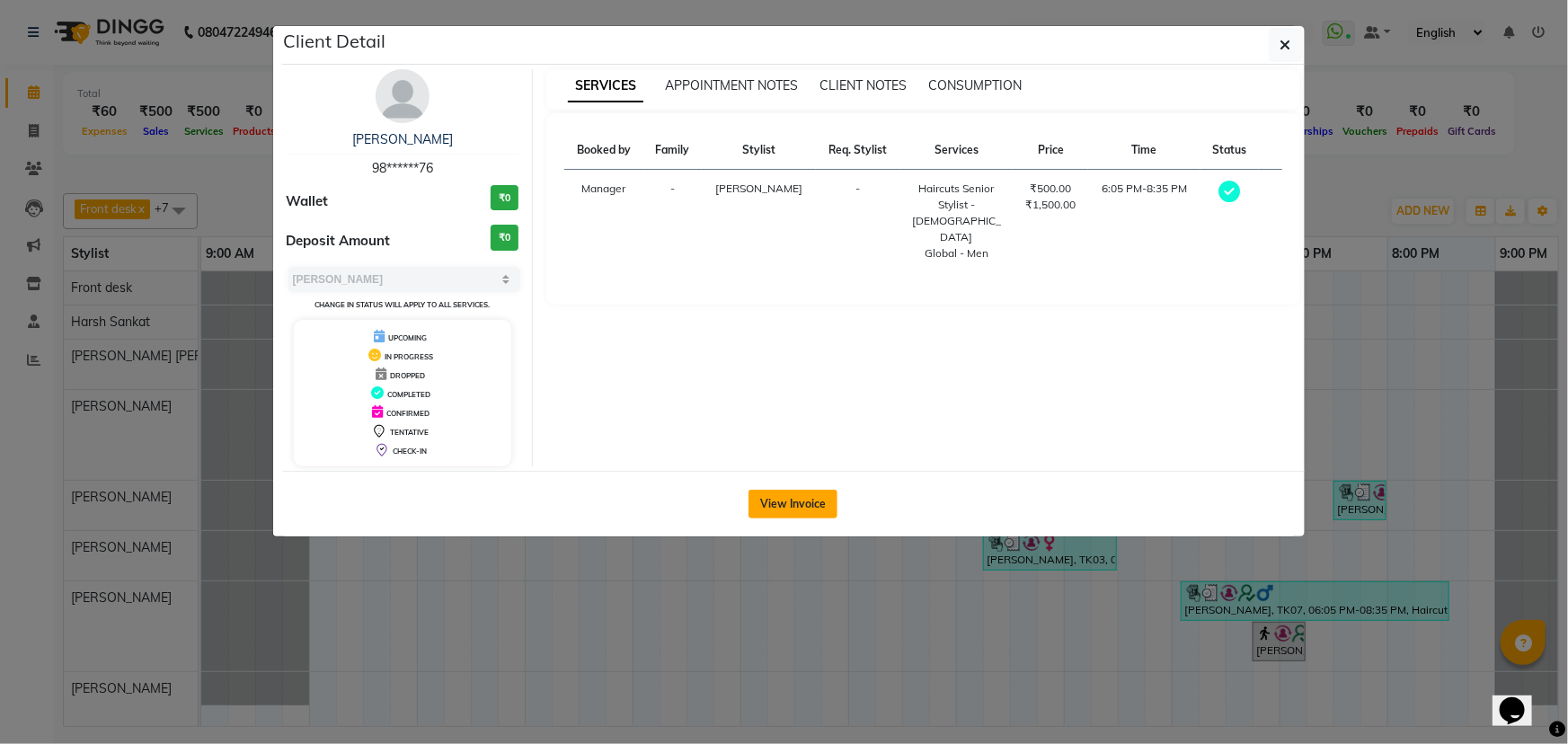
click at [803, 495] on button "View Invoice" at bounding box center [793, 503] width 89 height 28
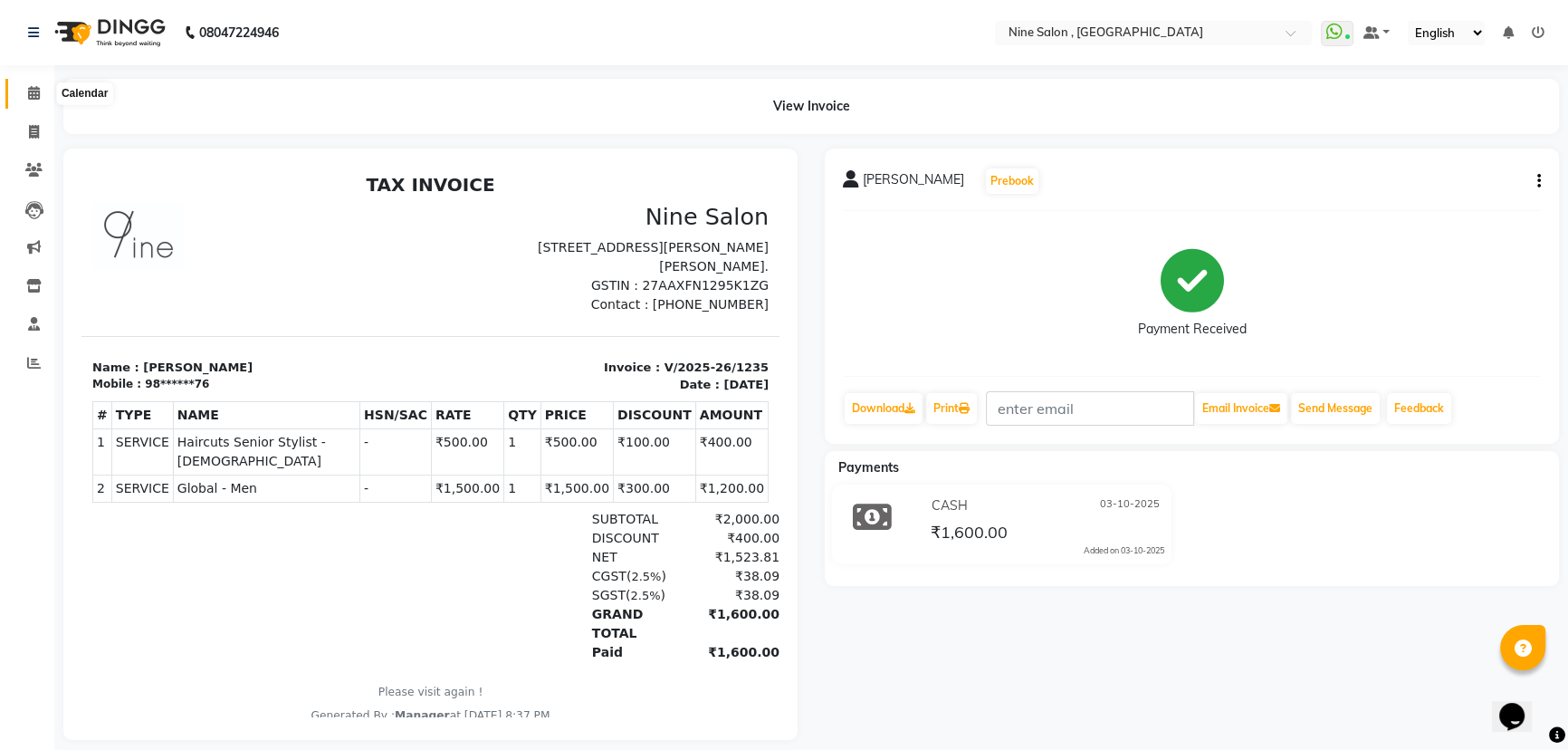
click at [32, 91] on icon at bounding box center [33, 92] width 12 height 14
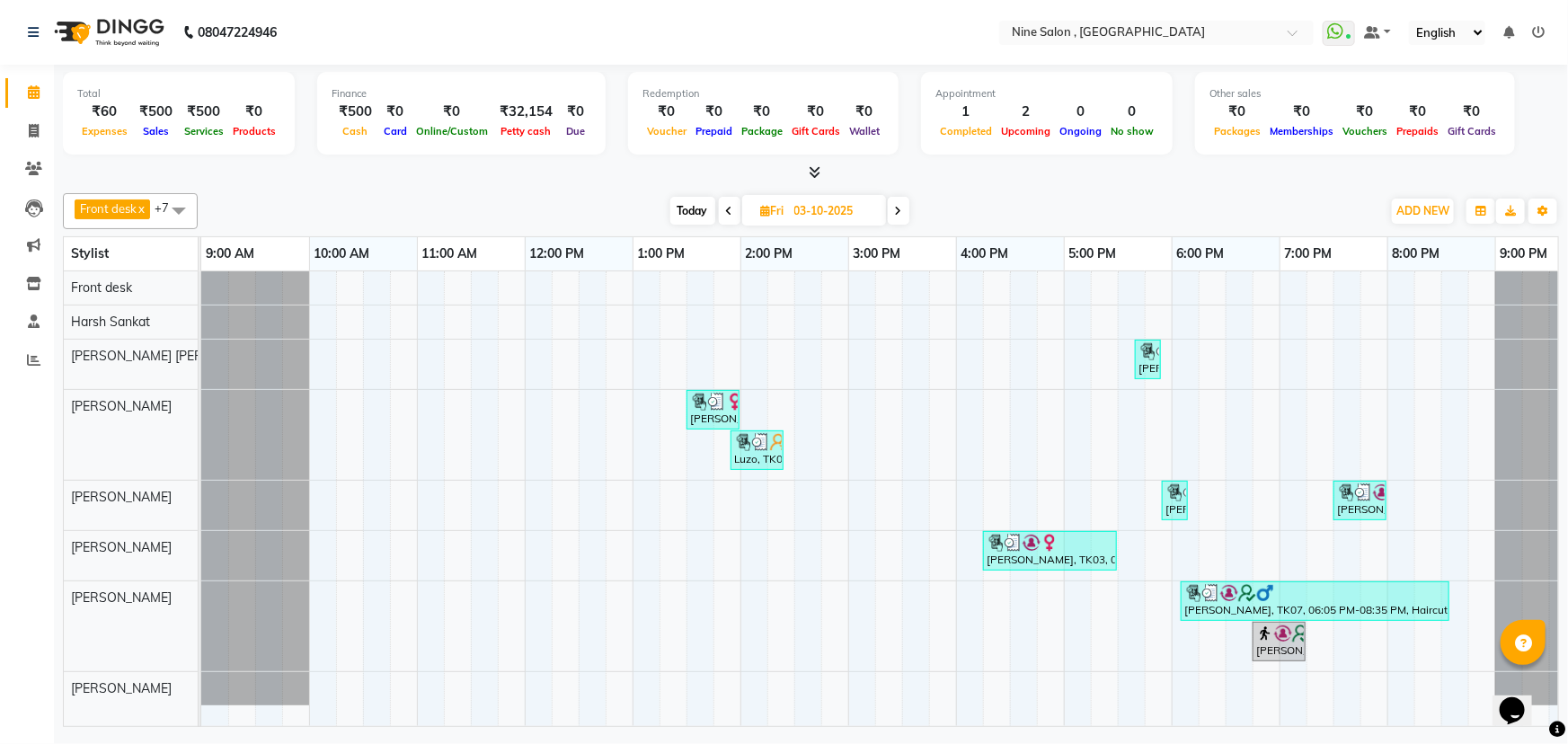
click at [905, 209] on span at bounding box center [899, 211] width 22 height 27
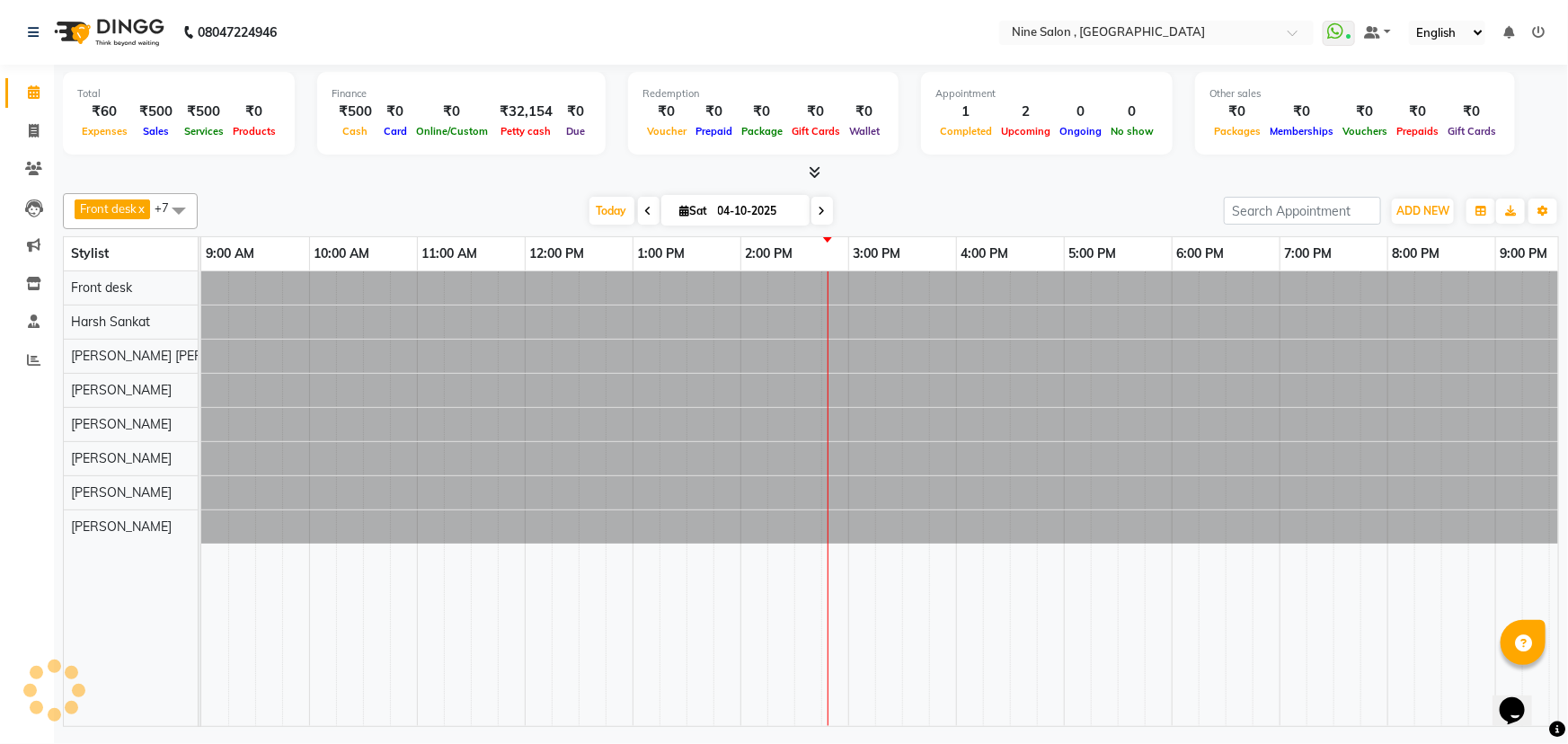
scroll to position [0, 44]
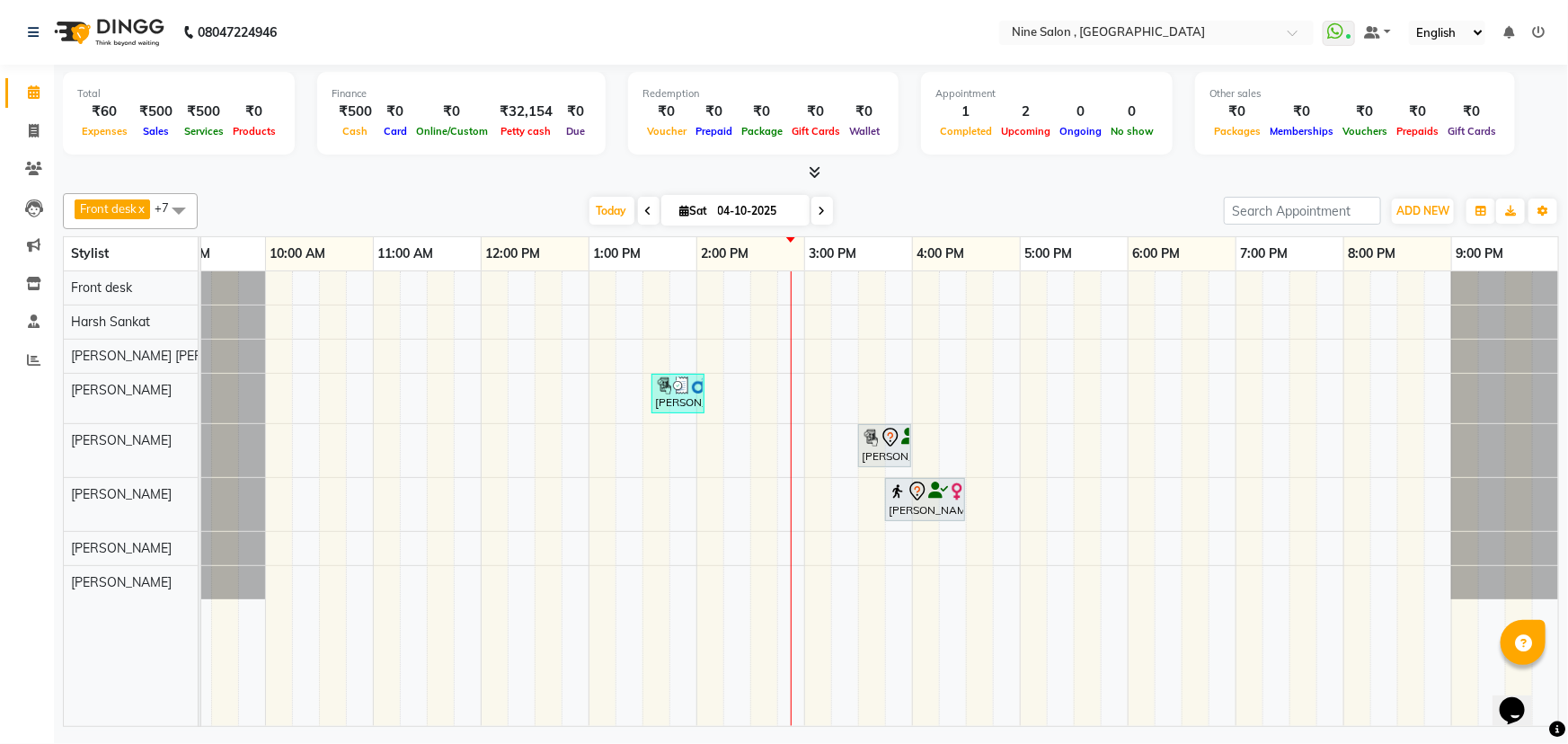
click at [818, 206] on icon at bounding box center [822, 212] width 7 height 11
type input "05-10-2025"
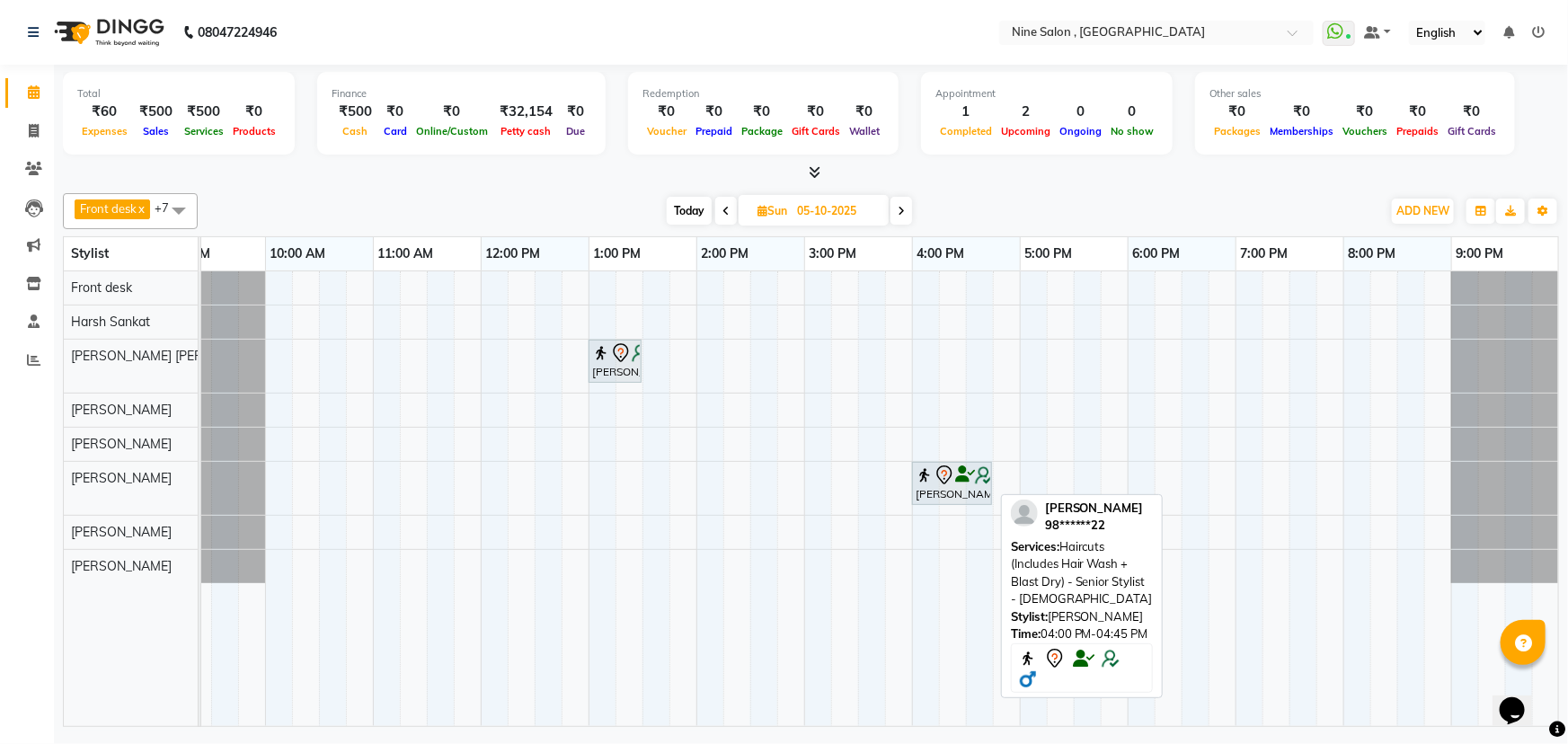
click at [952, 487] on div "Jyotinder Thacker, 04:00 PM-04:45 PM, Haircuts (Includes Hair Wash + Blast Dry)…" at bounding box center [951, 483] width 76 height 38
select select "7"
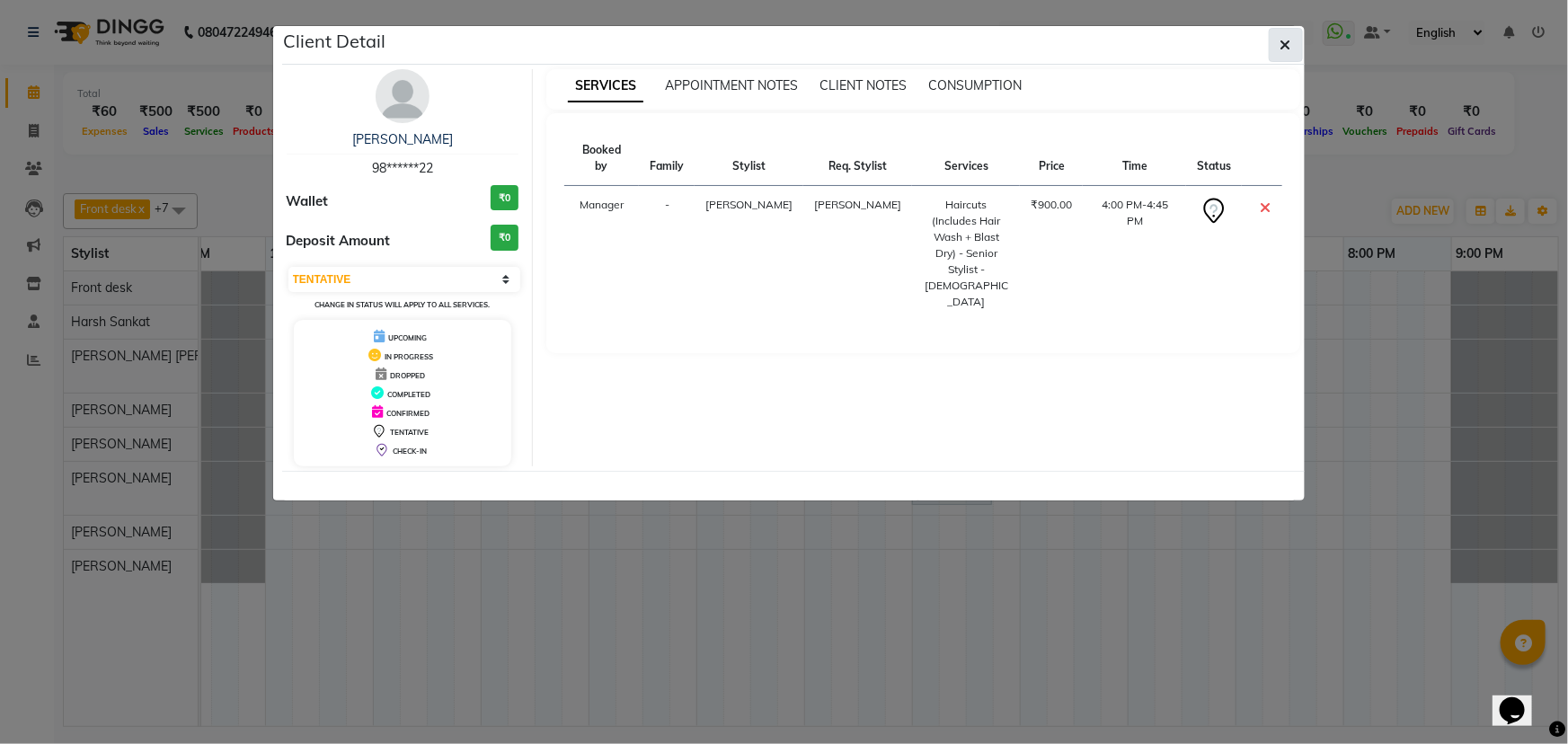
click at [1288, 48] on icon "button" at bounding box center [1286, 45] width 11 height 15
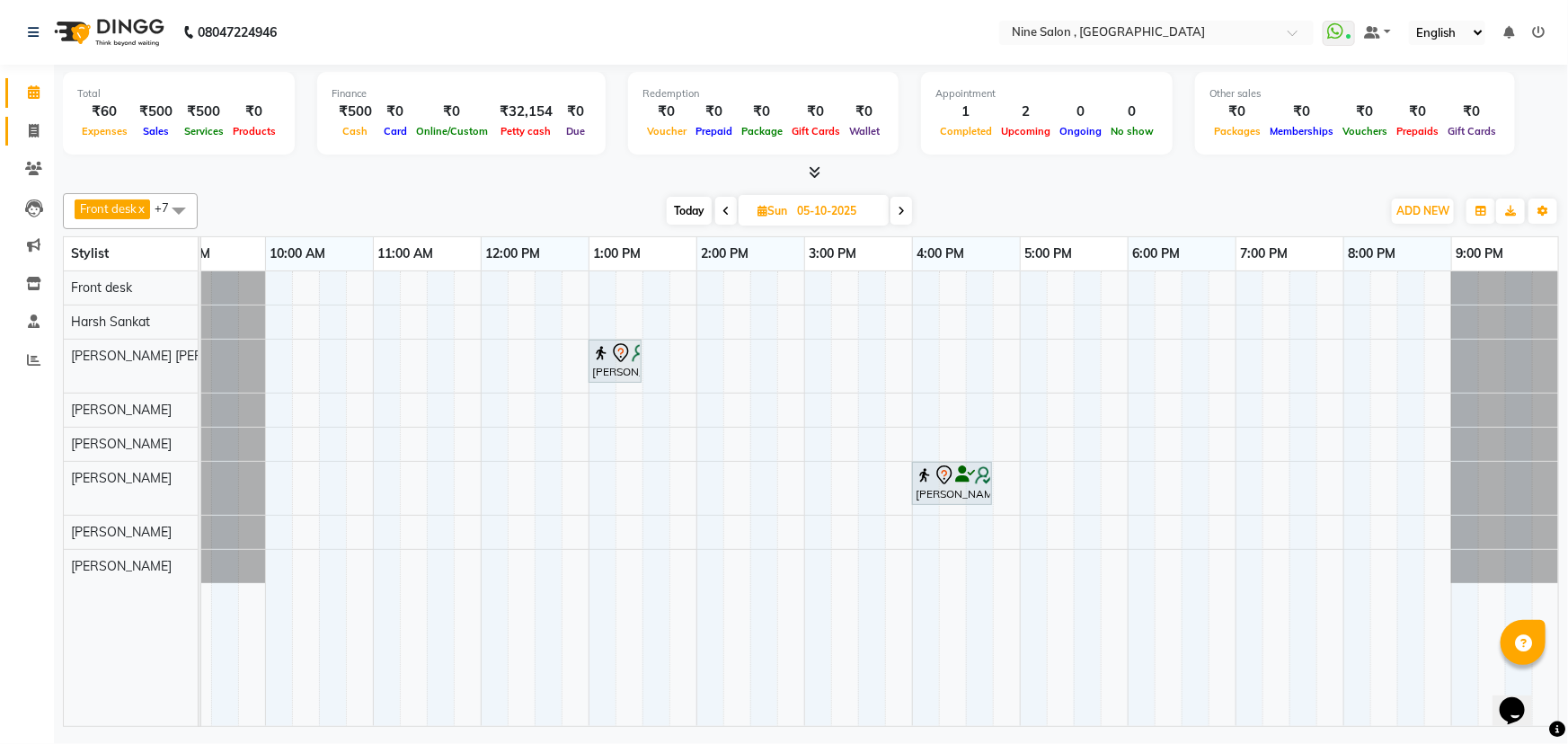
click at [34, 135] on icon at bounding box center [33, 130] width 10 height 14
select select "7341"
select select "service"
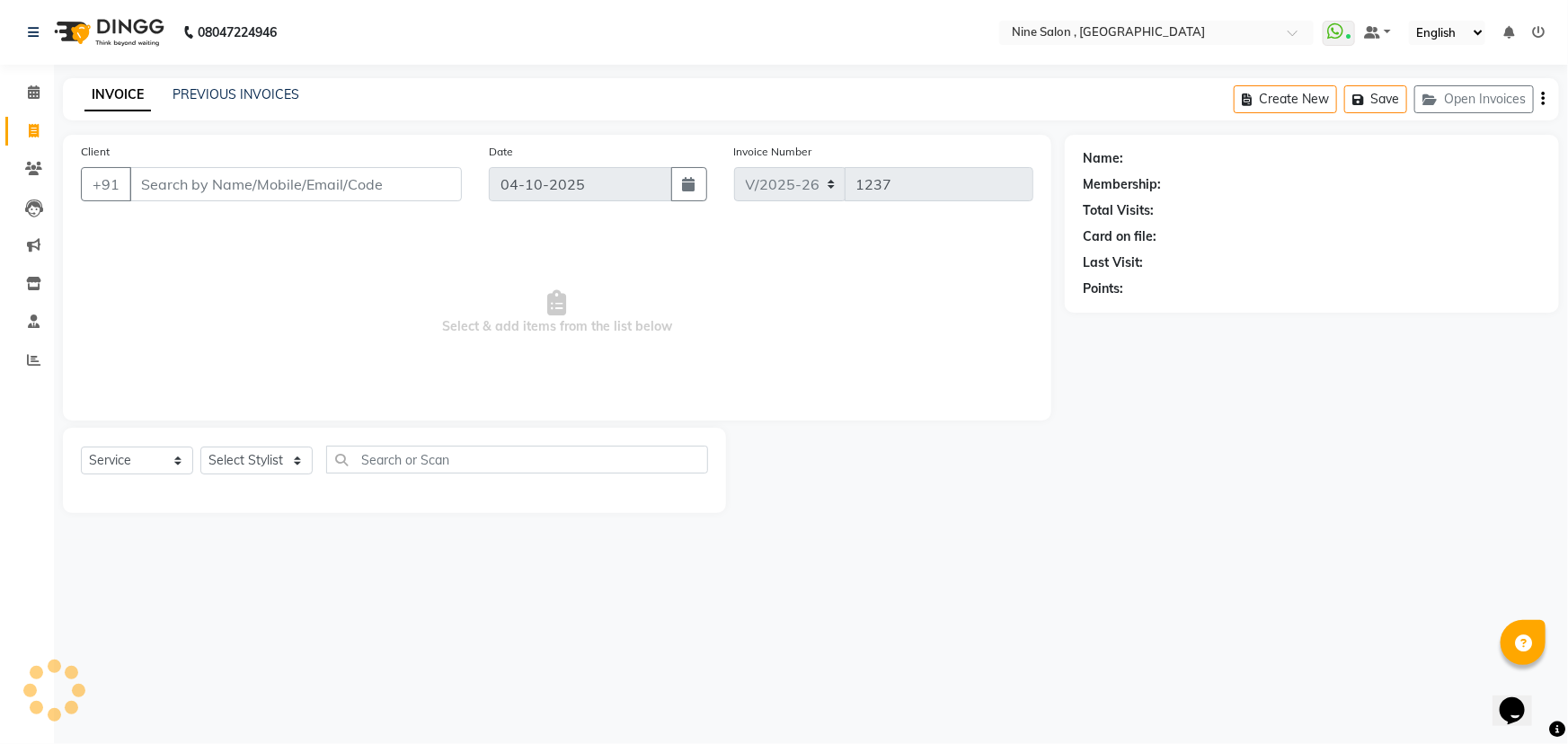
click at [220, 181] on input "Client" at bounding box center [295, 183] width 333 height 34
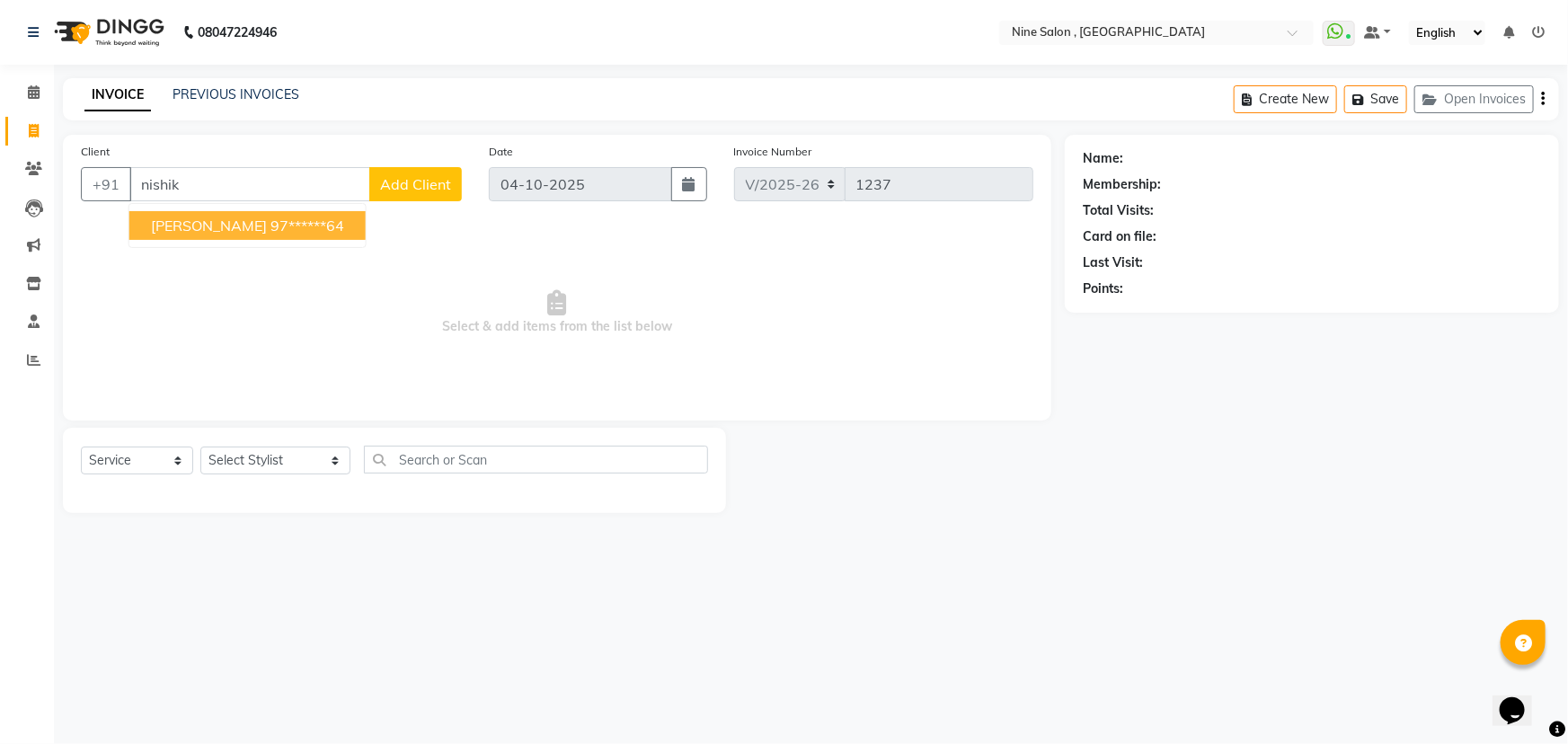
click at [228, 223] on span "Nishika Baldev" at bounding box center [209, 225] width 116 height 18
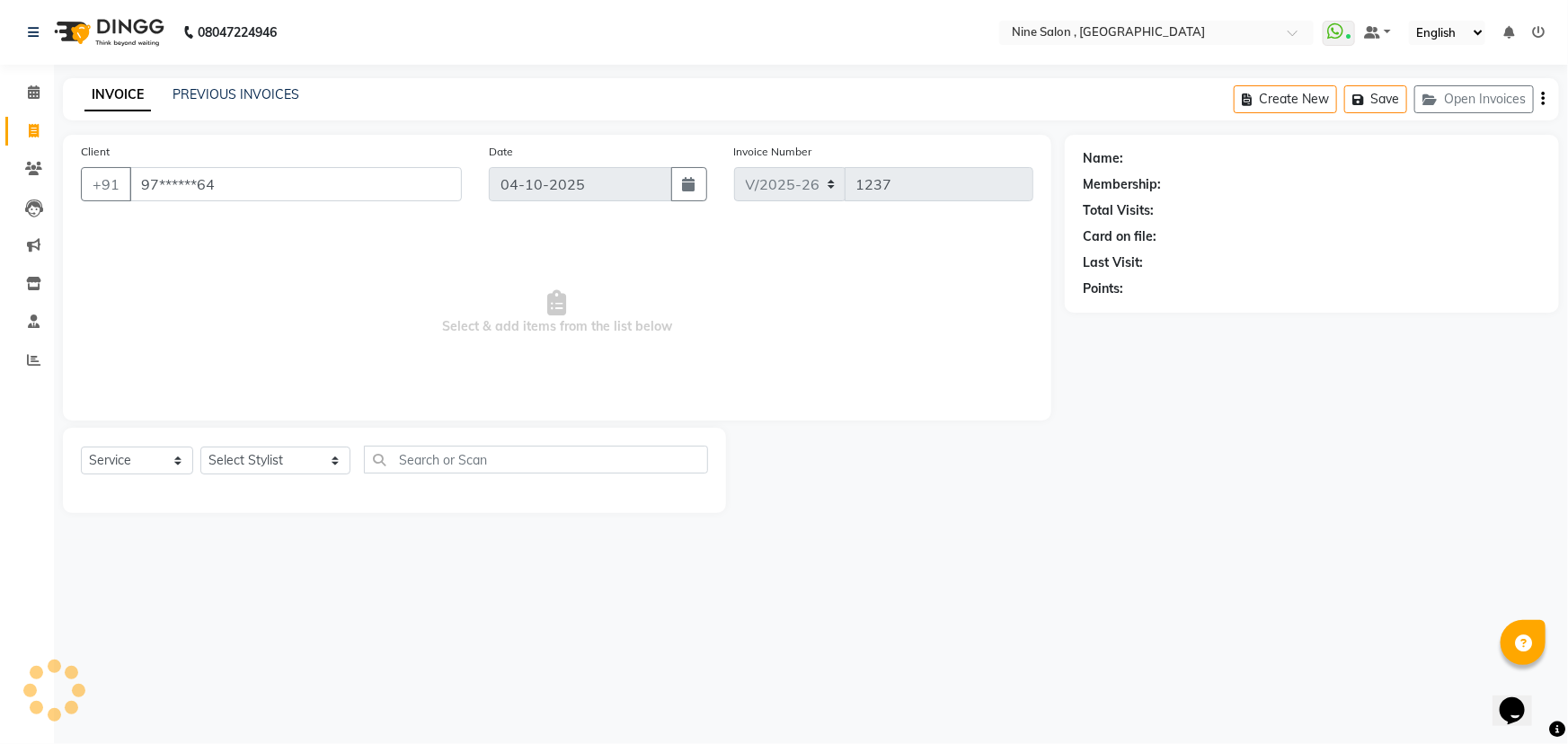
type input "97******64"
select select "1: Object"
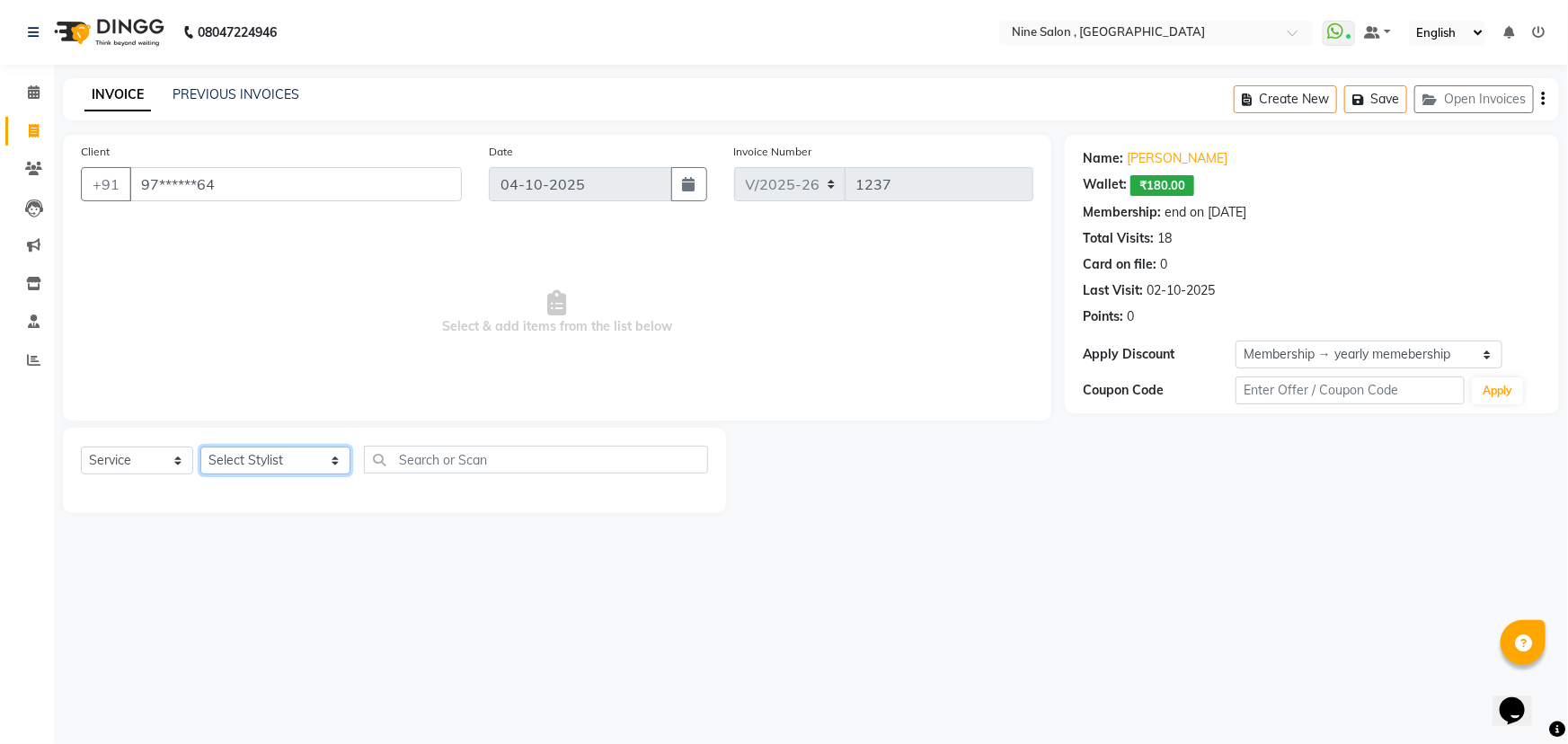
click at [303, 465] on select "Select Stylist Front desk Harsh Sankat [PERSON_NAME] [PERSON_NAME] [PERSON_NAME…" at bounding box center [276, 460] width 150 height 27
select select "70806"
click at [201, 446] on select "Select Stylist Front desk Harsh Sankat [PERSON_NAME] [PERSON_NAME] [PERSON_NAME…" at bounding box center [276, 460] width 150 height 27
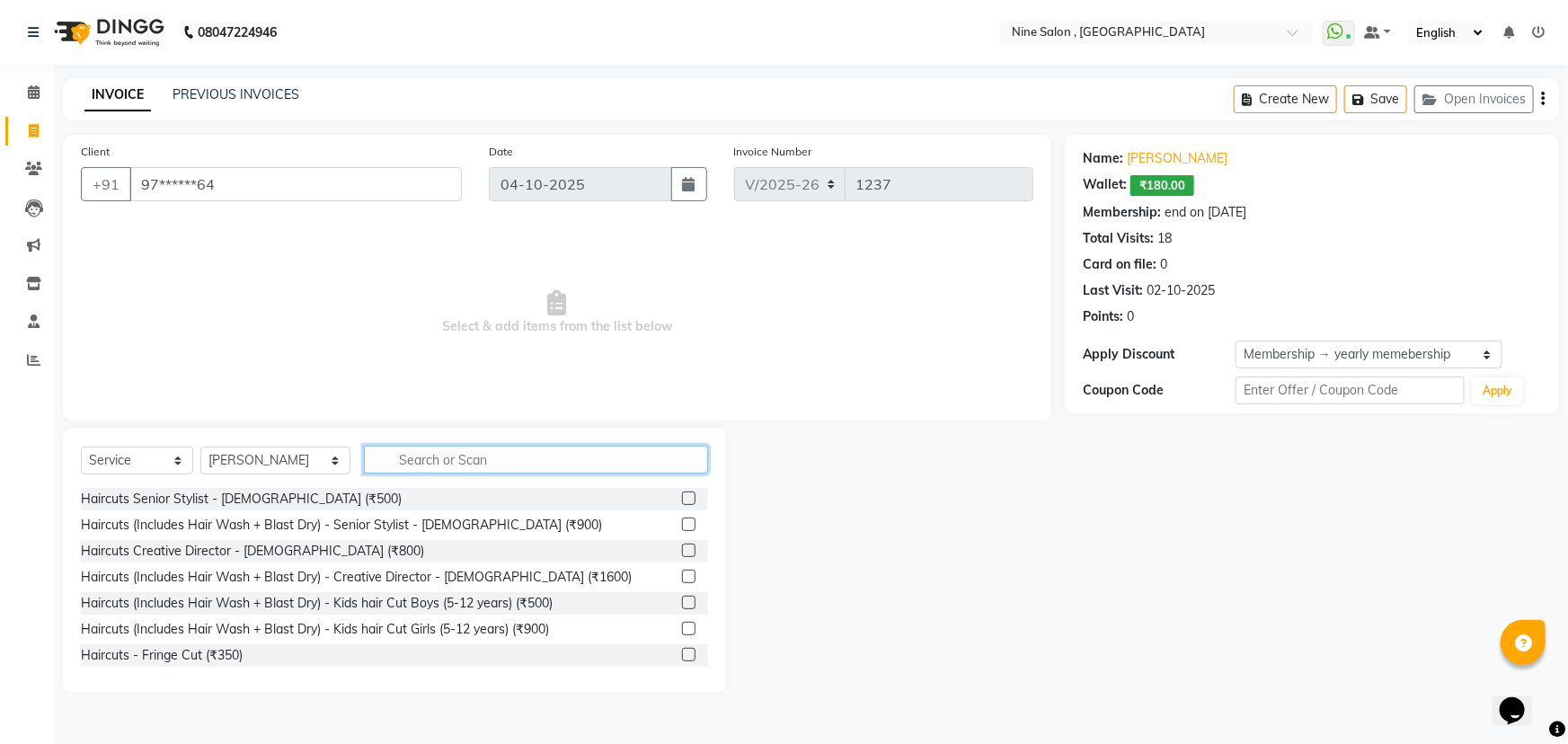
click at [443, 455] on input "text" at bounding box center [536, 459] width 345 height 27
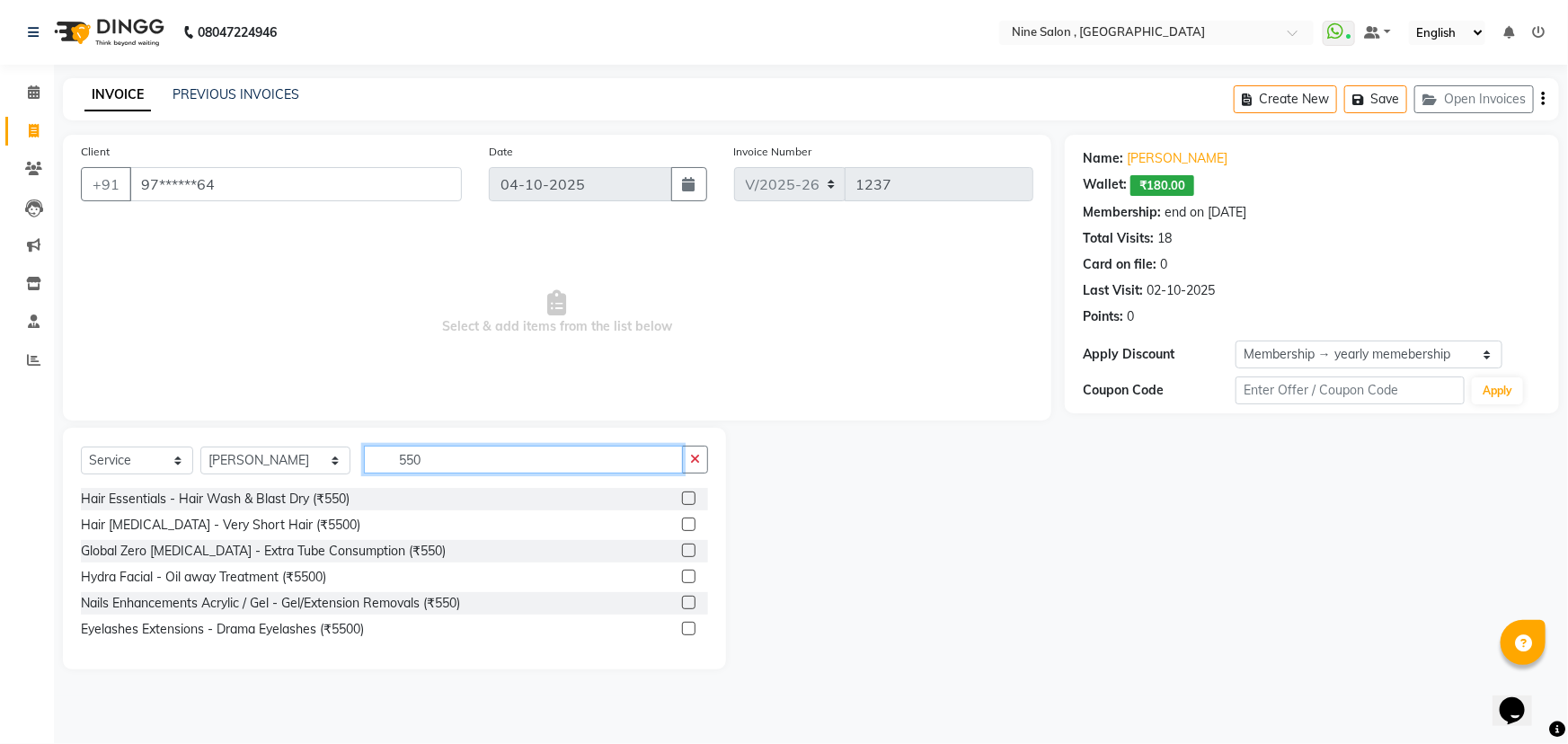
type input "550"
click at [685, 496] on label at bounding box center [688, 498] width 14 height 14
click at [685, 496] on input "checkbox" at bounding box center [687, 498] width 12 height 12
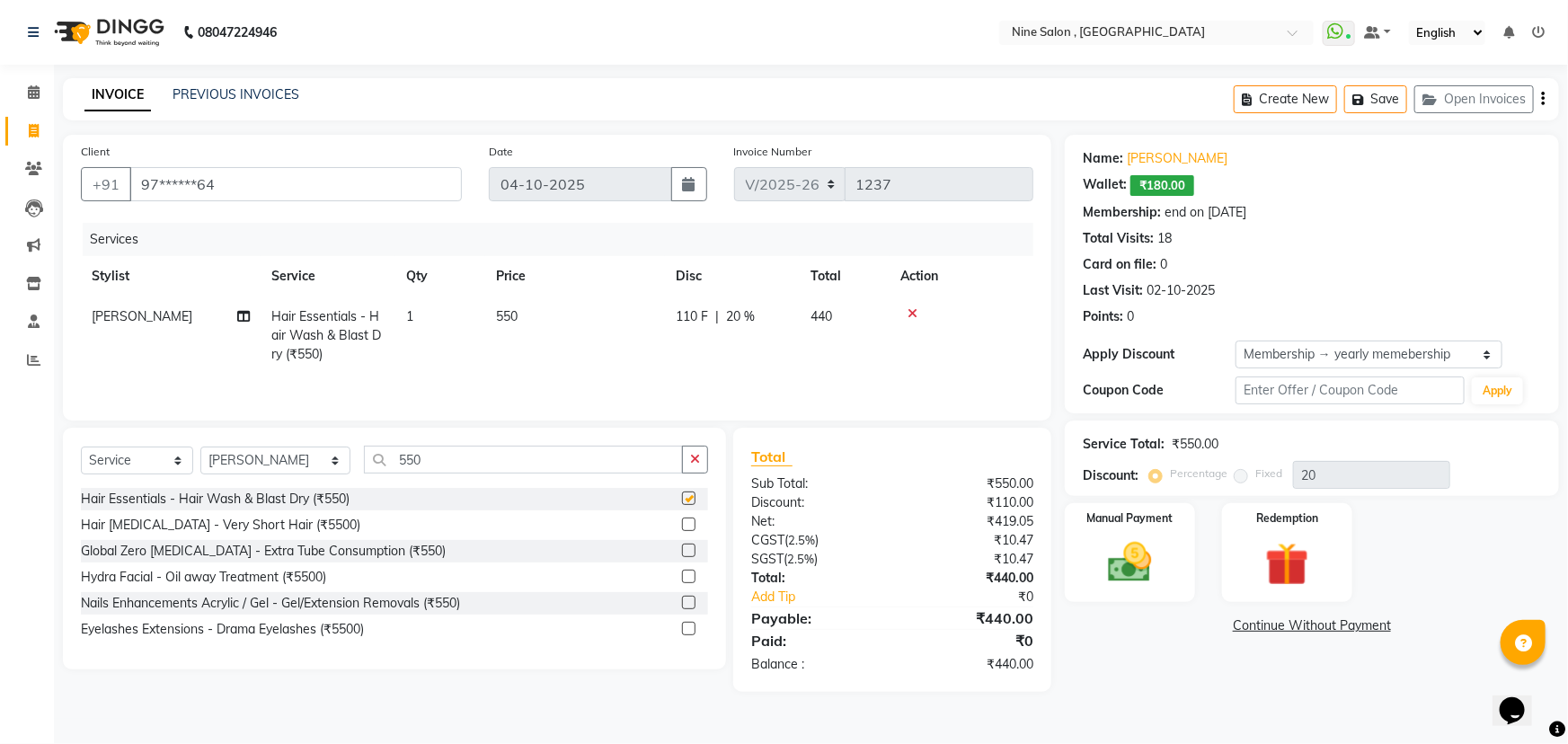
checkbox input "false"
click at [1291, 534] on div "Redemption" at bounding box center [1288, 553] width 136 height 104
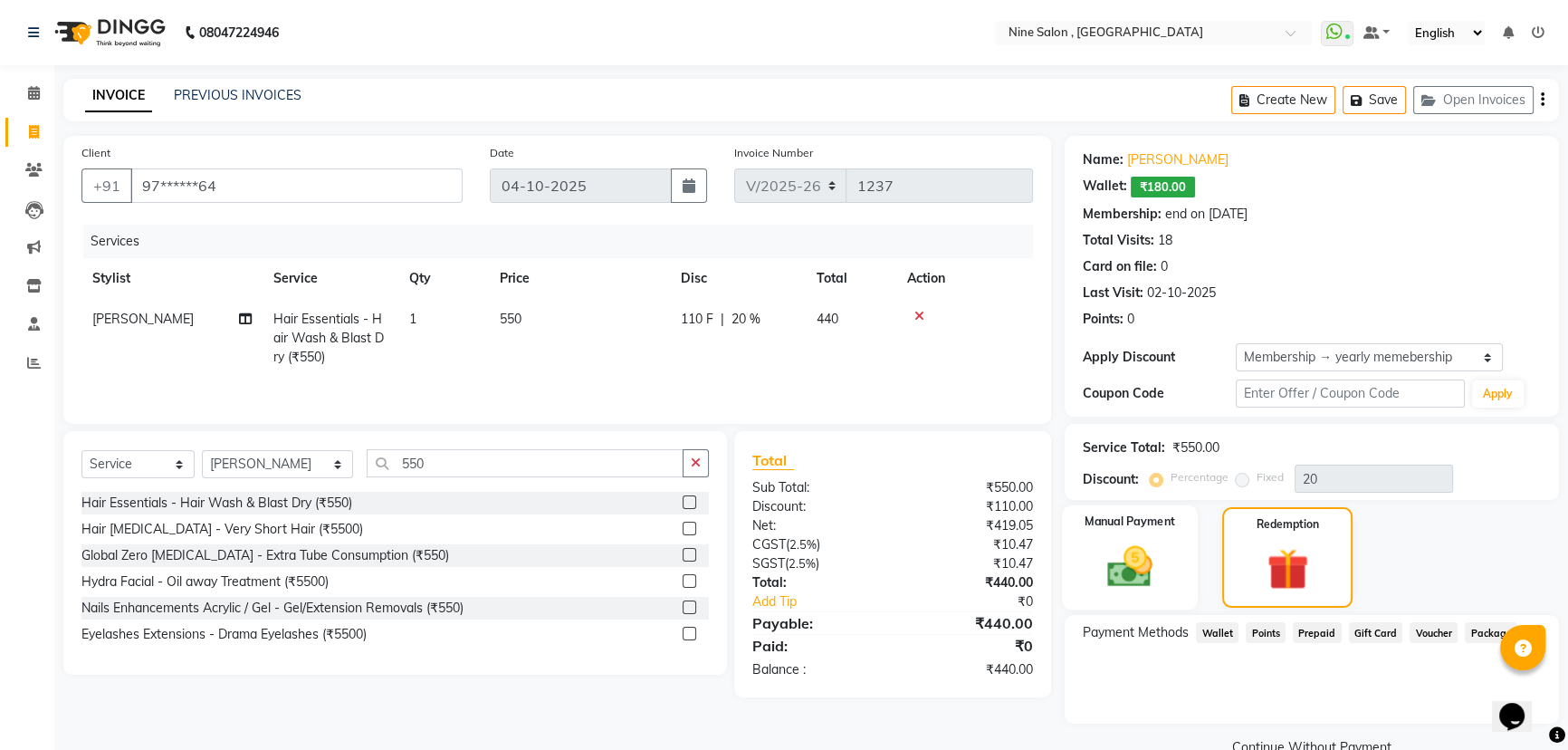
click at [1111, 568] on img at bounding box center [1130, 566] width 73 height 52
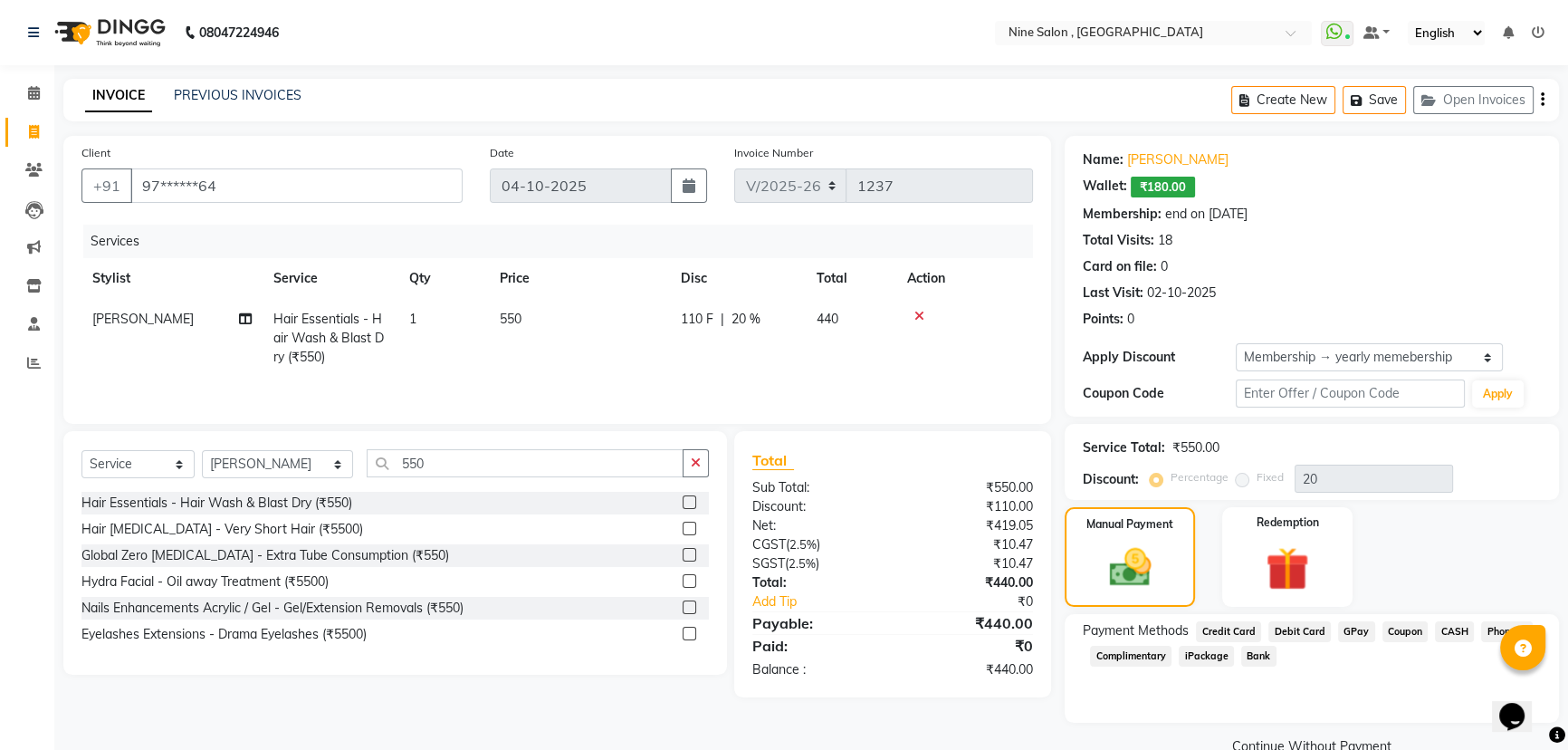
click at [1448, 630] on span "CASH" at bounding box center [1454, 632] width 39 height 21
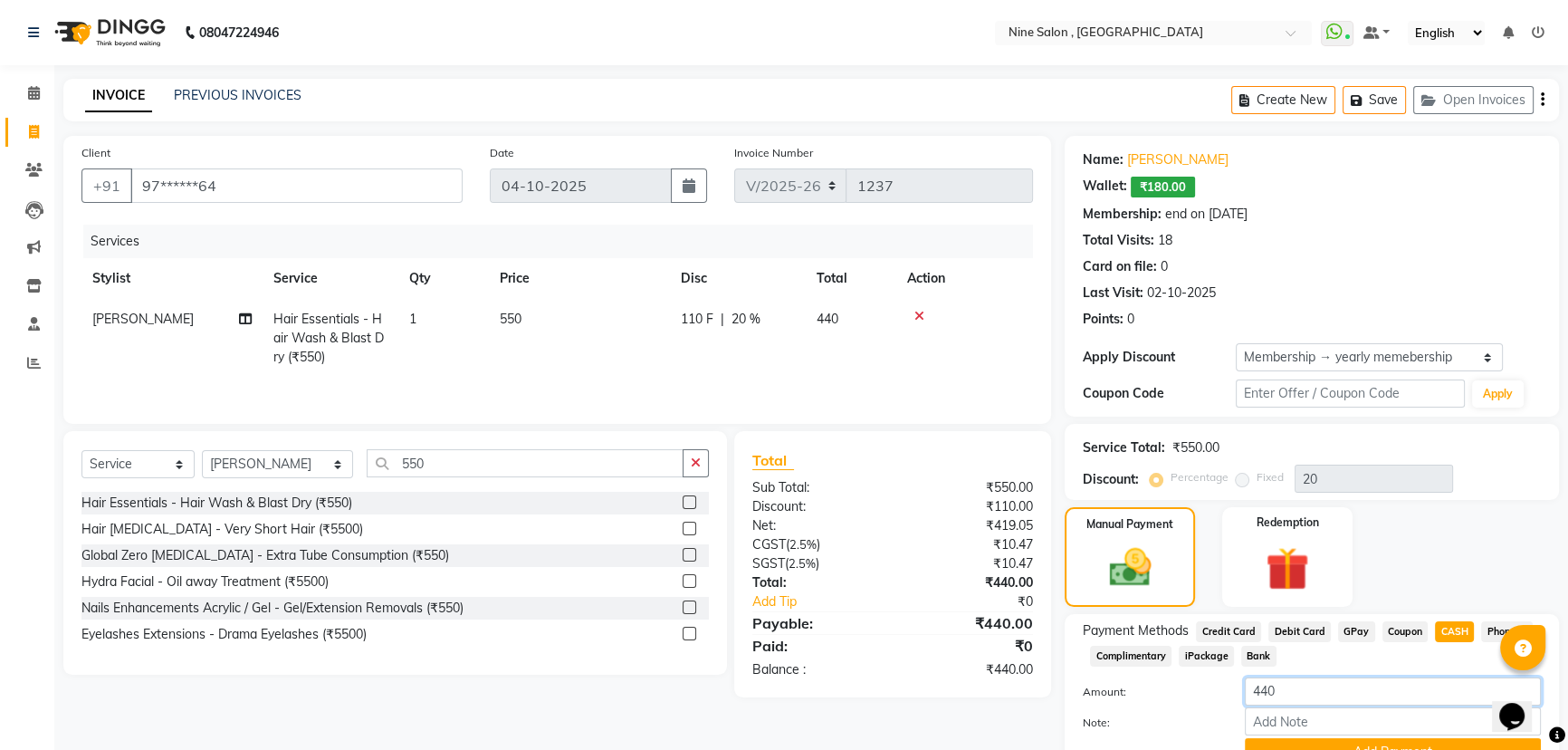
click at [1309, 699] on input "440" at bounding box center [1393, 692] width 296 height 28
type input "4"
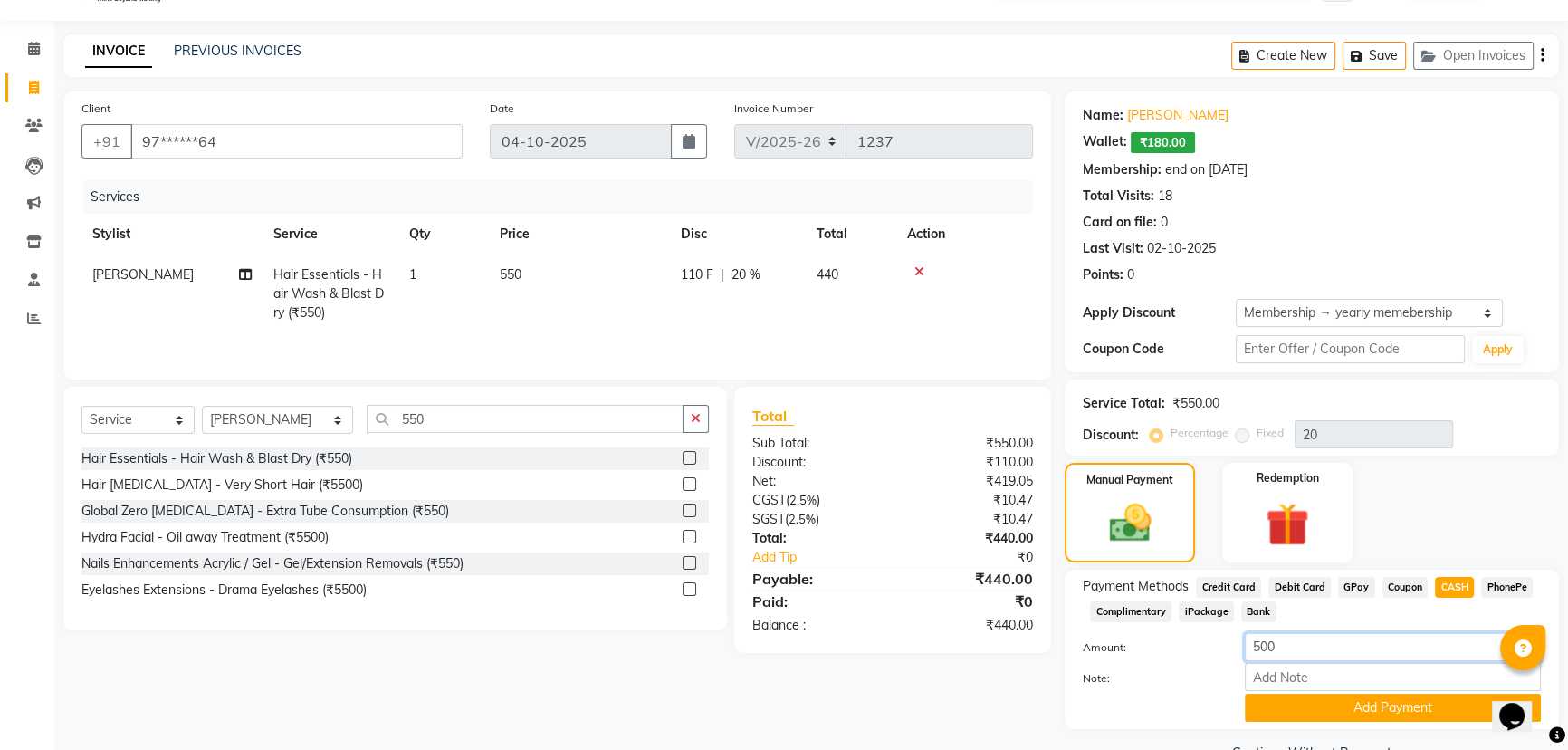
scroll to position [87, 0]
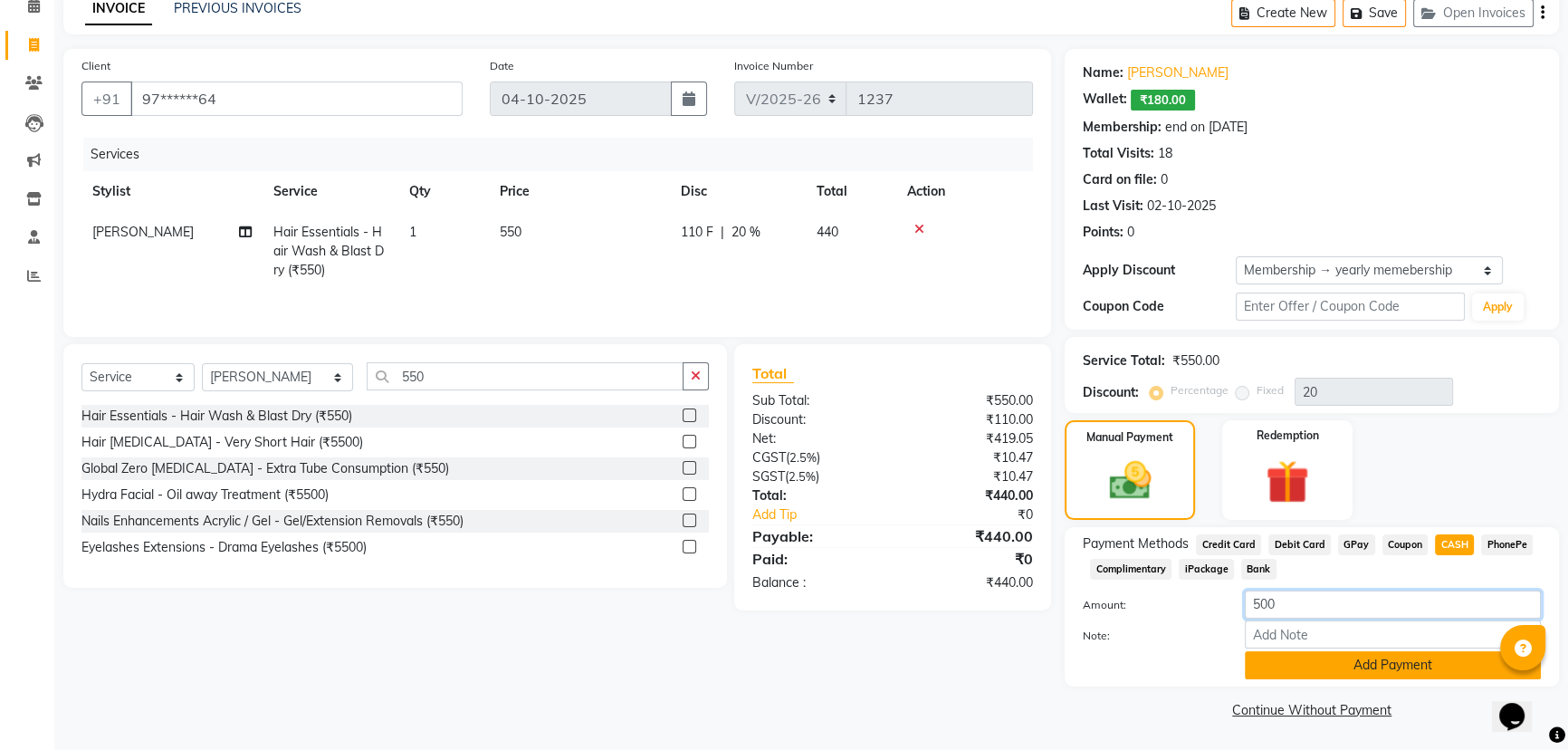
type input "500"
click at [1372, 669] on button "Add Payment" at bounding box center [1393, 665] width 296 height 28
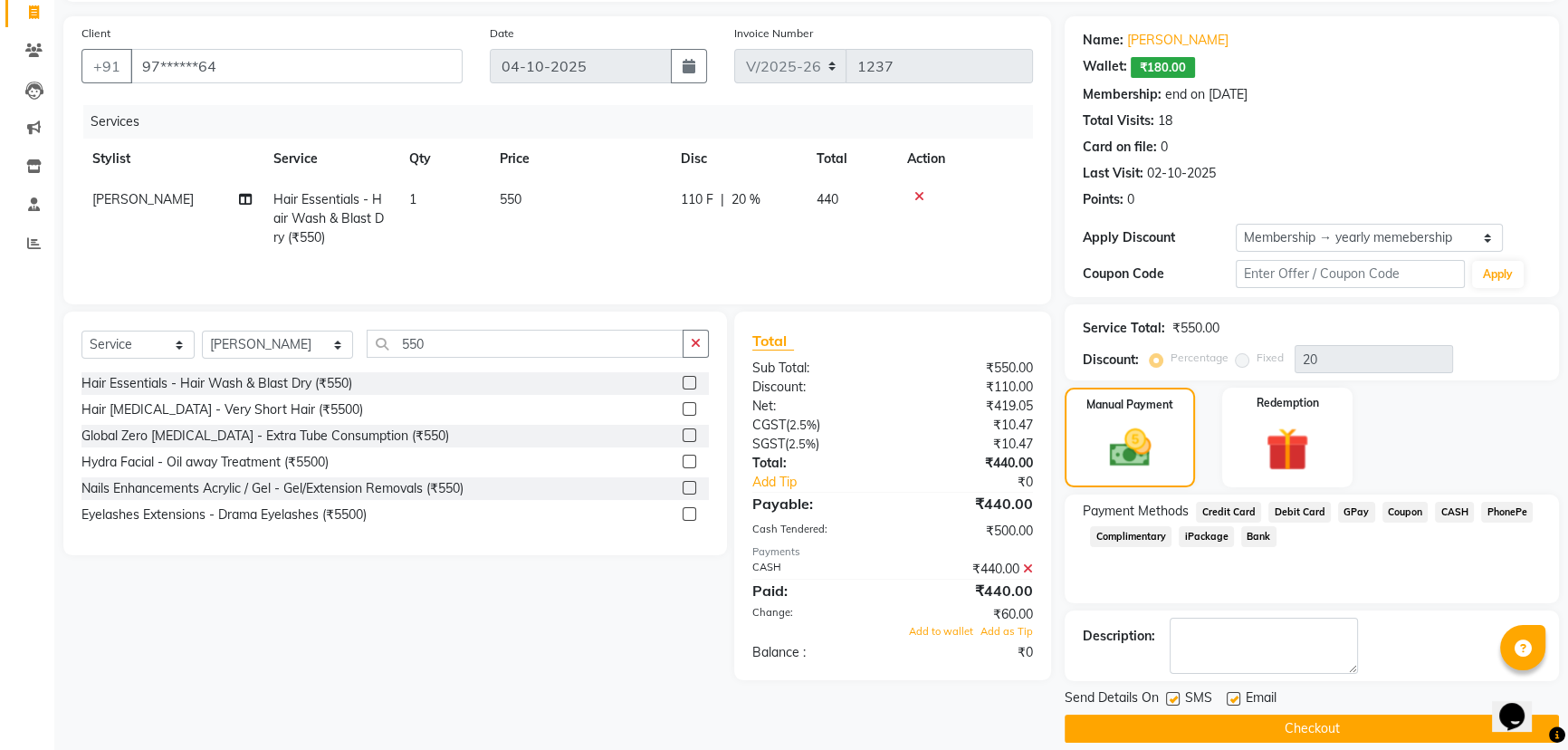
scroll to position [138, 0]
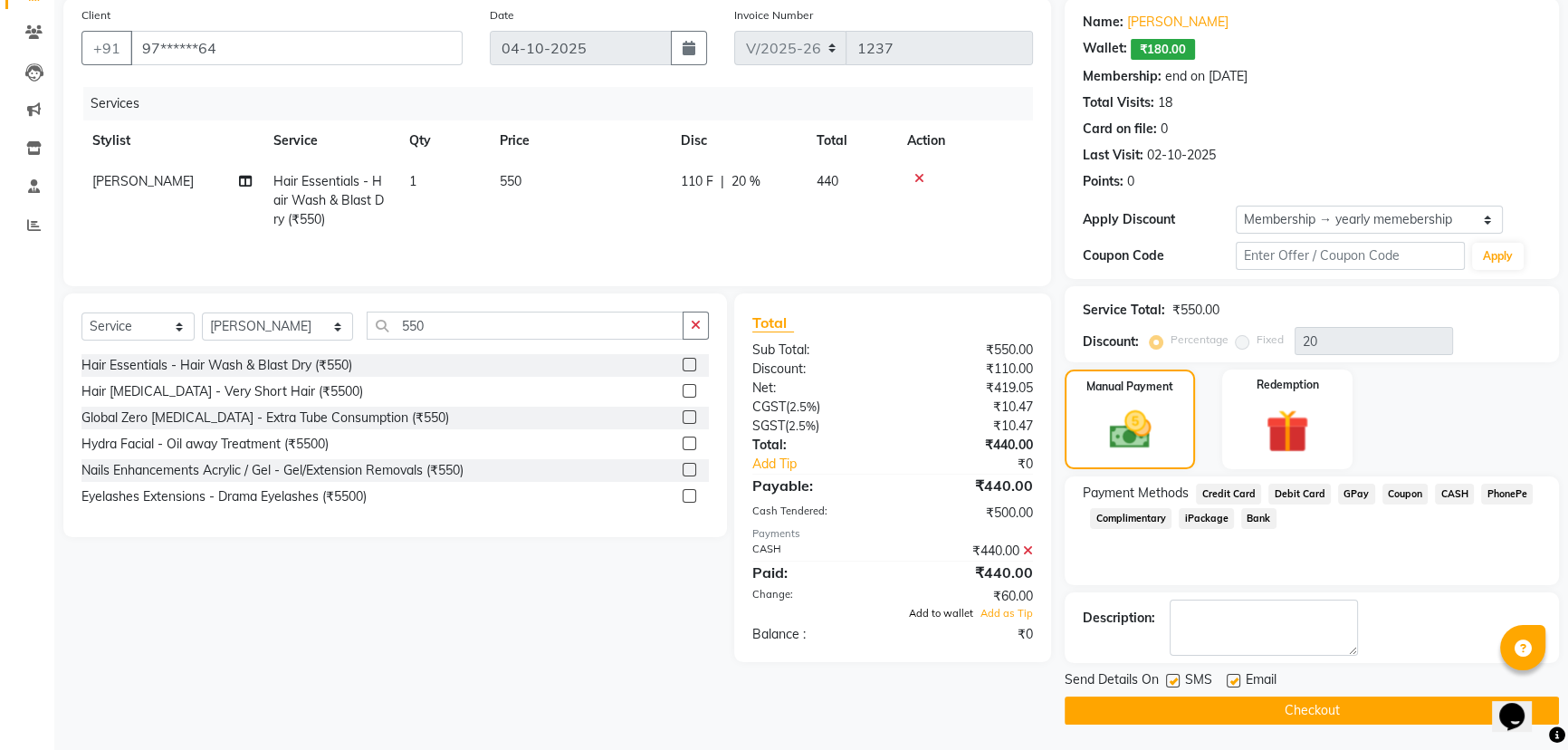
click at [949, 616] on span "Add to wallet" at bounding box center [942, 613] width 65 height 13
click at [1321, 710] on button "Checkout" at bounding box center [1311, 710] width 494 height 28
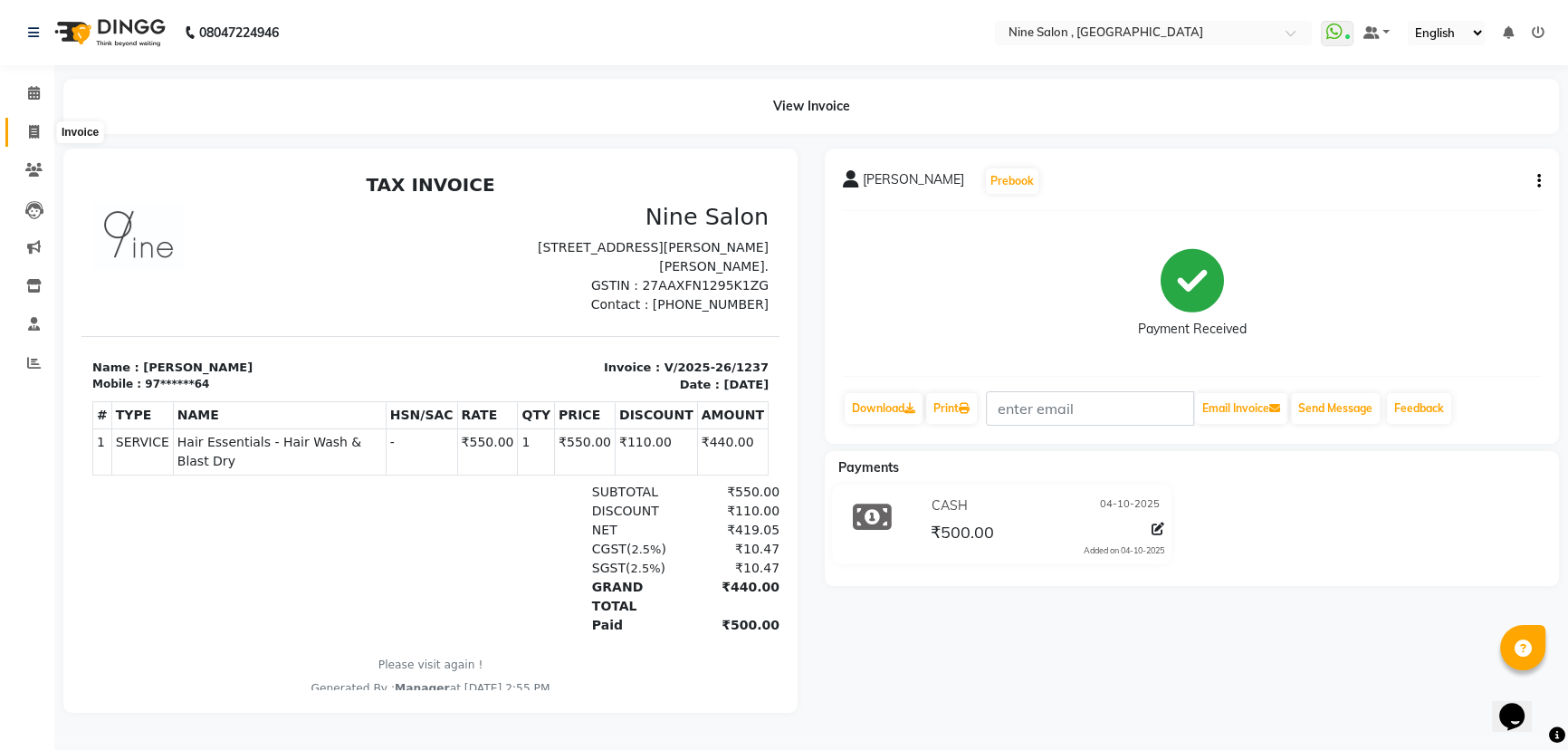
click at [35, 127] on icon at bounding box center [33, 131] width 10 height 14
select select "service"
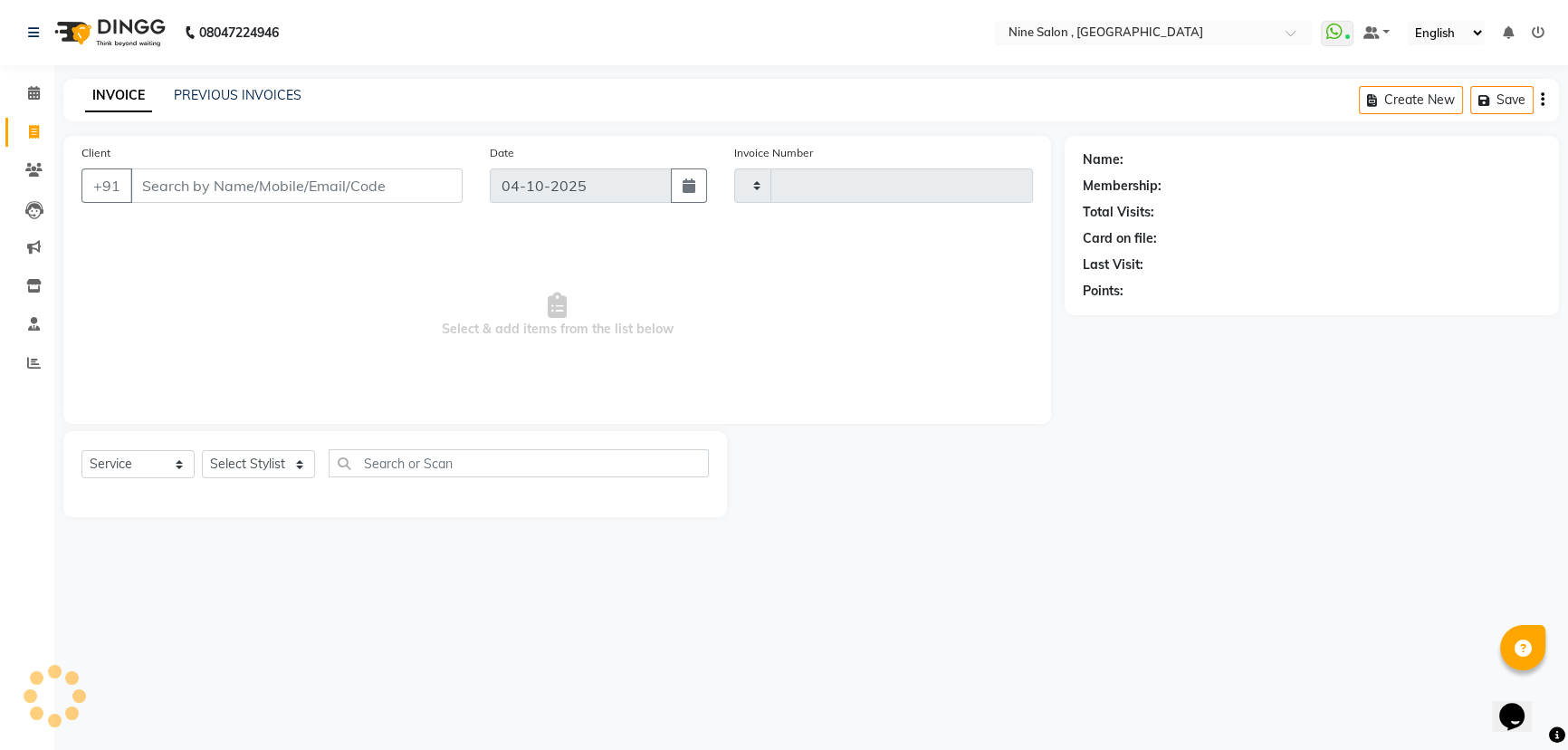
type input "1238"
select select "7341"
click at [267, 188] on input "Client" at bounding box center [297, 185] width 335 height 34
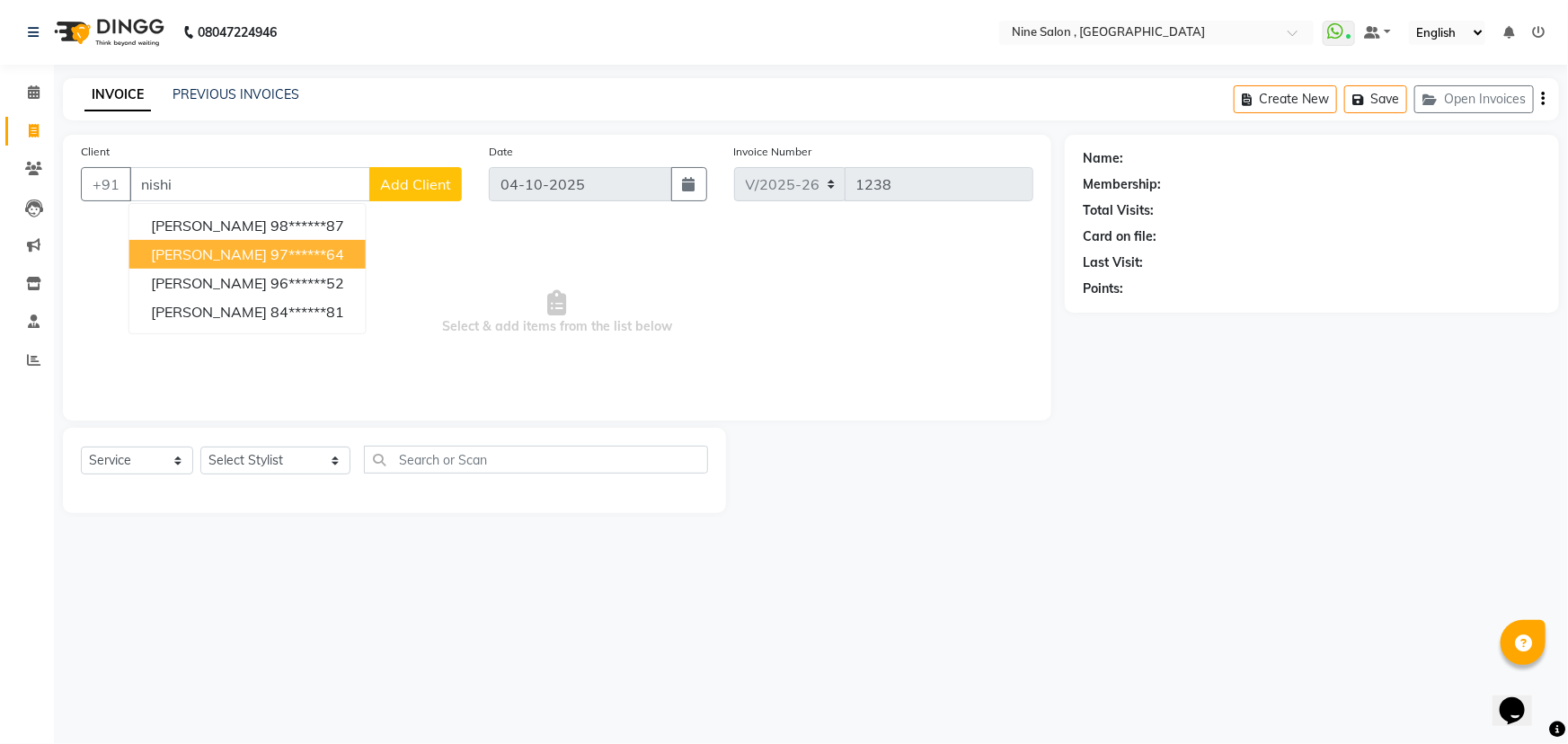
click at [226, 254] on span "Nishika Baldev" at bounding box center [209, 255] width 116 height 18
type input "97******64"
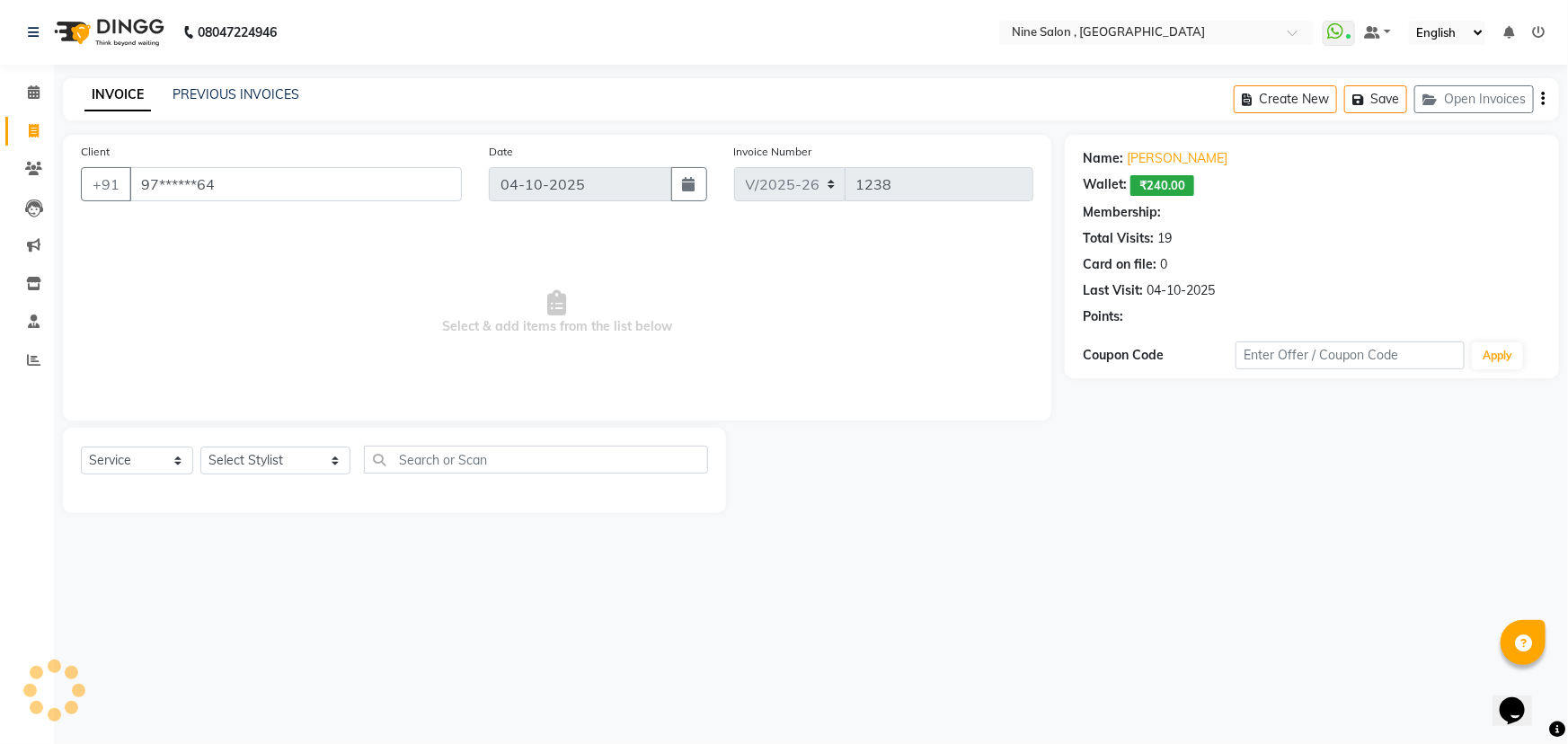
select select "1: Object"
click at [26, 91] on span at bounding box center [34, 93] width 31 height 21
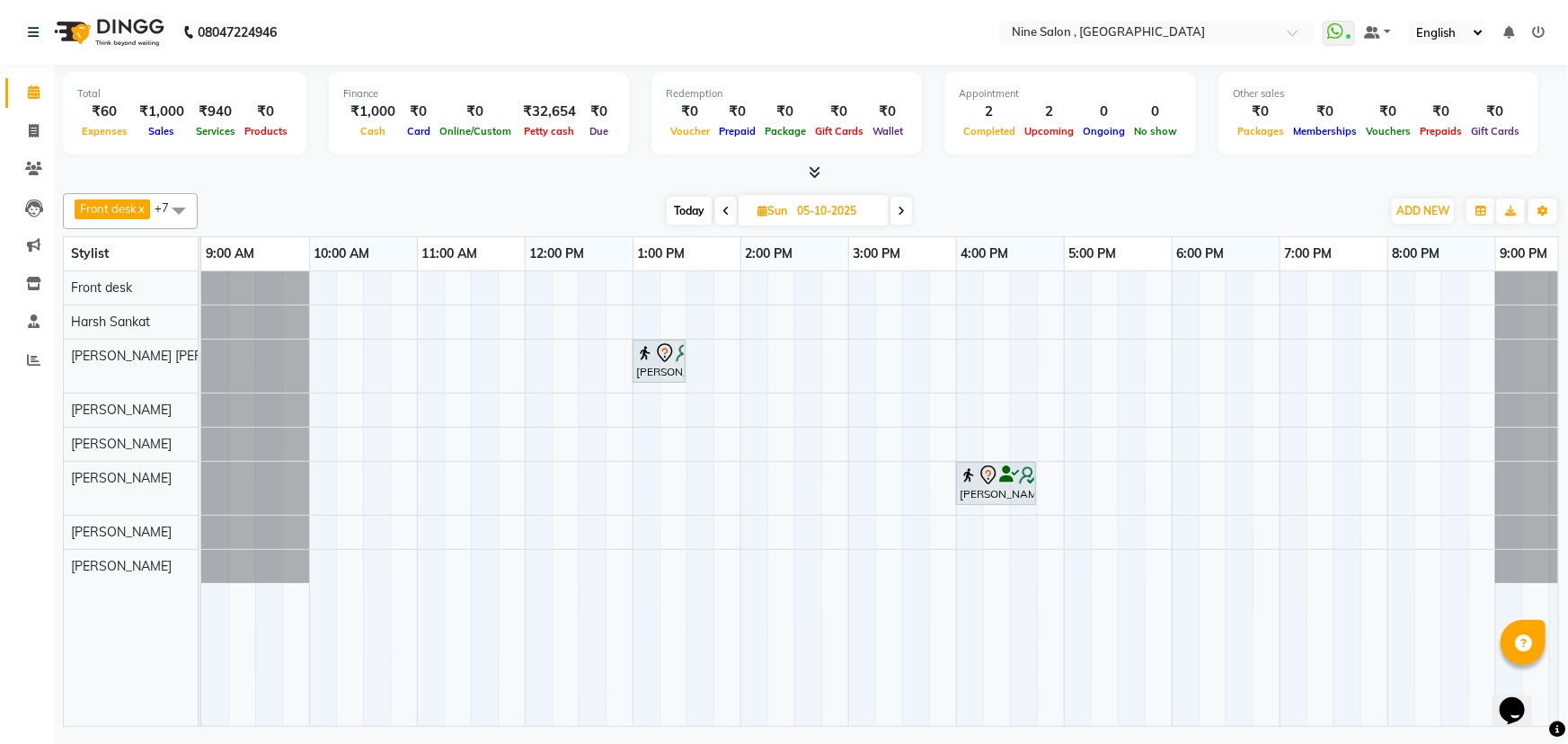
click at [906, 213] on span at bounding box center [902, 211] width 22 height 27
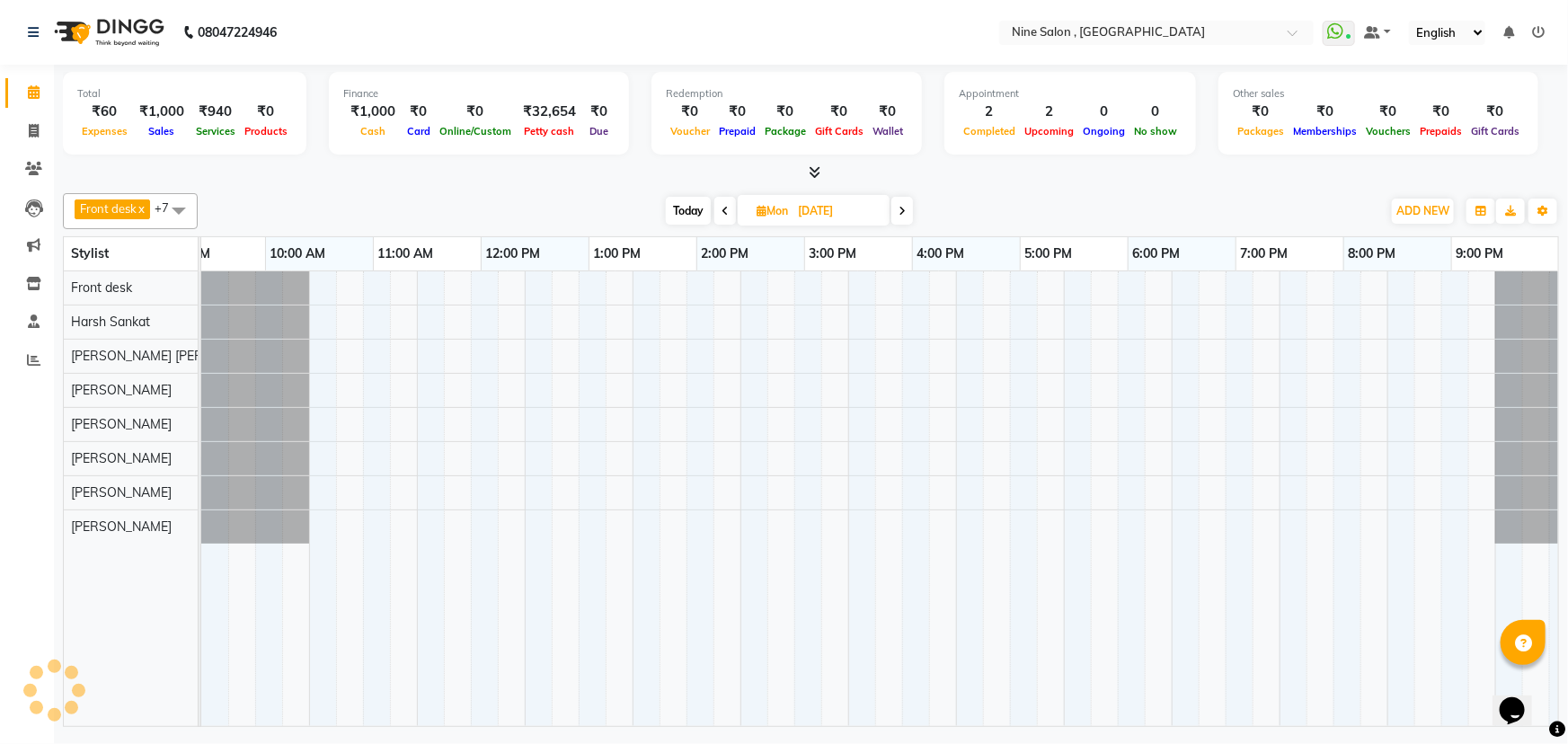
scroll to position [0, 44]
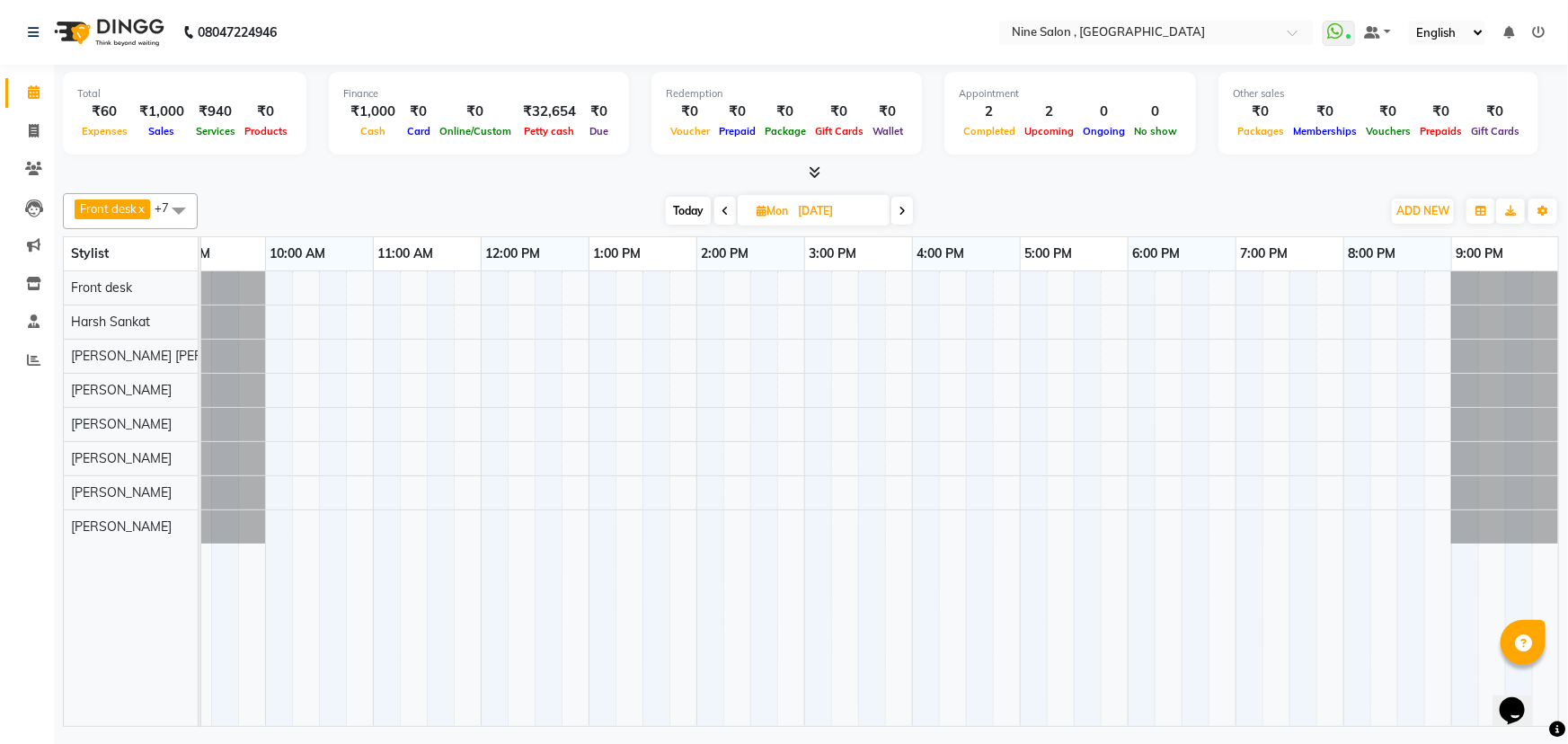
click at [719, 213] on span at bounding box center [726, 211] width 22 height 27
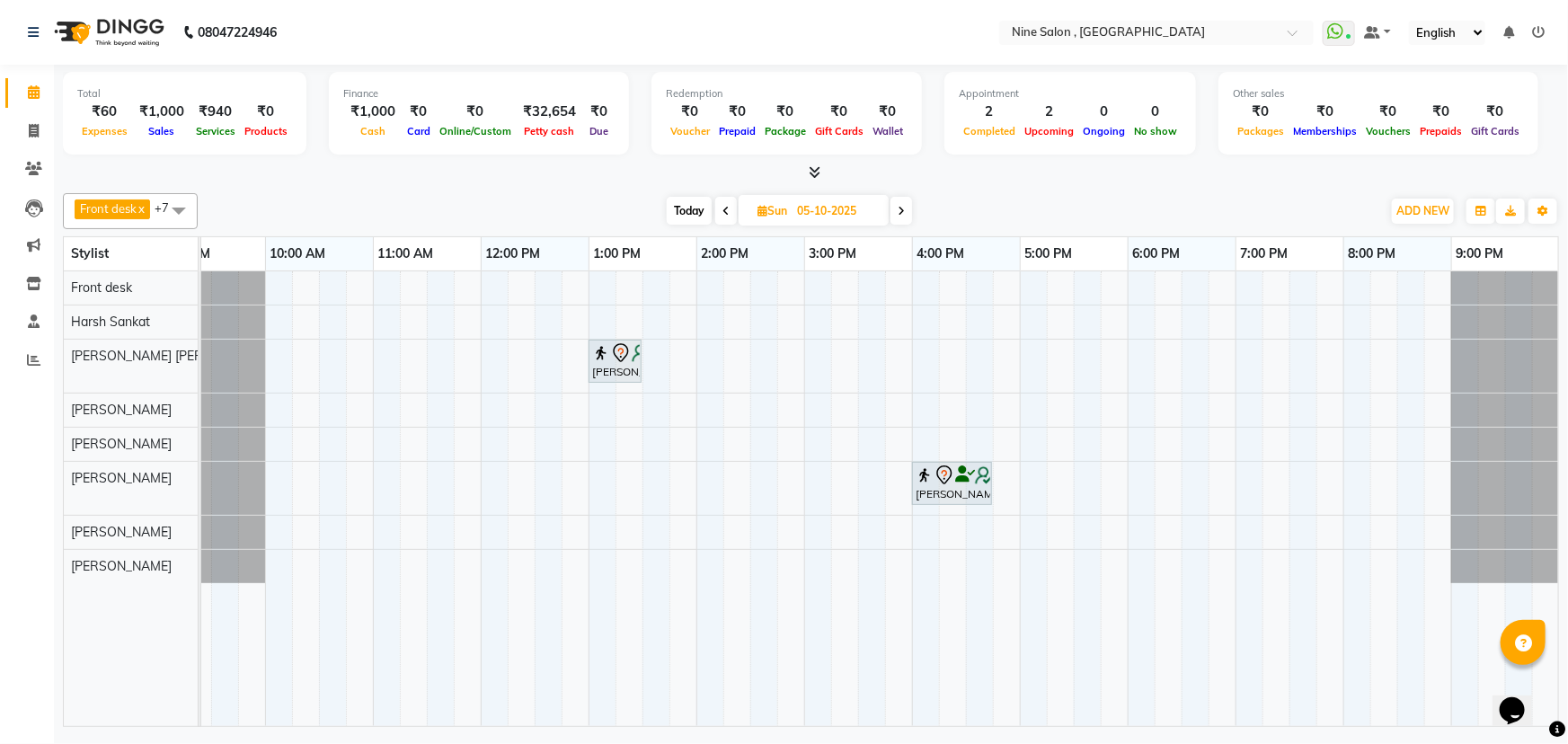
click at [722, 209] on icon at bounding box center [726, 212] width 7 height 11
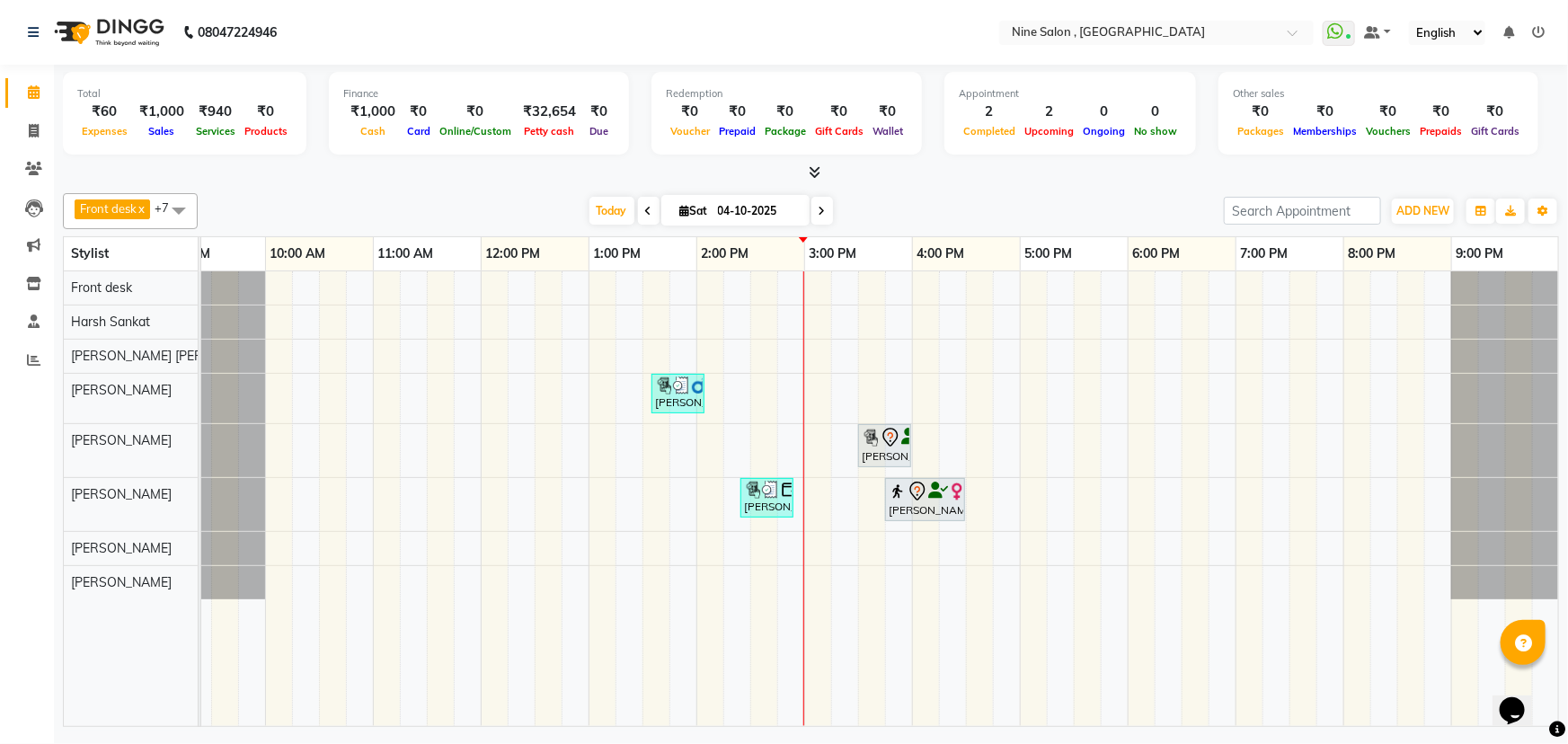
click at [646, 203] on span at bounding box center [649, 211] width 22 height 27
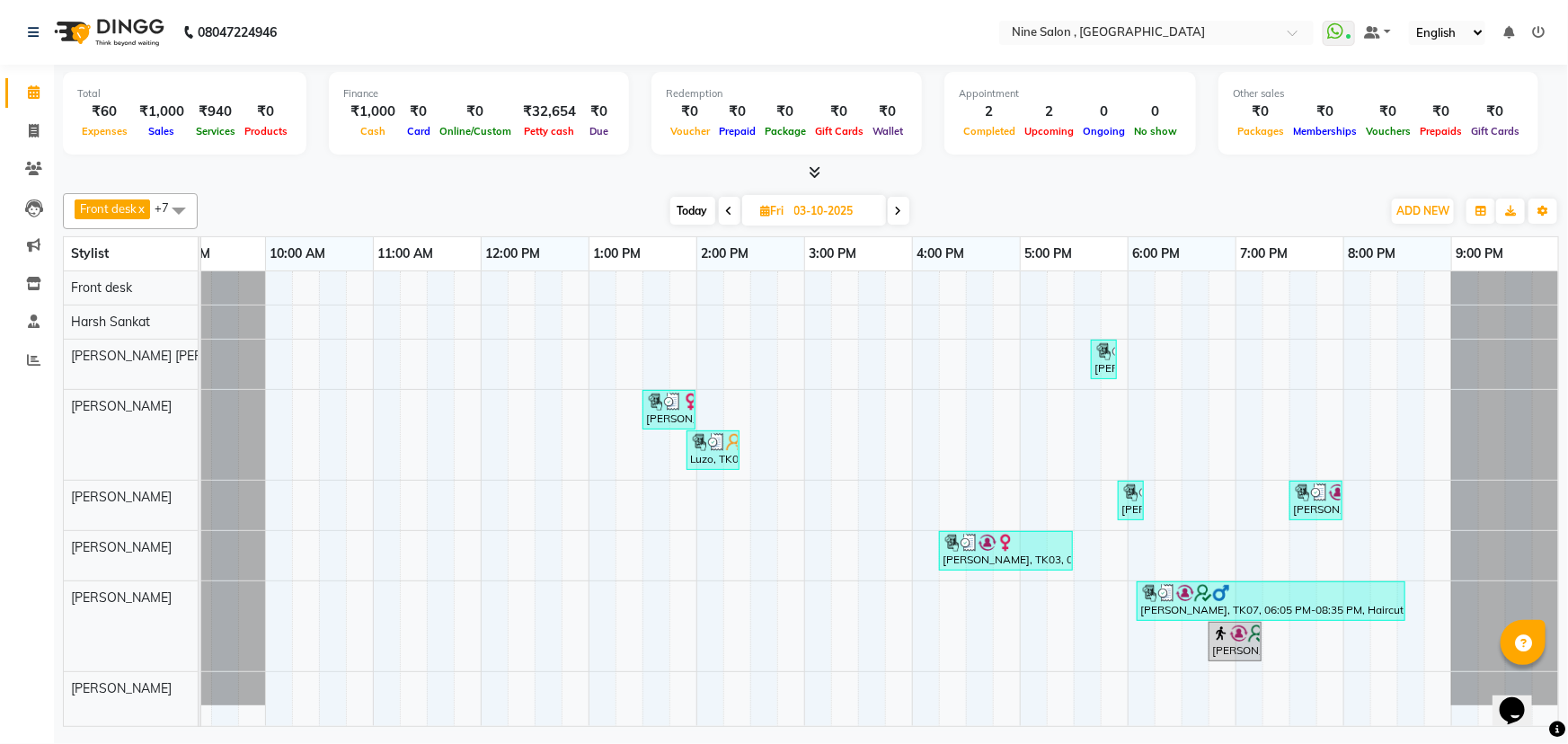
click at [689, 214] on span "Today" at bounding box center [693, 211] width 45 height 27
type input "04-10-2025"
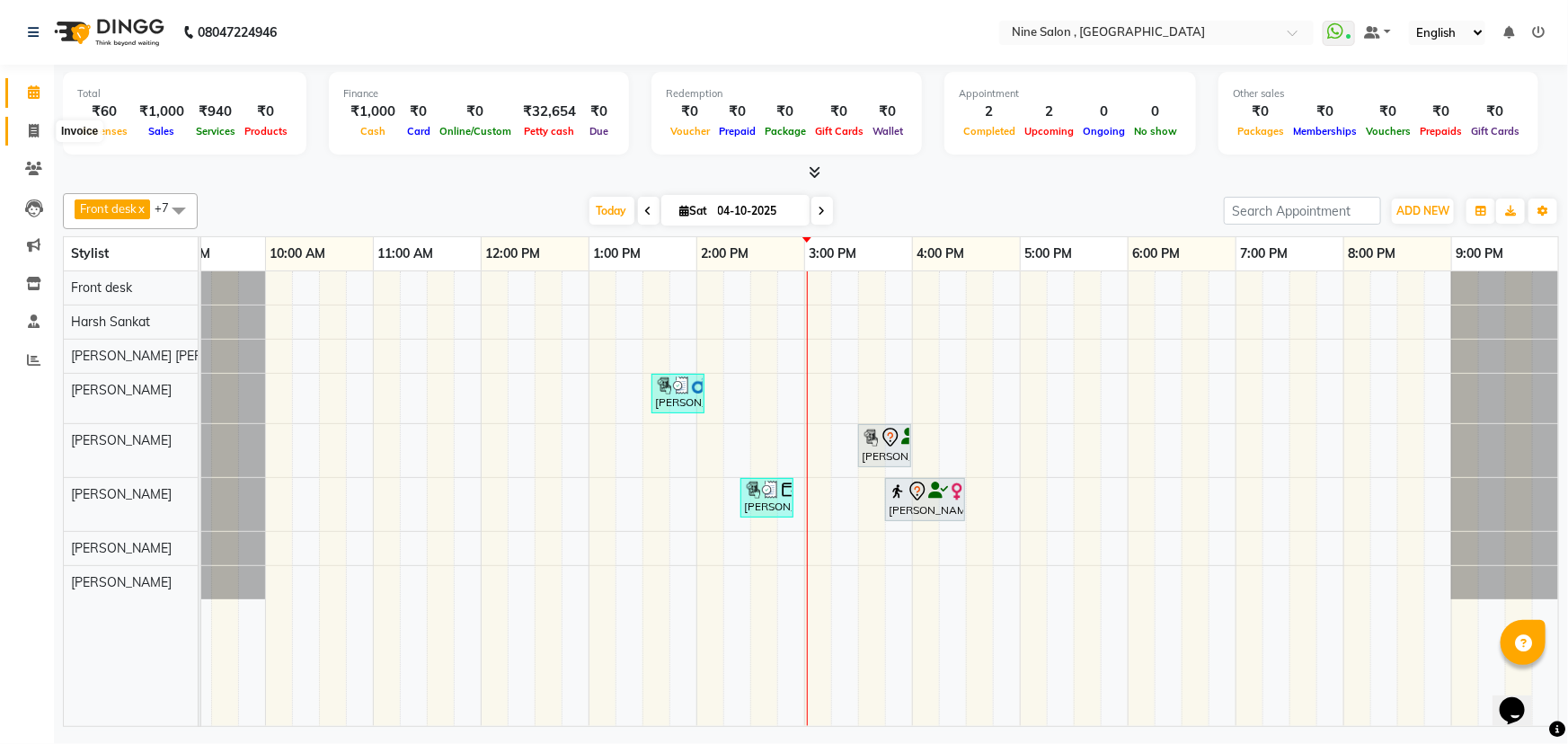
click at [31, 133] on icon at bounding box center [33, 130] width 10 height 14
select select "service"
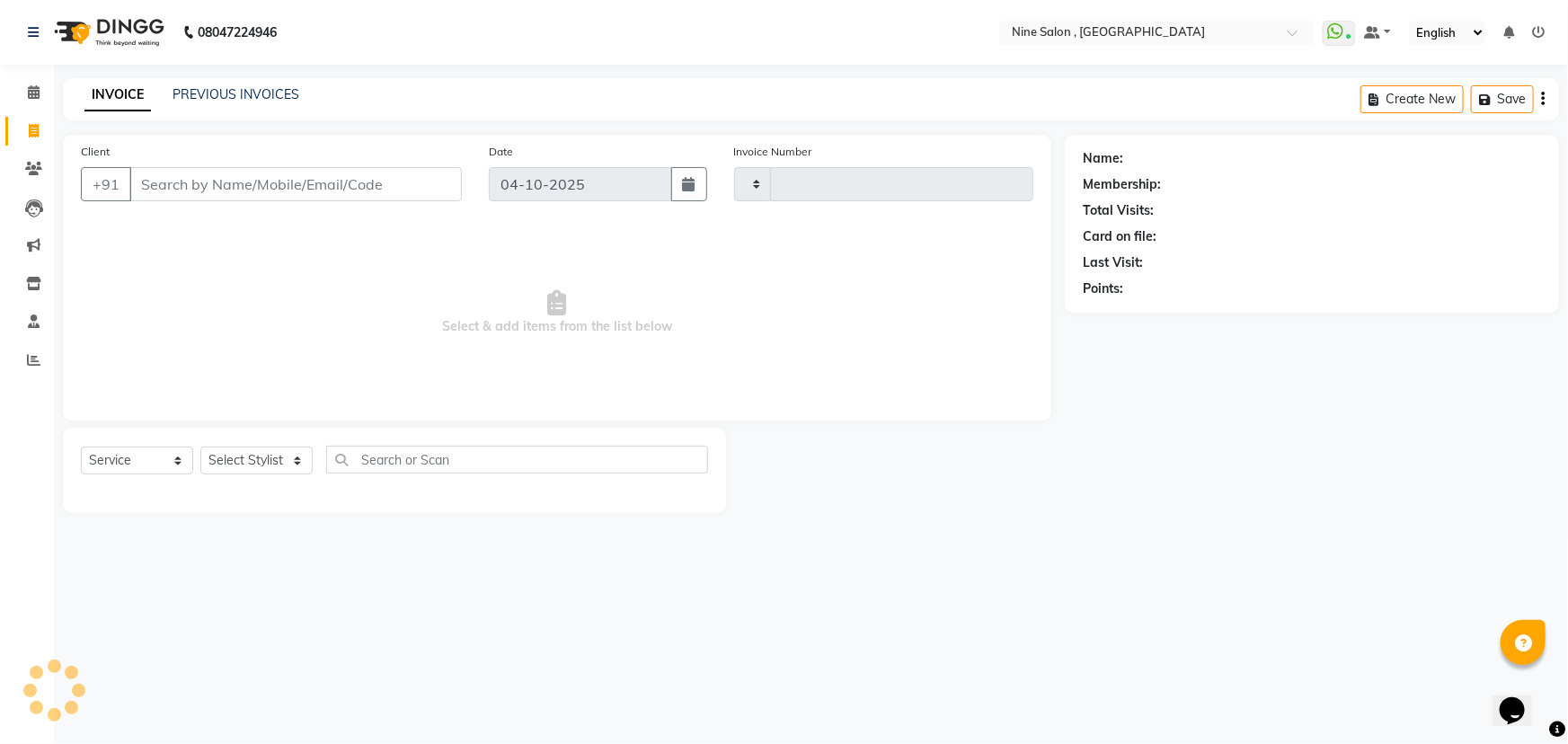
type input "1238"
select select "7341"
click at [32, 135] on icon at bounding box center [33, 130] width 10 height 14
select select "service"
click at [31, 95] on icon at bounding box center [33, 92] width 12 height 14
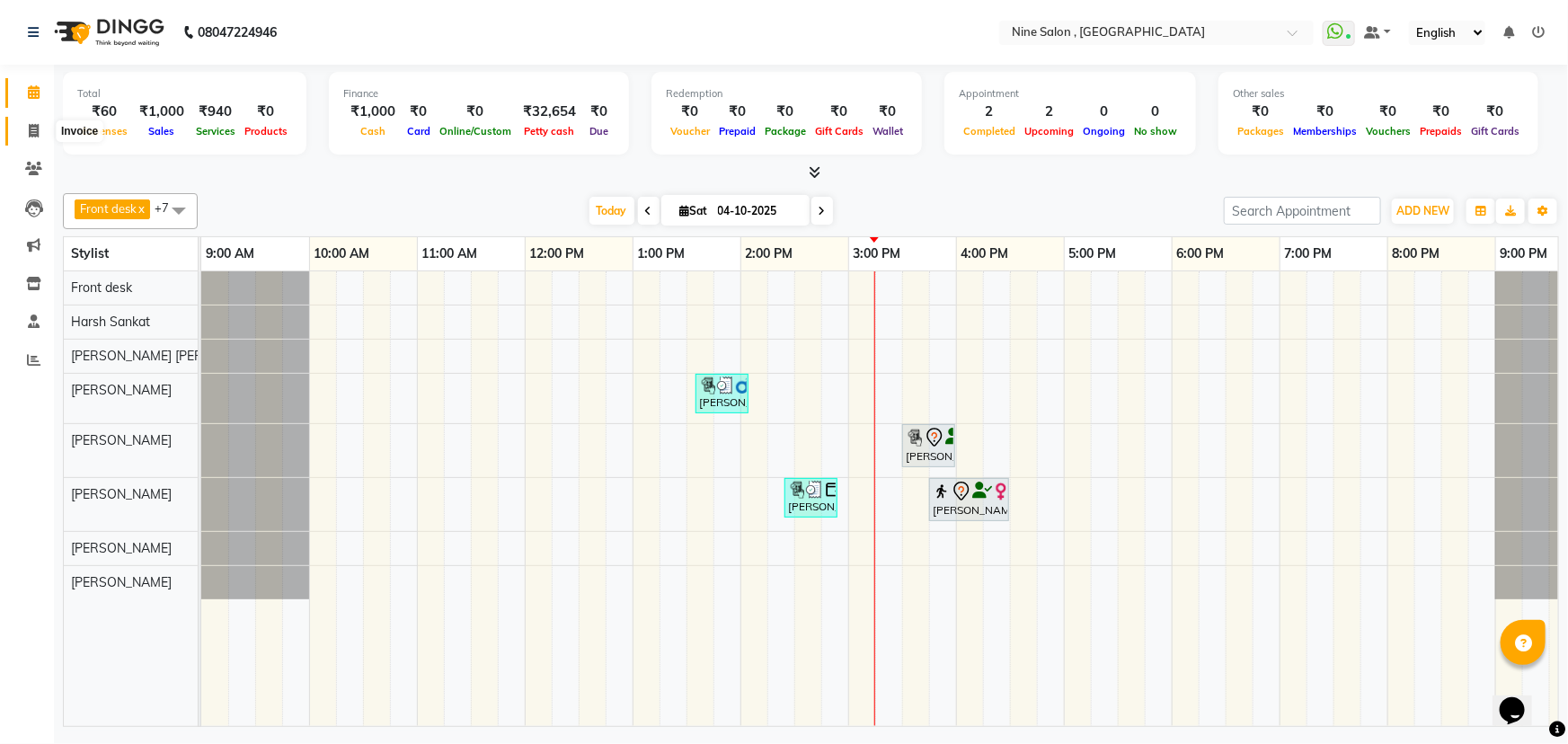
click at [33, 126] on icon at bounding box center [33, 130] width 10 height 14
select select "service"
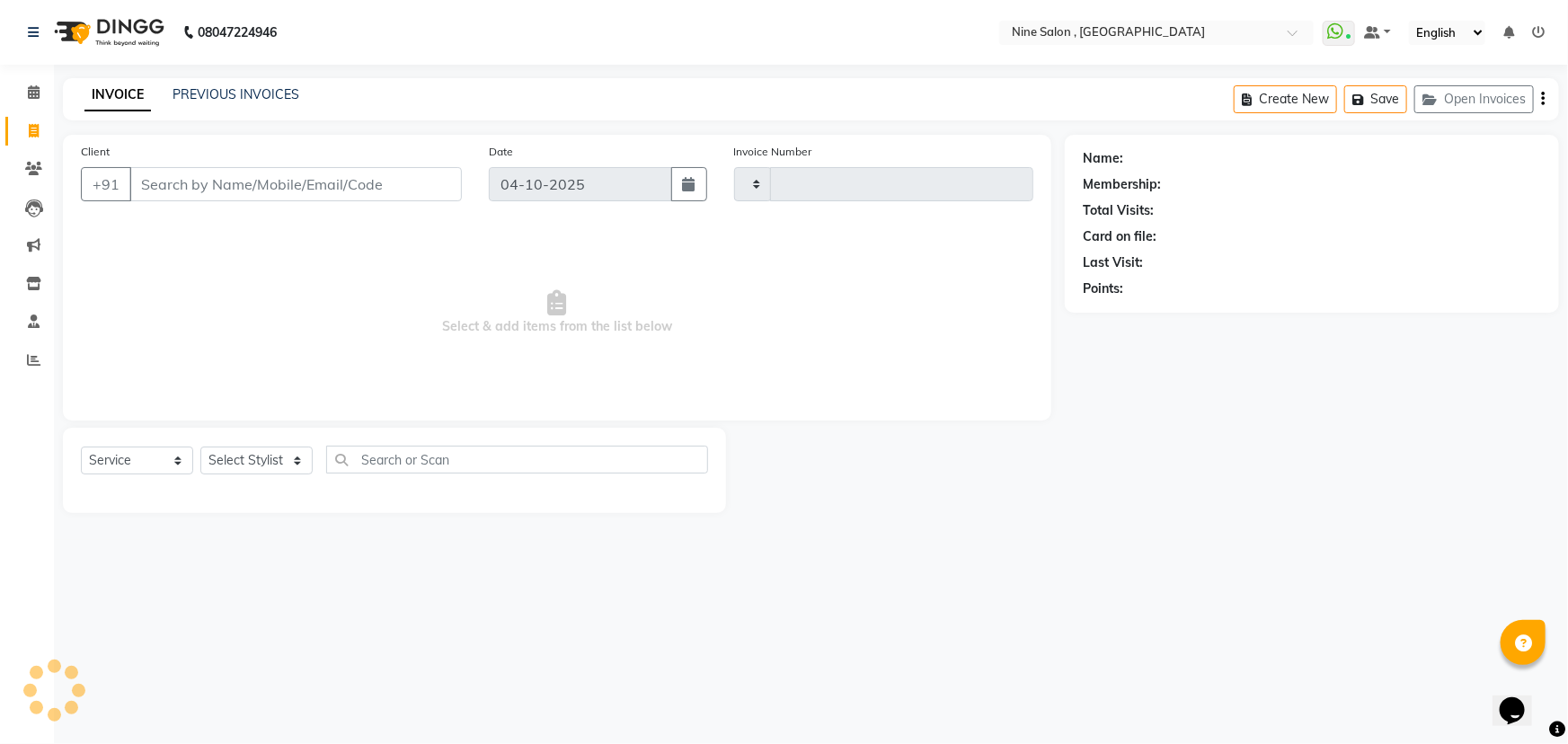
type input "1238"
select select "7341"
click at [1387, 98] on button "Save" at bounding box center [1376, 99] width 63 height 27
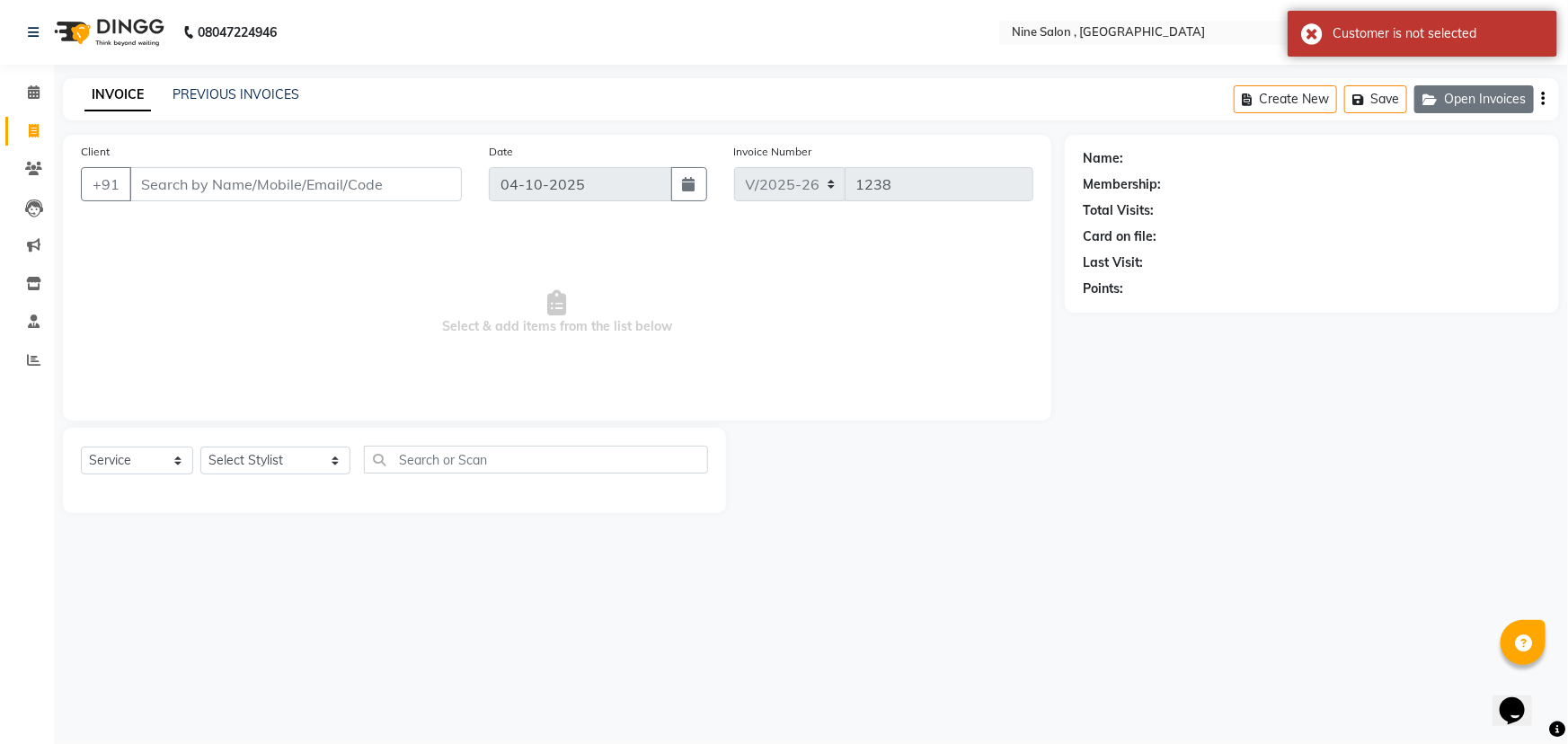
click at [1442, 99] on icon "button" at bounding box center [1433, 100] width 22 height 13
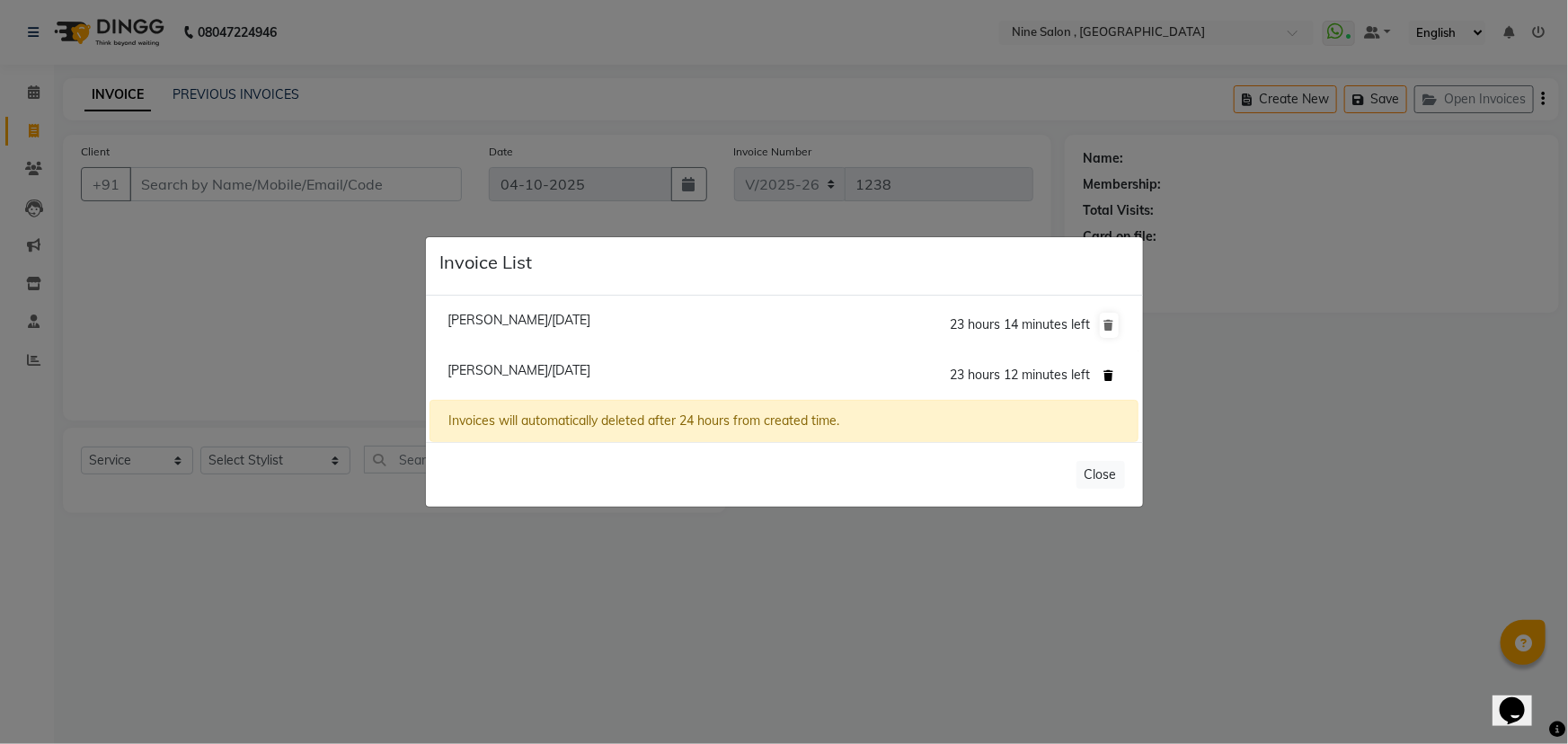
click at [1111, 373] on icon at bounding box center [1109, 376] width 10 height 11
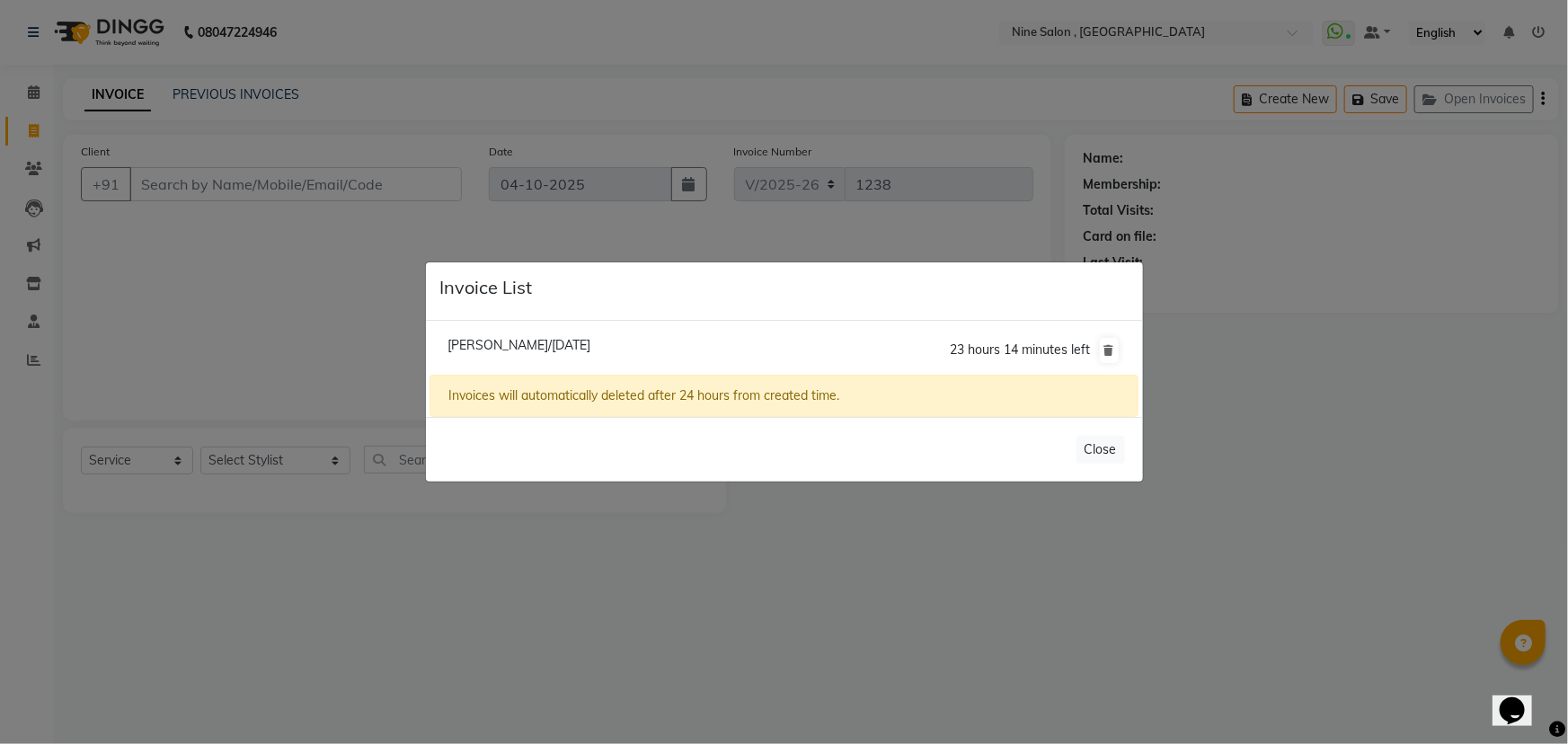
click at [1190, 400] on ngb-modal-window "Invoice List Pritee Shah/04 October 2025 23 hours 14 minutes left Invoices will…" at bounding box center [784, 372] width 1568 height 744
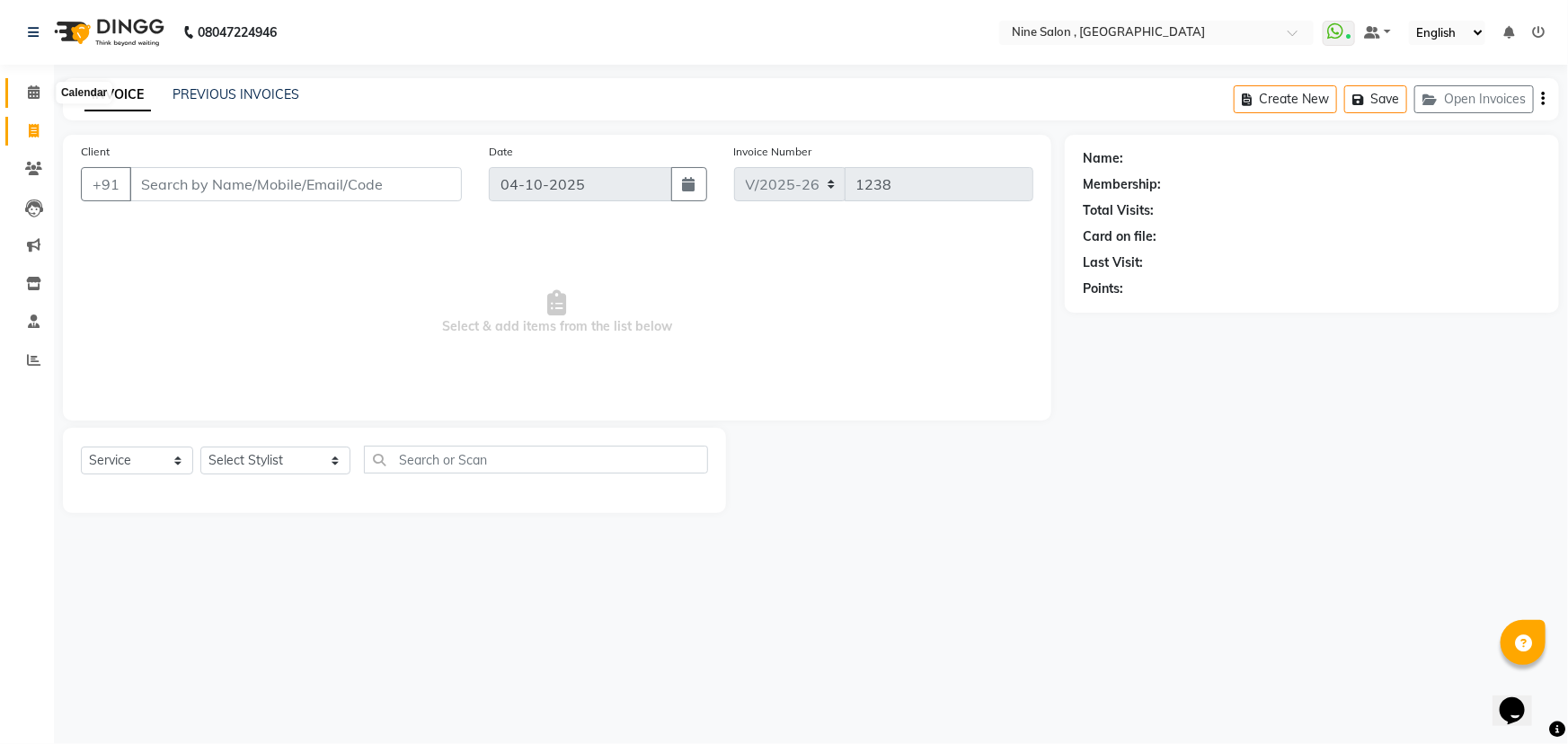
click at [26, 90] on span at bounding box center [34, 93] width 31 height 21
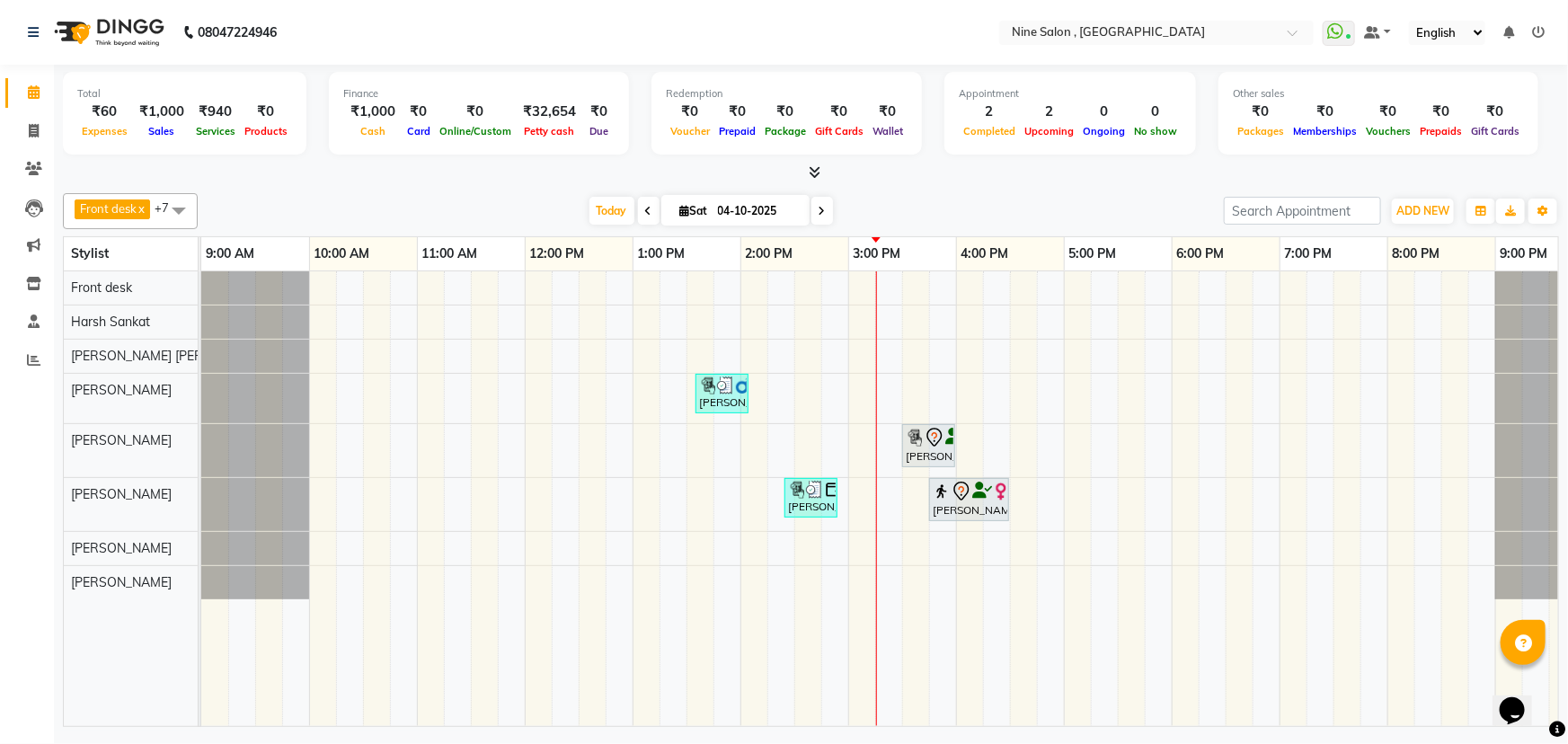
click at [818, 210] on icon at bounding box center [822, 212] width 7 height 11
type input "05-10-2025"
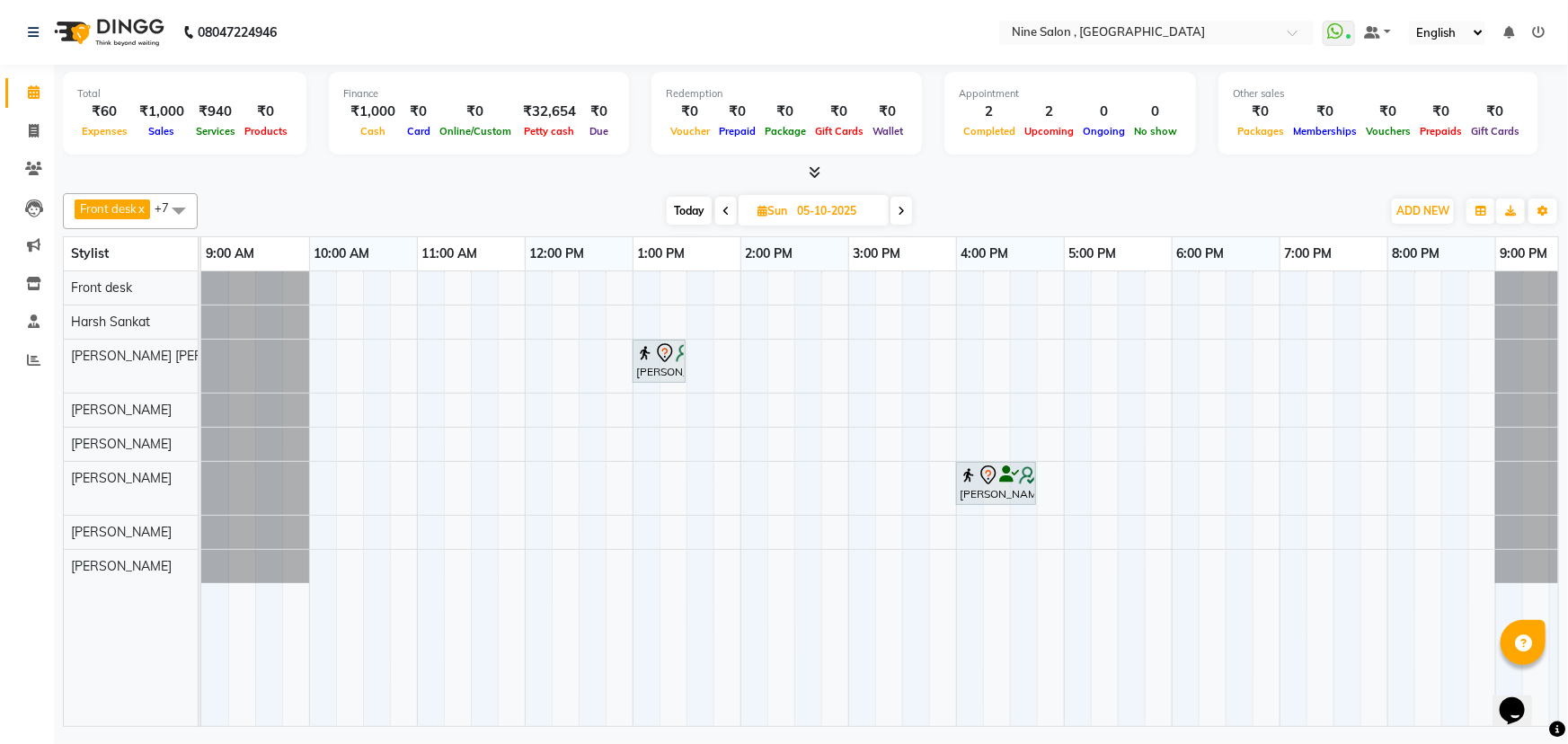
scroll to position [0, 44]
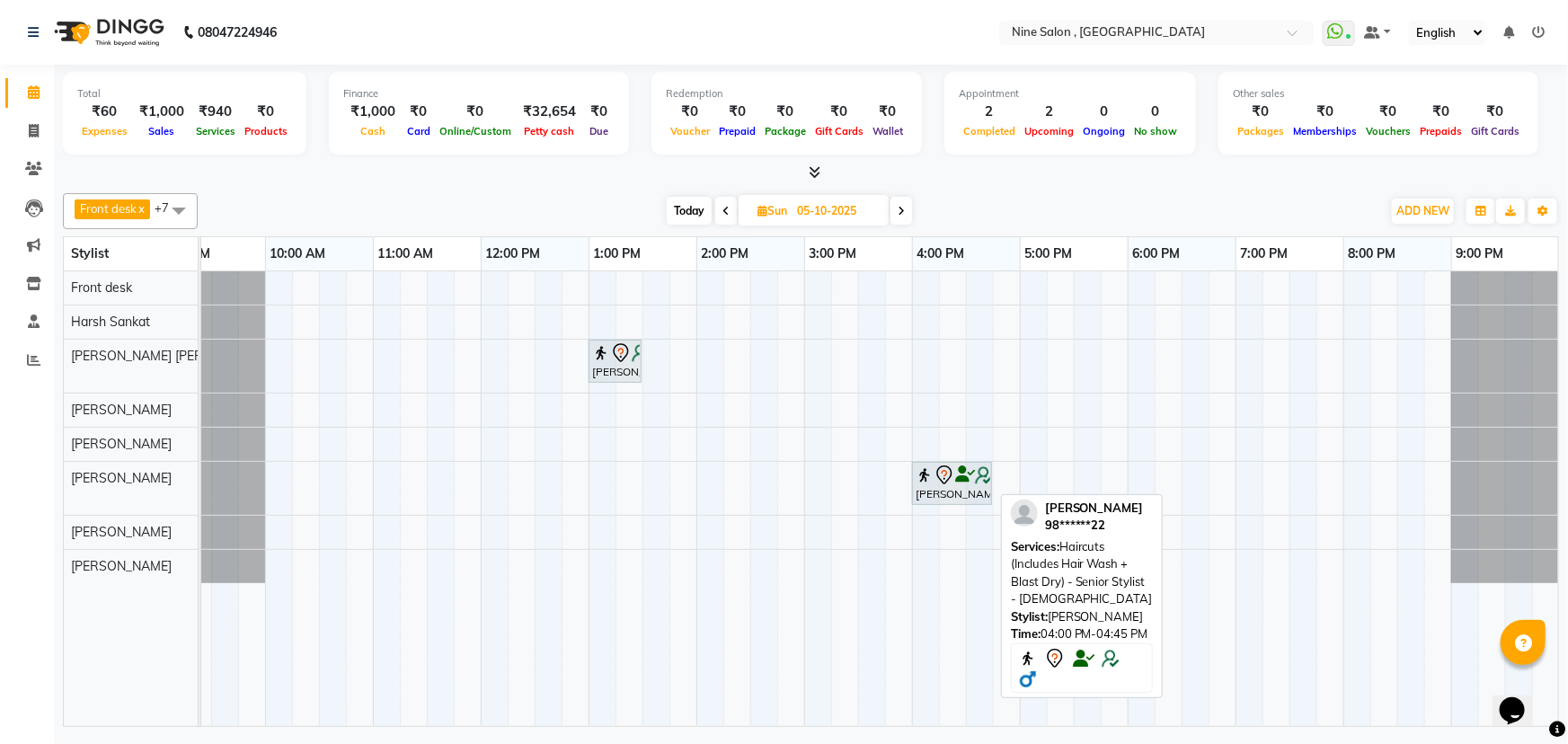
click at [953, 488] on div "Jyotinder Thacker, 04:00 PM-04:45 PM, Haircuts (Includes Hair Wash + Blast Dry)…" at bounding box center [951, 483] width 76 height 38
select select "7"
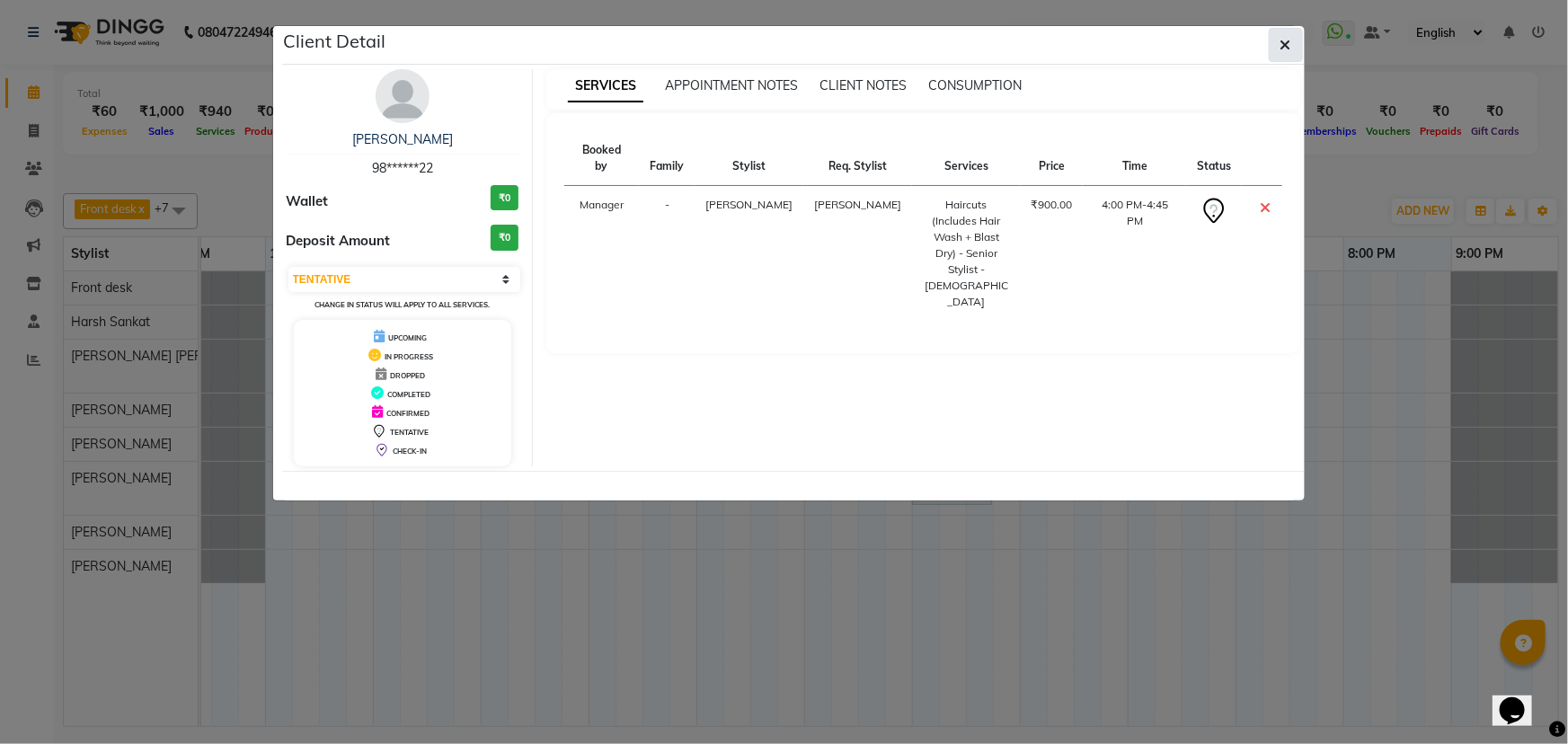
click at [1289, 50] on icon "button" at bounding box center [1286, 45] width 11 height 15
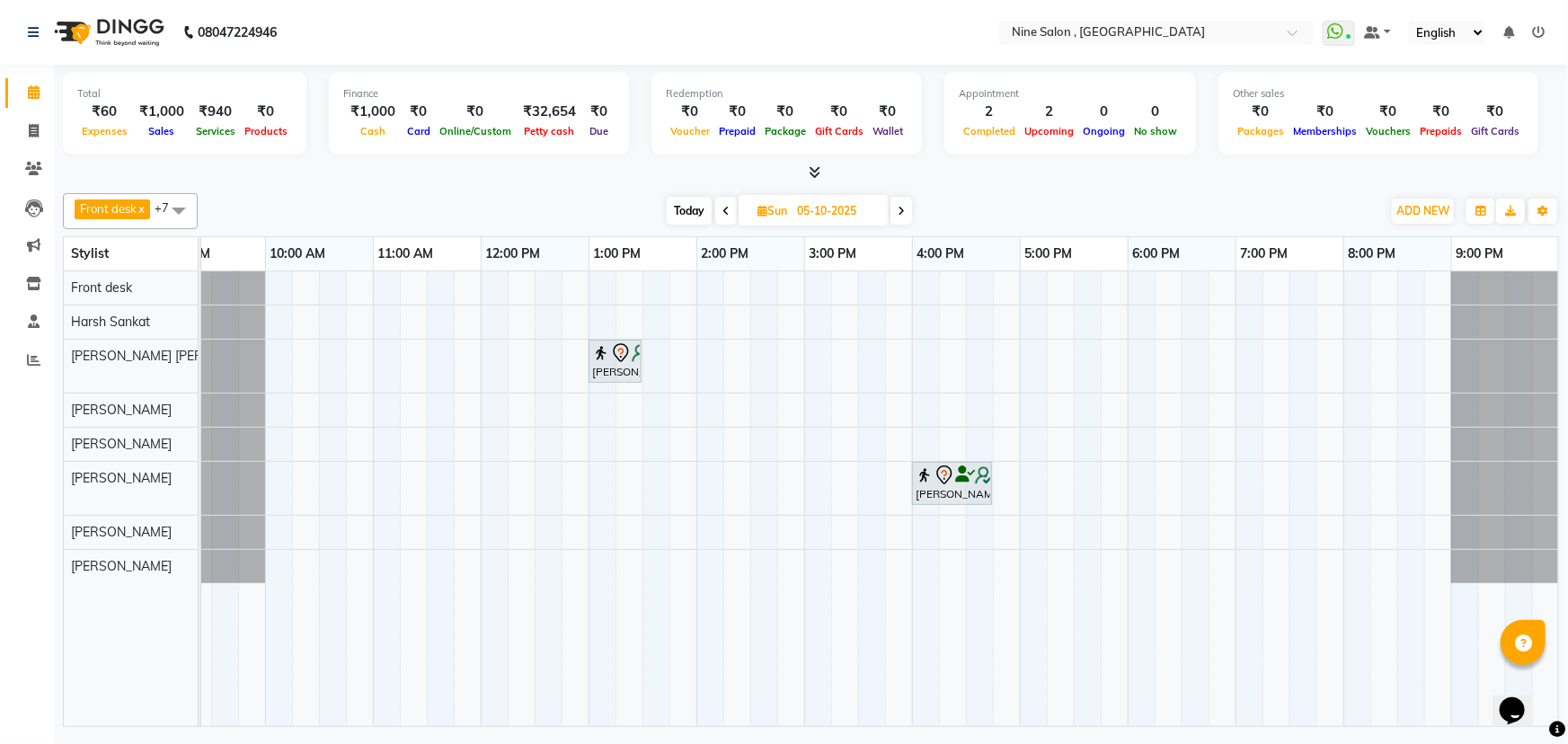
click at [1289, 50] on div "Client Detail Jyotinder Thacker 98******22 Wallet ₹0 Deposit Amount ₹0 Select C…" at bounding box center [794, 173] width 1023 height 475
click at [728, 210] on icon at bounding box center [726, 212] width 7 height 11
type input "04-10-2025"
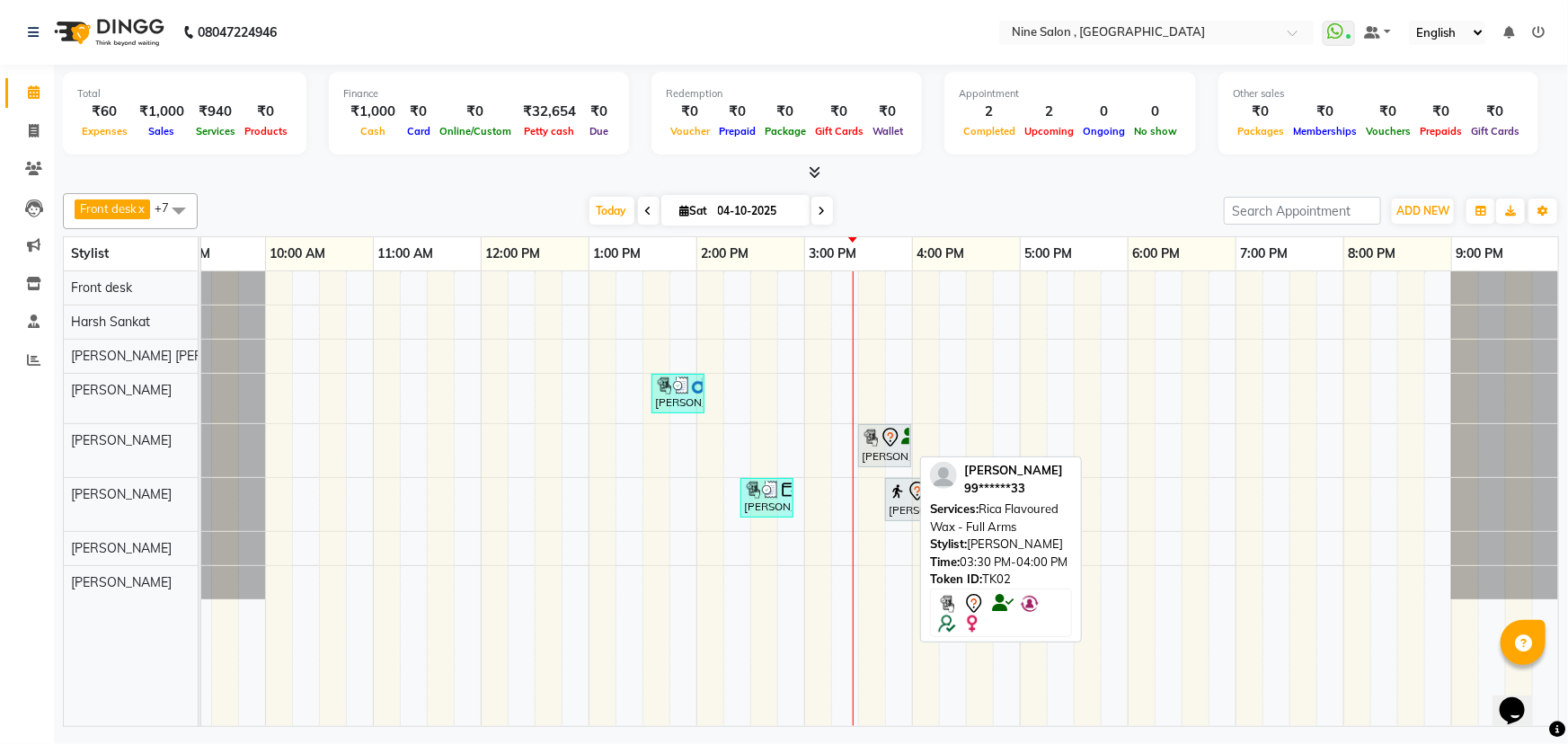
click at [873, 448] on div "Pritee Shah, TK02, 03:30 PM-04:00 PM, Rica Flavoured Wax - Full Arms" at bounding box center [884, 445] width 49 height 38
select select "7"
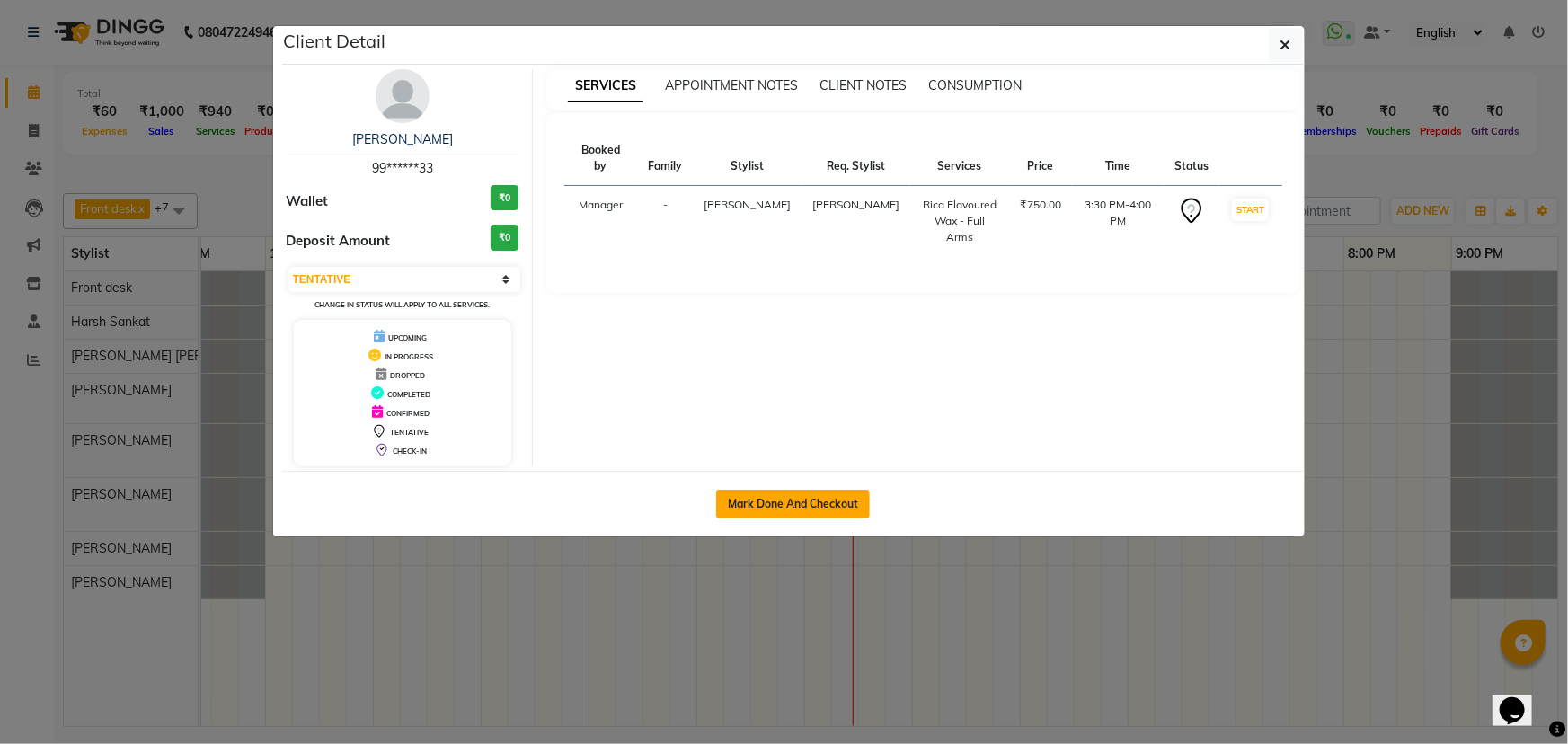
click at [765, 499] on button "Mark Done And Checkout" at bounding box center [794, 503] width 154 height 28
select select "7341"
select select "service"
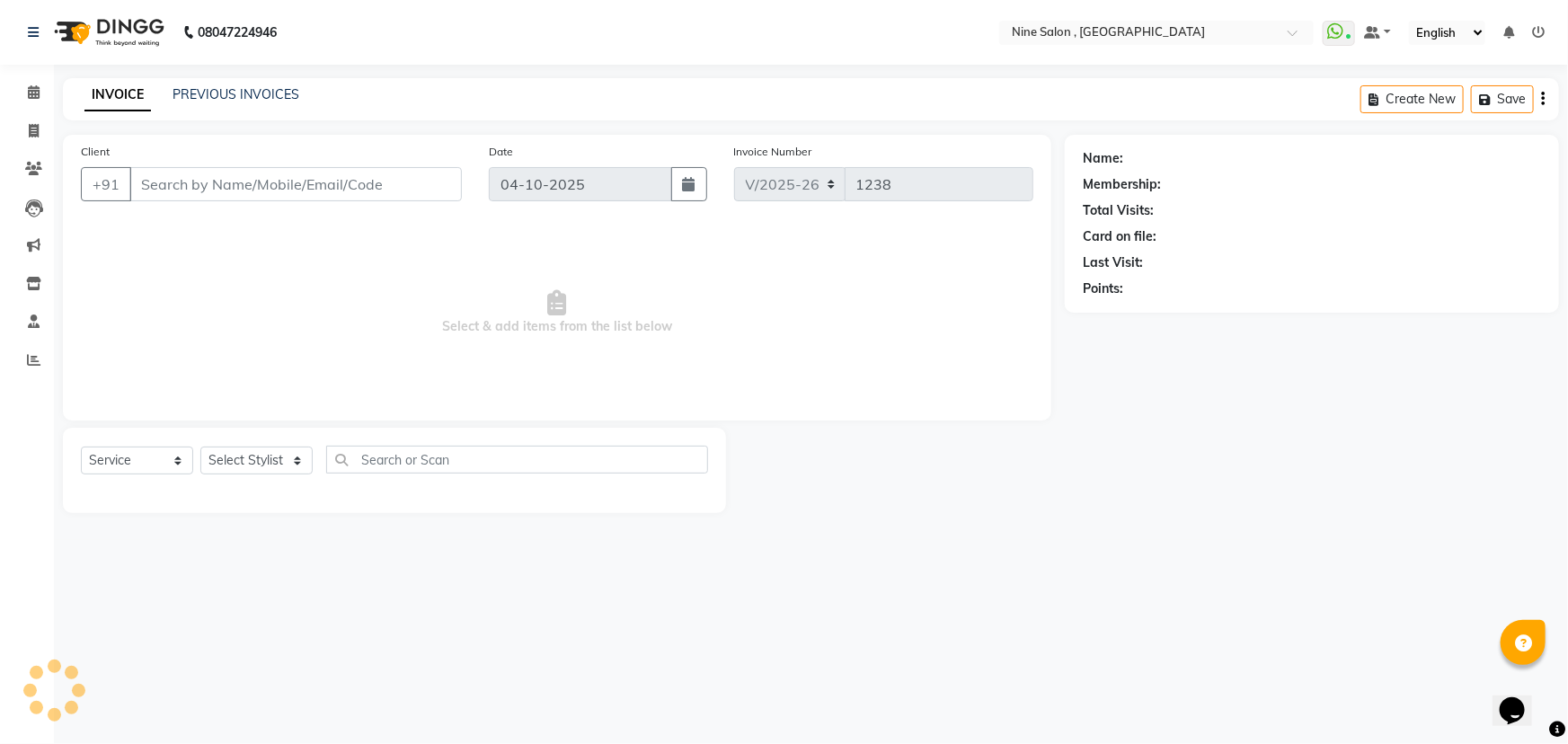
select select "3"
type input "99******33"
select select "91687"
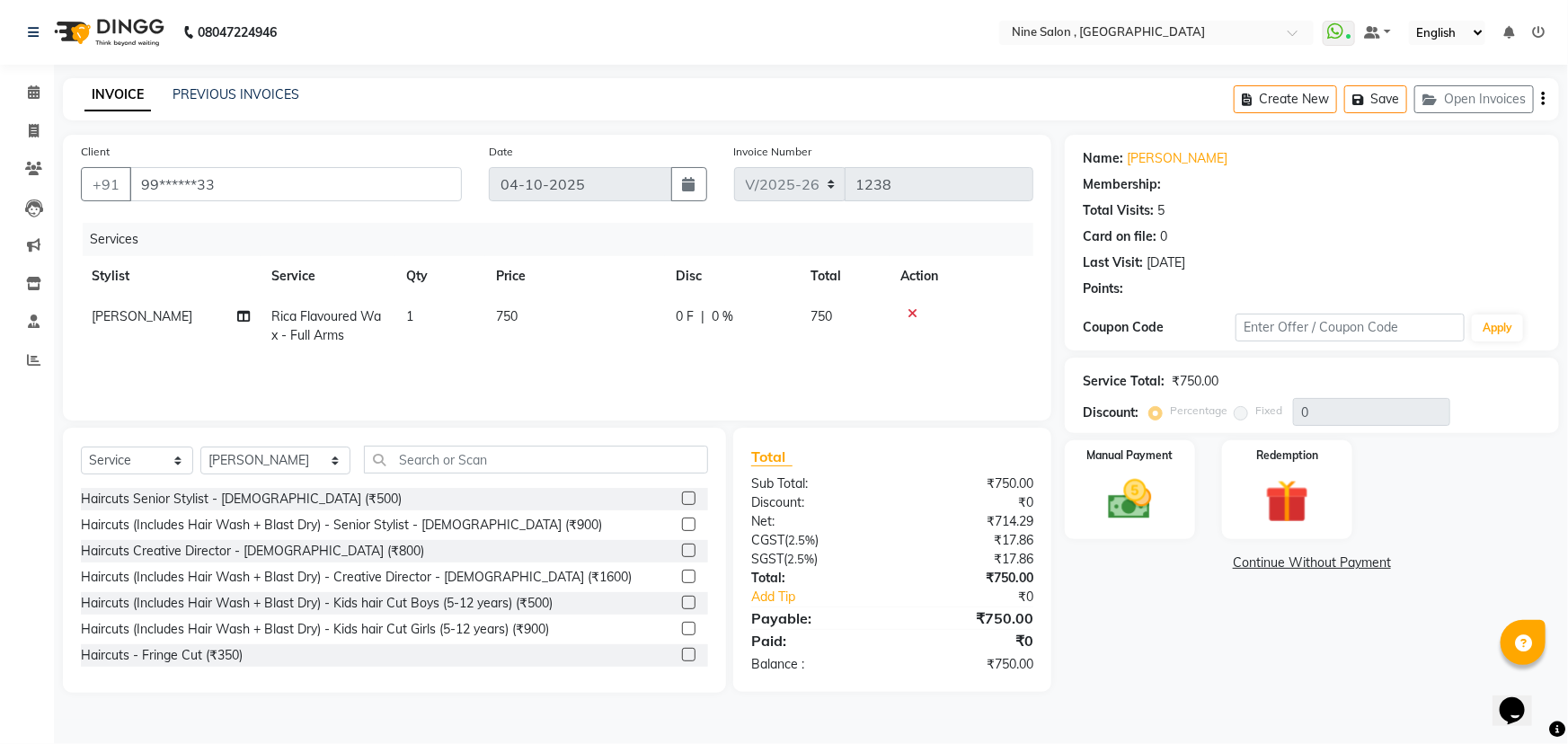
type input "20"
select select "1: Object"
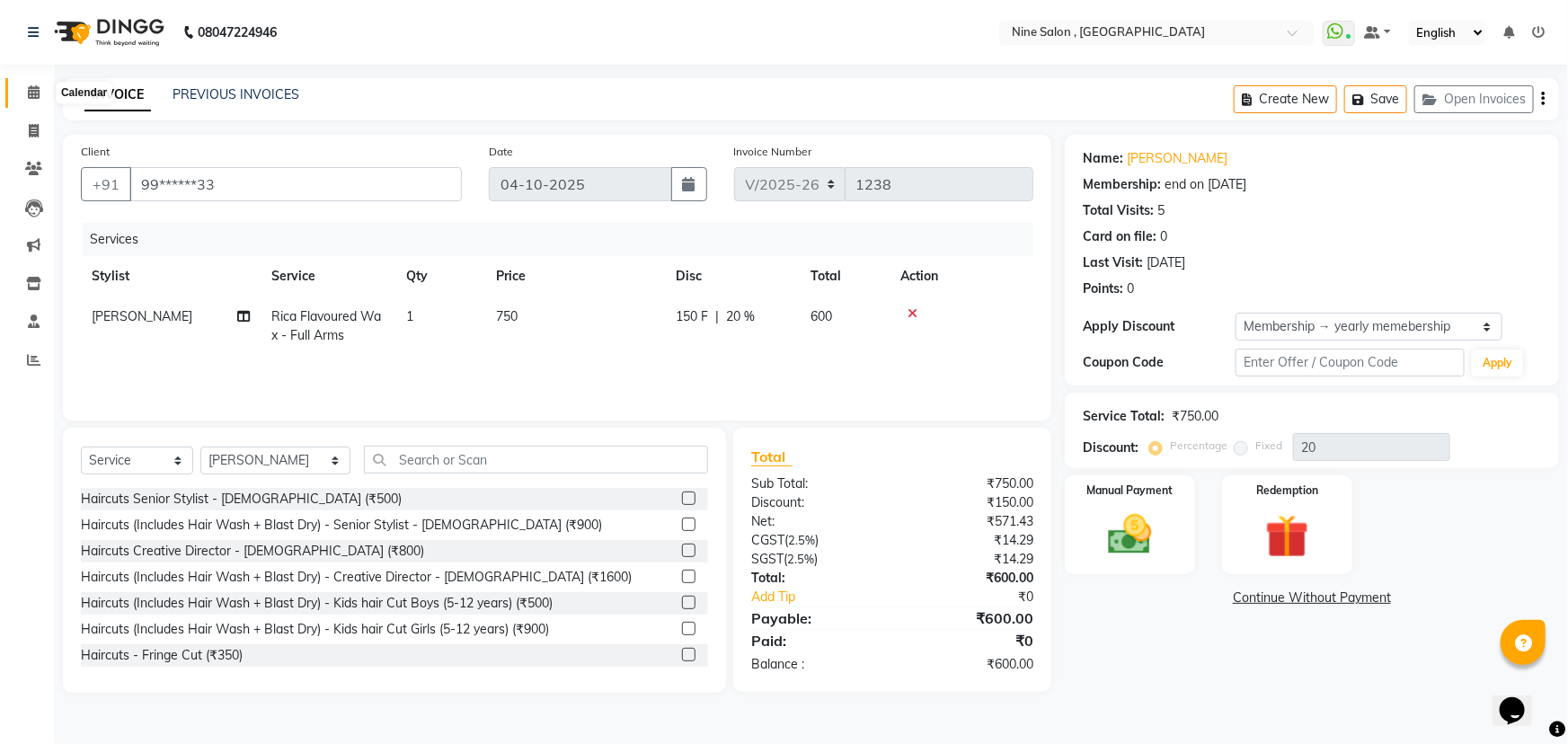
click at [27, 93] on icon at bounding box center [33, 92] width 12 height 14
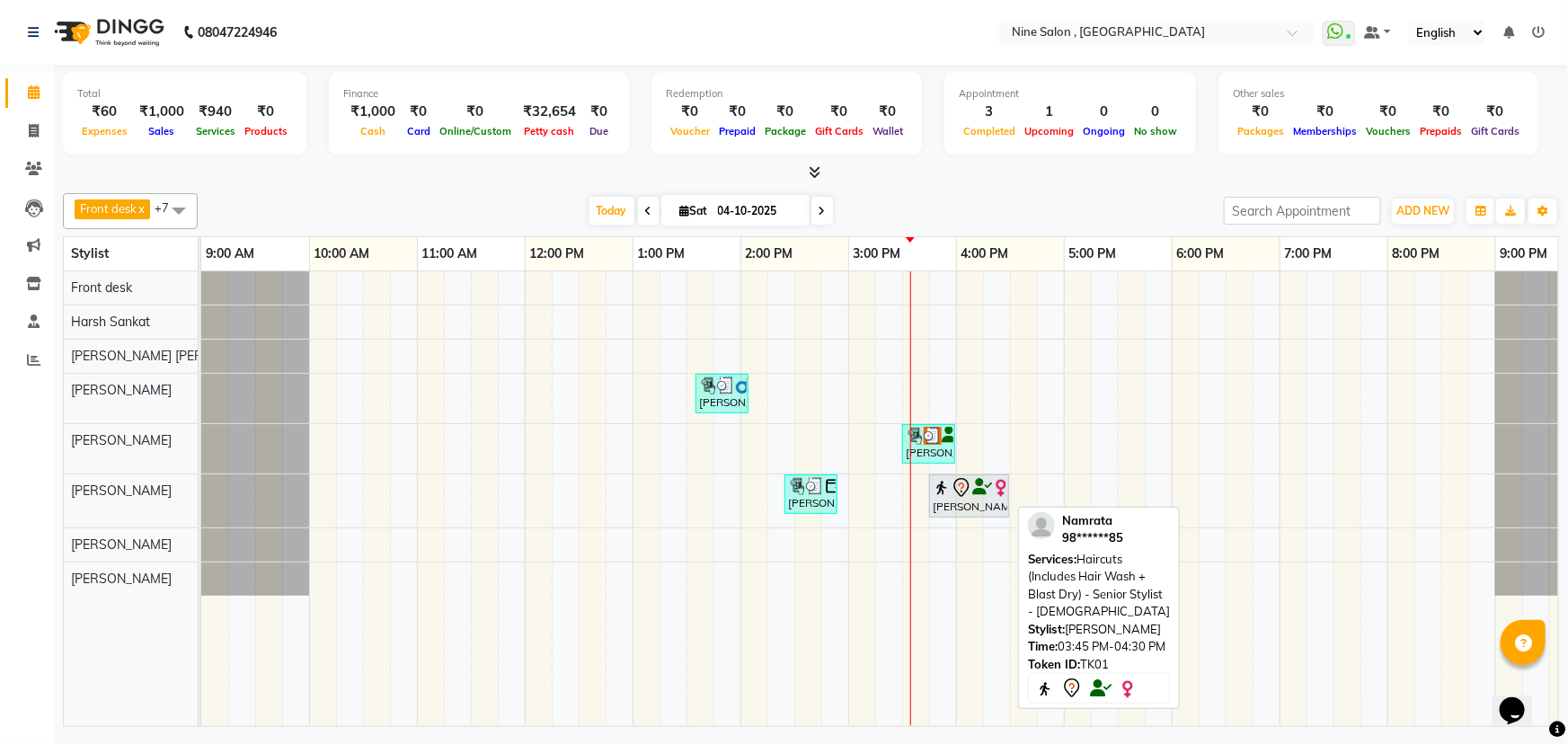
click at [952, 496] on div "[PERSON_NAME], TK01, 03:45 PM-04:30 PM, Haircuts (Includes Hair Wash + Blast Dr…" at bounding box center [969, 496] width 76 height 38
select select "7"
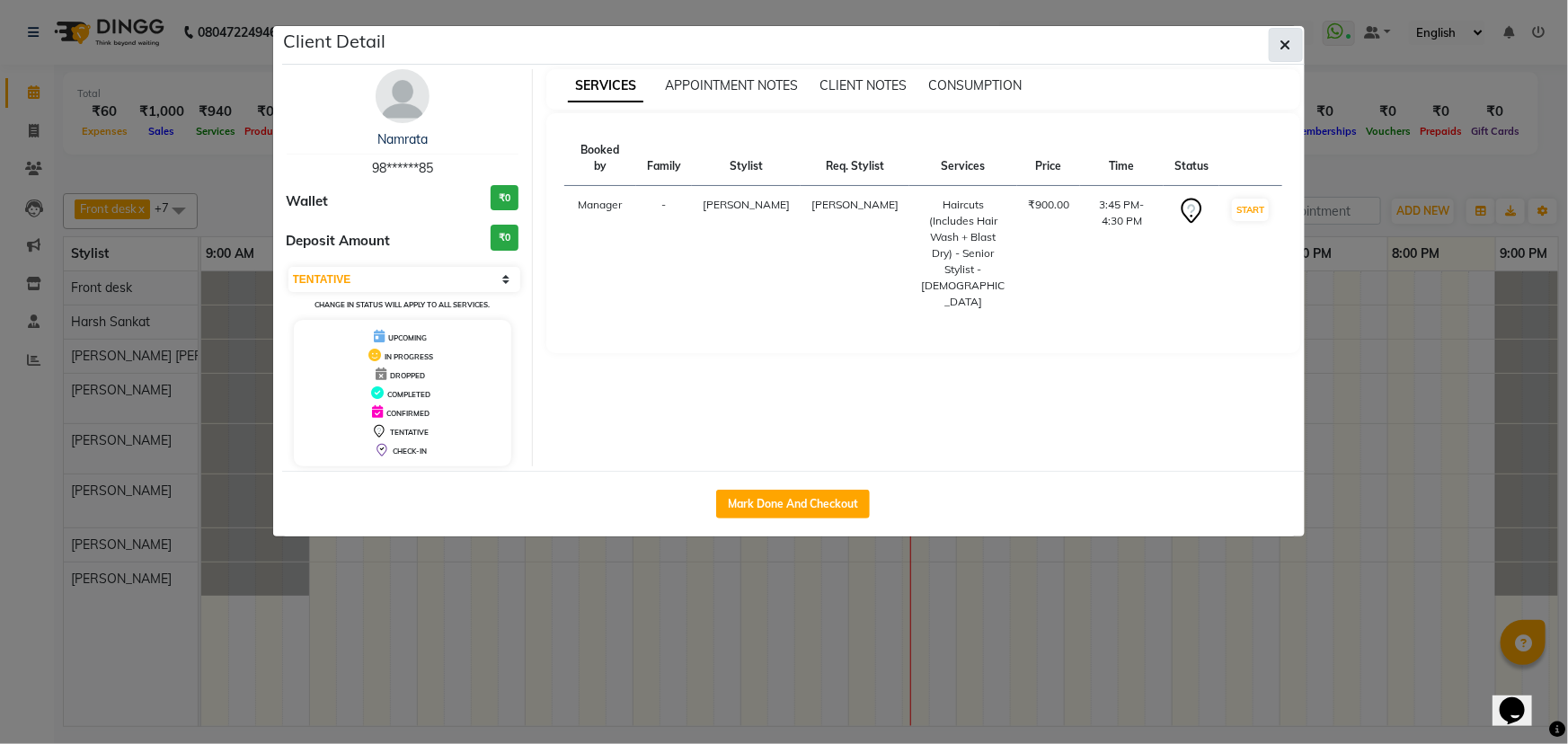
click at [1281, 49] on icon "button" at bounding box center [1286, 45] width 11 height 15
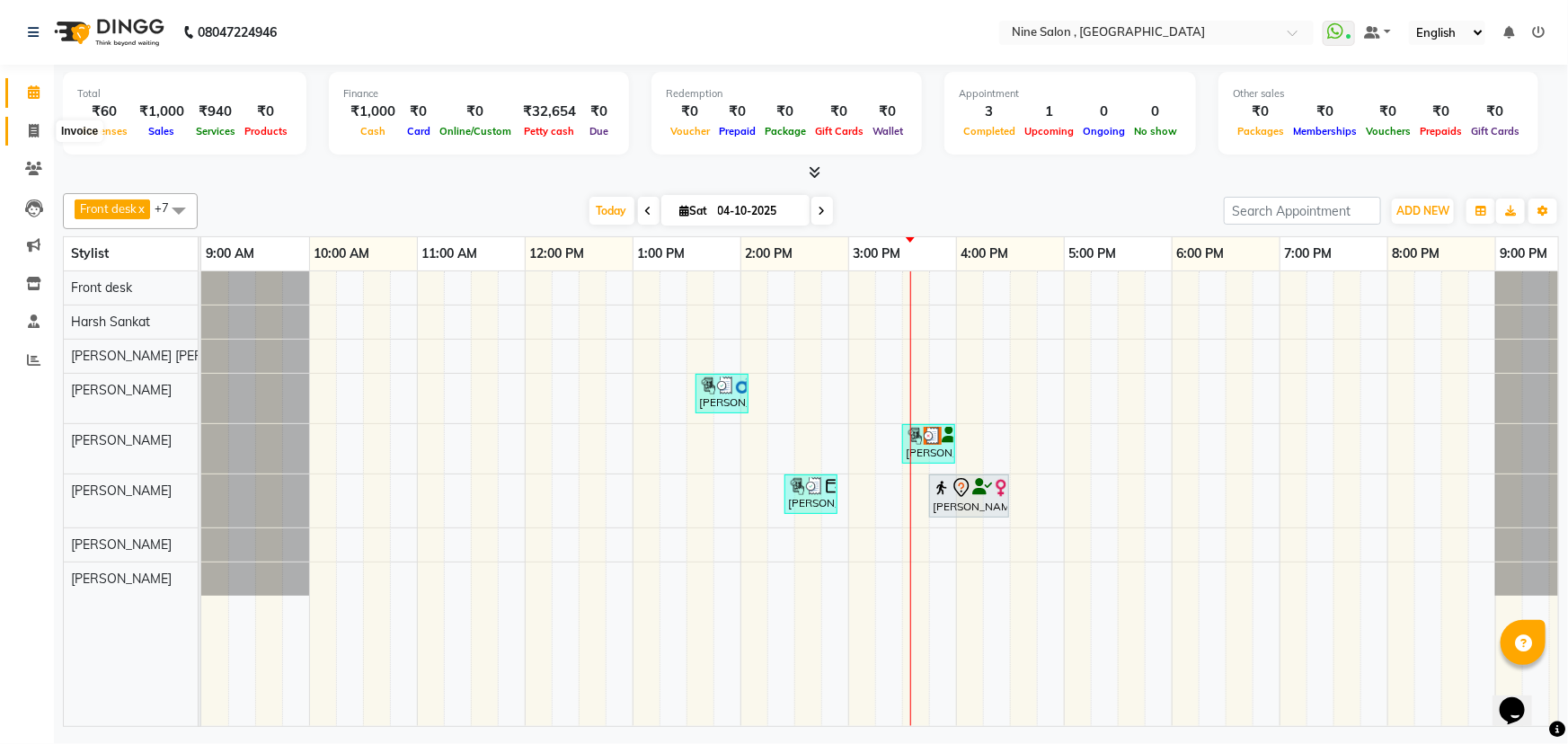
drag, startPoint x: 35, startPoint y: 132, endPoint x: 494, endPoint y: 60, distance: 464.6
click at [35, 132] on icon at bounding box center [33, 130] width 10 height 14
select select "service"
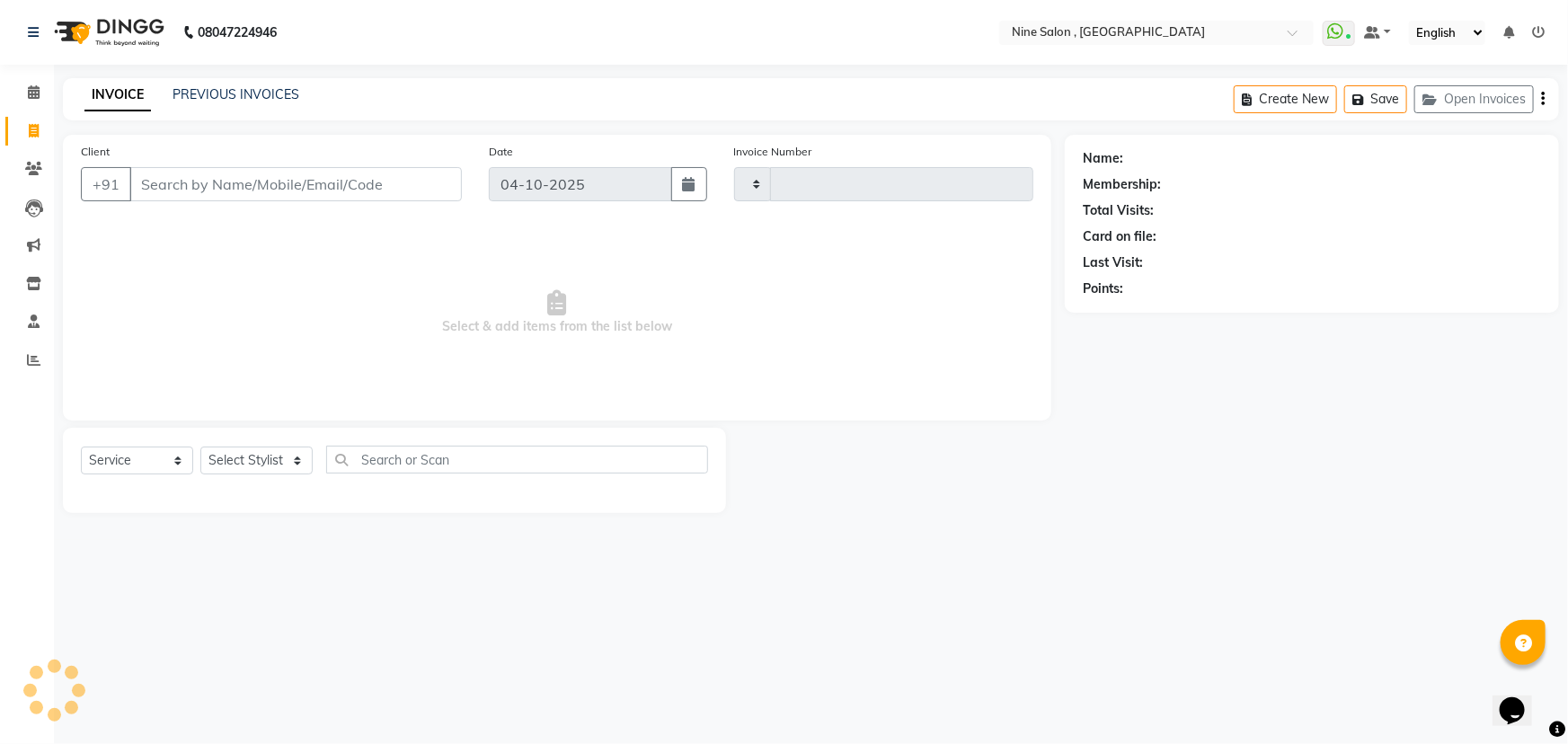
type input "1238"
select select "7341"
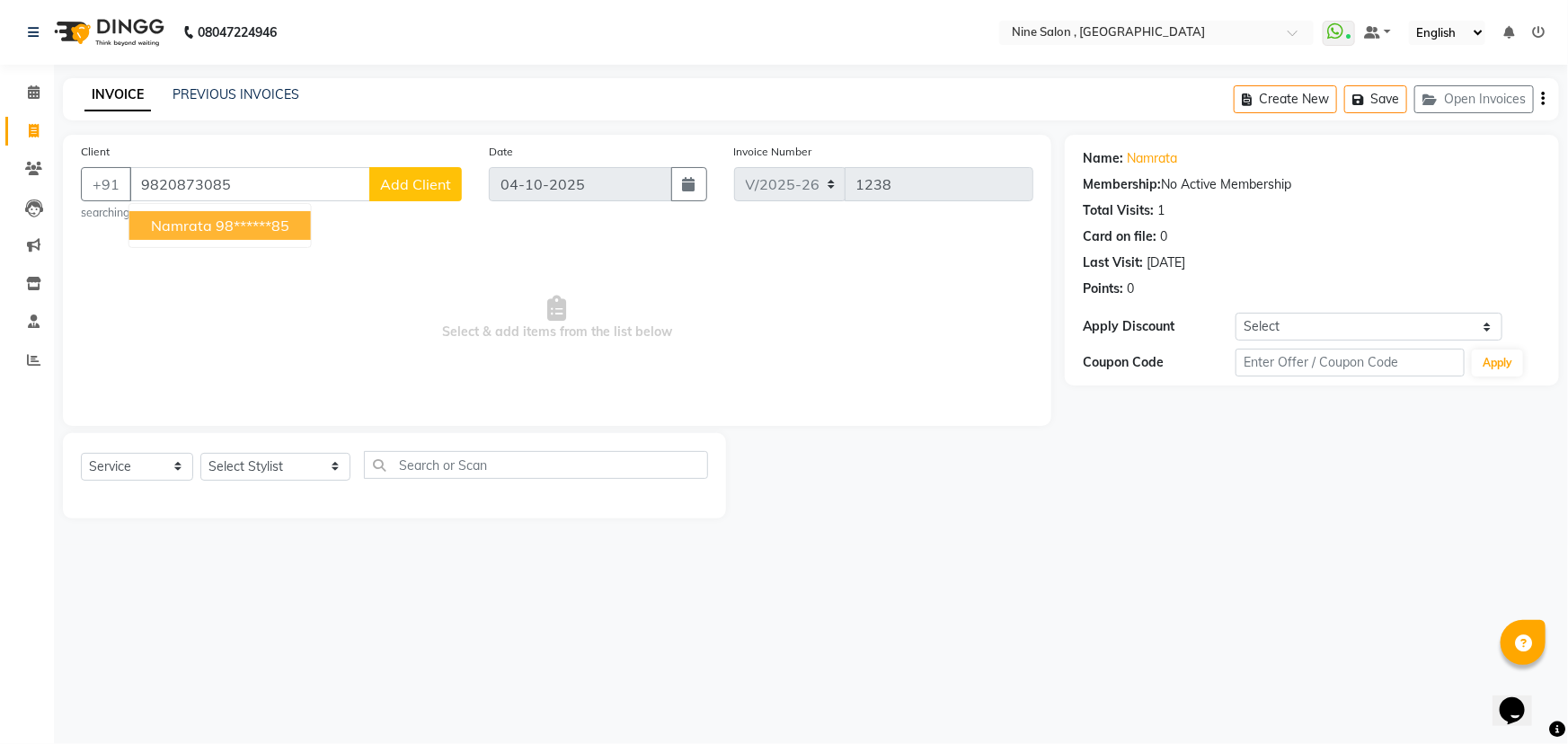
drag, startPoint x: 265, startPoint y: 226, endPoint x: 256, endPoint y: 225, distance: 9.1
click at [265, 226] on ngb-highlight "98******85" at bounding box center [252, 225] width 73 height 18
type input "98******85"
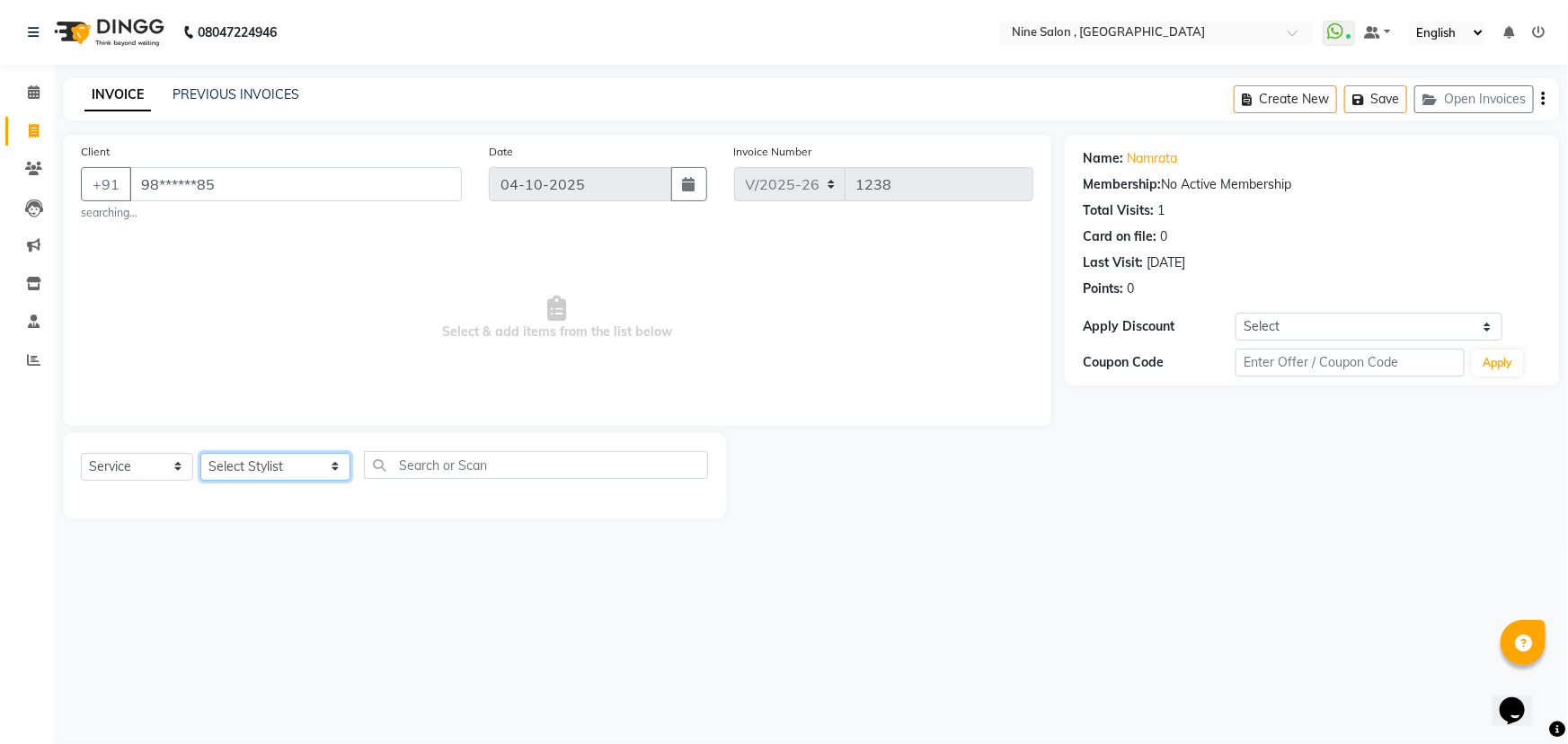
drag, startPoint x: 298, startPoint y: 472, endPoint x: 298, endPoint y: 462, distance: 10.0
click at [298, 472] on select "Select Stylist Front desk Harsh Sankat [PERSON_NAME] [PERSON_NAME] [PERSON_NAME…" at bounding box center [276, 466] width 150 height 27
select select "70806"
click at [201, 453] on select "Select Stylist Front desk Harsh Sankat [PERSON_NAME] [PERSON_NAME] [PERSON_NAME…" at bounding box center [276, 466] width 150 height 27
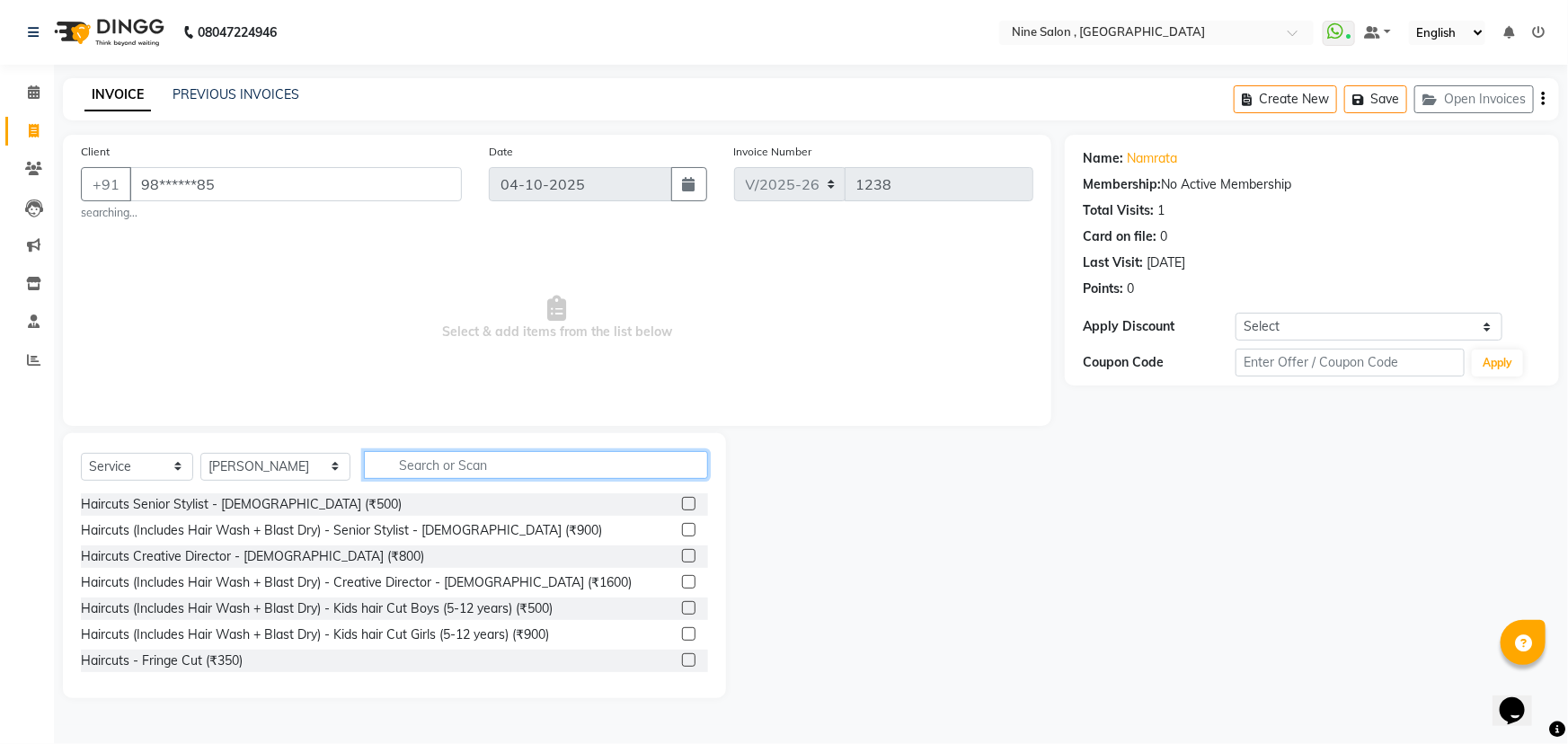
click at [424, 463] on input "text" at bounding box center [536, 465] width 345 height 27
type input "haircut"
click at [682, 527] on label at bounding box center [688, 530] width 14 height 14
click at [682, 527] on input "checkbox" at bounding box center [687, 531] width 12 height 12
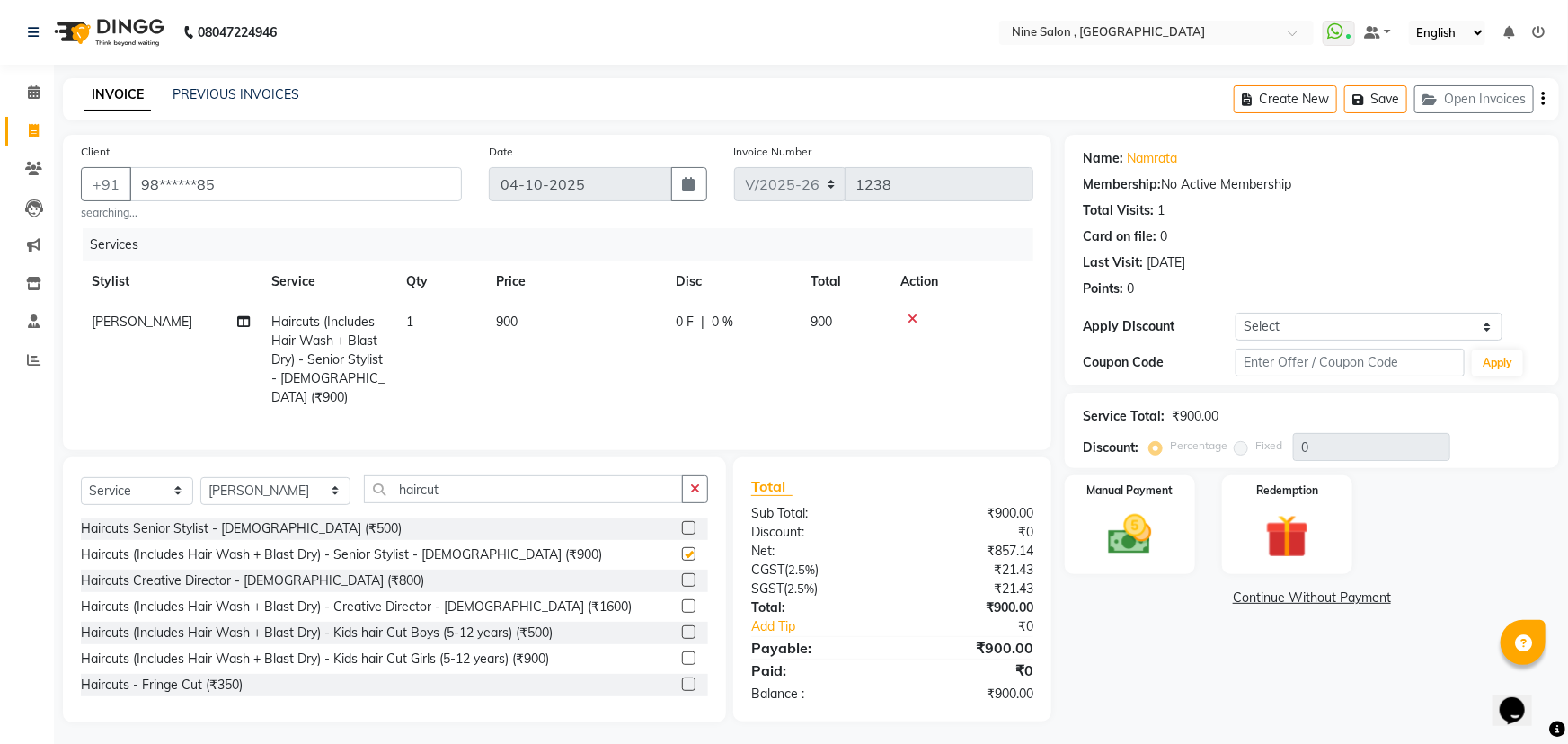
checkbox input "false"
click at [1141, 509] on img at bounding box center [1130, 534] width 73 height 52
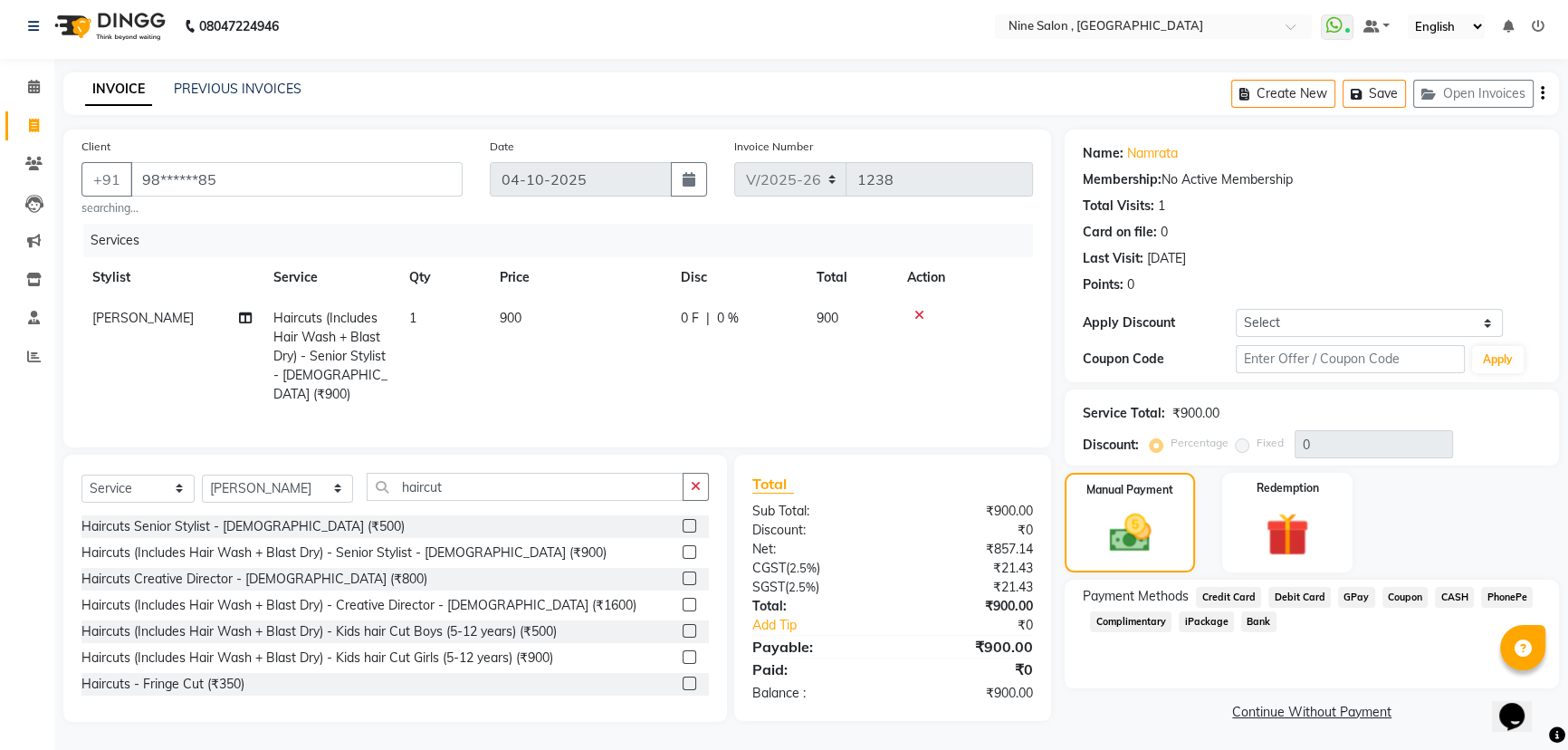
scroll to position [8, 0]
click at [1449, 598] on span "CASH" at bounding box center [1454, 595] width 39 height 21
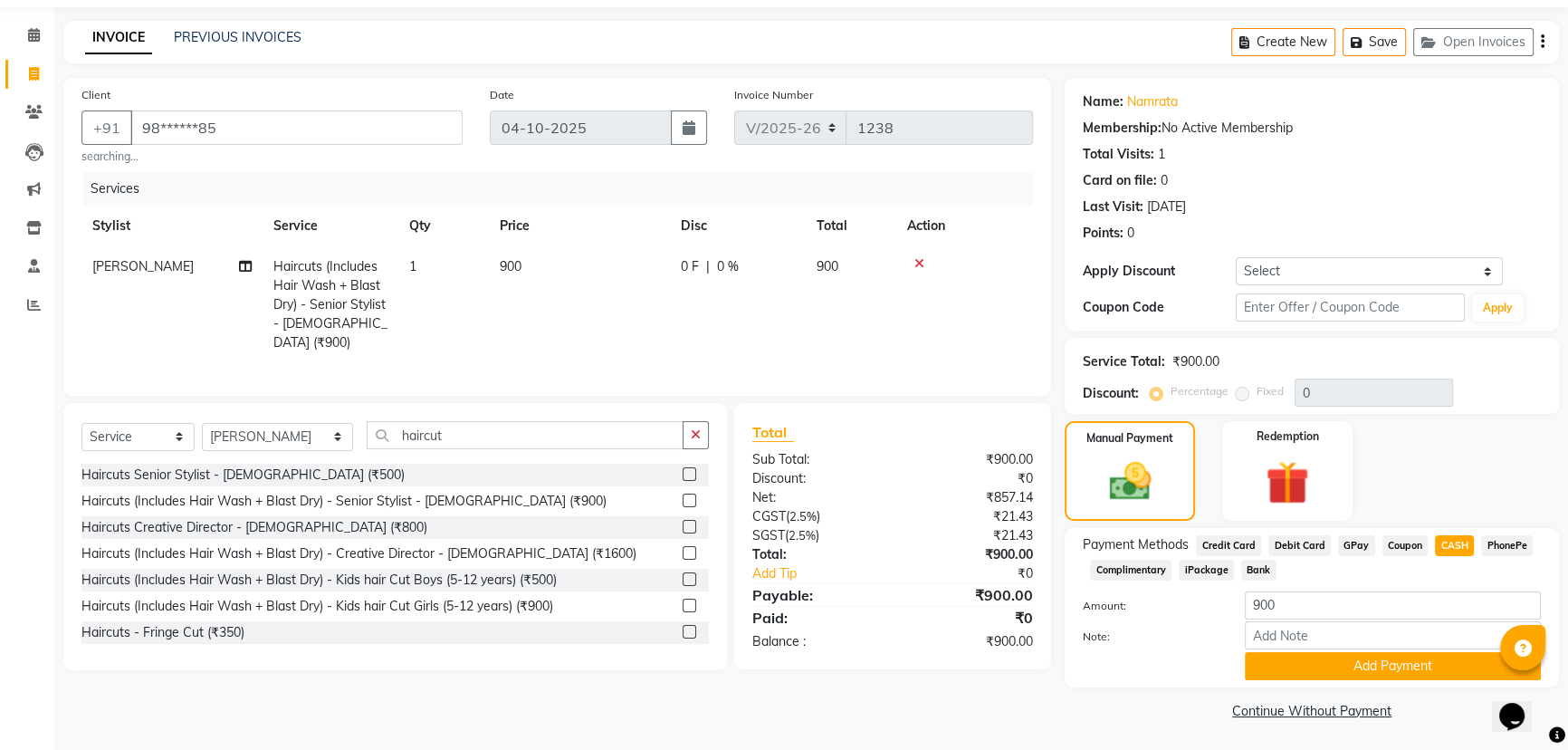
scroll to position [59, 0]
click at [1395, 661] on button "Add Payment" at bounding box center [1393, 665] width 296 height 28
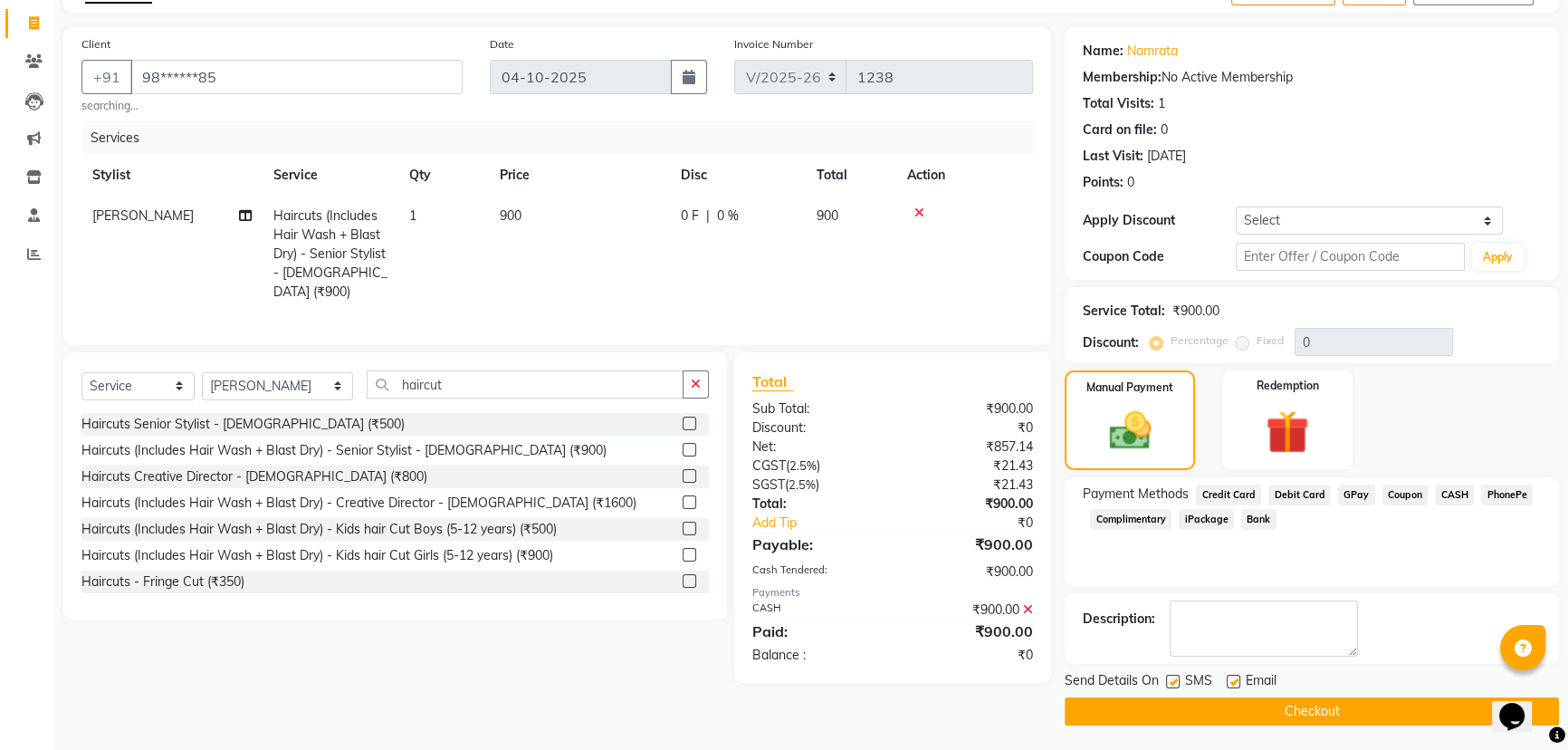
scroll to position [110, 0]
click at [1376, 712] on button "Checkout" at bounding box center [1311, 710] width 494 height 28
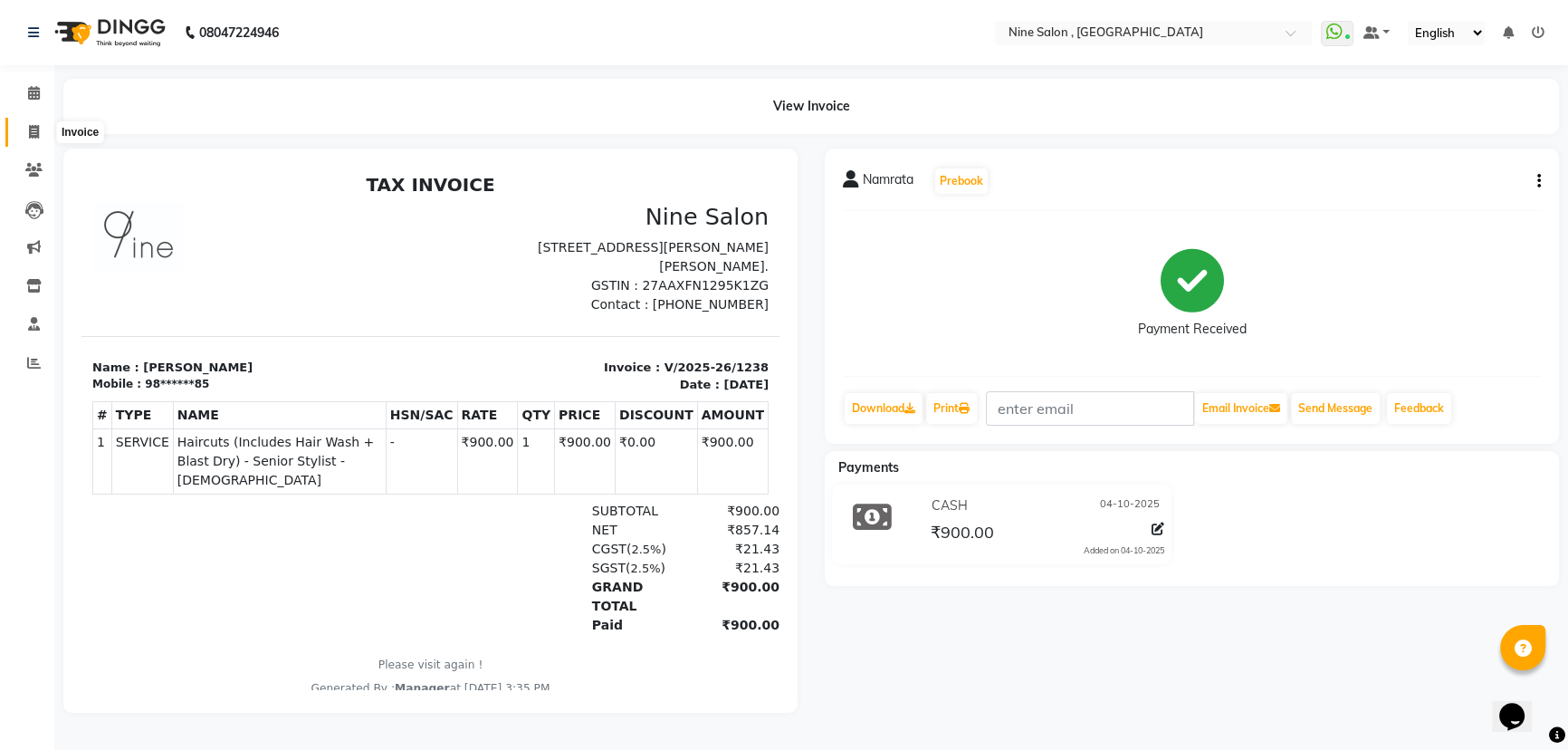
click at [30, 129] on icon at bounding box center [33, 131] width 10 height 14
select select "service"
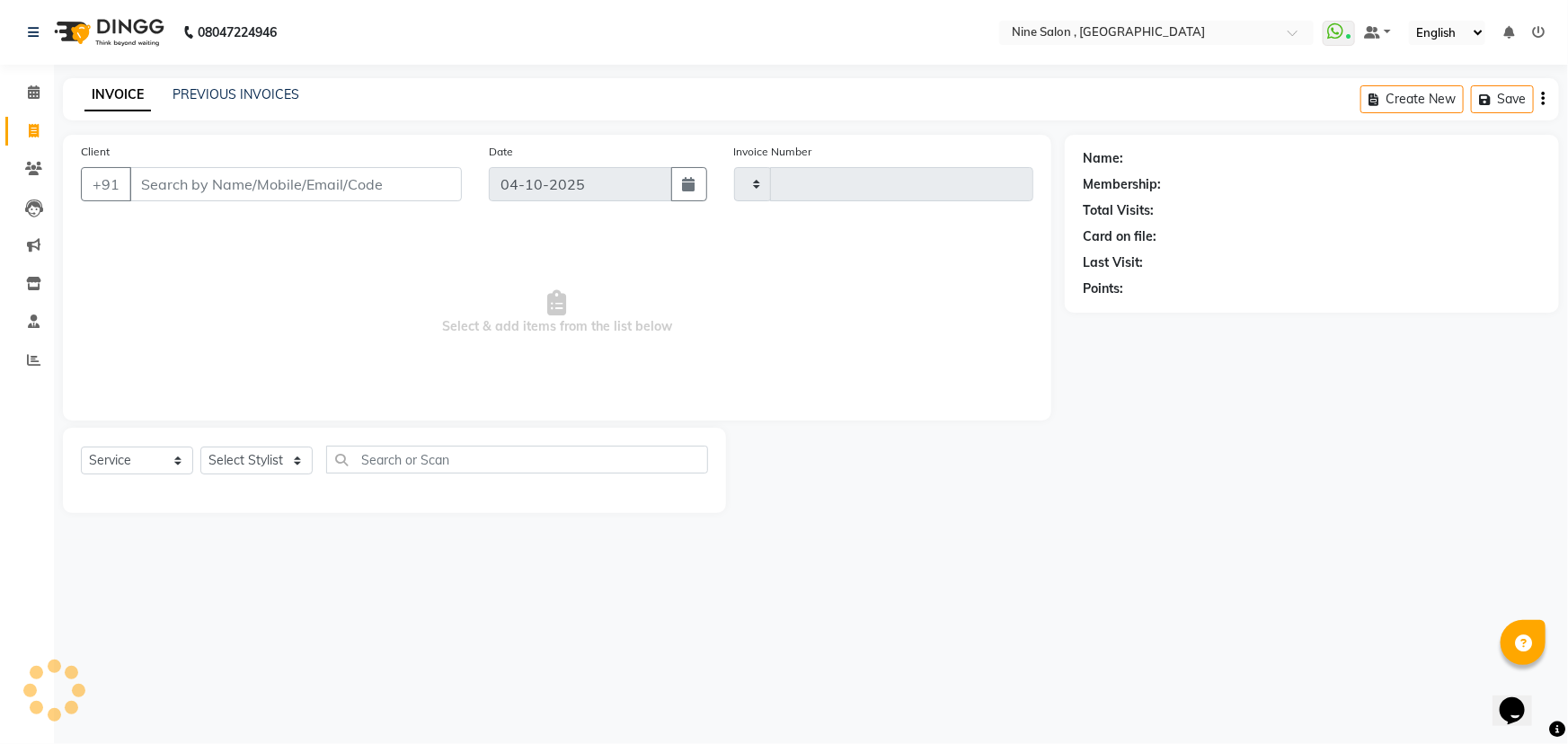
type input "1239"
select select "7341"
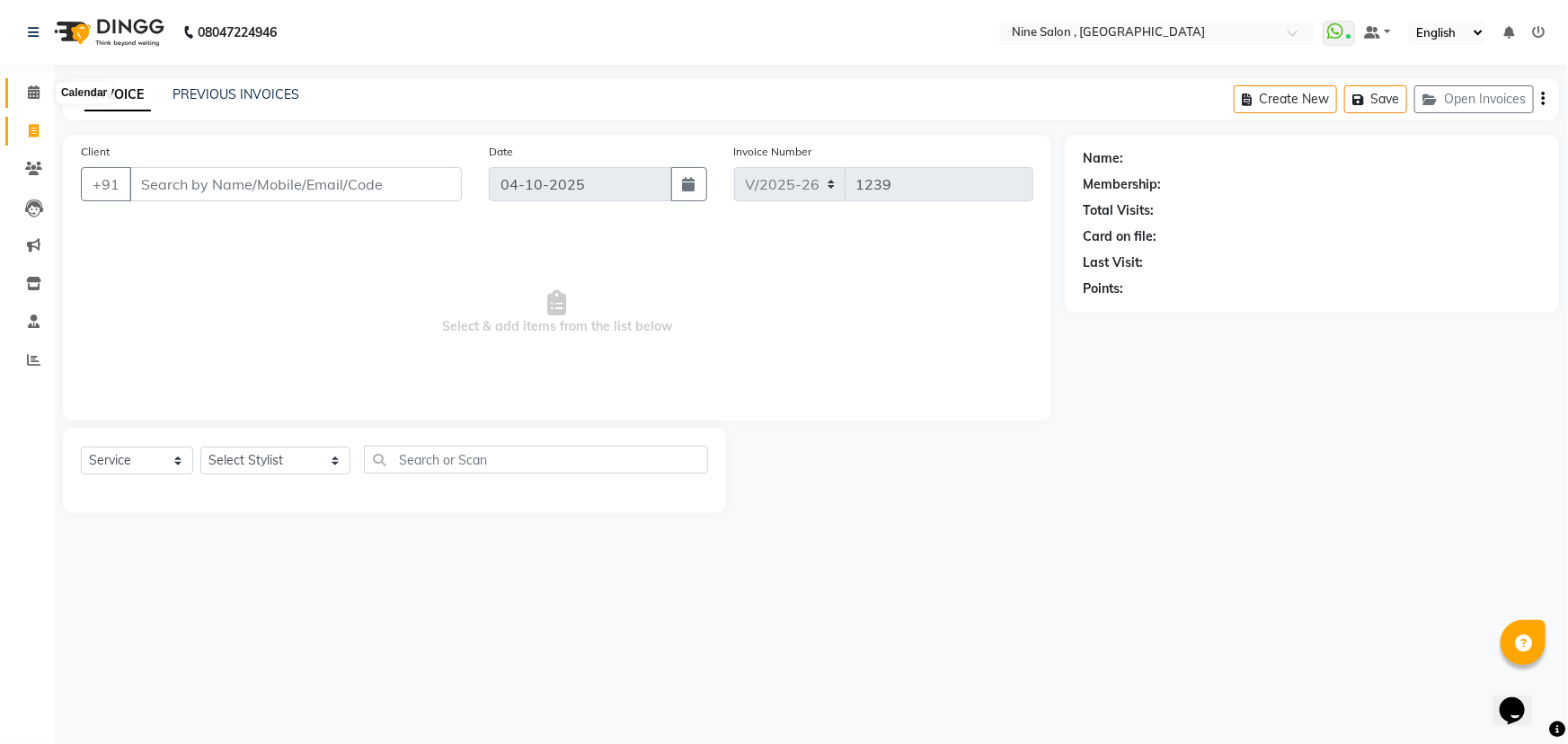
click at [36, 93] on icon at bounding box center [33, 92] width 12 height 14
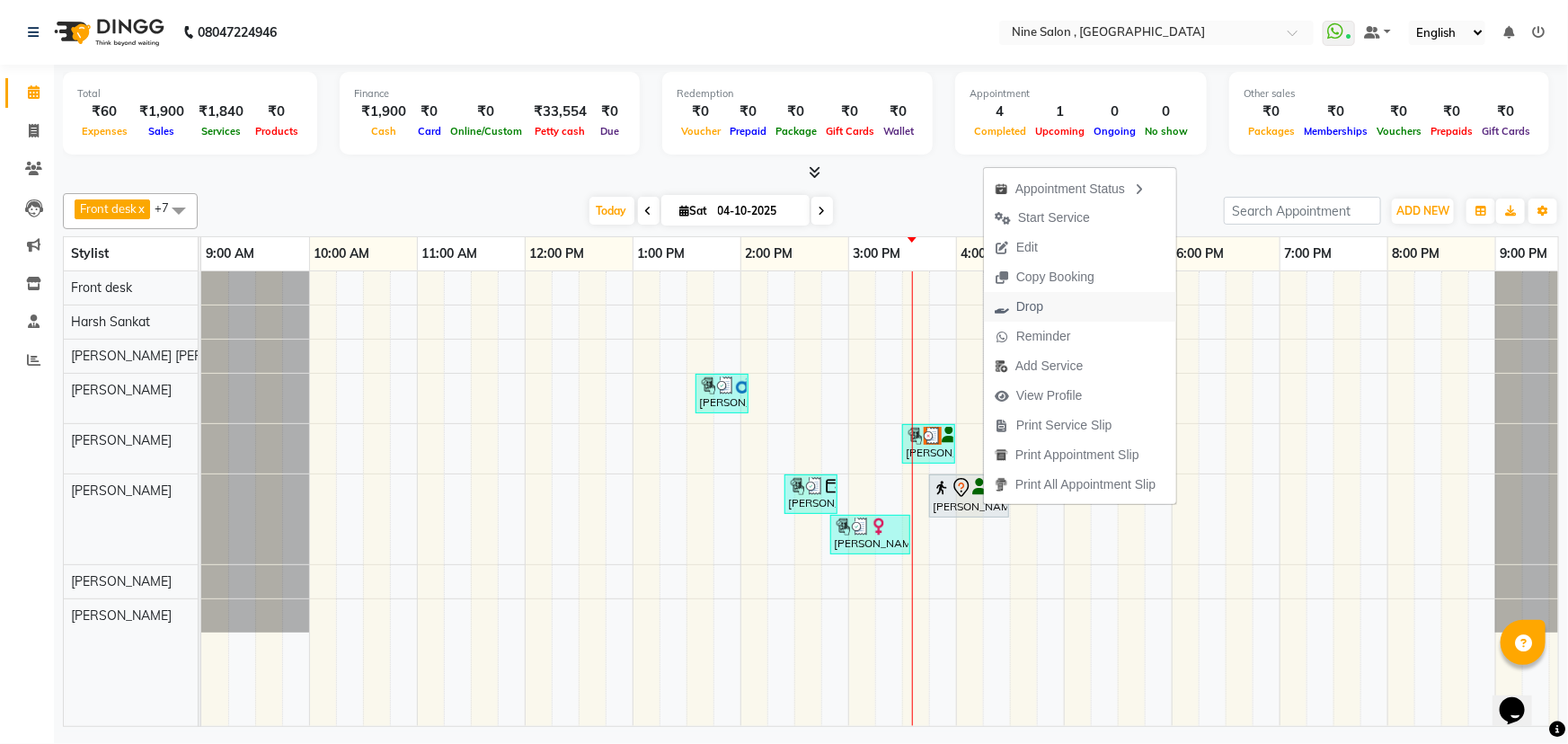
click at [1016, 311] on span "Drop" at bounding box center [1029, 307] width 27 height 19
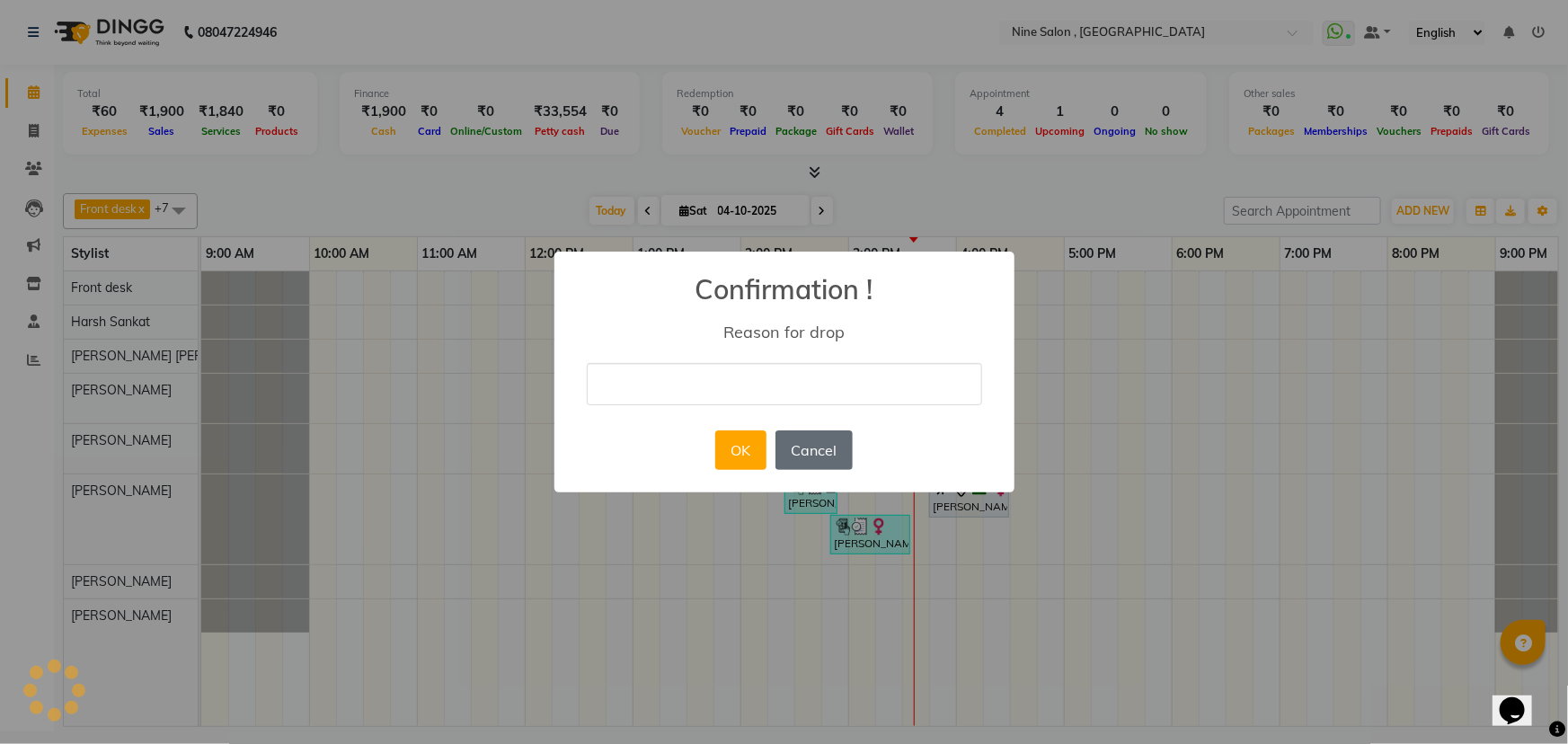
click at [809, 455] on button "Cancel" at bounding box center [814, 450] width 77 height 39
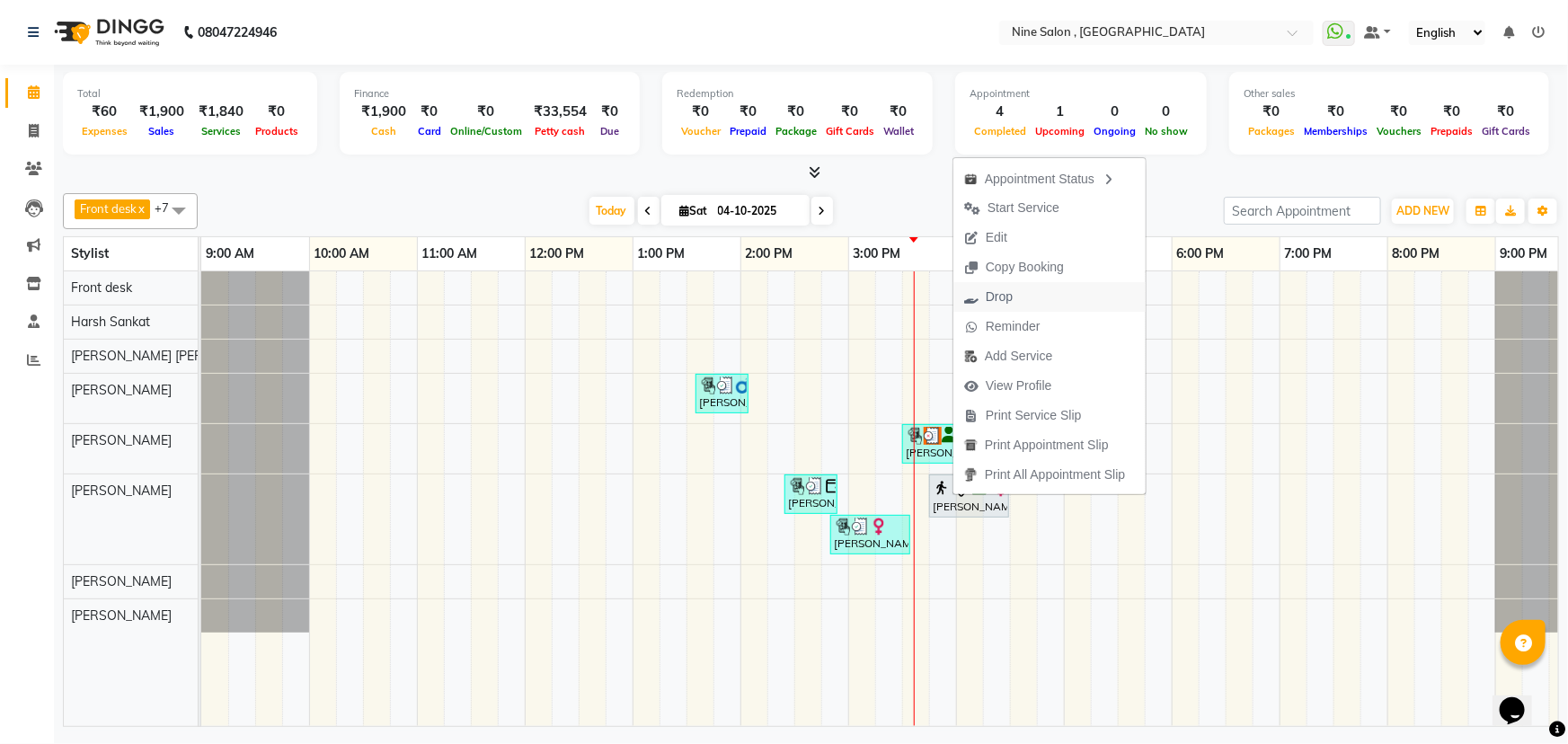
click at [993, 292] on span "Drop" at bounding box center [999, 297] width 27 height 19
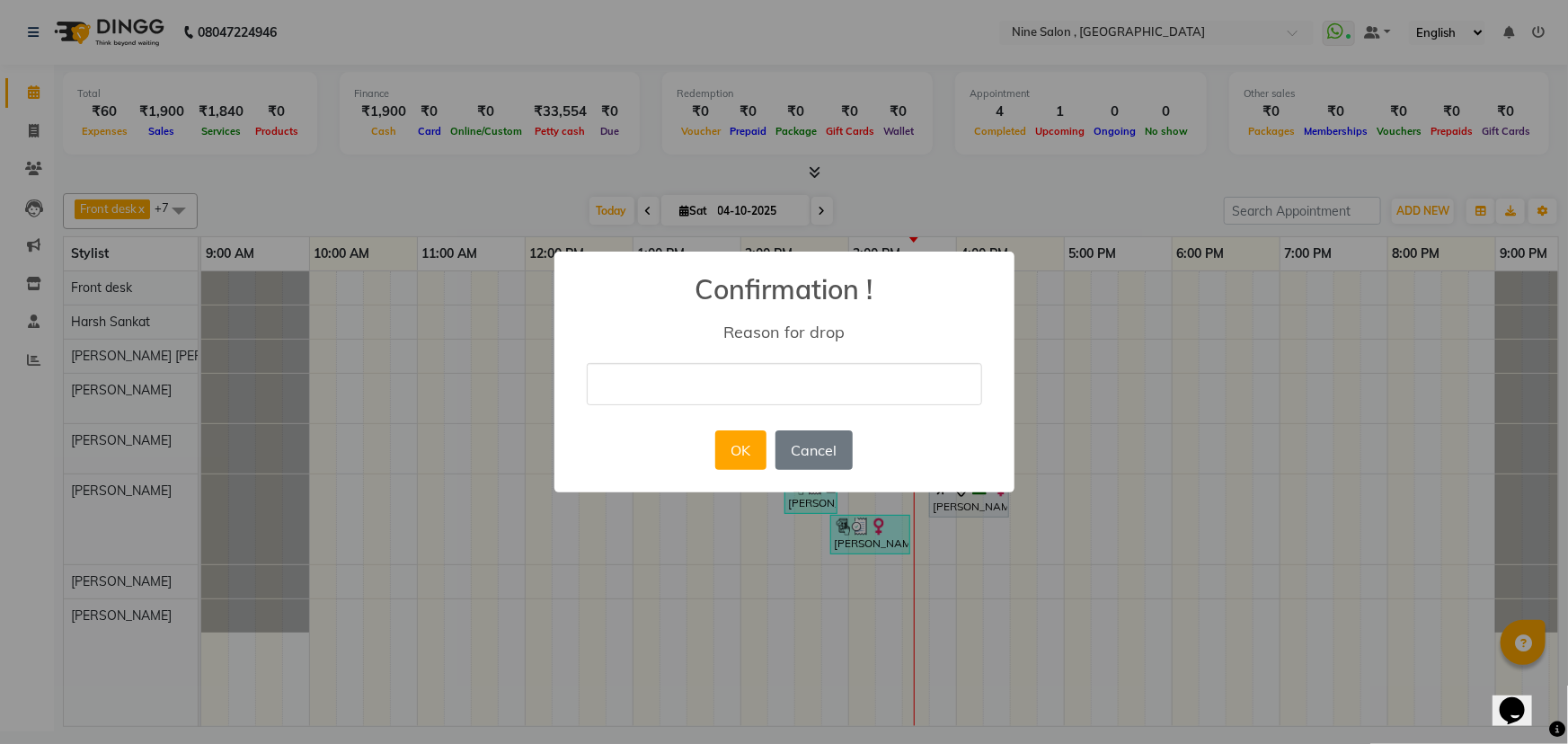
click at [993, 292] on div "× Confirmation ! Reason for drop OK No Cancel" at bounding box center [784, 372] width 1568 height 744
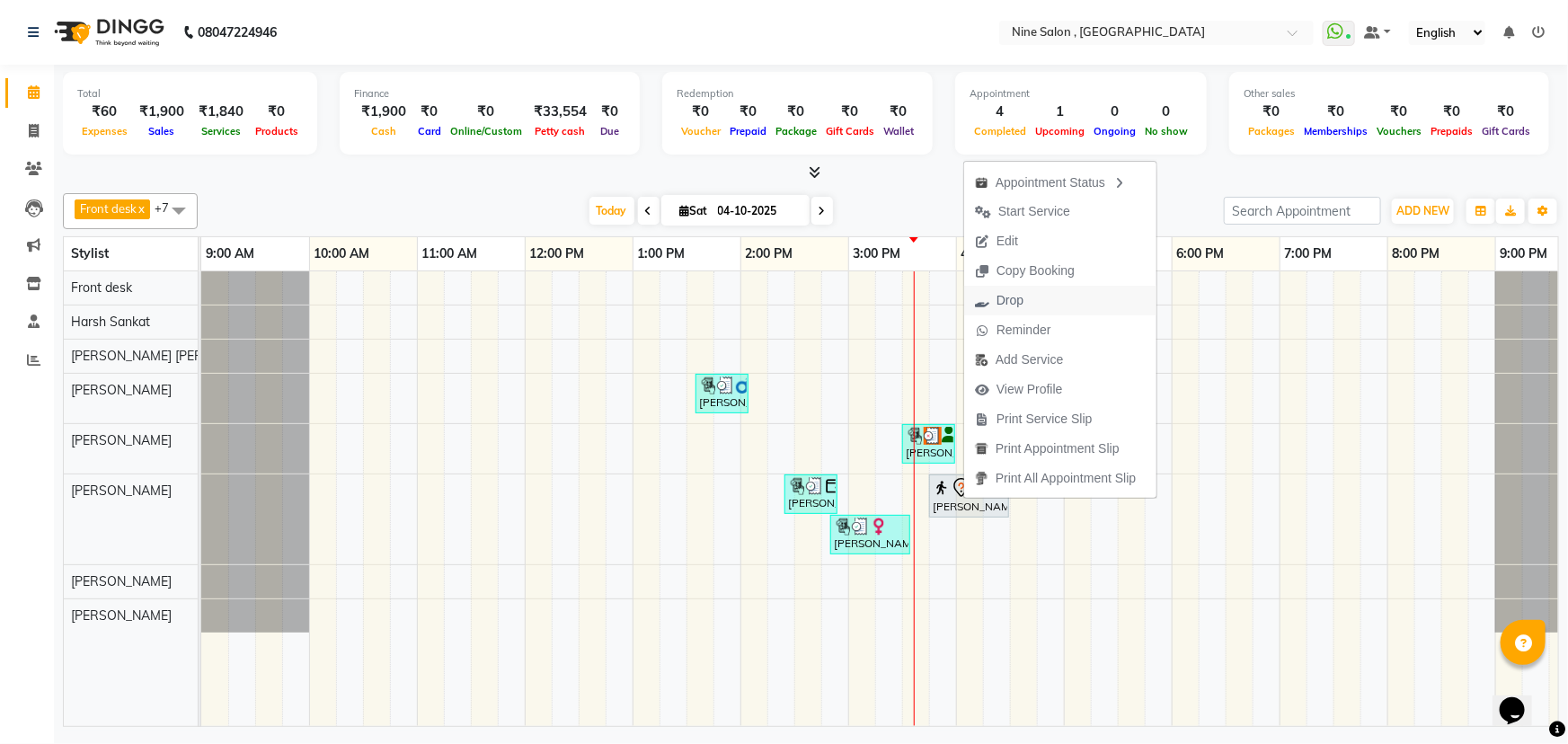
click at [1004, 300] on span "Drop" at bounding box center [1010, 301] width 27 height 19
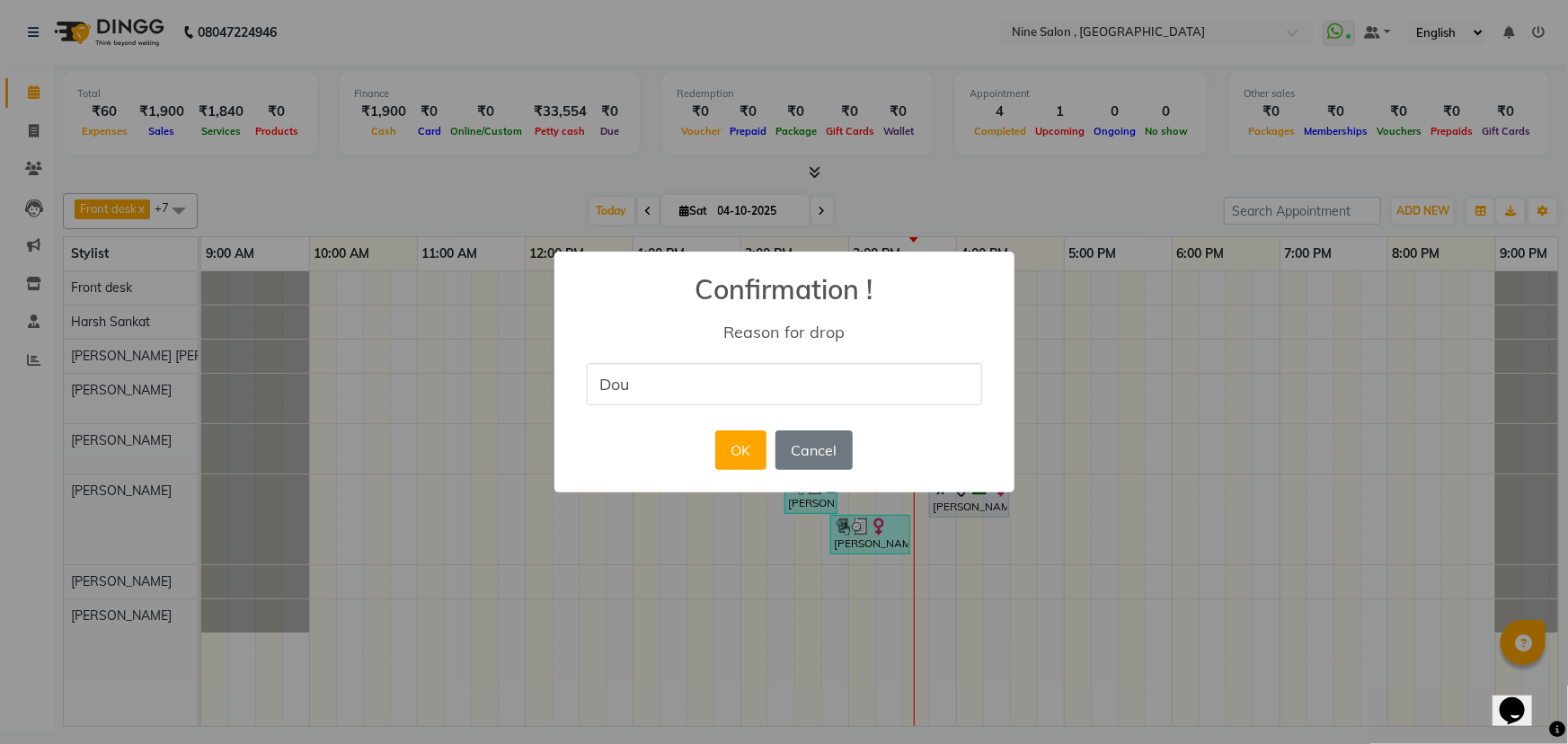
type input "Doubl appointment"
click at [736, 447] on button "OK" at bounding box center [741, 450] width 51 height 39
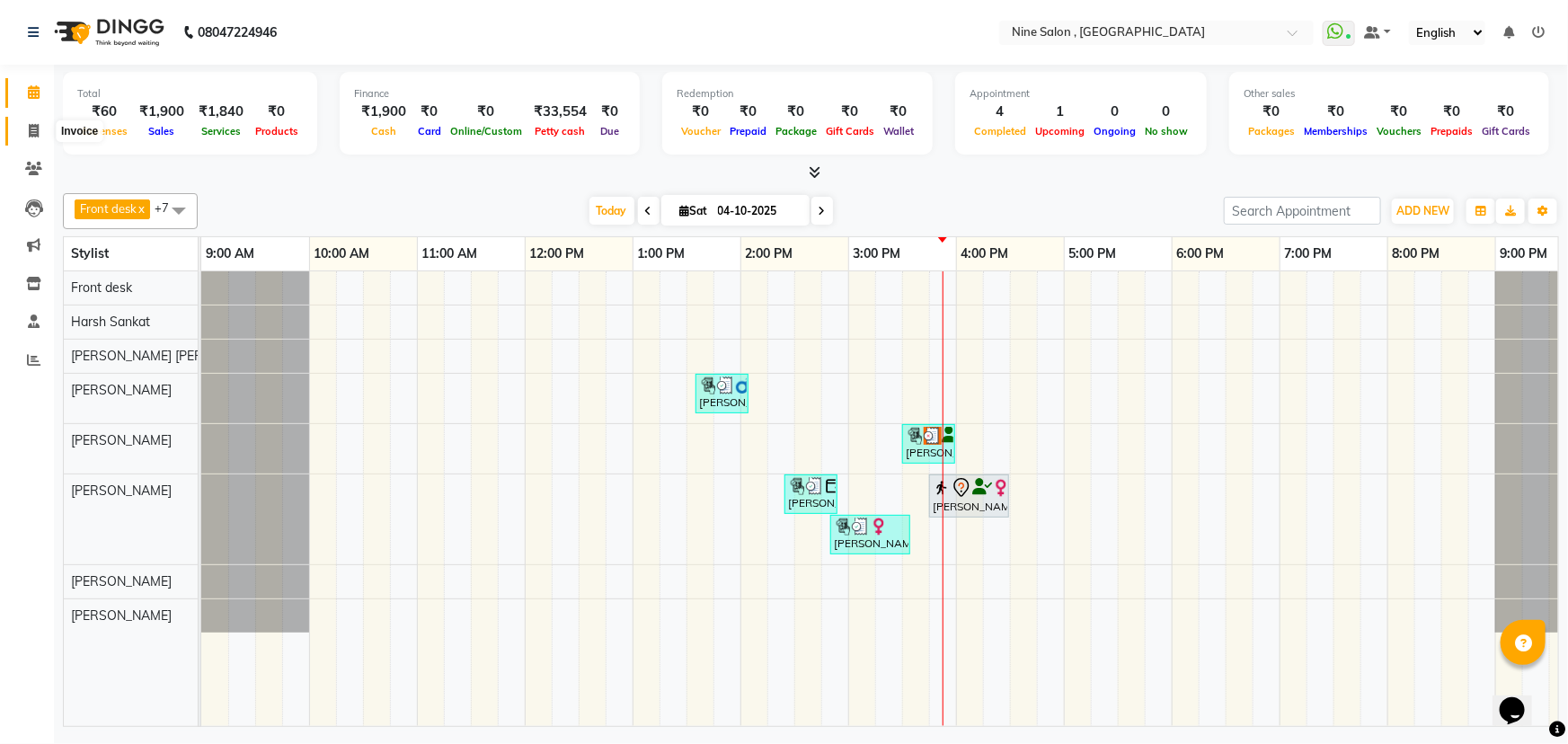
click at [36, 137] on span at bounding box center [34, 131] width 31 height 21
select select "7341"
select select "service"
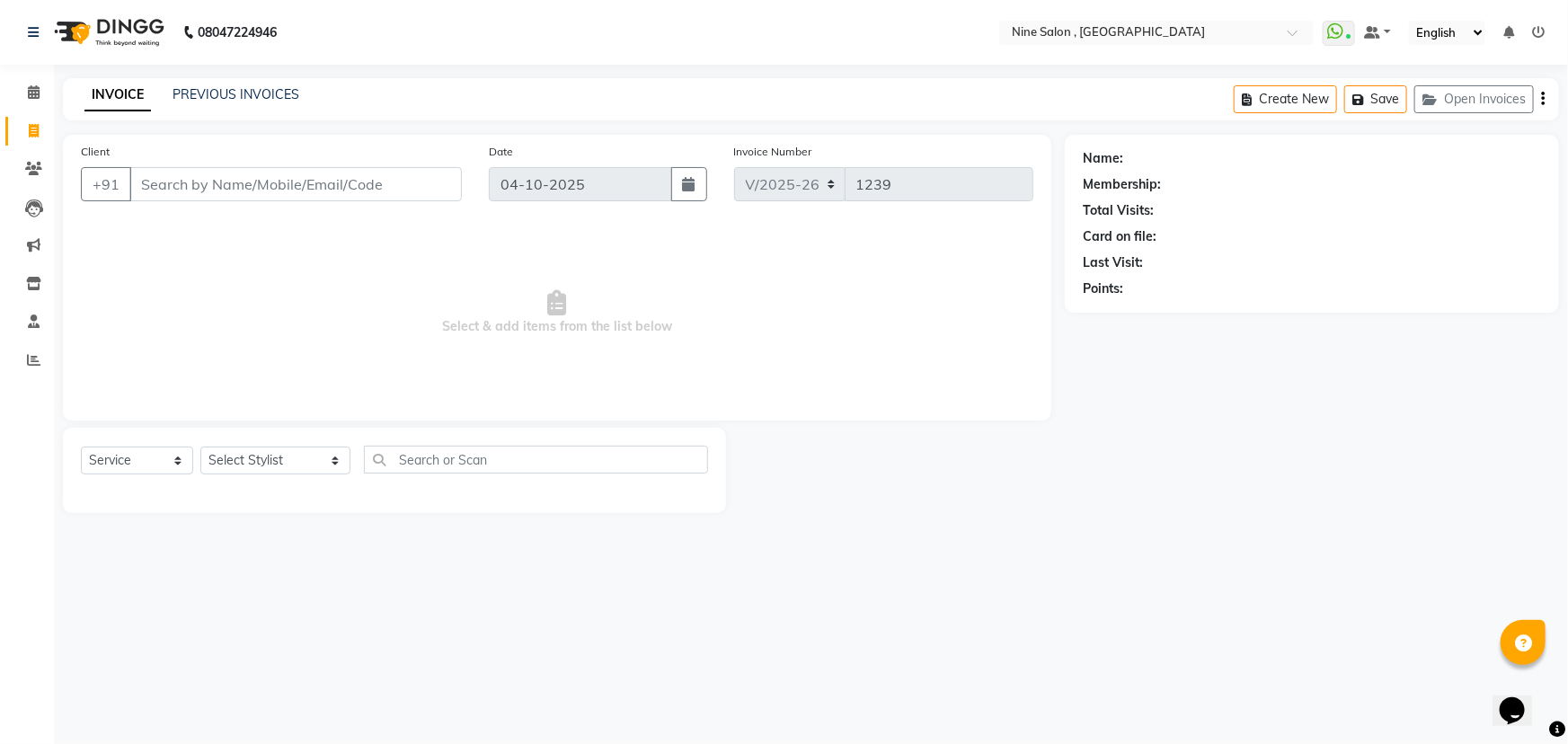
click at [277, 183] on input "Client" at bounding box center [295, 183] width 333 height 34
type input "P"
click at [27, 88] on icon at bounding box center [33, 92] width 12 height 14
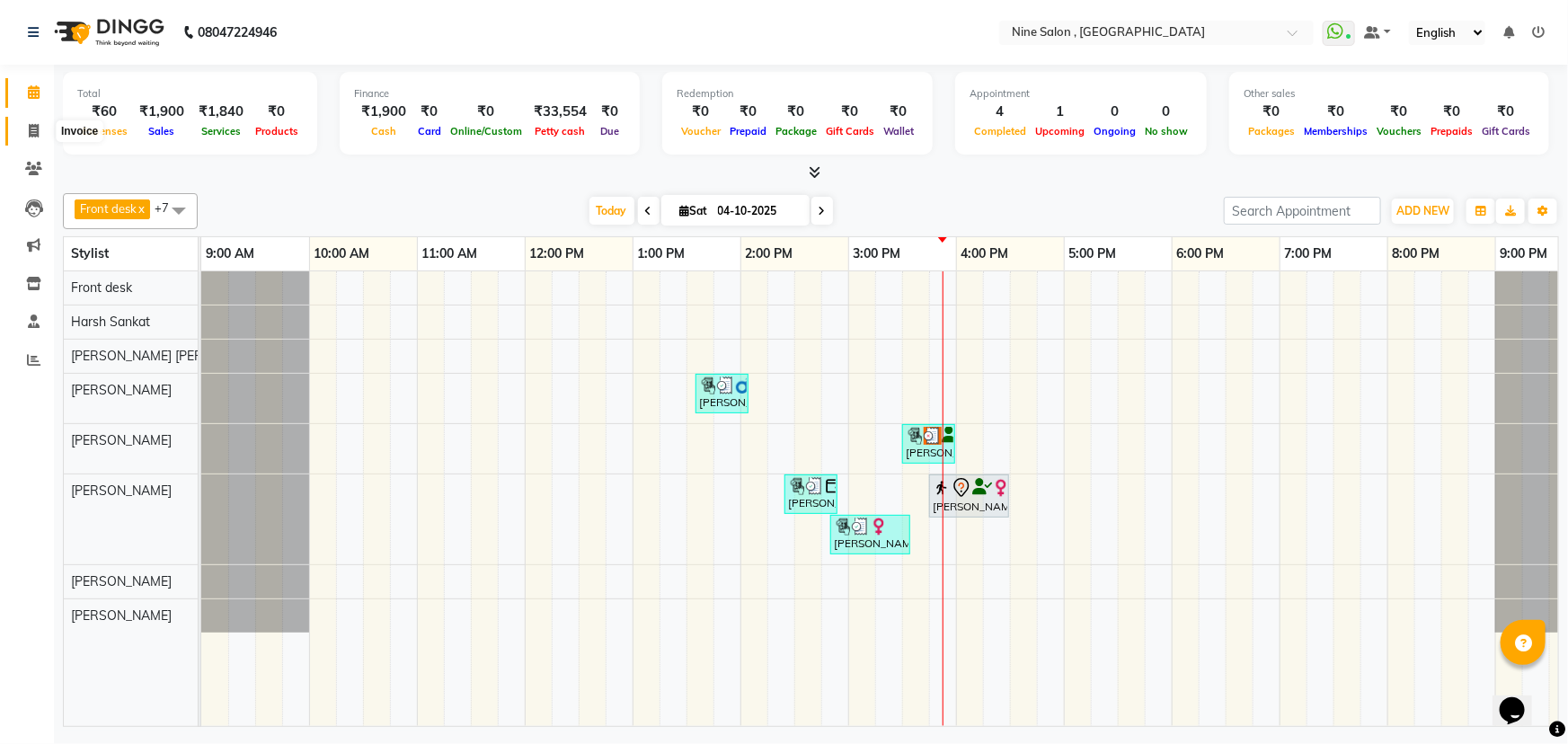
click at [35, 133] on icon at bounding box center [33, 130] width 10 height 14
select select "7341"
select select "service"
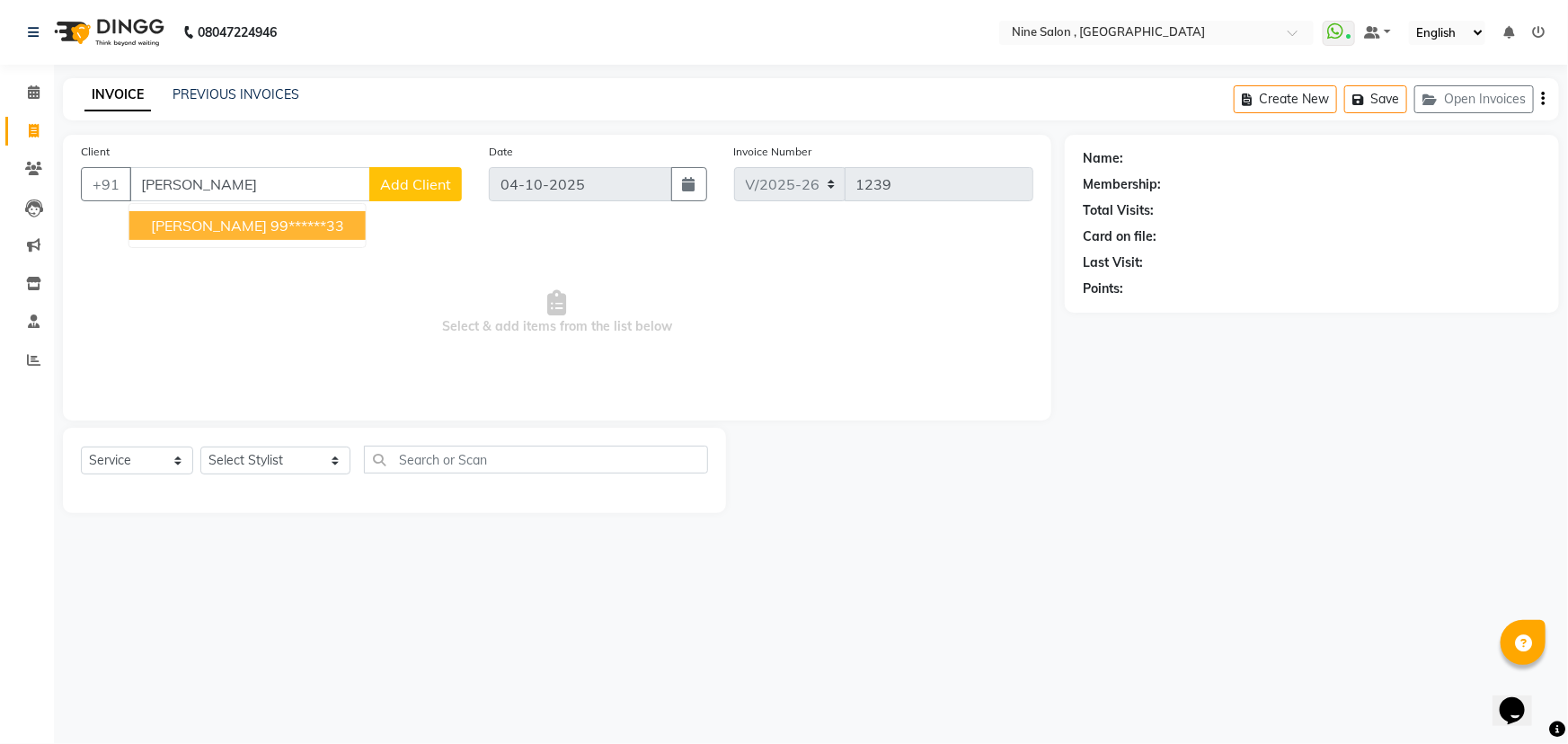
click at [270, 229] on ngb-highlight "99******33" at bounding box center [307, 225] width 73 height 18
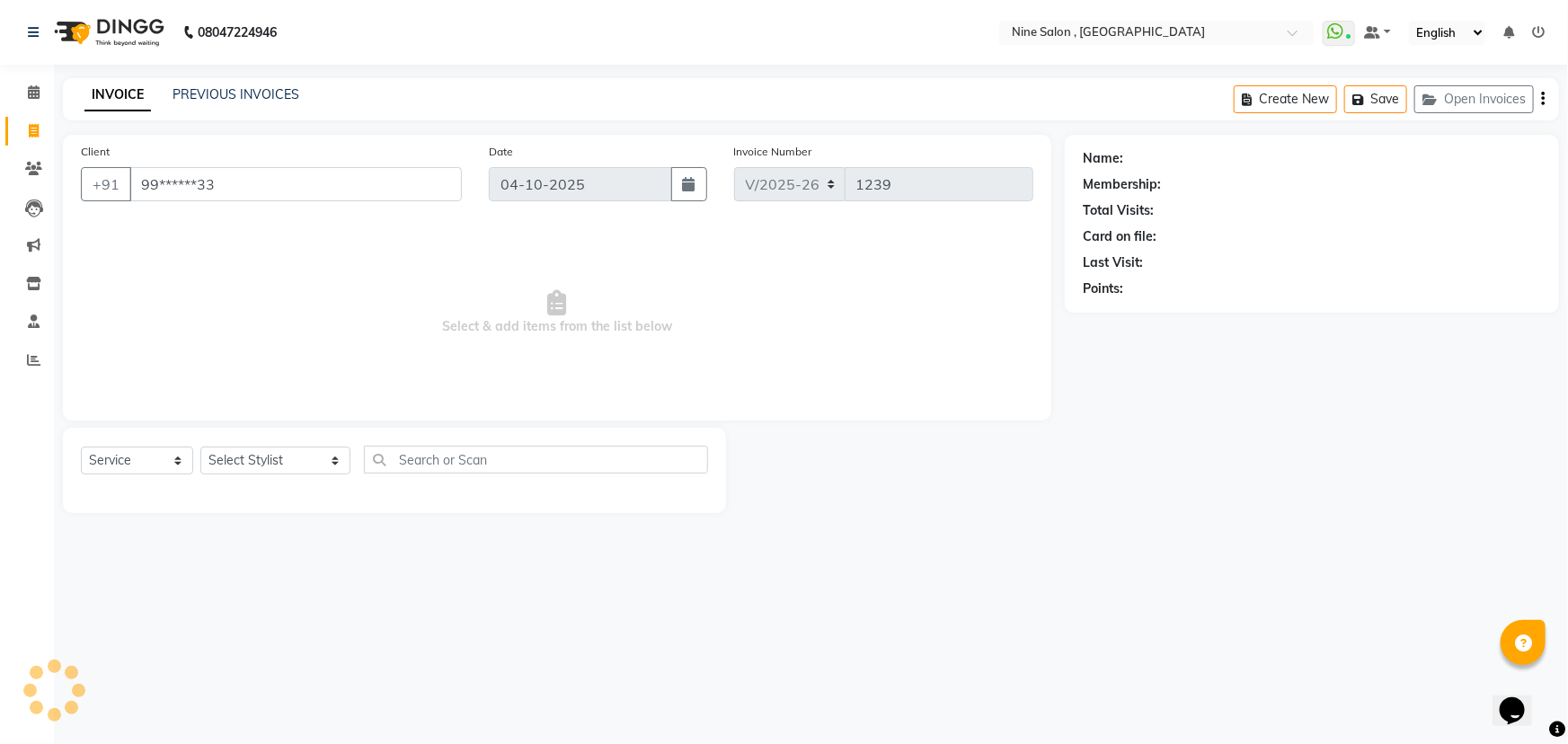
type input "99******33"
select select "1: Object"
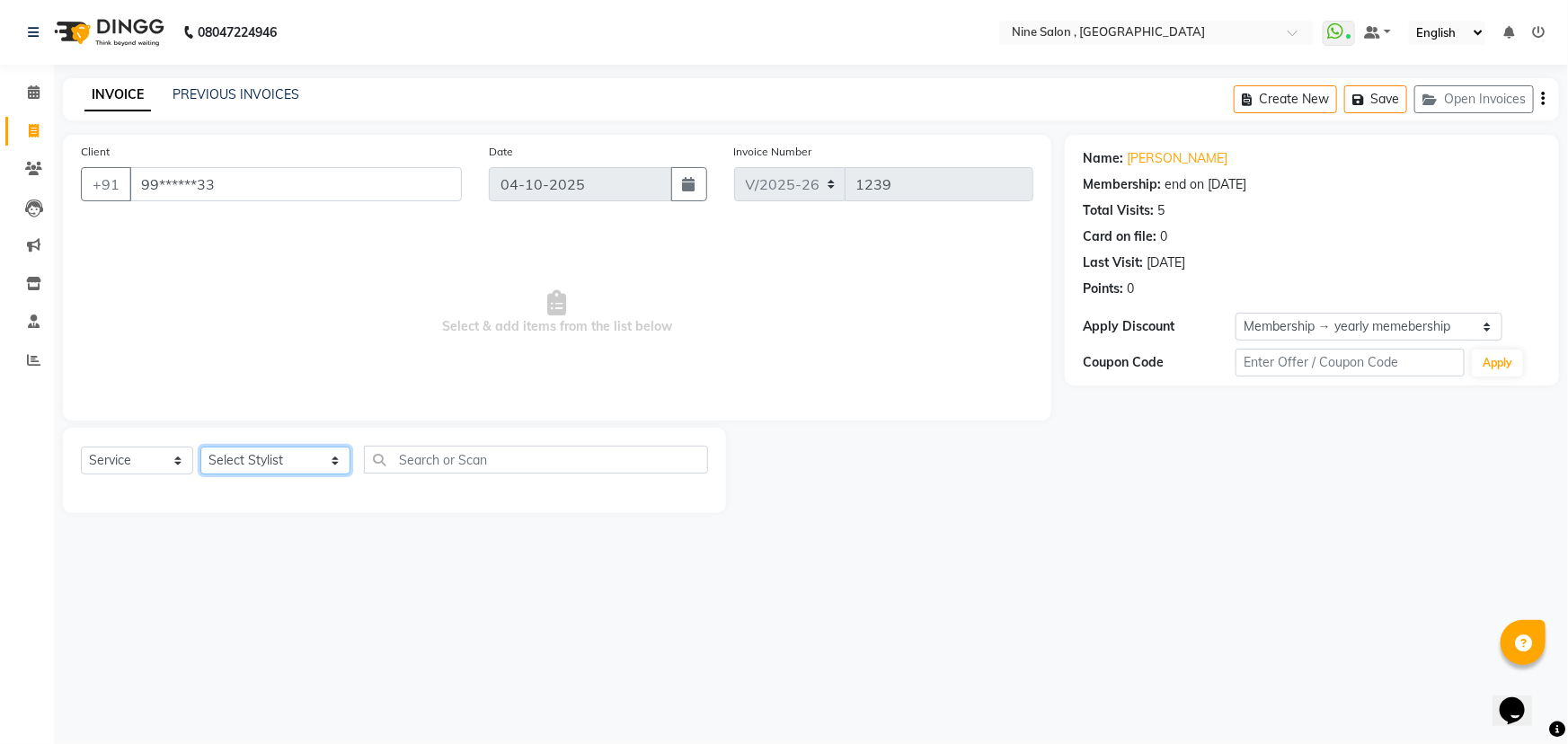
click at [258, 465] on select "Select Stylist Front desk Harsh Sankat [PERSON_NAME] [PERSON_NAME] [PERSON_NAME…" at bounding box center [276, 460] width 150 height 27
click at [500, 371] on span "Select & add items from the list below" at bounding box center [556, 312] width 952 height 180
click at [317, 186] on input "99******33" at bounding box center [295, 183] width 333 height 34
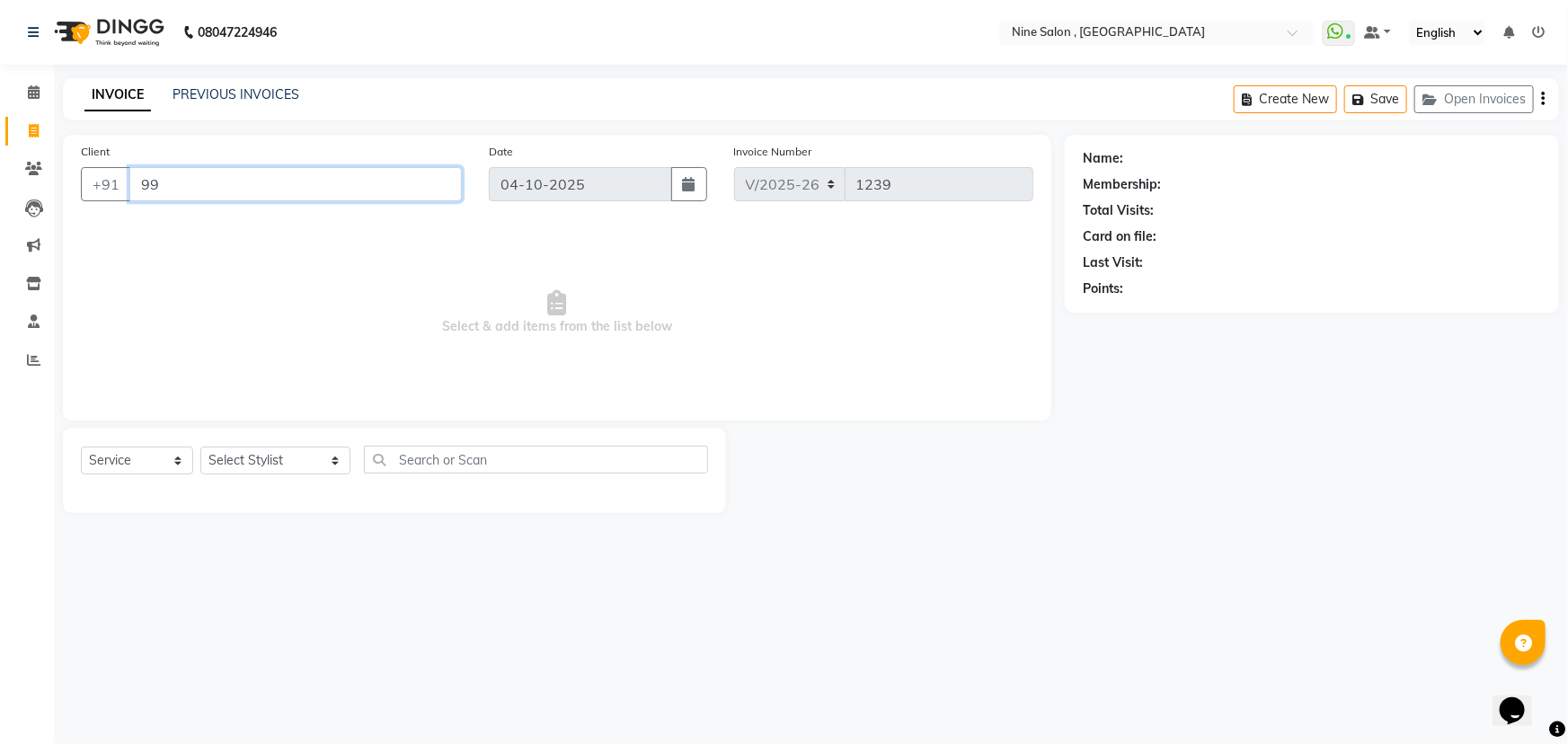
type input "9"
click at [1472, 94] on button "Open Invoices" at bounding box center [1475, 99] width 119 height 27
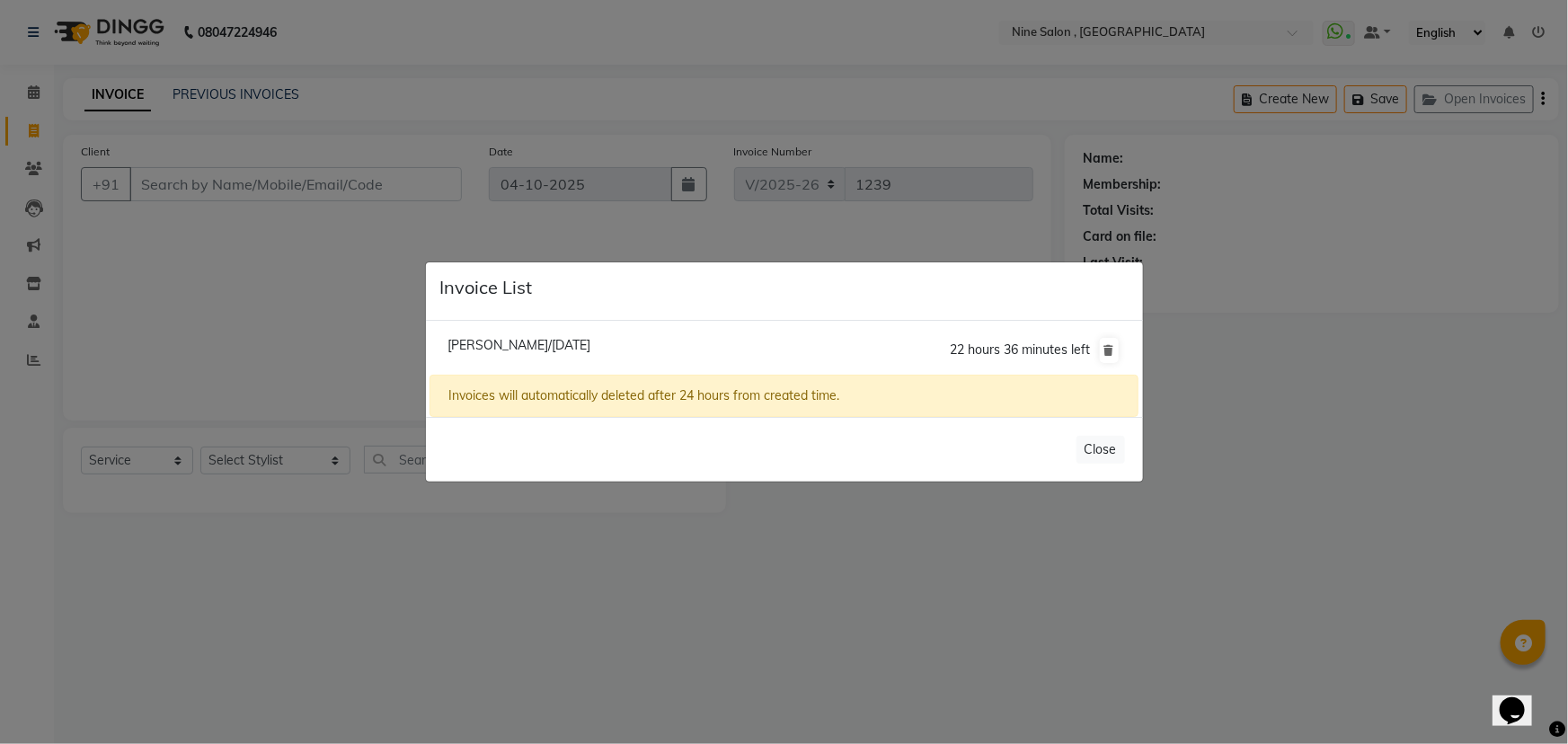
click at [589, 347] on span "Pritee Shah/04 October 2025" at bounding box center [519, 345] width 143 height 16
type input "99******33"
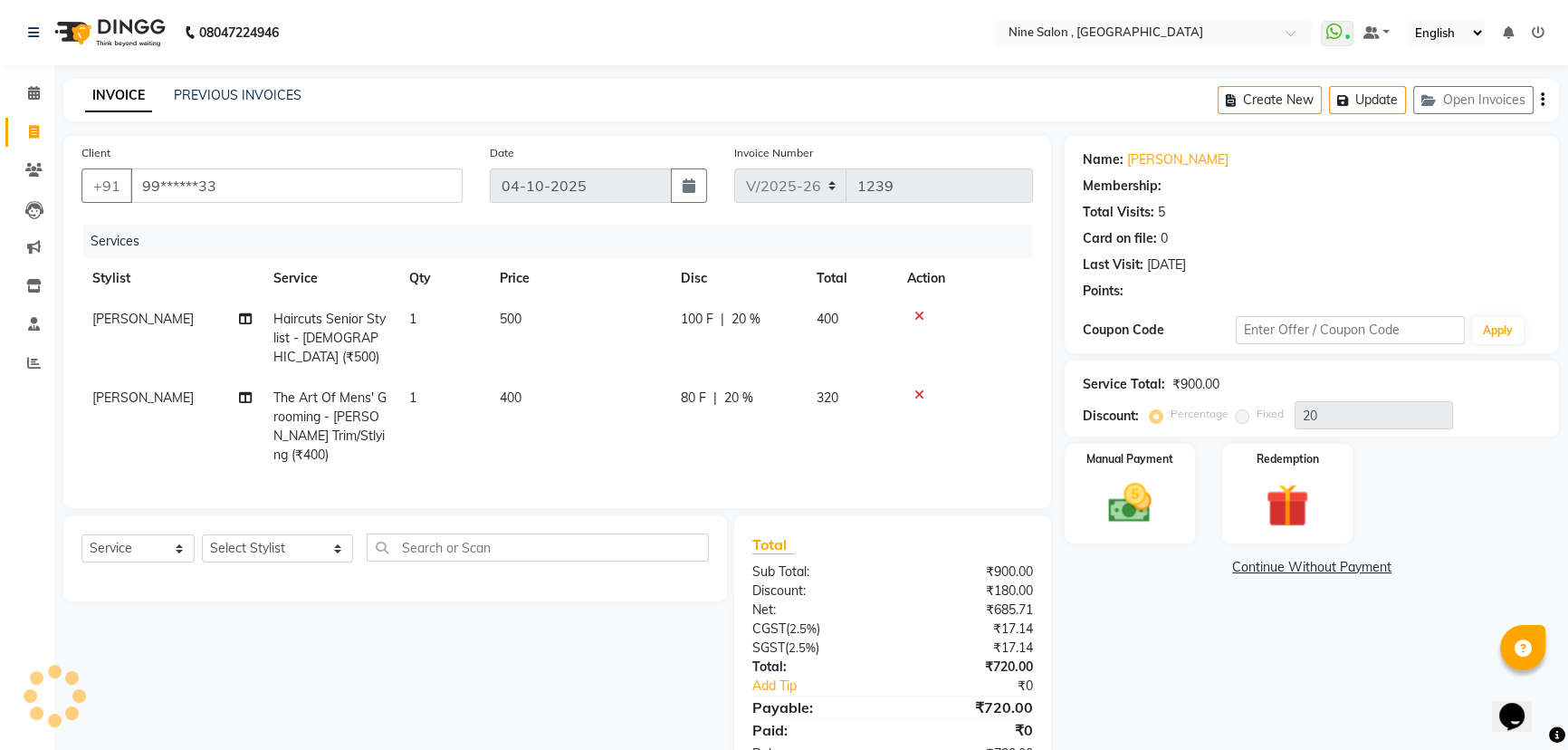
type input "0"
select select "1: Object"
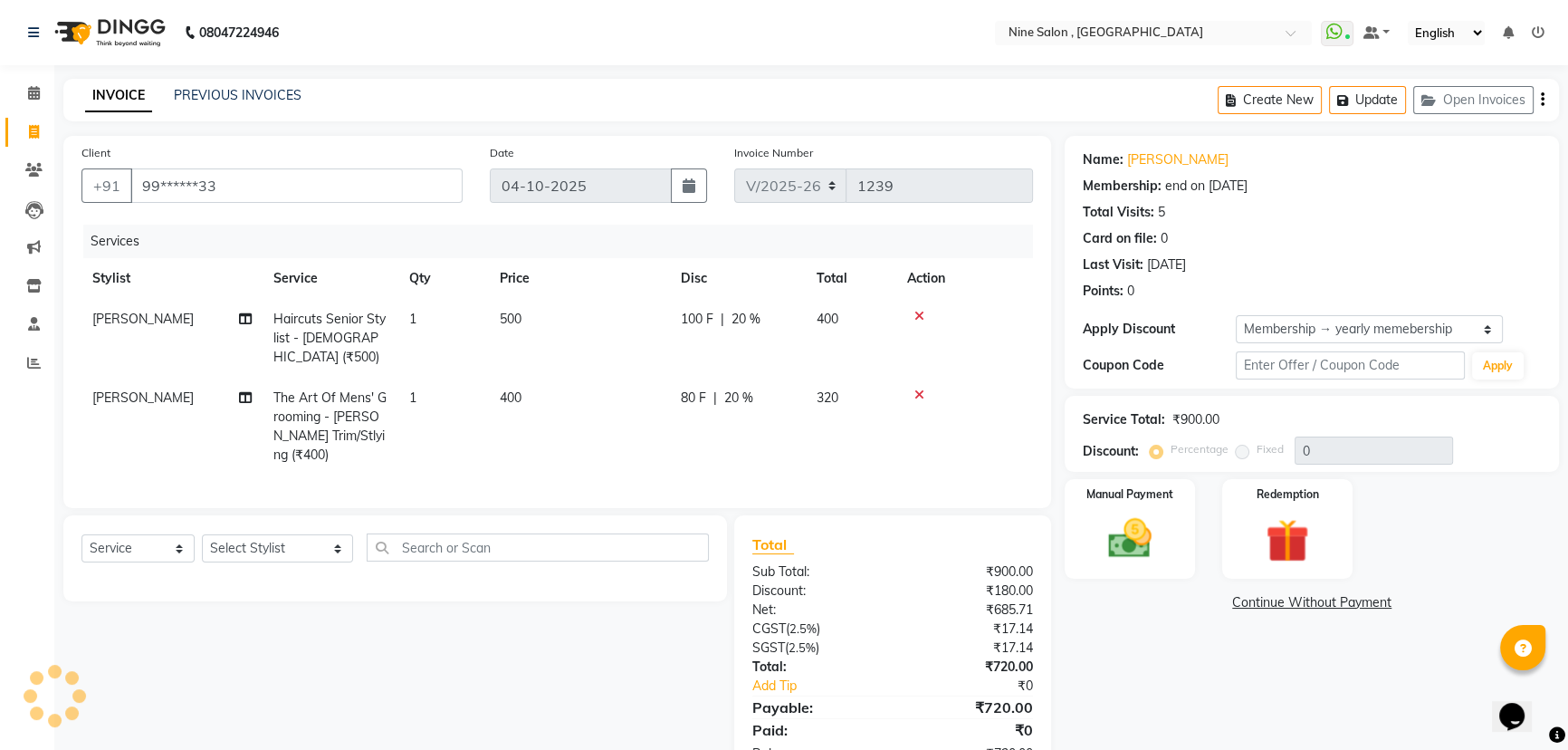
type input "20"
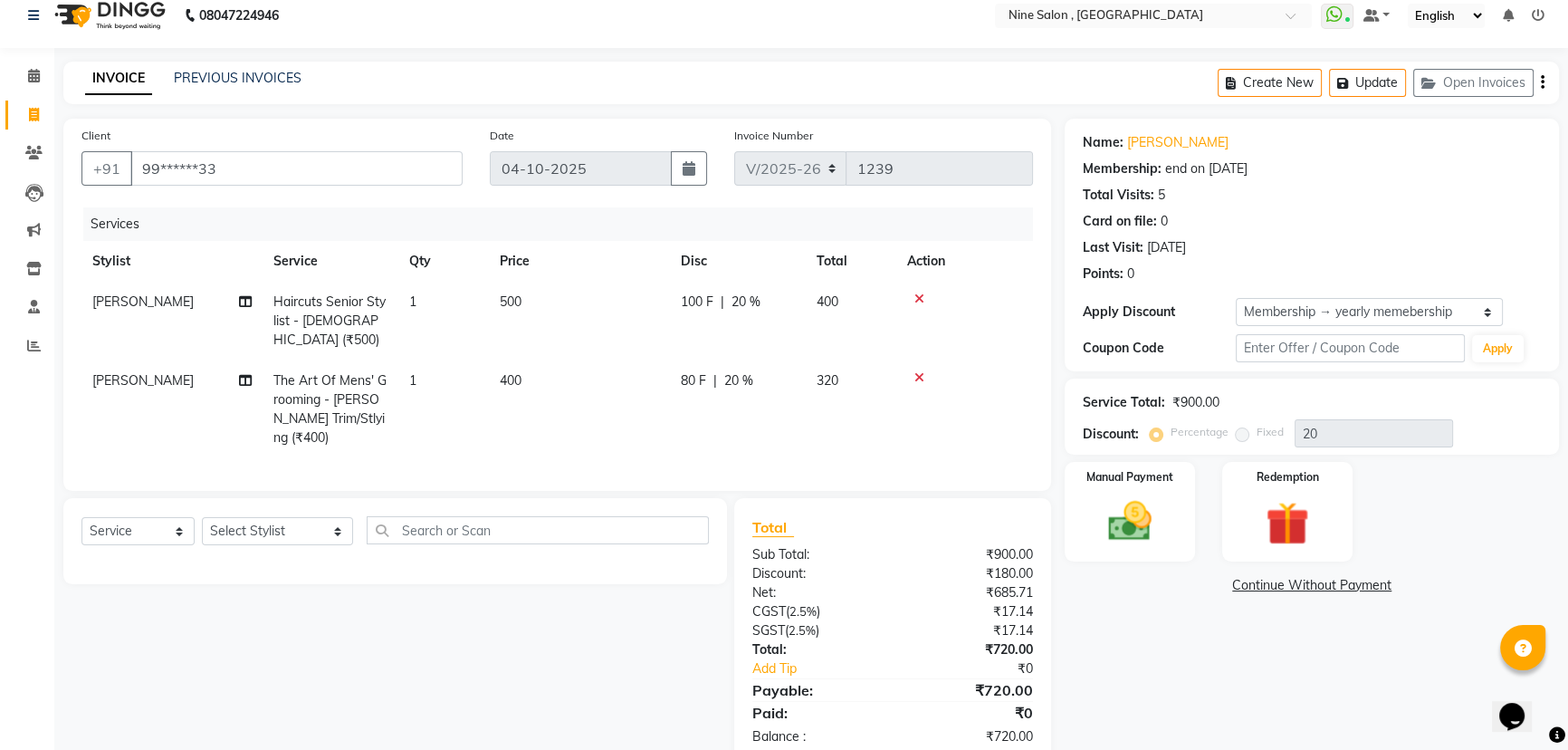
scroll to position [33, 0]
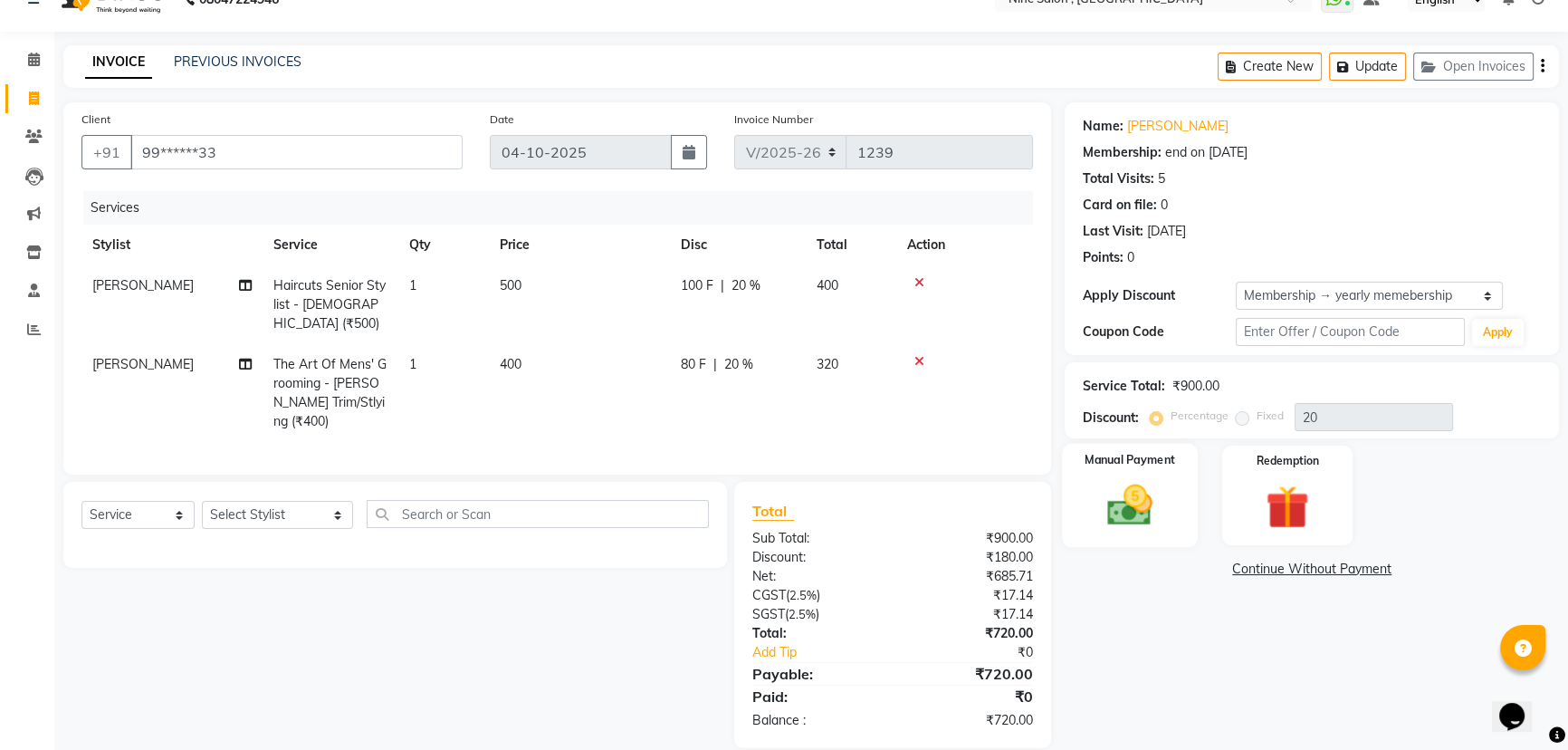
click at [1146, 487] on img at bounding box center [1130, 505] width 73 height 52
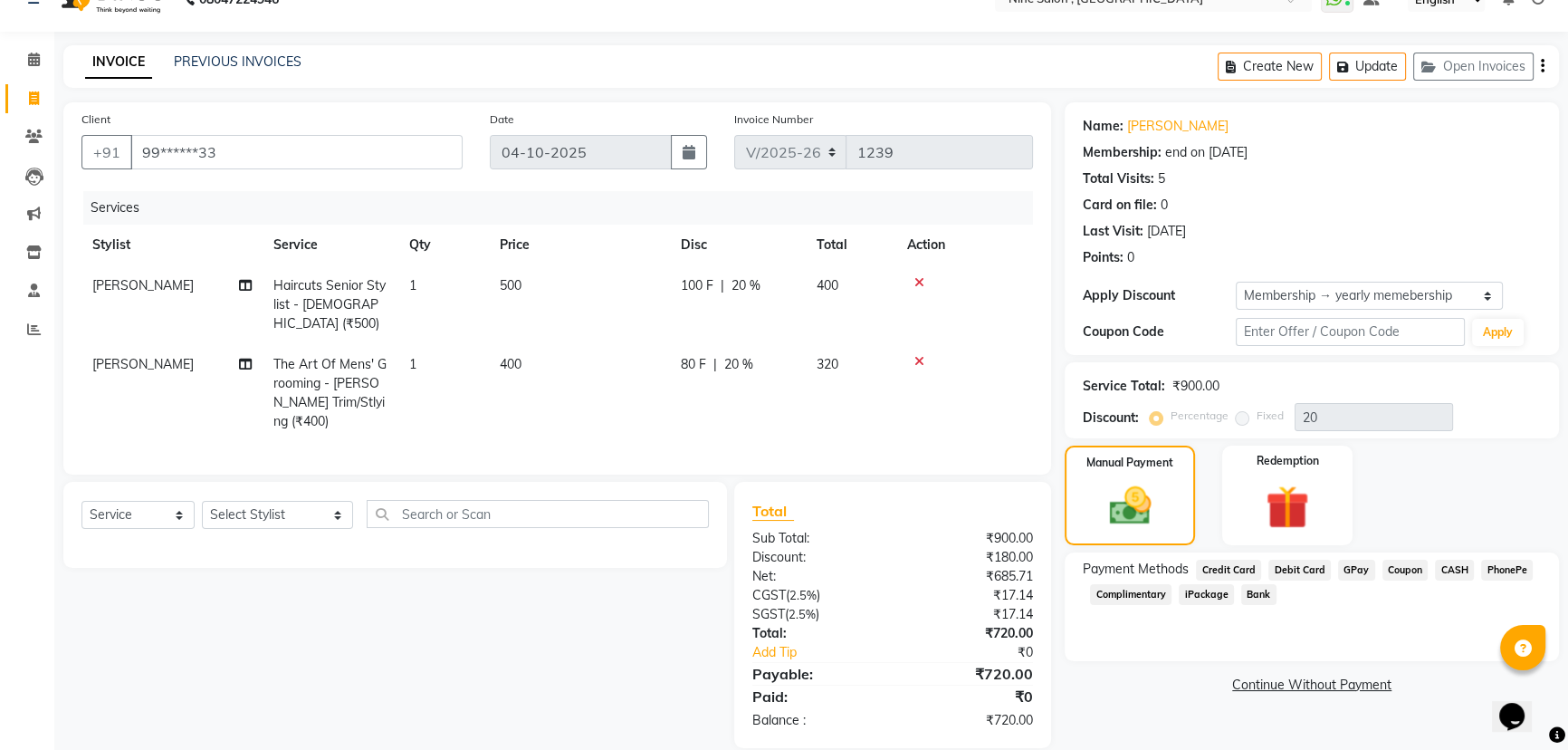
click at [1355, 572] on span "GPay" at bounding box center [1357, 570] width 37 height 21
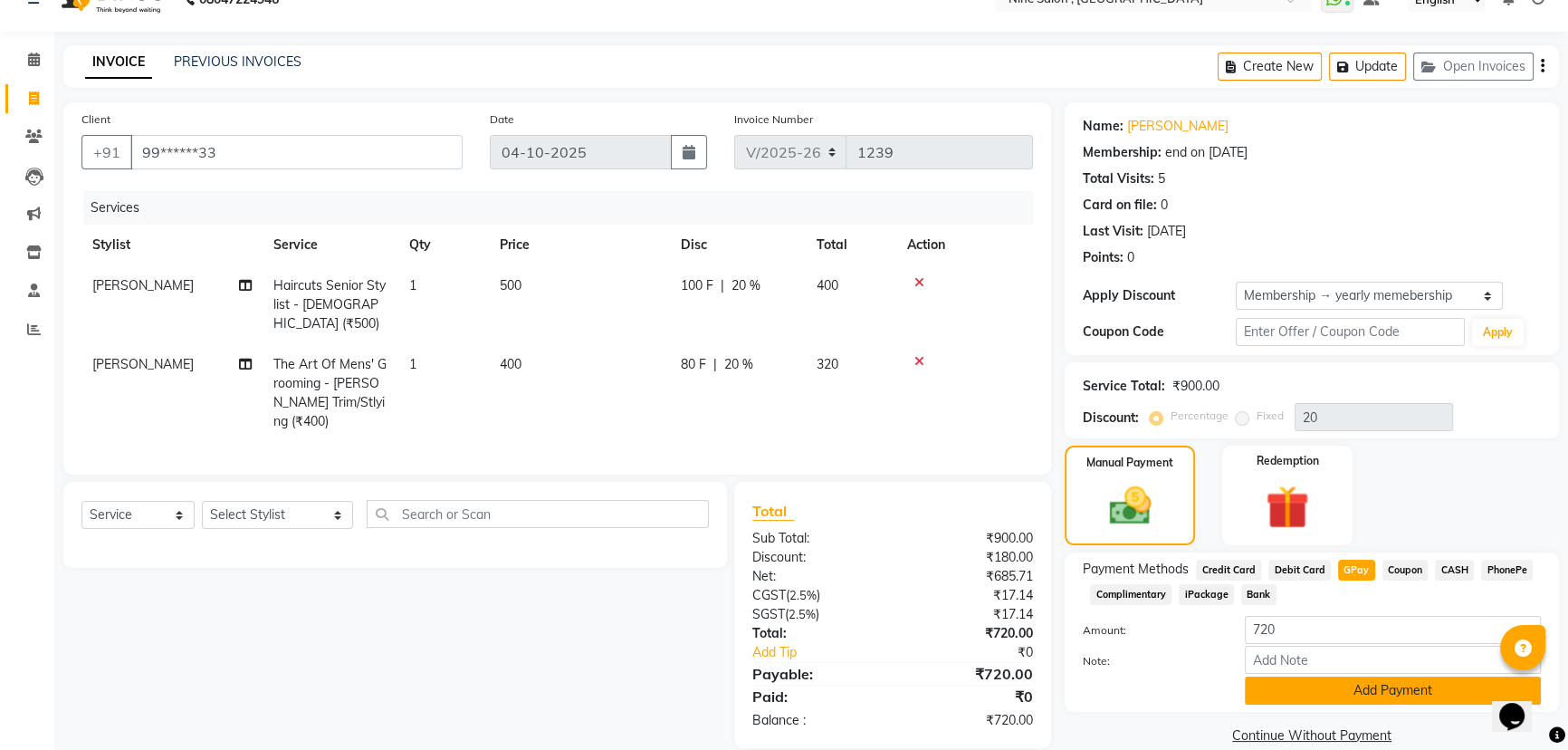
click at [1324, 687] on button "Add Payment" at bounding box center [1393, 691] width 296 height 28
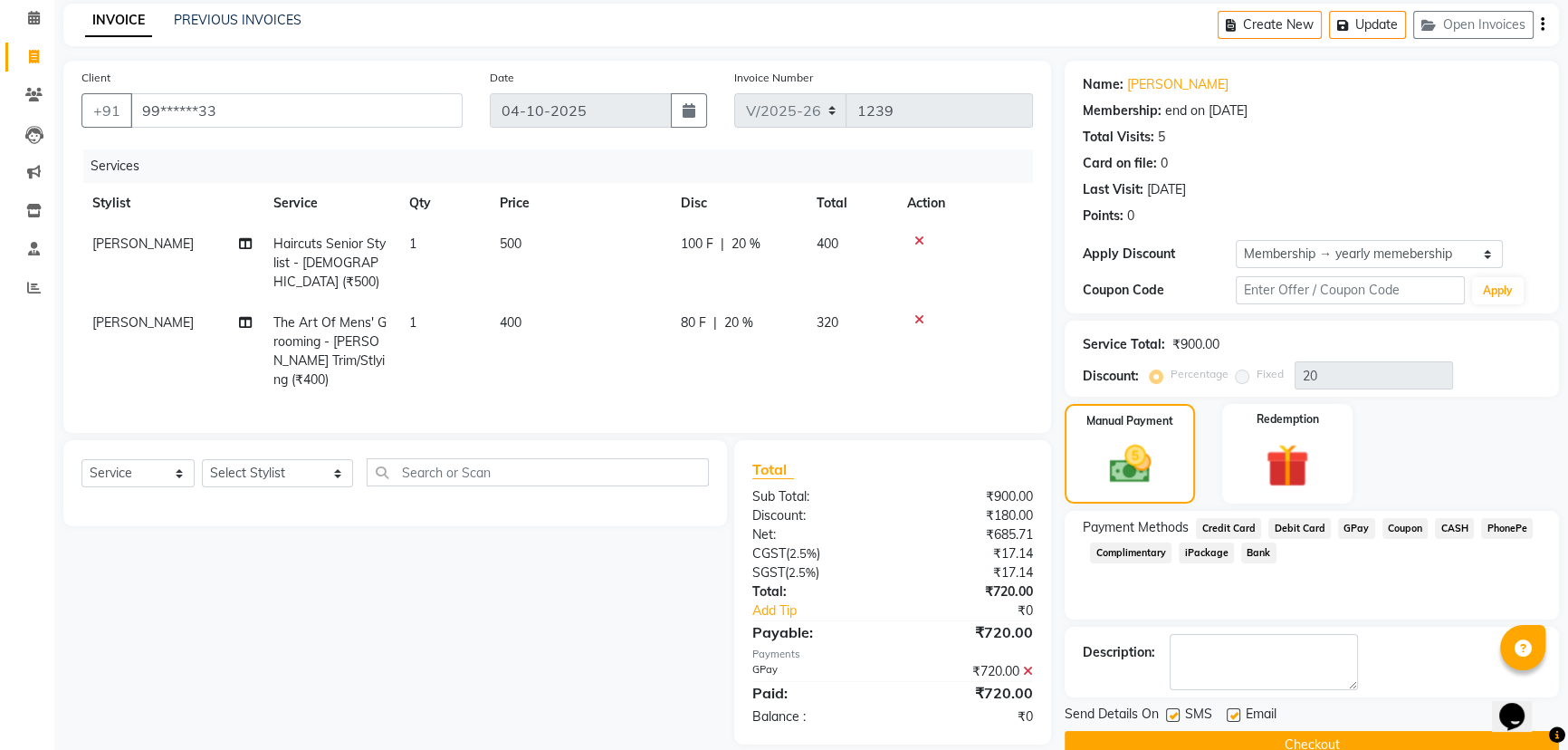
scroll to position [110, 0]
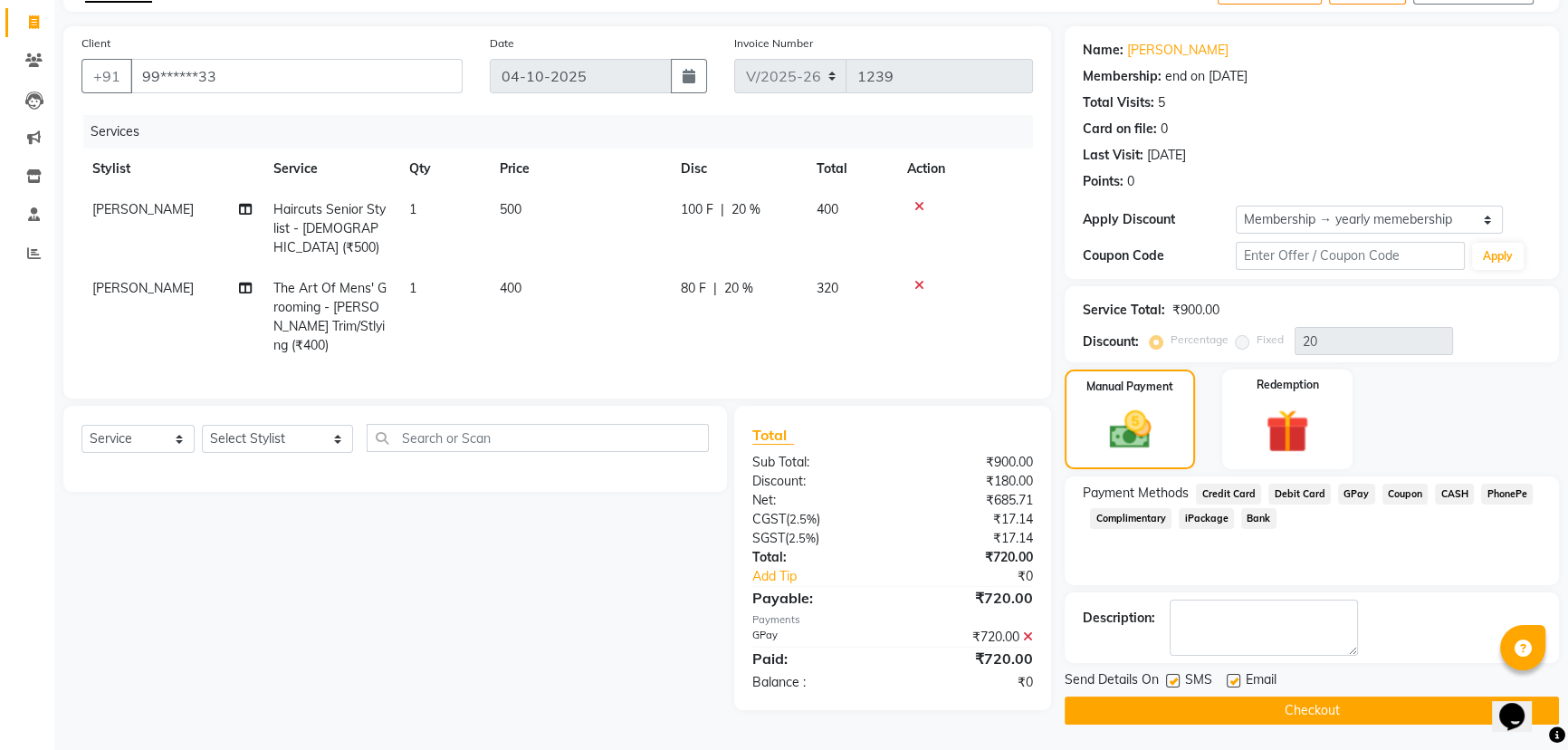
click at [1327, 710] on button "Checkout" at bounding box center [1311, 710] width 494 height 28
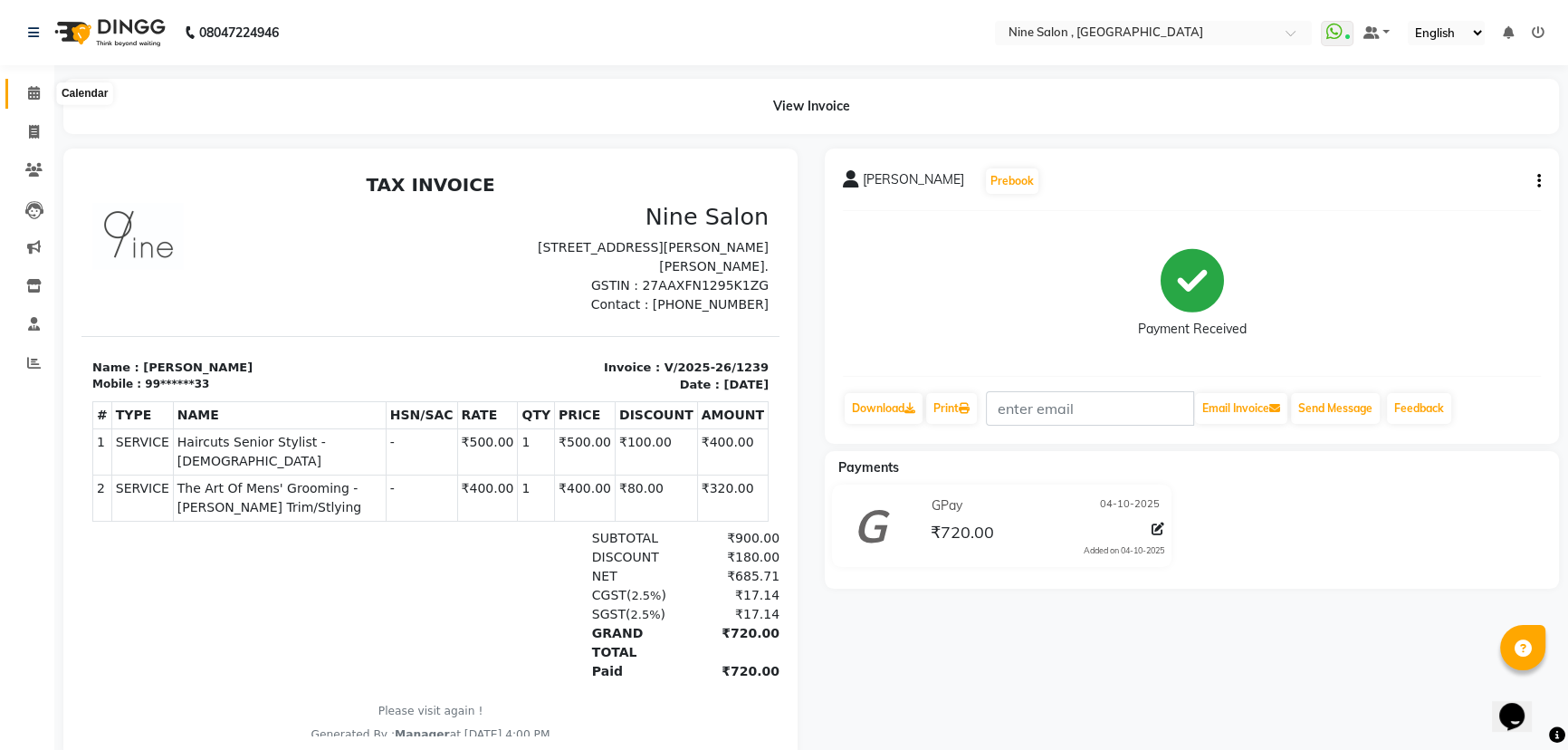
click at [33, 96] on icon at bounding box center [33, 92] width 12 height 14
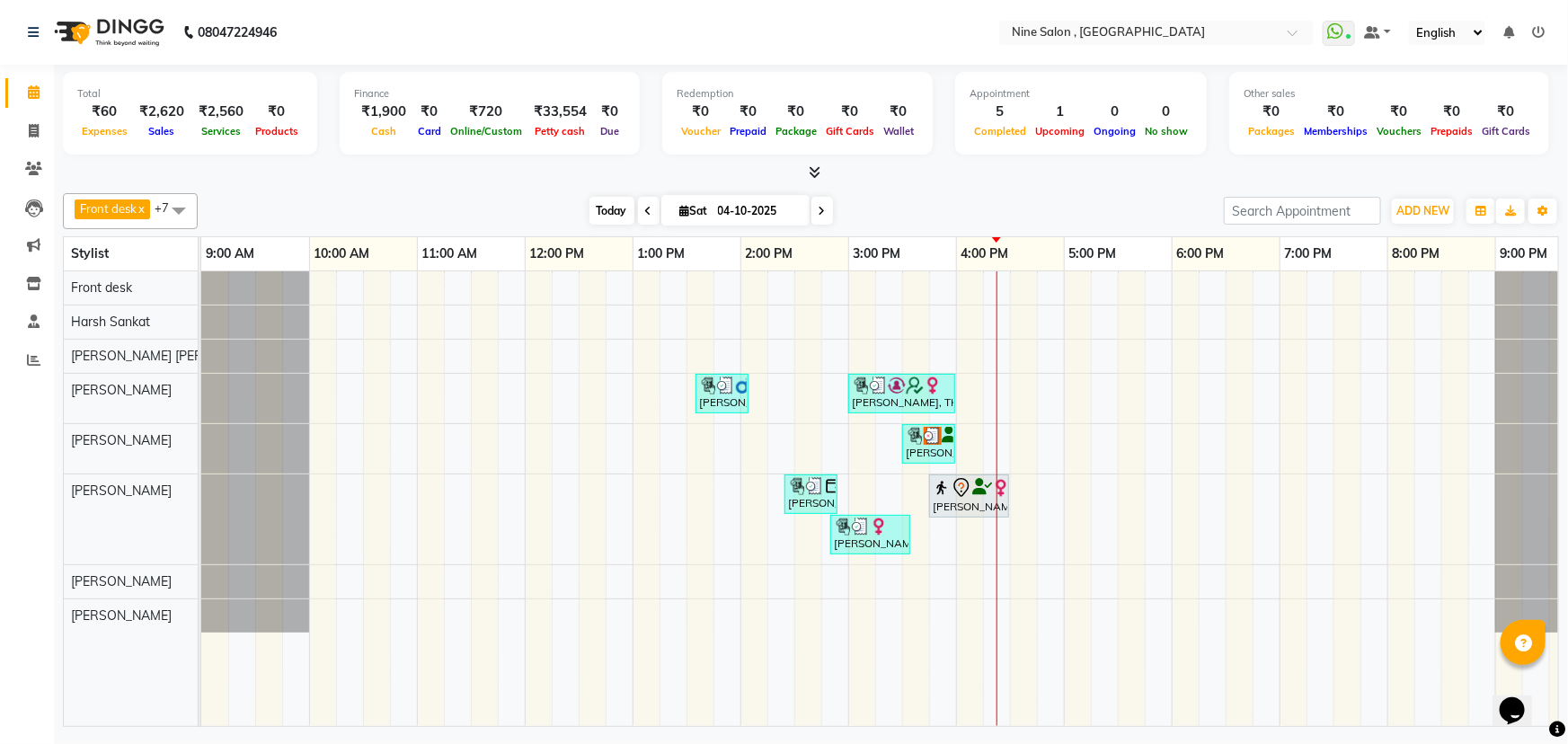
click at [615, 213] on span "Today" at bounding box center [611, 211] width 45 height 27
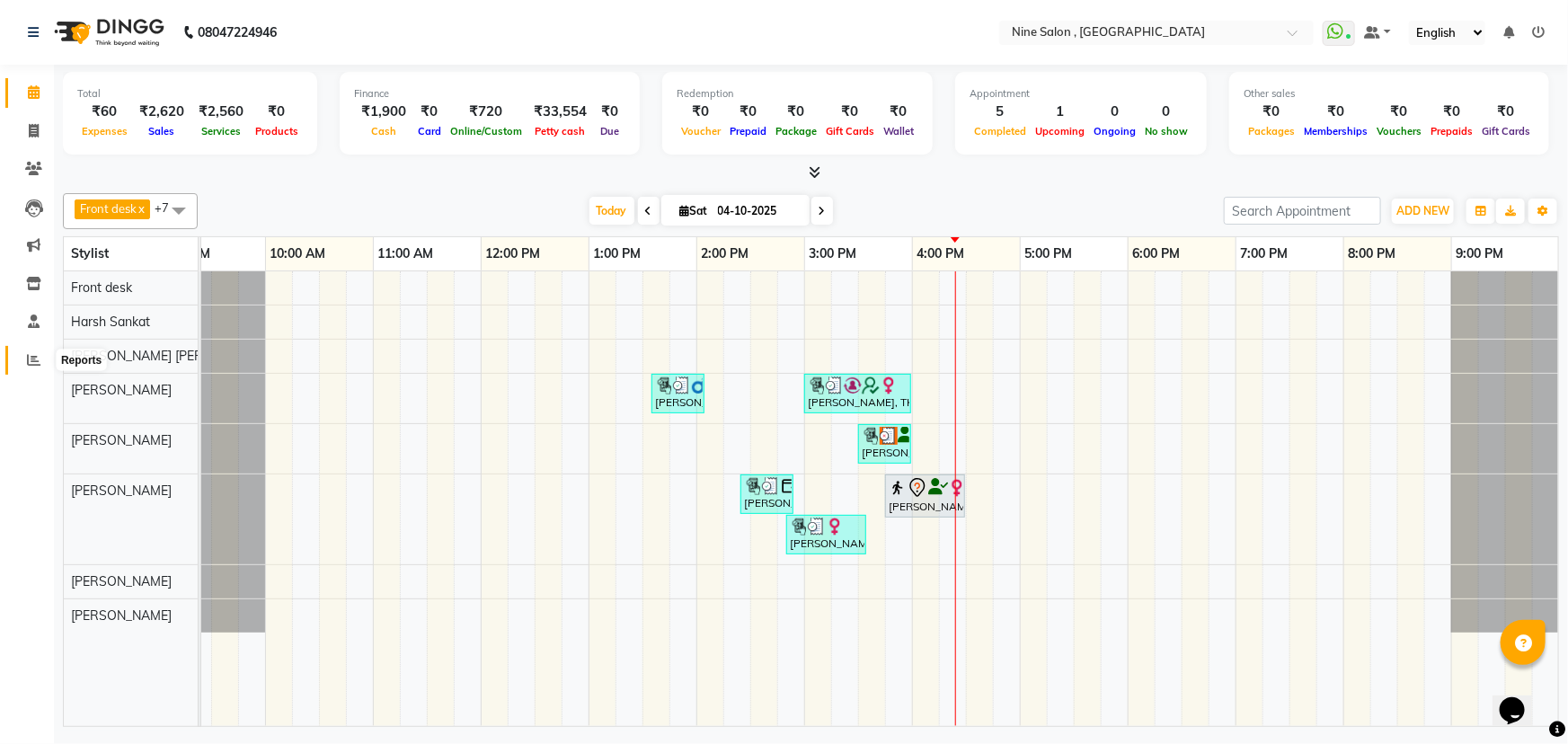
click at [35, 361] on icon at bounding box center [33, 359] width 14 height 14
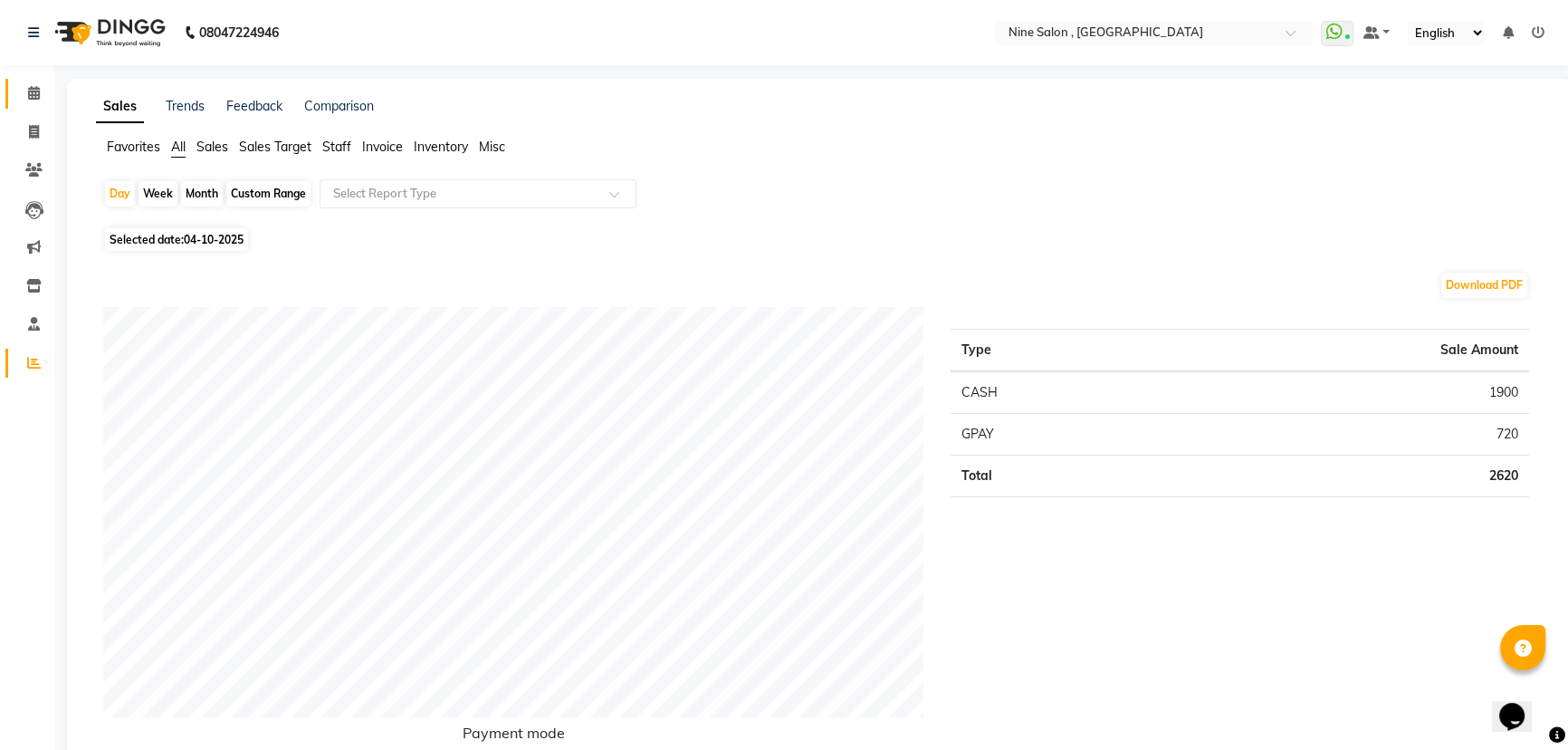
drag, startPoint x: 17, startPoint y: 91, endPoint x: 28, endPoint y: 91, distance: 11.0
click at [17, 91] on link "Calendar" at bounding box center [27, 93] width 43 height 30
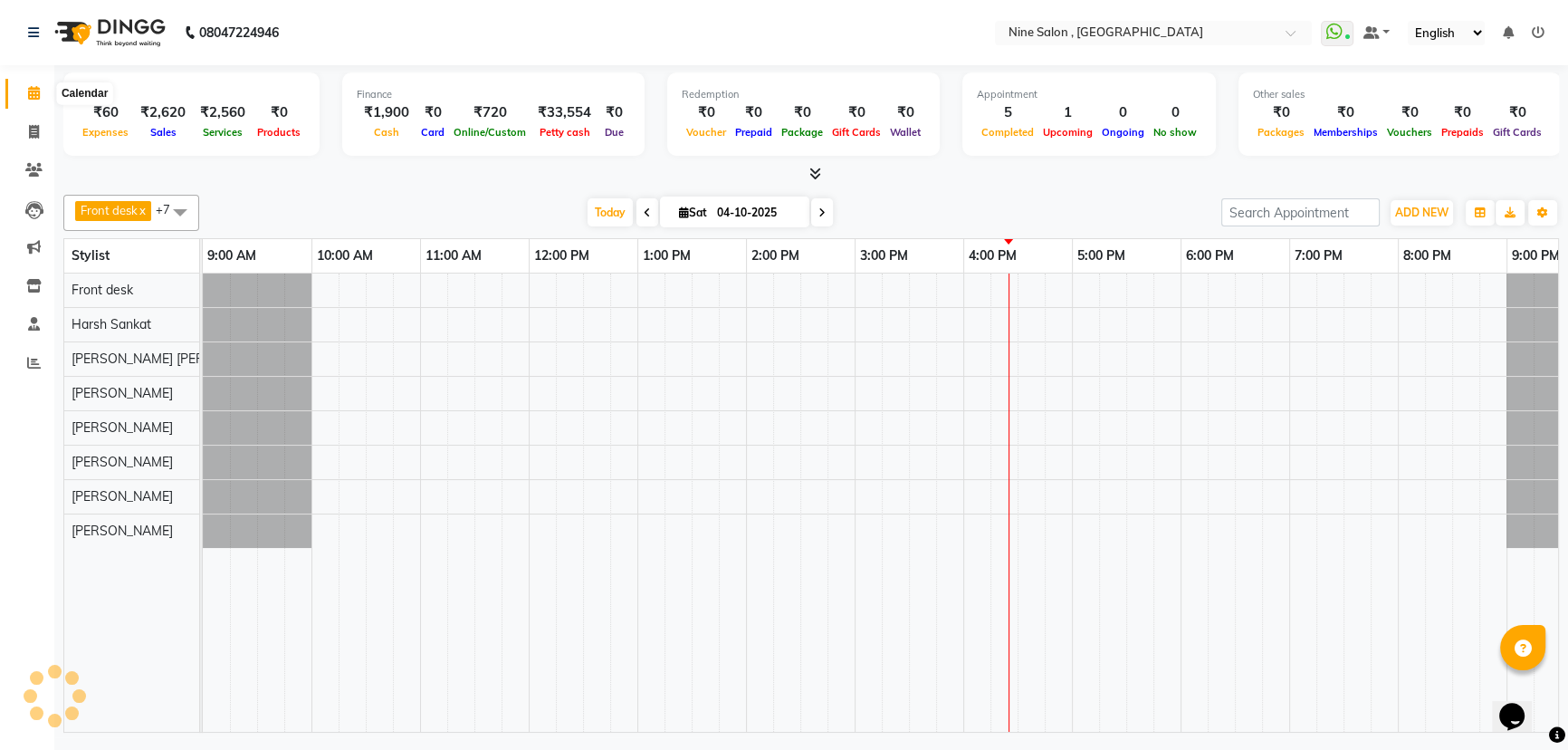
click at [30, 91] on icon at bounding box center [33, 92] width 12 height 14
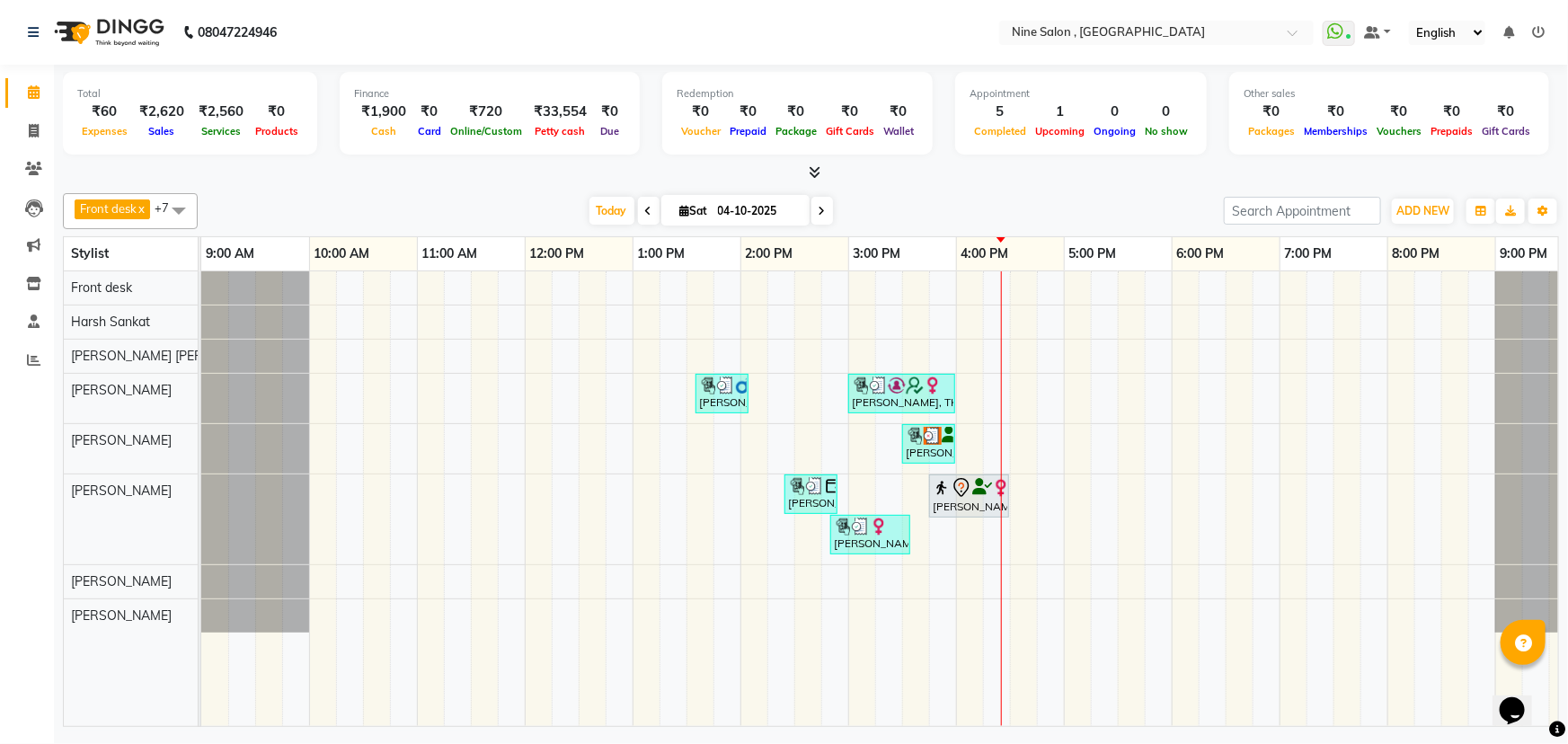
click at [814, 214] on span at bounding box center [823, 211] width 22 height 27
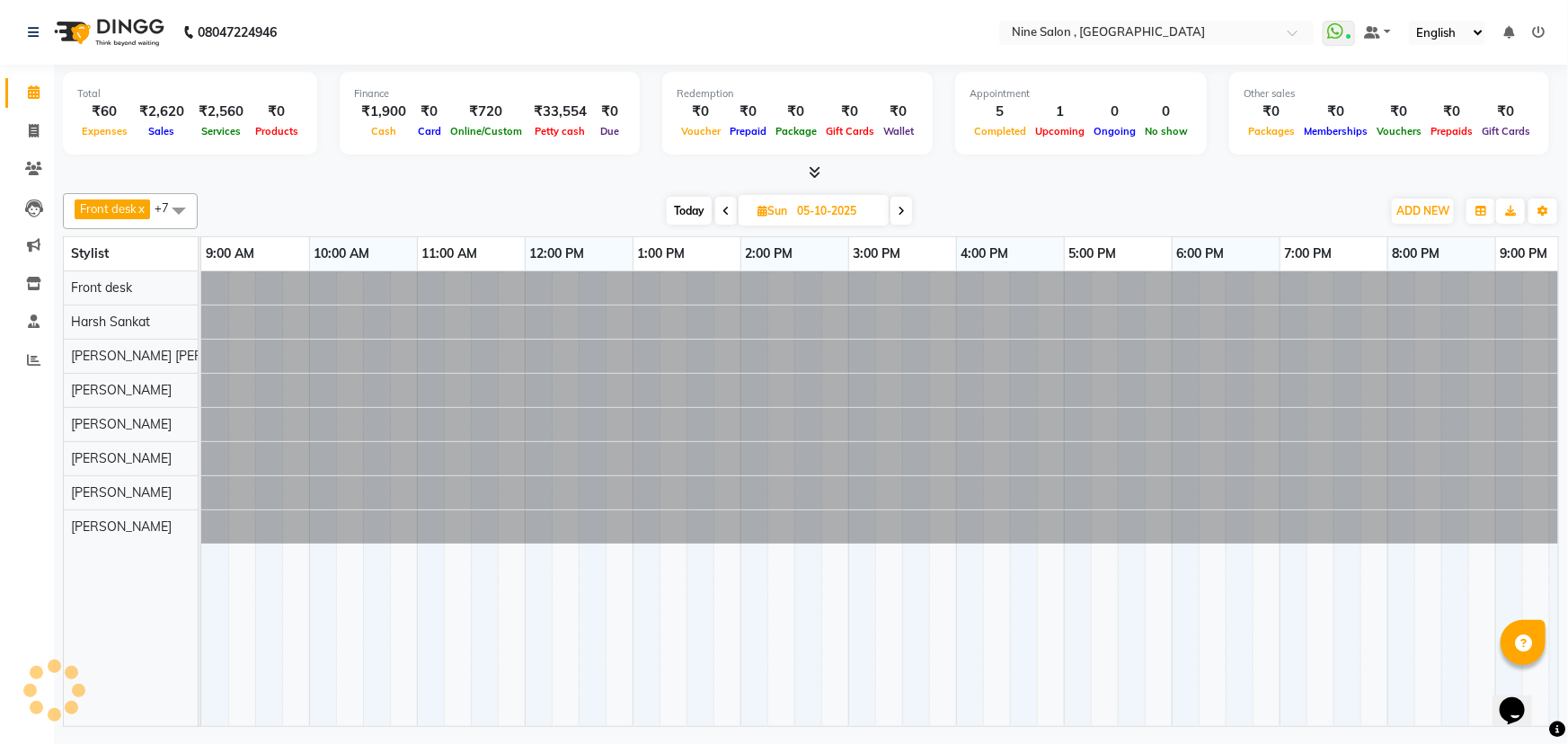
scroll to position [0, 44]
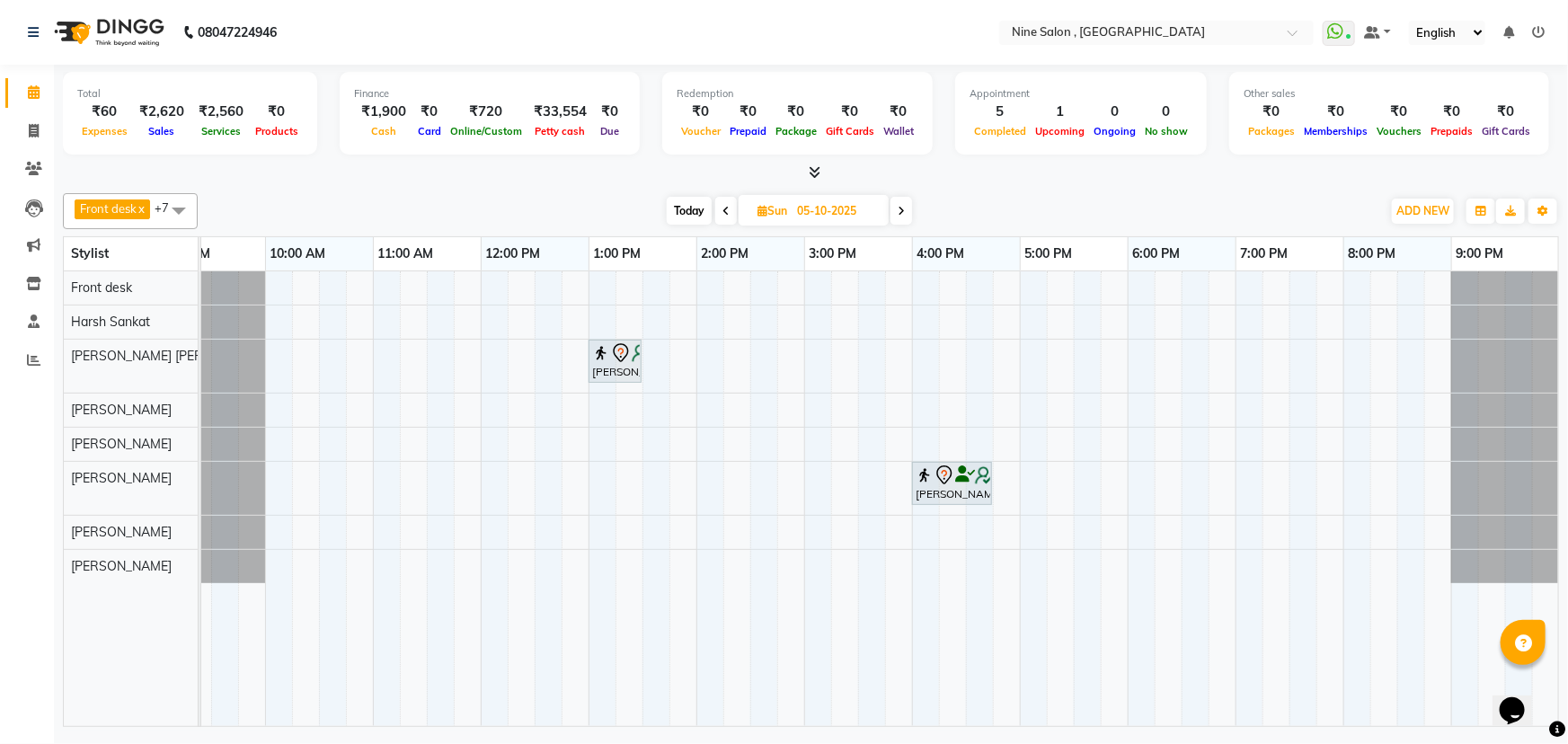
click at [681, 211] on span "Today" at bounding box center [689, 211] width 45 height 27
type input "04-10-2025"
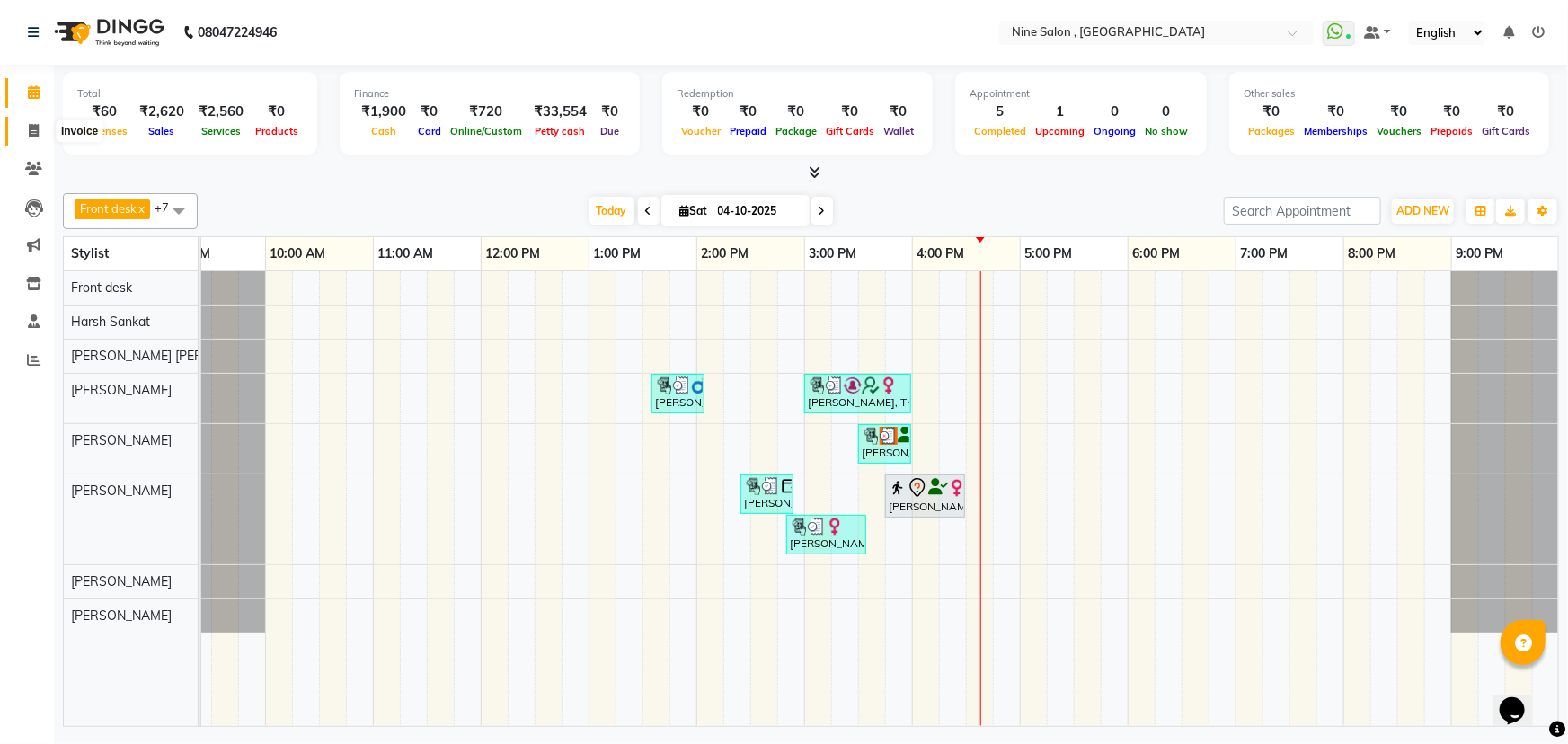
click at [31, 132] on icon at bounding box center [33, 130] width 10 height 14
select select "service"
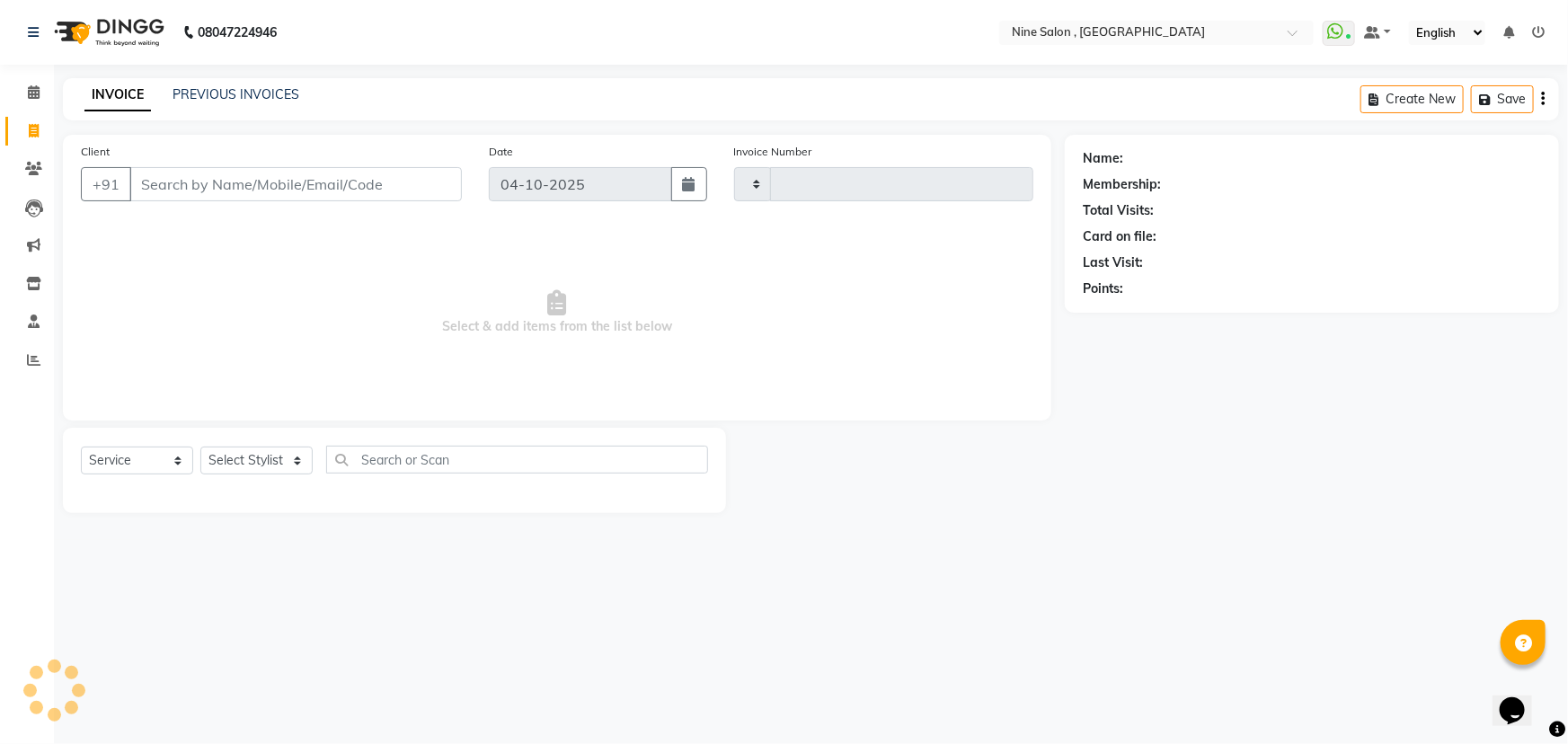
type input "1240"
select select "7341"
click at [223, 179] on input "Client" at bounding box center [295, 183] width 333 height 34
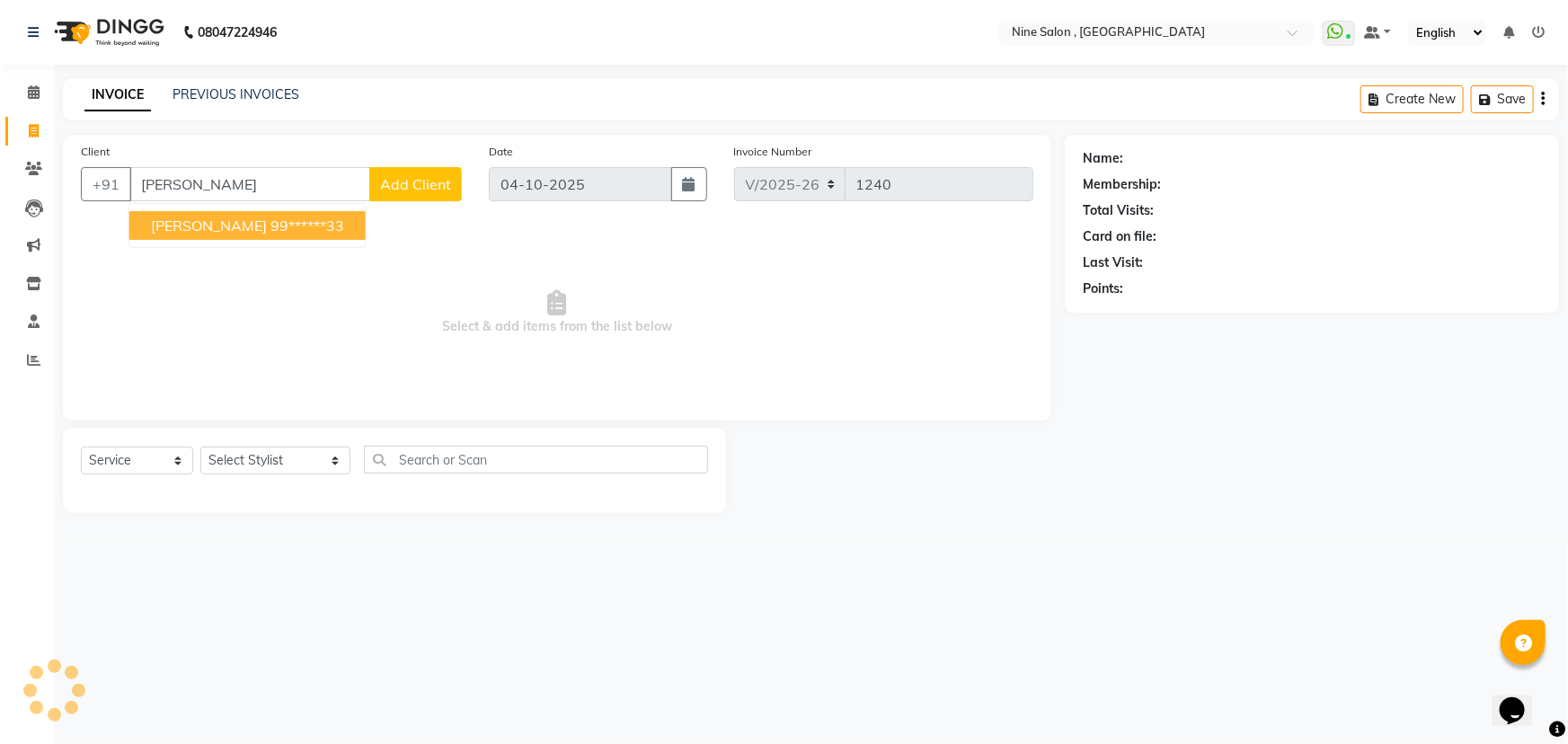
click at [270, 216] on ngb-highlight "99******33" at bounding box center [307, 225] width 73 height 18
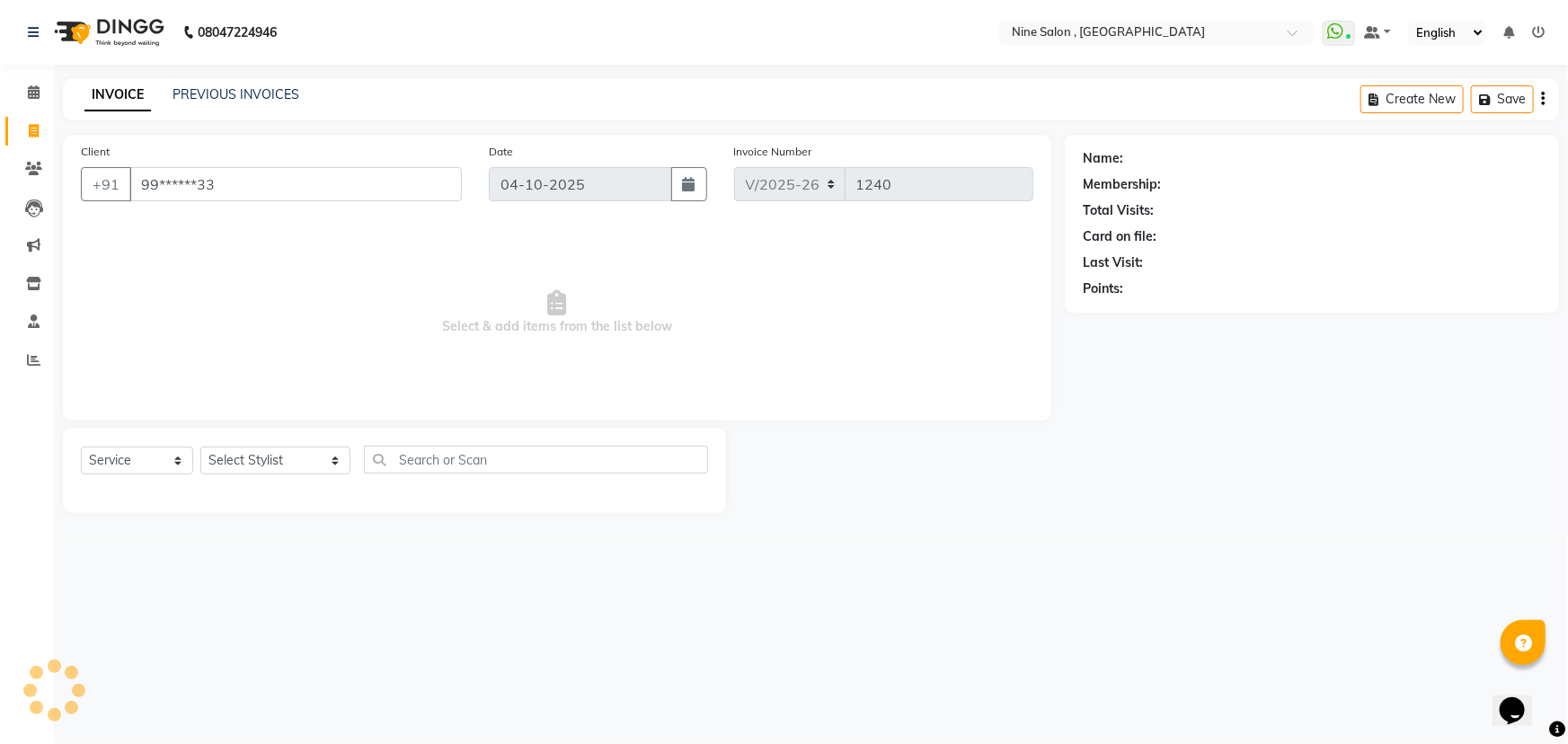
type input "99******33"
select select "1: Object"
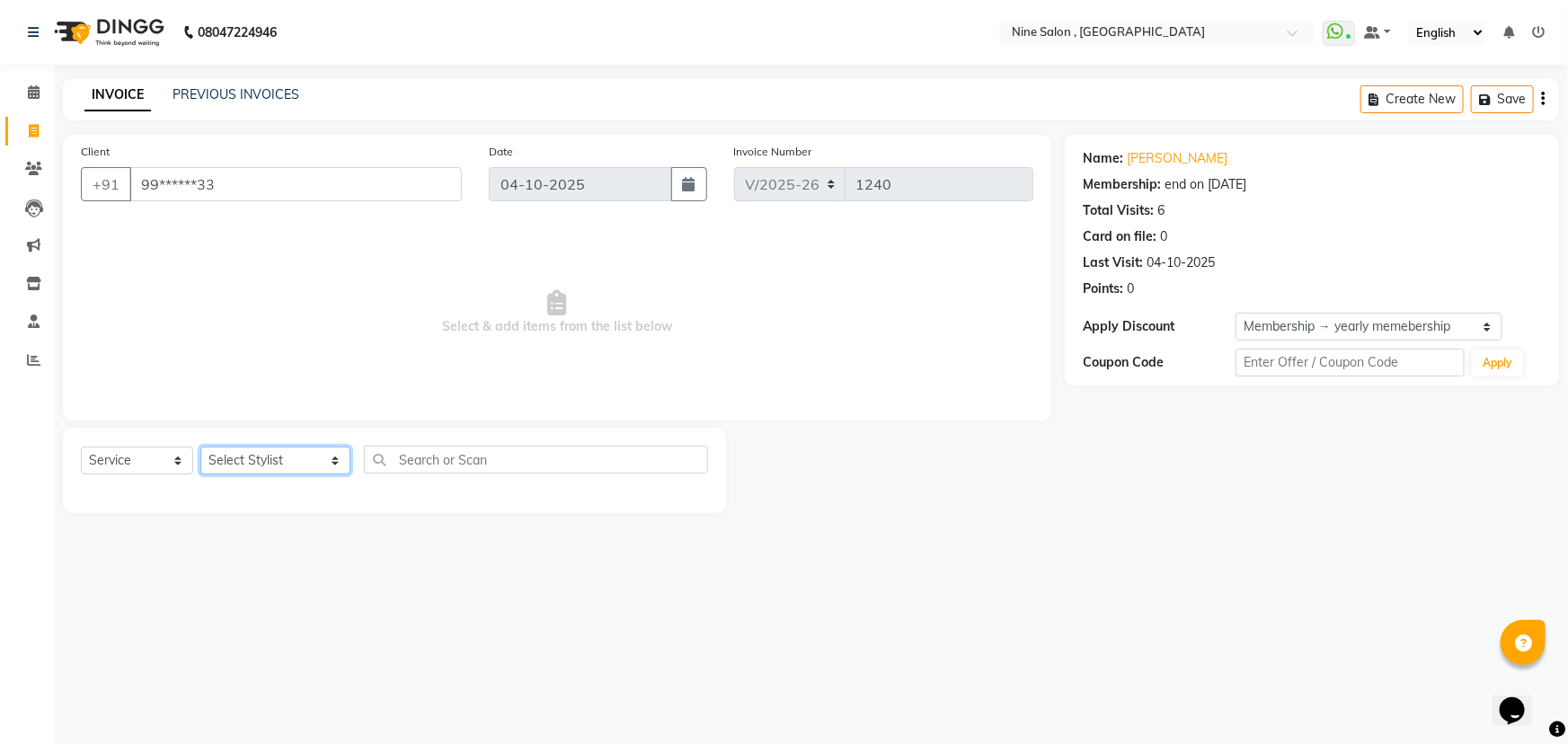
click at [251, 464] on select "Select Stylist Front desk Harsh Sankat [PERSON_NAME] [PERSON_NAME] [PERSON_NAME…" at bounding box center [276, 460] width 150 height 27
select select "91687"
click at [201, 446] on select "Select Stylist Front desk Harsh Sankat [PERSON_NAME] [PERSON_NAME] [PERSON_NAME…" at bounding box center [276, 460] width 150 height 27
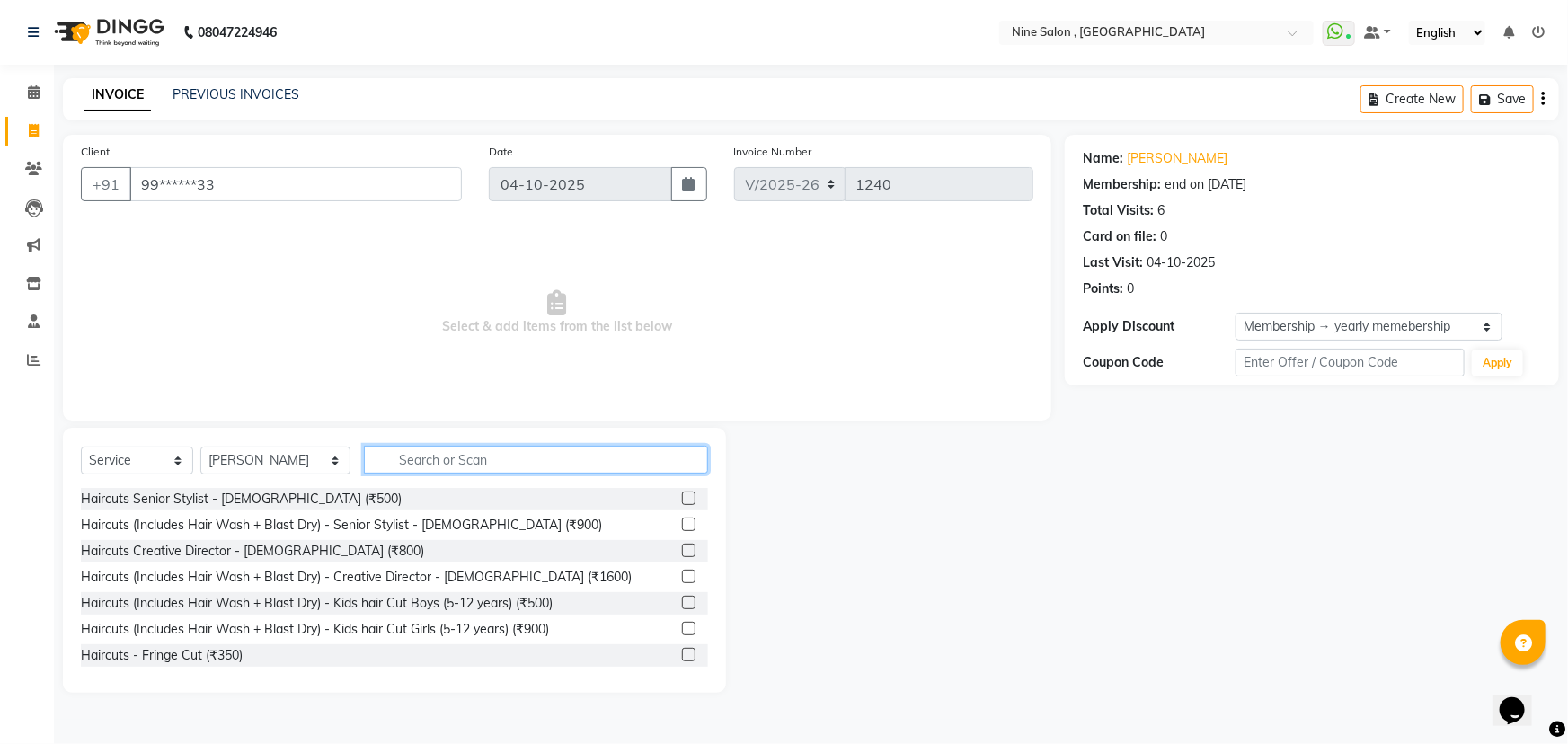
click at [372, 460] on input "text" at bounding box center [536, 459] width 345 height 27
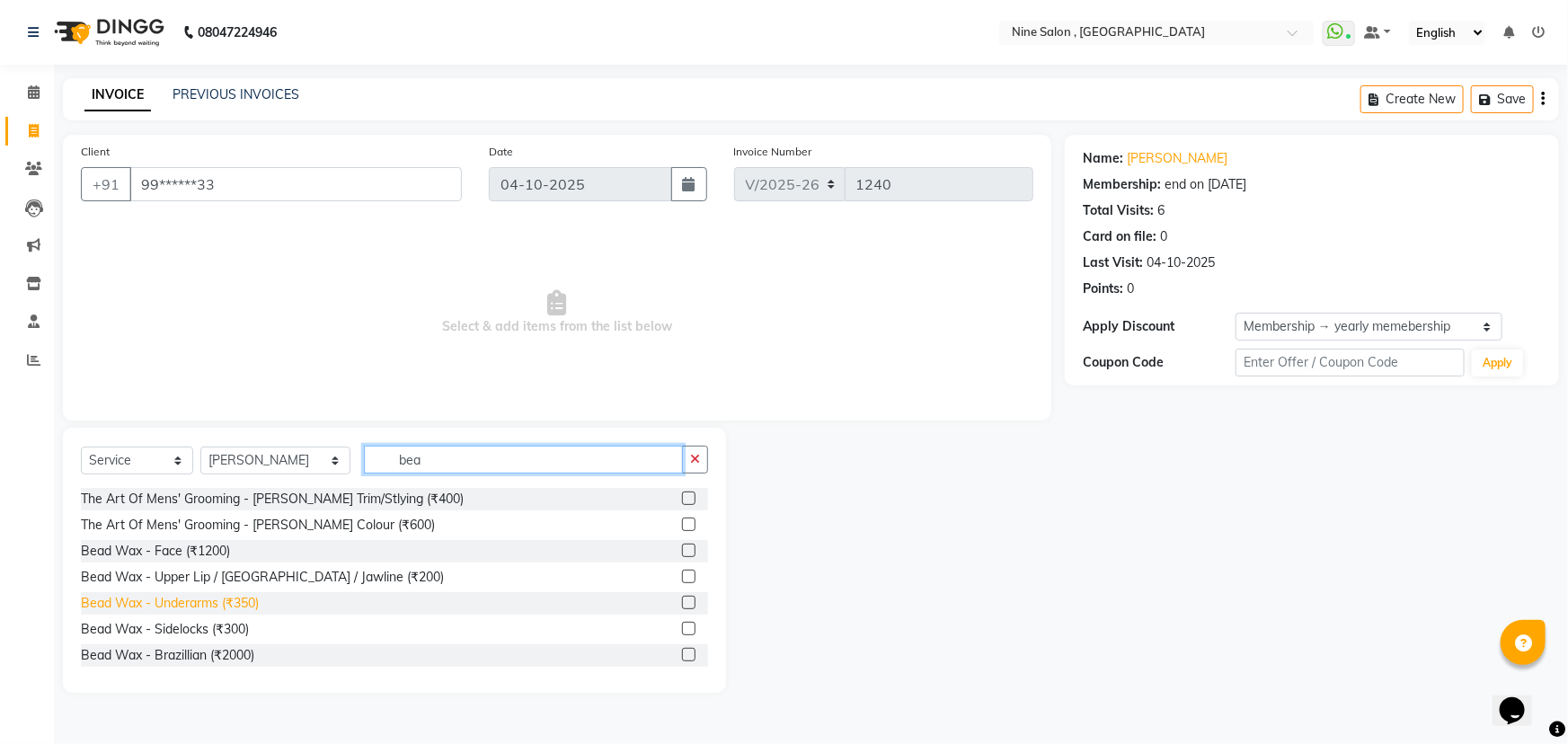
type input "bea"
click at [210, 604] on div "Bead Wax - Underarms (₹350)" at bounding box center [170, 603] width 178 height 19
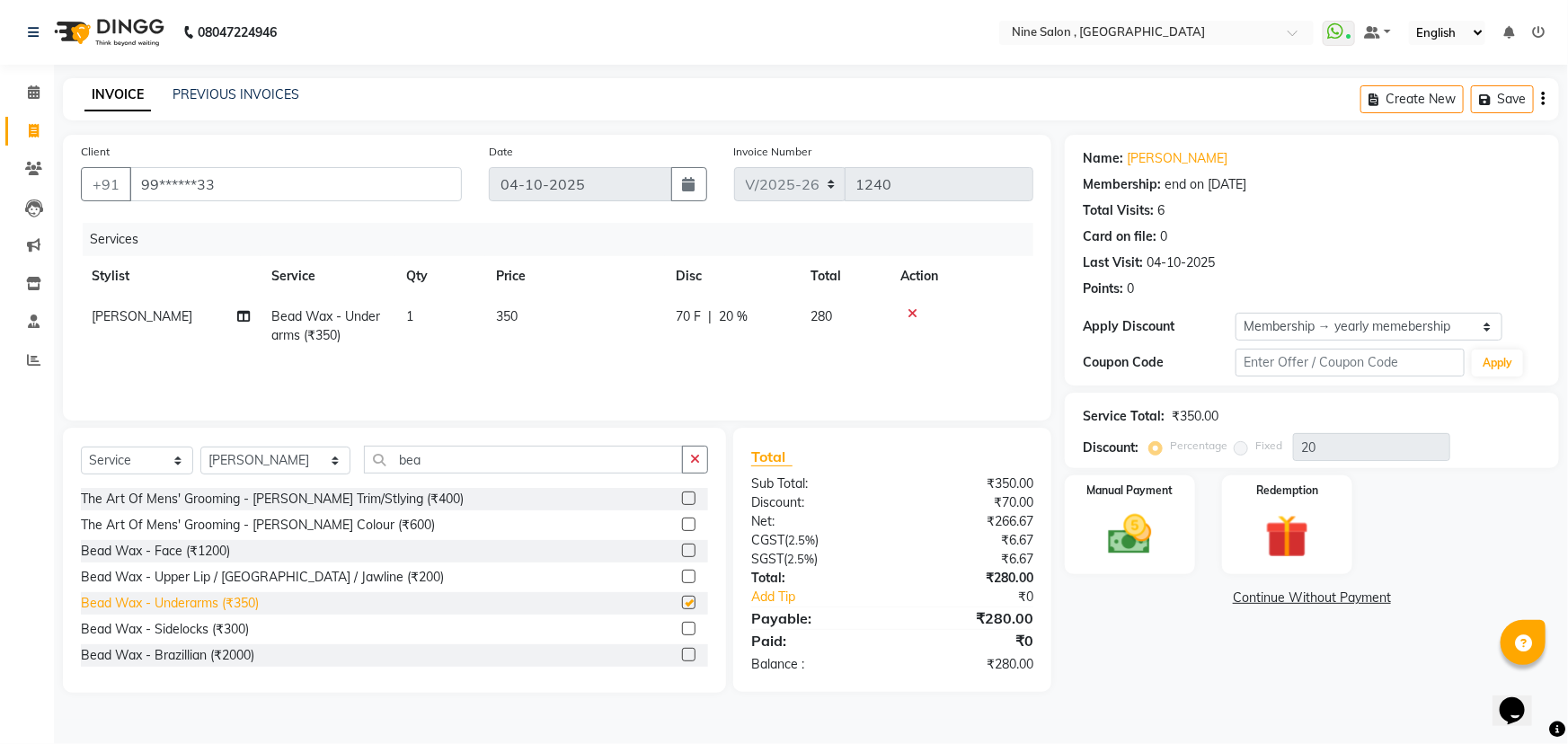
checkbox input "false"
click at [411, 466] on input "bea" at bounding box center [523, 459] width 319 height 27
type input "b"
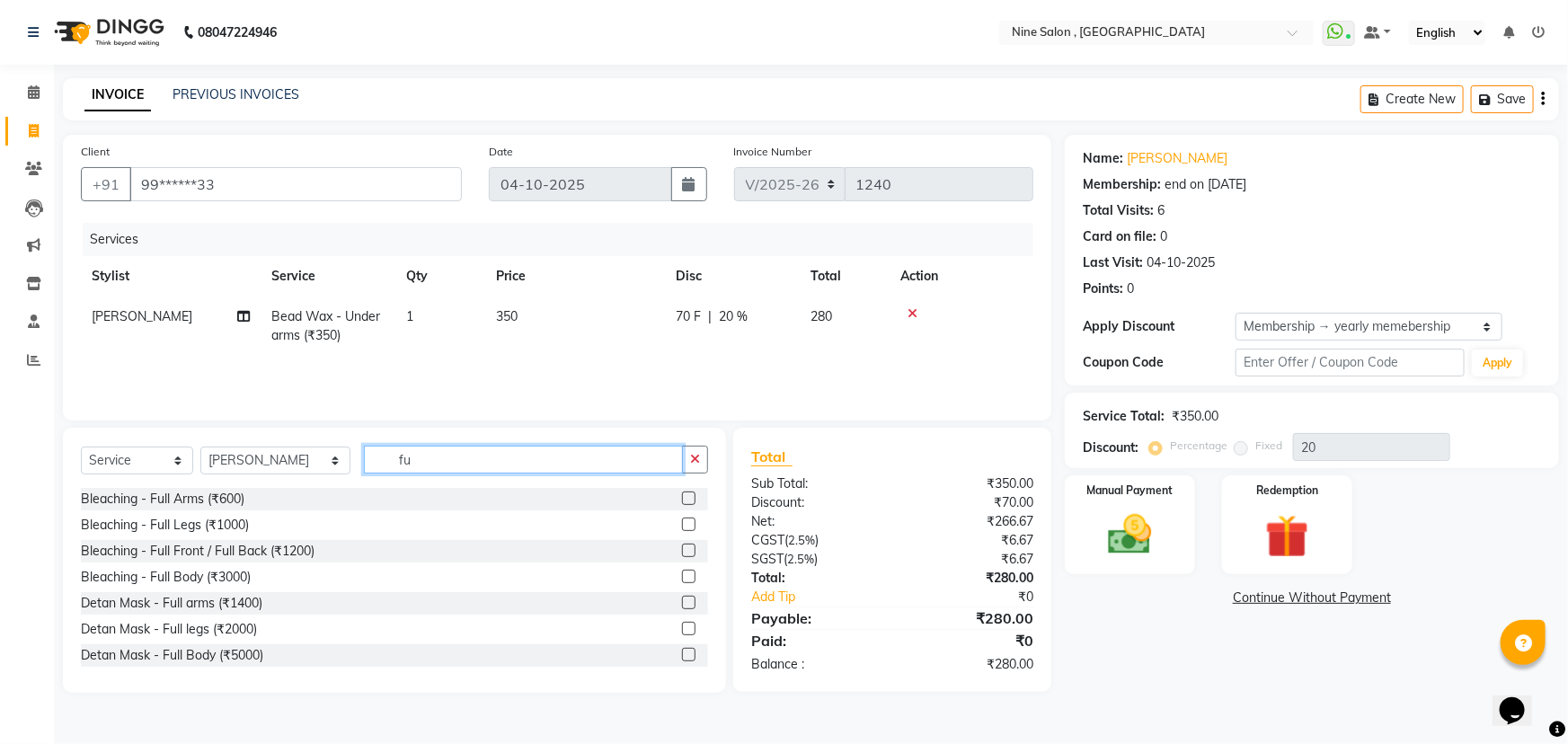
type input "f"
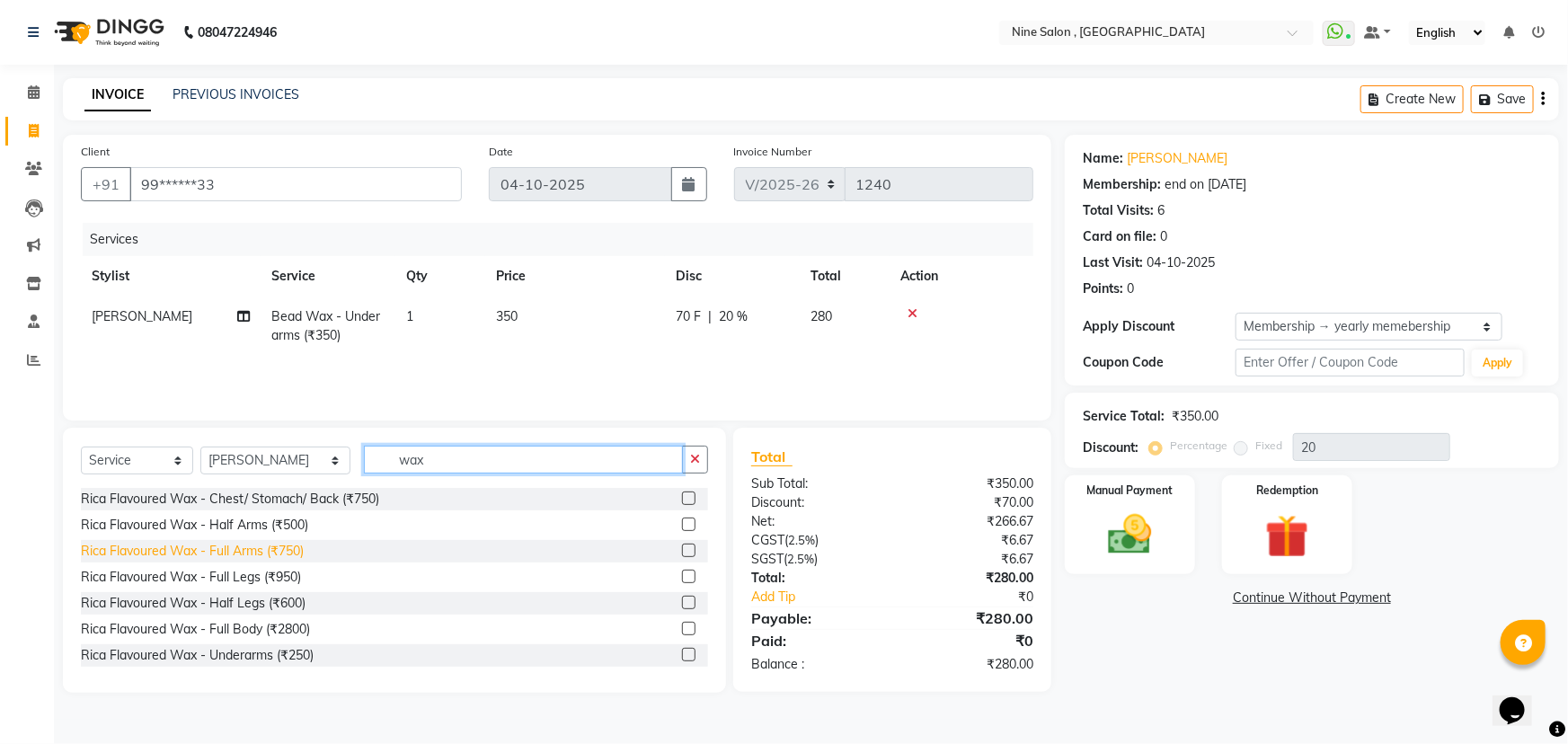
type input "wax"
click at [246, 555] on div "Rica Flavoured Wax - Full Arms (₹750)" at bounding box center [192, 551] width 223 height 19
checkbox input "false"
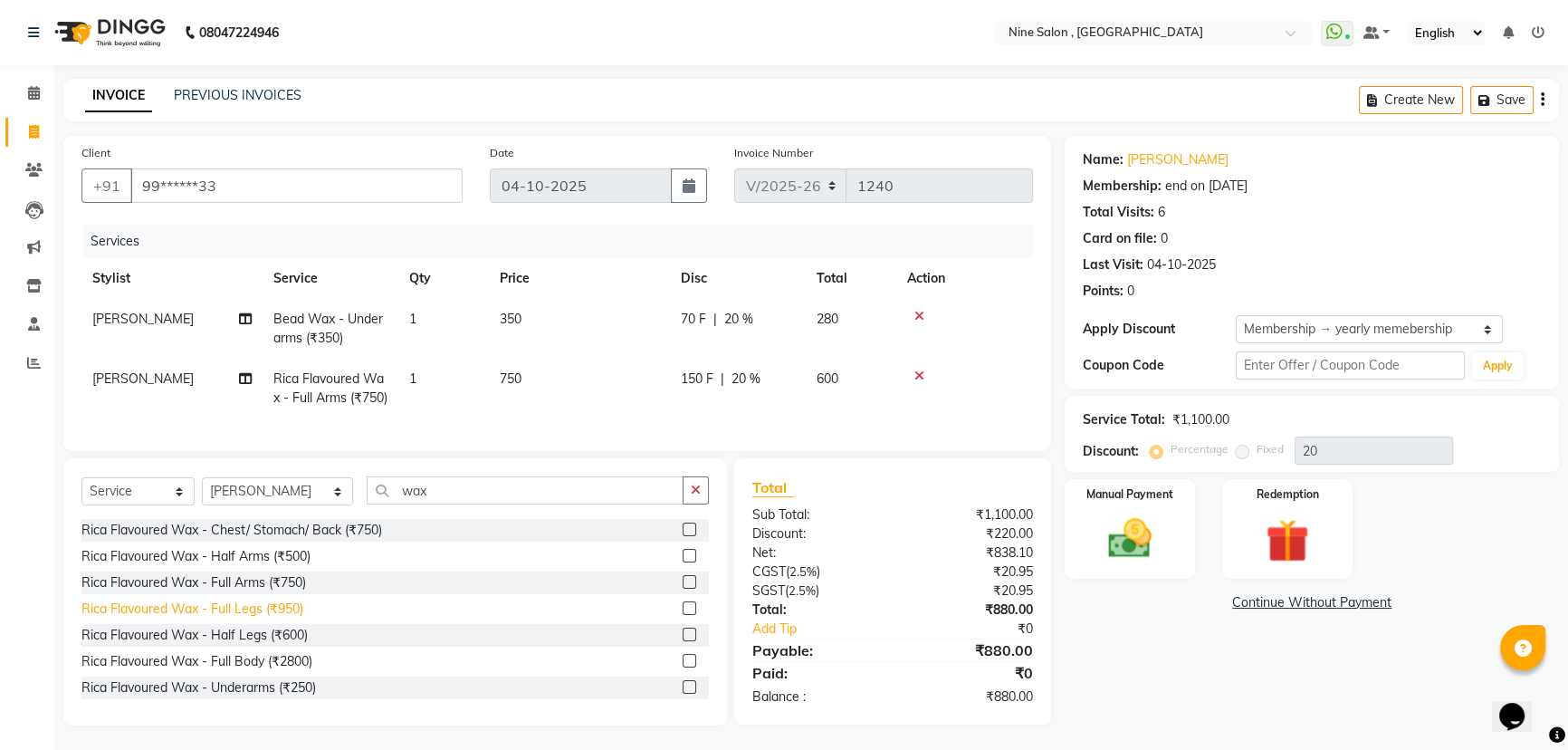
click at [224, 619] on div "Rica Flavoured Wax - Full Legs (₹950)" at bounding box center [192, 609] width 222 height 19
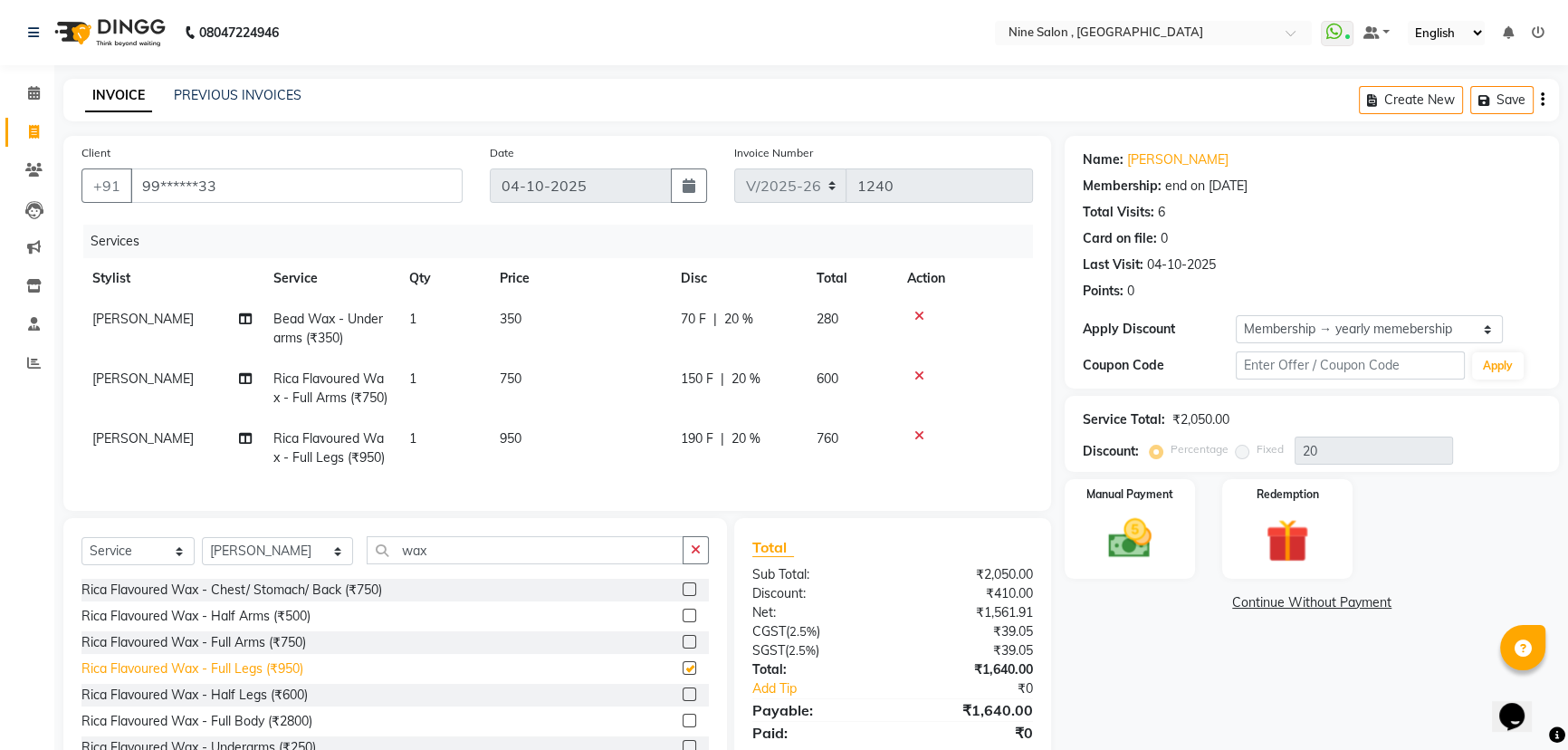
checkbox input "false"
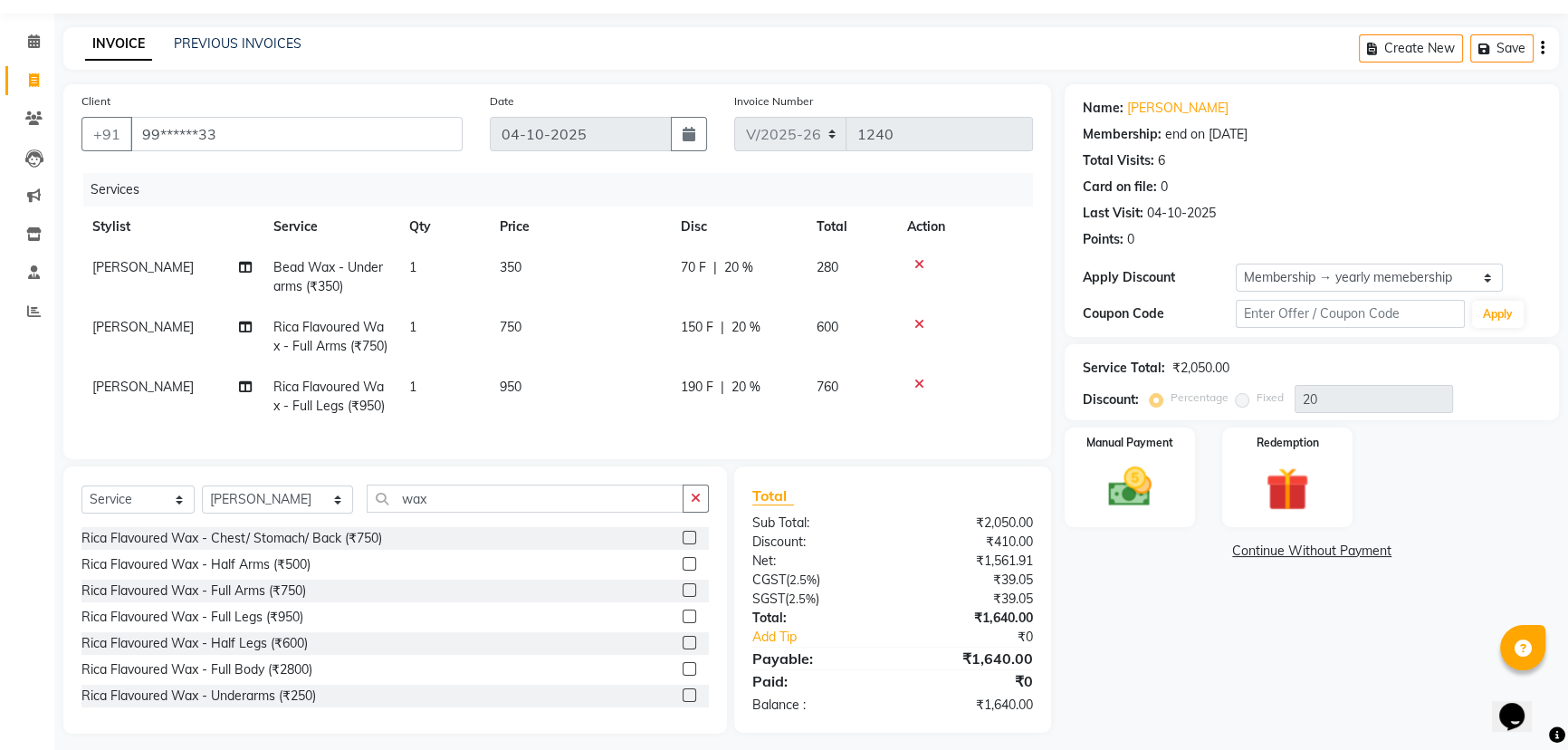
scroll to position [93, 0]
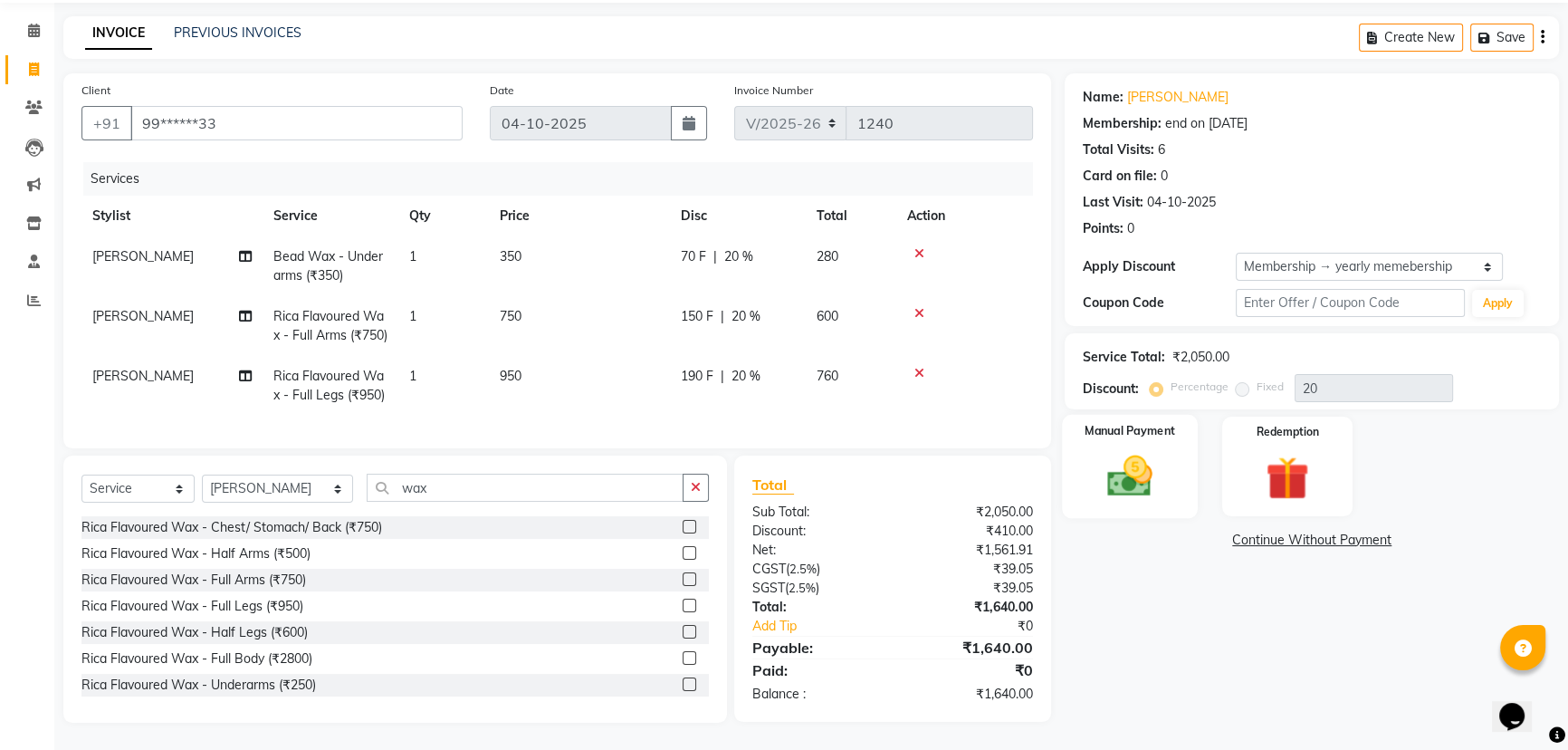
click at [1142, 450] on img at bounding box center [1130, 476] width 73 height 52
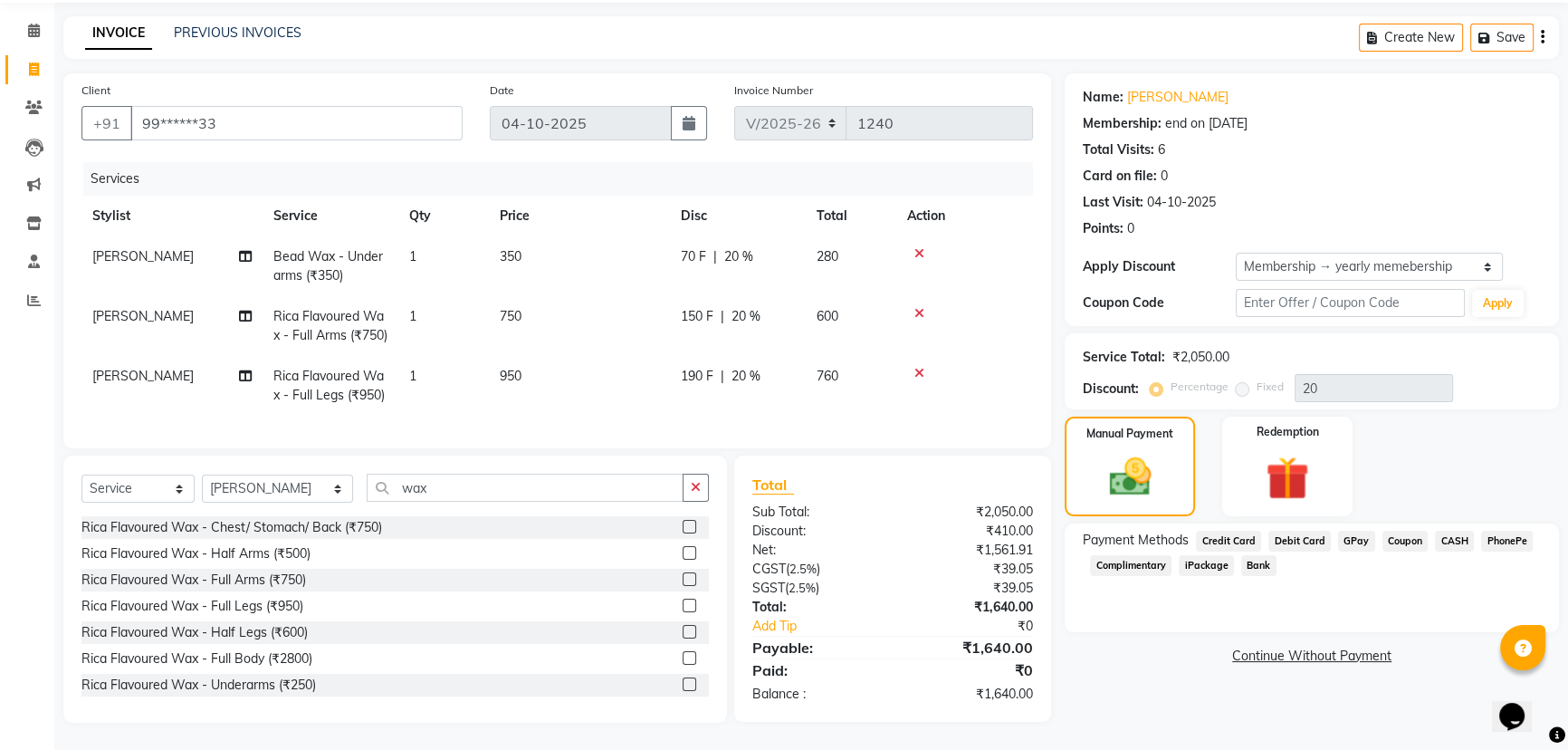
click at [1356, 531] on span "GPay" at bounding box center [1357, 541] width 37 height 21
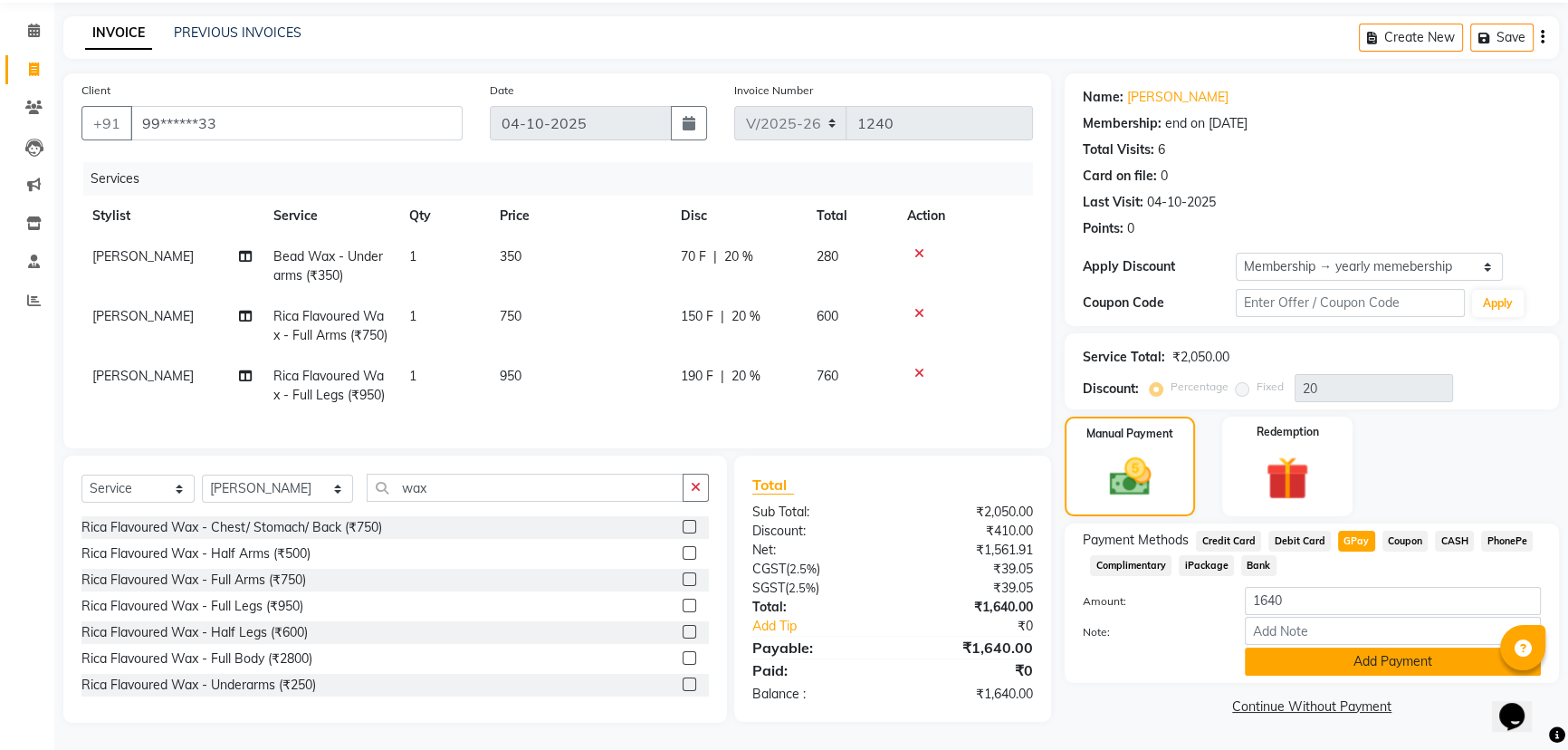
click at [1365, 647] on button "Add Payment" at bounding box center [1393, 661] width 296 height 28
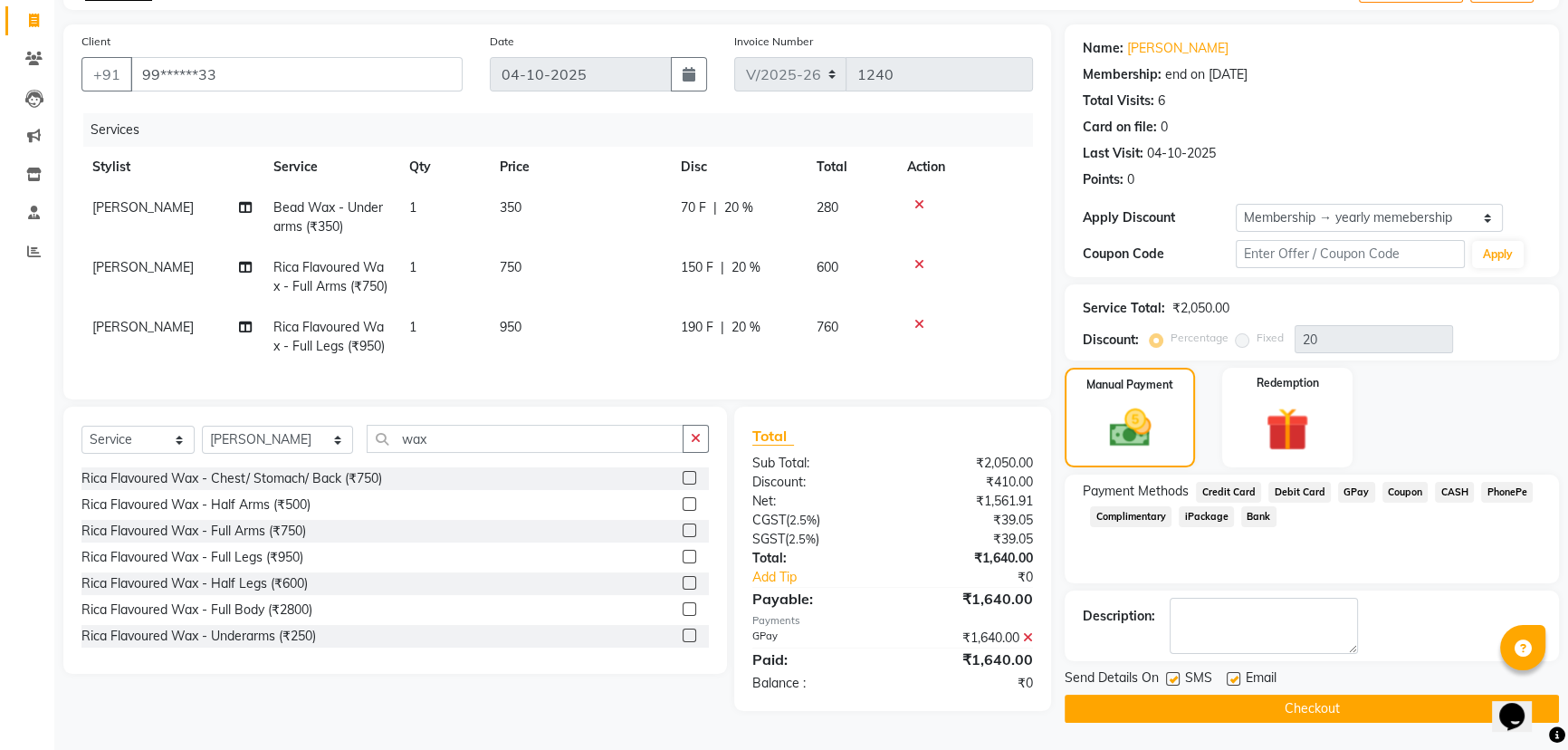
scroll to position [131, 0]
click at [1318, 695] on button "Checkout" at bounding box center [1311, 708] width 494 height 28
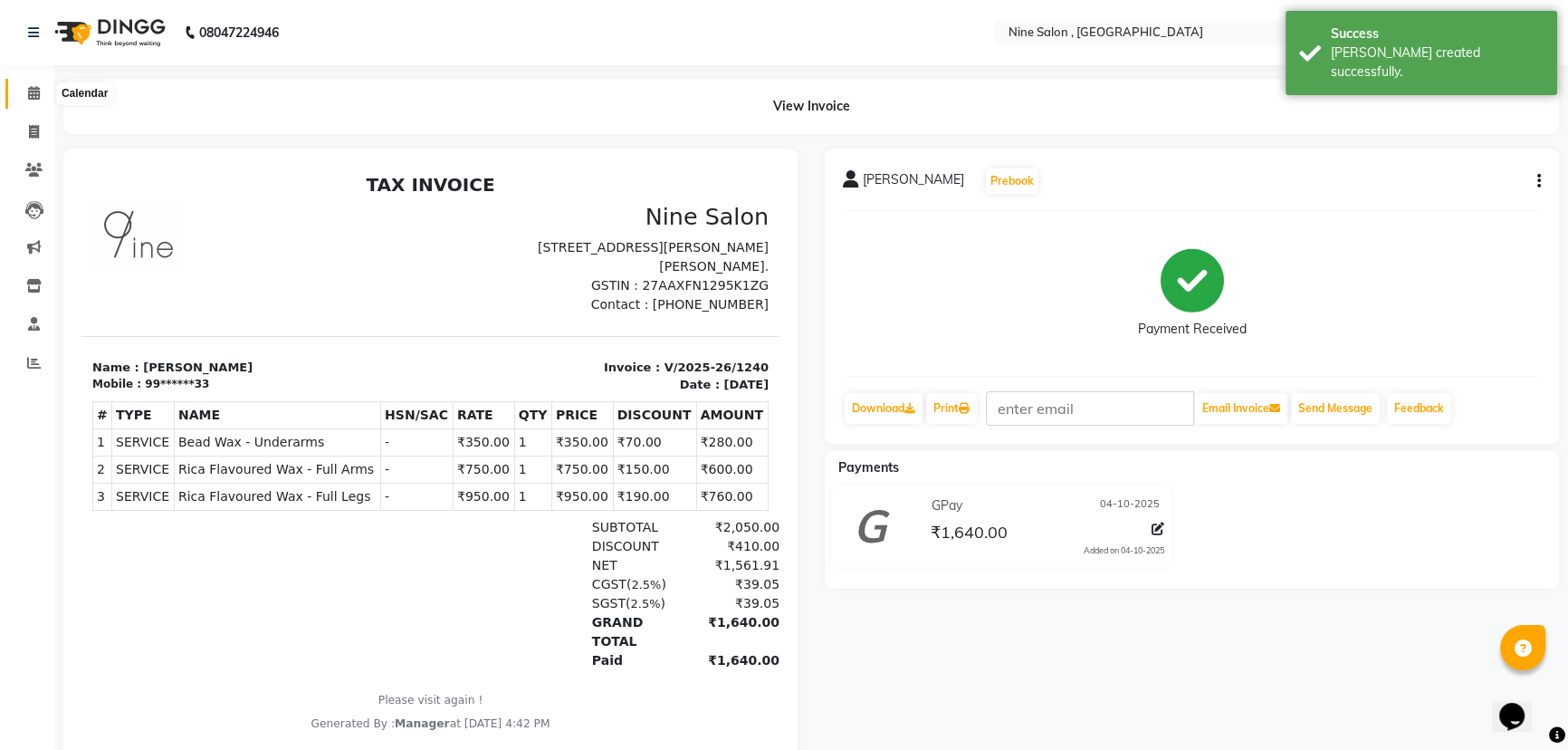
click at [30, 96] on icon at bounding box center [33, 92] width 12 height 14
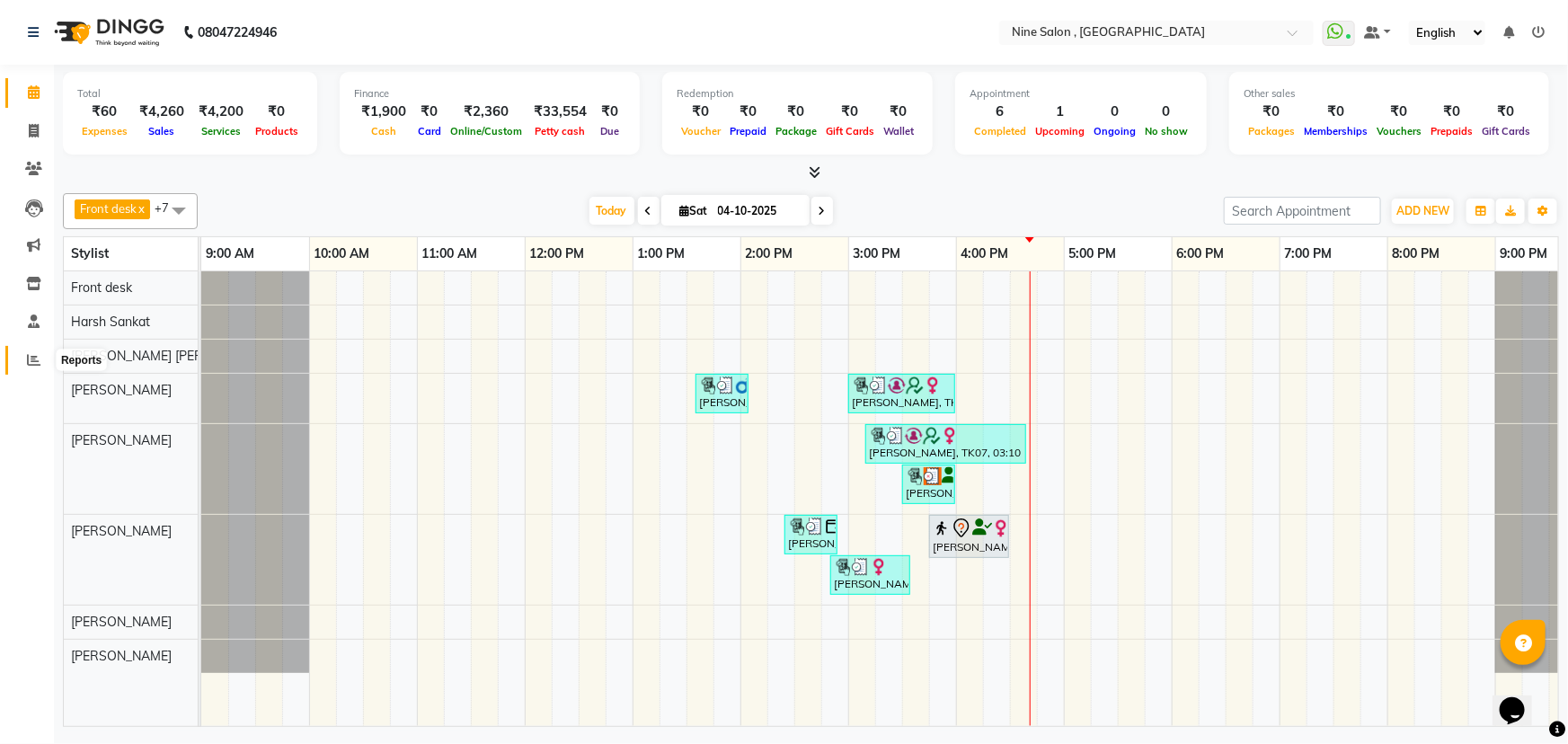
click at [36, 355] on icon at bounding box center [33, 359] width 14 height 14
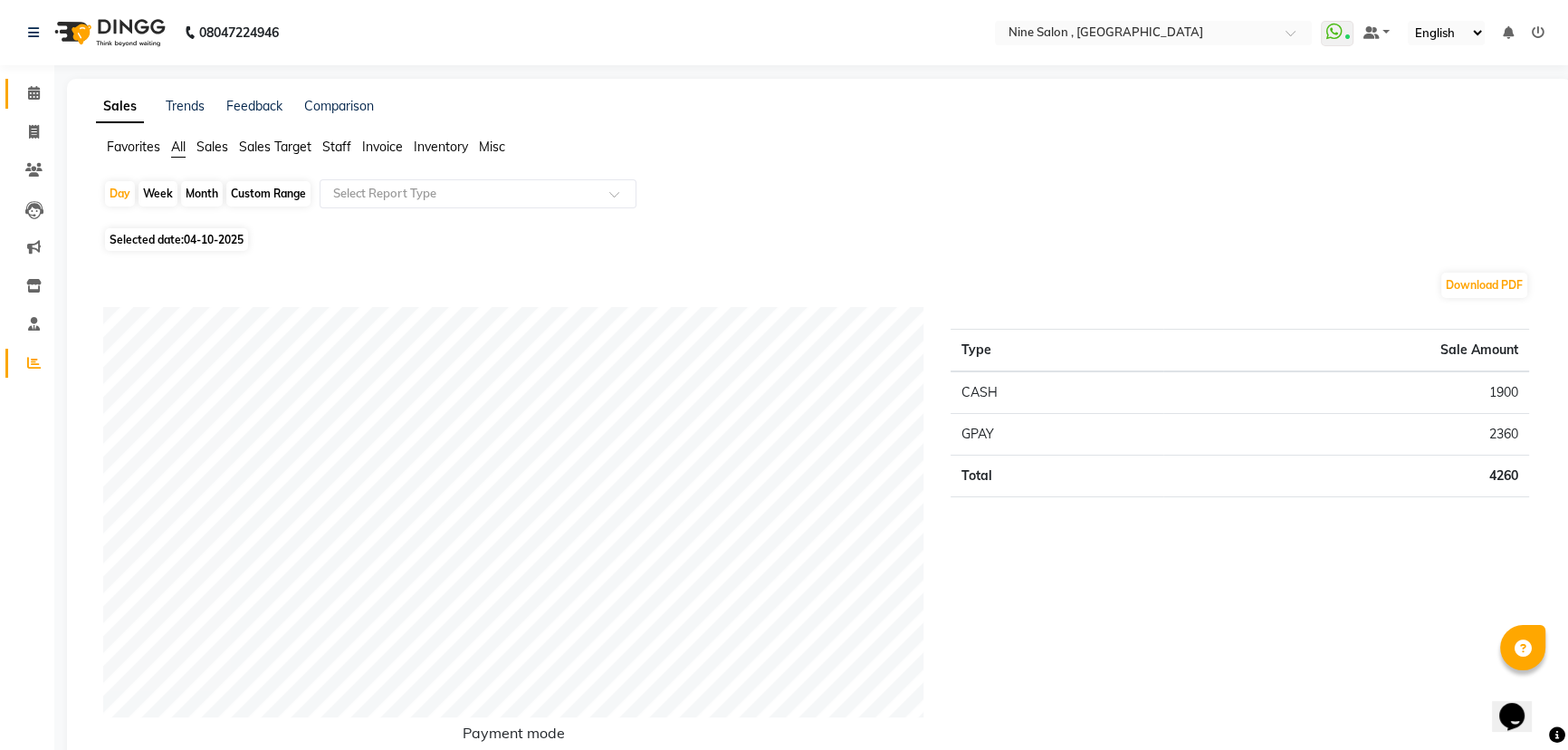
click at [33, 99] on icon at bounding box center [33, 92] width 12 height 14
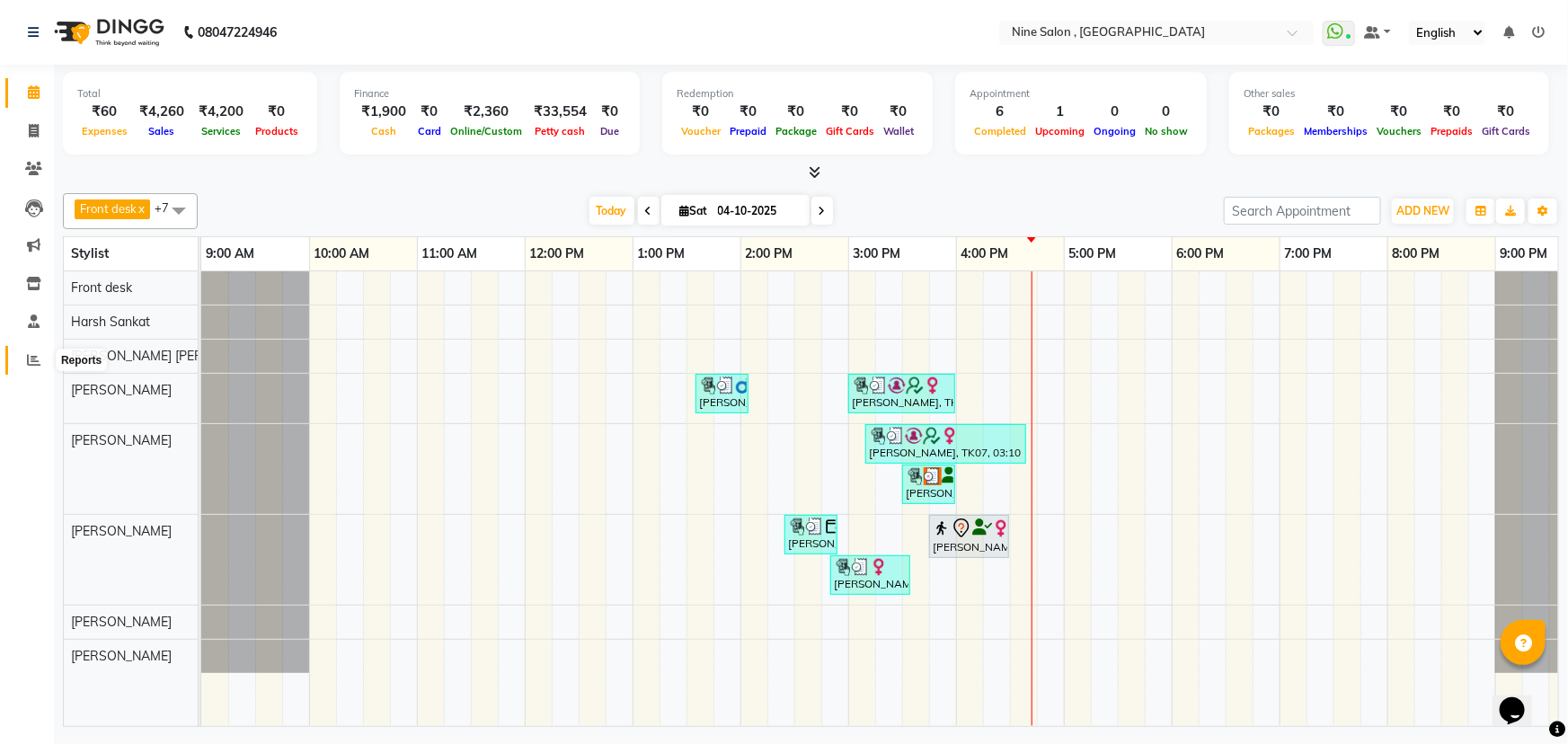
click at [37, 361] on icon at bounding box center [33, 359] width 14 height 14
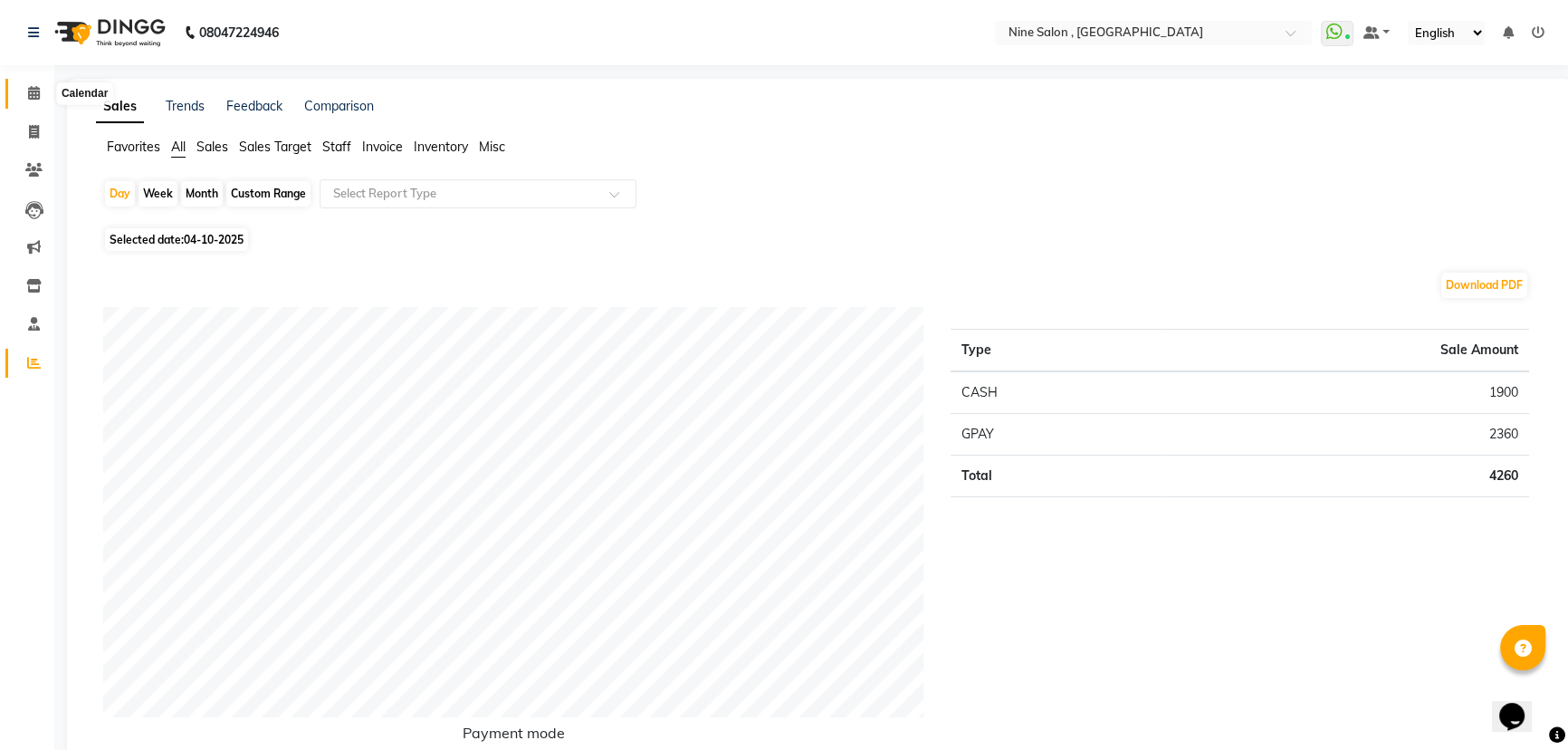
click at [42, 97] on span at bounding box center [34, 93] width 31 height 21
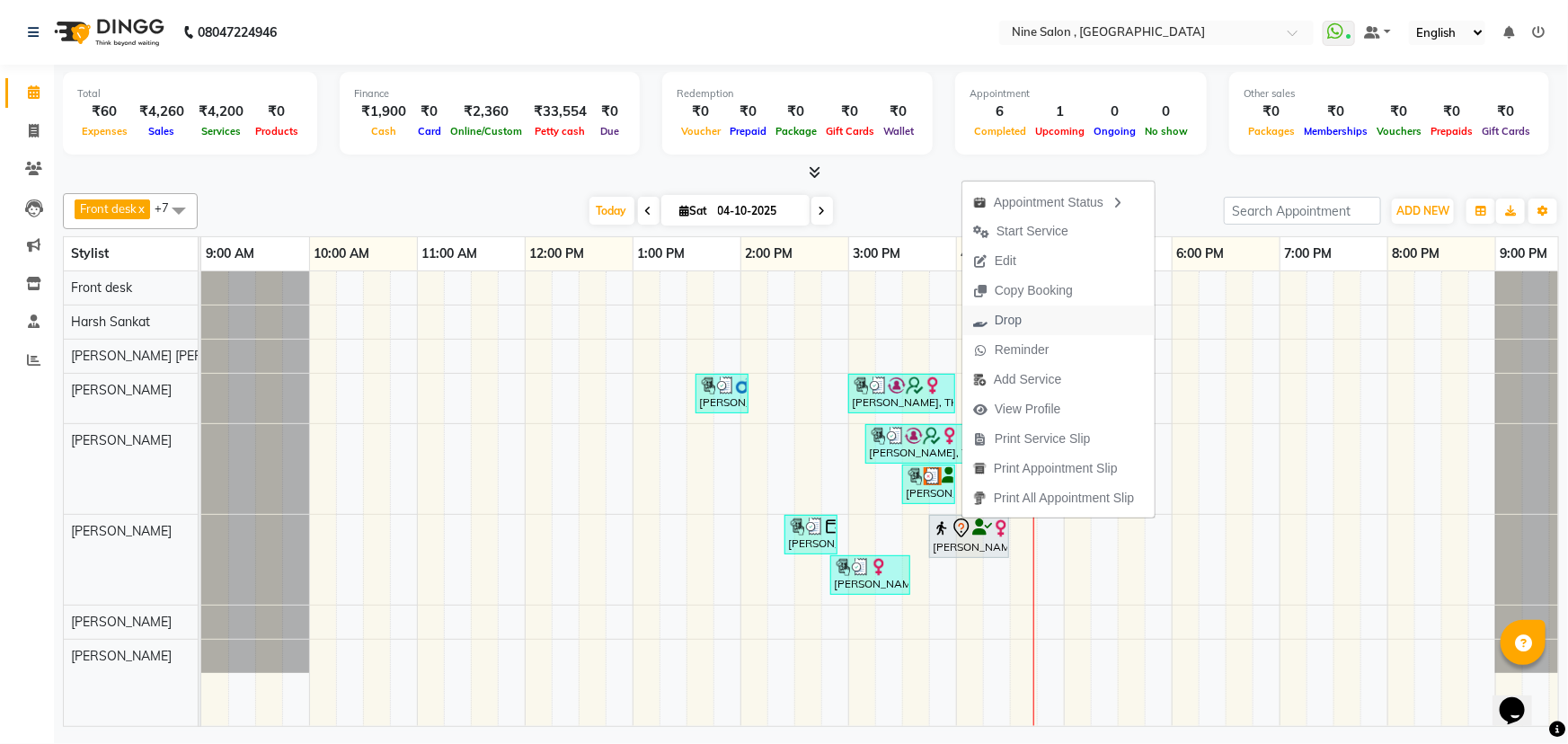
click at [1024, 315] on span "Drop" at bounding box center [997, 320] width 70 height 29
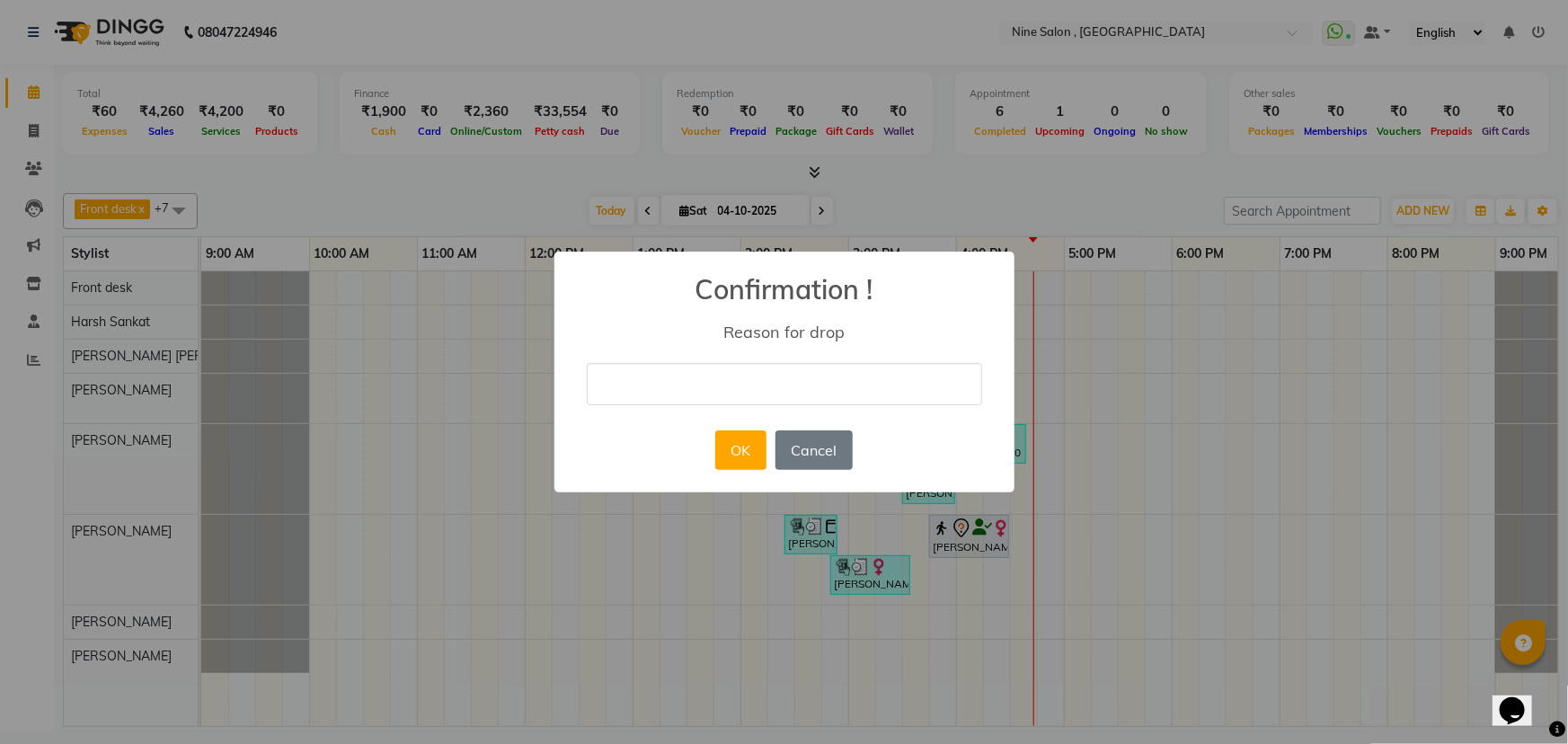
click at [729, 375] on input "text" at bounding box center [784, 384] width 395 height 42
type input "Wrong appointment"
click at [744, 455] on button "OK" at bounding box center [741, 450] width 51 height 39
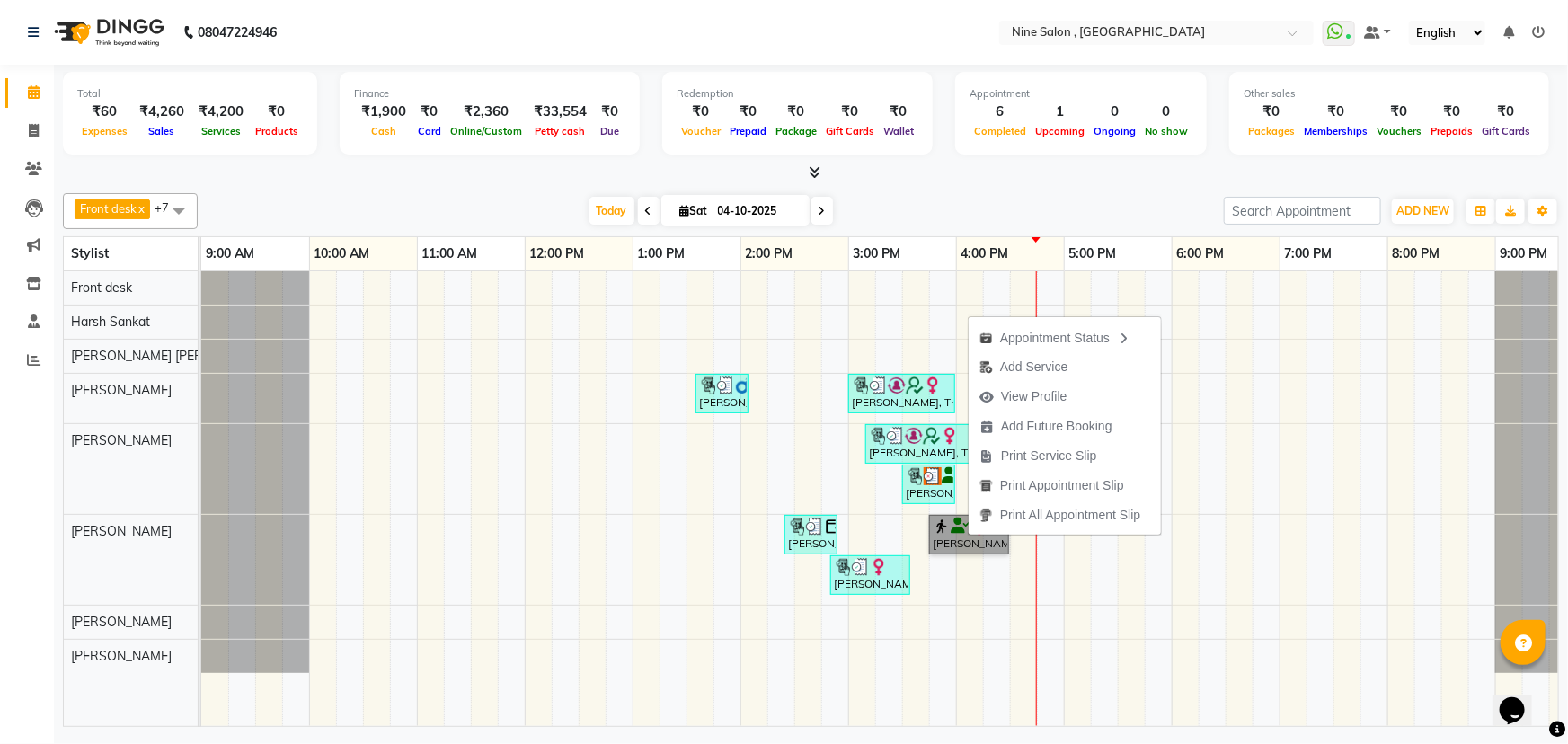
click at [998, 607] on div "manthan sottany, TK03, 01:35 PM-02:05 PM, Haircuts Senior Stylist - Male (₹500)…" at bounding box center [903, 498] width 1402 height 454
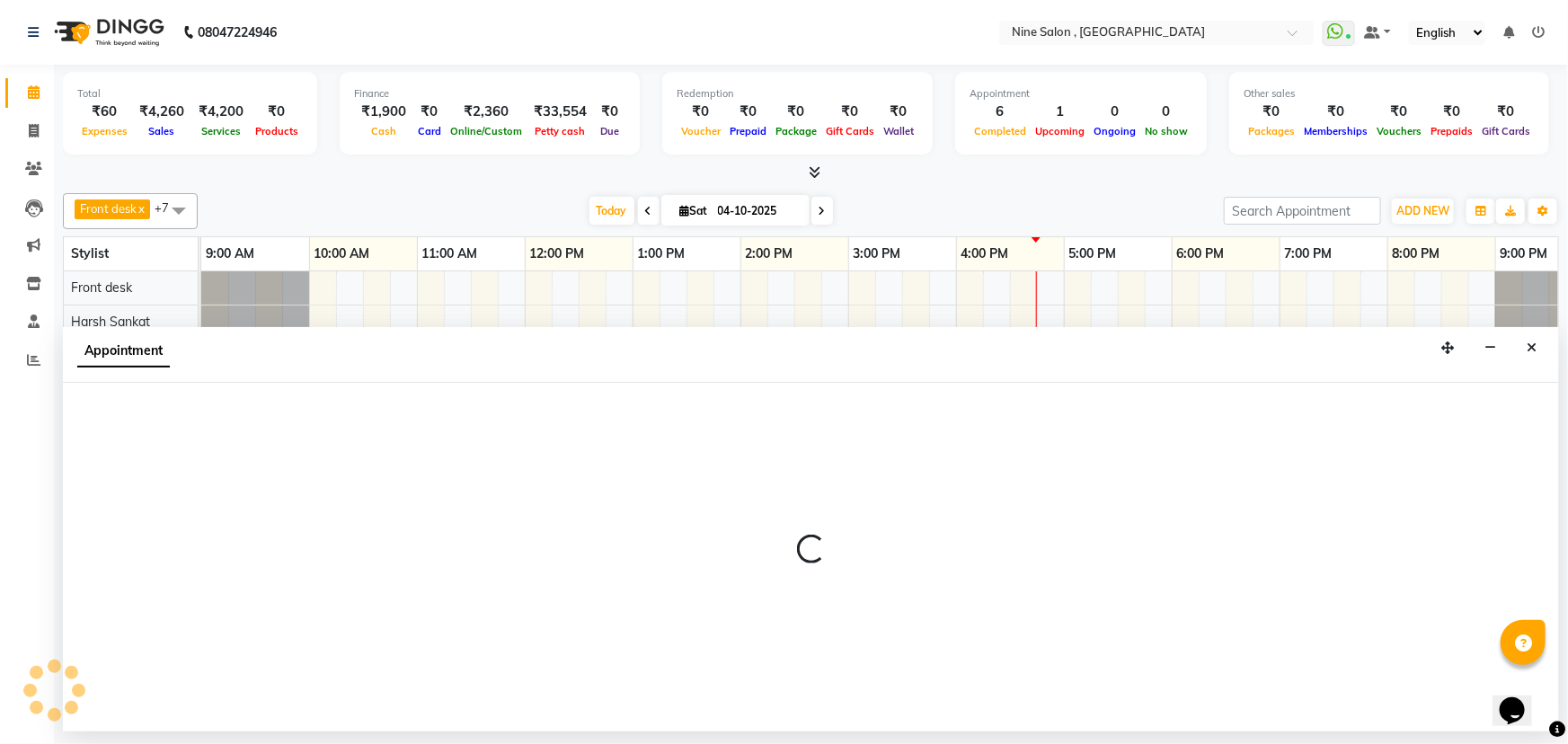
select select "92869"
select select "975"
select select "tentative"
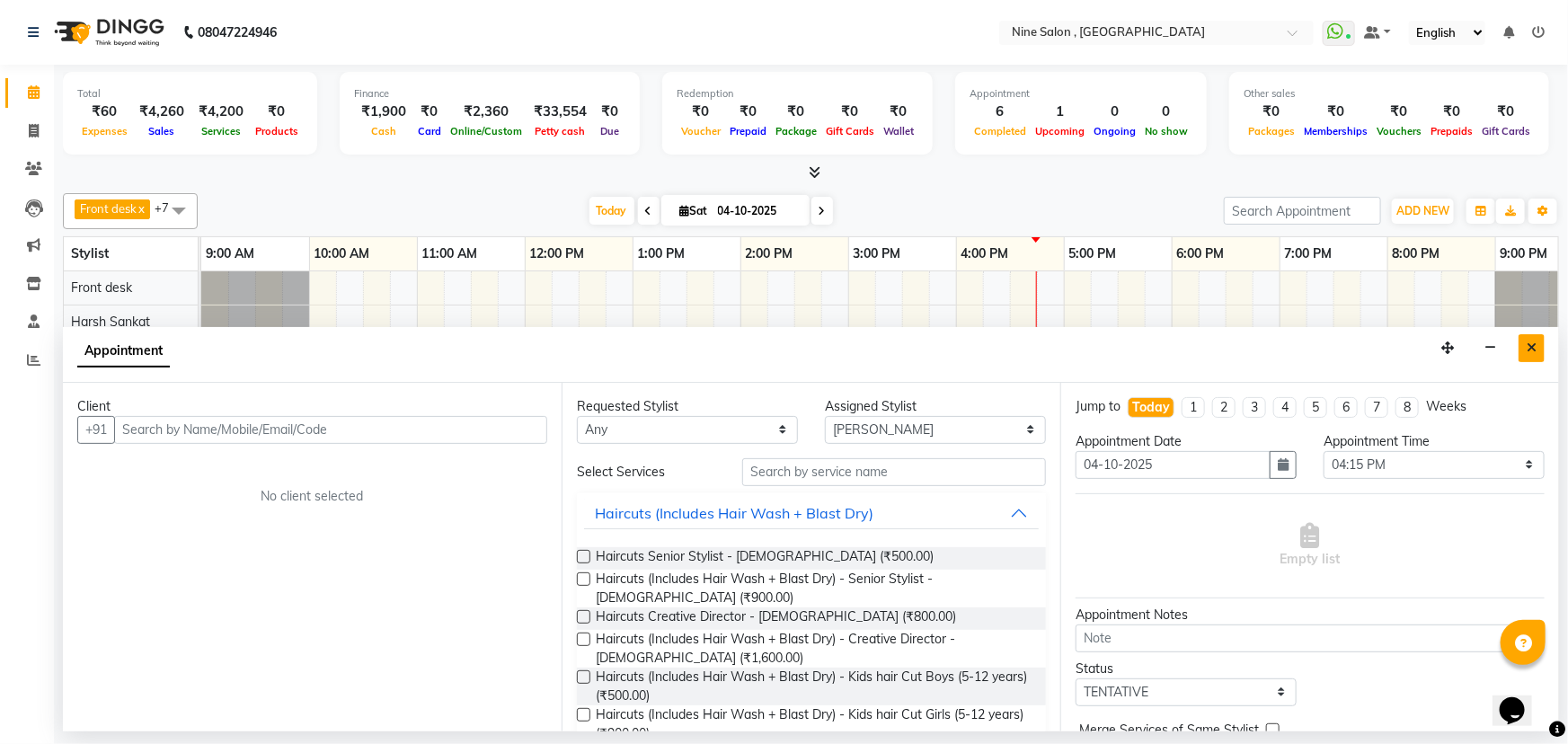
click at [1528, 350] on icon "Close" at bounding box center [1531, 348] width 10 height 13
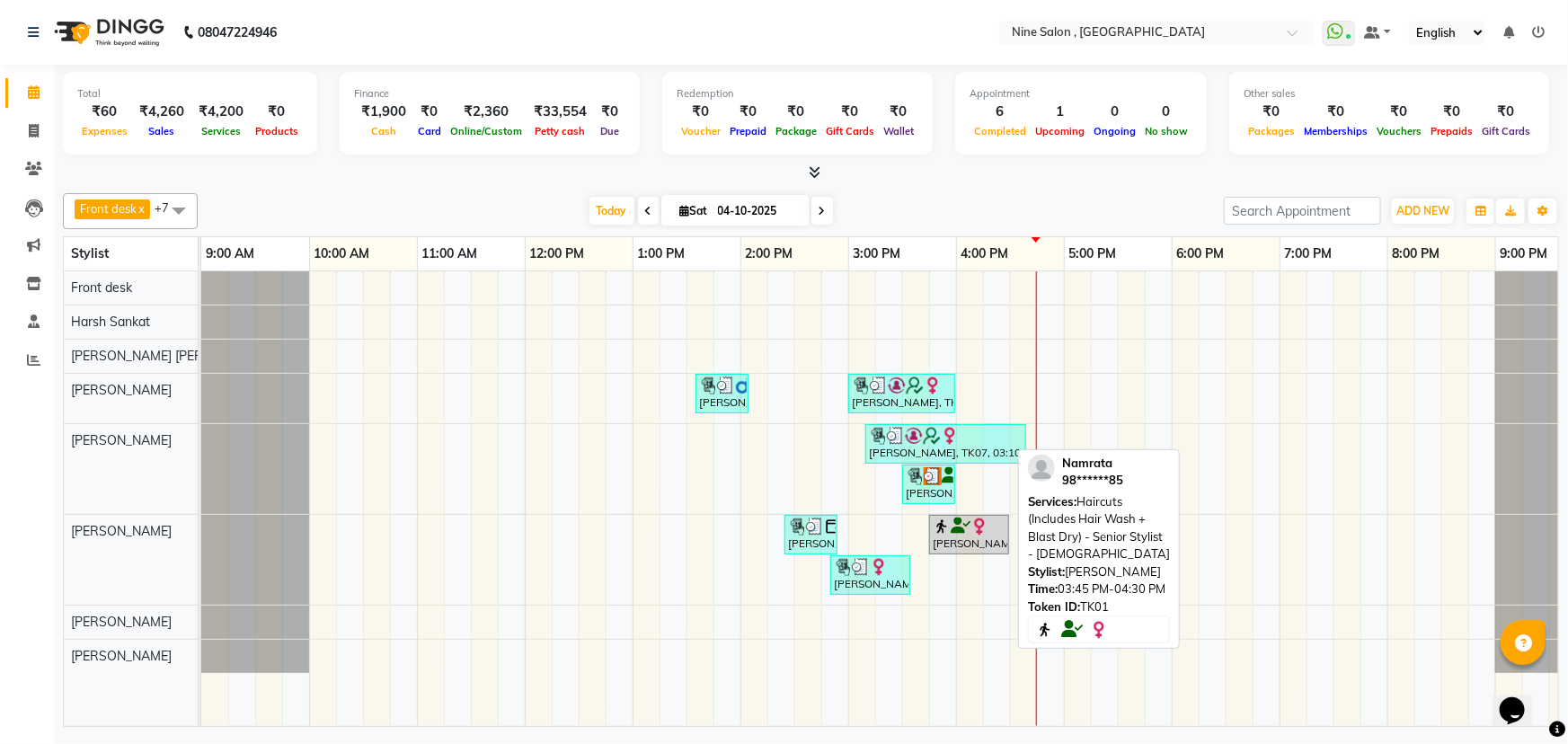
click at [991, 540] on div "[PERSON_NAME], TK01, 03:45 PM-04:30 PM, Haircuts (Includes Hair Wash + Blast Dr…" at bounding box center [969, 534] width 76 height 34
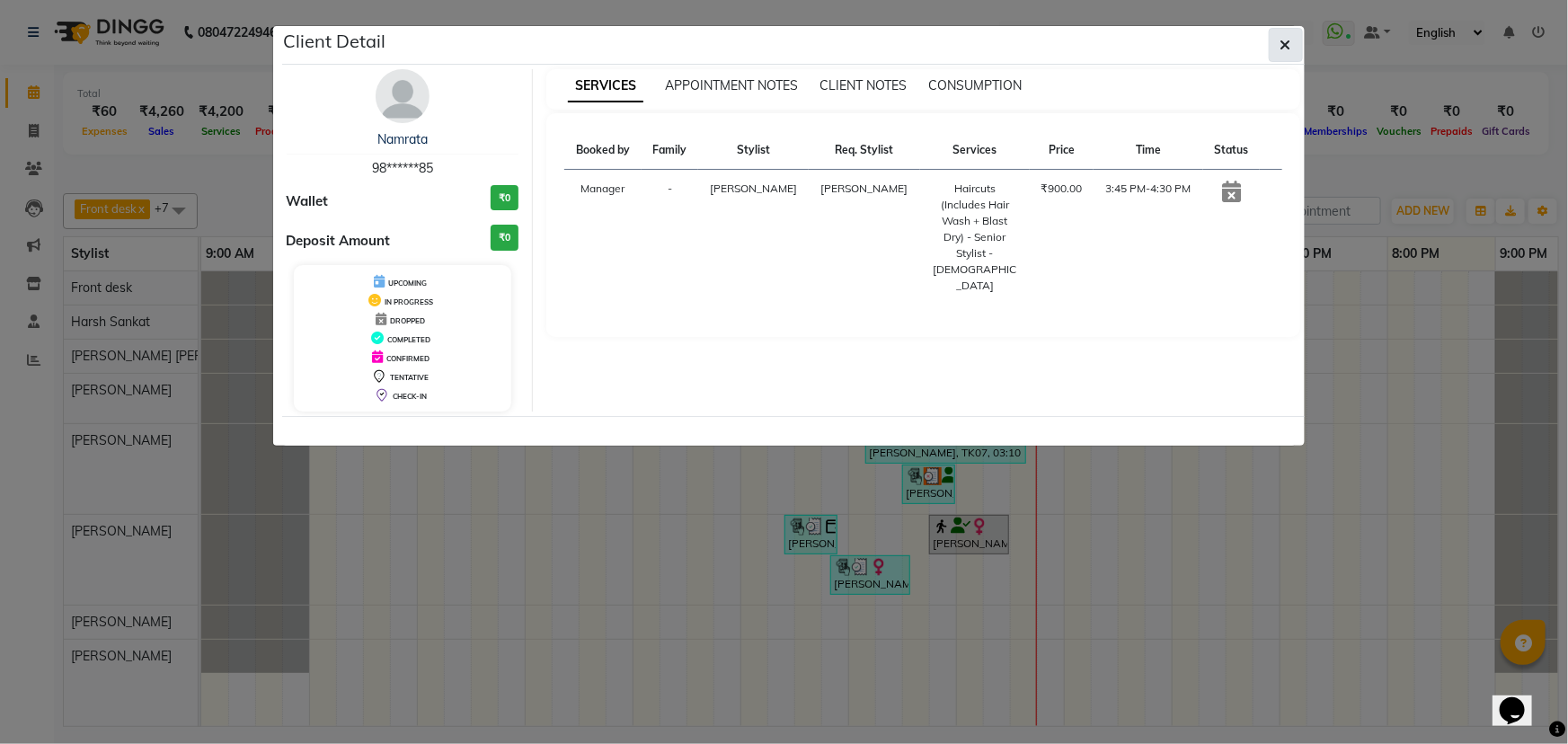
click at [1282, 47] on icon "button" at bounding box center [1286, 45] width 11 height 15
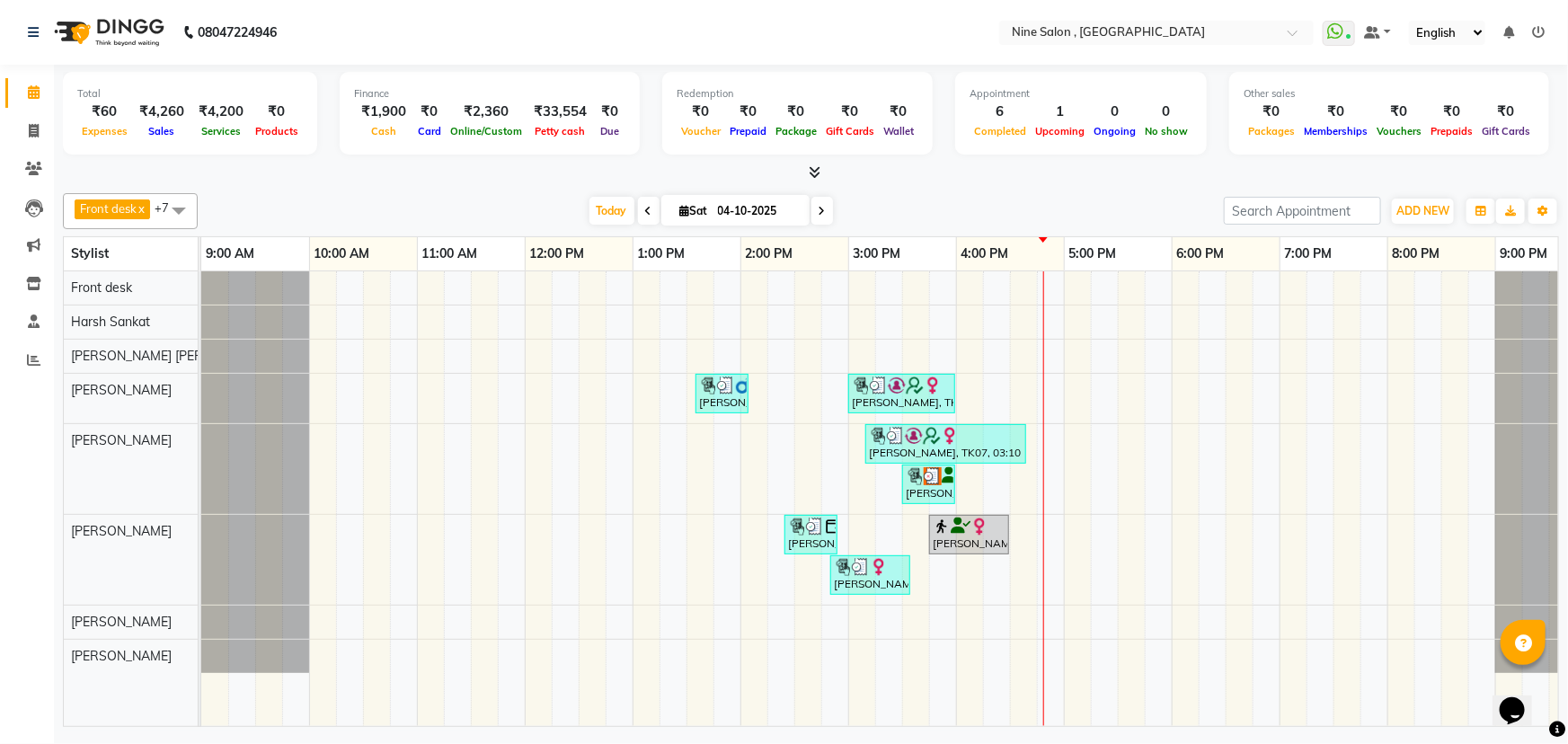
click at [822, 207] on icon at bounding box center [822, 212] width 7 height 11
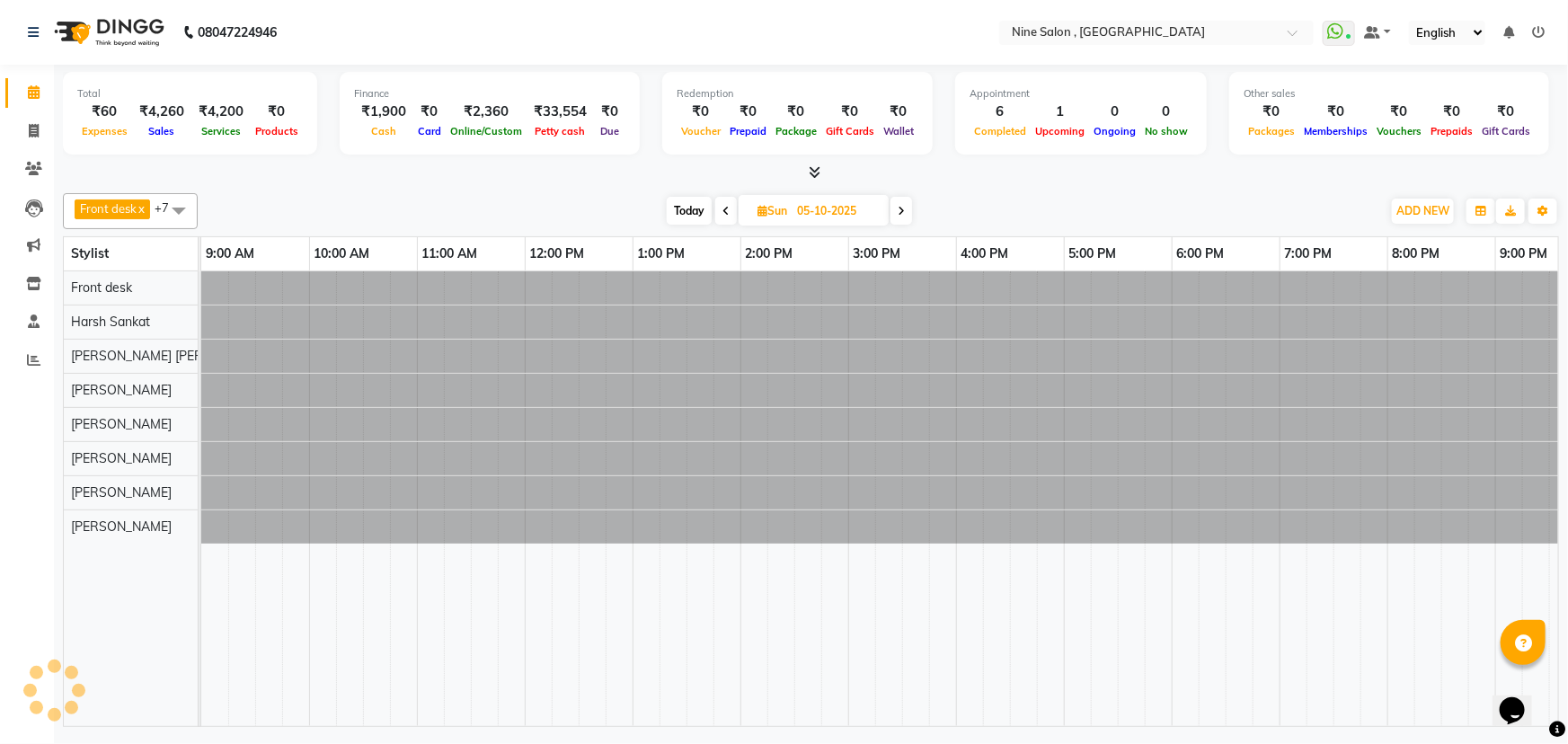
scroll to position [0, 44]
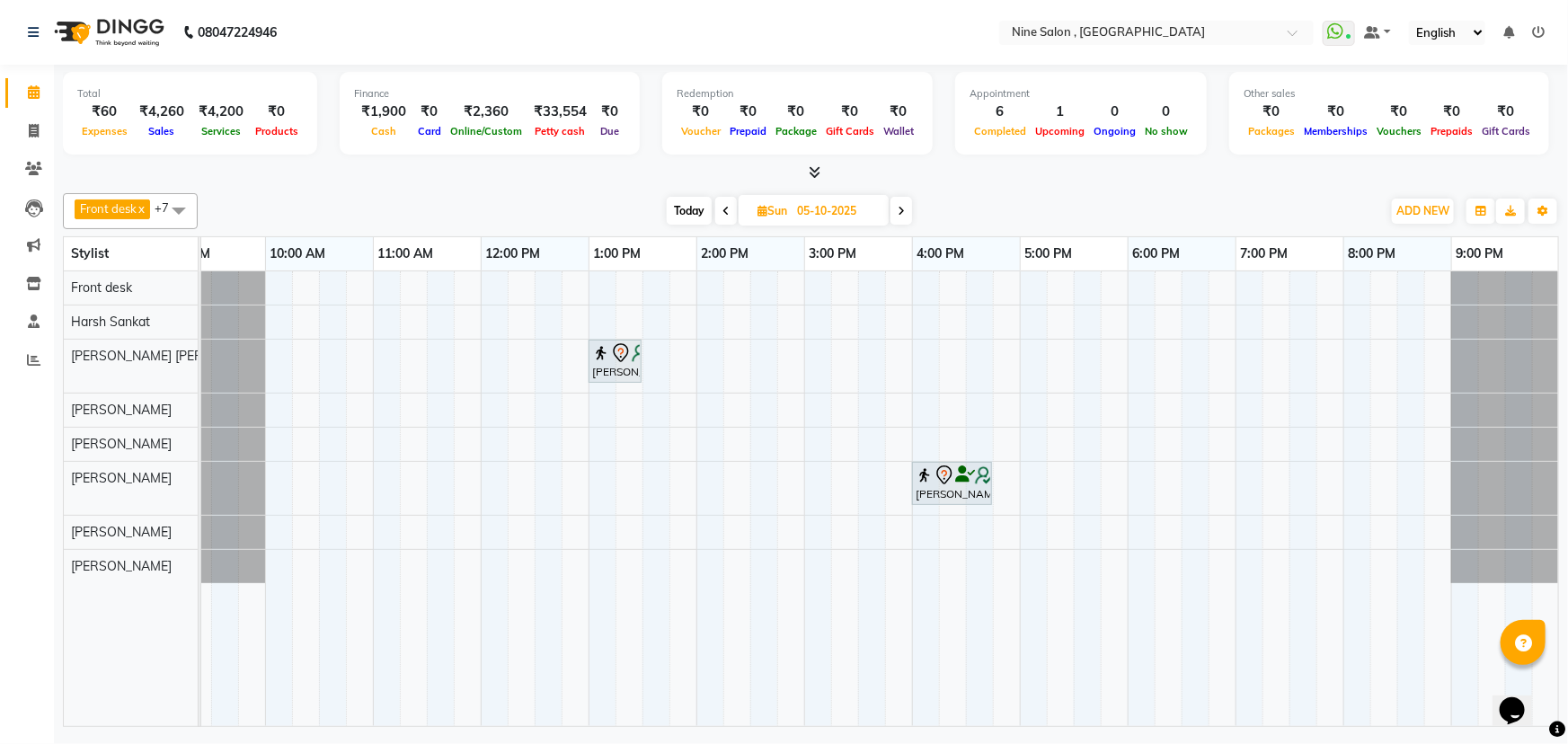
click at [906, 212] on span at bounding box center [902, 211] width 22 height 27
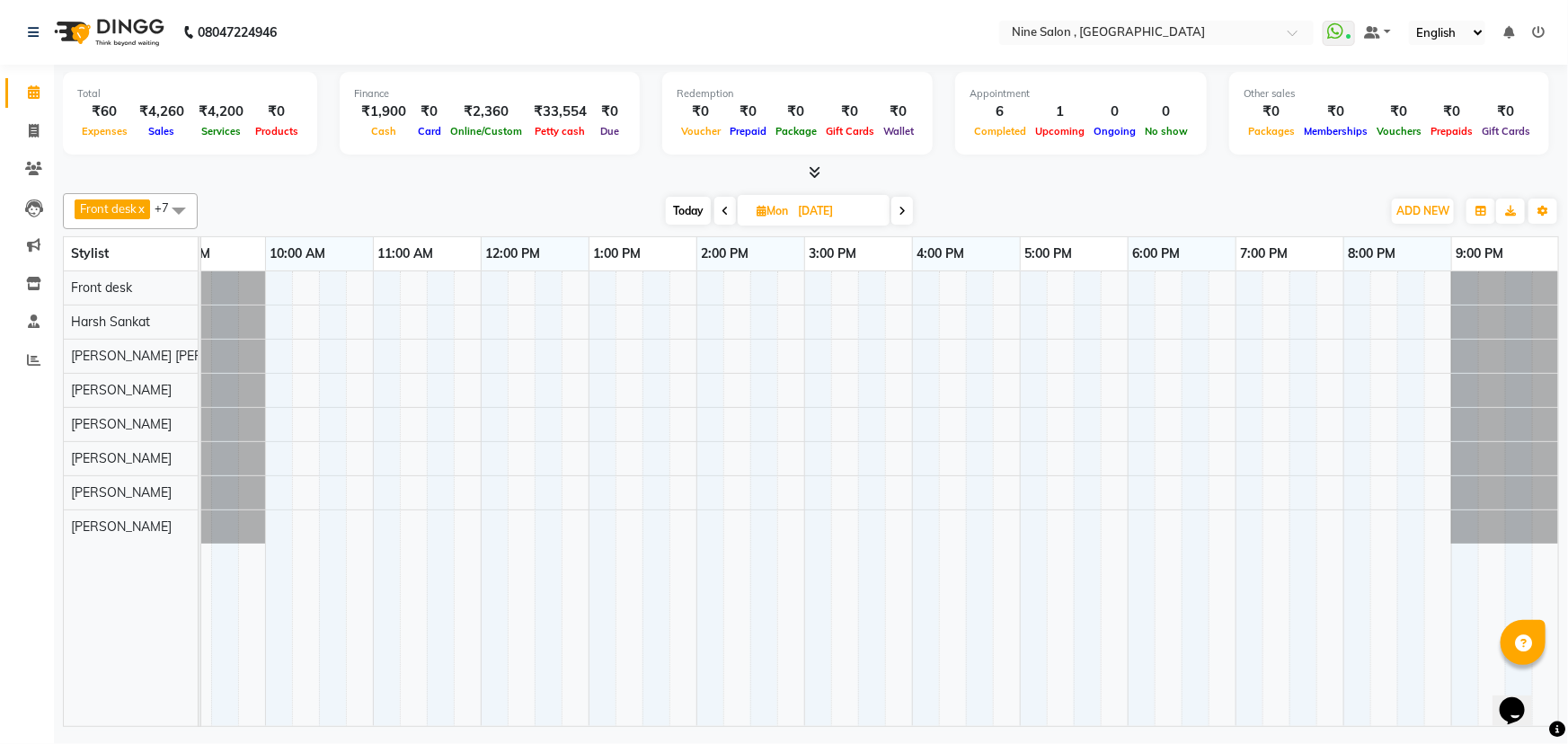
click at [722, 209] on icon at bounding box center [725, 212] width 7 height 11
type input "05-10-2025"
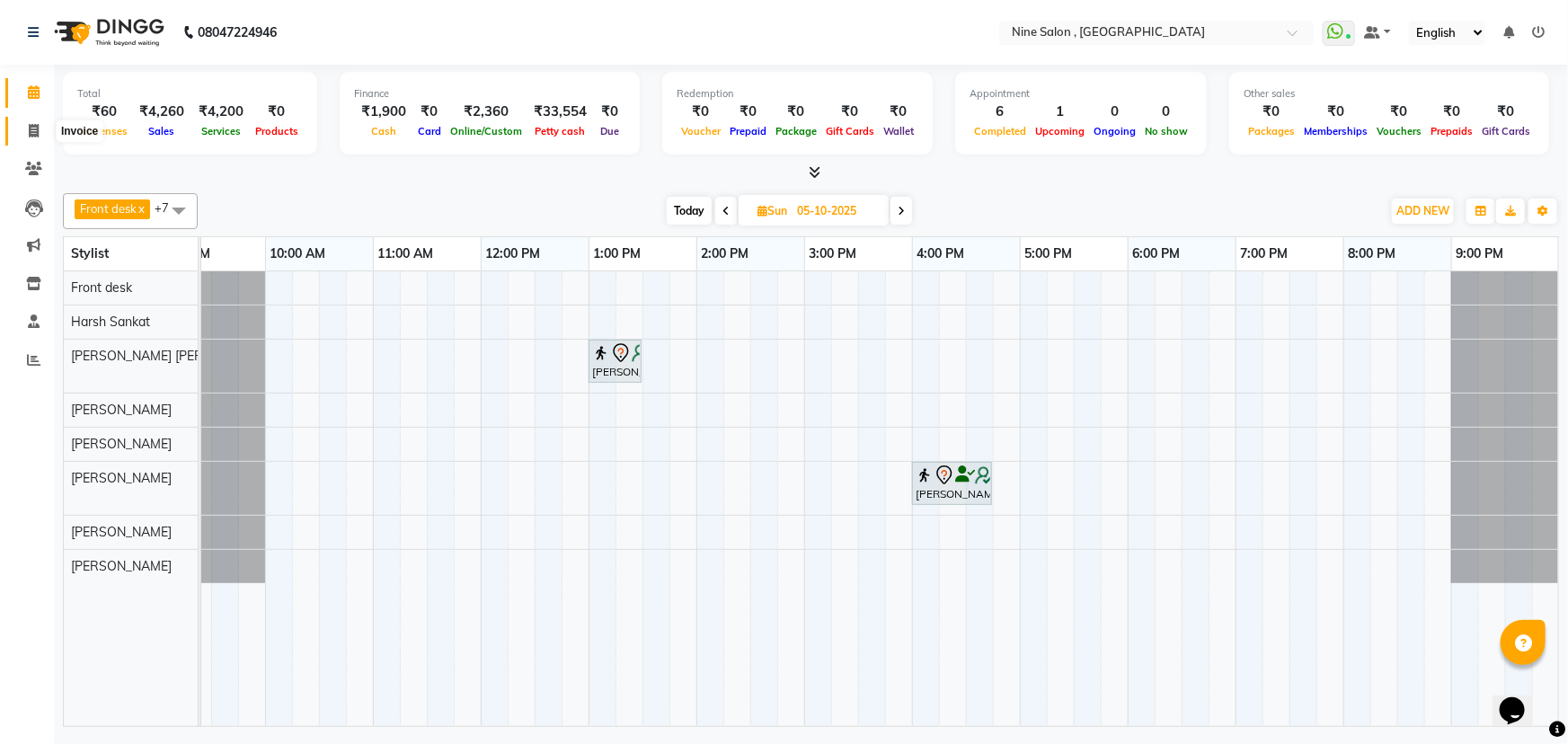
click at [40, 131] on span at bounding box center [34, 131] width 31 height 21
select select "7341"
select select "service"
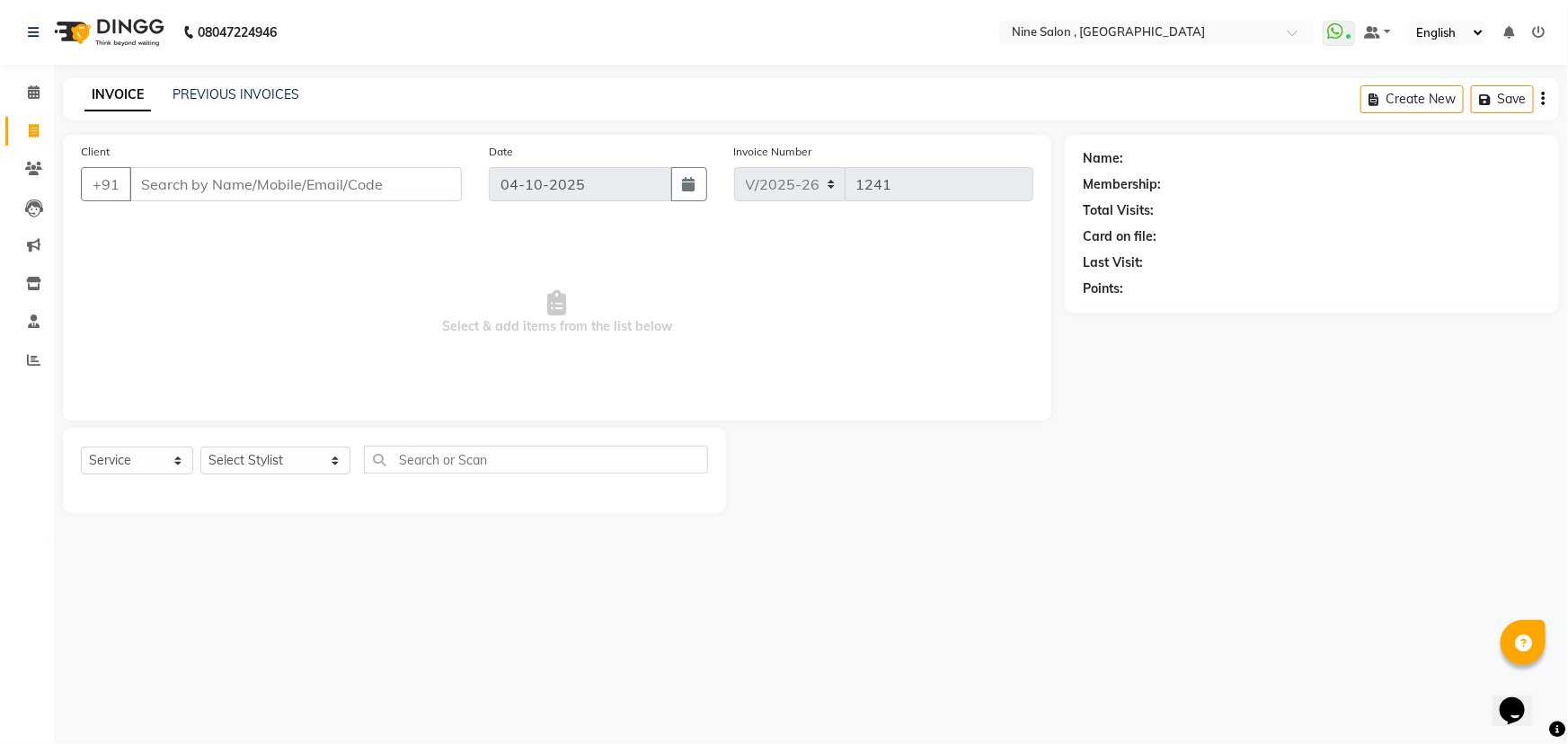
click at [204, 190] on input "Client" at bounding box center [295, 183] width 333 height 34
click at [1422, 101] on button "Create New" at bounding box center [1412, 99] width 104 height 27
select select "7341"
select select "service"
type input "7980811451"
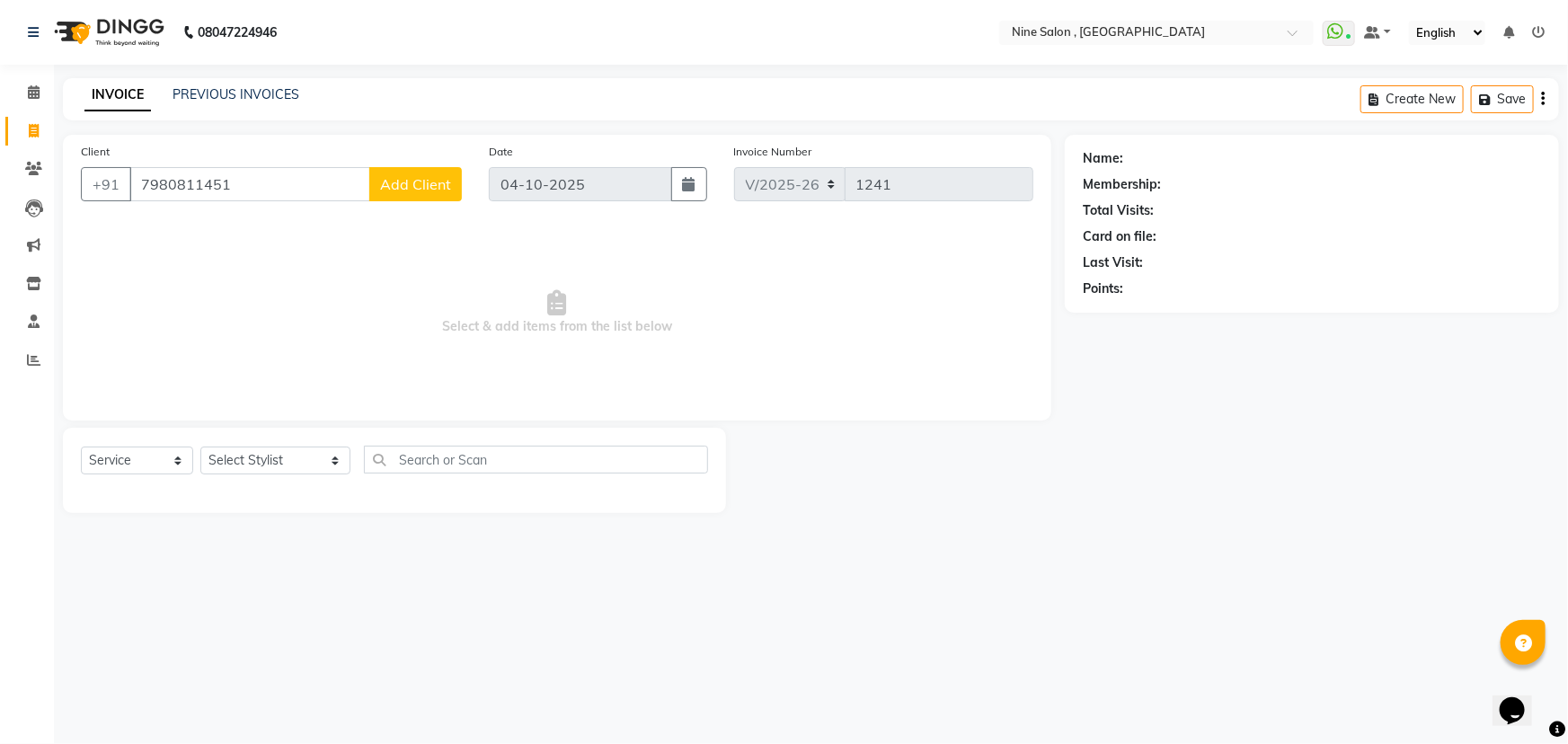
click at [403, 186] on span "Add Client" at bounding box center [415, 184] width 71 height 18
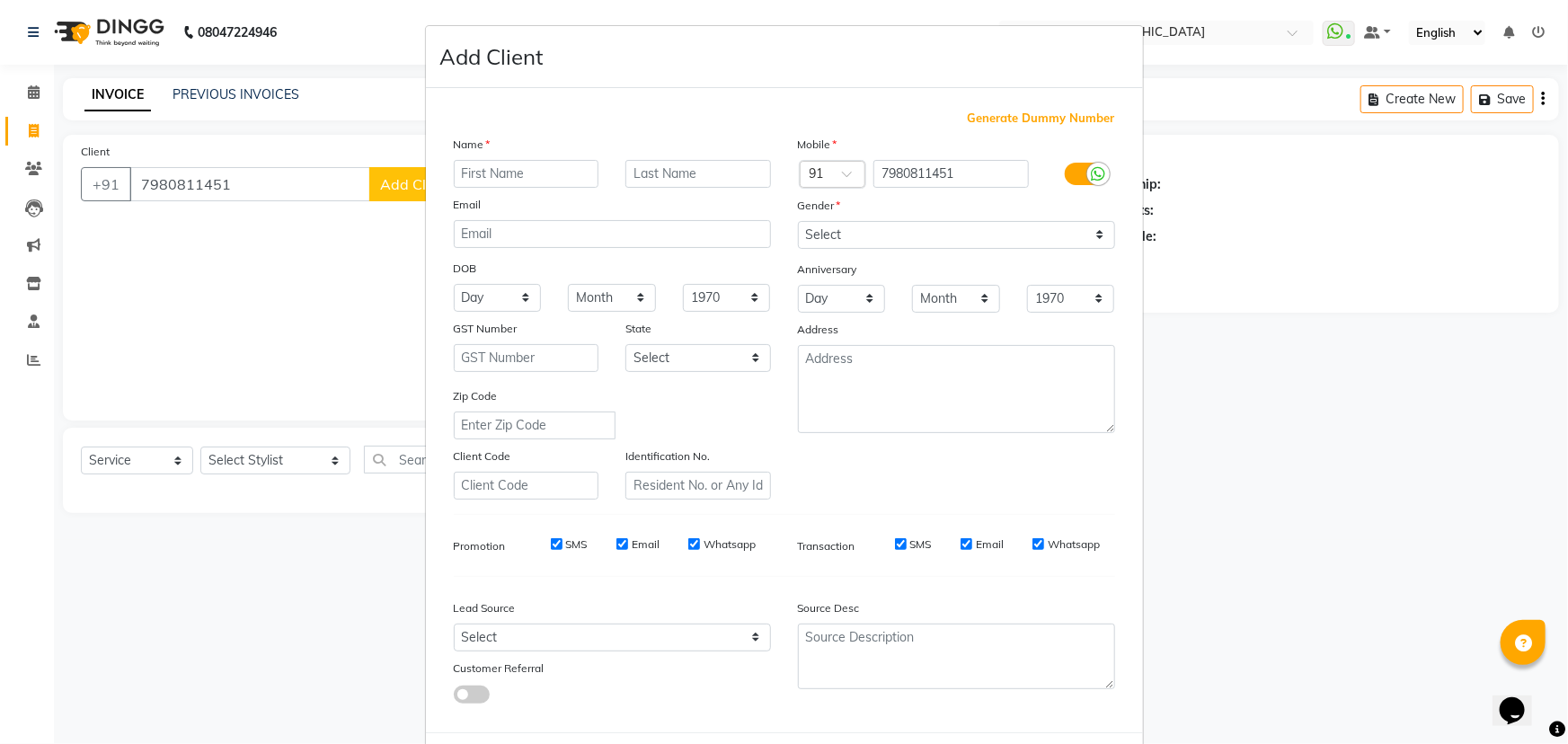
click at [481, 173] on input "text" at bounding box center [526, 174] width 146 height 27
type input "Shraddha Hisaria"
click at [820, 233] on select "Select Male Female Other Prefer Not To Say" at bounding box center [957, 235] width 317 height 27
select select "[DEMOGRAPHIC_DATA]"
click at [798, 221] on select "Select Male Female Other Prefer Not To Say" at bounding box center [957, 235] width 317 height 27
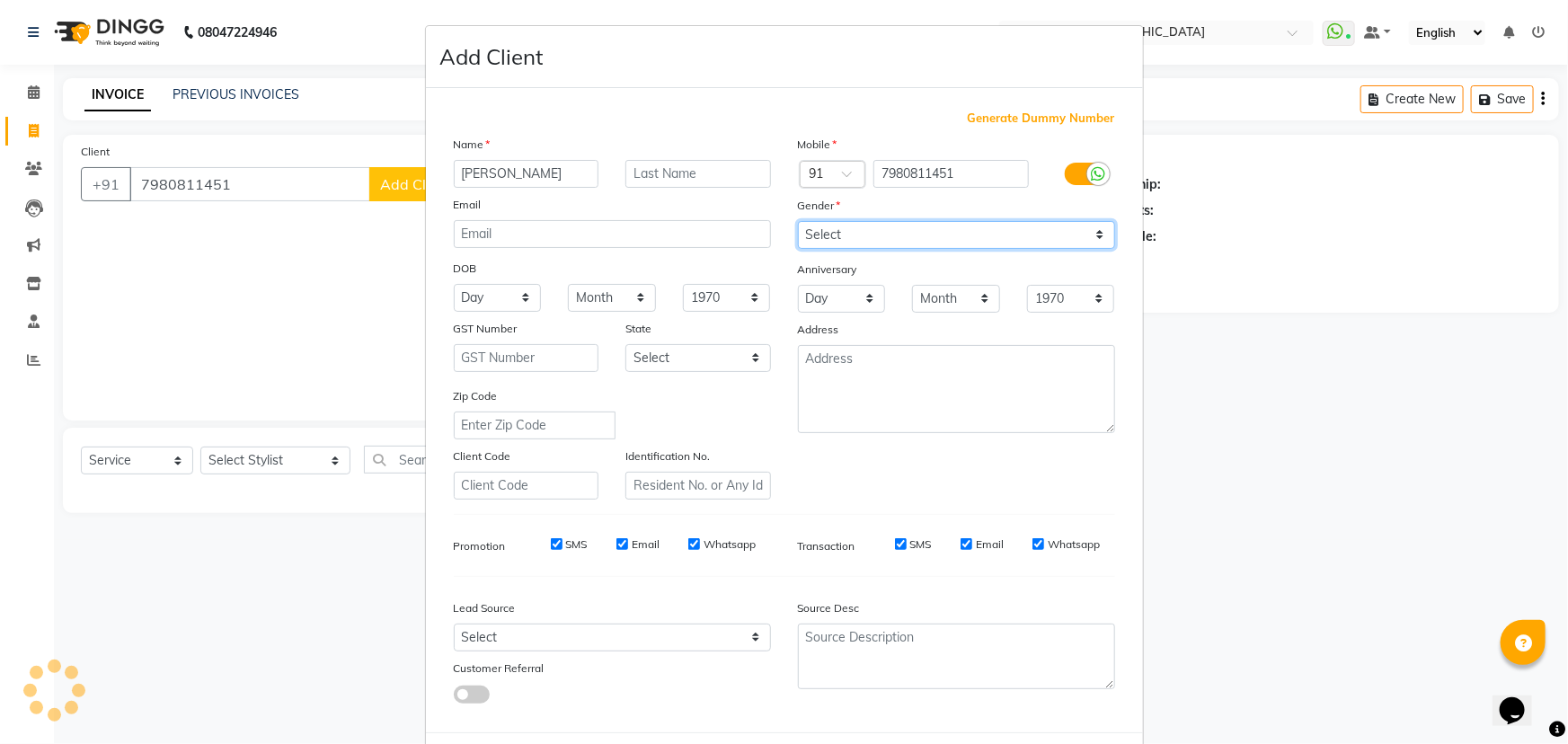
scroll to position [90, 0]
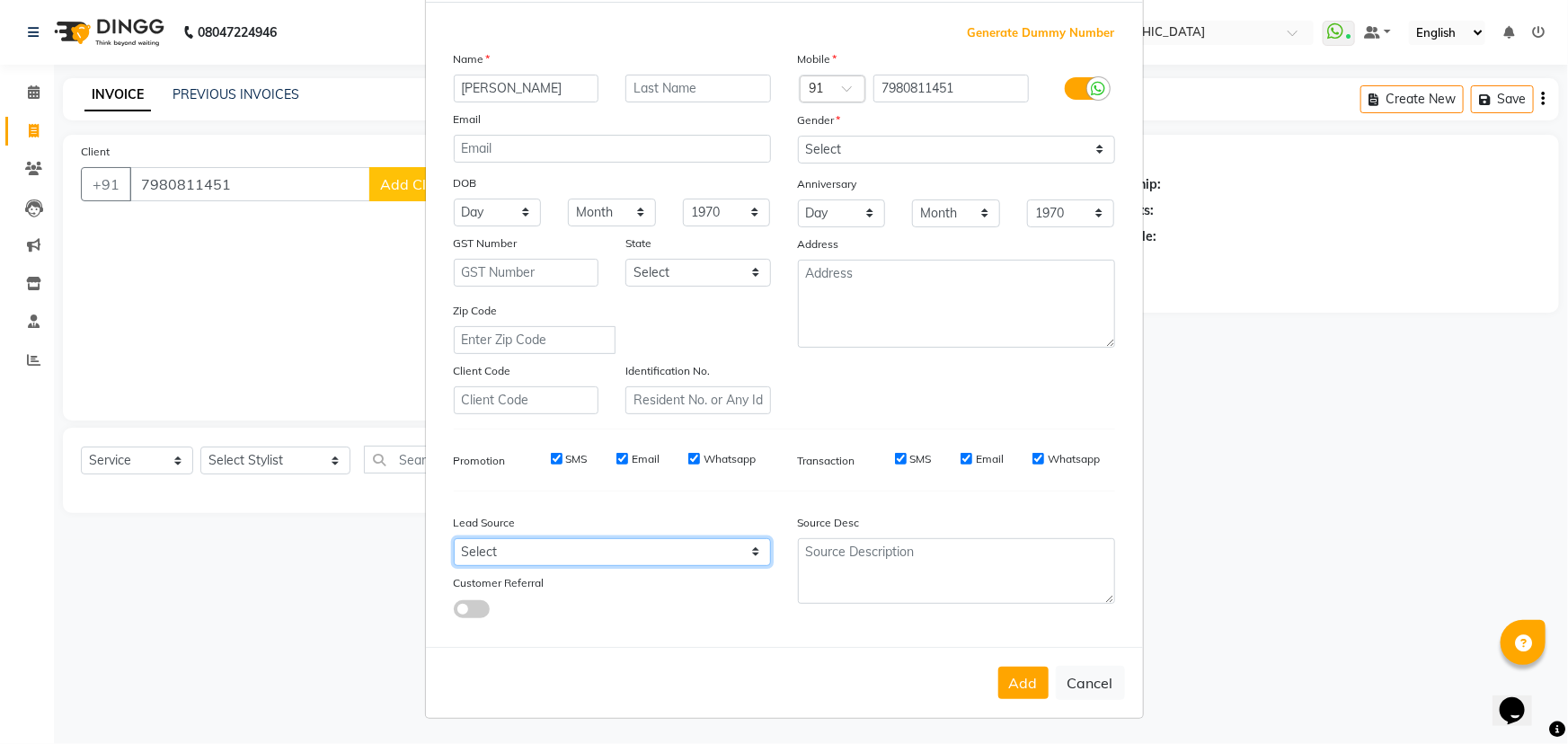
click at [675, 548] on select "Select Walk-in Referral Internet Friend Word of Mouth Advertisement Facebook Ju…" at bounding box center [612, 552] width 317 height 27
click at [674, 548] on select "Select Walk-in Referral Internet Friend Word of Mouth Advertisement Facebook Ju…" at bounding box center [612, 552] width 317 height 27
click at [1017, 681] on button "Add" at bounding box center [1023, 683] width 50 height 32
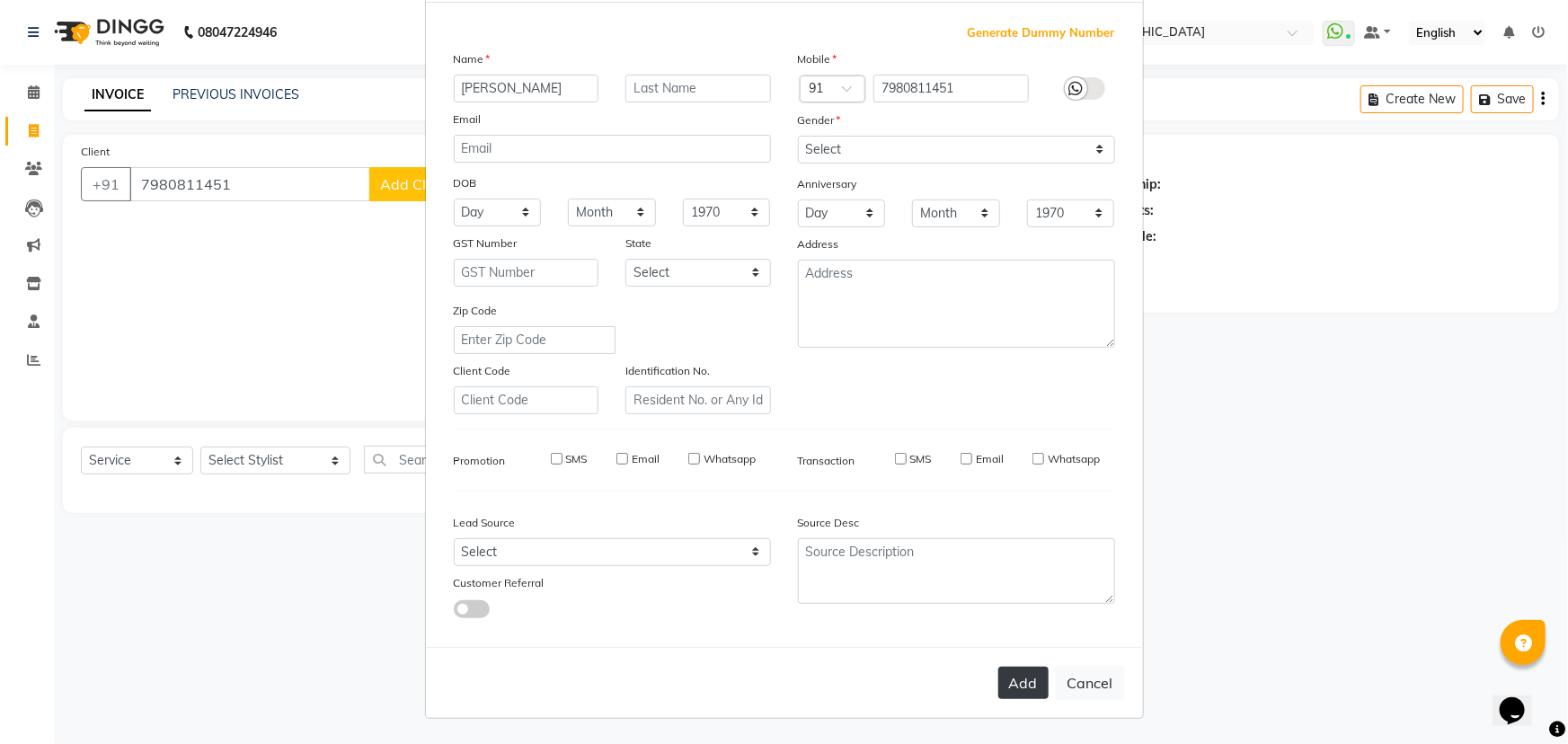
type input "79******51"
select select
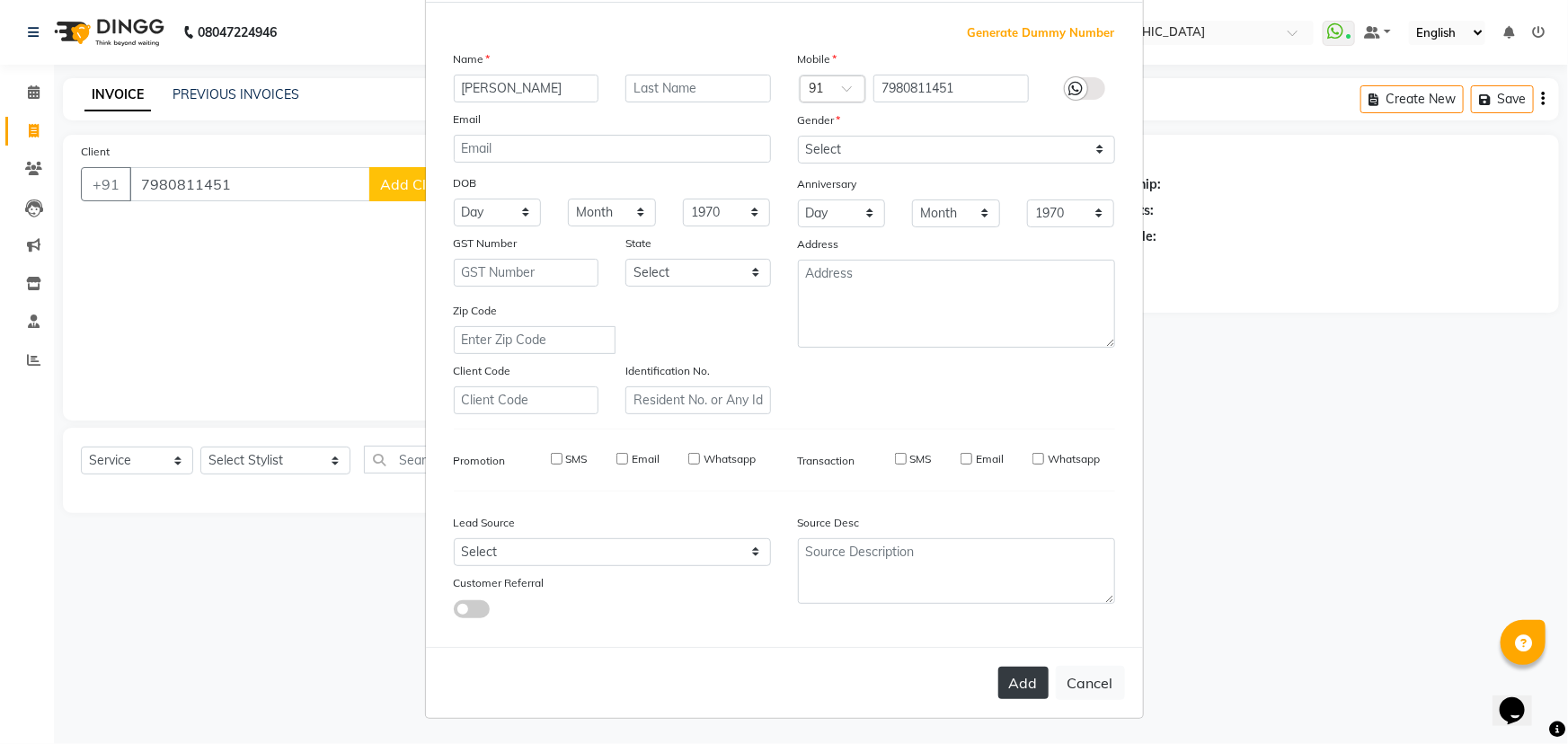
select select
checkbox input "false"
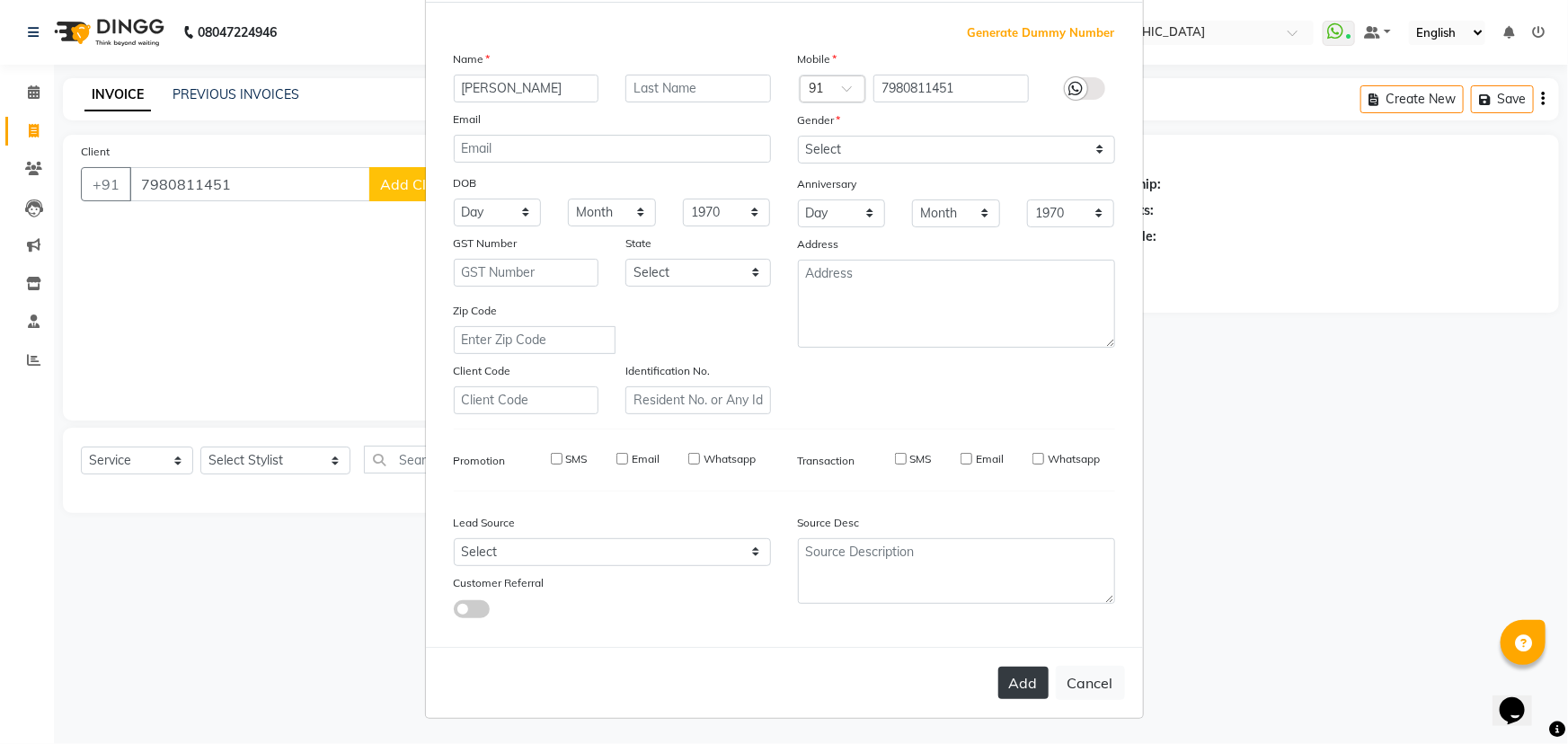
checkbox input "false"
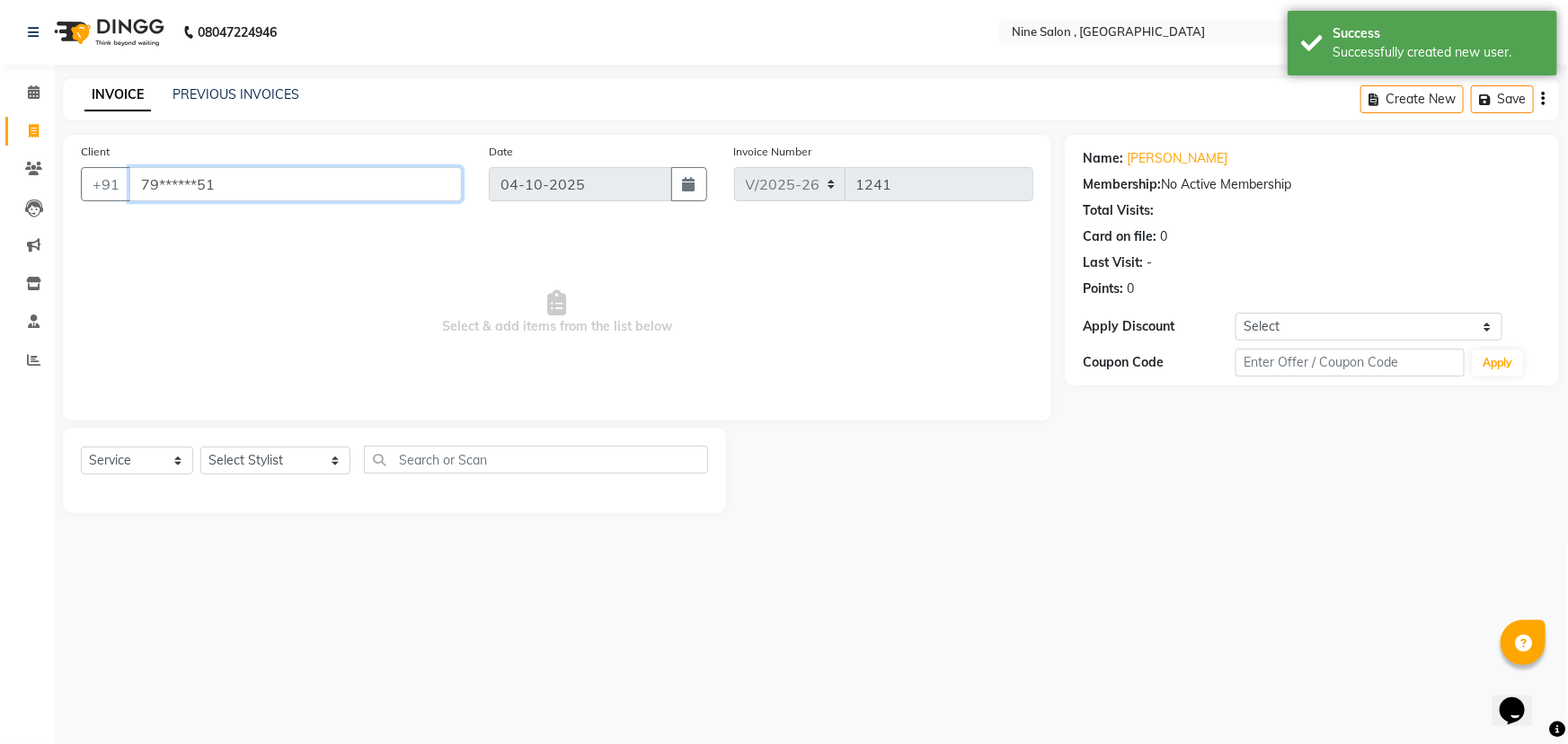
click at [336, 187] on input "79******51" at bounding box center [295, 183] width 333 height 34
type input "7"
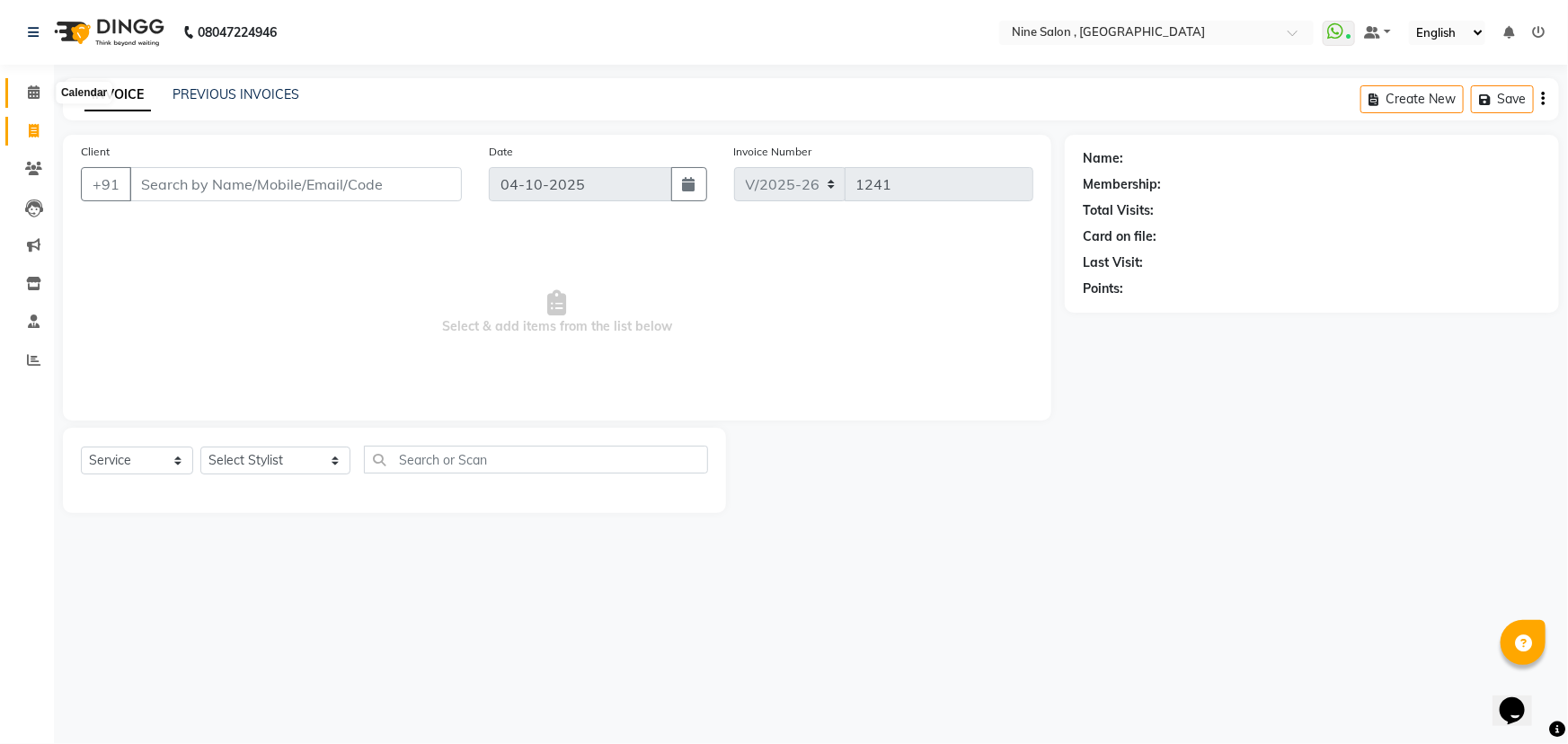
click at [30, 93] on icon at bounding box center [33, 92] width 12 height 14
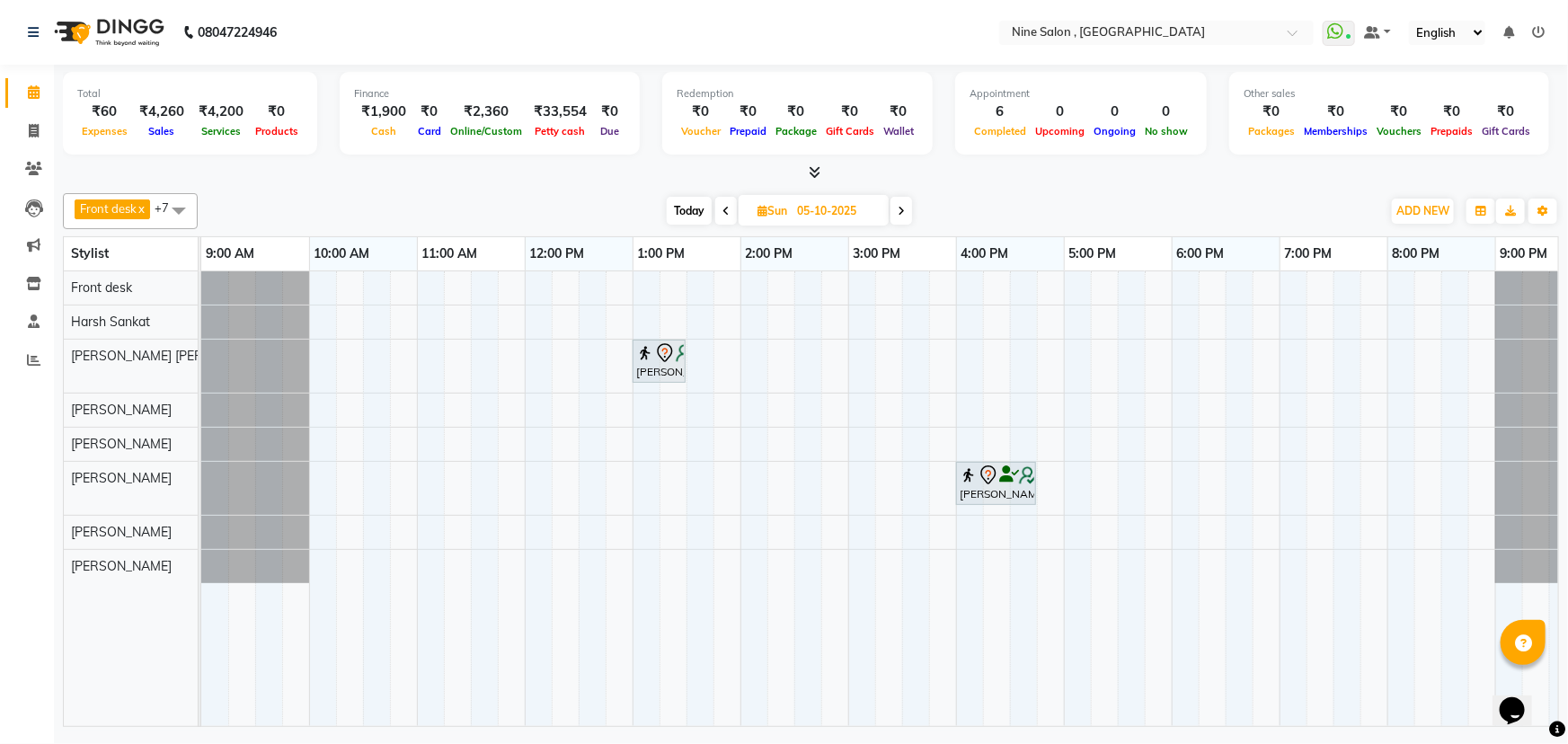
click at [696, 205] on span "Today" at bounding box center [689, 211] width 45 height 27
type input "04-10-2025"
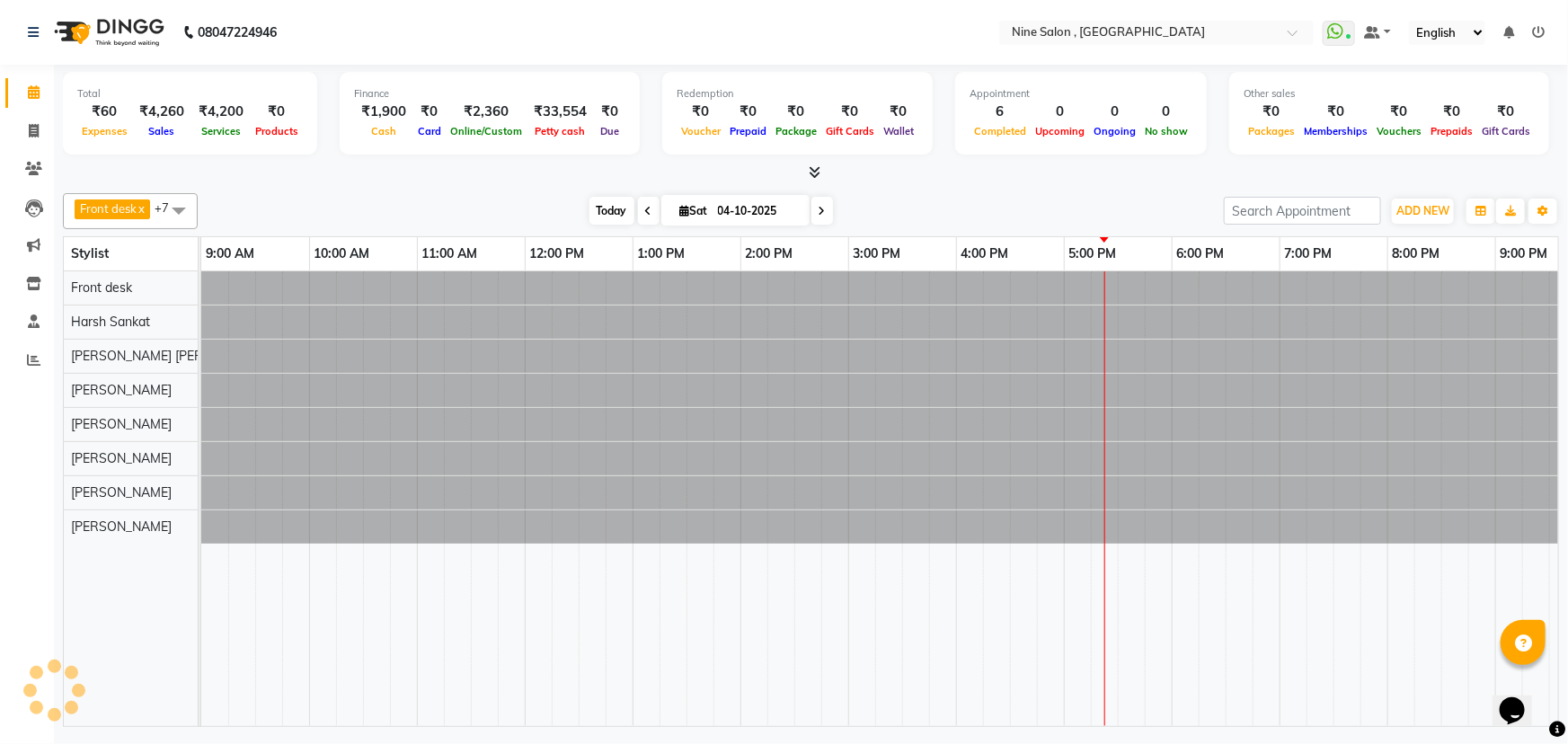
scroll to position [0, 44]
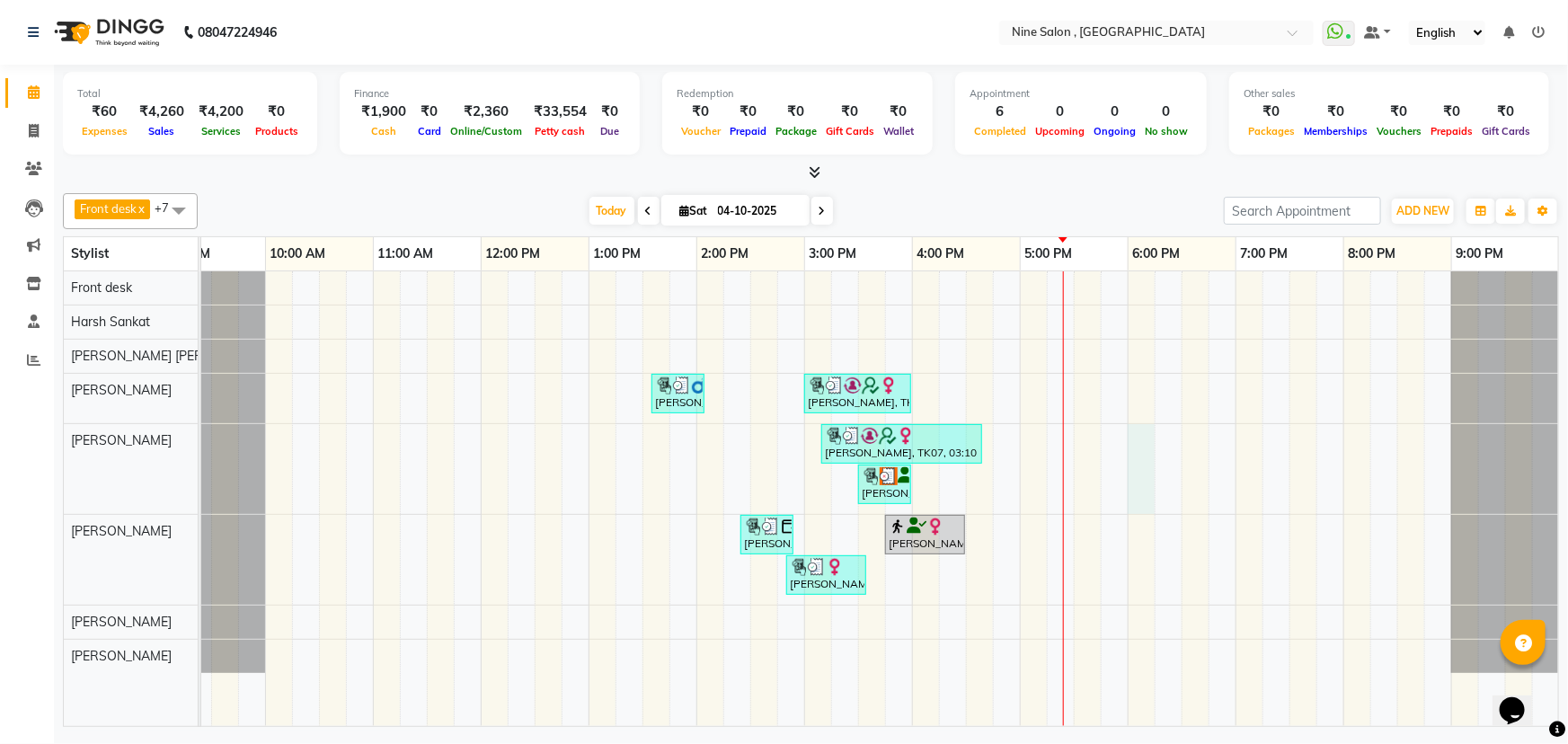
click at [1139, 486] on div "manthan sottany, TK03, 01:35 PM-02:05 PM, Haircuts Senior Stylist - Male (₹500)…" at bounding box center [859, 498] width 1402 height 454
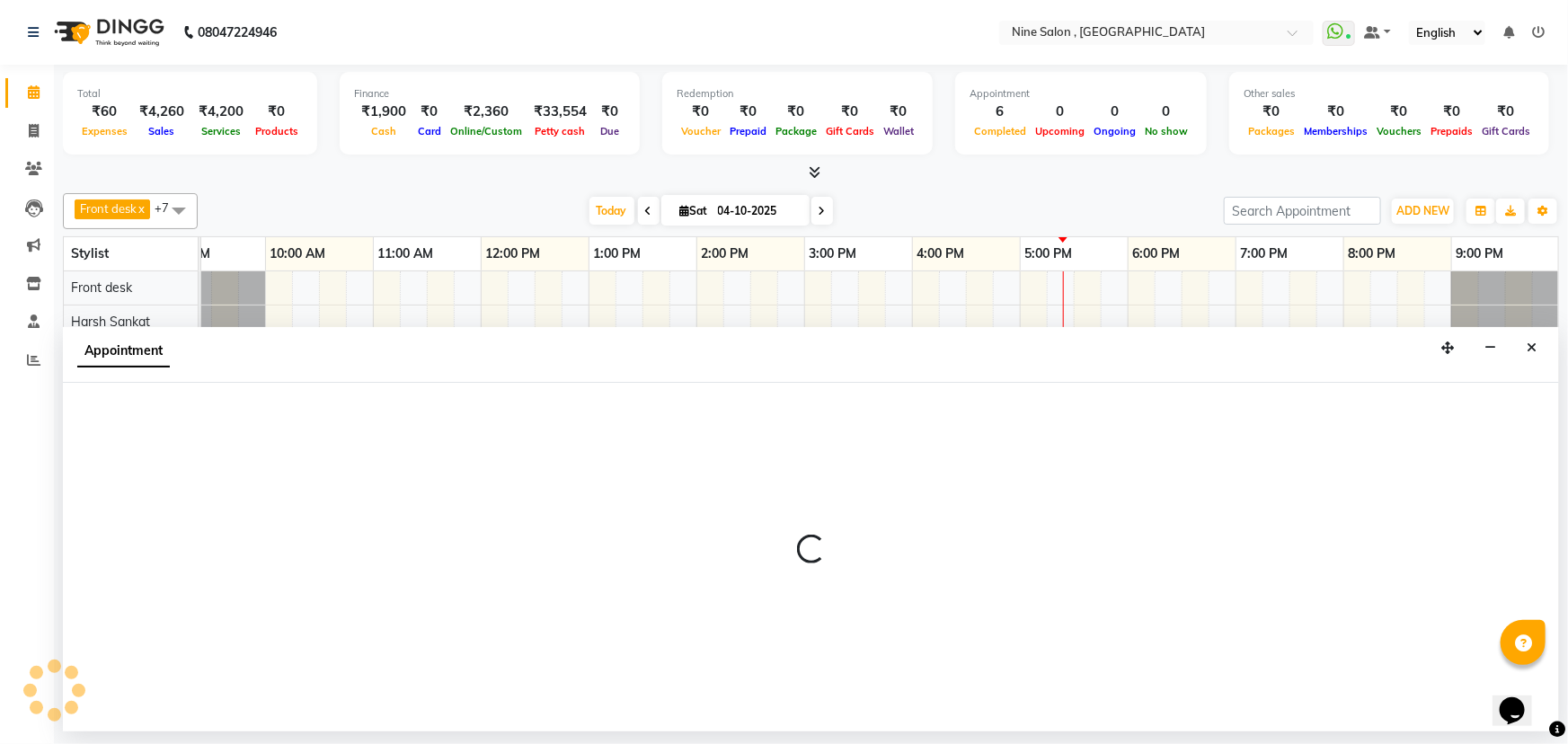
select select "1080"
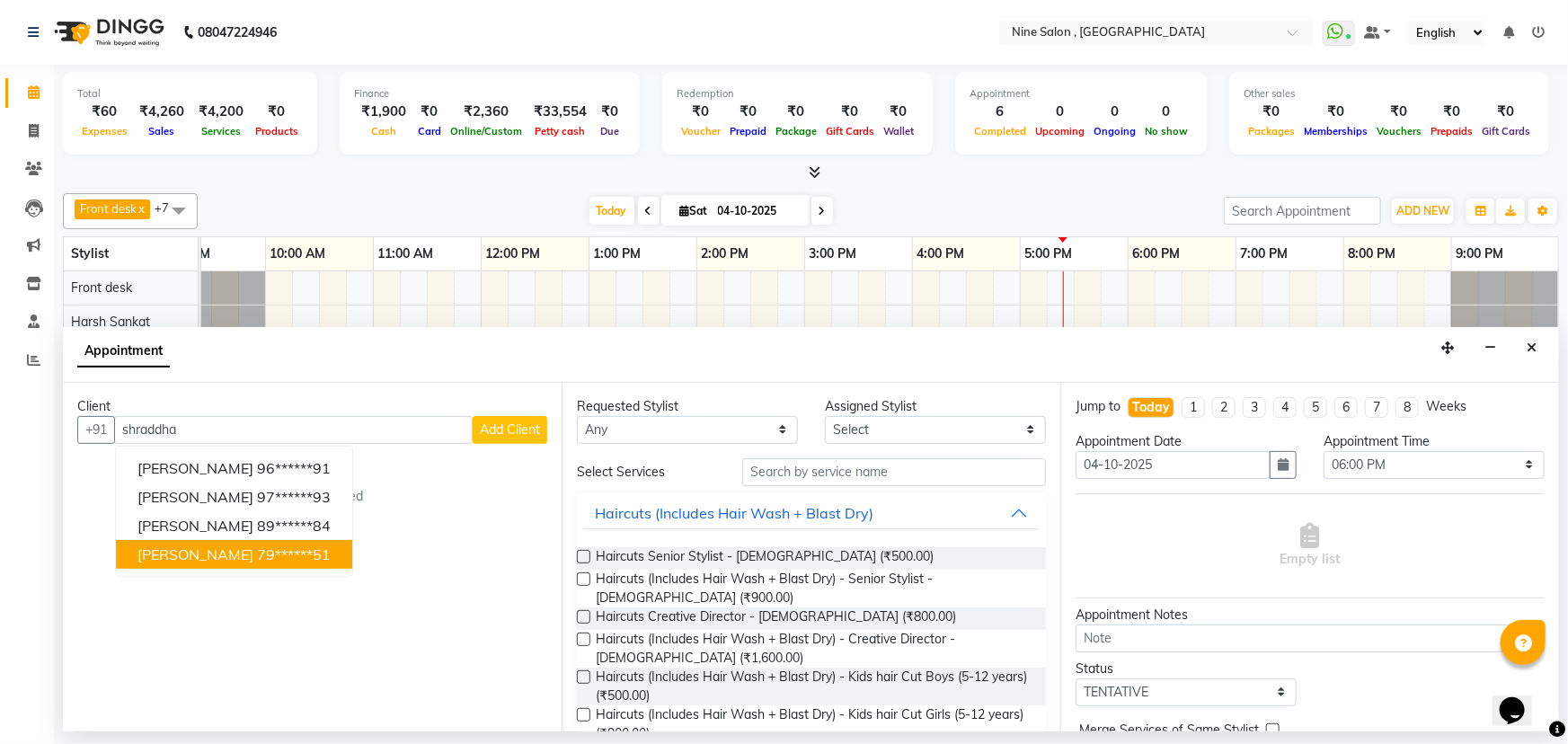
click at [250, 556] on span "Shraddha Hisaria" at bounding box center [195, 554] width 116 height 18
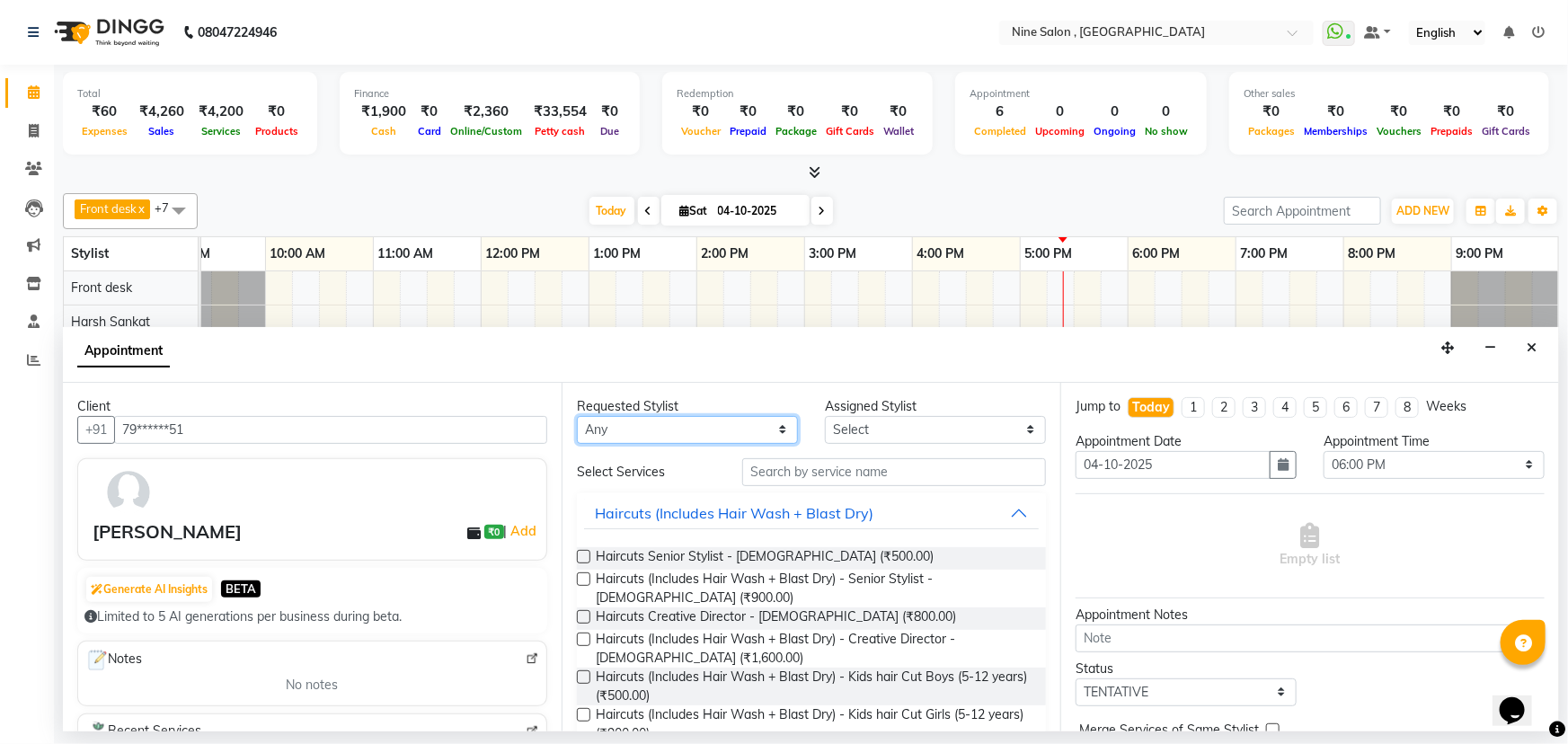
click at [739, 431] on select "Any" at bounding box center [687, 430] width 221 height 27
click at [753, 431] on select "Any" at bounding box center [687, 430] width 221 height 27
click at [781, 432] on select "Any" at bounding box center [687, 430] width 221 height 27
click at [701, 434] on select "Any" at bounding box center [687, 430] width 221 height 27
click at [870, 429] on select "Select" at bounding box center [935, 430] width 221 height 27
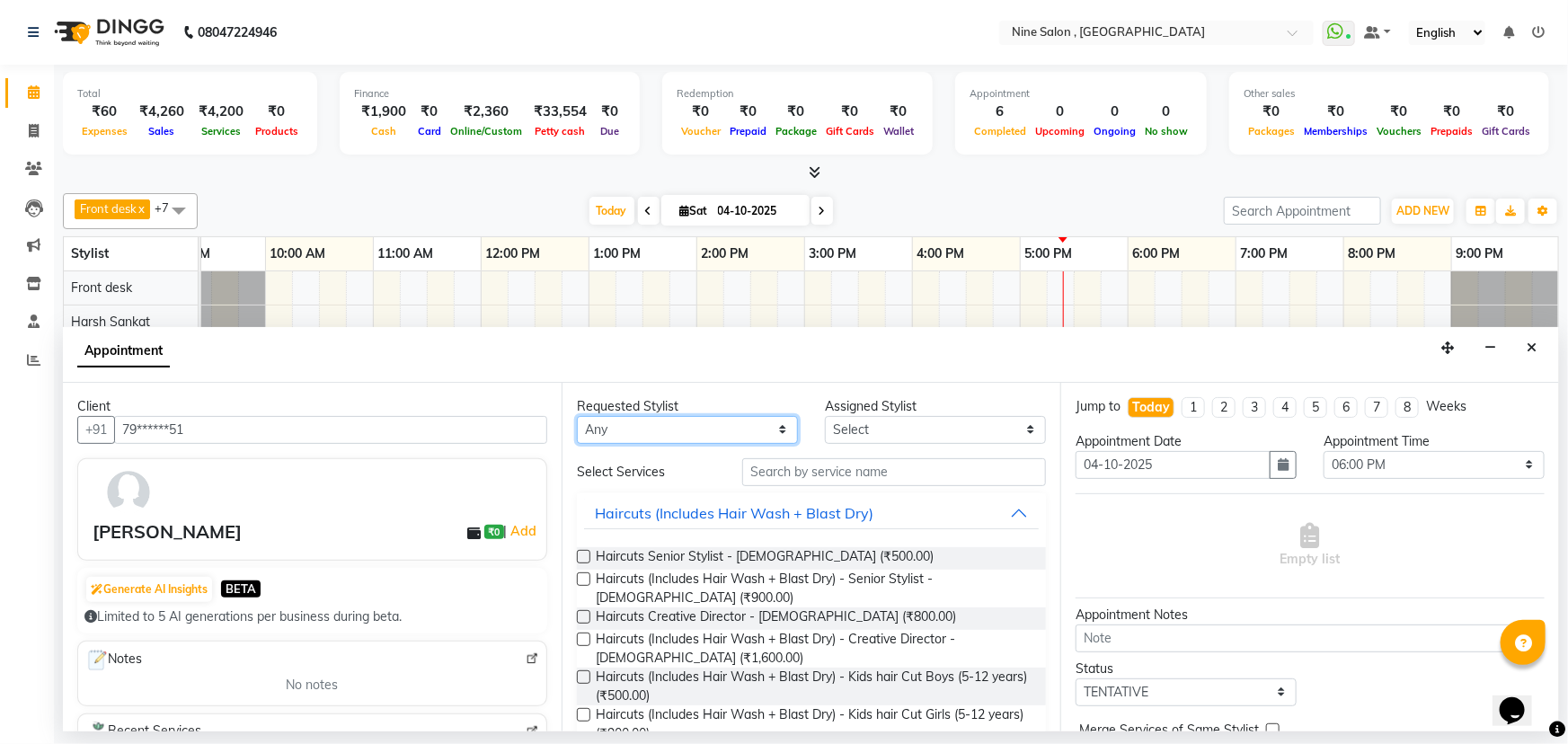
click at [697, 430] on select "Any" at bounding box center [687, 430] width 221 height 27
click at [1533, 351] on icon "Close" at bounding box center [1531, 348] width 10 height 13
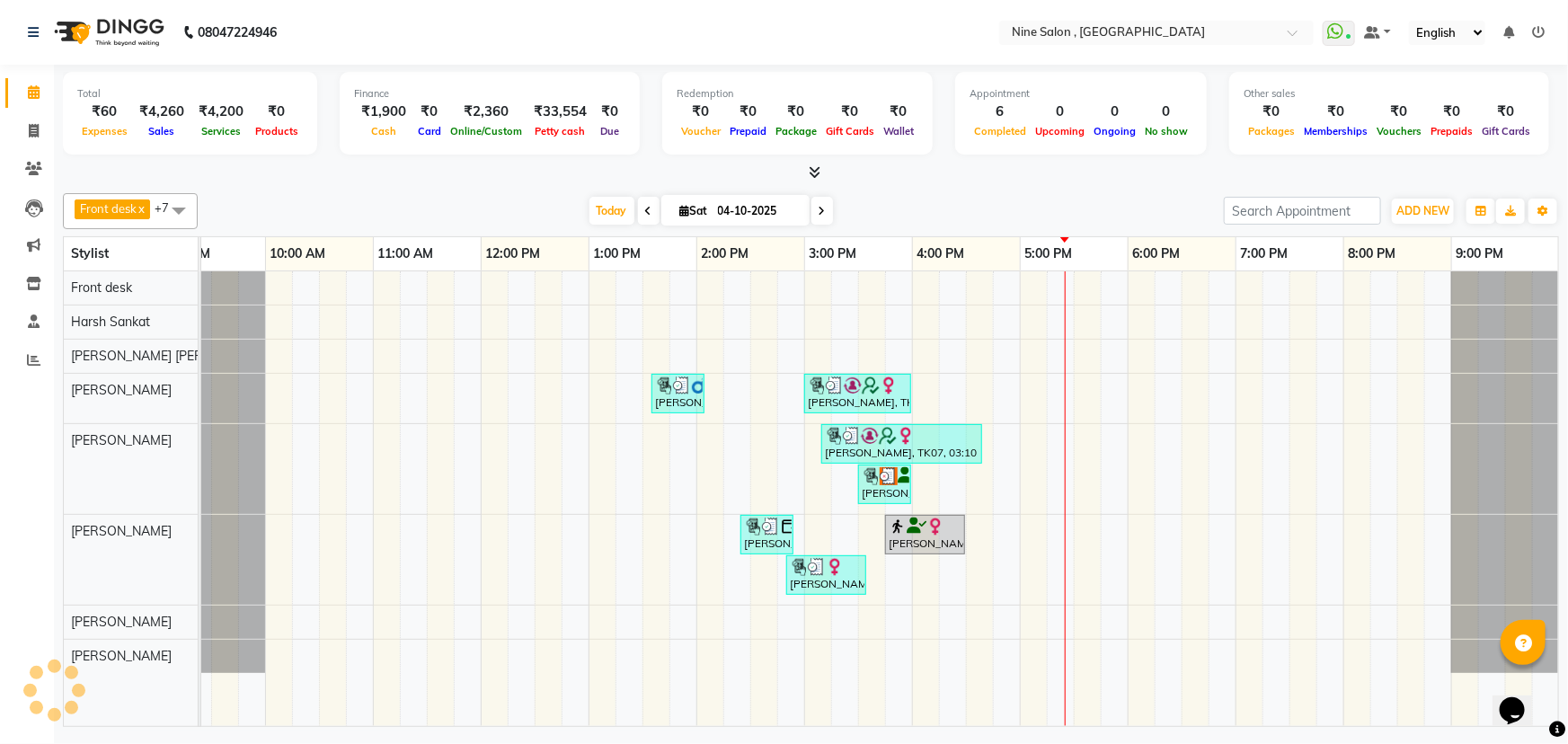
click at [1140, 486] on div "manthan sottany, TK03, 01:35 PM-02:05 PM, Haircuts Senior Stylist - Male (₹500)…" at bounding box center [859, 498] width 1402 height 454
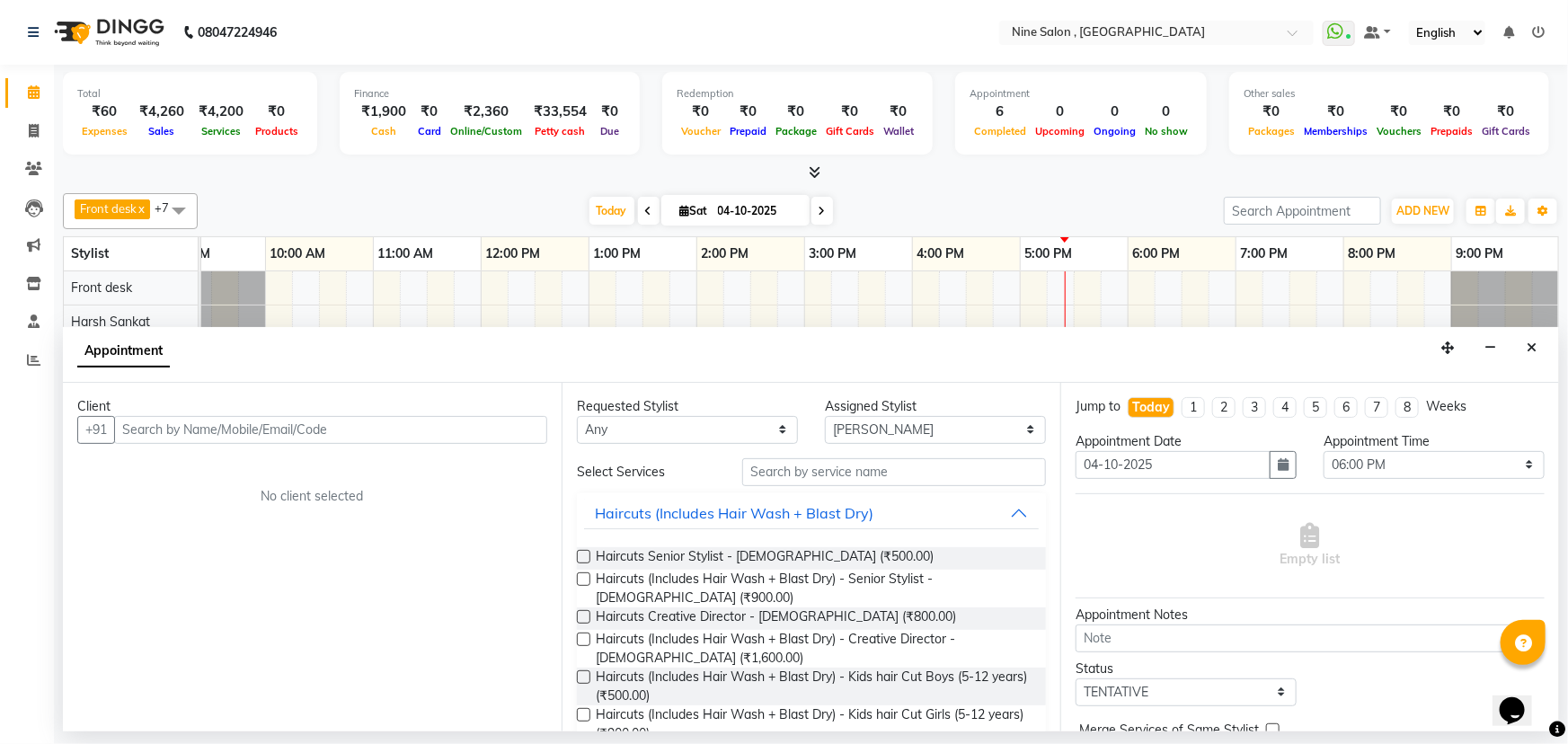
click at [218, 432] on input "text" at bounding box center [331, 430] width 433 height 27
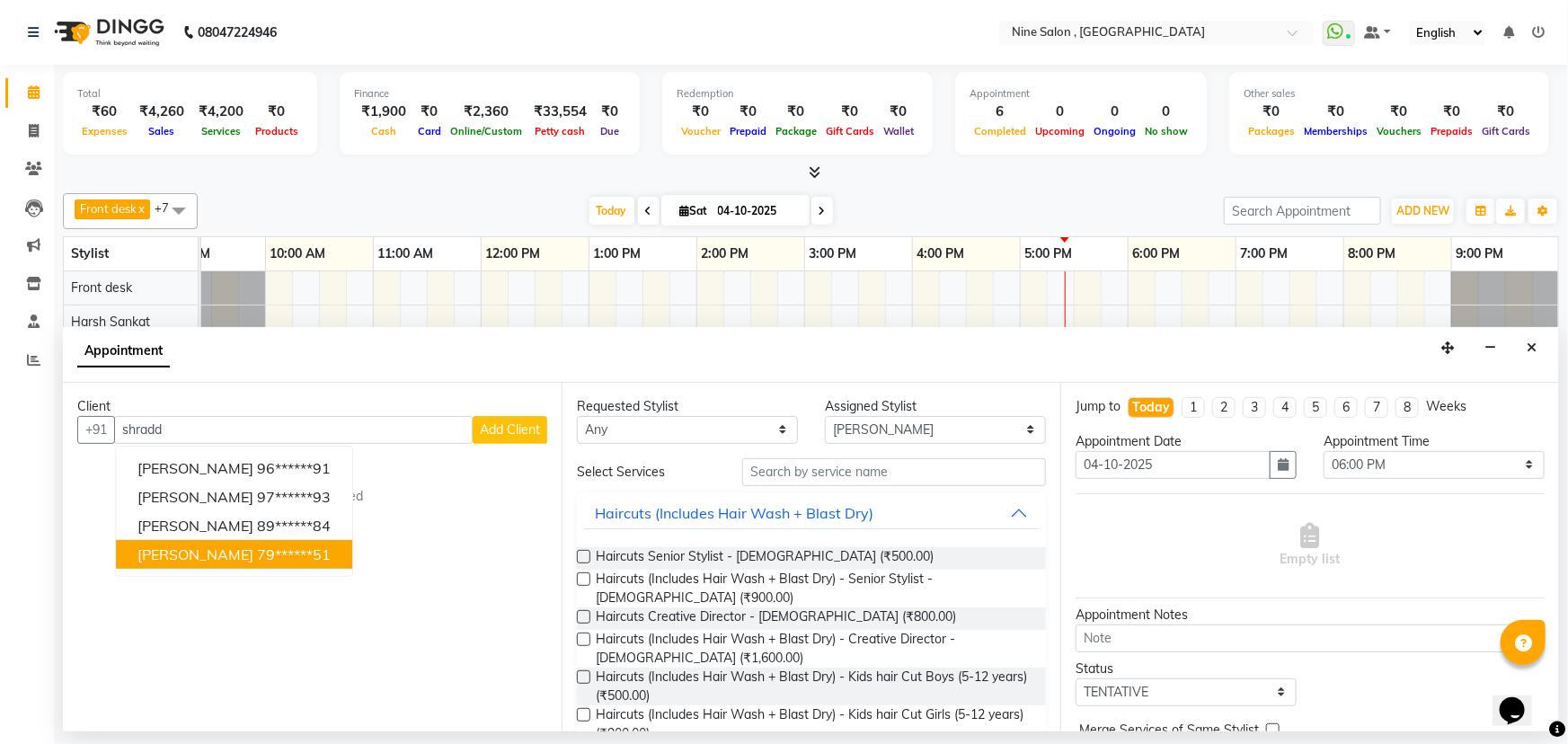
click at [219, 565] on button "Shraddha Hisaria 79******51" at bounding box center [235, 553] width 236 height 28
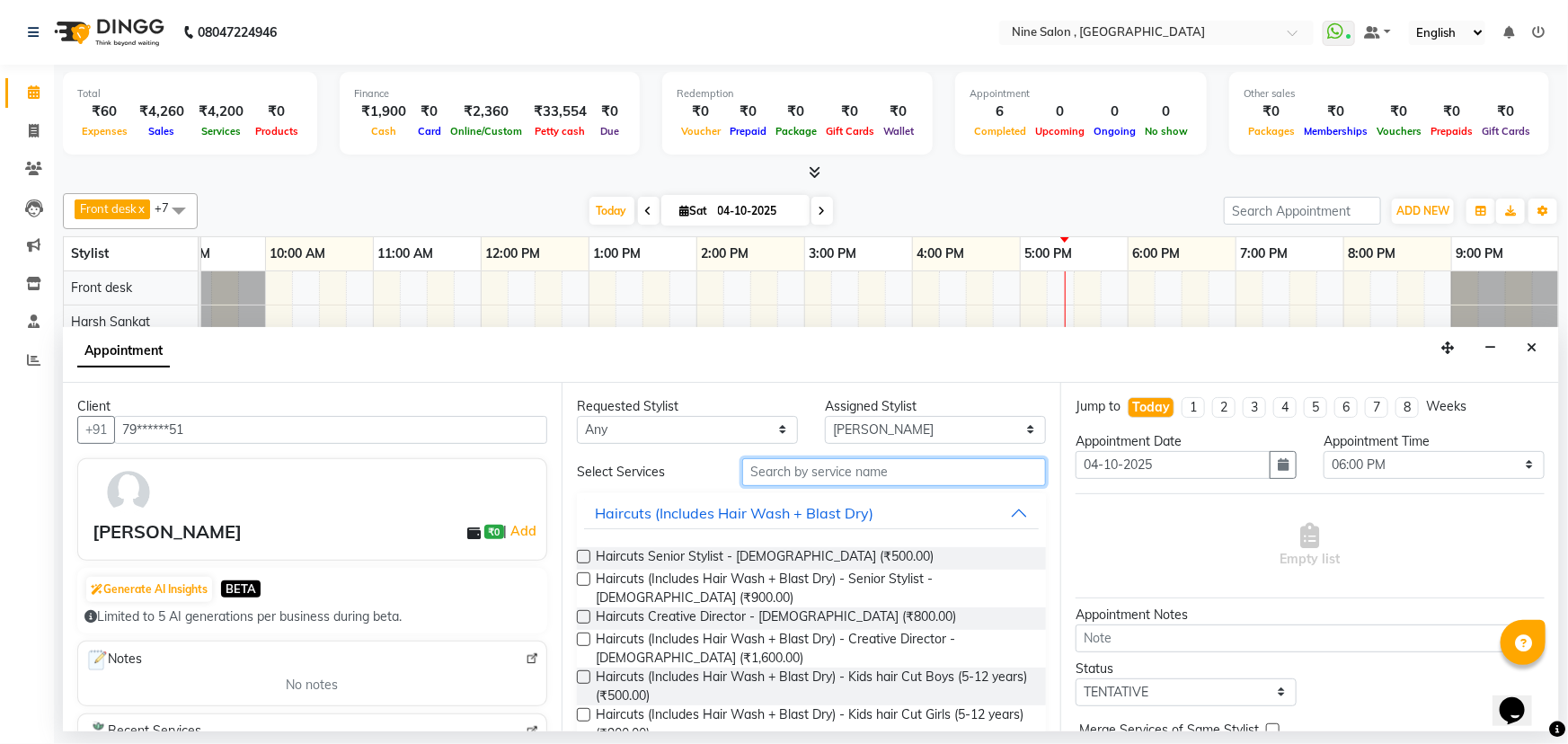
click at [842, 470] on input "text" at bounding box center [894, 472] width 303 height 27
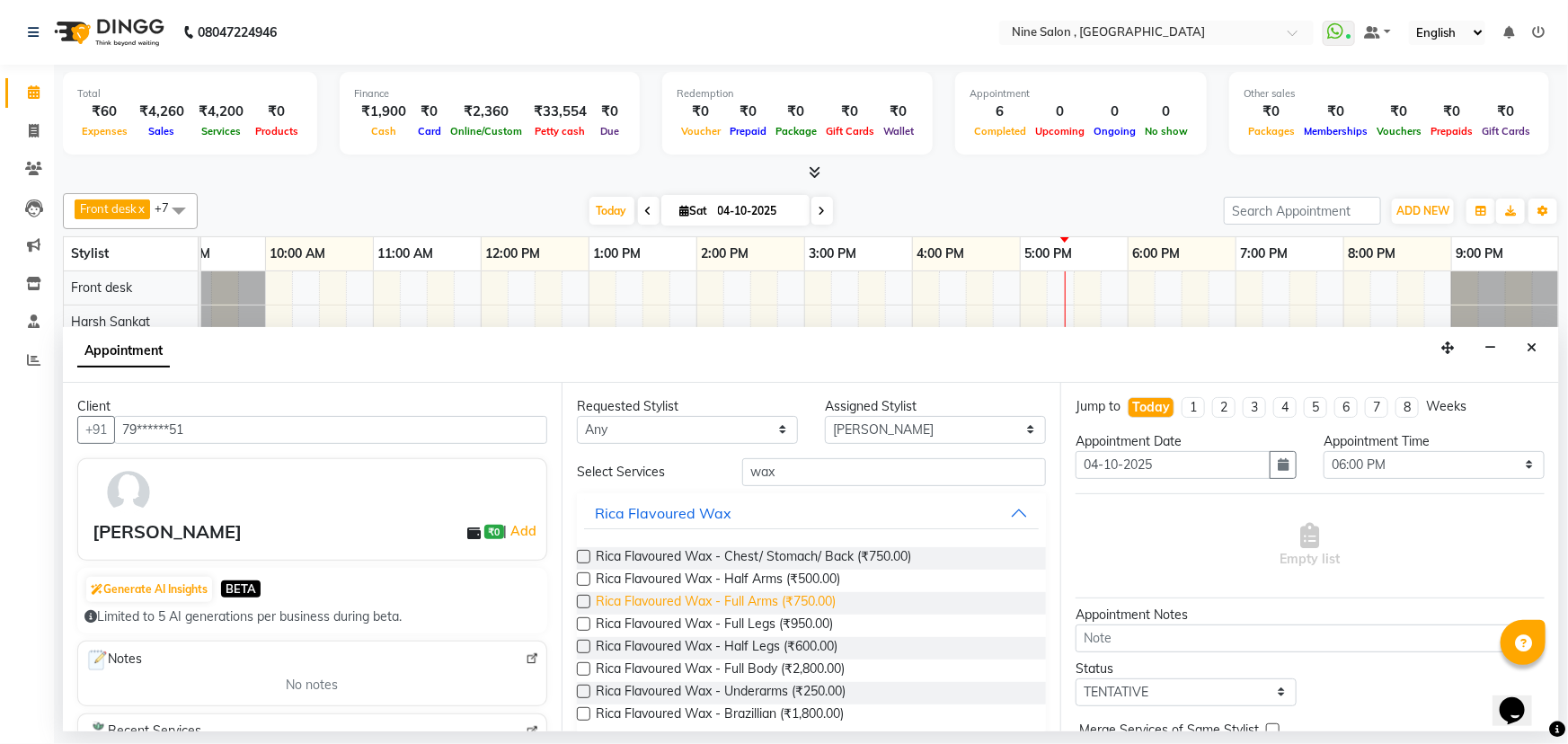
click at [758, 602] on span "Rica Flavoured Wax - Full Arms (₹750.00)" at bounding box center [716, 603] width 240 height 23
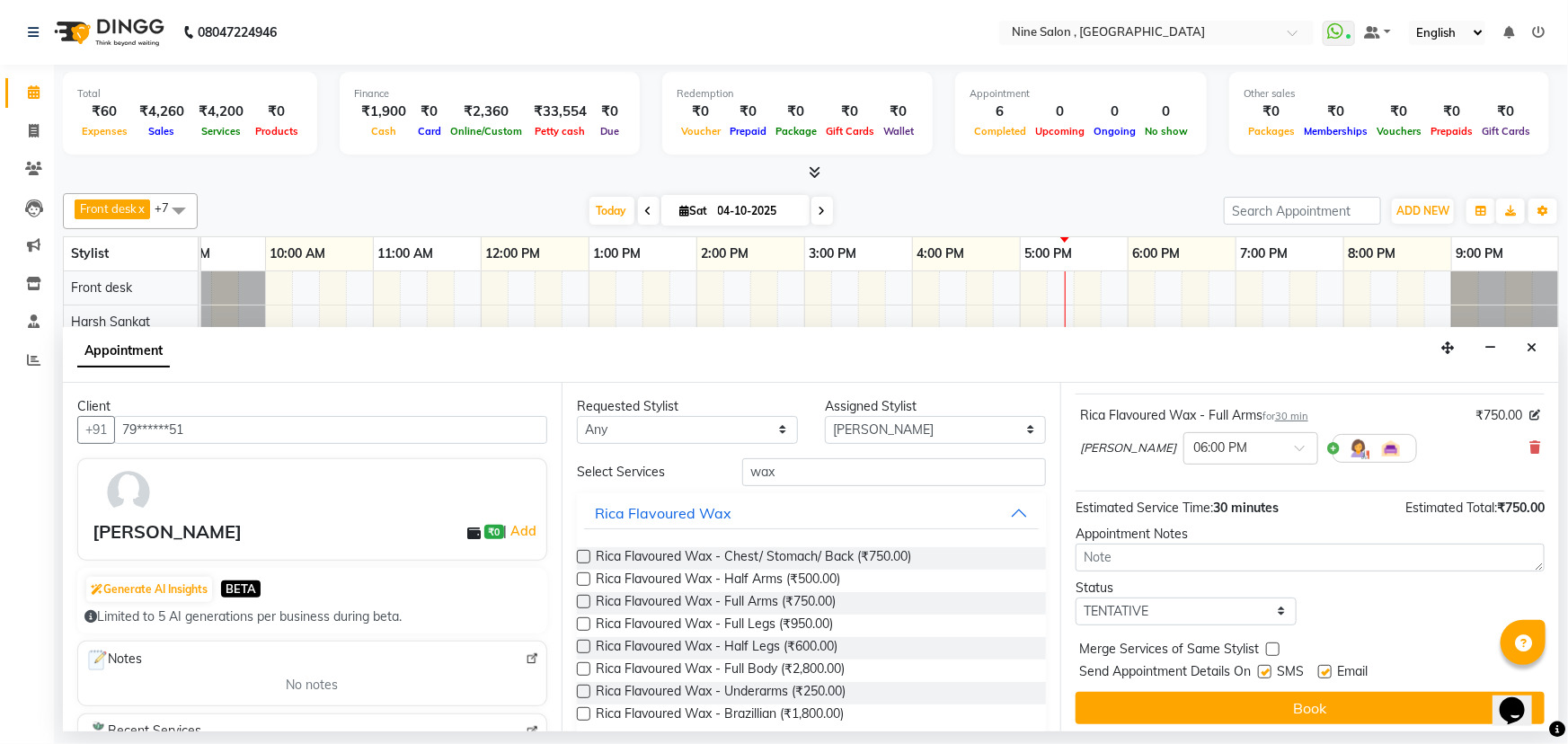
scroll to position [106, 0]
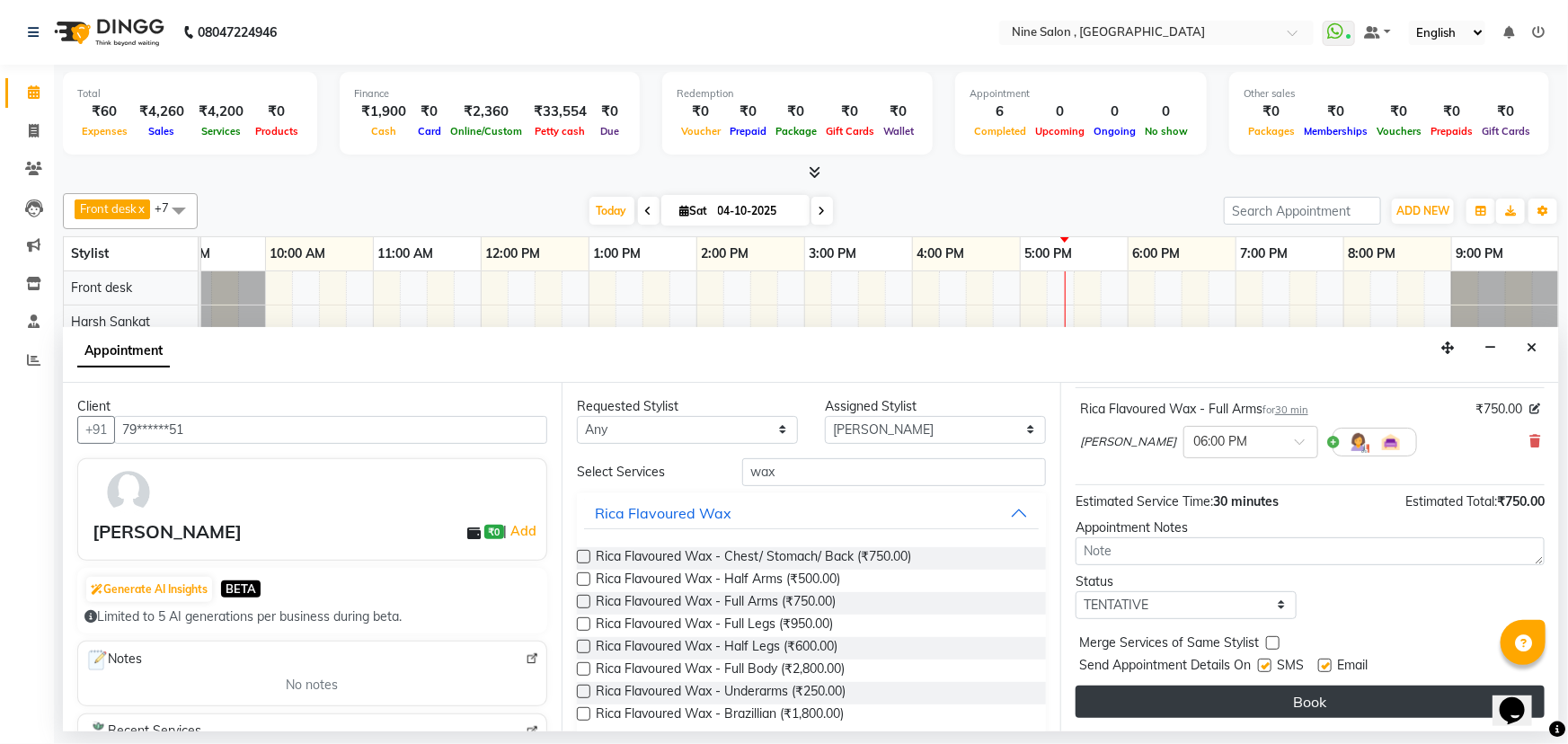
click at [1300, 695] on button "Book" at bounding box center [1310, 701] width 469 height 32
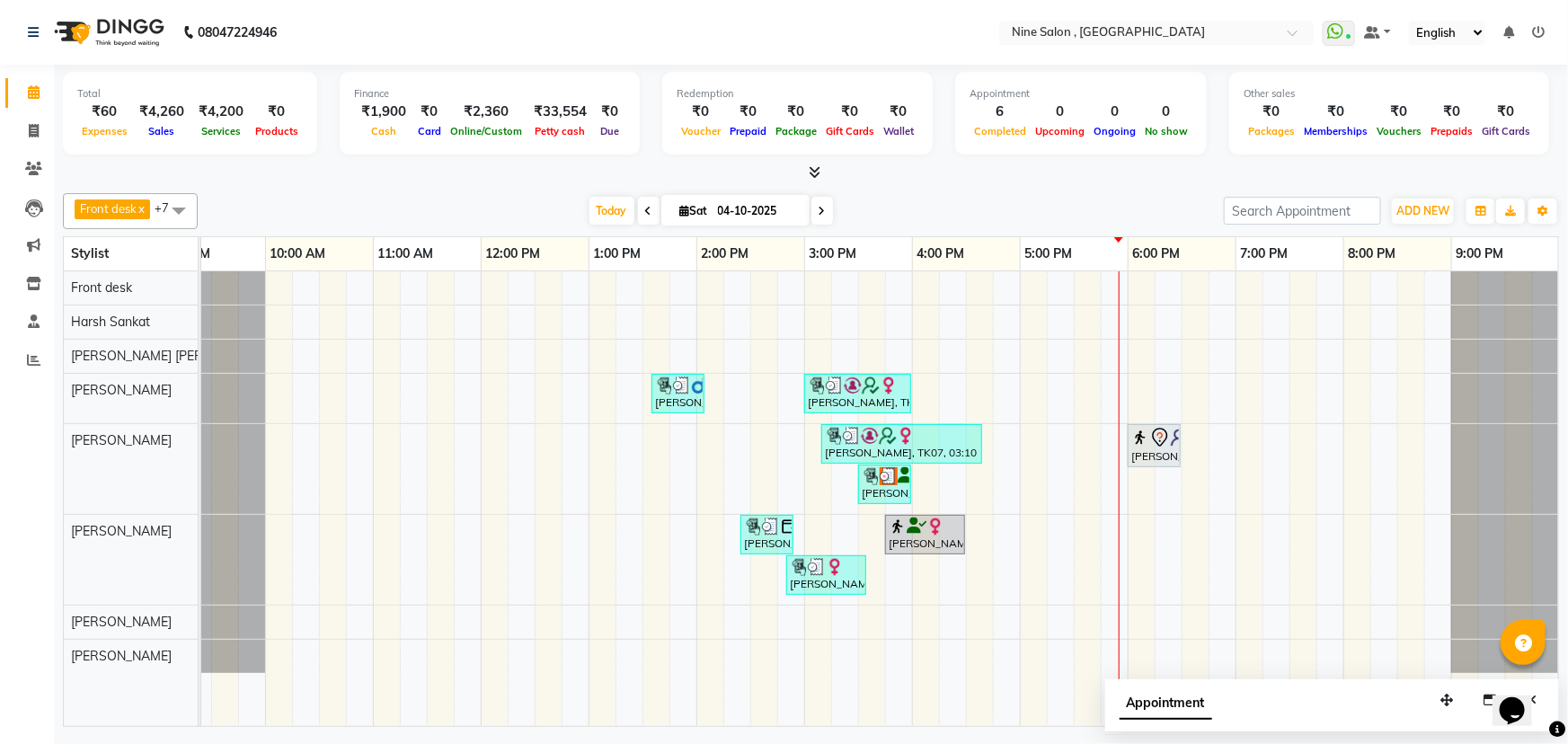
click at [647, 203] on span at bounding box center [649, 211] width 22 height 27
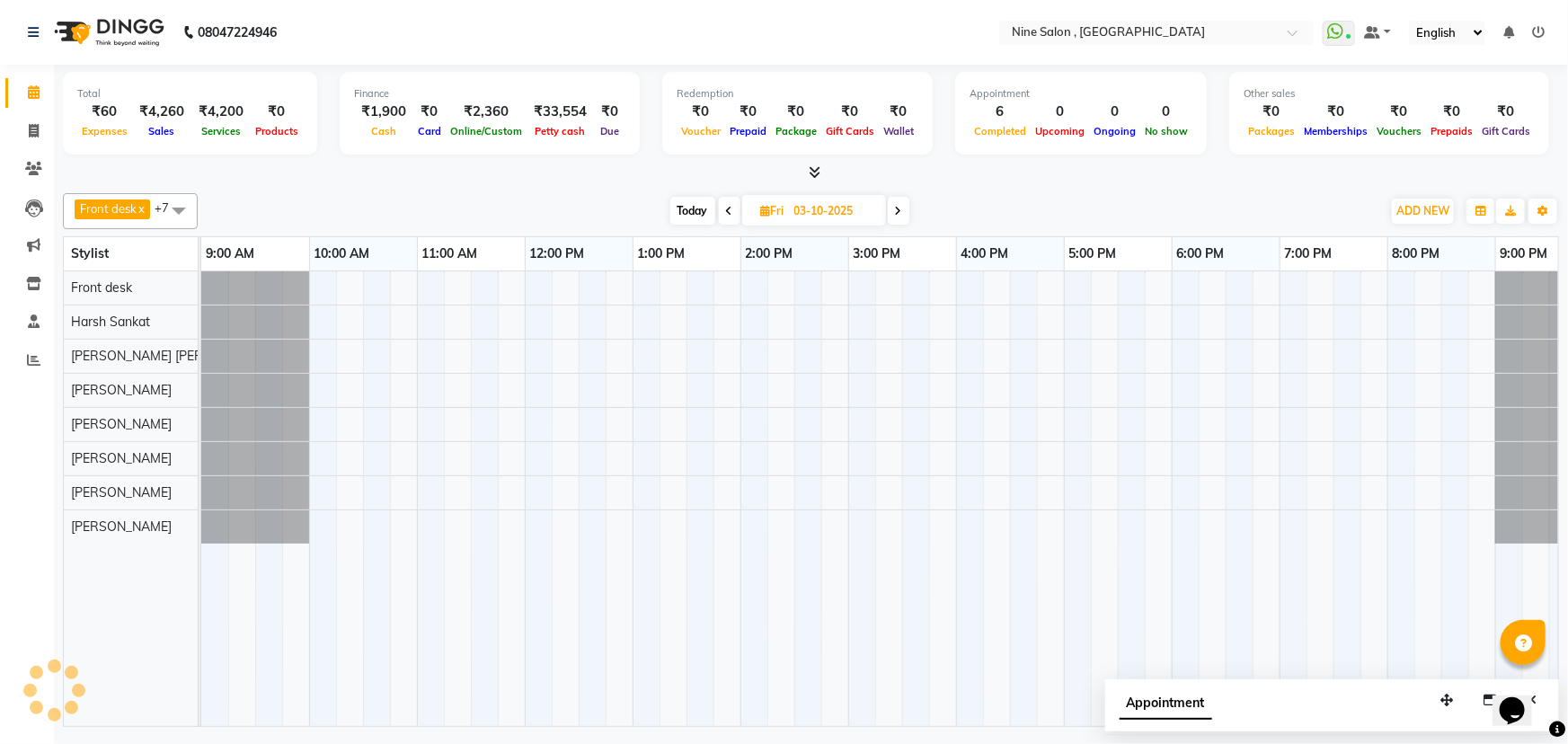
scroll to position [0, 44]
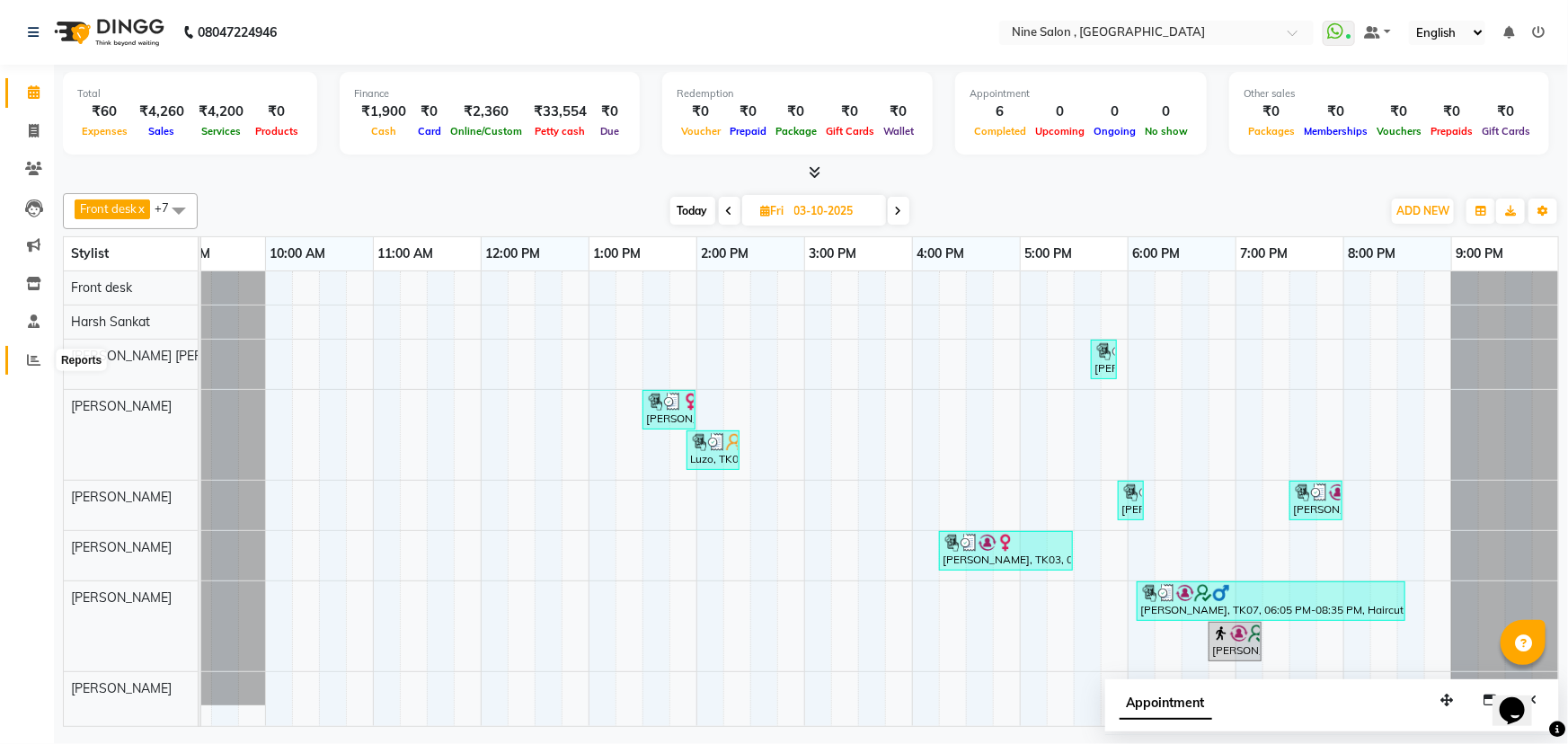
click at [32, 362] on icon at bounding box center [33, 359] width 14 height 14
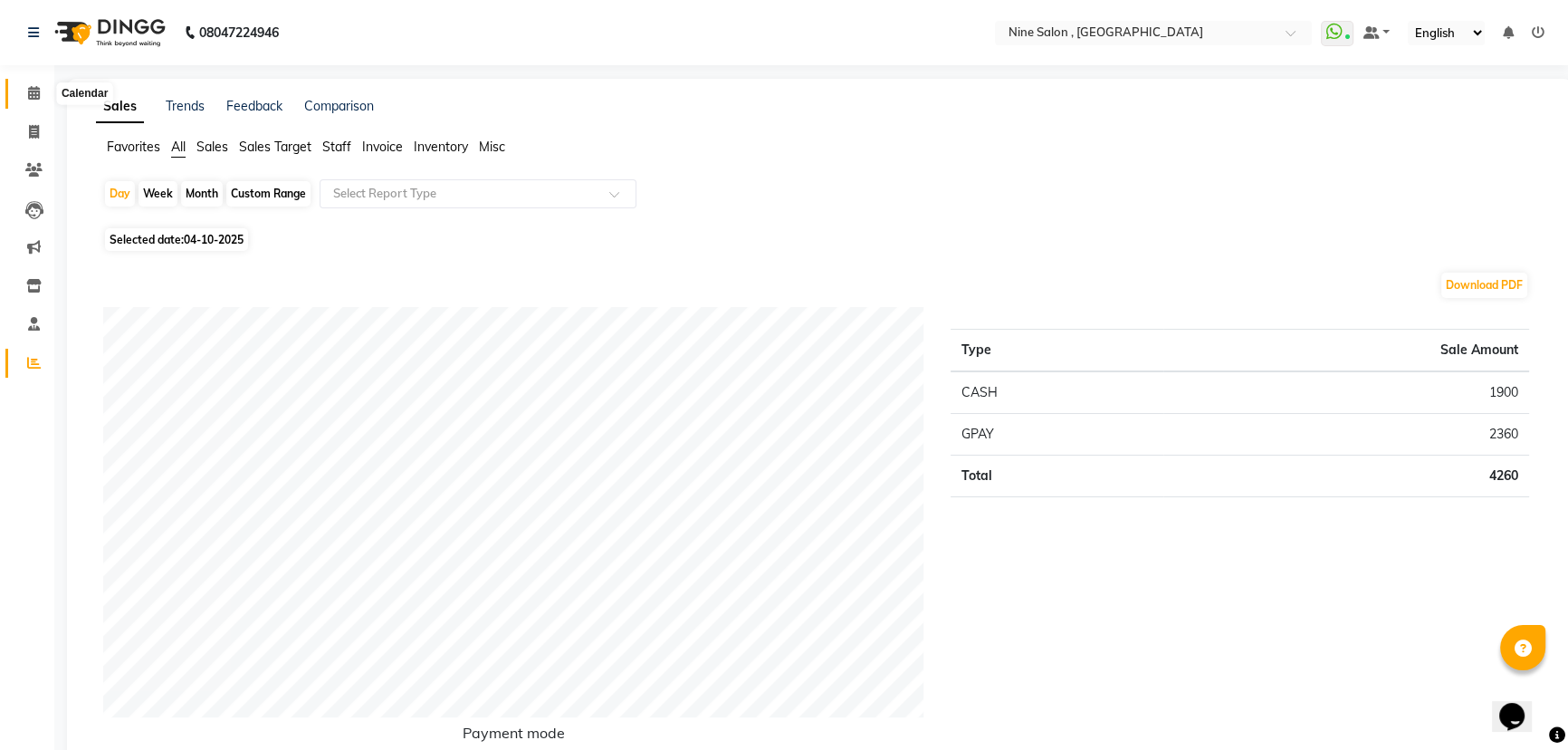
click at [41, 98] on span at bounding box center [34, 93] width 31 height 21
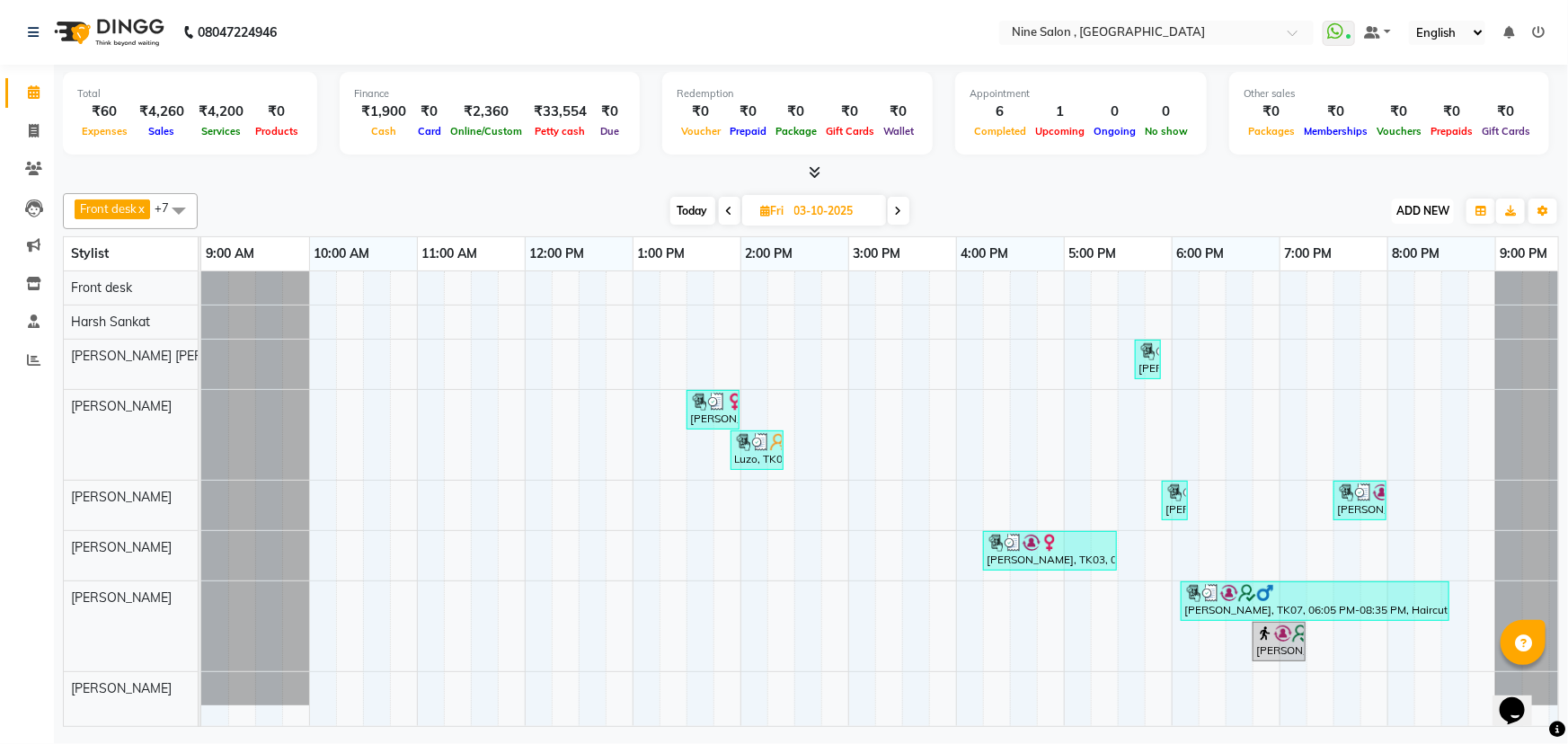
click at [1424, 214] on span "ADD NEW" at bounding box center [1423, 211] width 53 height 14
click at [1370, 293] on link "Add Expense" at bounding box center [1383, 290] width 142 height 23
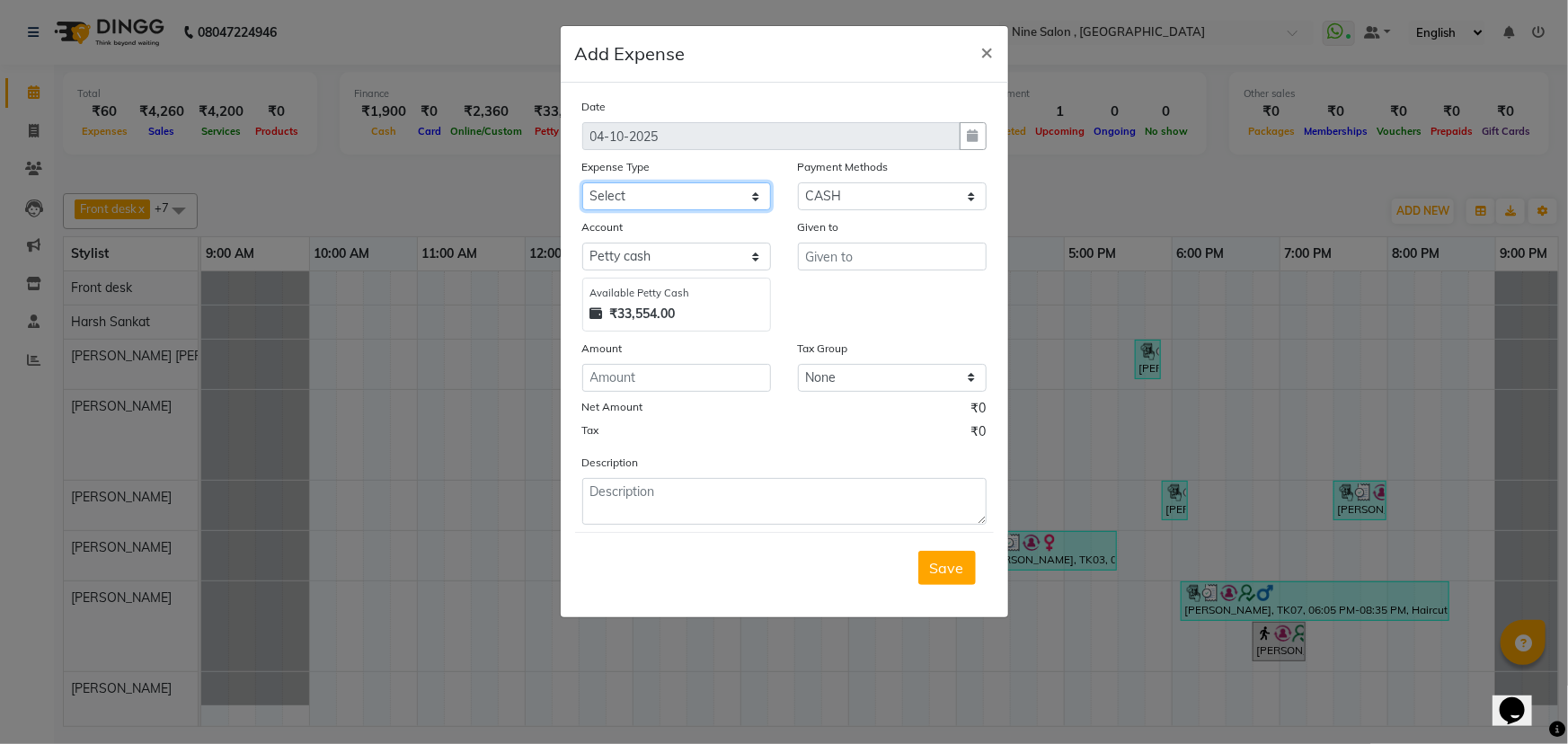
click at [685, 199] on select "Select advance salary Advance Salary Bank charges beauty palace Car maintenance…" at bounding box center [676, 196] width 189 height 27
click at [582, 183] on select "Select advance salary Advance Salary Bank charges beauty palace Car maintenance…" at bounding box center [676, 196] width 189 height 27
click at [620, 247] on select "Select Petty cash Default account" at bounding box center [676, 257] width 189 height 27
click at [582, 244] on select "Select Petty cash Default account" at bounding box center [676, 257] width 189 height 27
click at [622, 379] on input "number" at bounding box center [676, 377] width 189 height 27
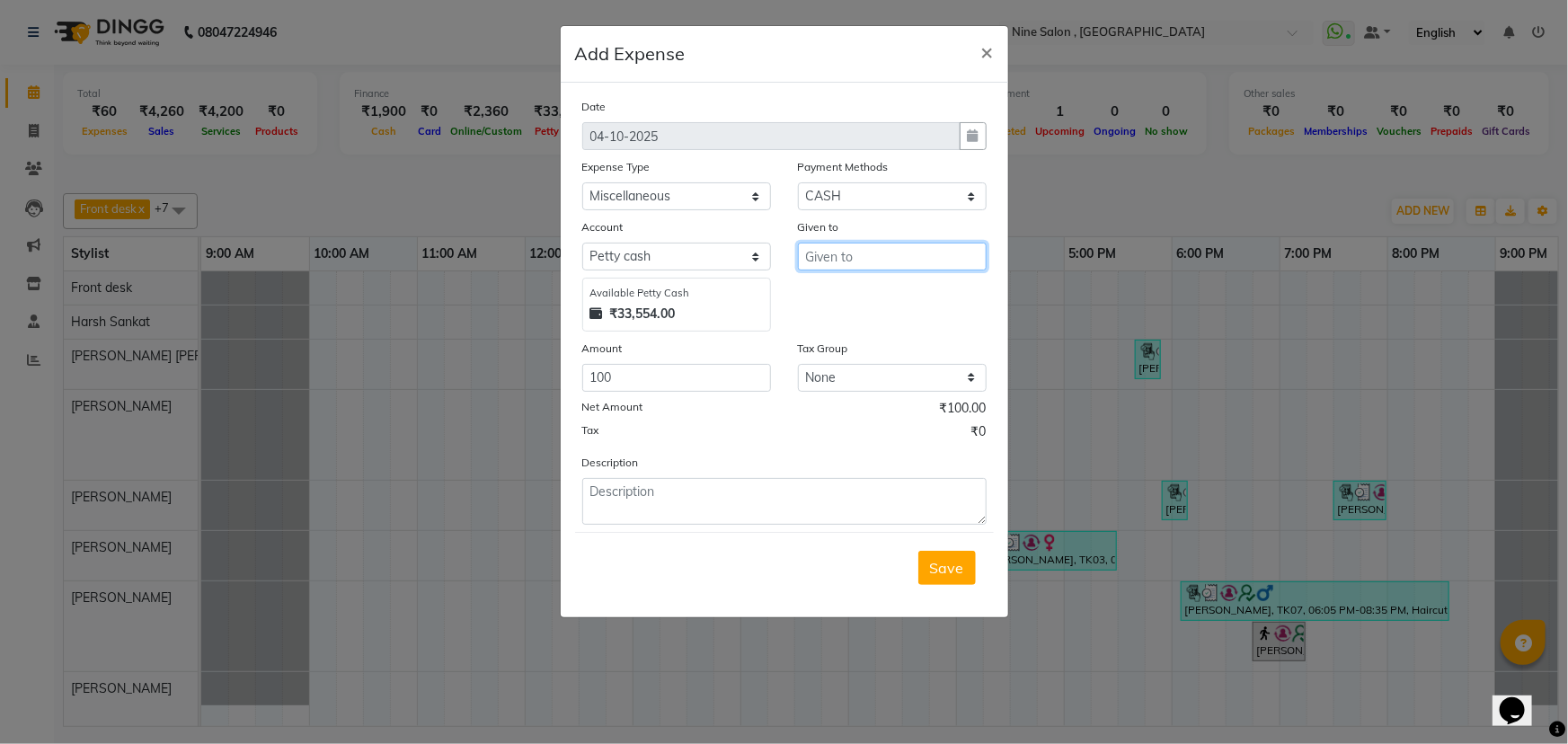
click at [909, 258] on input "text" at bounding box center [893, 257] width 189 height 27
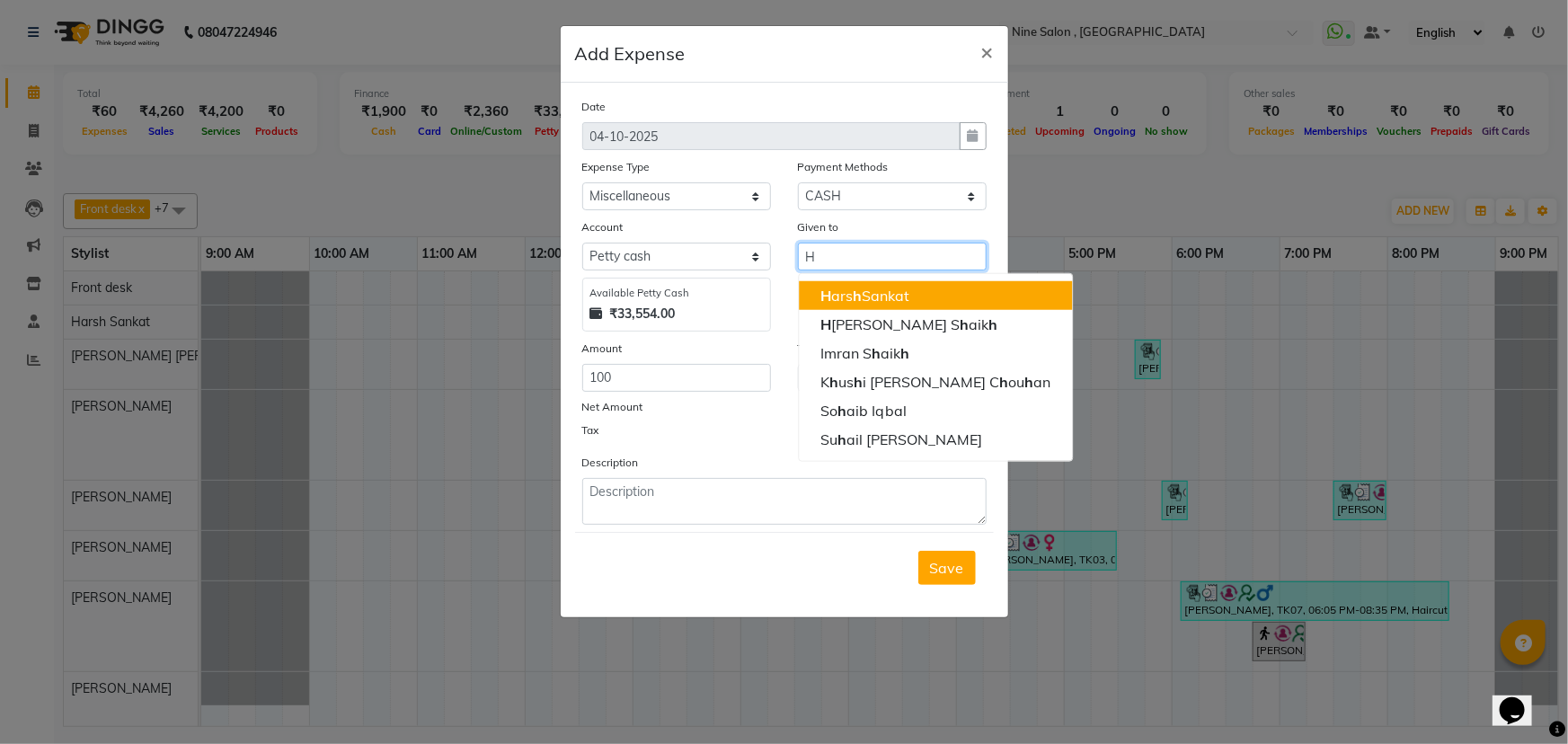
click at [848, 290] on ngb-highlight "H ars h Sankat" at bounding box center [864, 296] width 89 height 18
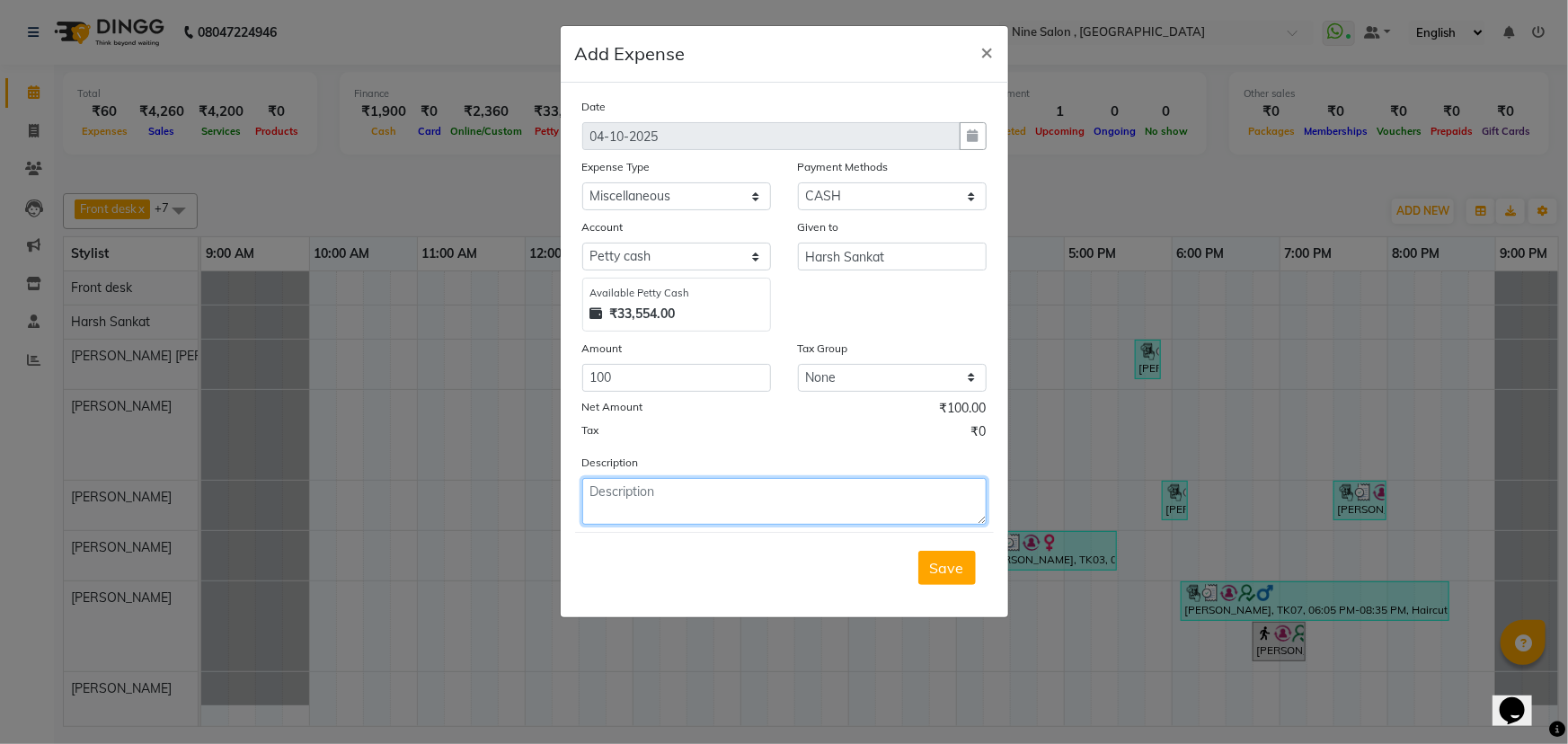
click at [701, 495] on textarea at bounding box center [784, 501] width 404 height 47
click at [926, 579] on button "Save" at bounding box center [947, 567] width 58 height 34
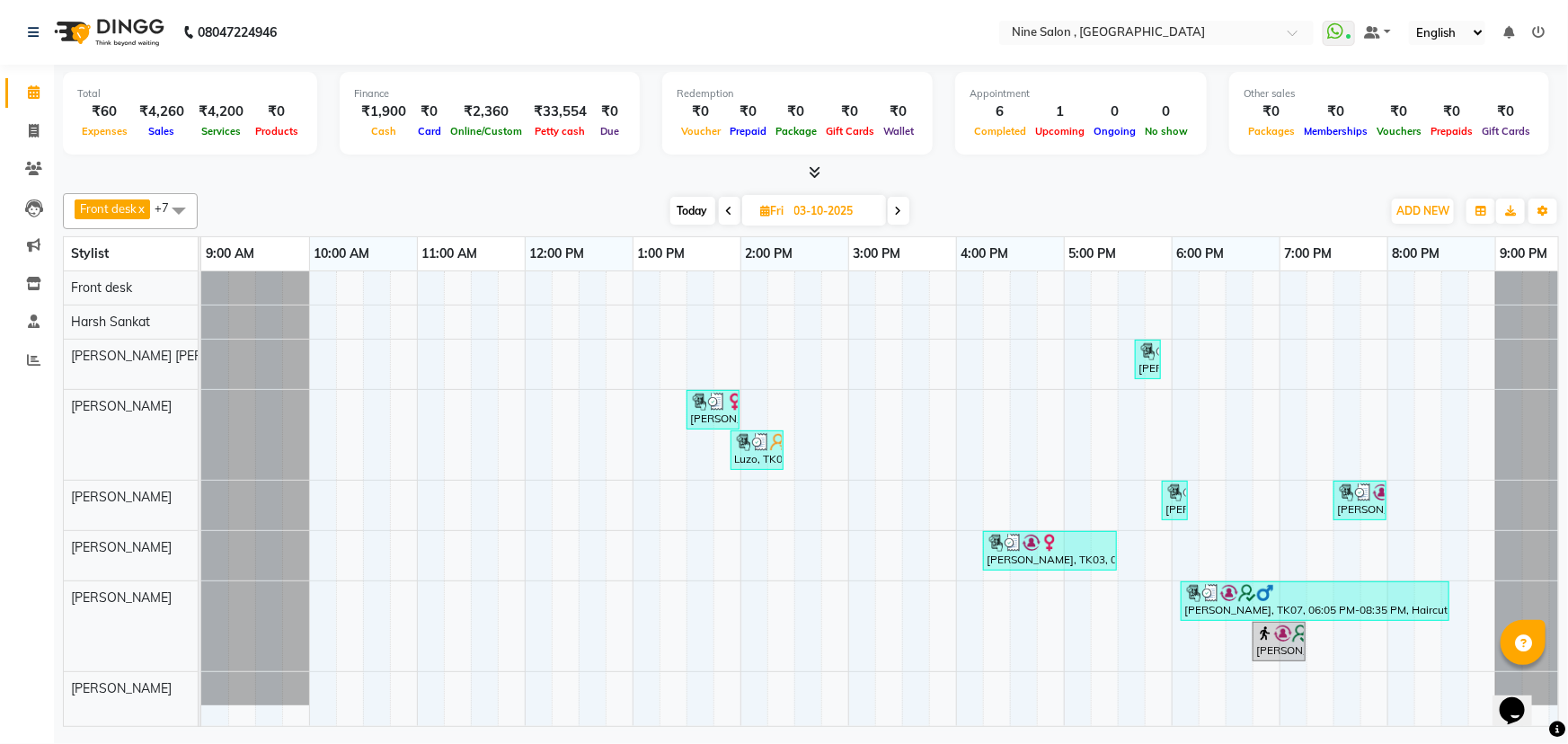
click at [729, 209] on icon at bounding box center [729, 212] width 7 height 11
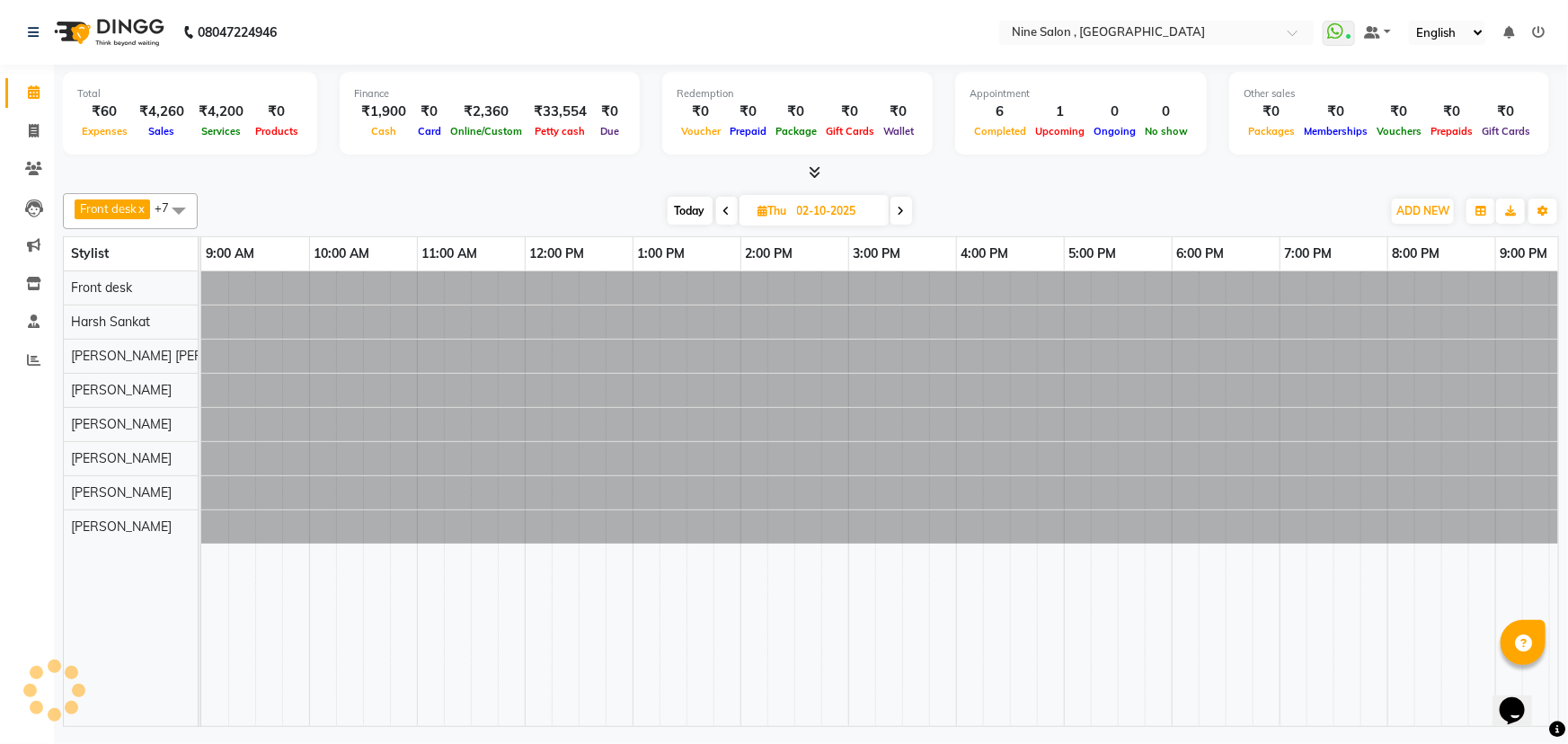
scroll to position [0, 44]
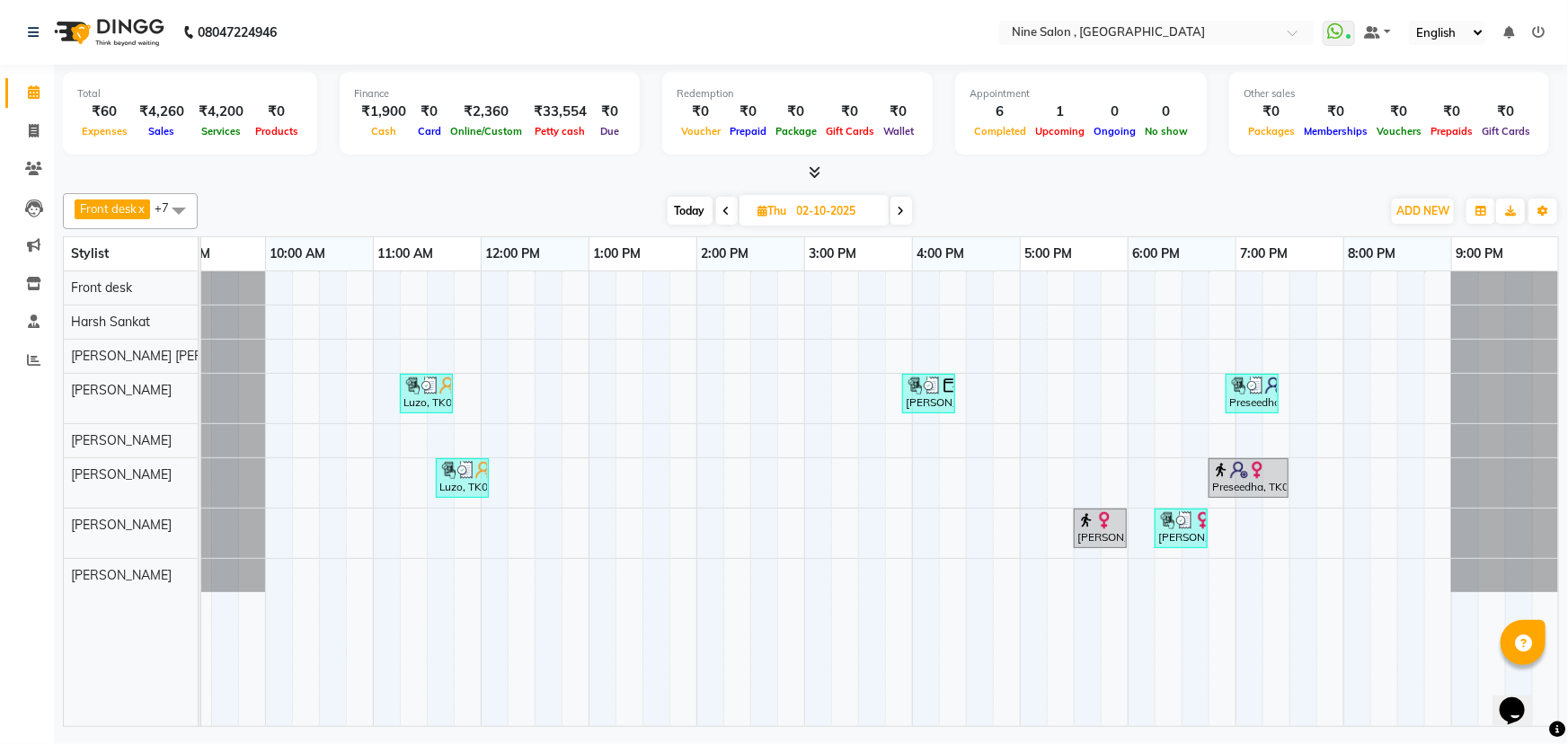
click at [906, 210] on span at bounding box center [902, 211] width 22 height 27
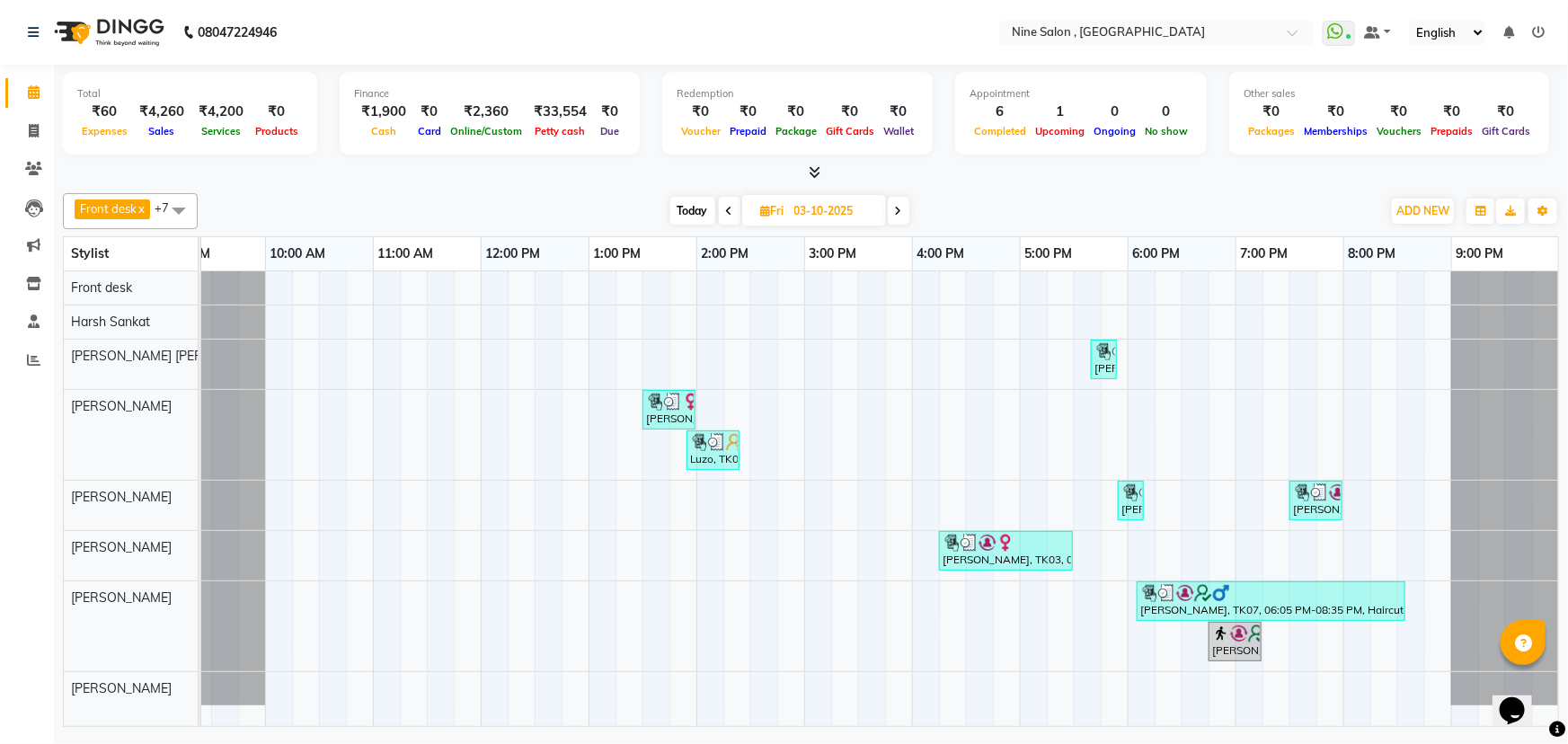
click at [691, 209] on span "Today" at bounding box center [693, 211] width 45 height 27
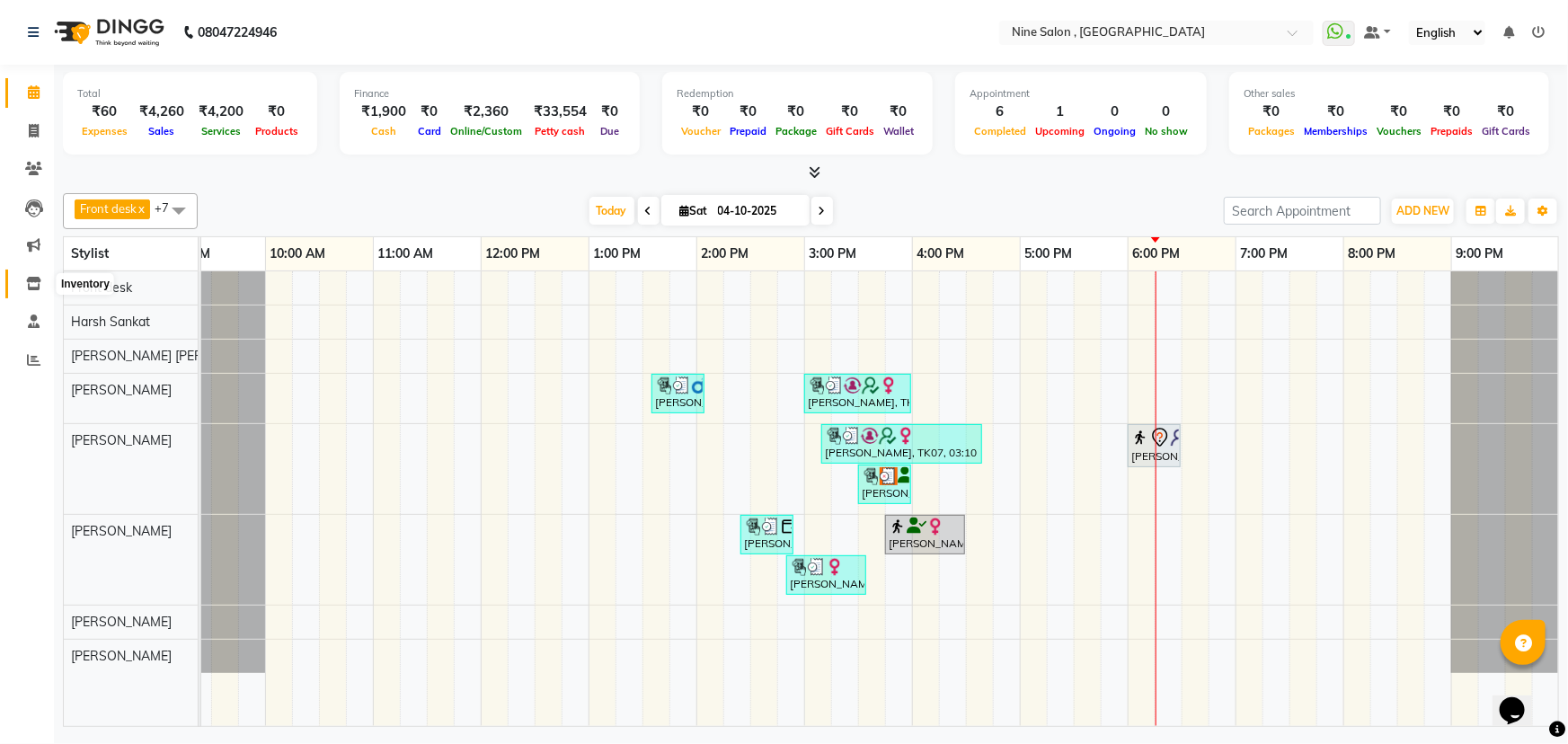
drag, startPoint x: 30, startPoint y: 285, endPoint x: 54, endPoint y: 277, distance: 25.3
click at [30, 285] on icon at bounding box center [33, 283] width 16 height 14
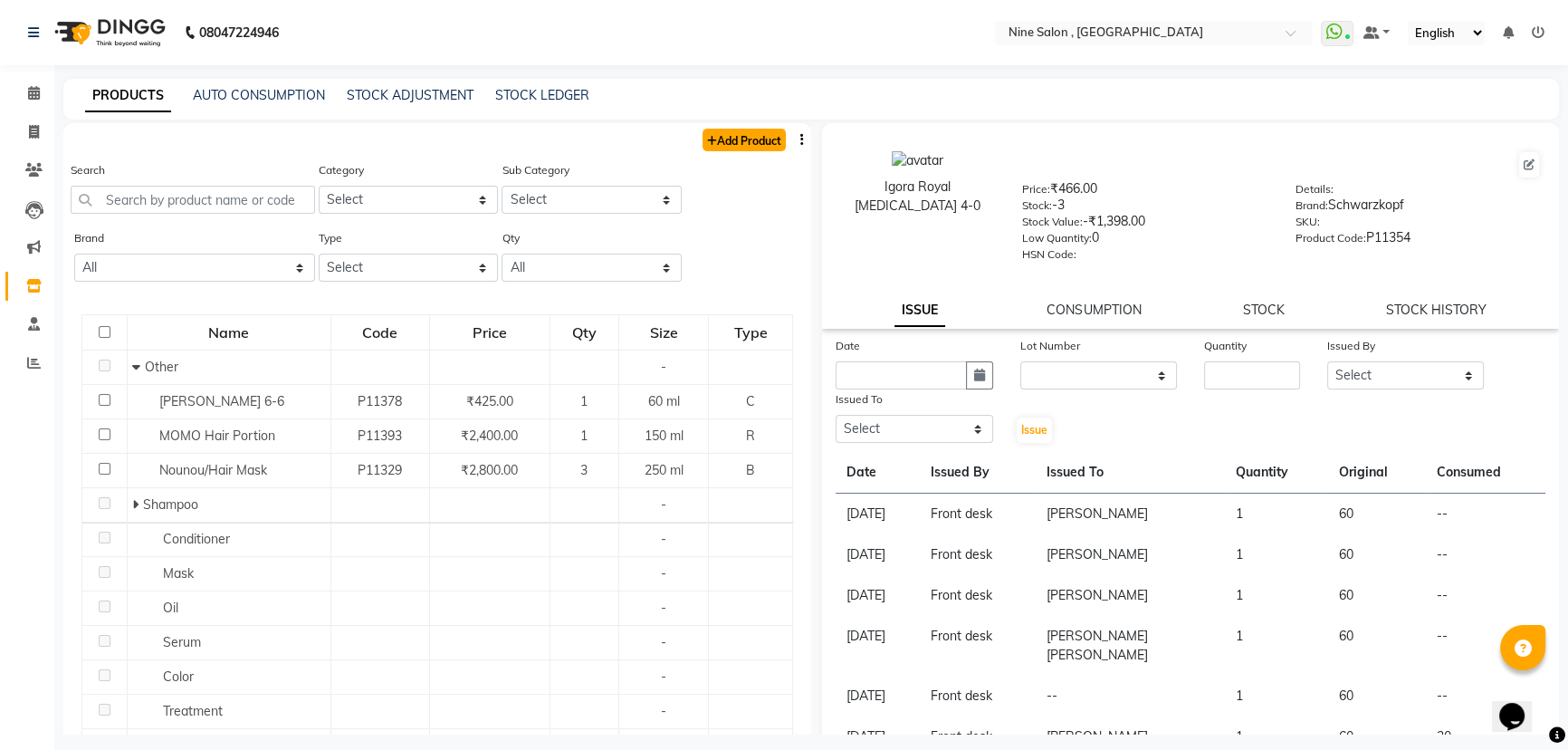
click at [715, 144] on link "Add Product" at bounding box center [744, 139] width 83 height 23
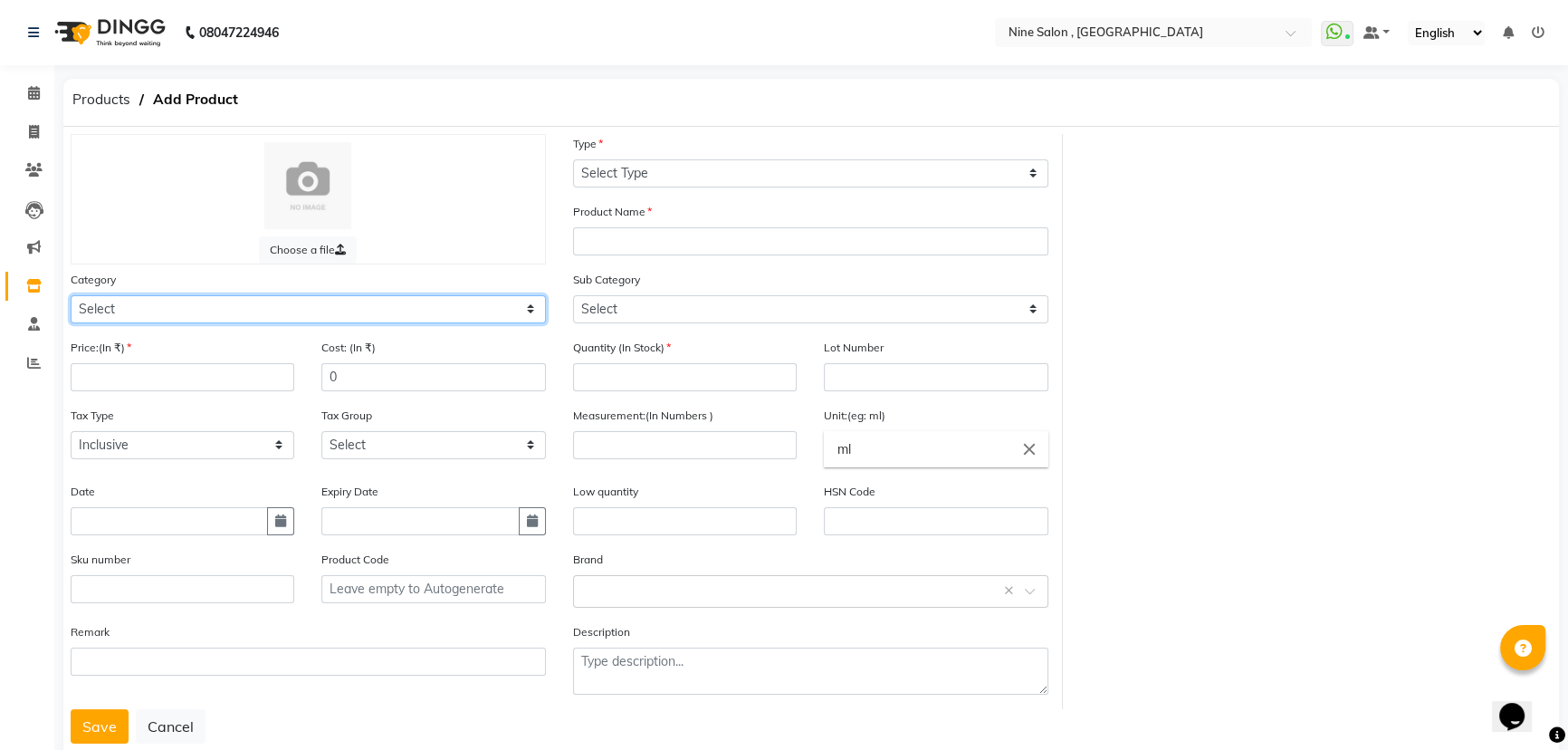
click at [262, 320] on select "Select Hair Skin Makeup Personal Care Appliances Beard Waxing Disposable Thread…" at bounding box center [308, 309] width 476 height 28
click at [70, 296] on select "Select Hair Skin Makeup Personal Care Appliances Beard Waxing Disposable Thread…" at bounding box center [308, 309] width 476 height 28
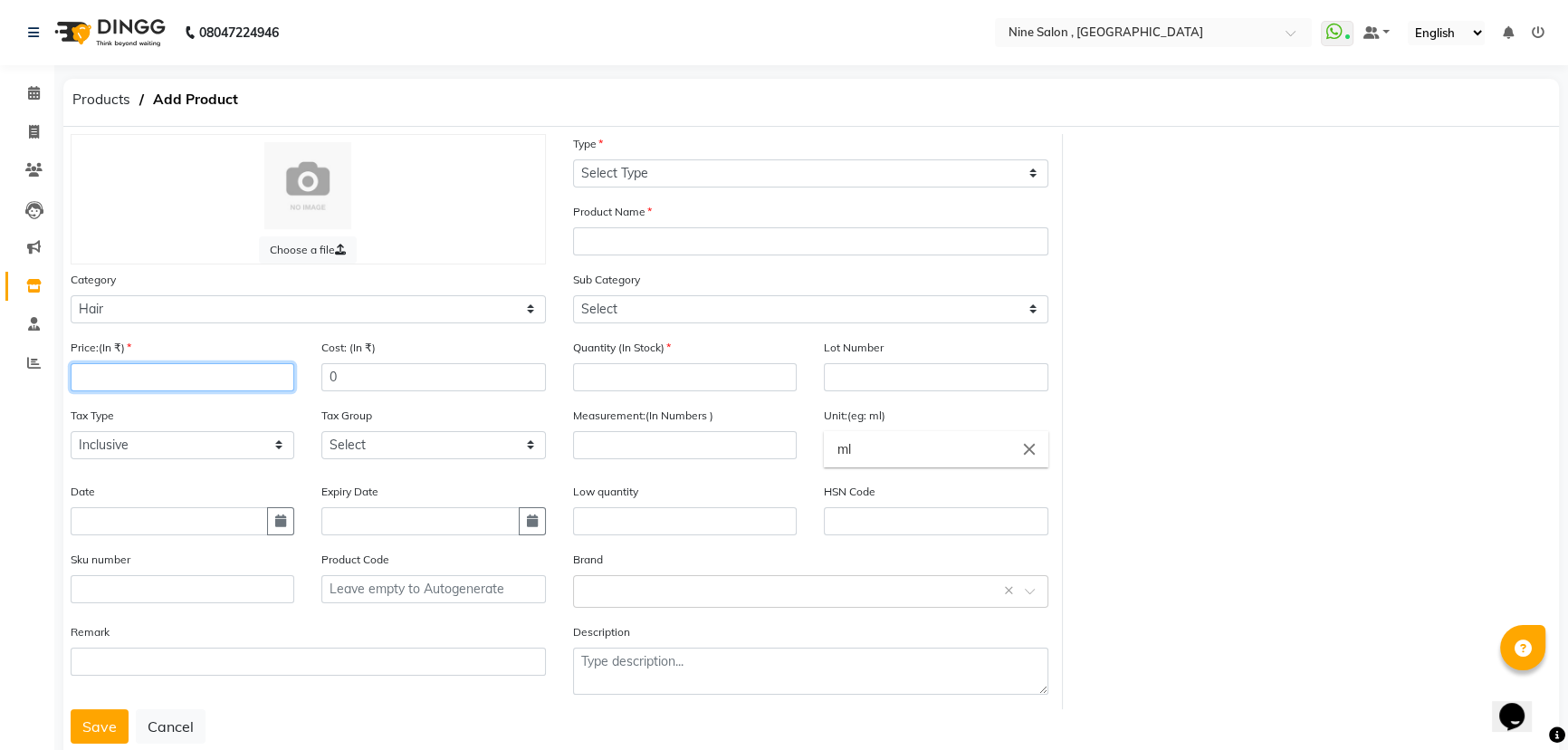
click at [139, 389] on input "number" at bounding box center [182, 377] width 223 height 28
click at [278, 519] on icon "button" at bounding box center [281, 521] width 11 height 13
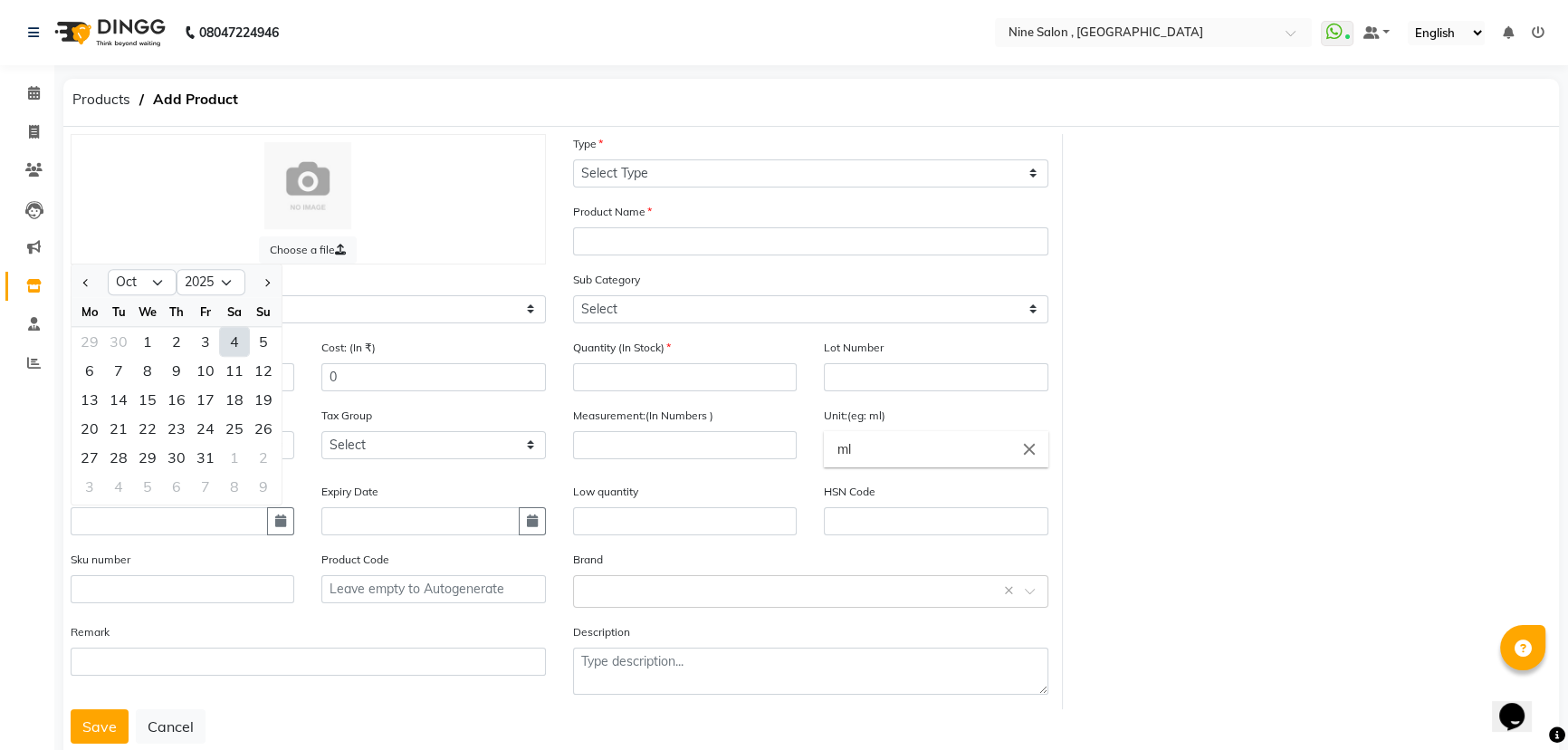
click at [237, 347] on div "4" at bounding box center [234, 341] width 29 height 29
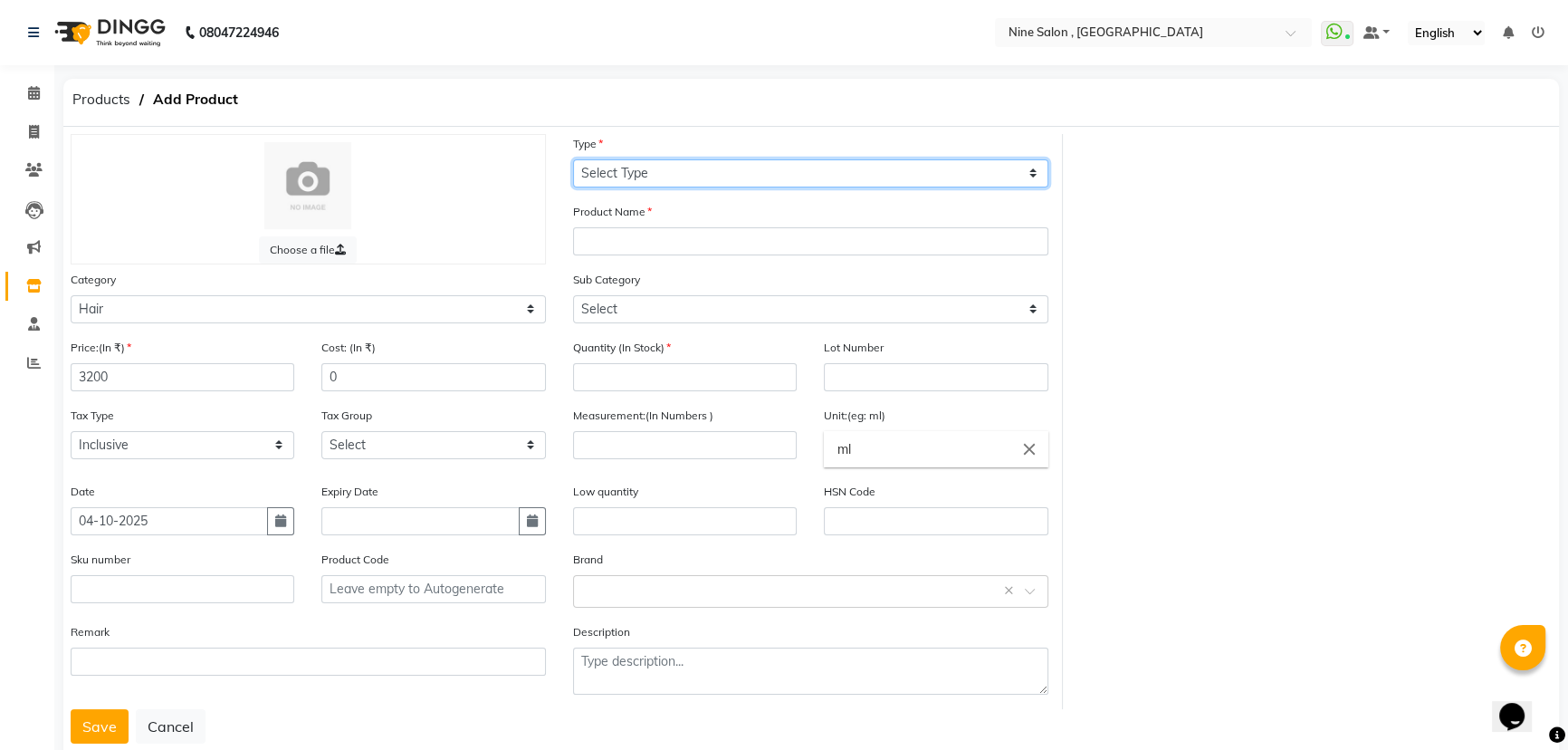
click at [722, 165] on select "Select Type Both Retail Consumable" at bounding box center [811, 174] width 476 height 28
click at [573, 160] on select "Select Type Both Retail Consumable" at bounding box center [811, 174] width 476 height 28
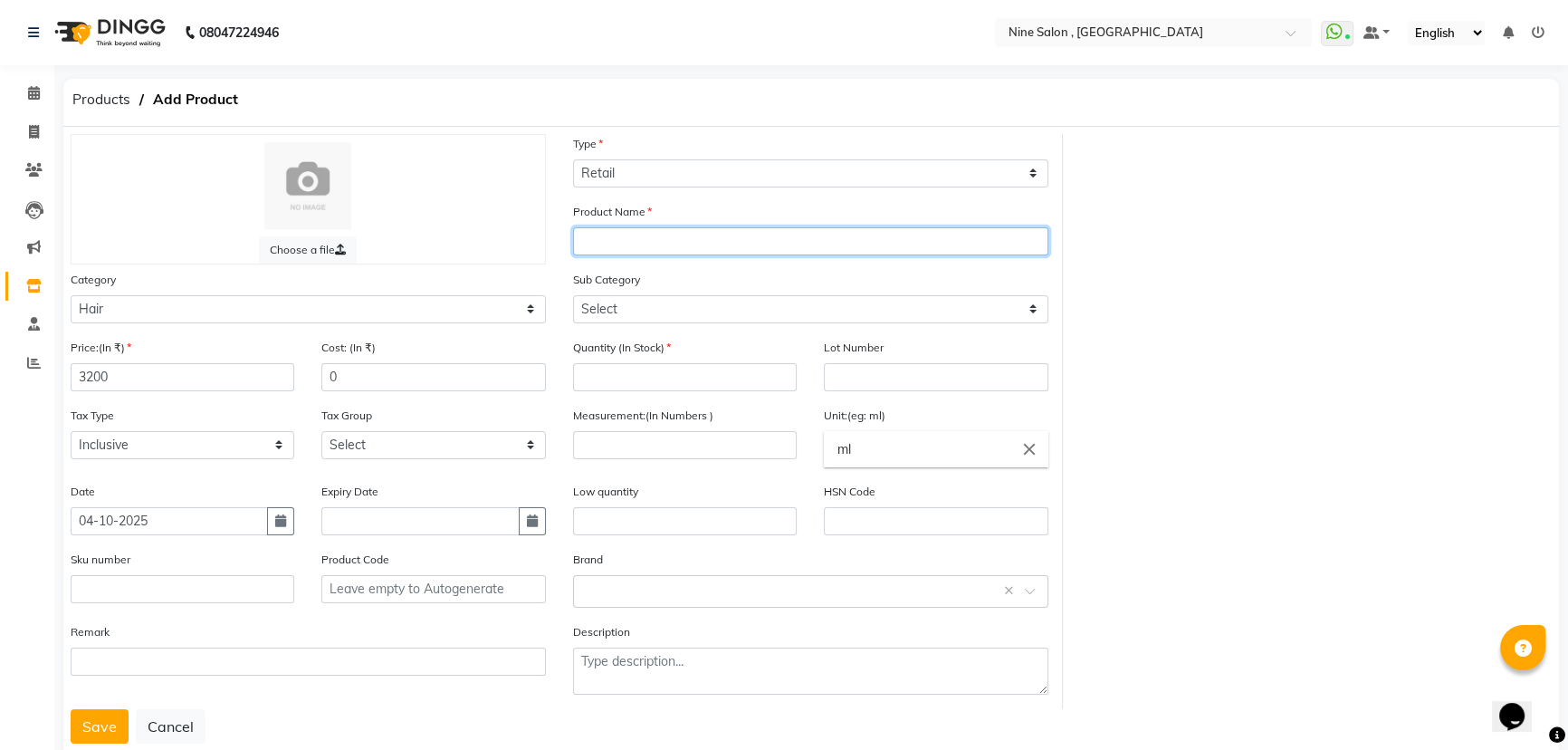
click at [669, 243] on input "text" at bounding box center [811, 241] width 476 height 28
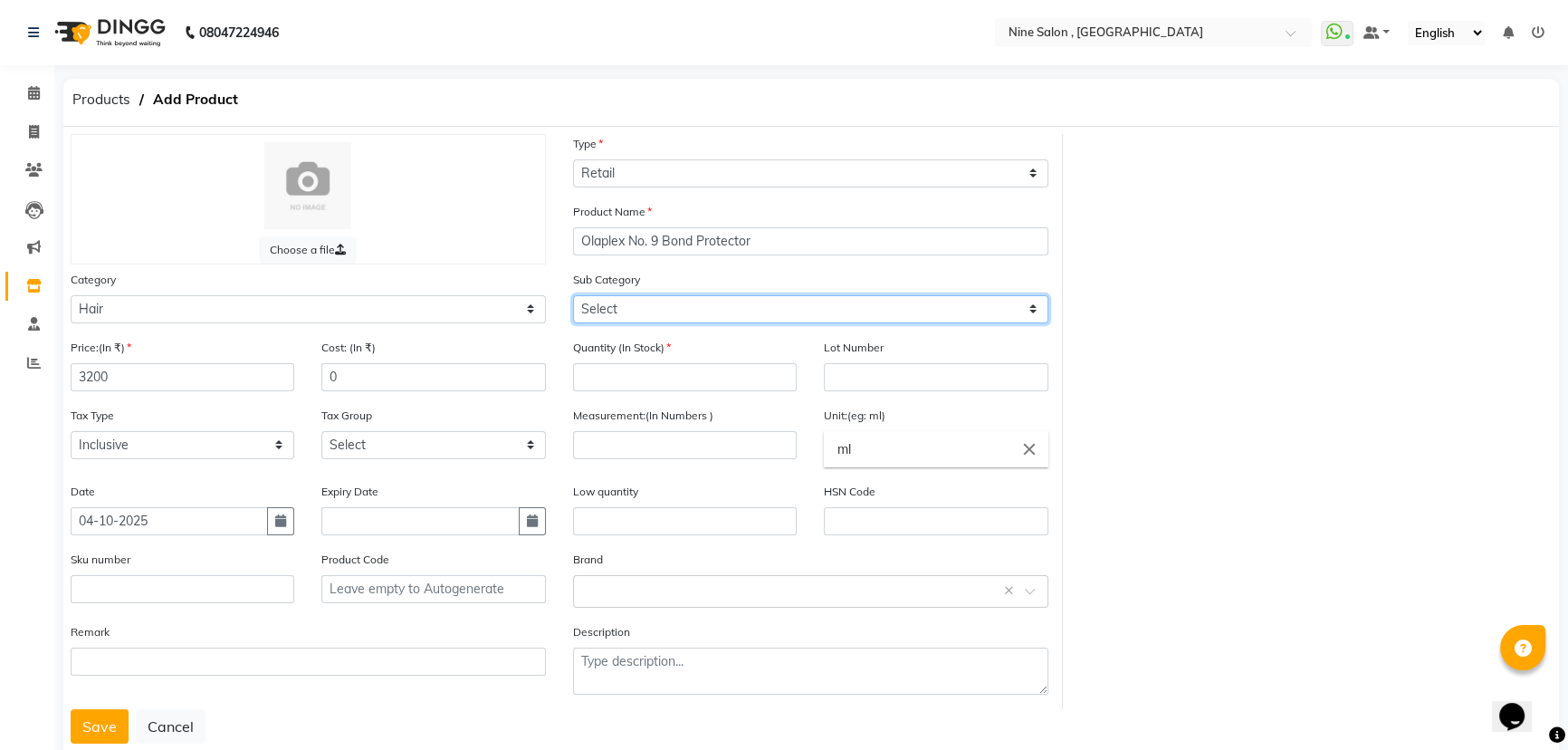
click at [646, 321] on select "Select Shampoo Conditioner Cream Mask Oil Serum Color Appliances Treatment Styl…" at bounding box center [811, 309] width 476 height 28
click at [573, 296] on select "Select Shampoo Conditioner Cream Mask Oil Serum Color Appliances Treatment Styl…" at bounding box center [811, 309] width 476 height 28
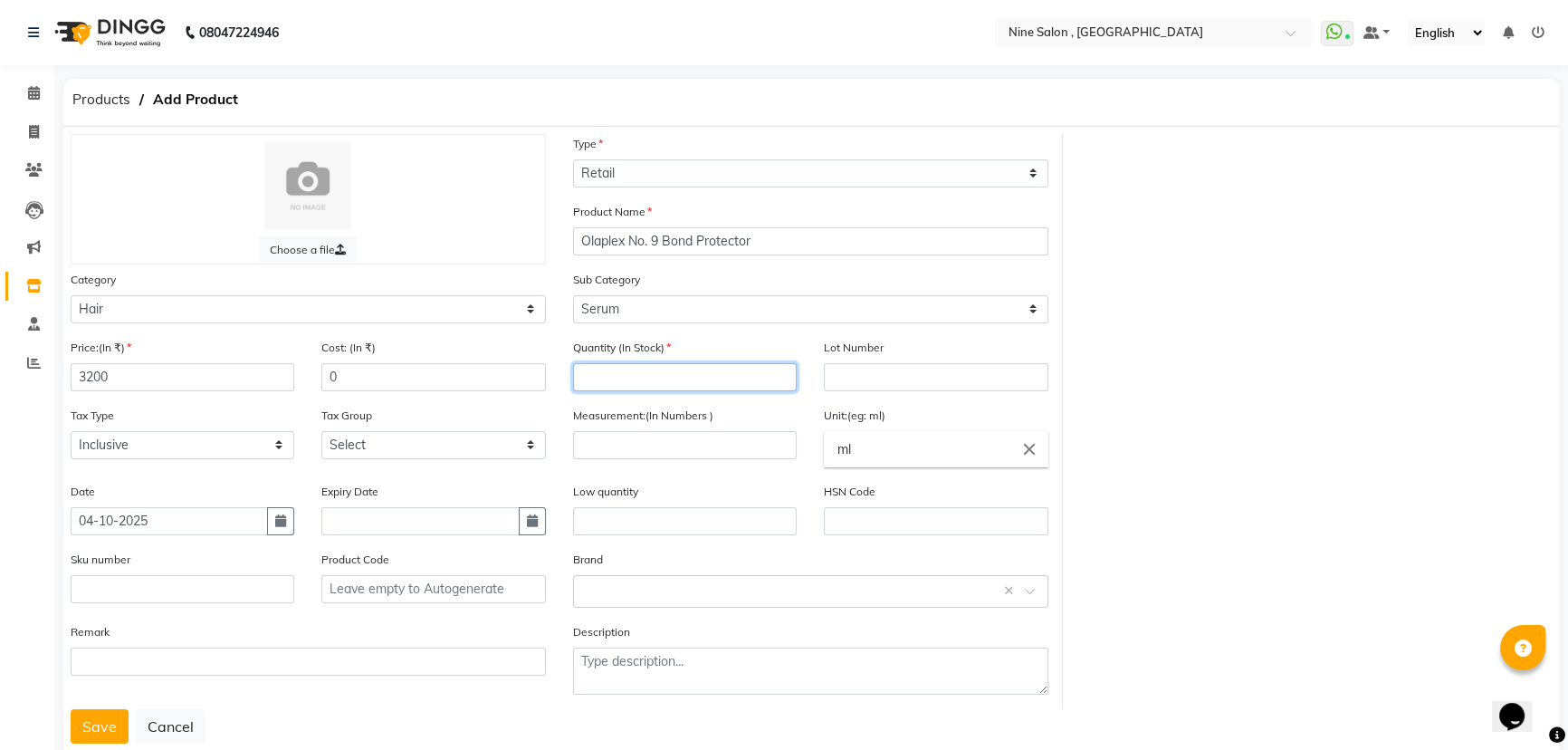
click at [634, 375] on input "number" at bounding box center [685, 377] width 223 height 28
click at [669, 451] on input "number" at bounding box center [685, 445] width 223 height 28
click at [663, 599] on input "text" at bounding box center [793, 590] width 419 height 19
click at [624, 514] on div "Olaplex" at bounding box center [811, 518] width 474 height 33
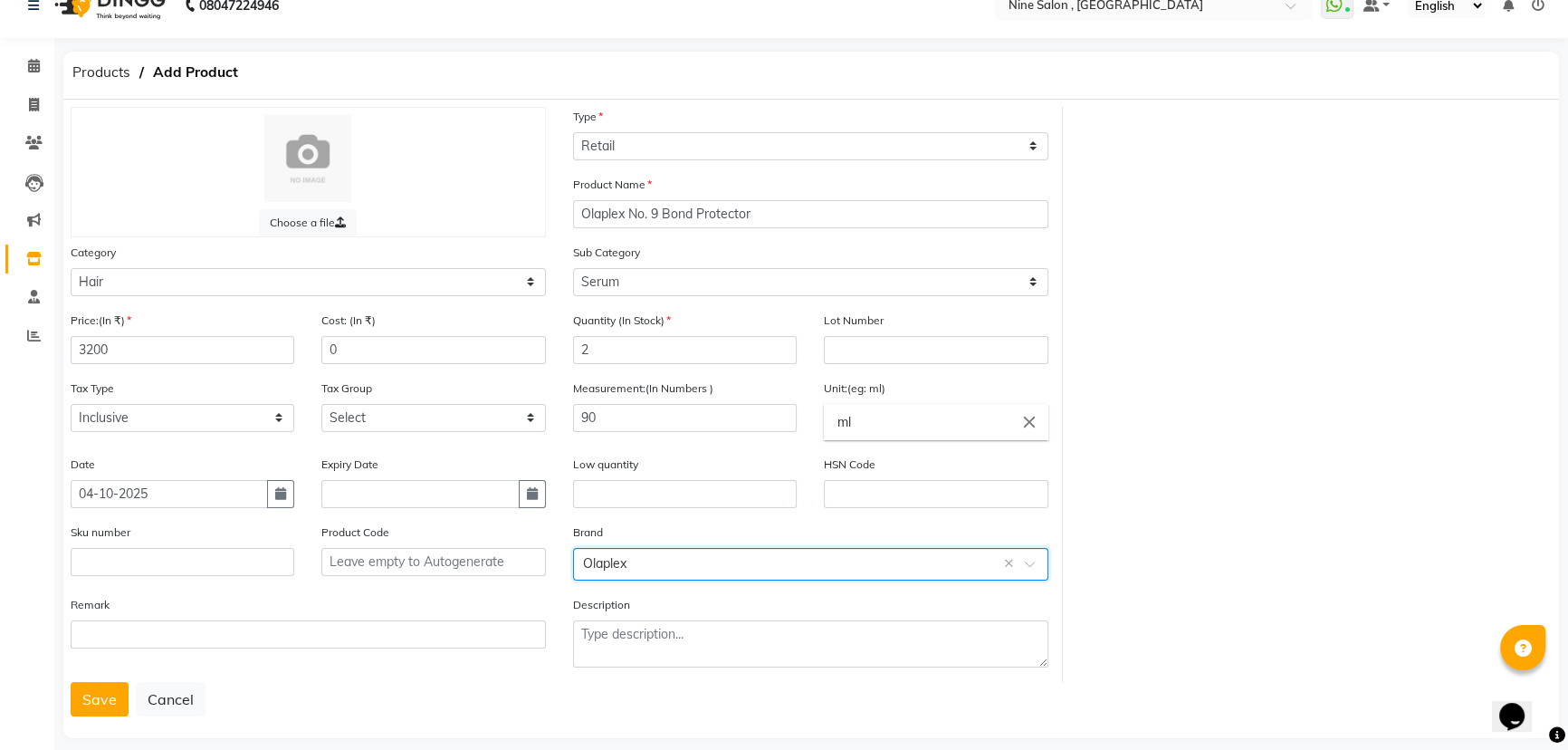
scroll to position [50, 0]
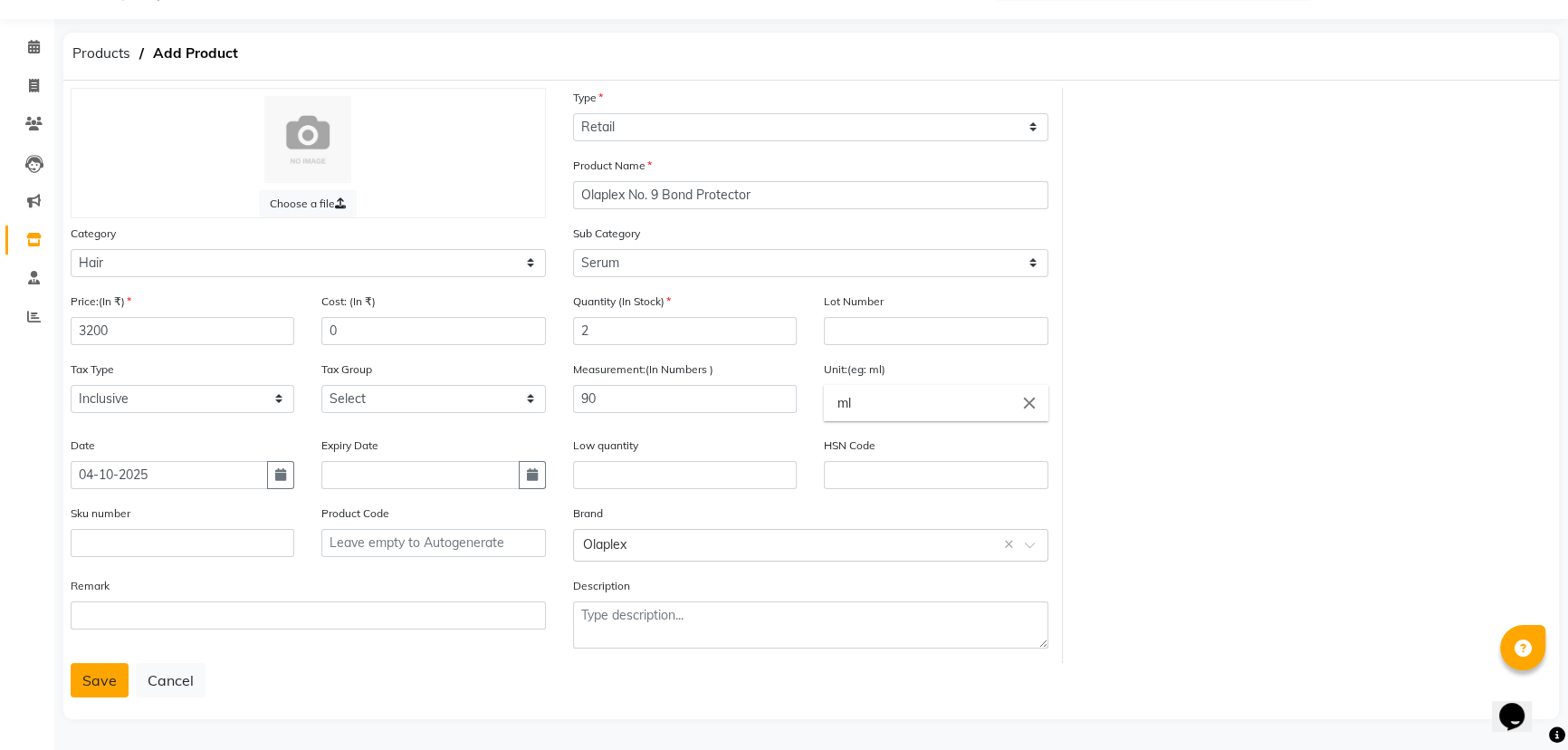
click at [108, 682] on button "Save" at bounding box center [99, 680] width 58 height 34
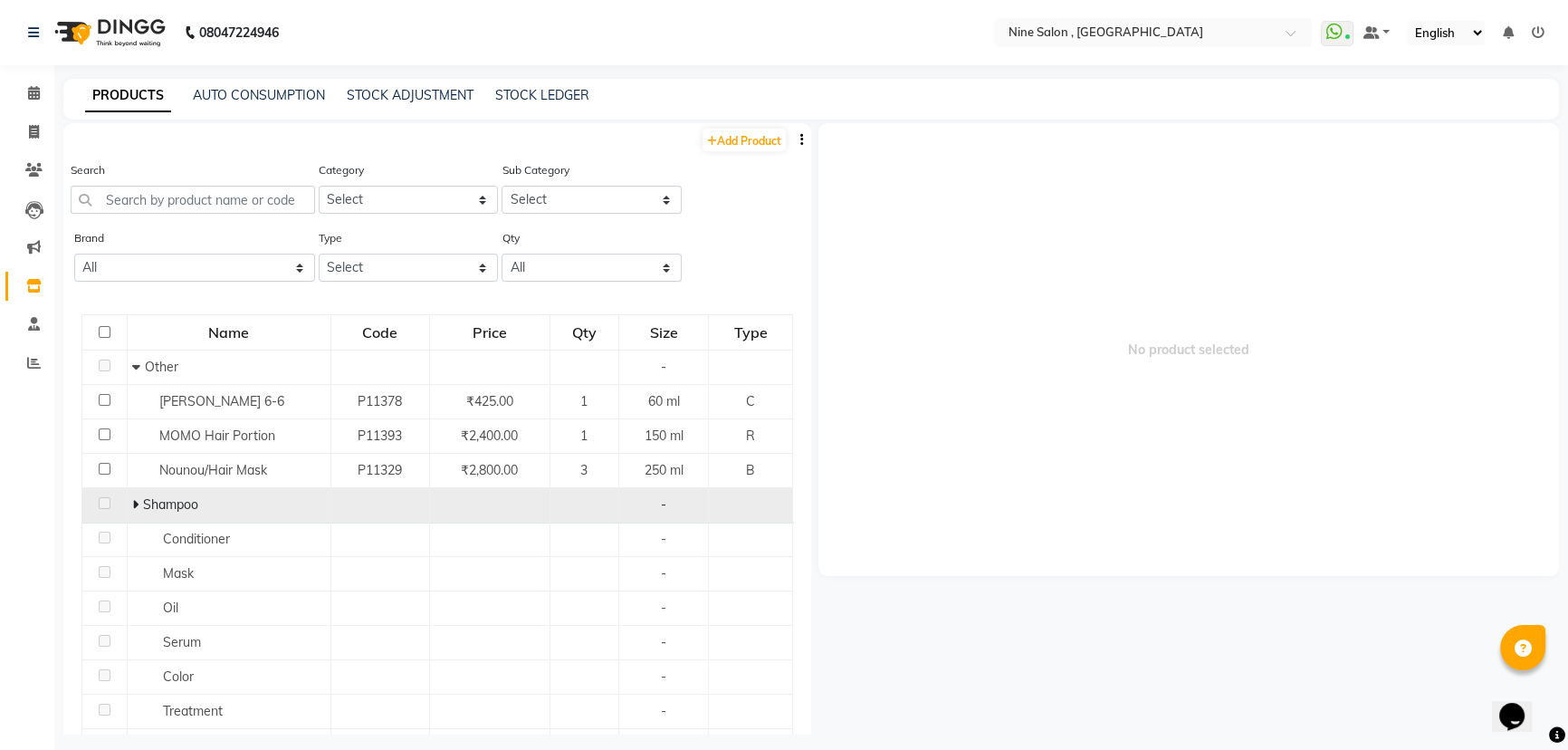
scroll to position [11, 0]
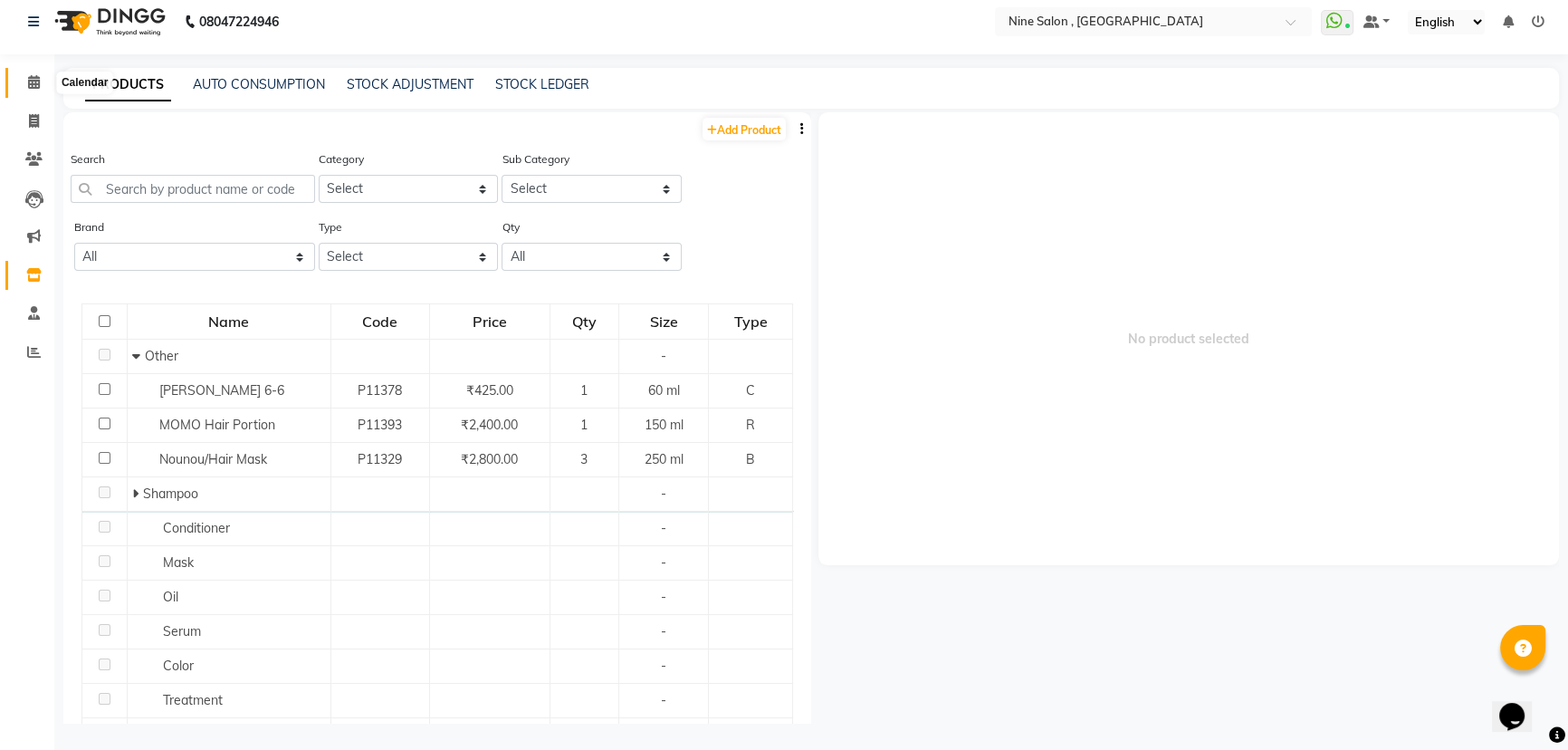
click at [37, 86] on icon at bounding box center [33, 81] width 12 height 14
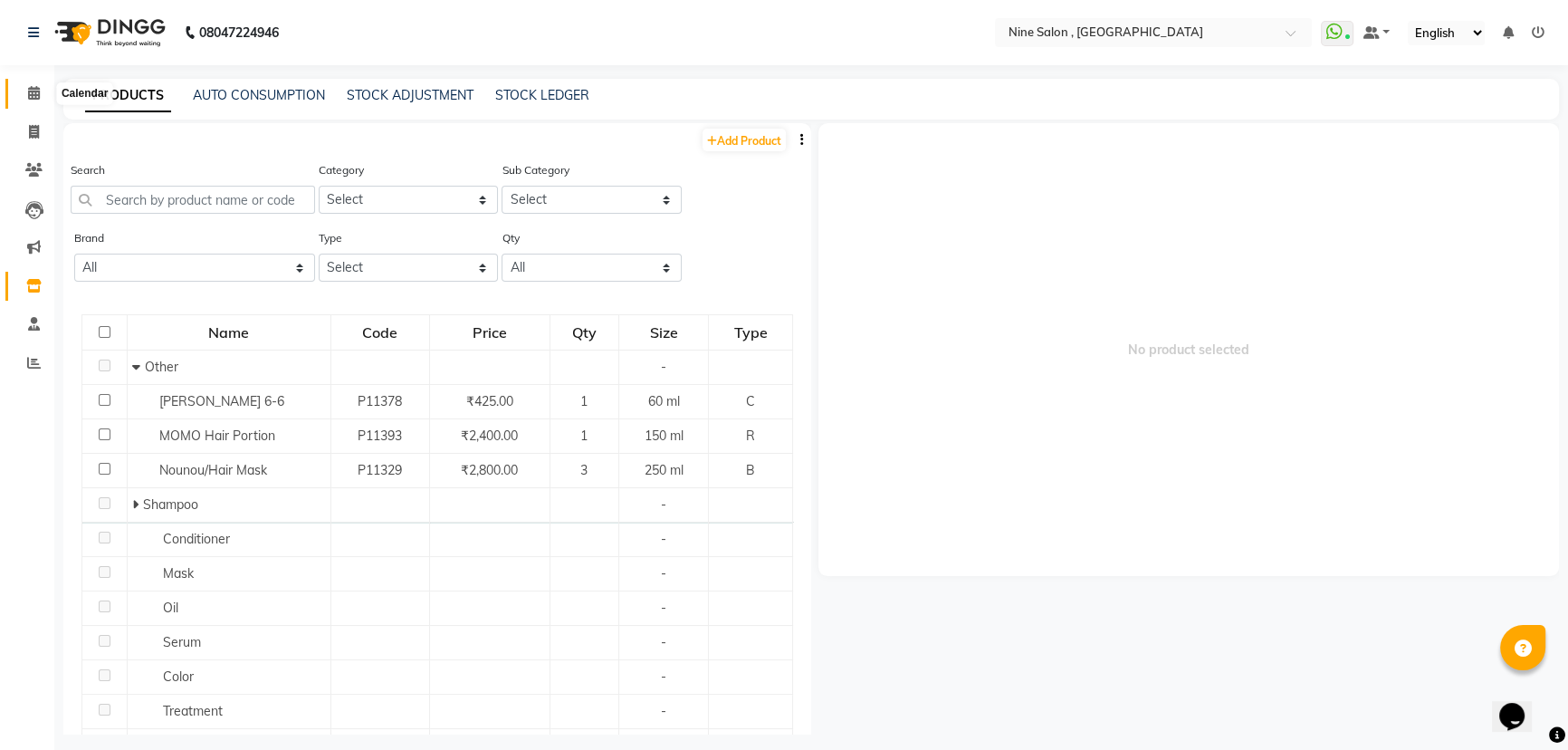
click at [31, 91] on icon at bounding box center [33, 92] width 12 height 14
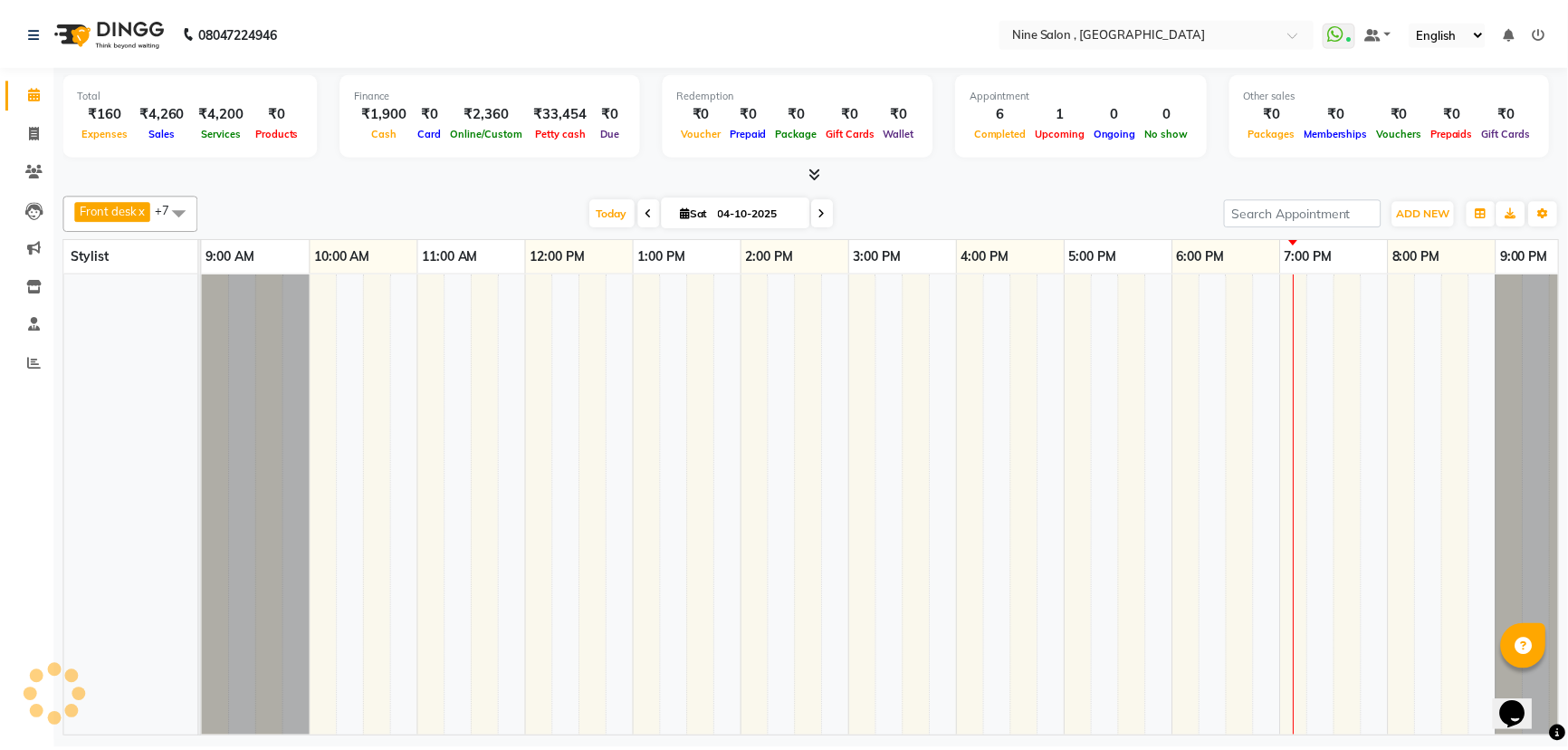
scroll to position [0, 44]
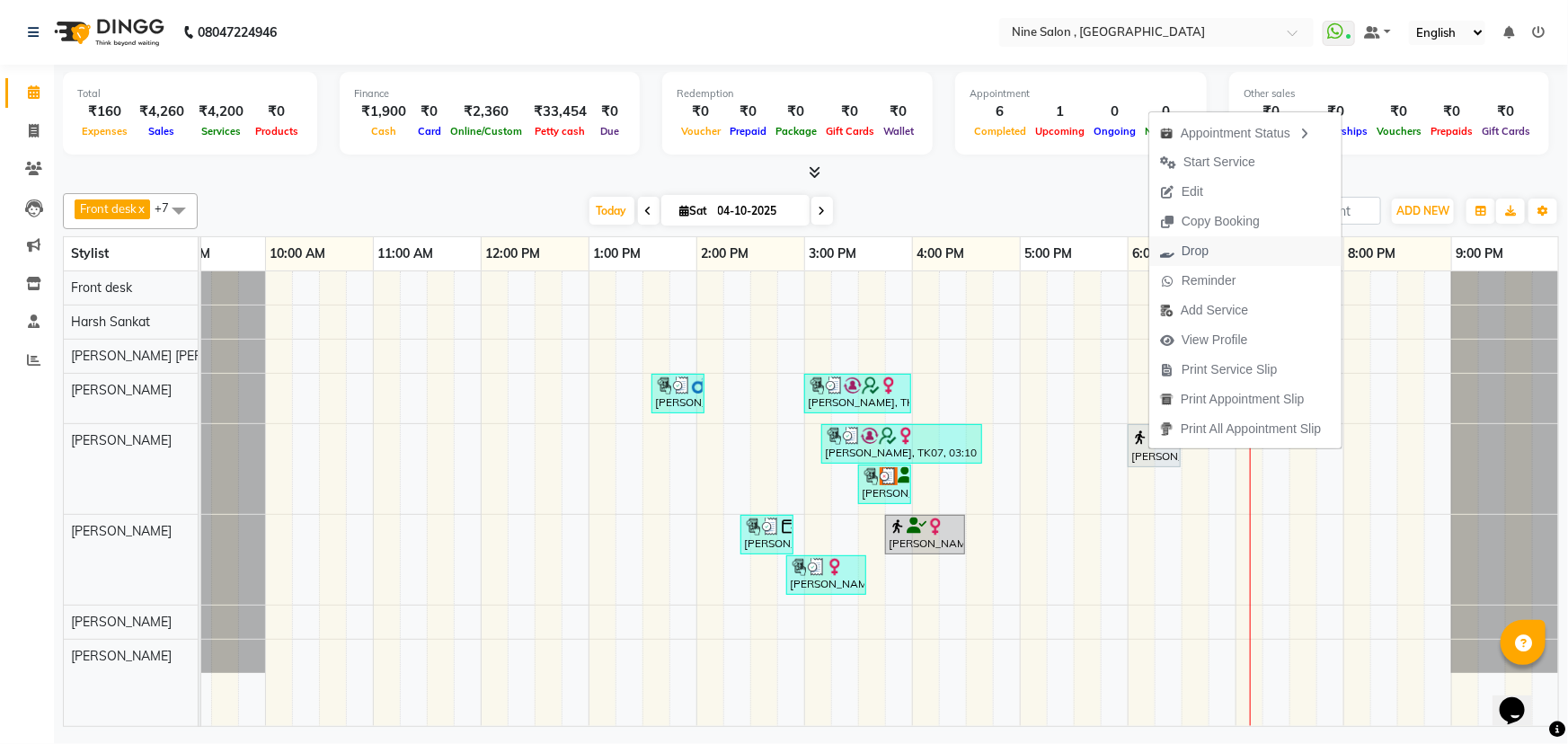
click at [1210, 251] on span "Drop" at bounding box center [1184, 251] width 70 height 29
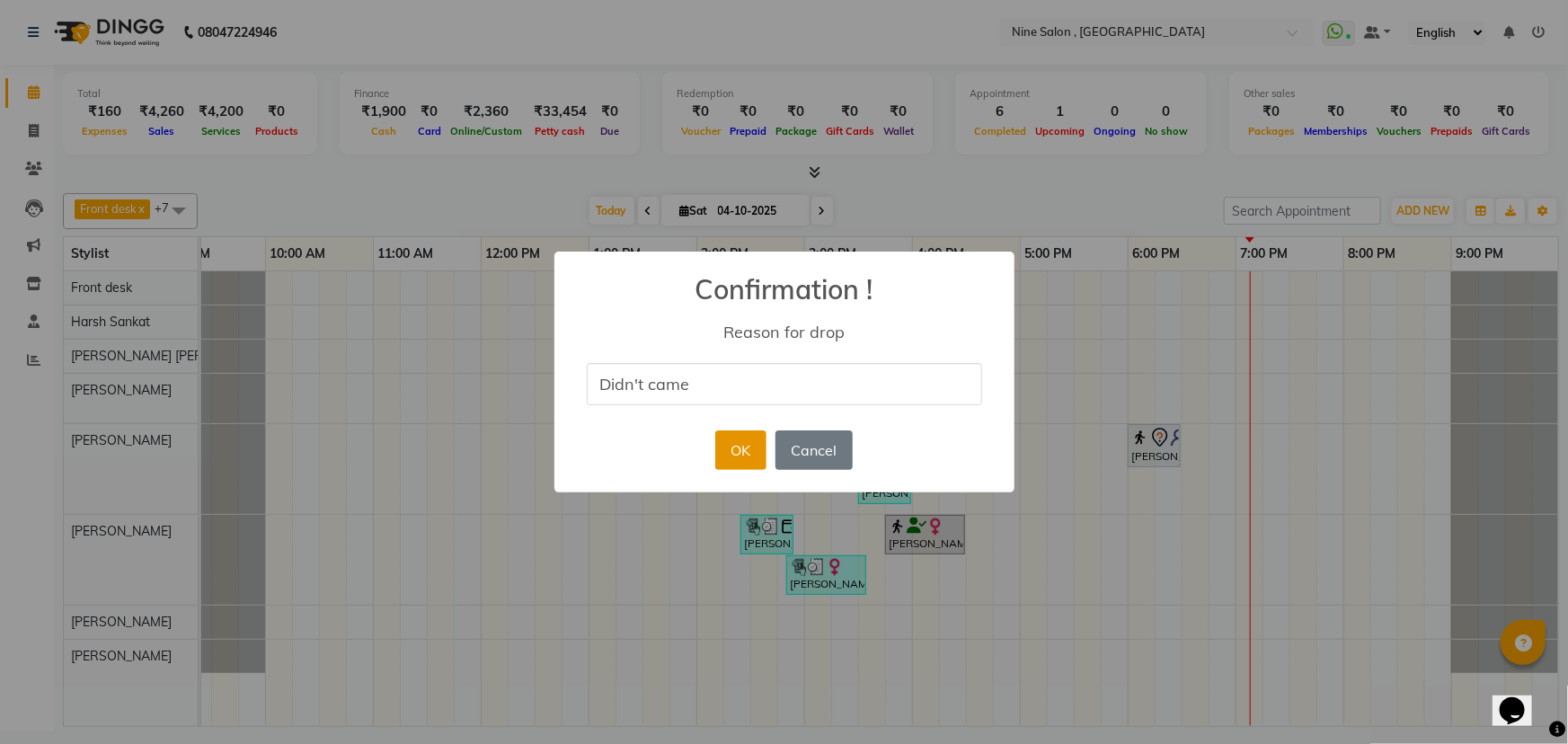
click at [737, 451] on button "OK" at bounding box center [741, 450] width 51 height 39
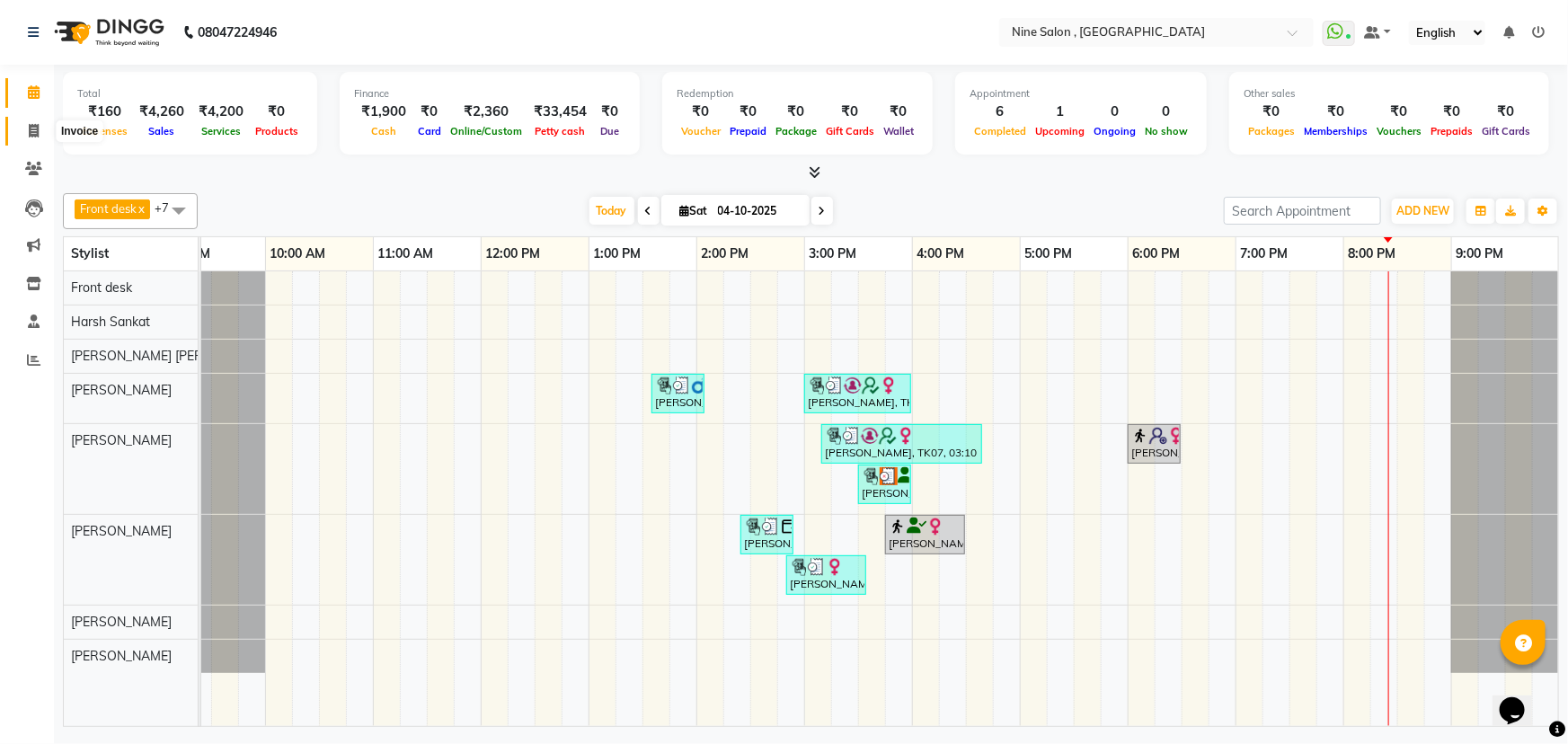
click at [28, 133] on icon at bounding box center [33, 130] width 10 height 14
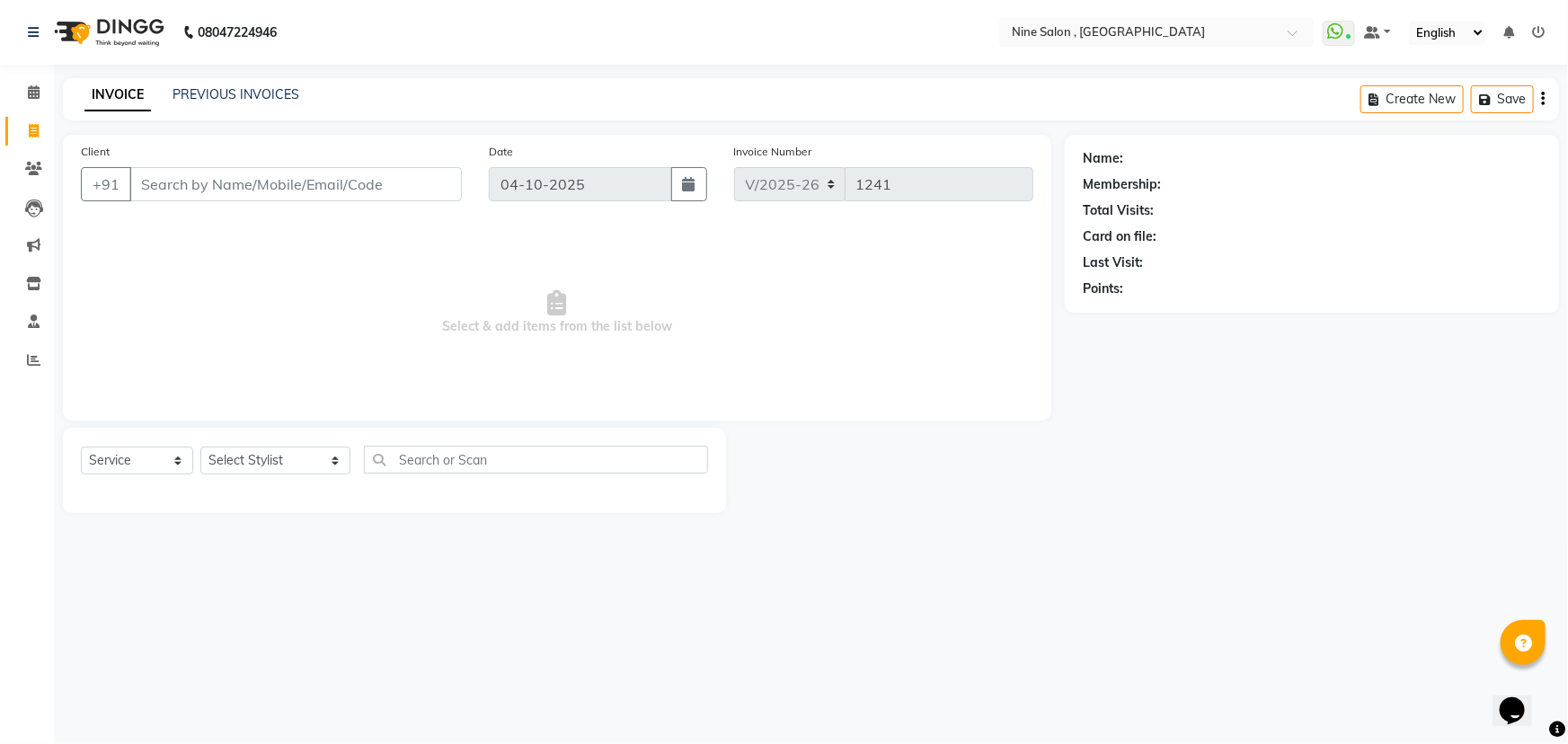
click at [258, 191] on input "Client" at bounding box center [295, 183] width 333 height 34
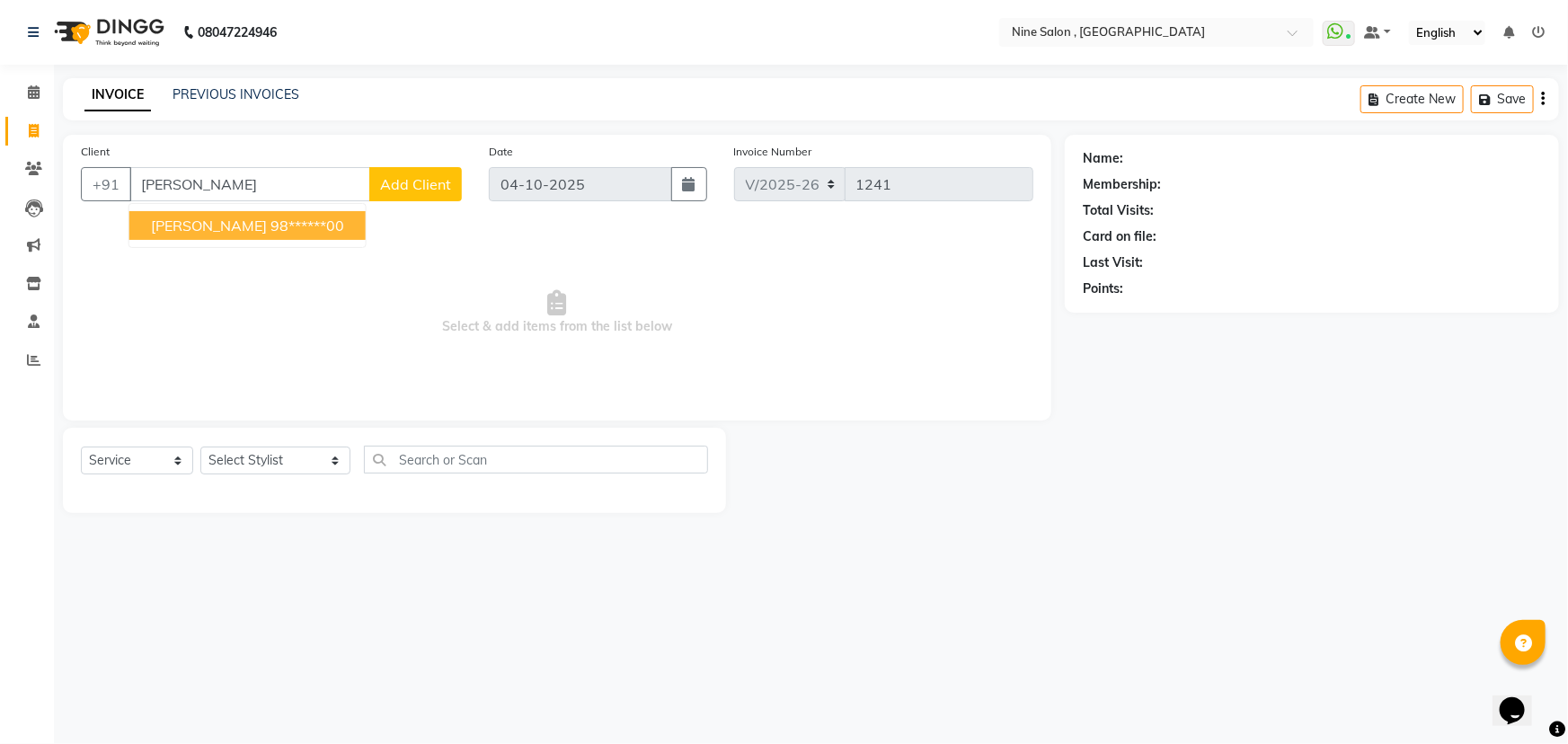
click at [270, 225] on ngb-highlight "98******00" at bounding box center [307, 225] width 73 height 18
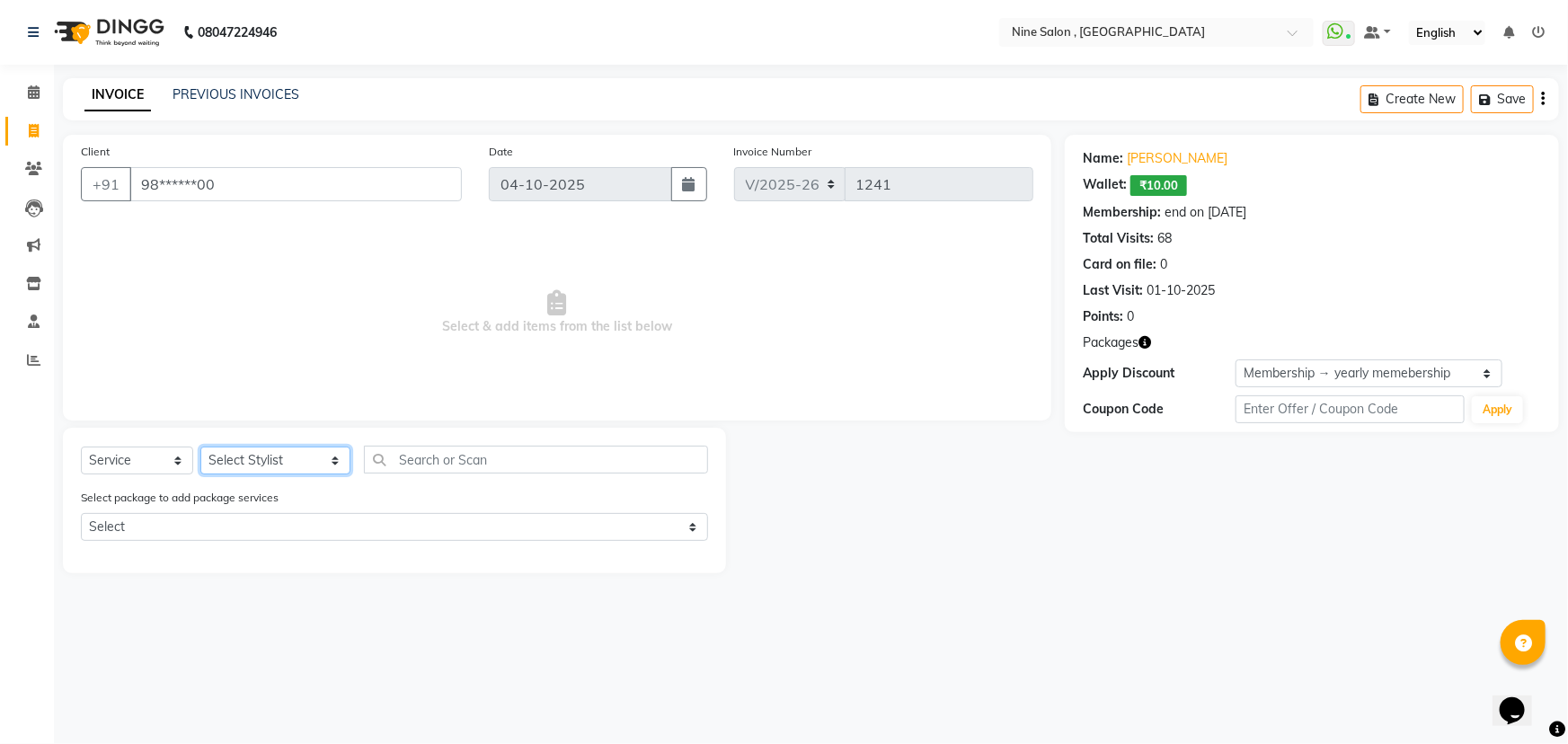
click at [302, 464] on select "Select Stylist Front desk Harsh Sankat [PERSON_NAME] [PERSON_NAME] [PERSON_NAME…" at bounding box center [276, 460] width 150 height 27
click at [201, 446] on select "Select Stylist Front desk Harsh Sankat [PERSON_NAME] [PERSON_NAME] [PERSON_NAME…" at bounding box center [276, 460] width 150 height 27
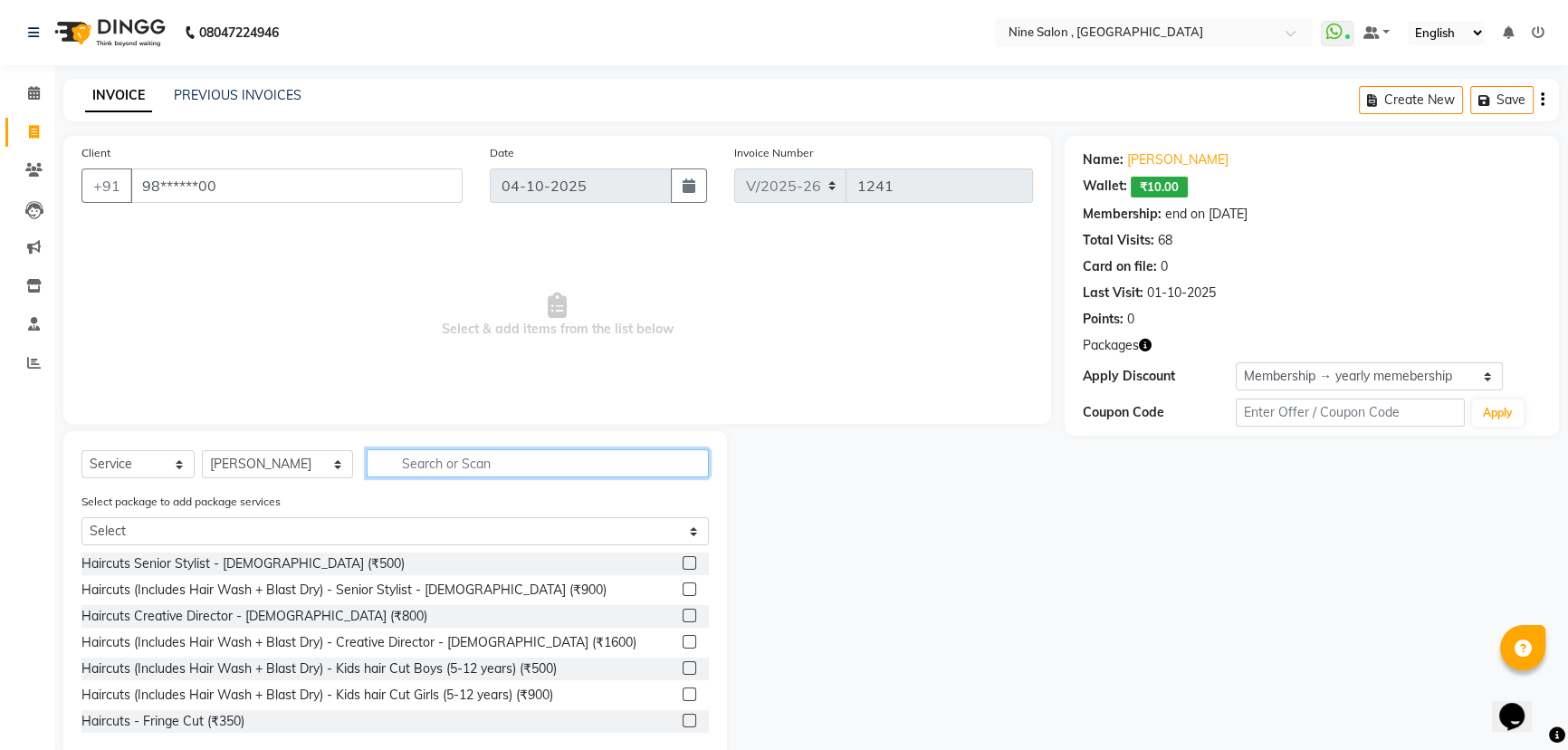
click at [388, 461] on input "text" at bounding box center [537, 463] width 343 height 28
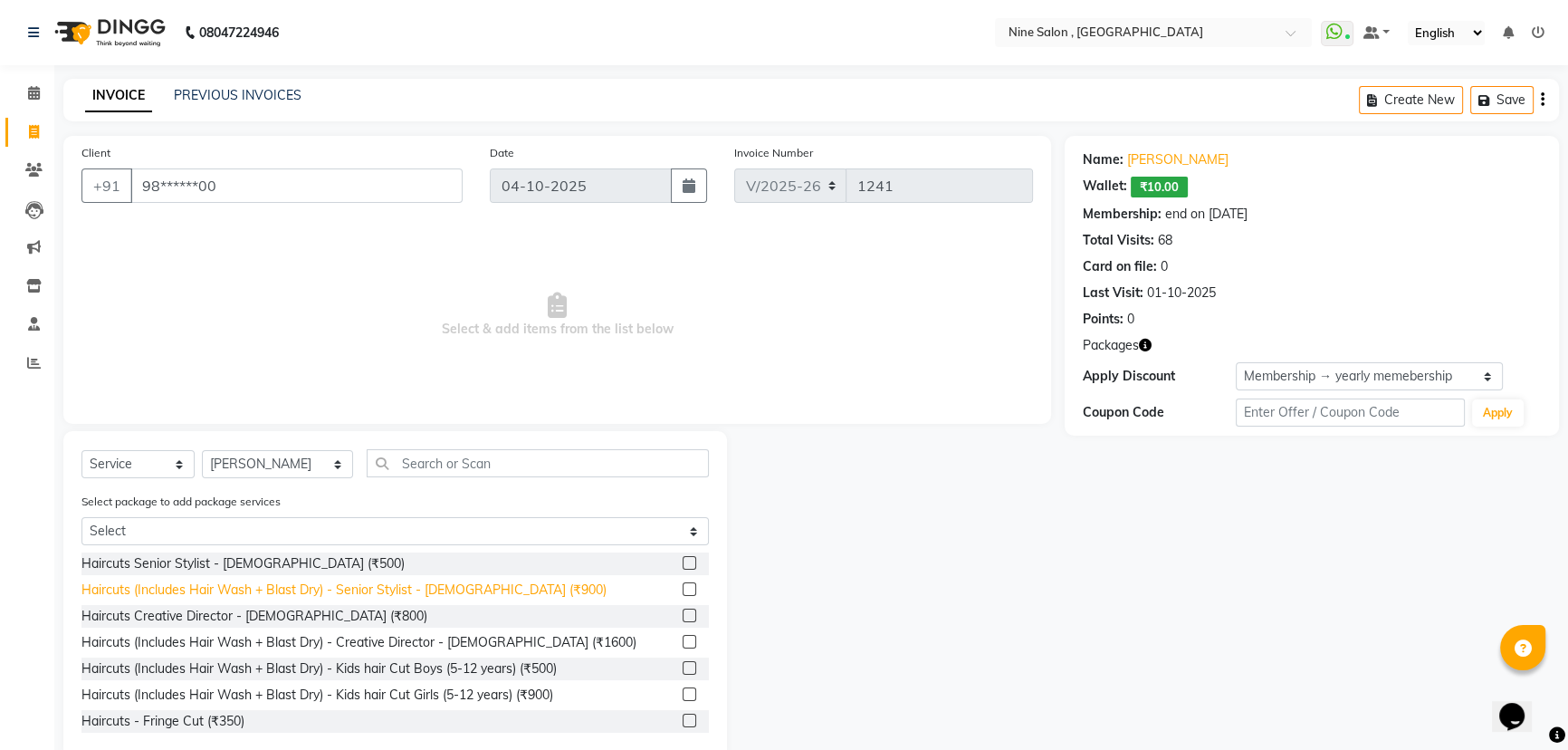
click at [244, 592] on div "Haircuts (Includes Hair Wash + Blast Dry) - Senior Stylist - [DEMOGRAPHIC_DATA]…" at bounding box center [344, 590] width 525 height 19
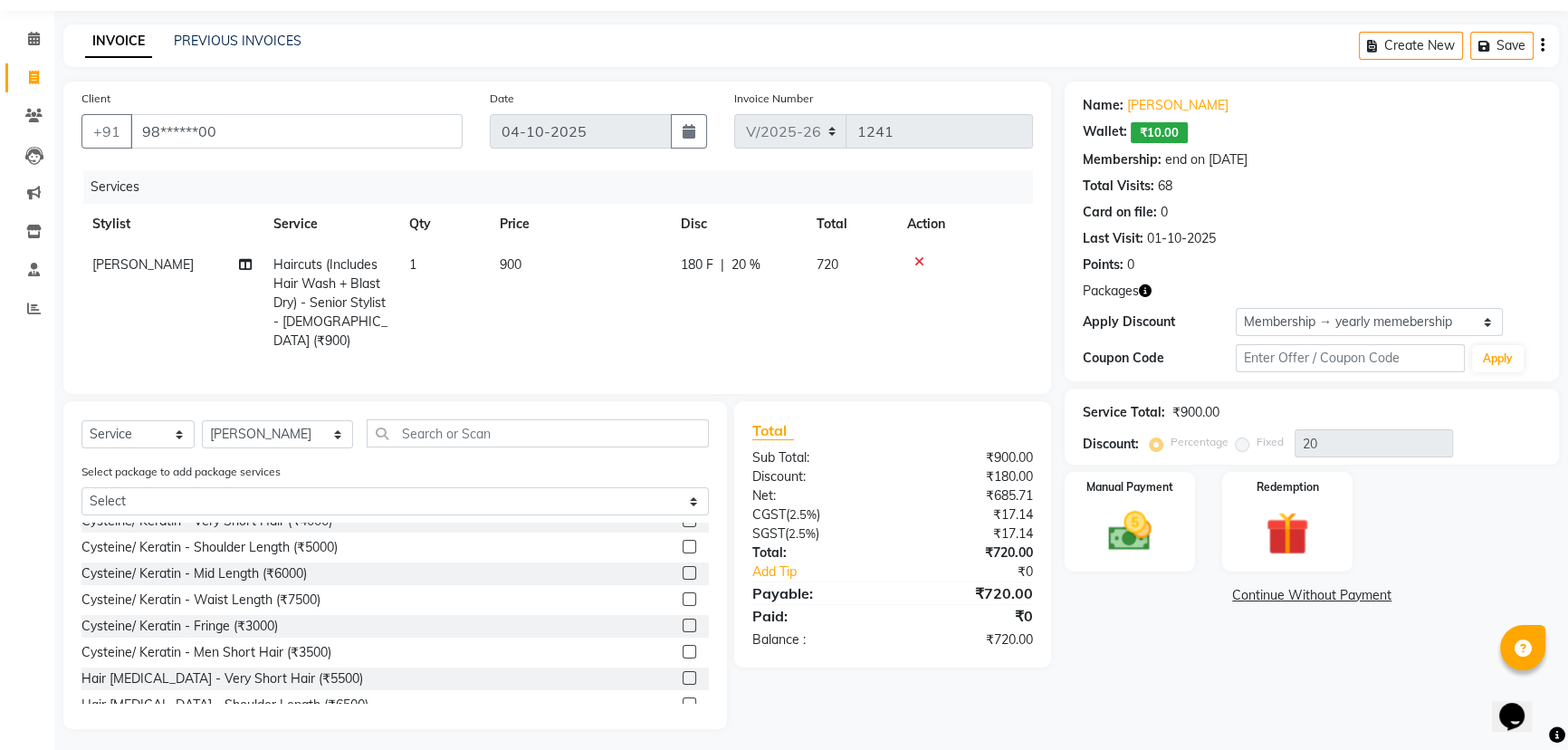
scroll to position [987, 0]
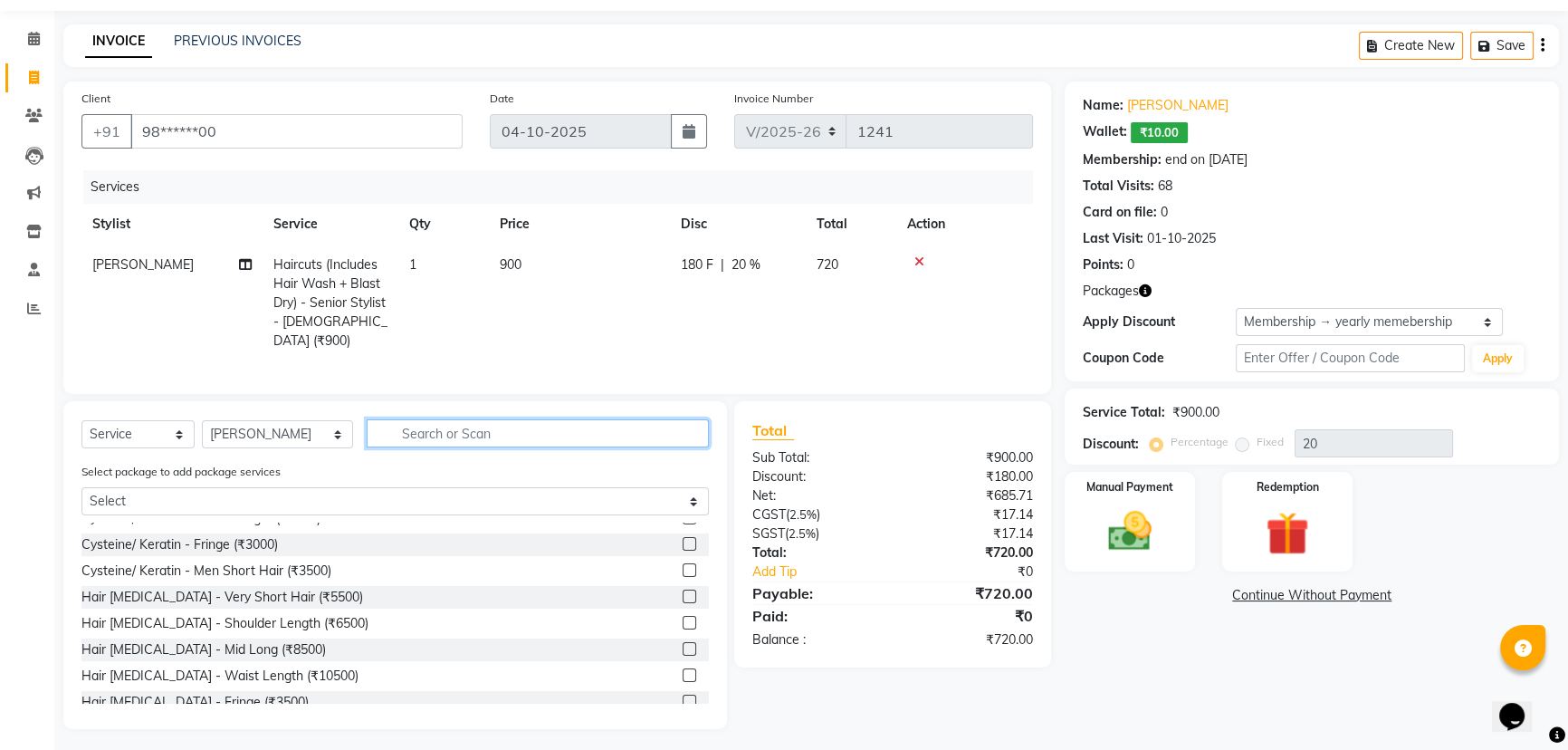
click at [491, 424] on input "text" at bounding box center [537, 433] width 343 height 28
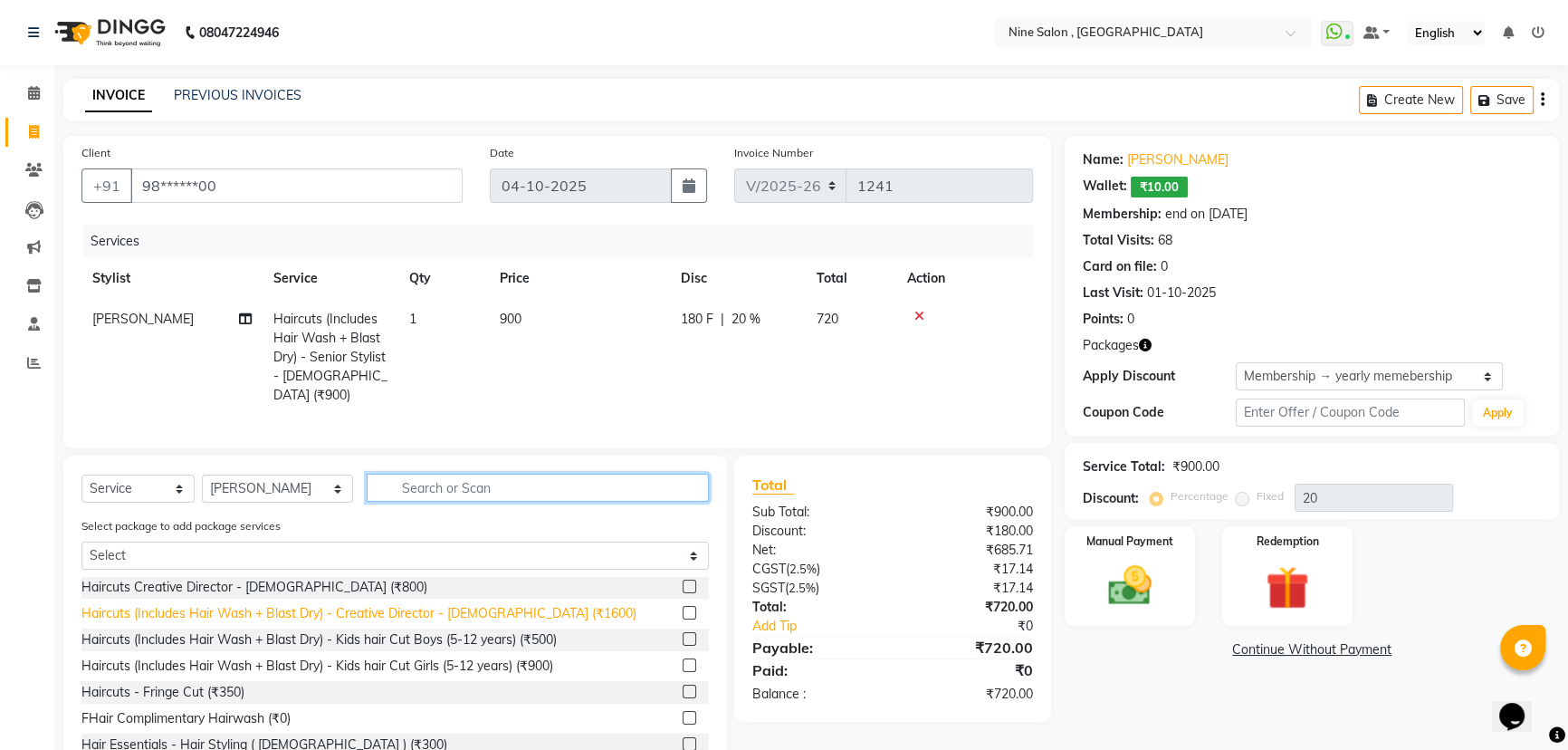
scroll to position [81, 0]
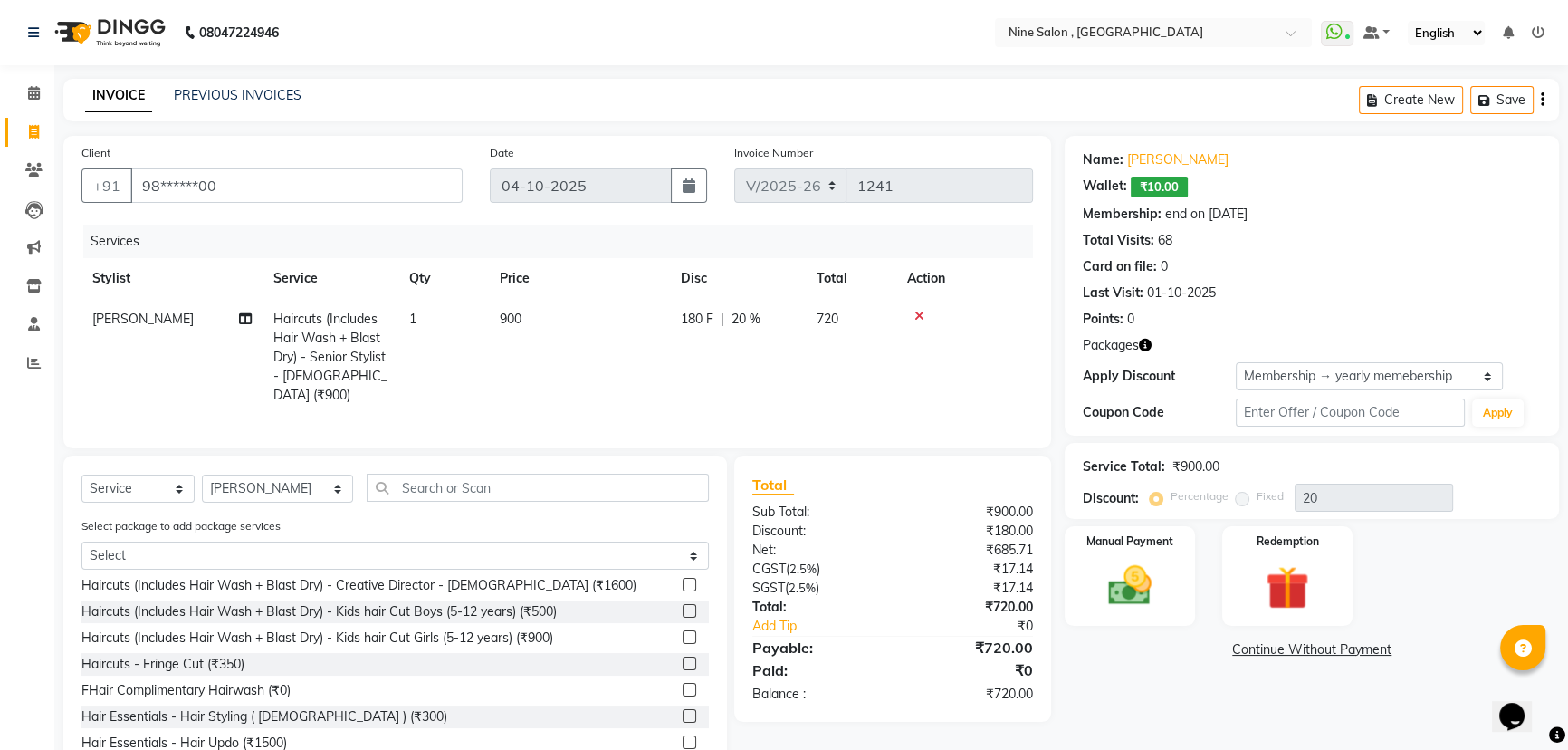
click at [911, 312] on div at bounding box center [965, 316] width 115 height 13
click at [918, 315] on icon at bounding box center [919, 316] width 10 height 13
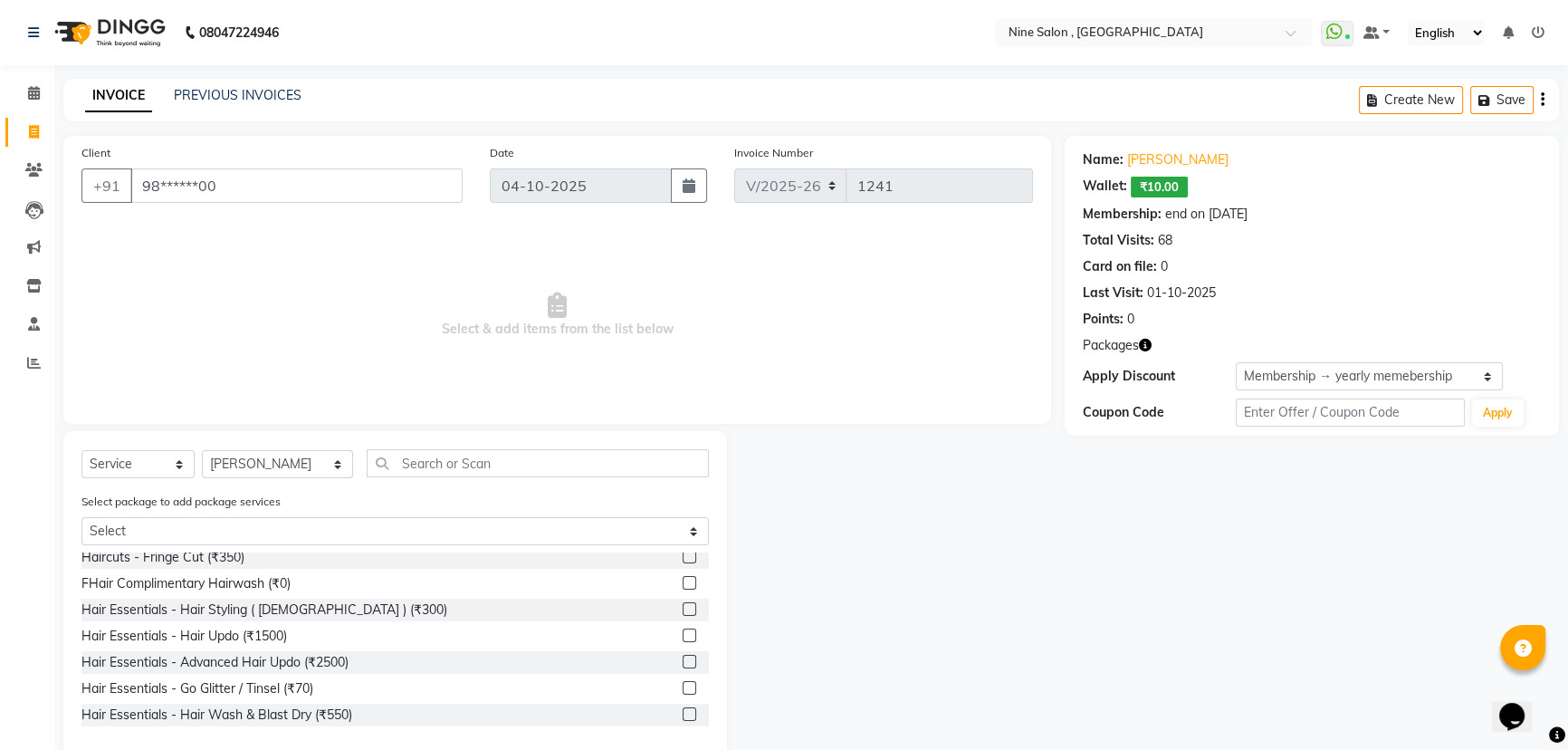
scroll to position [247, 0]
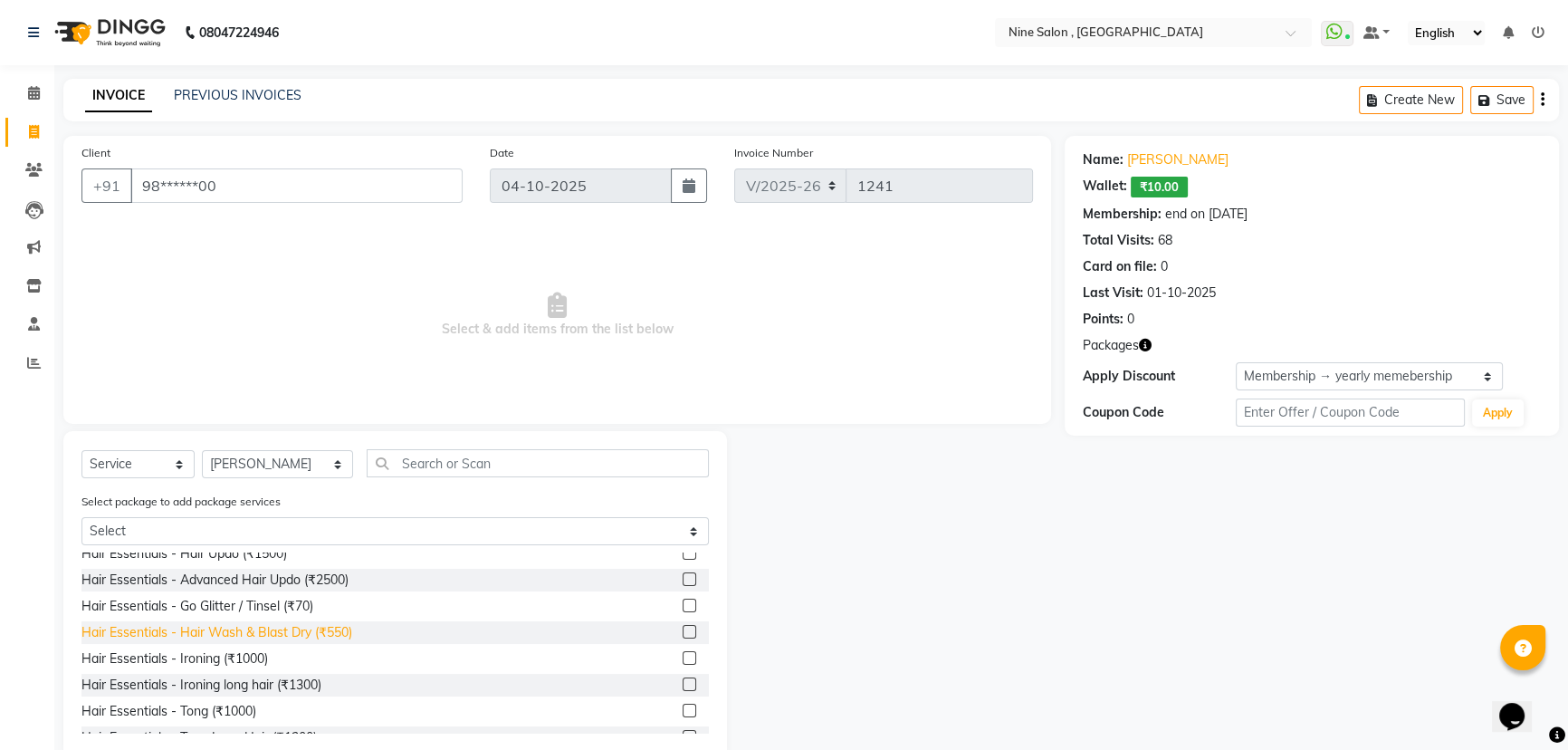
click at [281, 634] on div "Hair Essentials - Hair Wash & Blast Dry (₹550)" at bounding box center [216, 633] width 271 height 19
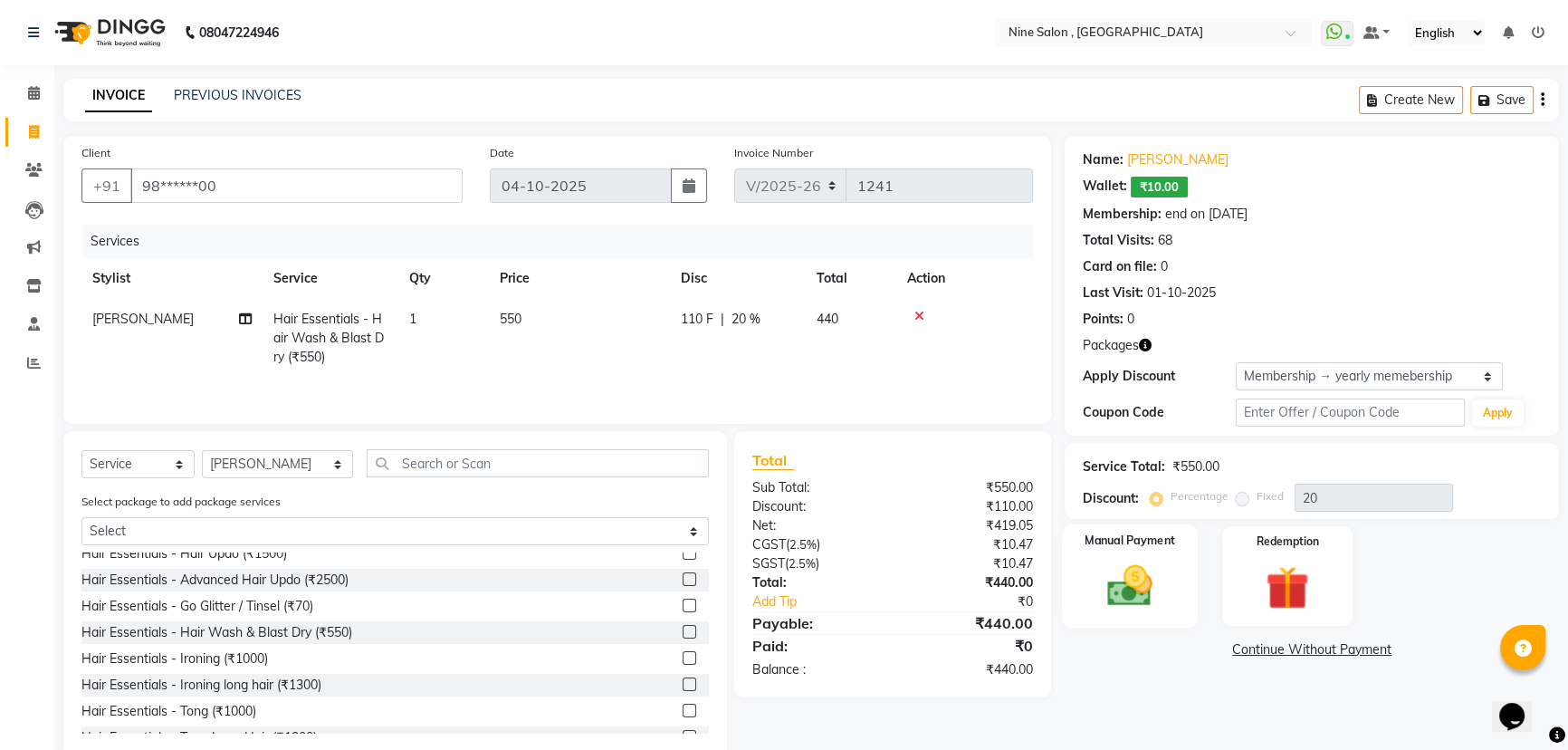
click at [1132, 563] on img at bounding box center [1130, 586] width 73 height 52
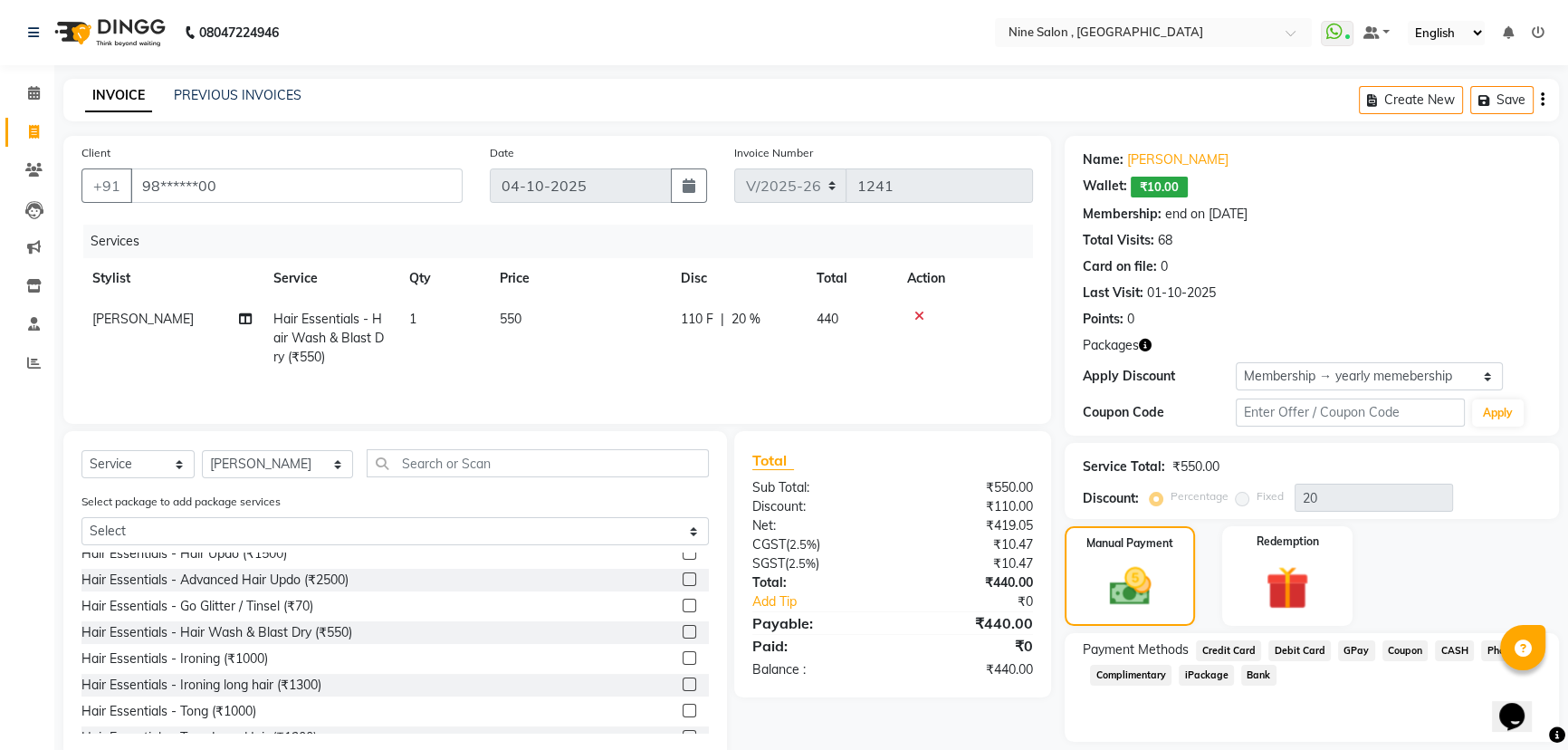
click at [1442, 648] on span "CASH" at bounding box center [1454, 650] width 39 height 21
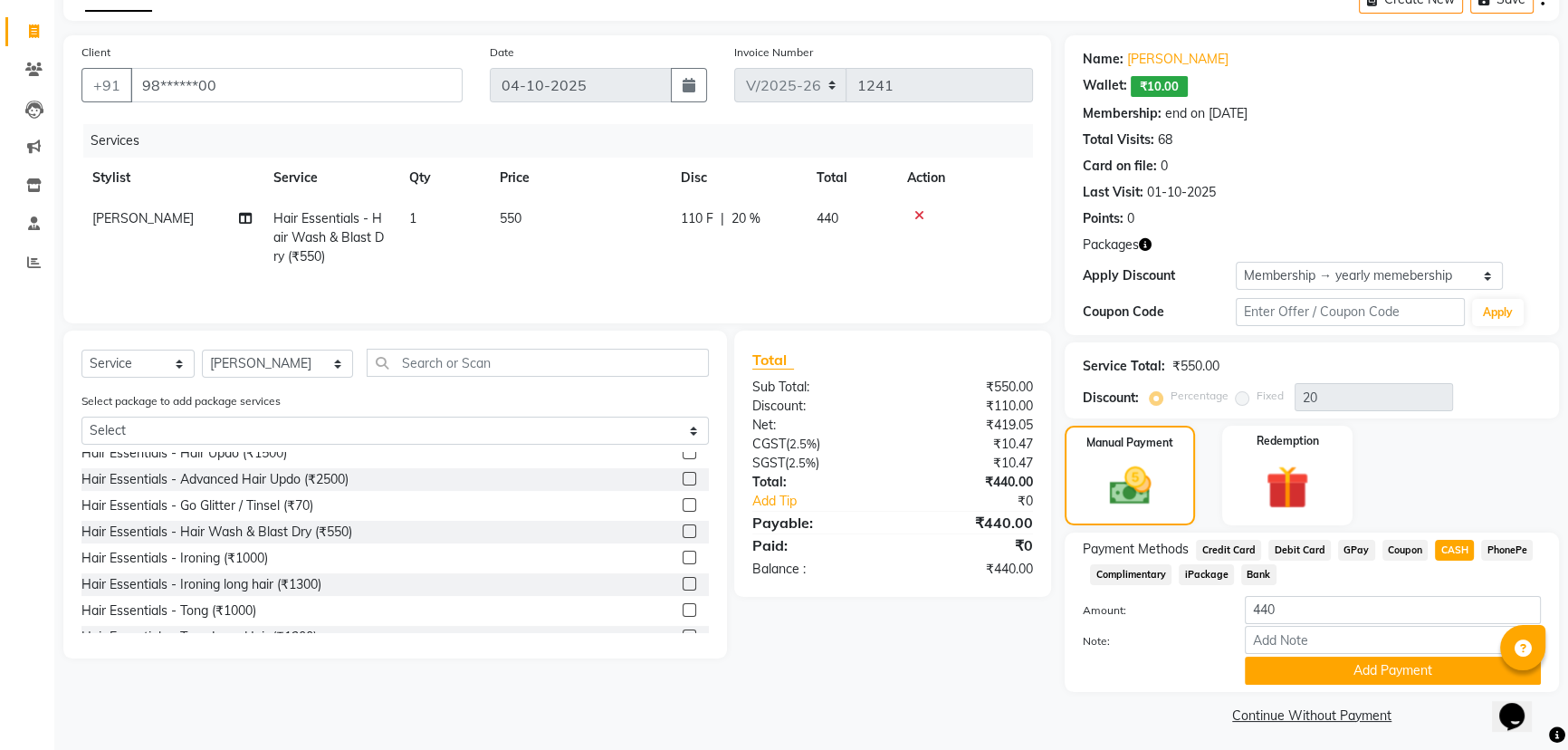
scroll to position [106, 0]
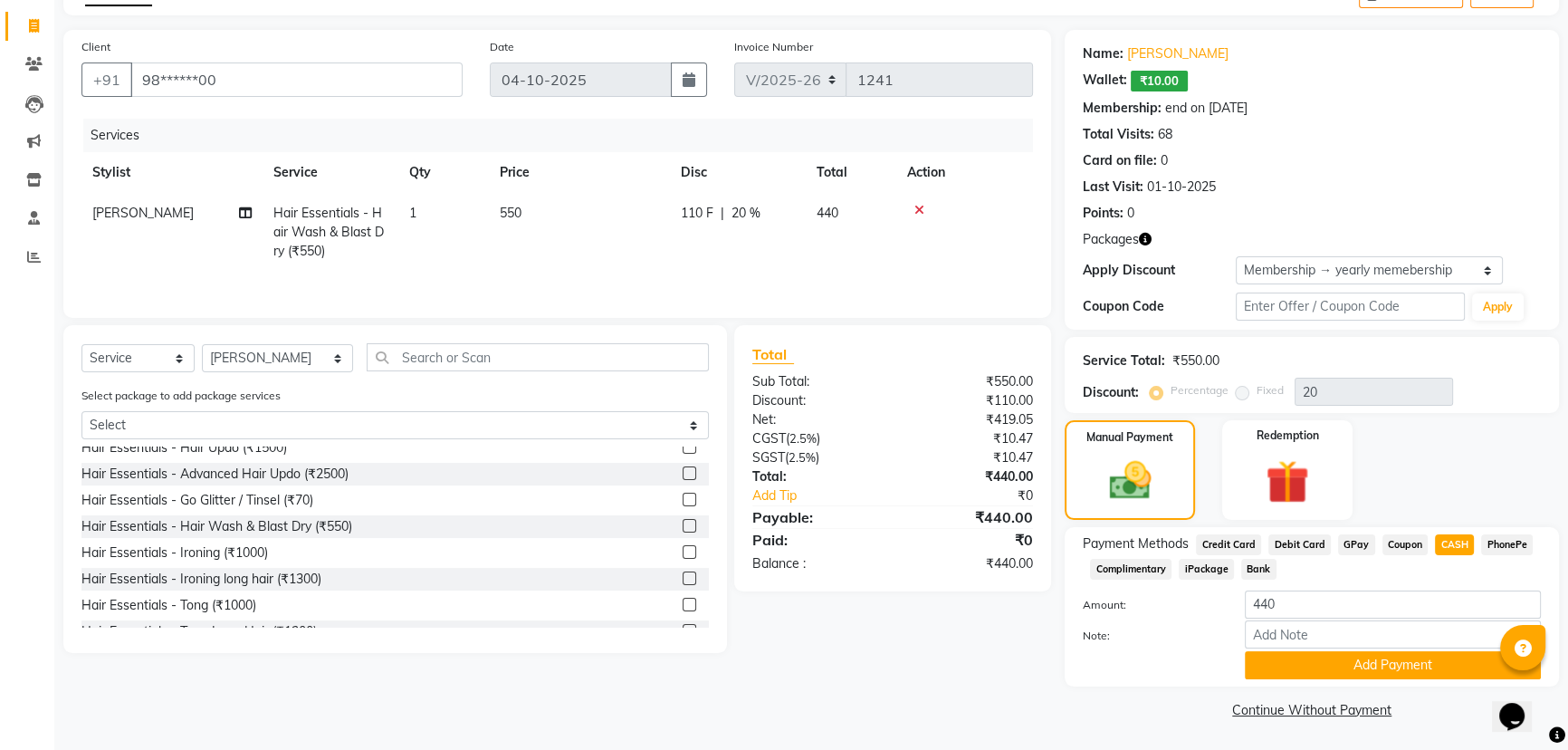
click at [1155, 81] on span "₹10.00" at bounding box center [1160, 80] width 57 height 21
click at [1380, 663] on button "Add Payment" at bounding box center [1393, 665] width 296 height 28
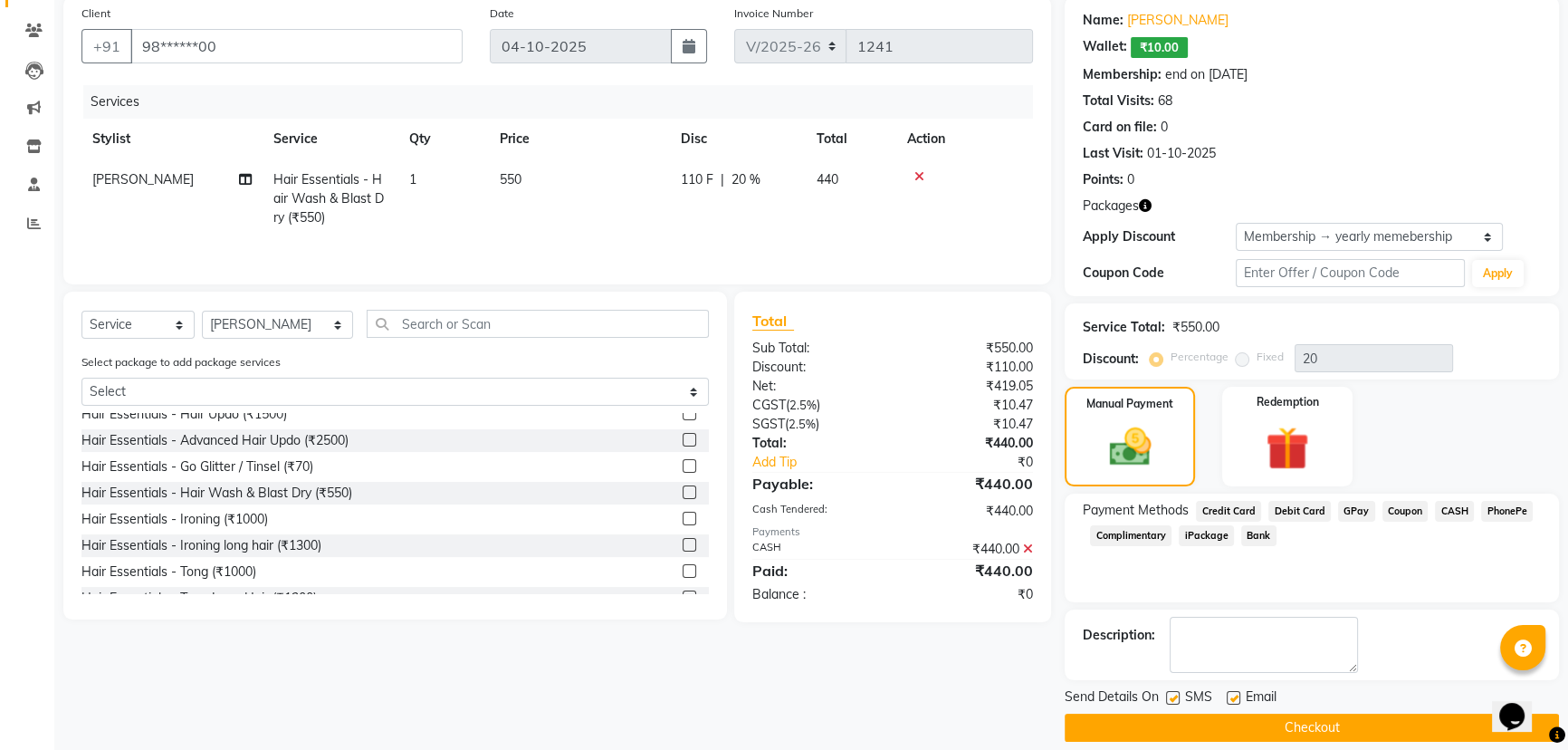
scroll to position [157, 0]
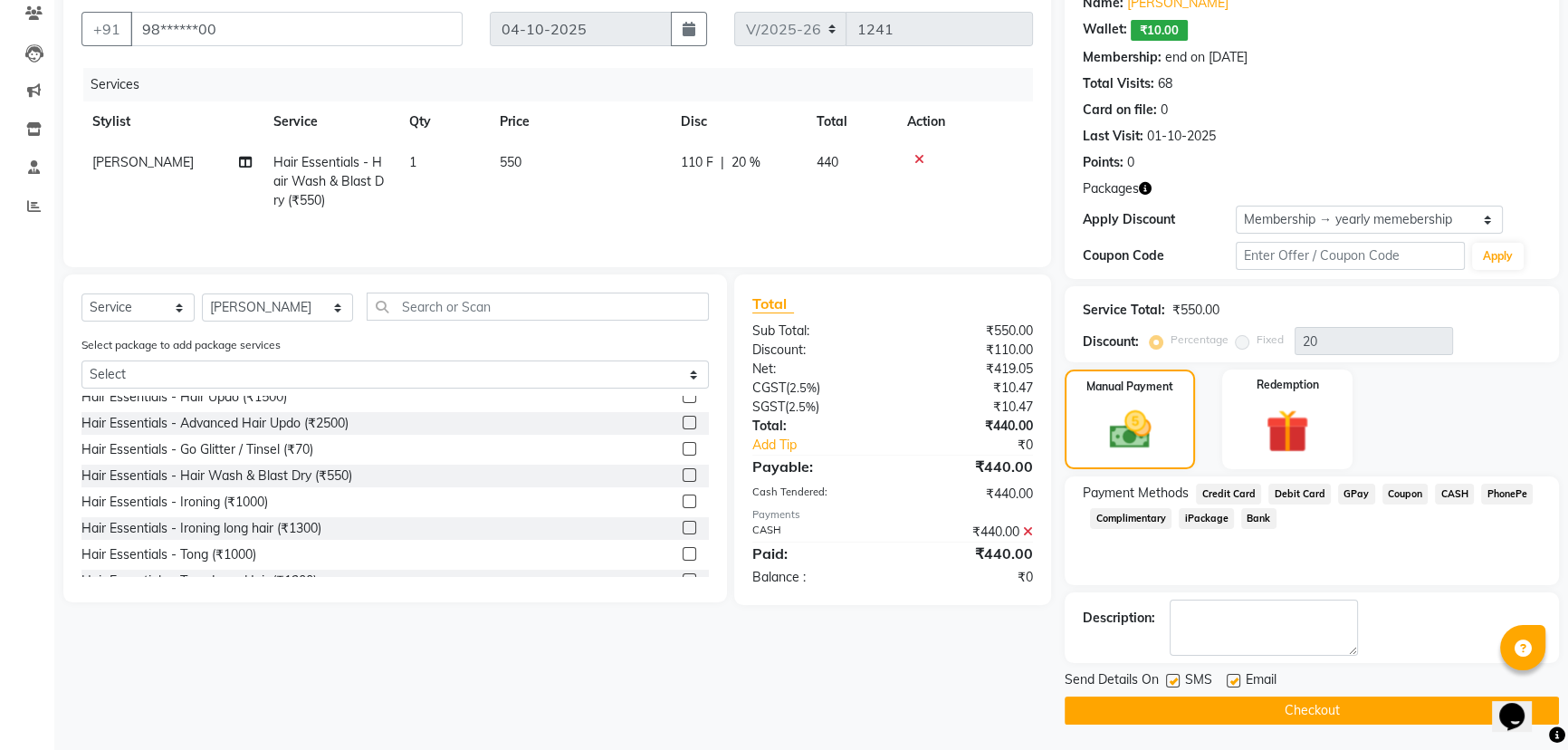
click at [1336, 707] on button "Checkout" at bounding box center [1311, 710] width 494 height 28
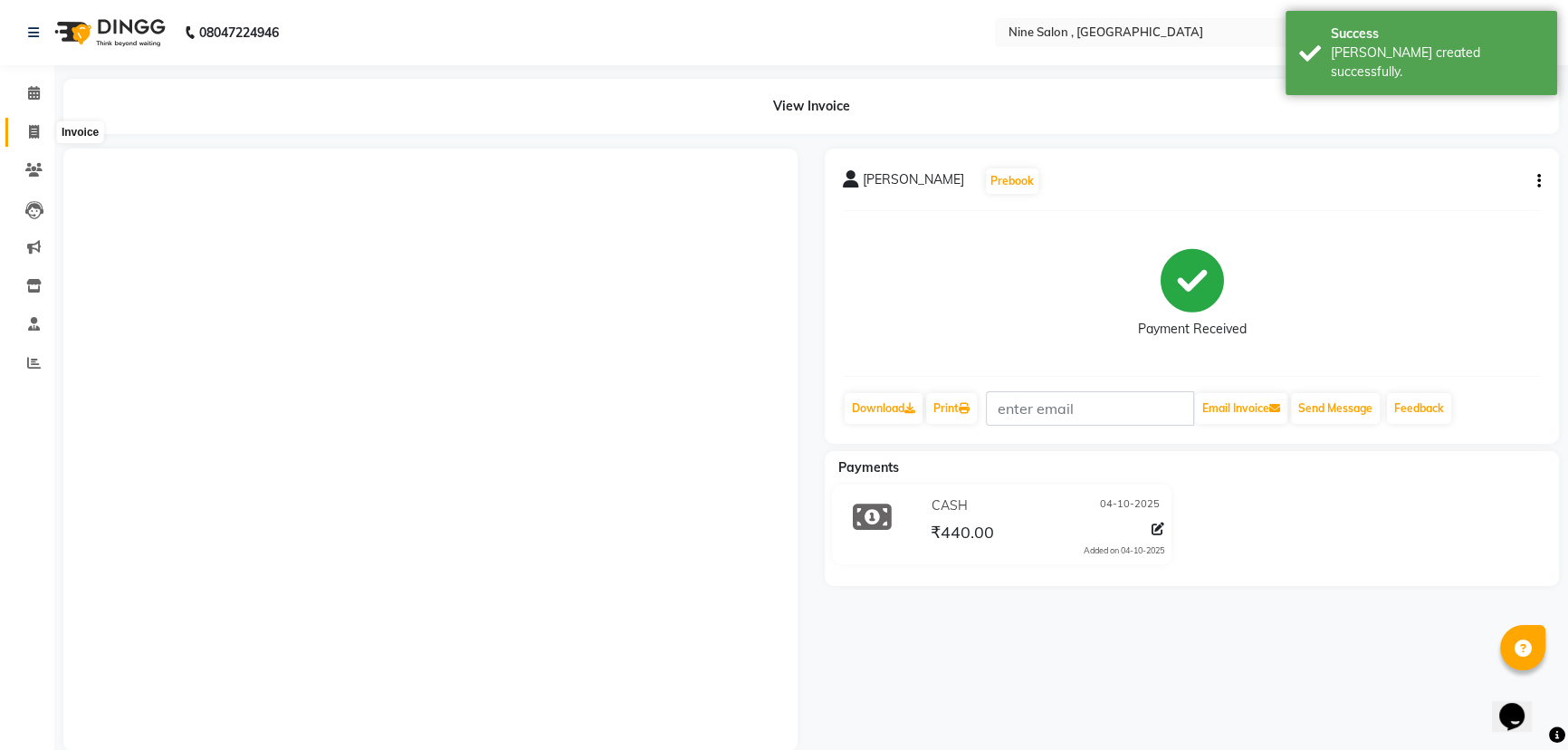
click at [32, 136] on icon at bounding box center [33, 131] width 10 height 14
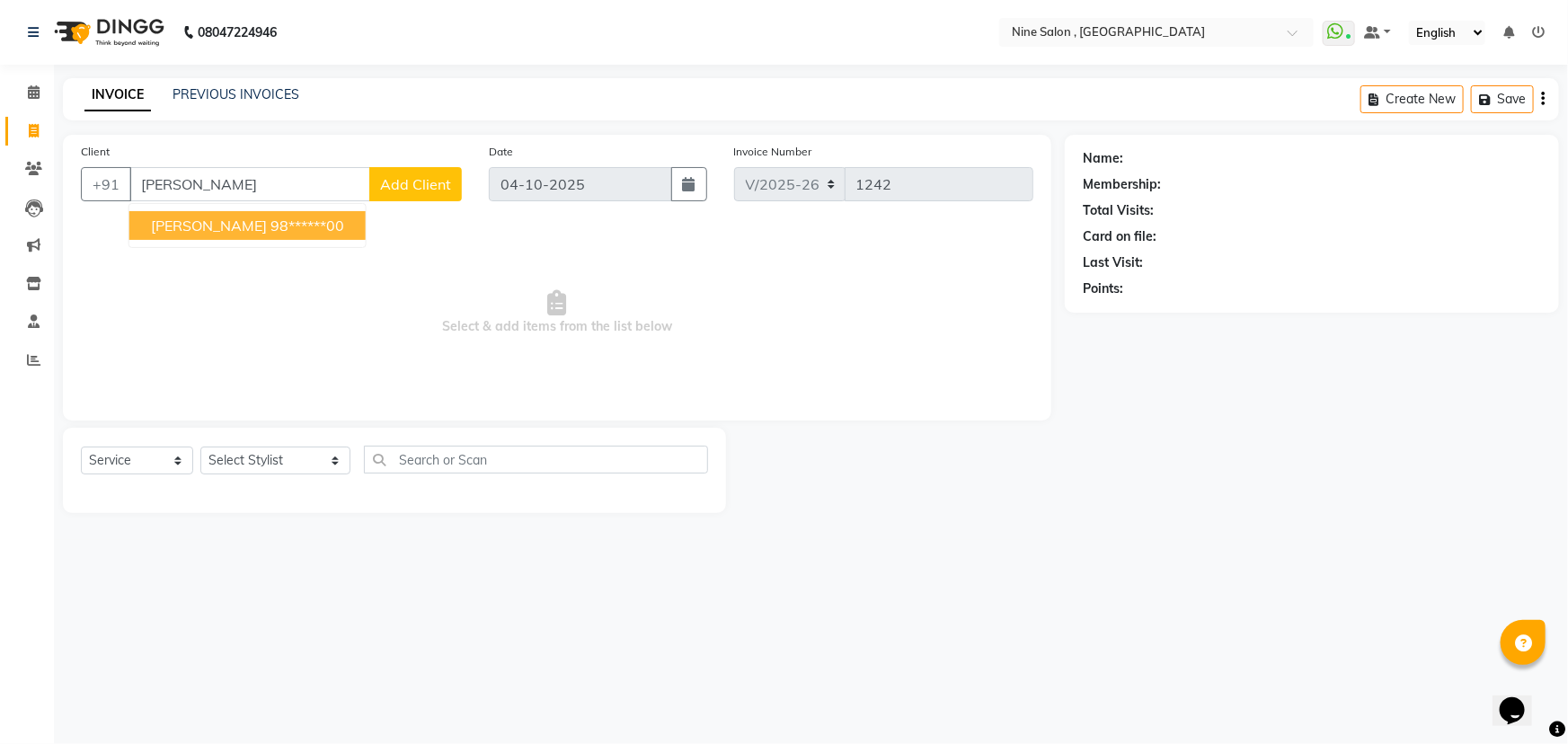
click at [291, 223] on ngb-highlight "98******00" at bounding box center [307, 225] width 73 height 18
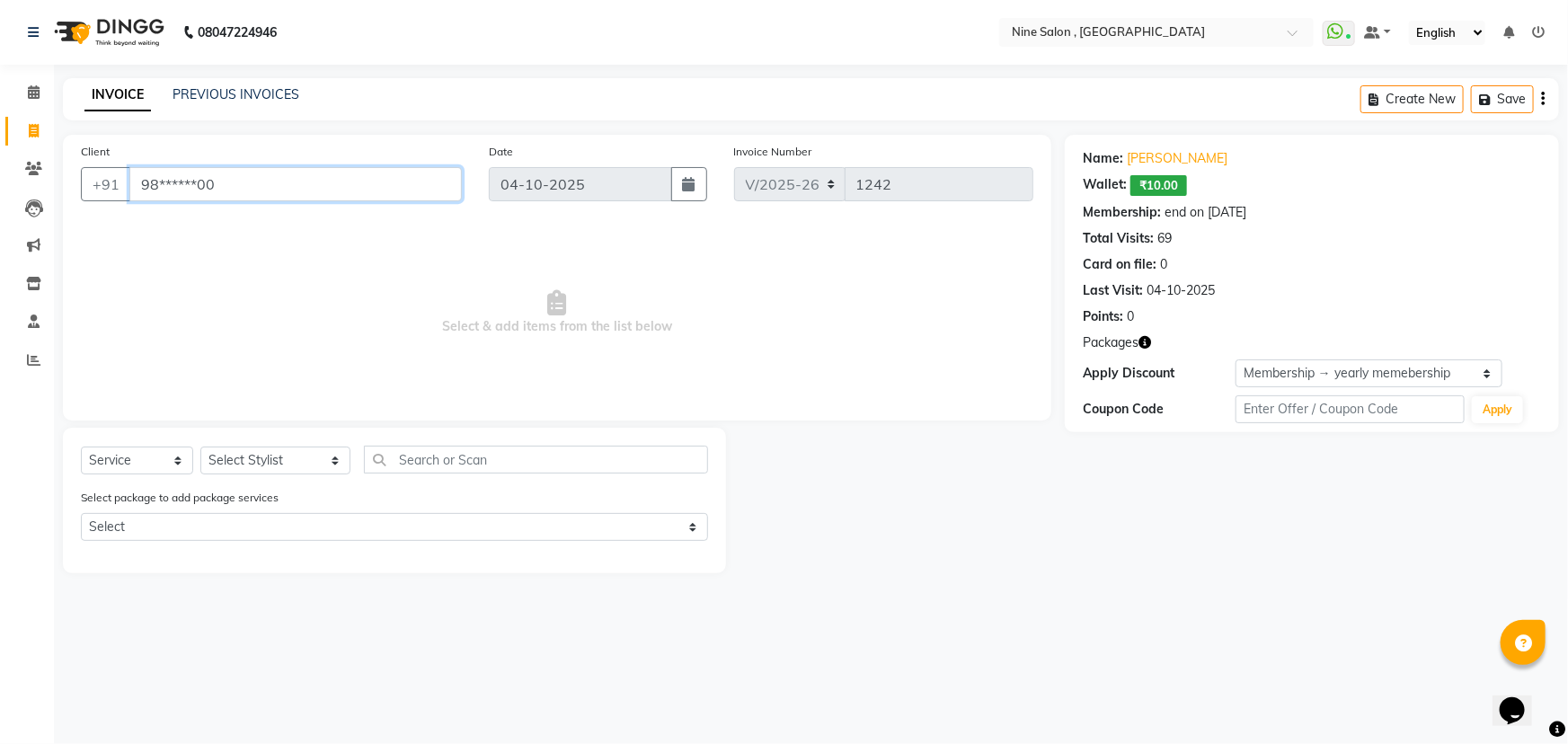
click at [385, 198] on input "98******00" at bounding box center [295, 183] width 333 height 34
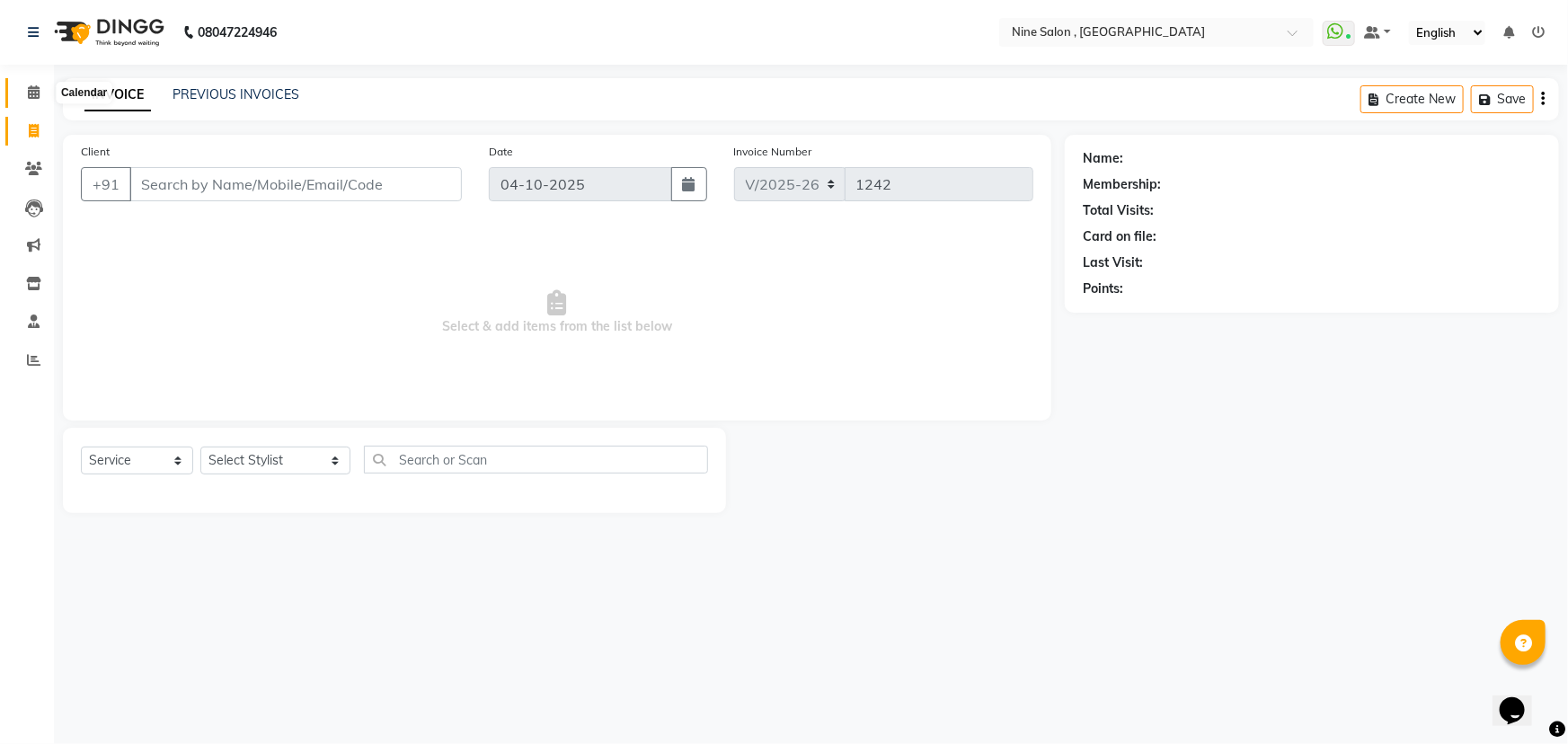
click at [37, 93] on icon at bounding box center [33, 92] width 12 height 14
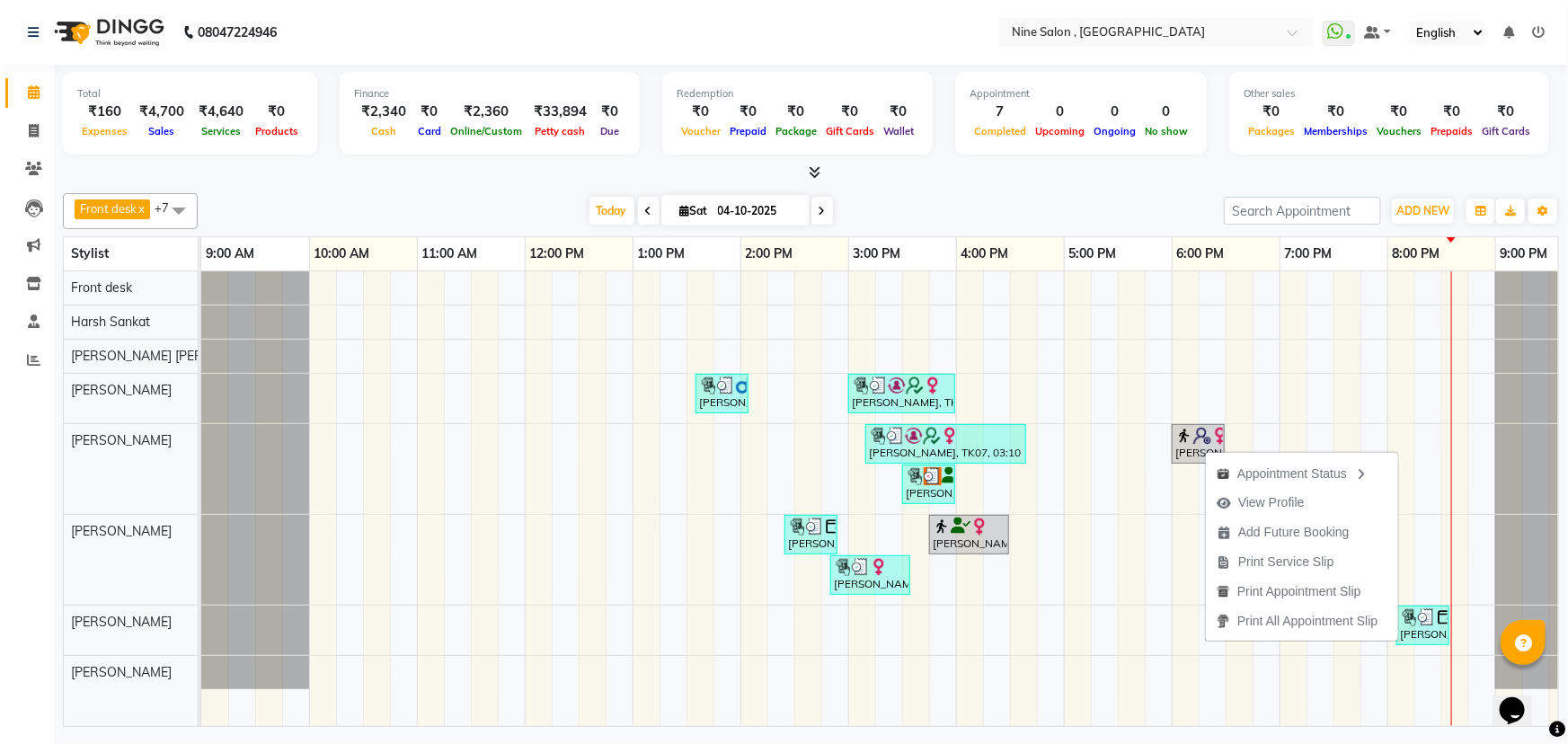
click at [1142, 193] on div "Front desk x Harsh Sankat x Heena Suleman Shaikh x Imran Shaikh x Priya Gupta x…" at bounding box center [811, 211] width 1497 height 36
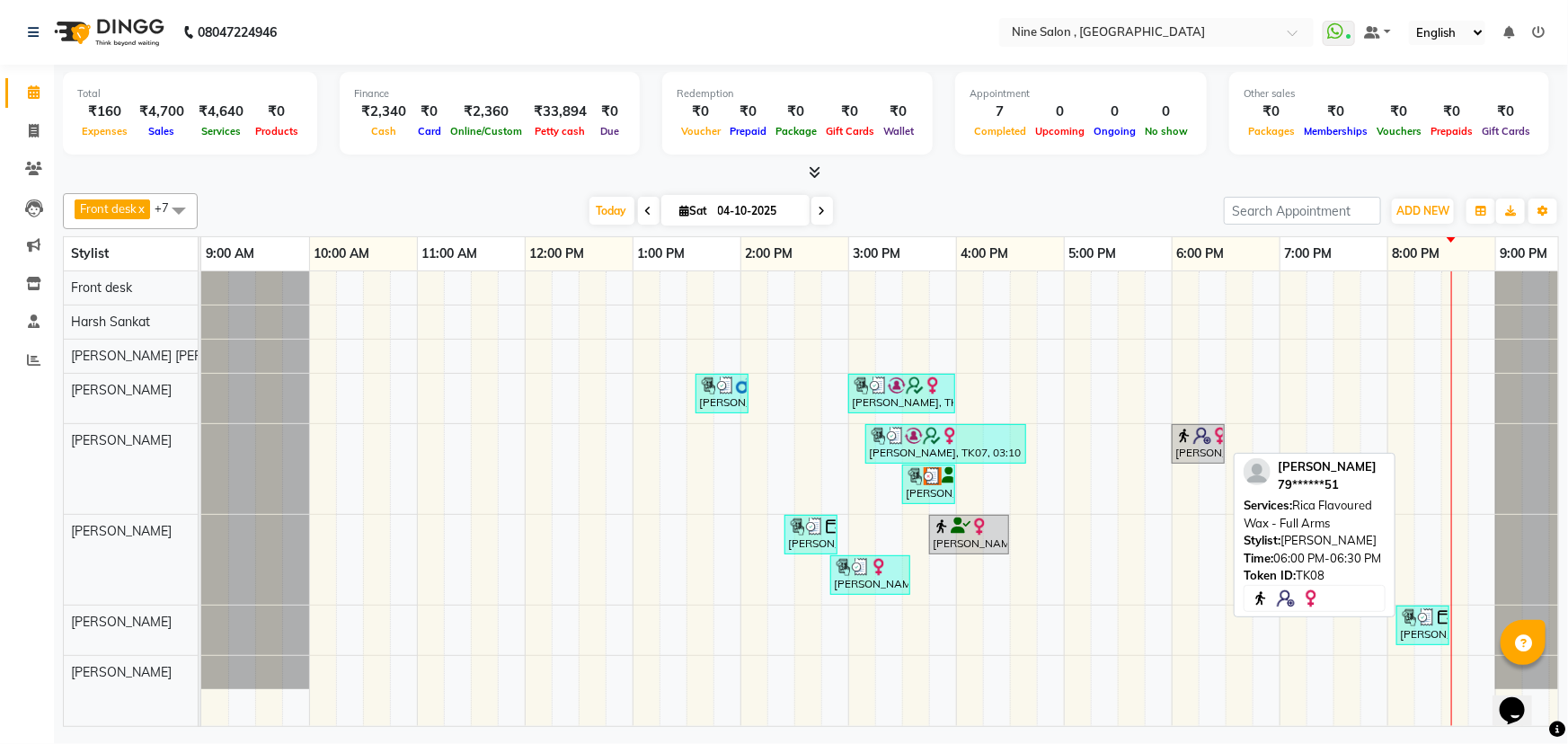
click at [1201, 431] on img at bounding box center [1202, 436] width 18 height 18
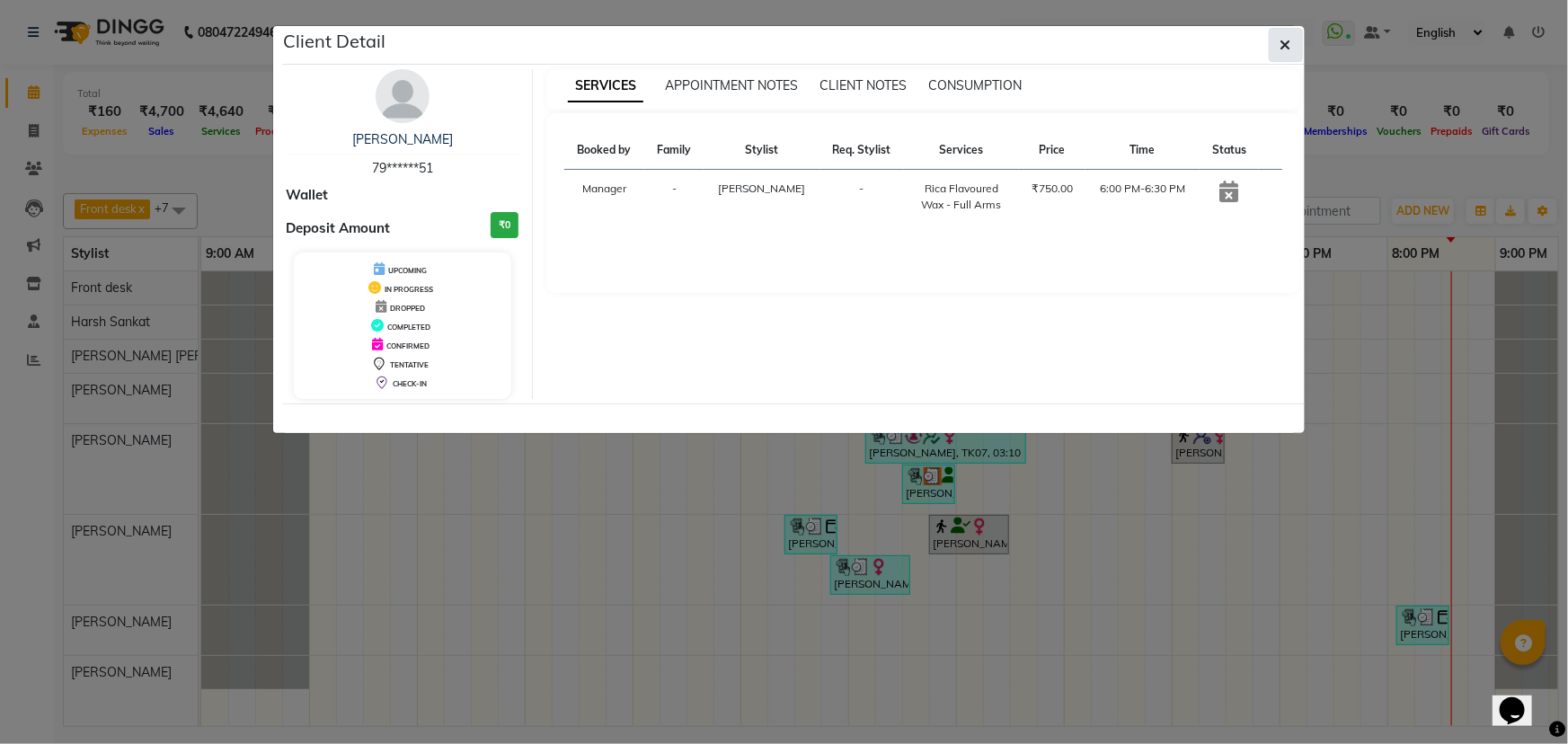
click at [1287, 45] on icon "button" at bounding box center [1286, 45] width 11 height 15
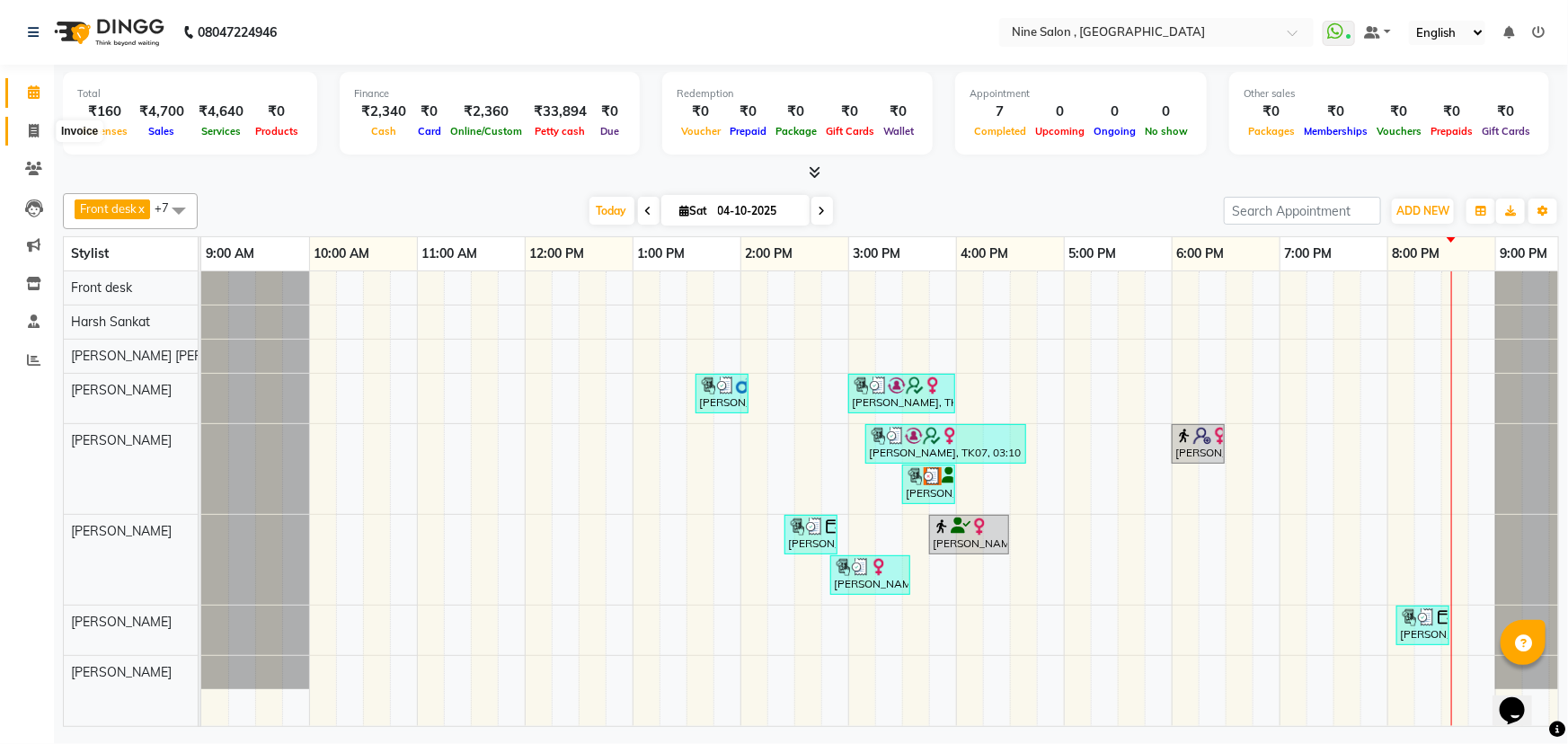
click at [35, 126] on icon at bounding box center [33, 130] width 10 height 14
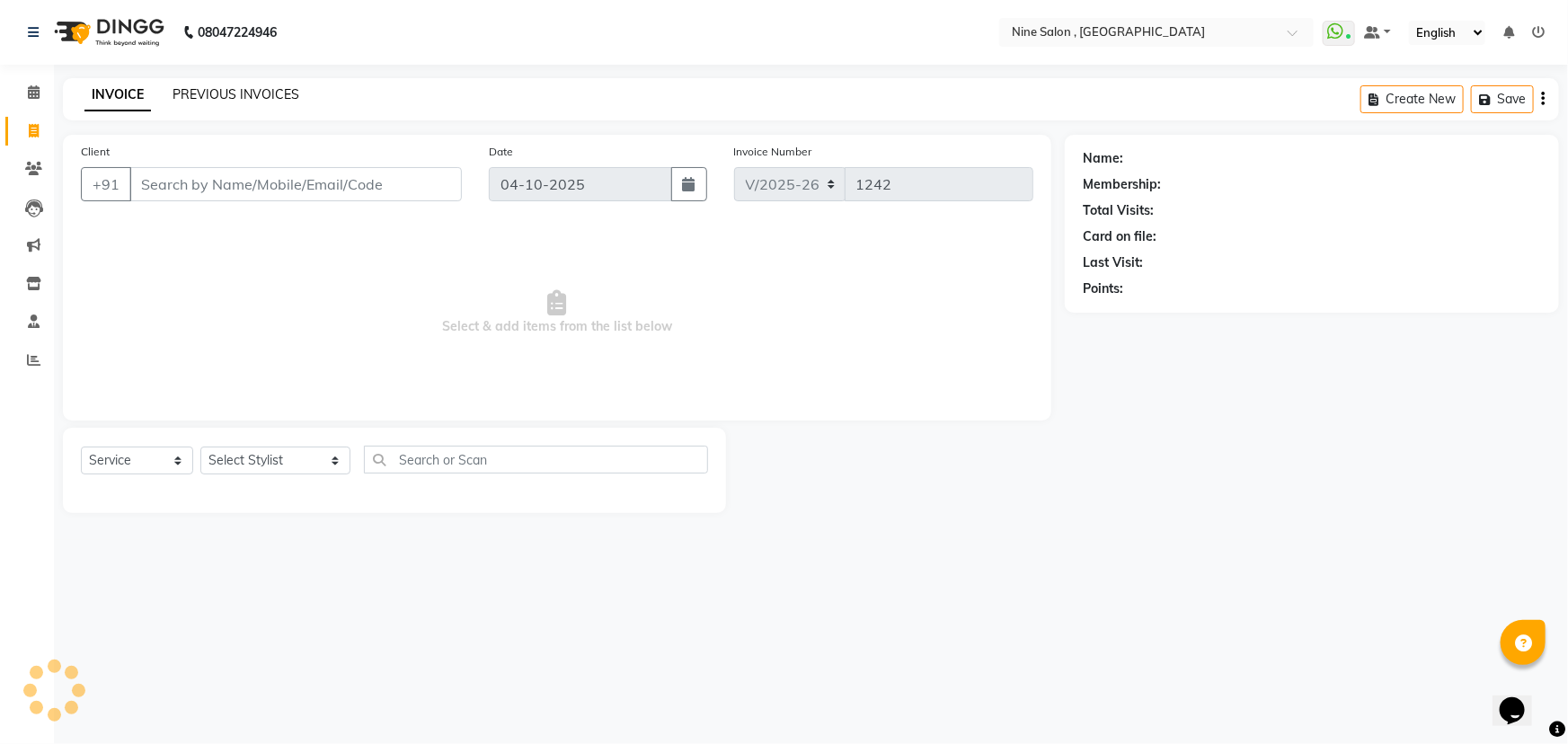
click at [232, 96] on link "PREVIOUS INVOICES" at bounding box center [236, 94] width 126 height 16
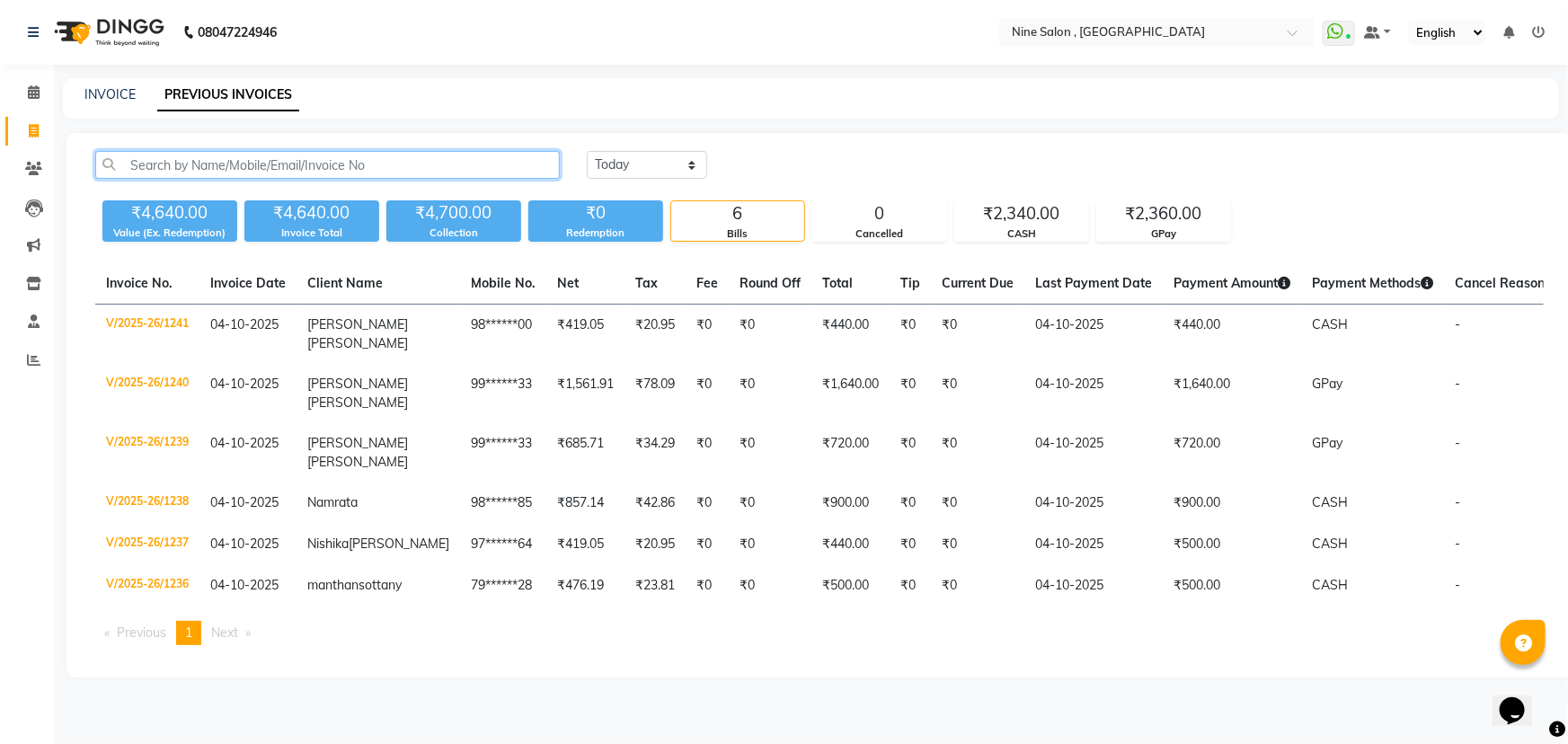
click at [201, 173] on input "text" at bounding box center [327, 165] width 465 height 27
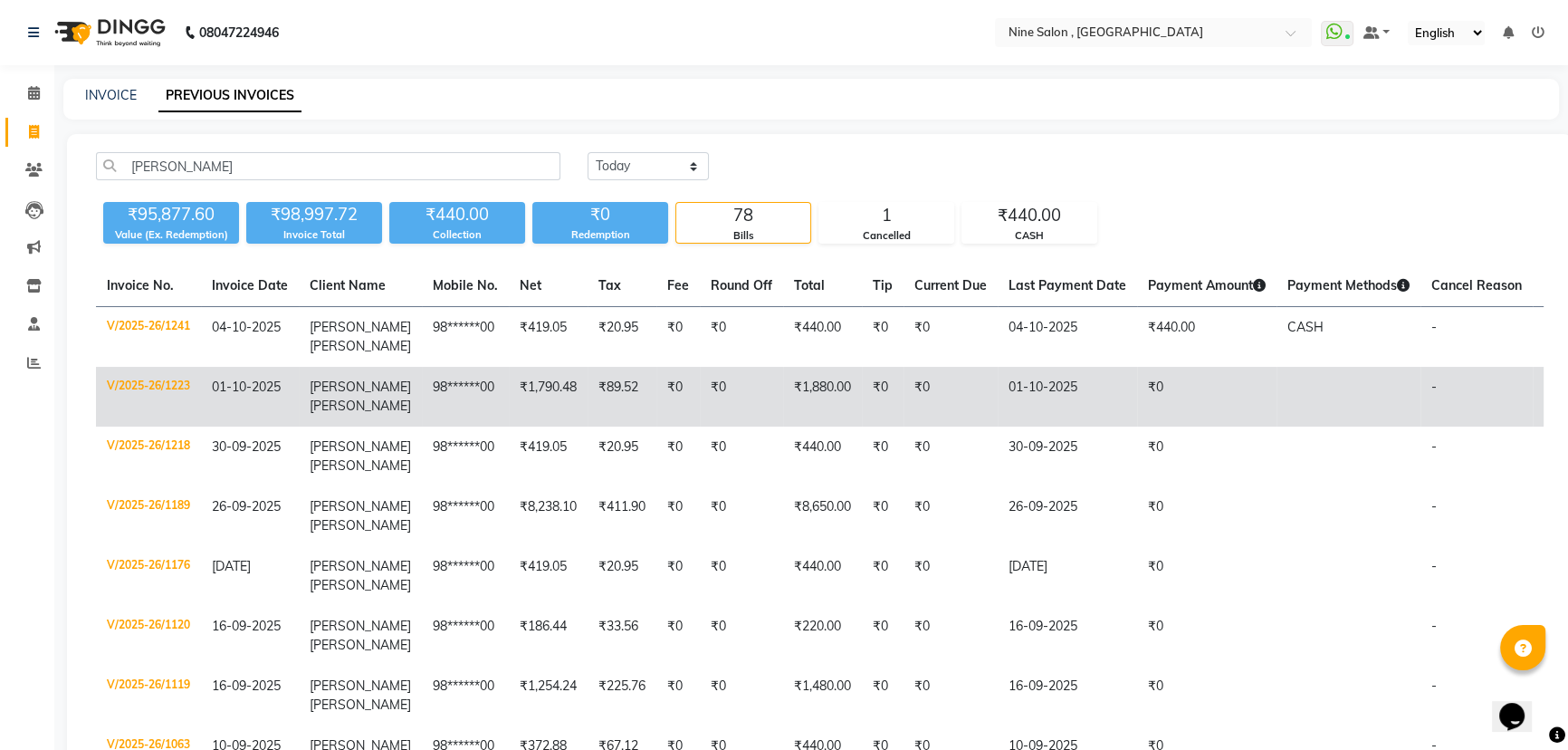
click at [180, 389] on td "V/2025-26/1223" at bounding box center [149, 396] width 105 height 60
